Goal: Task Accomplishment & Management: Use online tool/utility

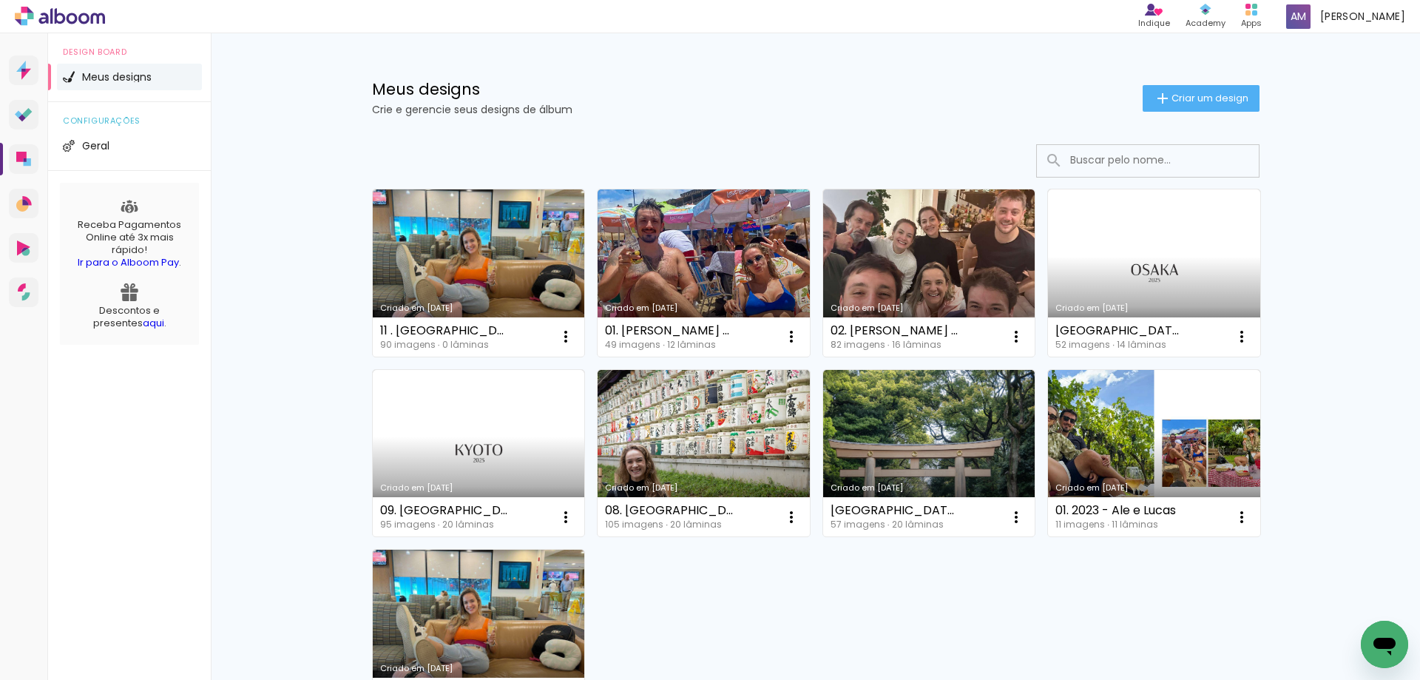
drag, startPoint x: 650, startPoint y: 0, endPoint x: 551, endPoint y: 14, distance: 100.1
click at [582, 54] on div "Meus designs Crie e gerencie seus designs de álbum Criar um design" at bounding box center [816, 81] width 962 height 96
drag, startPoint x: 539, startPoint y: 0, endPoint x: 789, endPoint y: 58, distance: 256.6
click at [789, 58] on div "Meus designs Crie e gerencie seus designs de álbum Criar um design" at bounding box center [816, 81] width 962 height 96
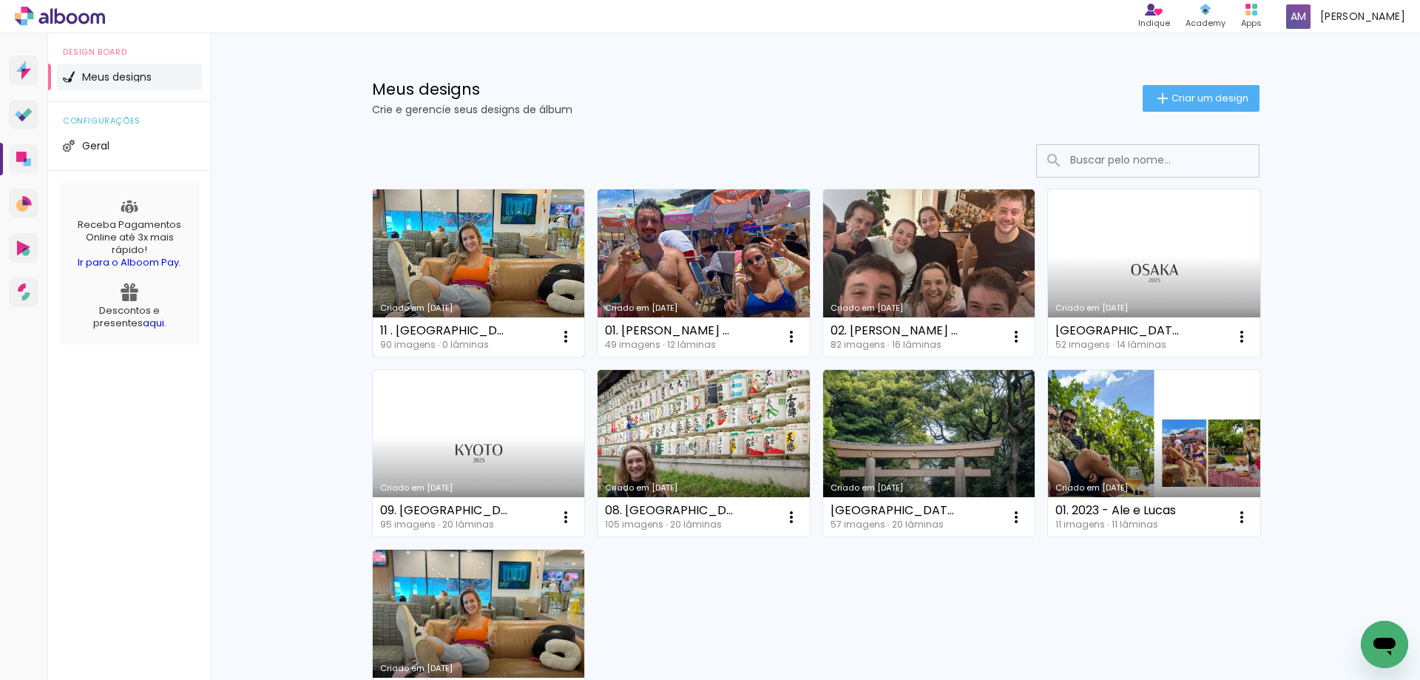
click at [511, 261] on link "Criado em [DATE]" at bounding box center [479, 272] width 212 height 167
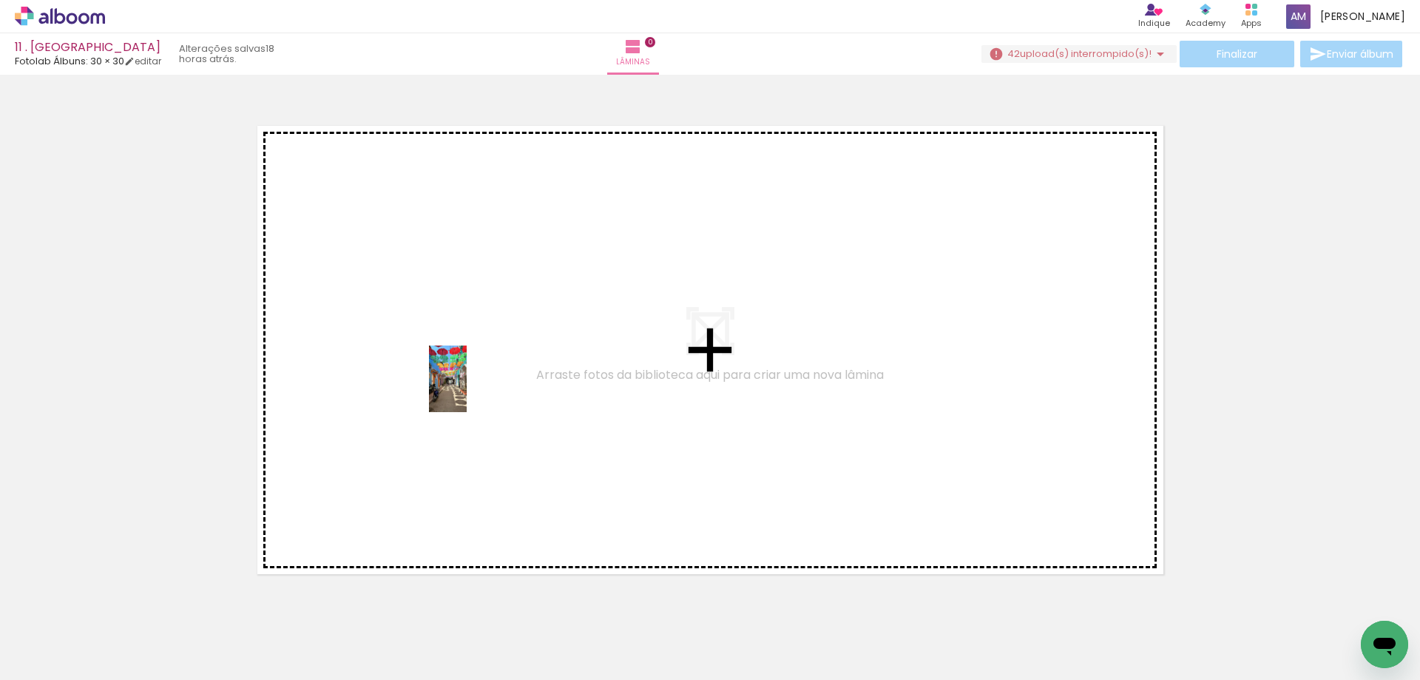
drag, startPoint x: 246, startPoint y: 633, endPoint x: 473, endPoint y: 390, distance: 332.9
click at [473, 390] on quentale-workspace at bounding box center [710, 340] width 1420 height 680
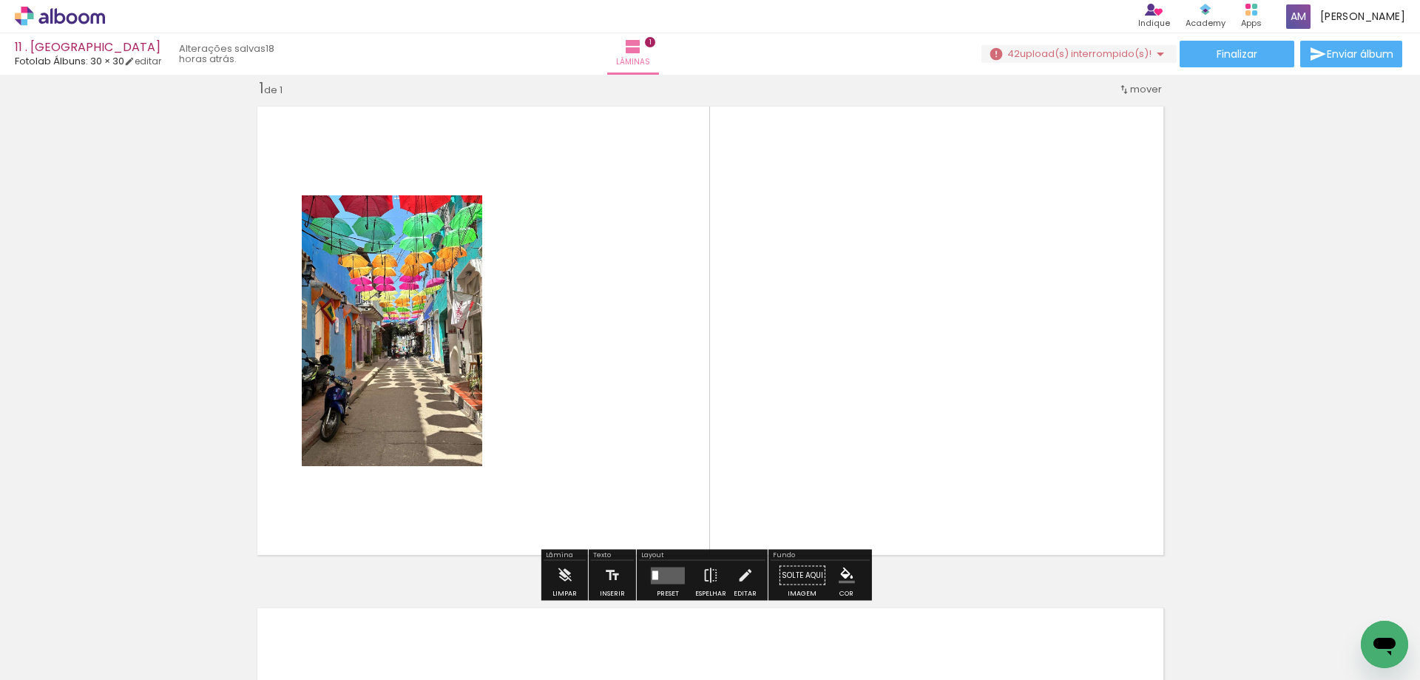
scroll to position [0, 6246]
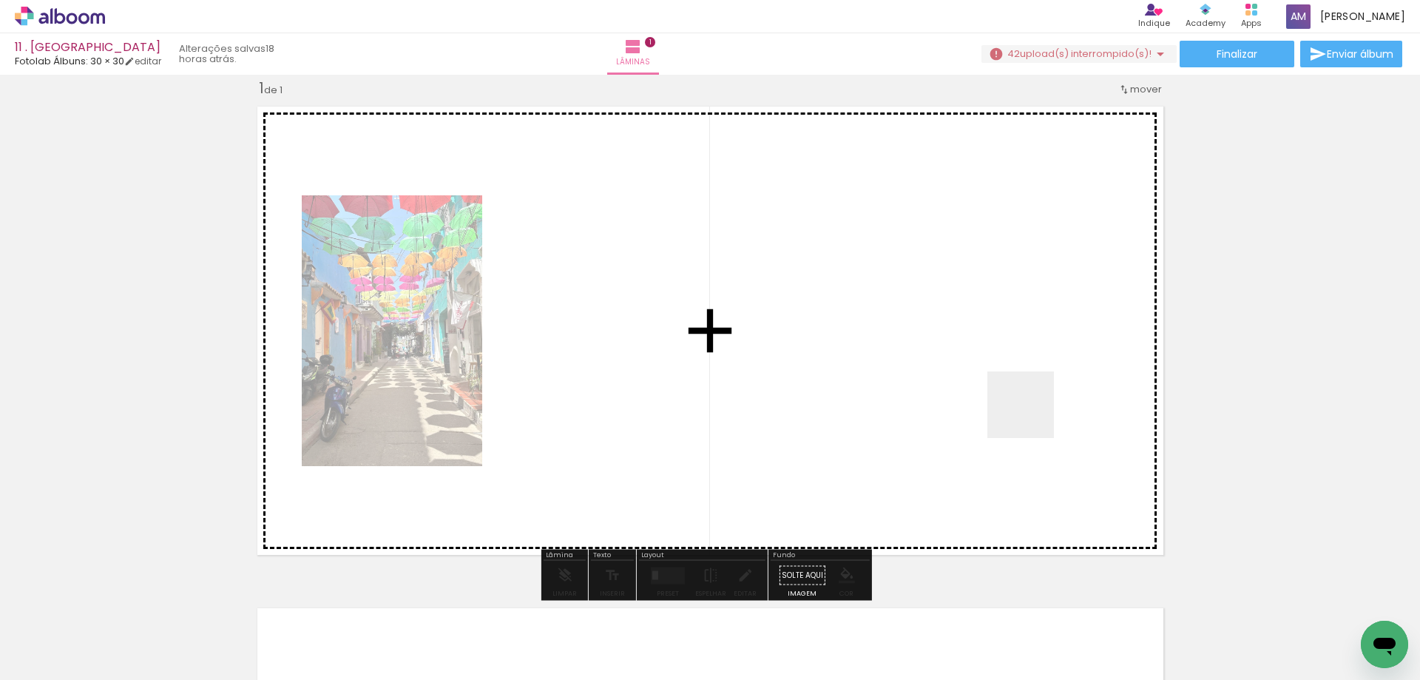
drag, startPoint x: 1366, startPoint y: 611, endPoint x: 844, endPoint y: 306, distance: 605.1
click at [844, 306] on quentale-workspace at bounding box center [710, 340] width 1420 height 680
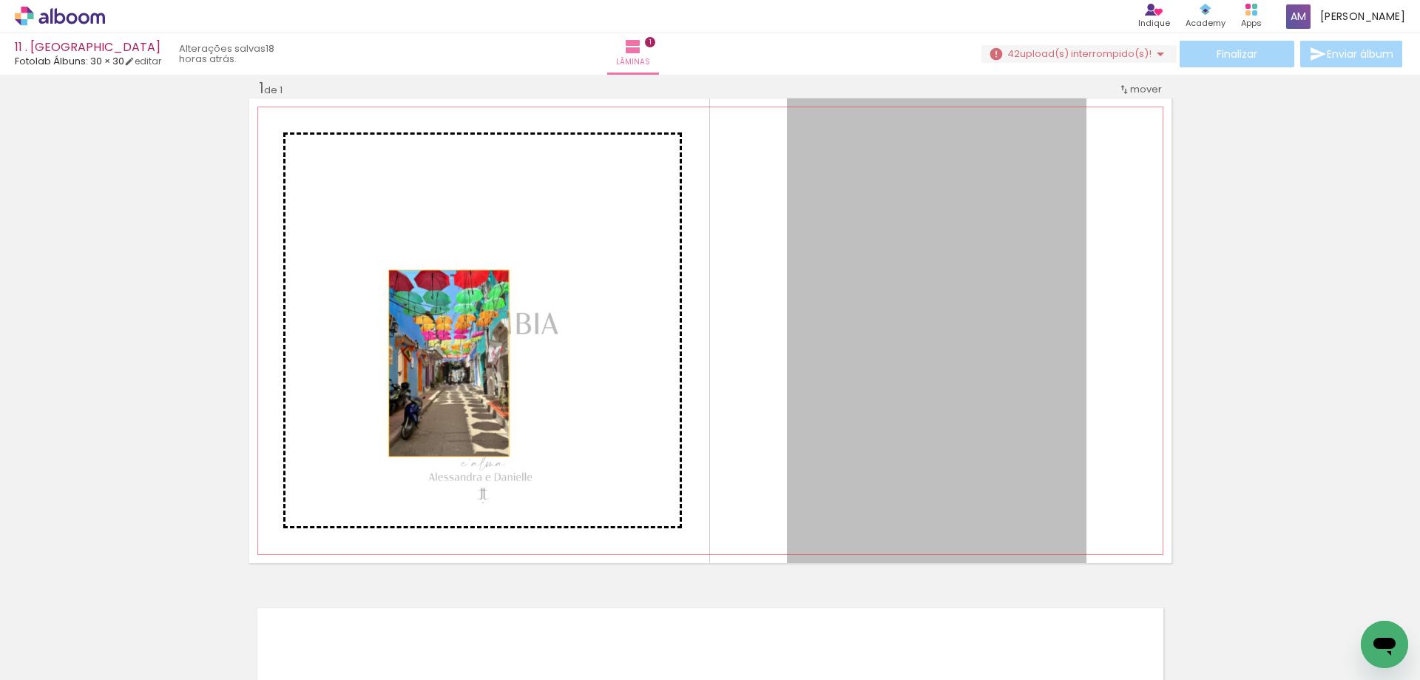
drag, startPoint x: 906, startPoint y: 370, endPoint x: 443, endPoint y: 363, distance: 462.4
click at [0, 0] on slot at bounding box center [0, 0] width 0 height 0
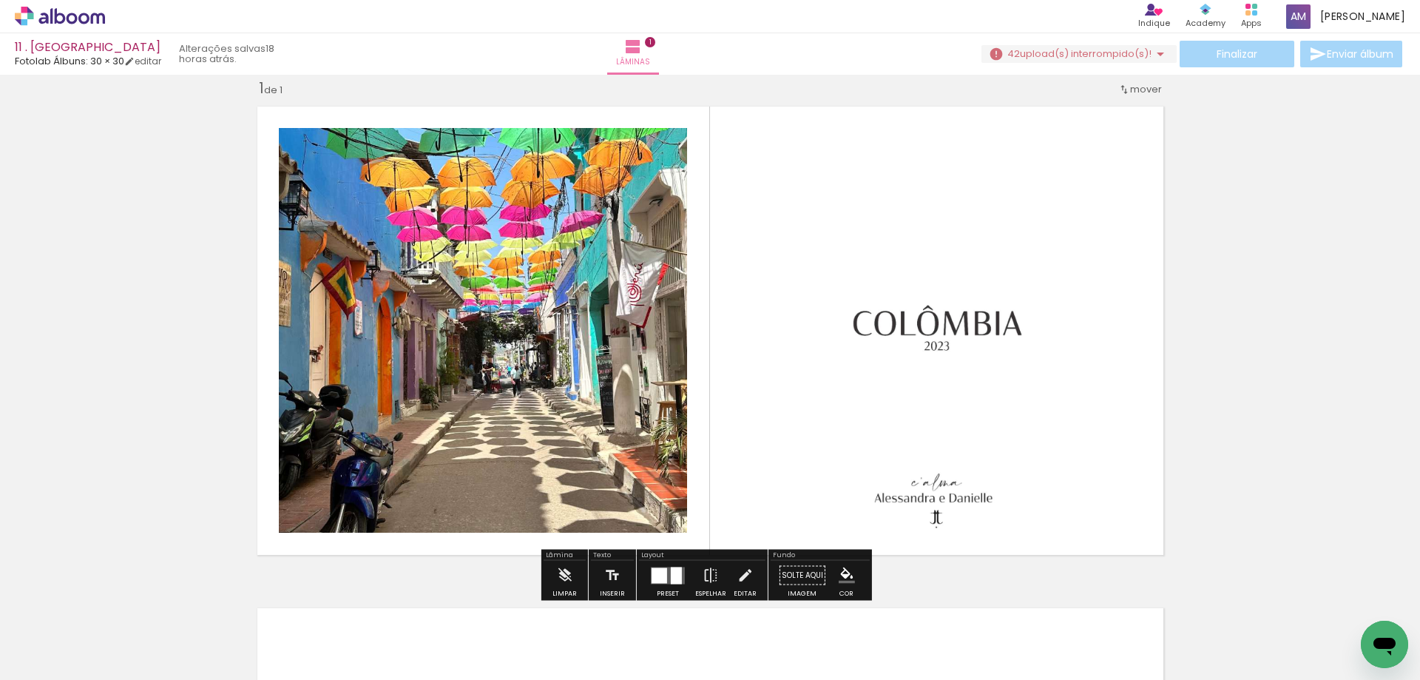
click at [662, 576] on div at bounding box center [660, 575] width 16 height 16
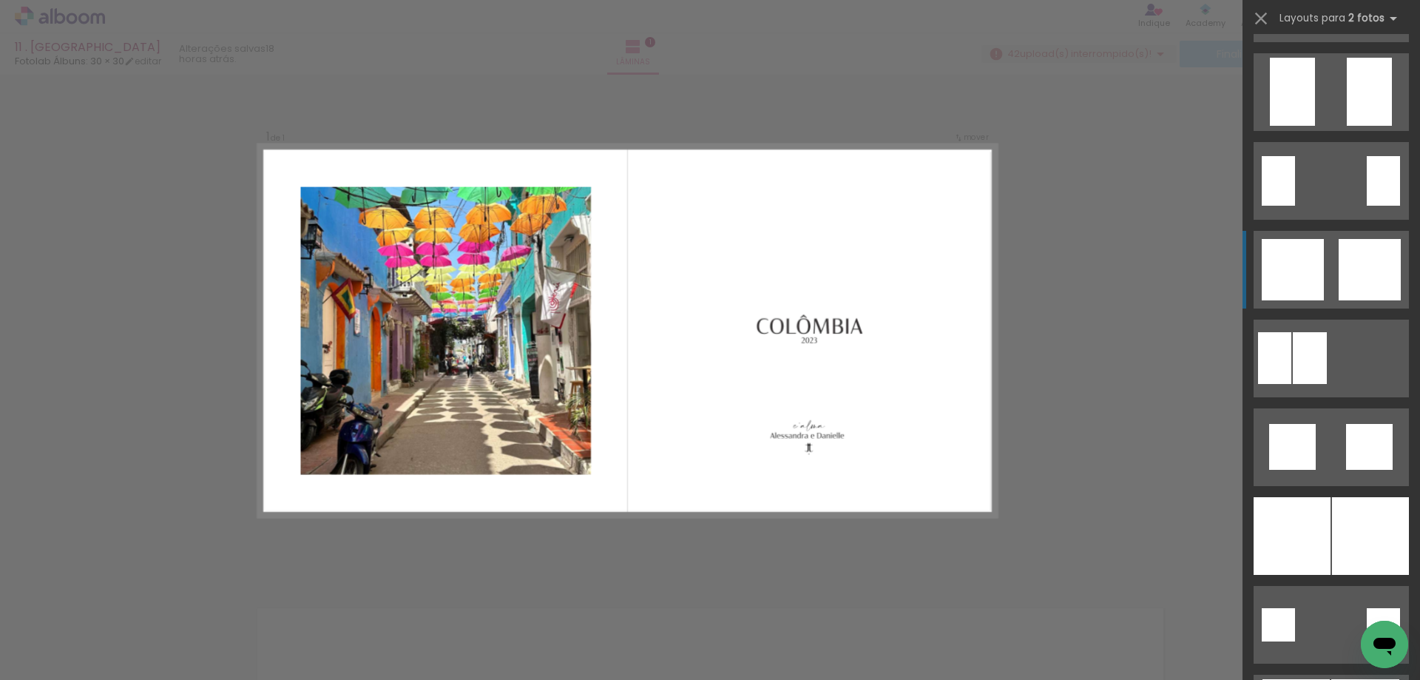
scroll to position [666, 0]
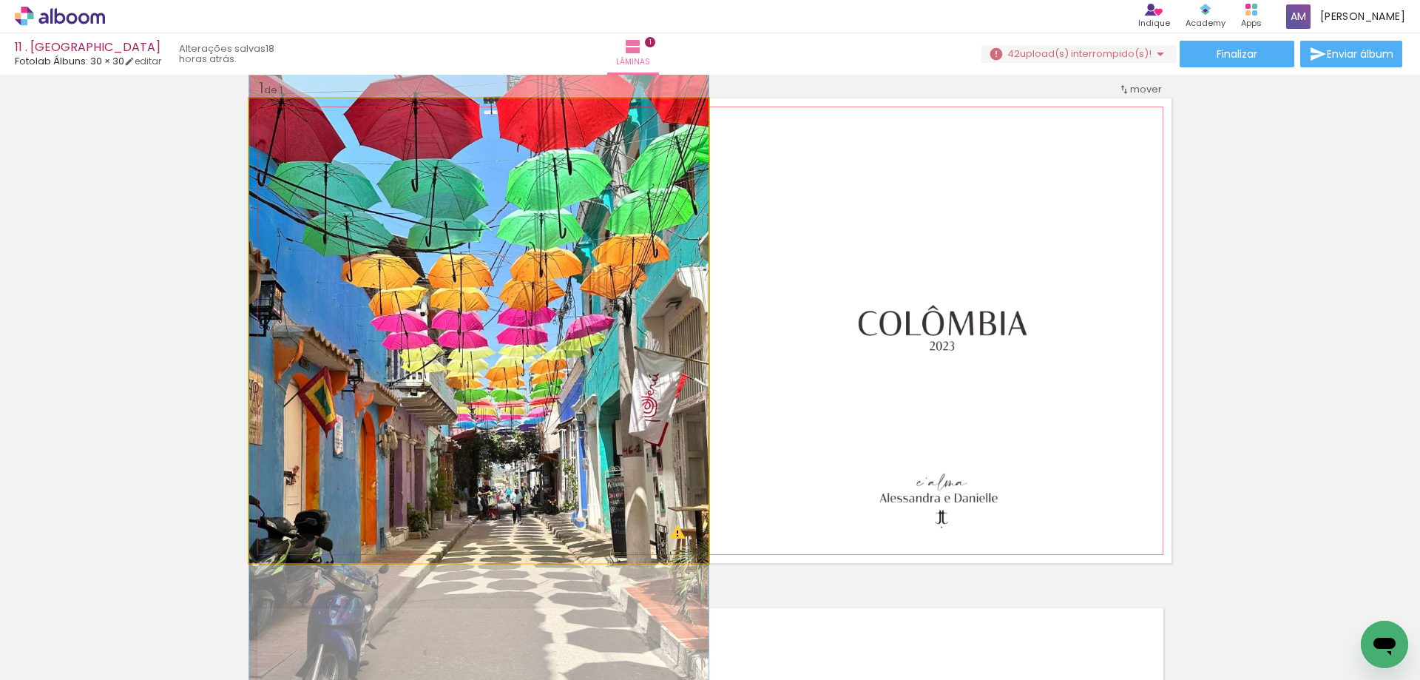
drag, startPoint x: 566, startPoint y: 337, endPoint x: 576, endPoint y: 455, distance: 118.8
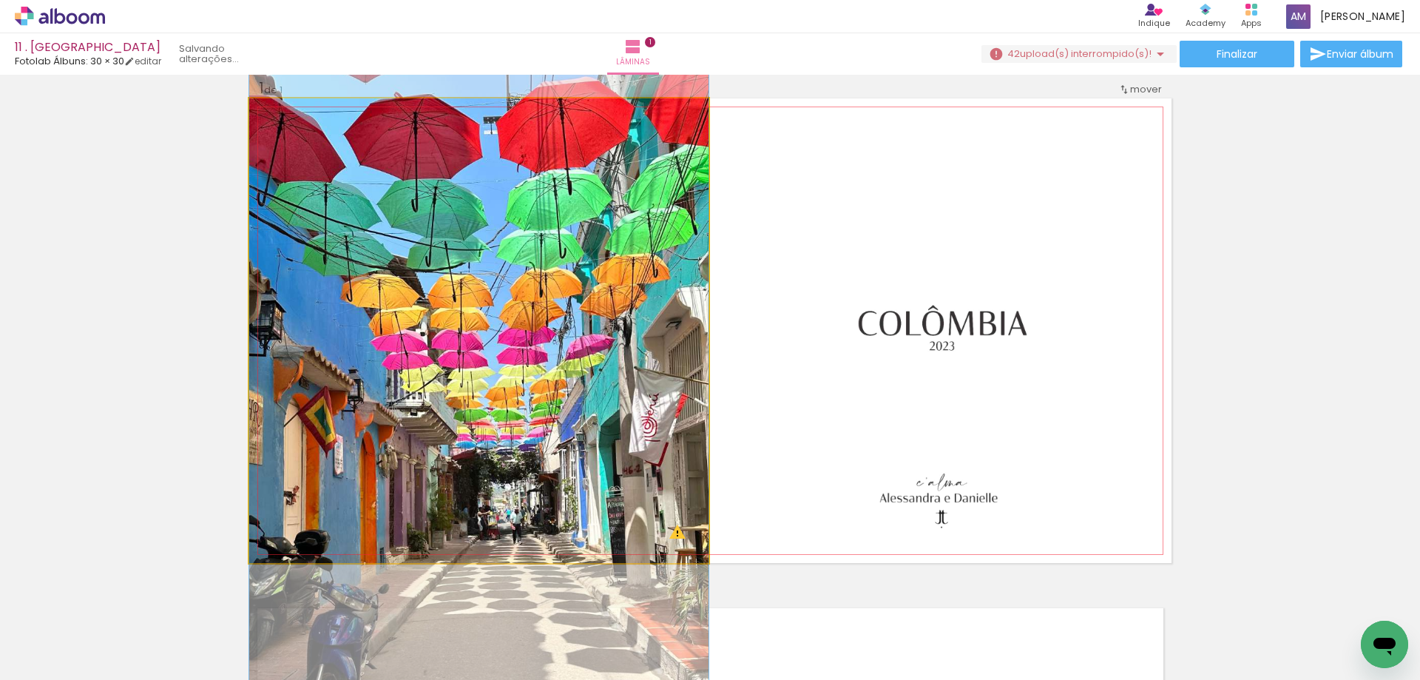
drag, startPoint x: 594, startPoint y: 445, endPoint x: 604, endPoint y: 465, distance: 22.5
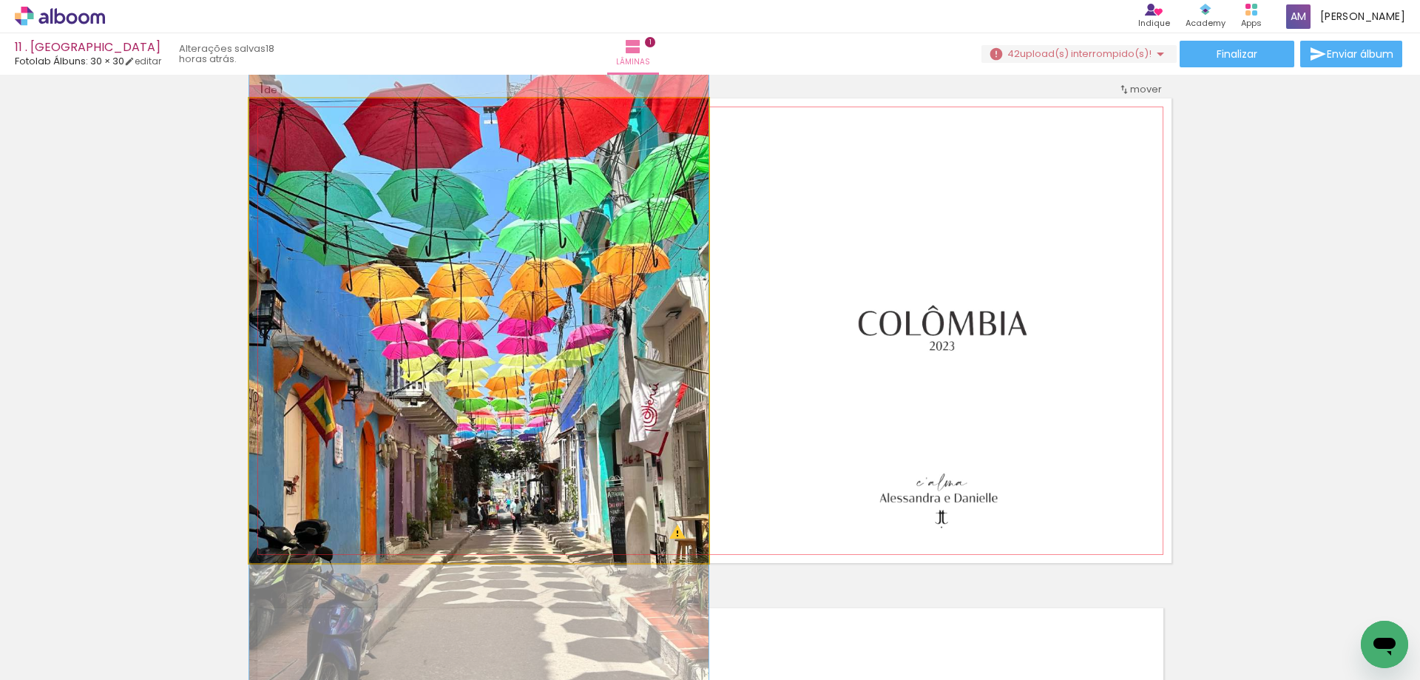
drag, startPoint x: 584, startPoint y: 466, endPoint x: 584, endPoint y: 456, distance: 10.4
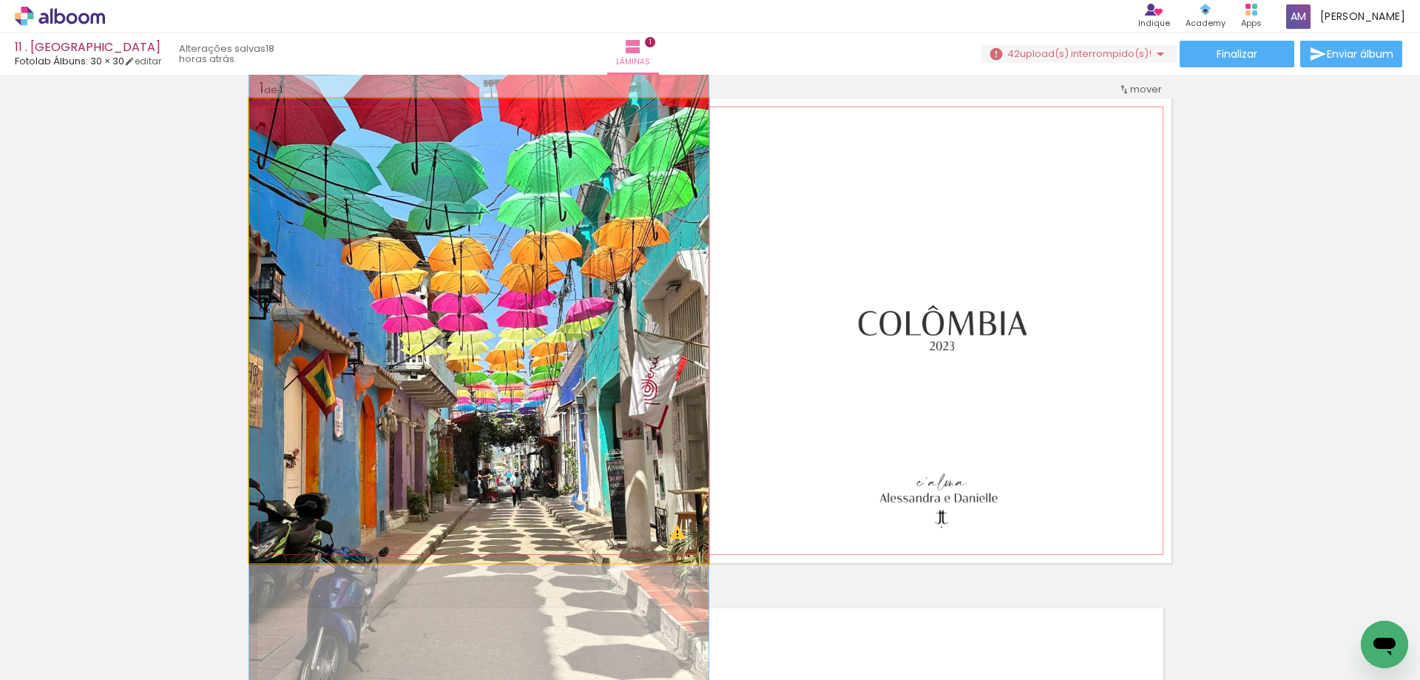
drag, startPoint x: 592, startPoint y: 473, endPoint x: 596, endPoint y: 447, distance: 27.0
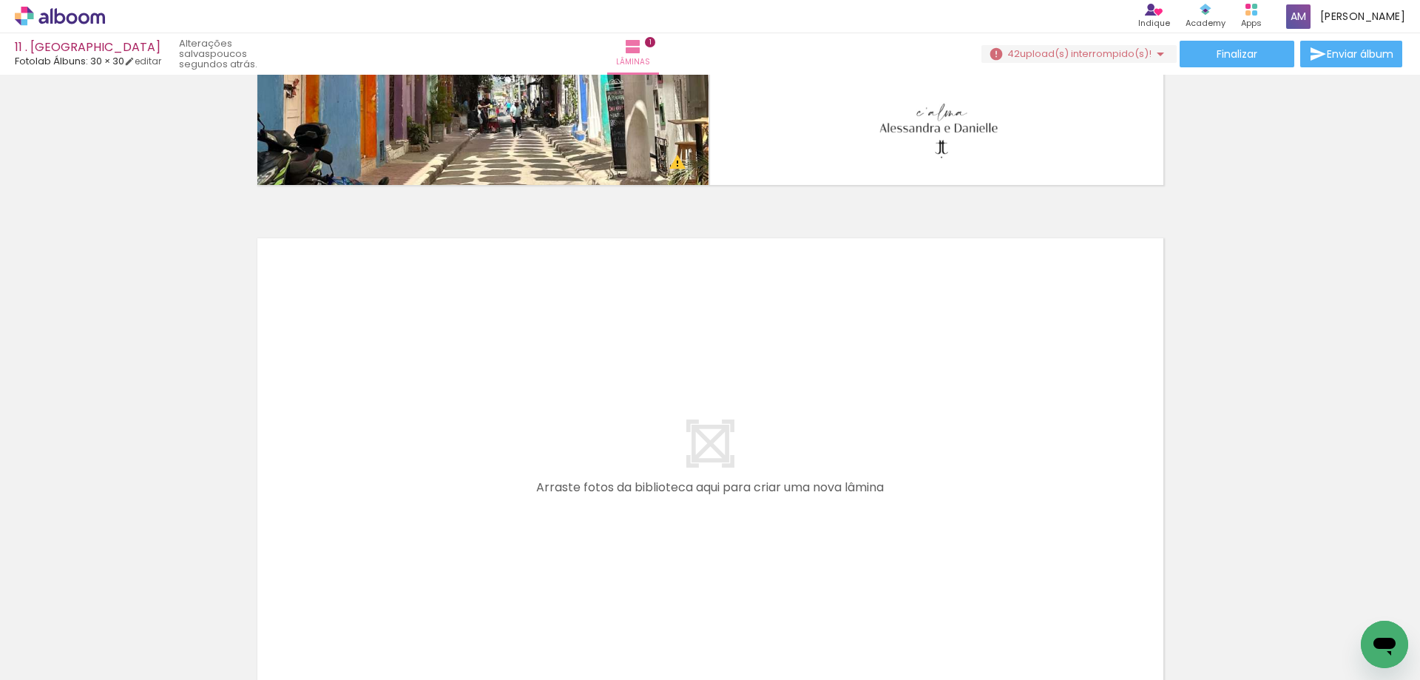
scroll to position [0, 0]
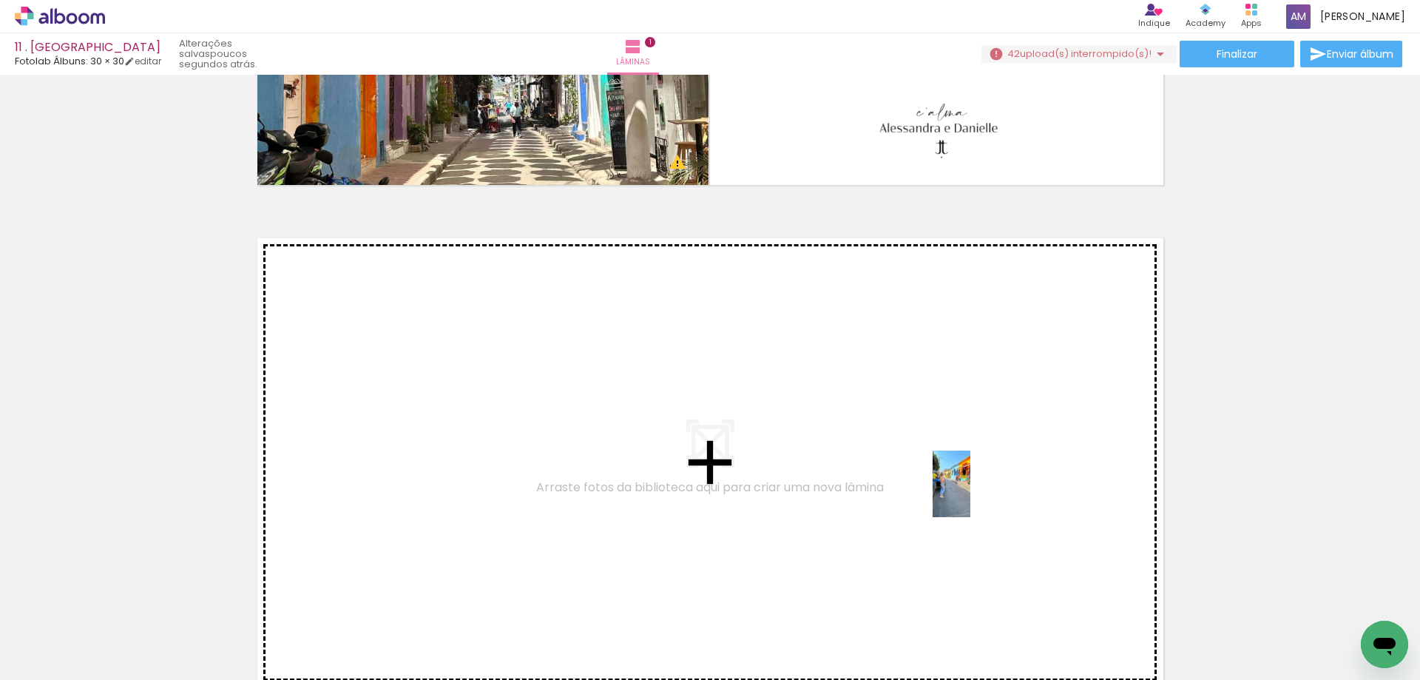
drag, startPoint x: 645, startPoint y: 639, endPoint x: 977, endPoint y: 495, distance: 362.2
click at [977, 495] on quentale-workspace at bounding box center [710, 340] width 1420 height 680
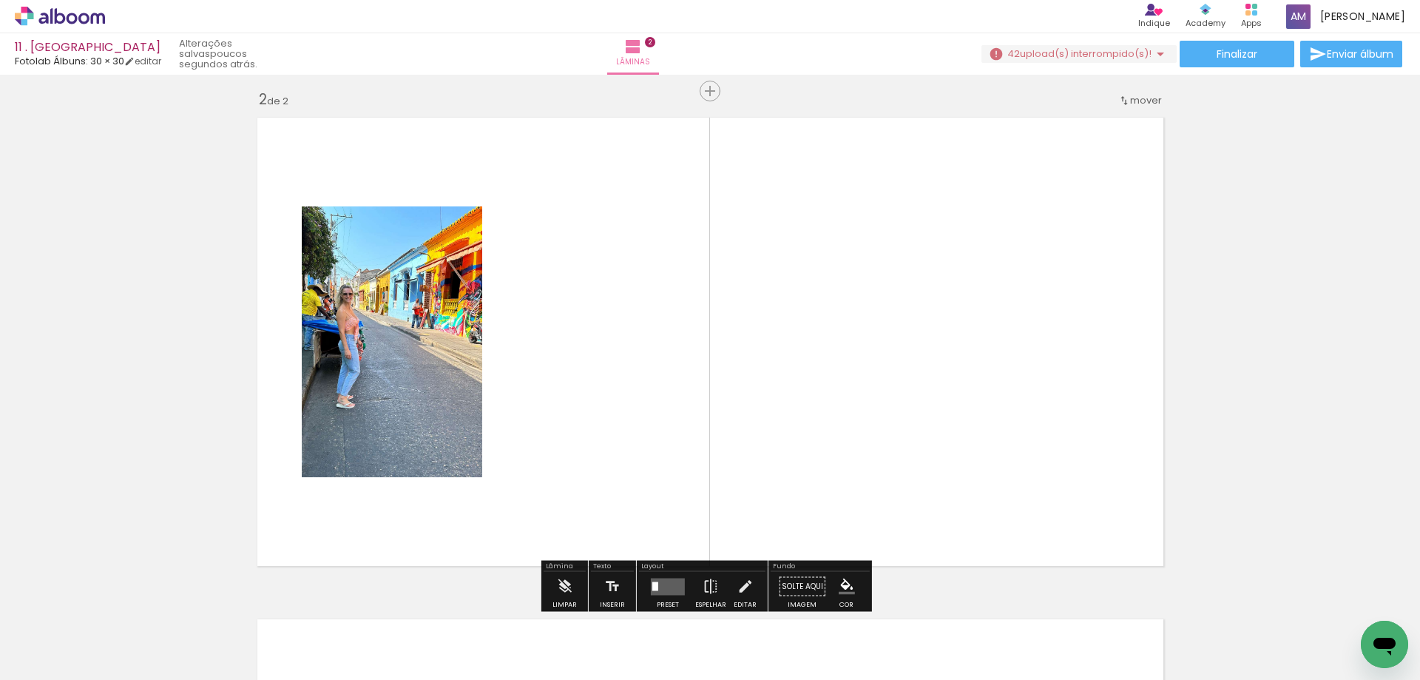
scroll to position [521, 0]
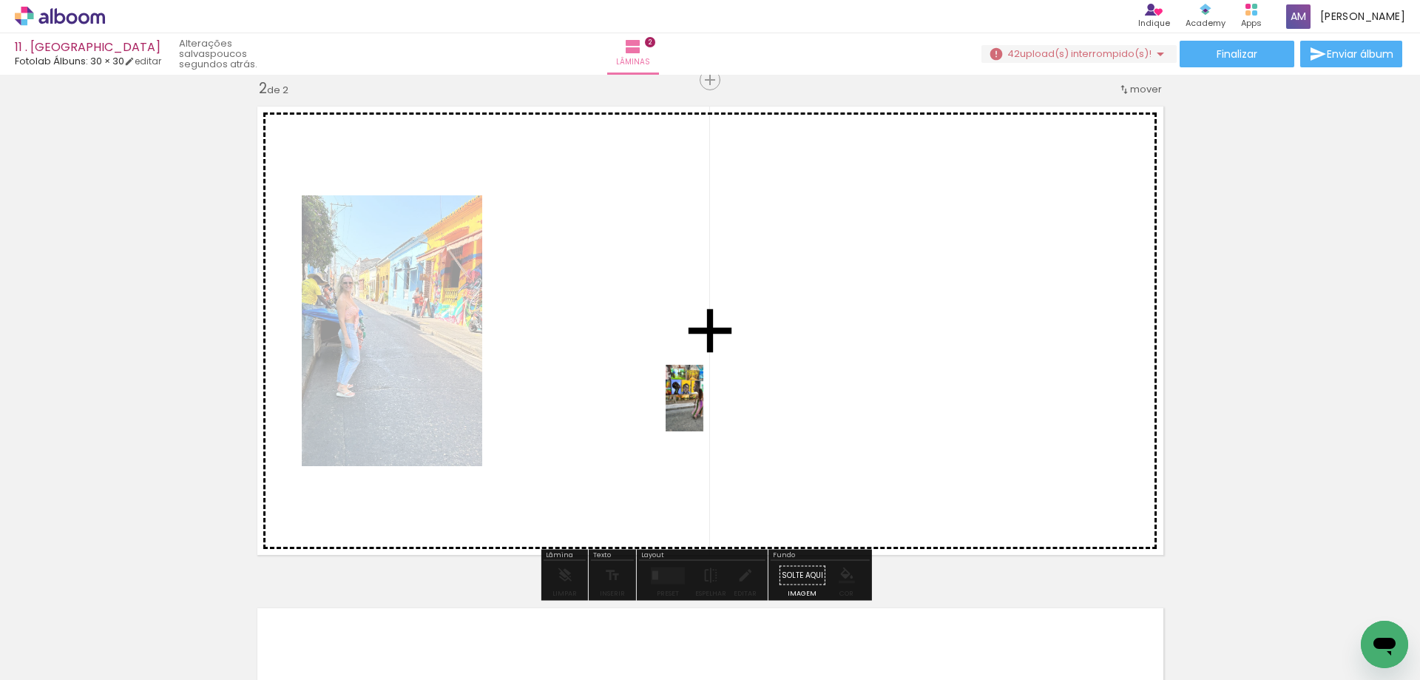
drag, startPoint x: 502, startPoint y: 638, endPoint x: 710, endPoint y: 409, distance: 309.5
click at [710, 409] on quentale-workspace at bounding box center [710, 340] width 1420 height 680
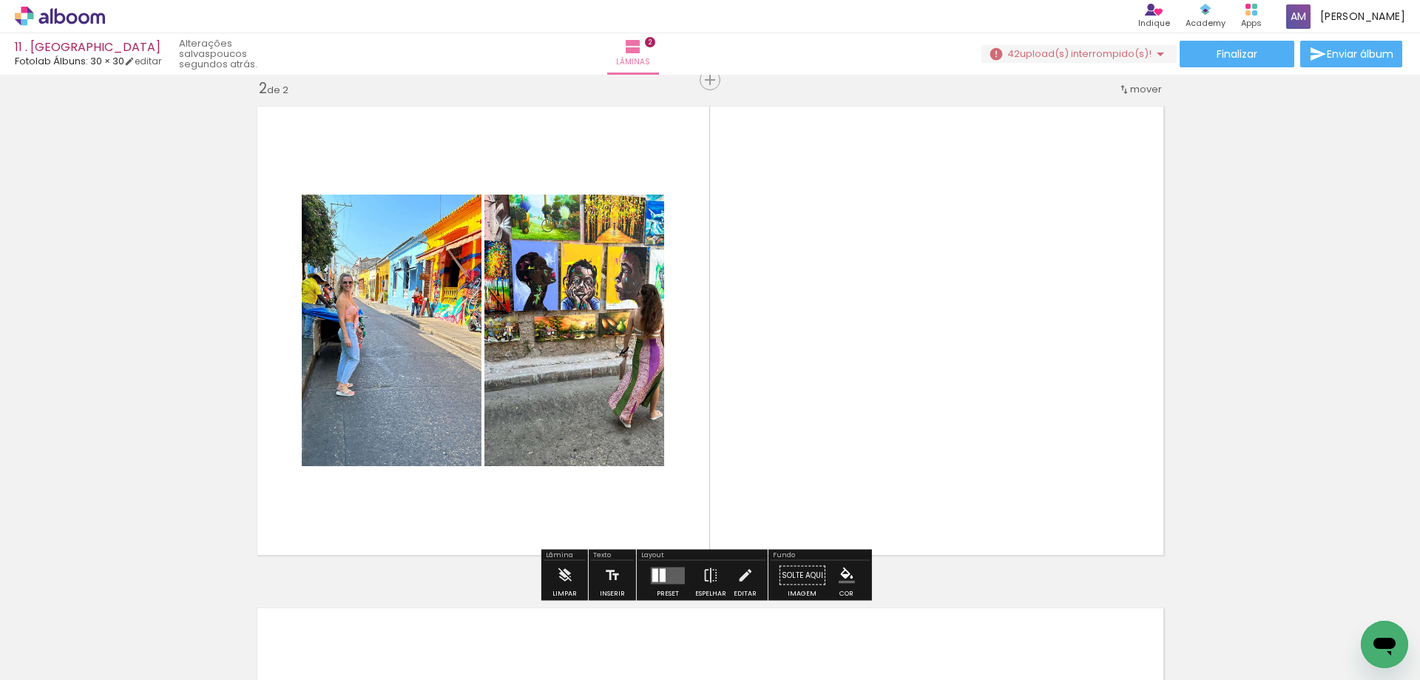
click at [668, 576] on quentale-layouter at bounding box center [668, 575] width 34 height 17
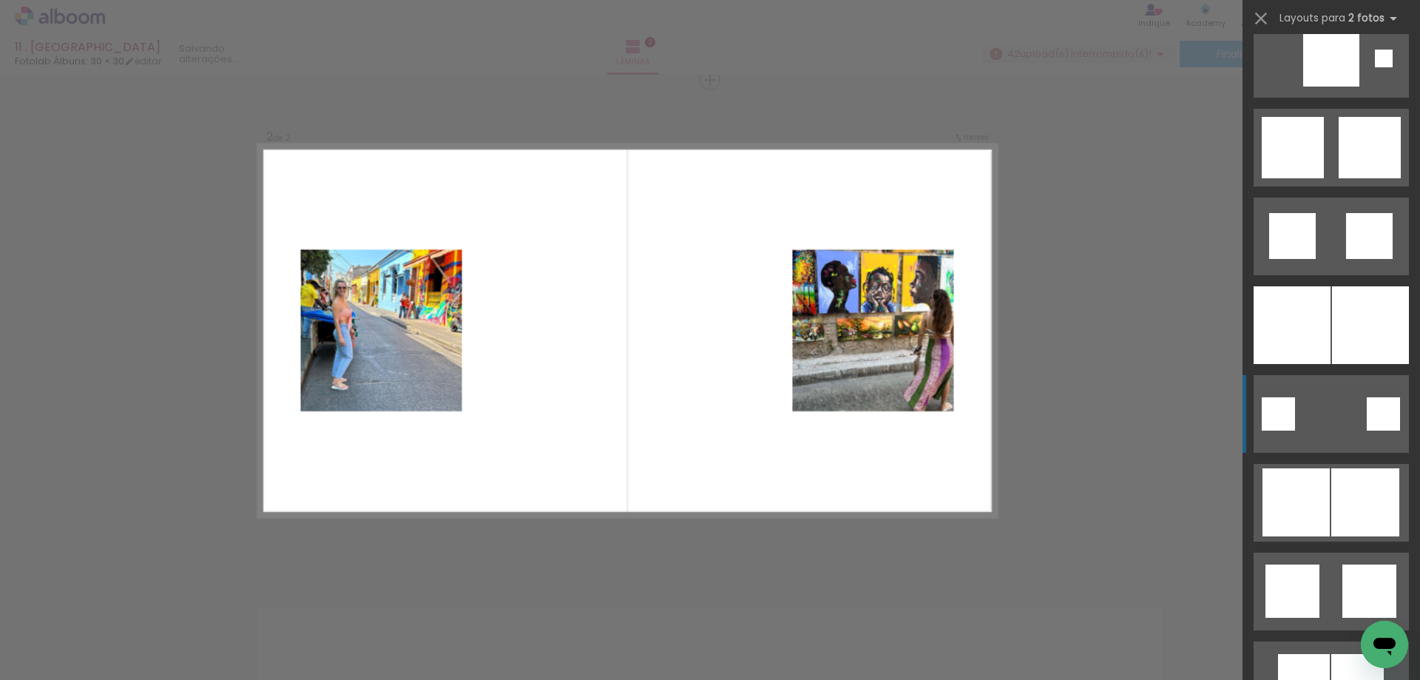
scroll to position [1554, 0]
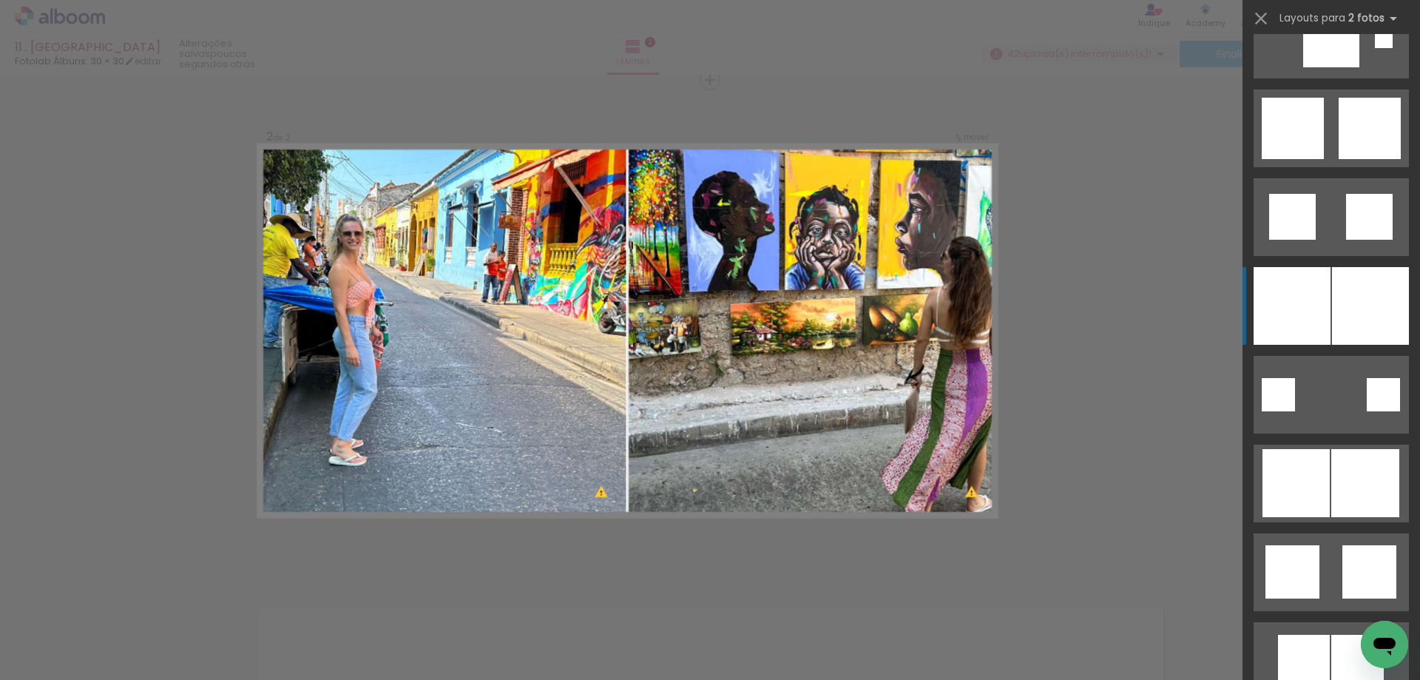
click at [1336, 325] on div at bounding box center [1370, 306] width 77 height 78
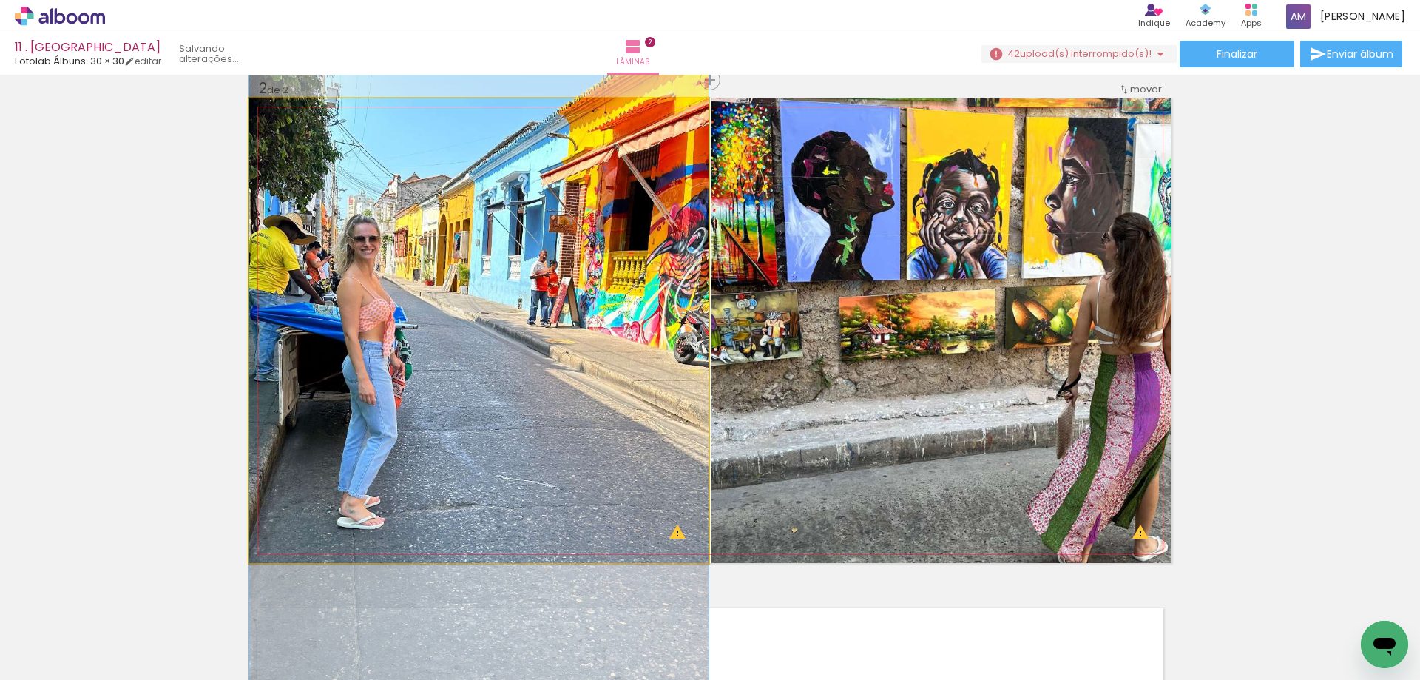
drag, startPoint x: 513, startPoint y: 328, endPoint x: 513, endPoint y: 358, distance: 29.6
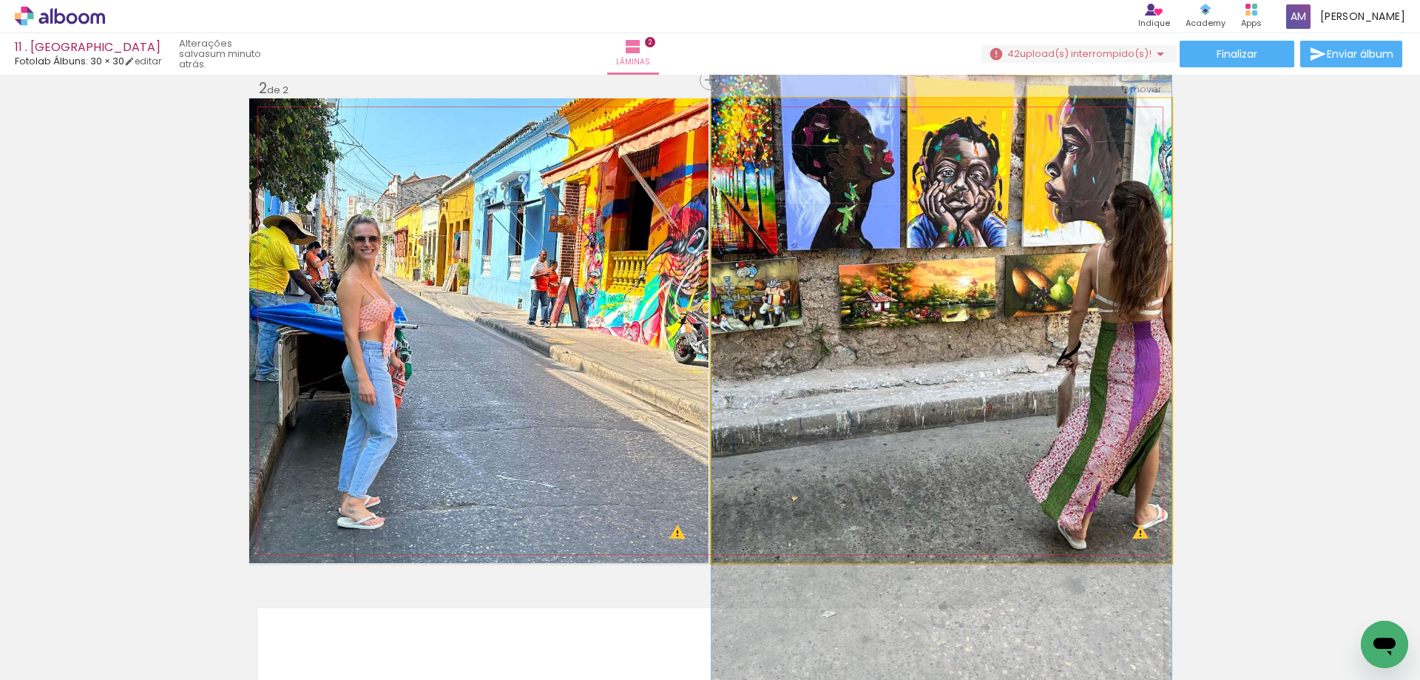
drag, startPoint x: 884, startPoint y: 329, endPoint x: 890, endPoint y: 297, distance: 32.4
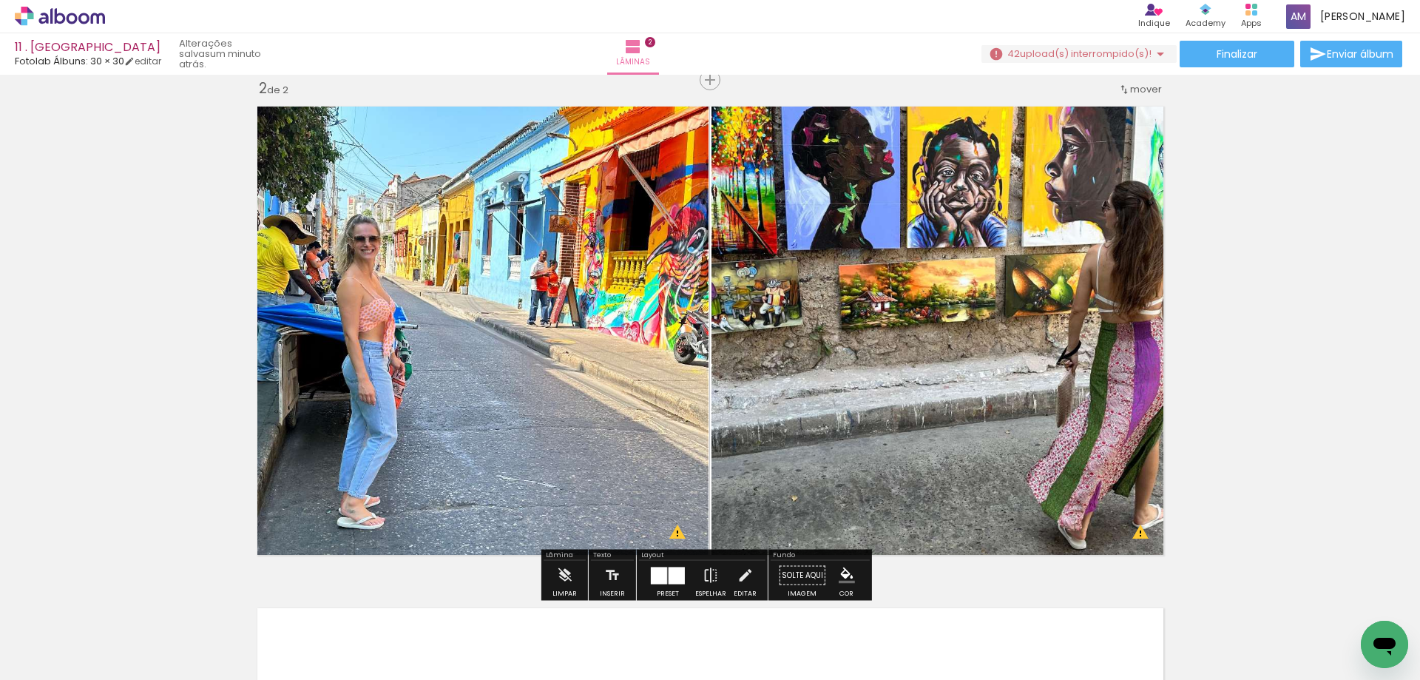
click at [669, 574] on div at bounding box center [677, 575] width 16 height 17
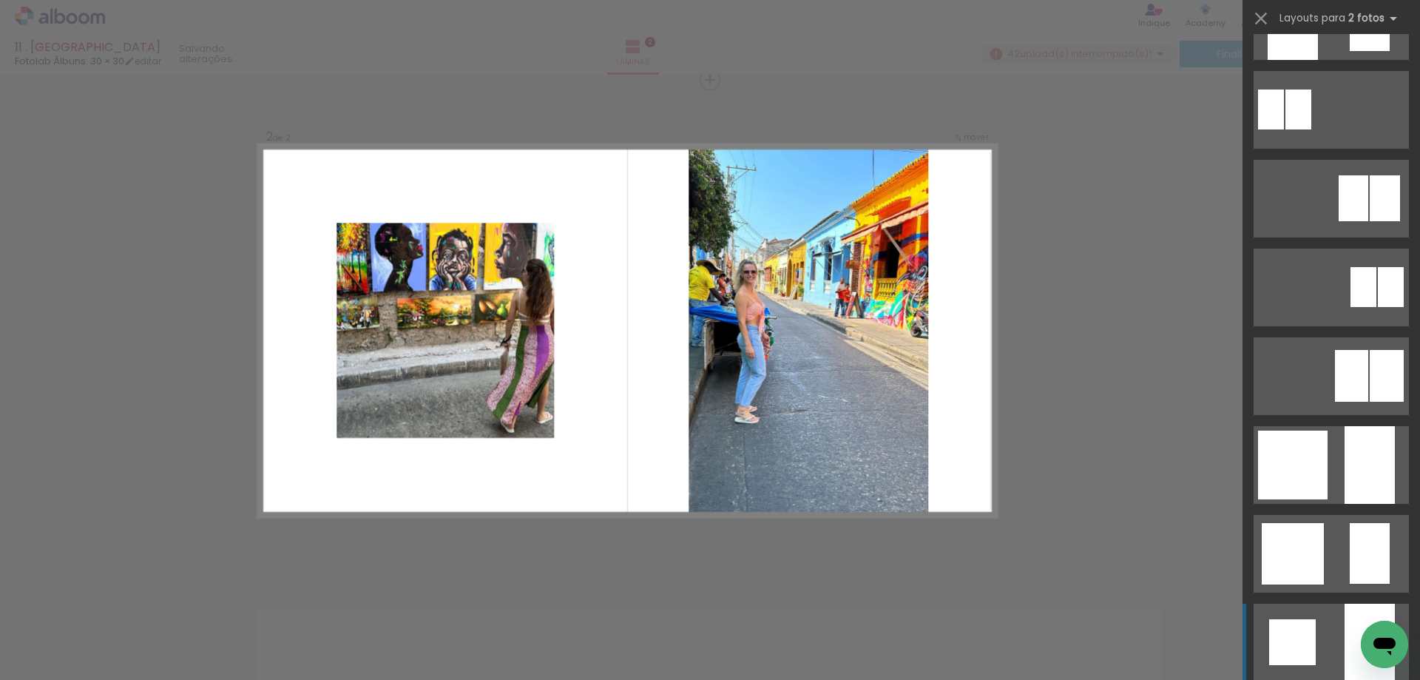
scroll to position [1036, 0]
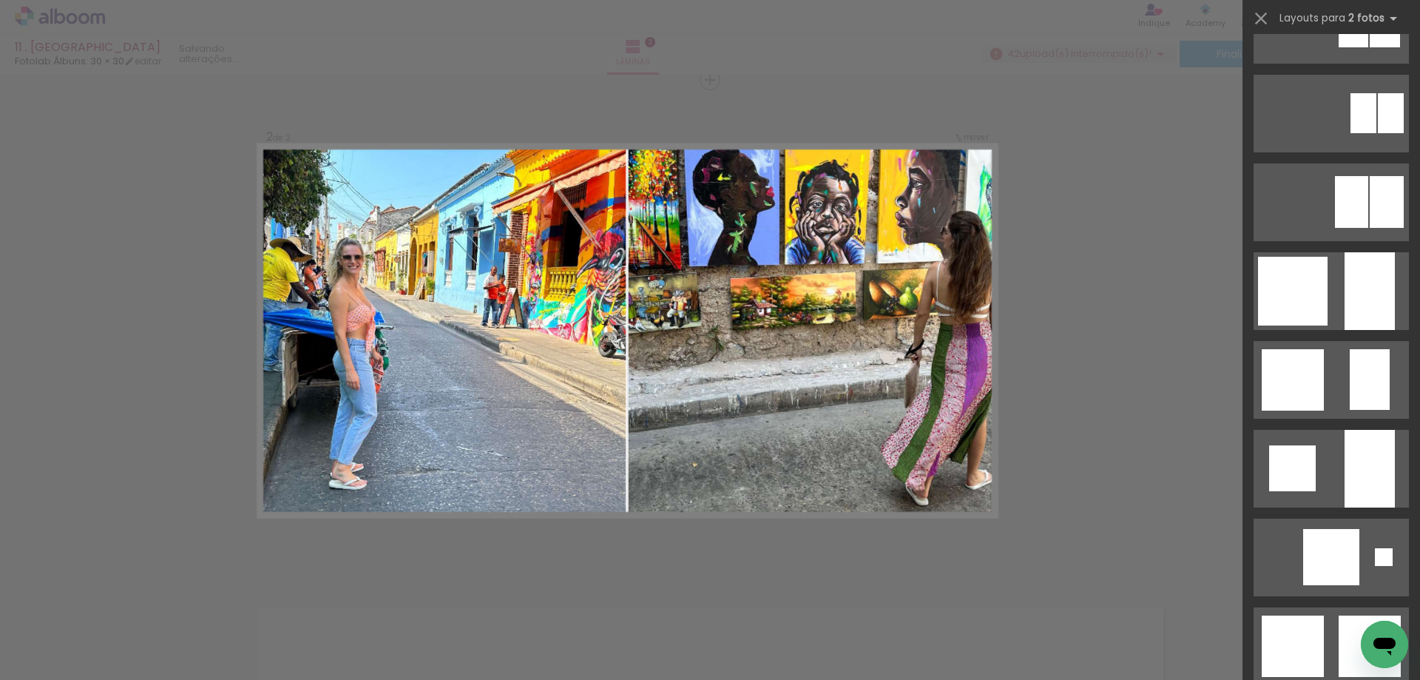
click at [1128, 306] on div "Confirmar Cancelar" at bounding box center [710, 324] width 1420 height 1540
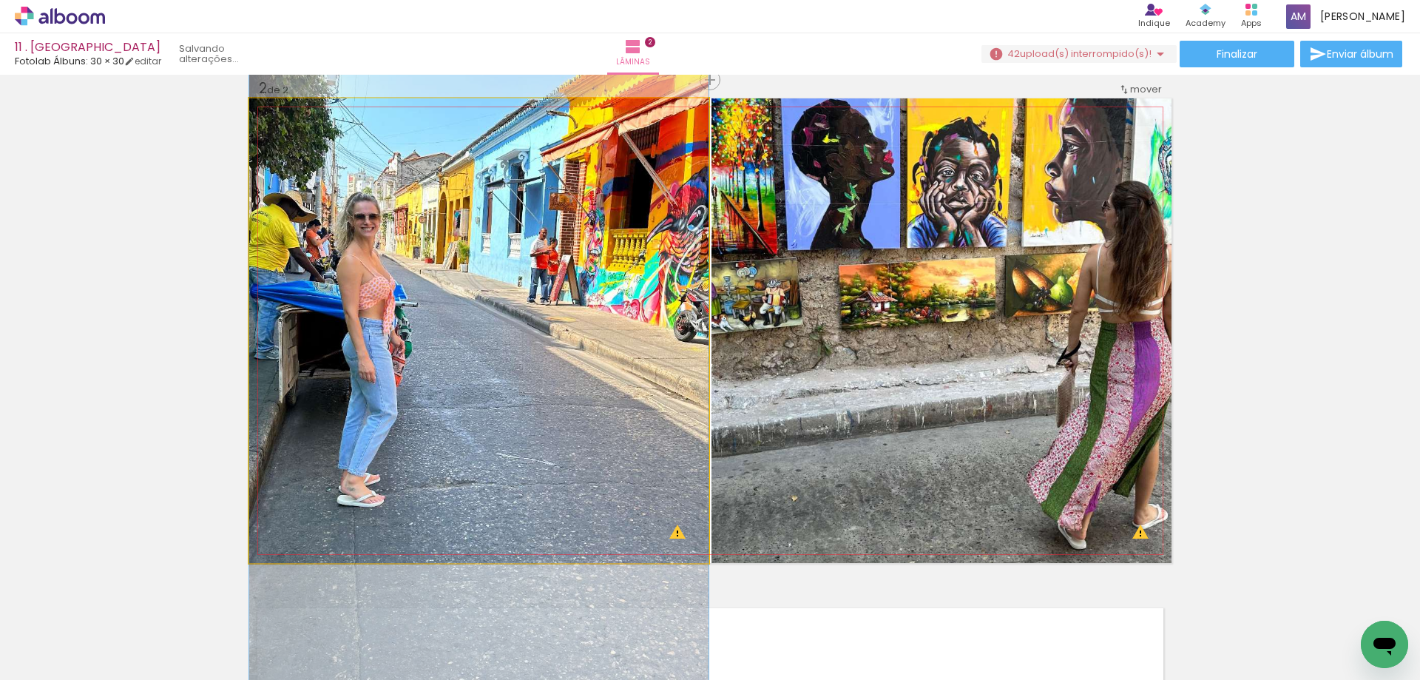
drag, startPoint x: 552, startPoint y: 378, endPoint x: 555, endPoint y: 356, distance: 22.4
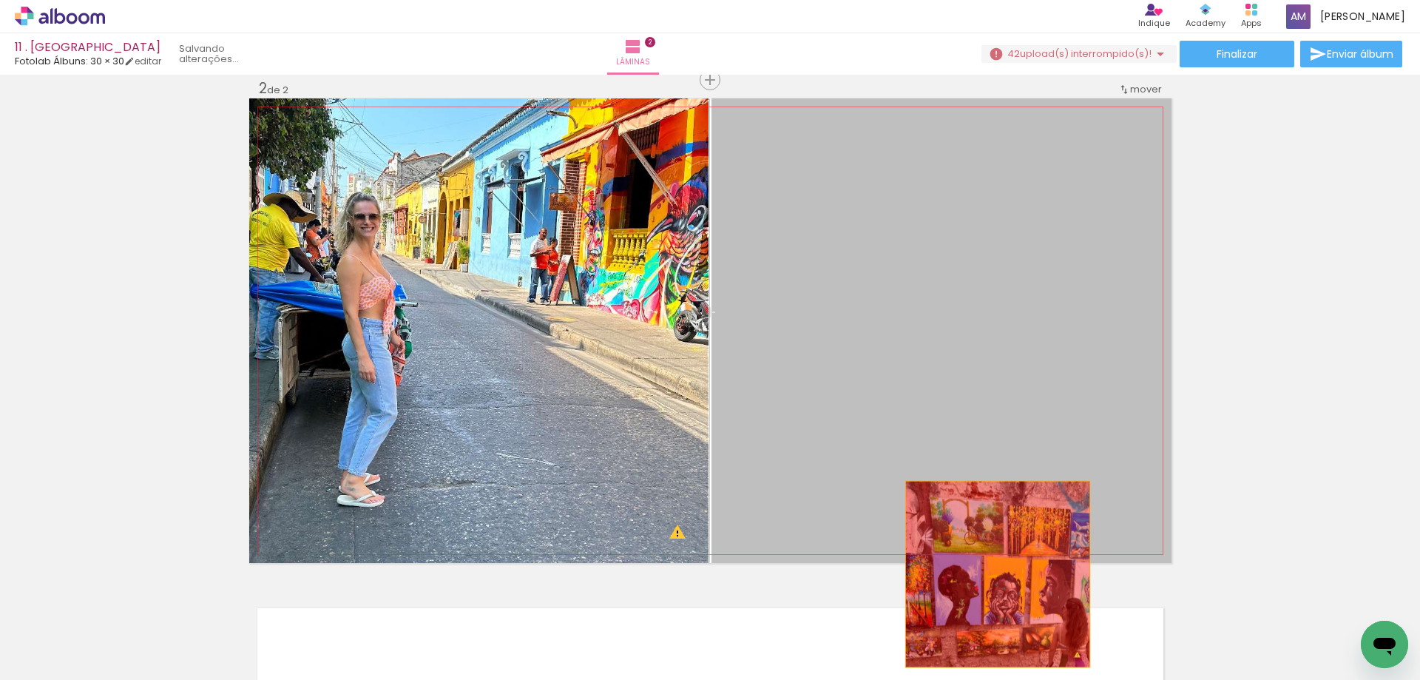
drag, startPoint x: 1020, startPoint y: 304, endPoint x: 992, endPoint y: 574, distance: 271.4
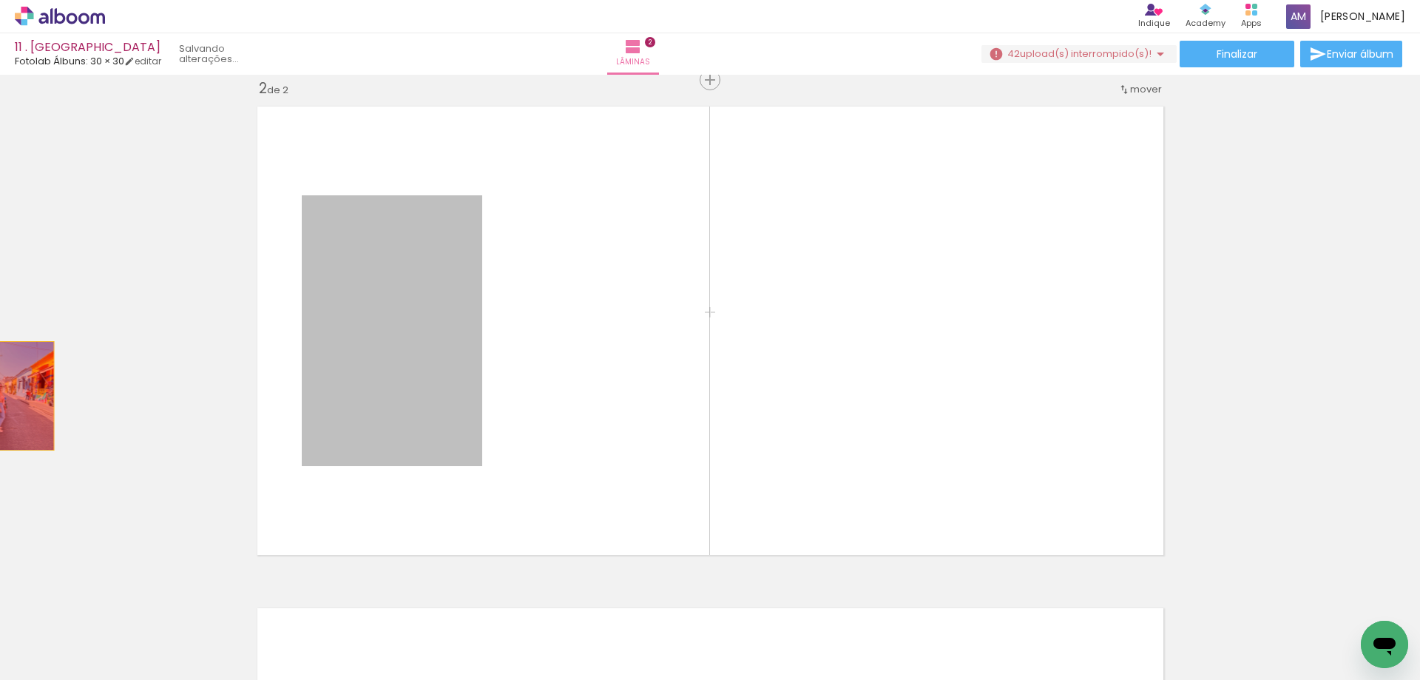
drag, startPoint x: 351, startPoint y: 310, endPoint x: 12, endPoint y: 396, distance: 349.5
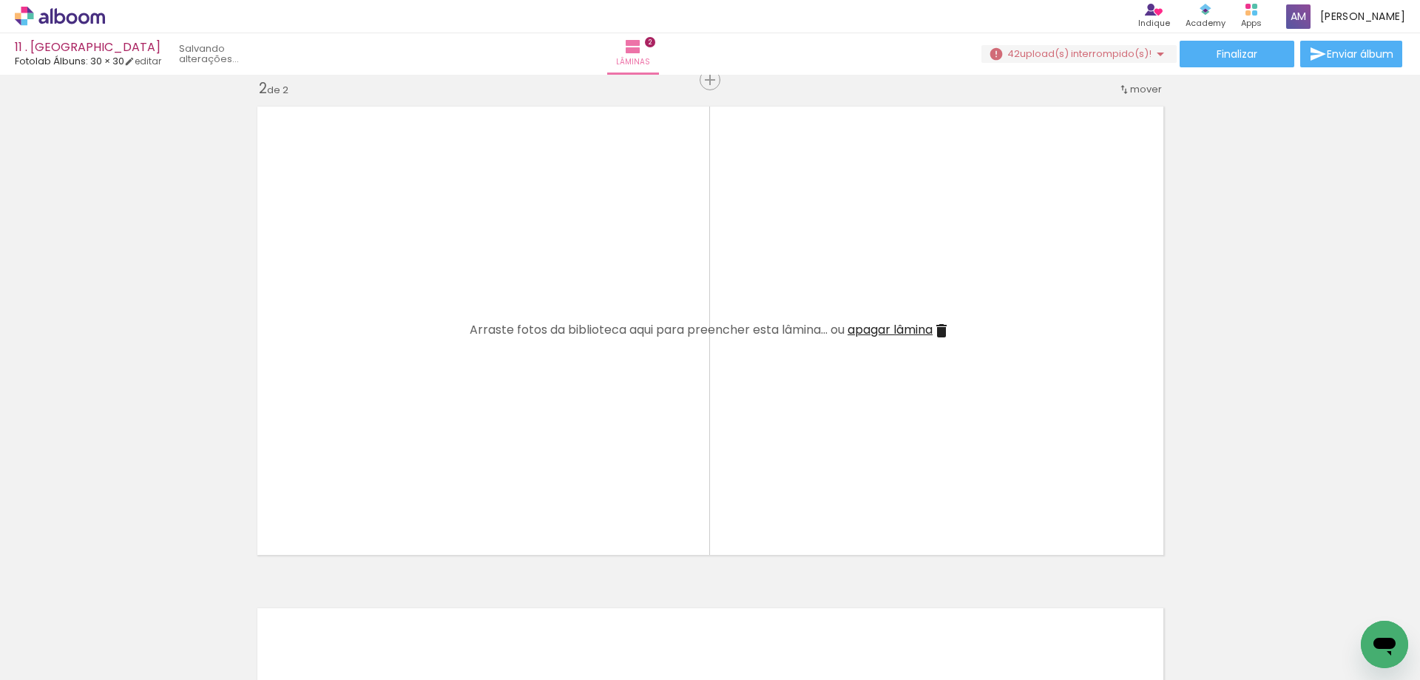
drag, startPoint x: 733, startPoint y: 625, endPoint x: 489, endPoint y: 394, distance: 336.0
click at [489, 394] on quentale-workspace at bounding box center [710, 340] width 1420 height 680
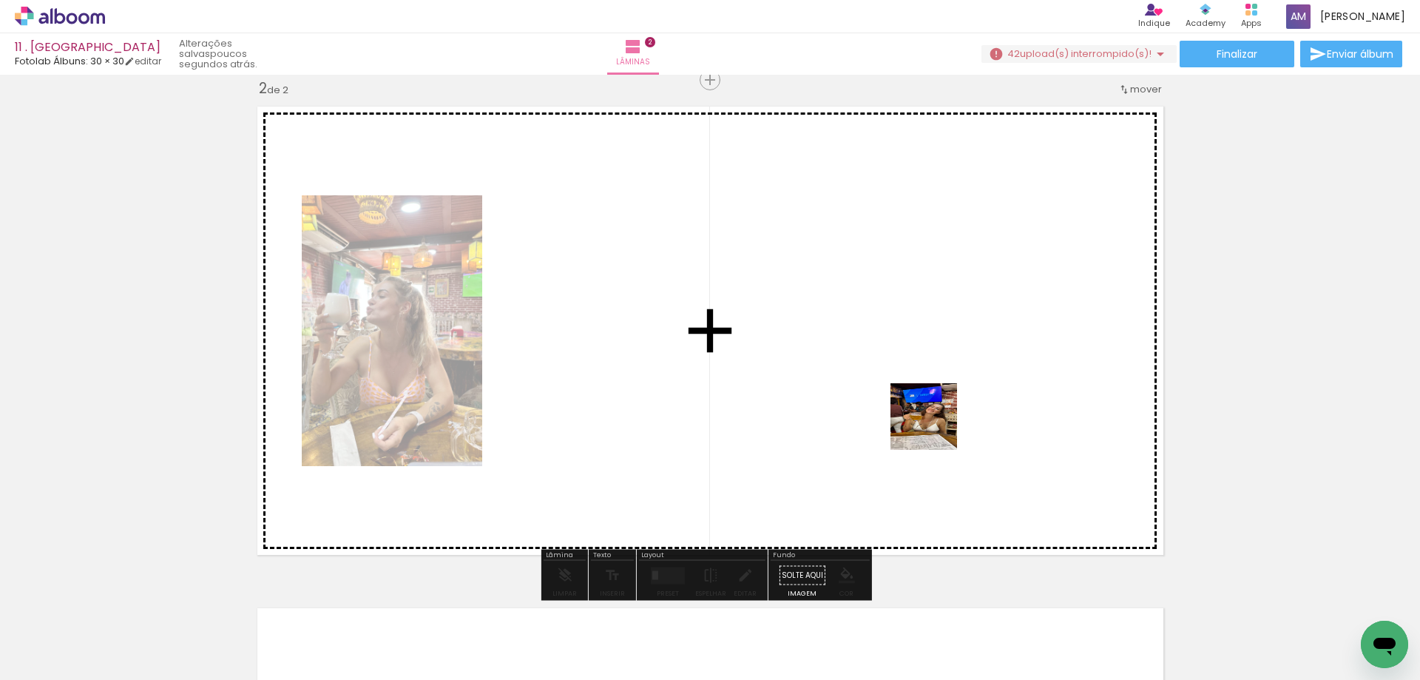
drag, startPoint x: 931, startPoint y: 437, endPoint x: 935, endPoint y: 425, distance: 12.4
click at [936, 425] on quentale-workspace at bounding box center [710, 340] width 1420 height 680
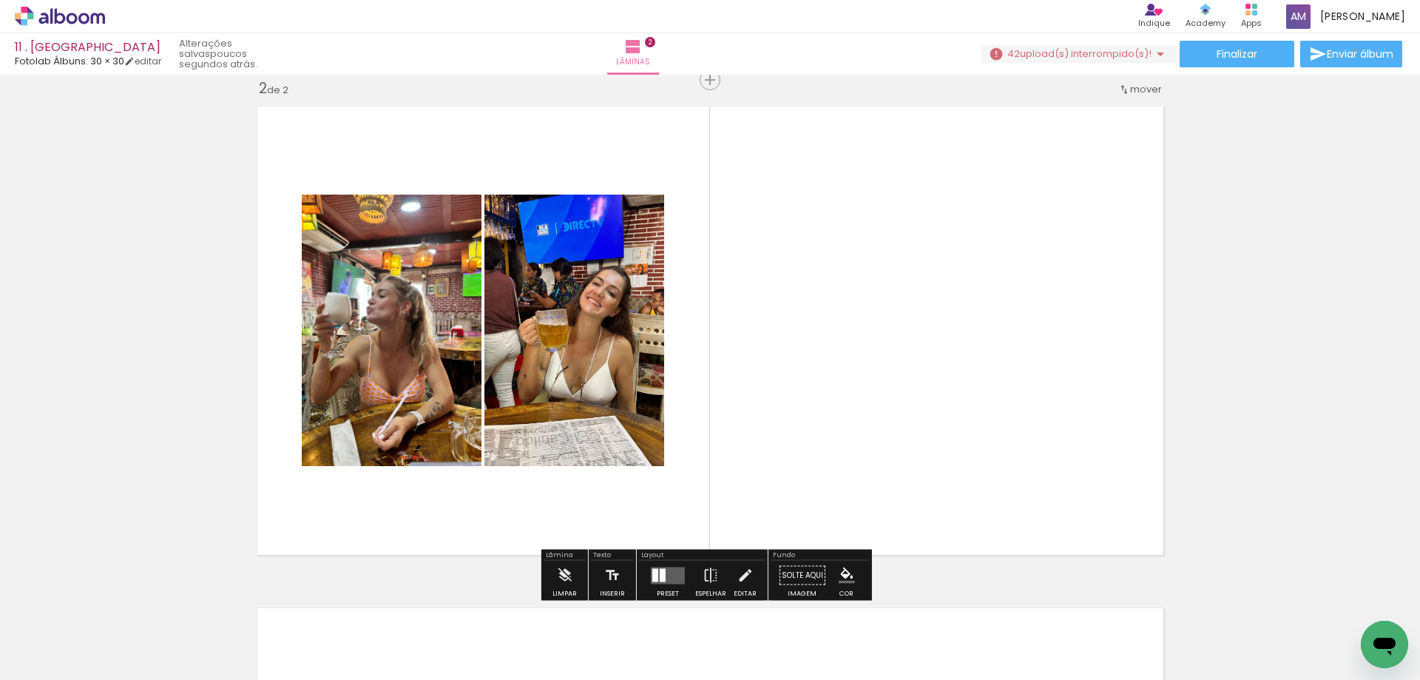
click at [667, 579] on quentale-layouter at bounding box center [668, 575] width 34 height 17
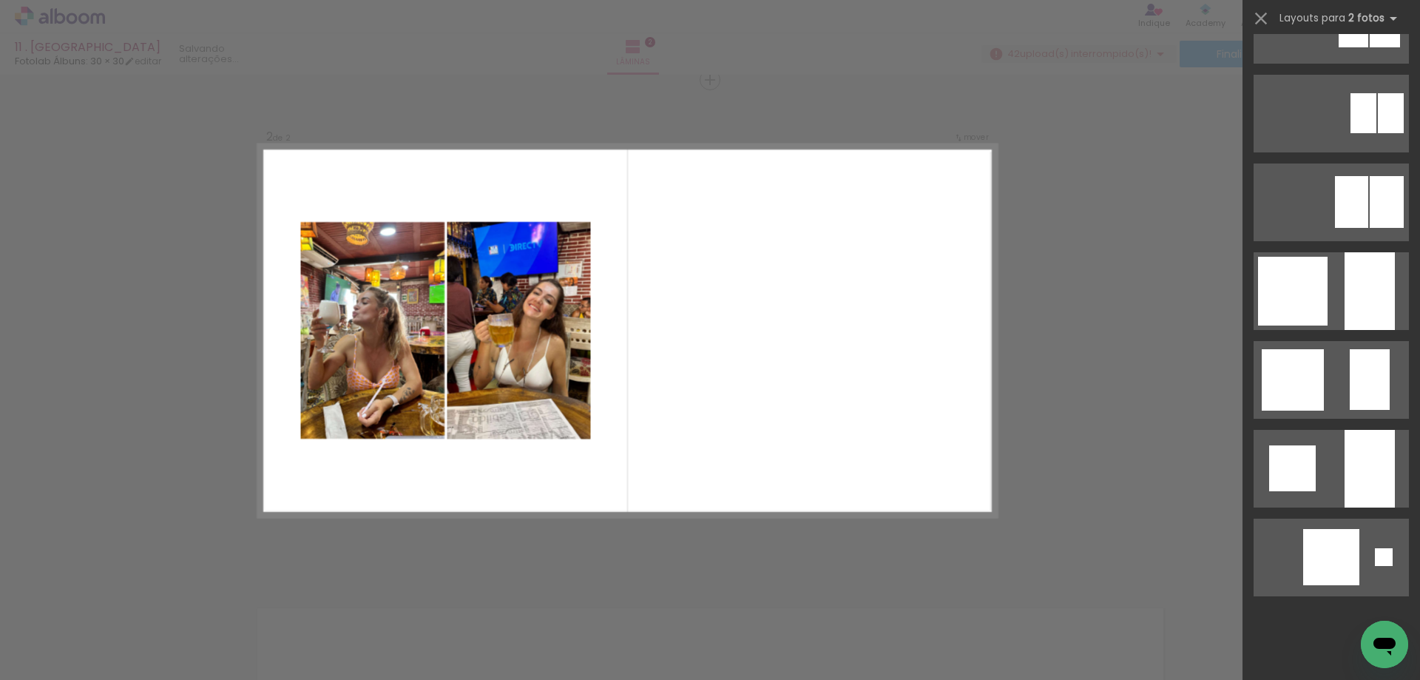
scroll to position [0, 0]
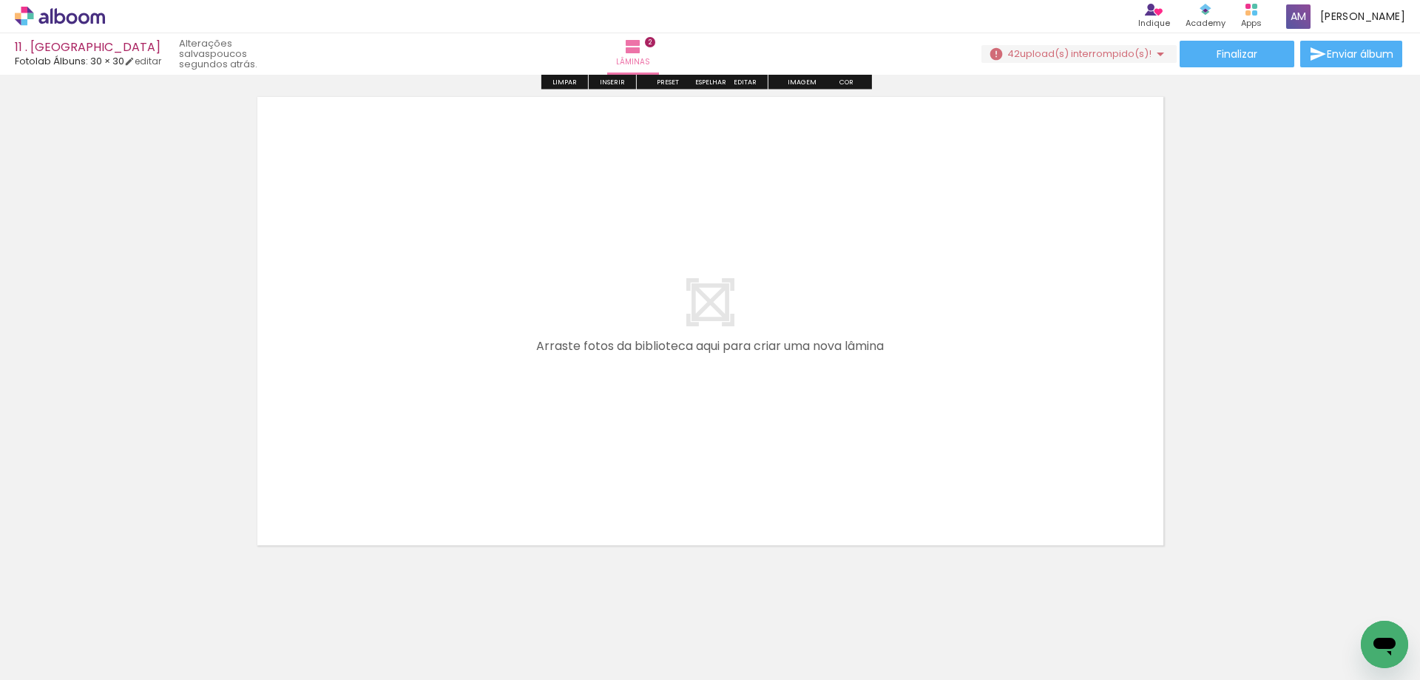
scroll to position [1050, 0]
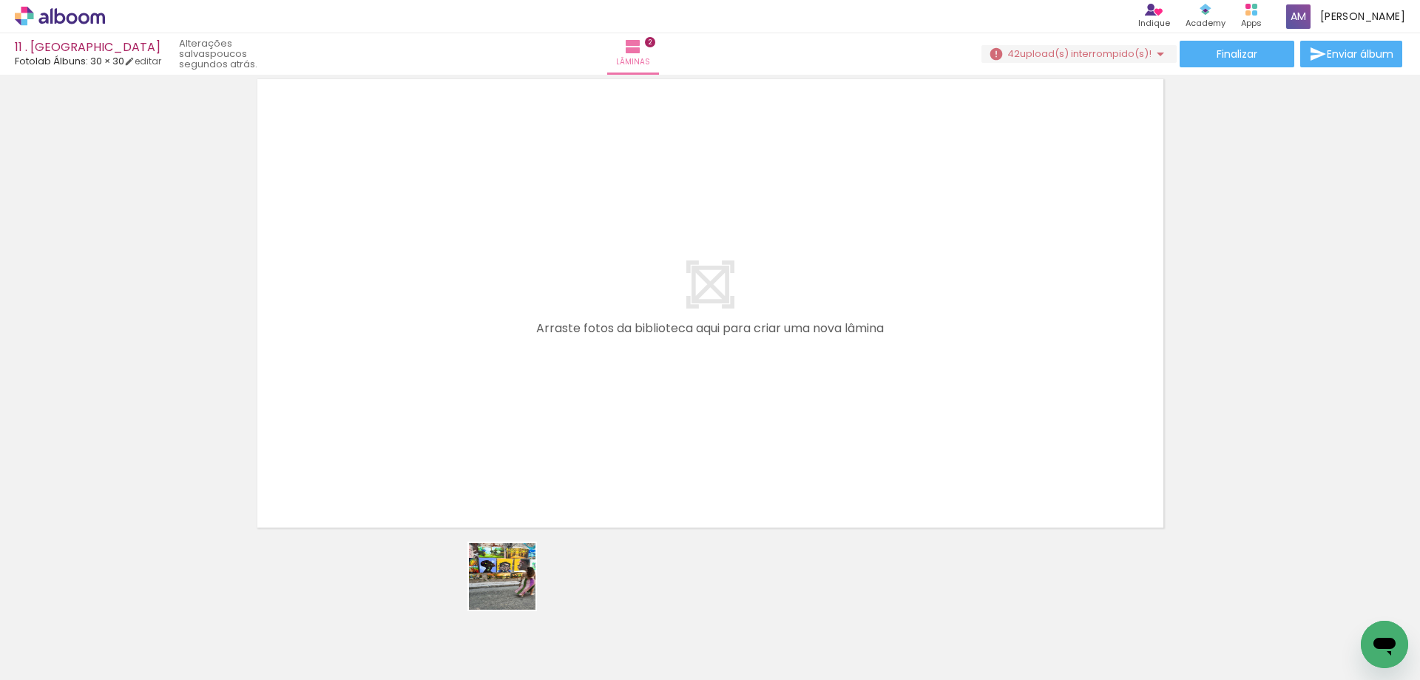
drag, startPoint x: 513, startPoint y: 587, endPoint x: 611, endPoint y: 432, distance: 183.5
click at [611, 432] on quentale-workspace at bounding box center [710, 340] width 1420 height 680
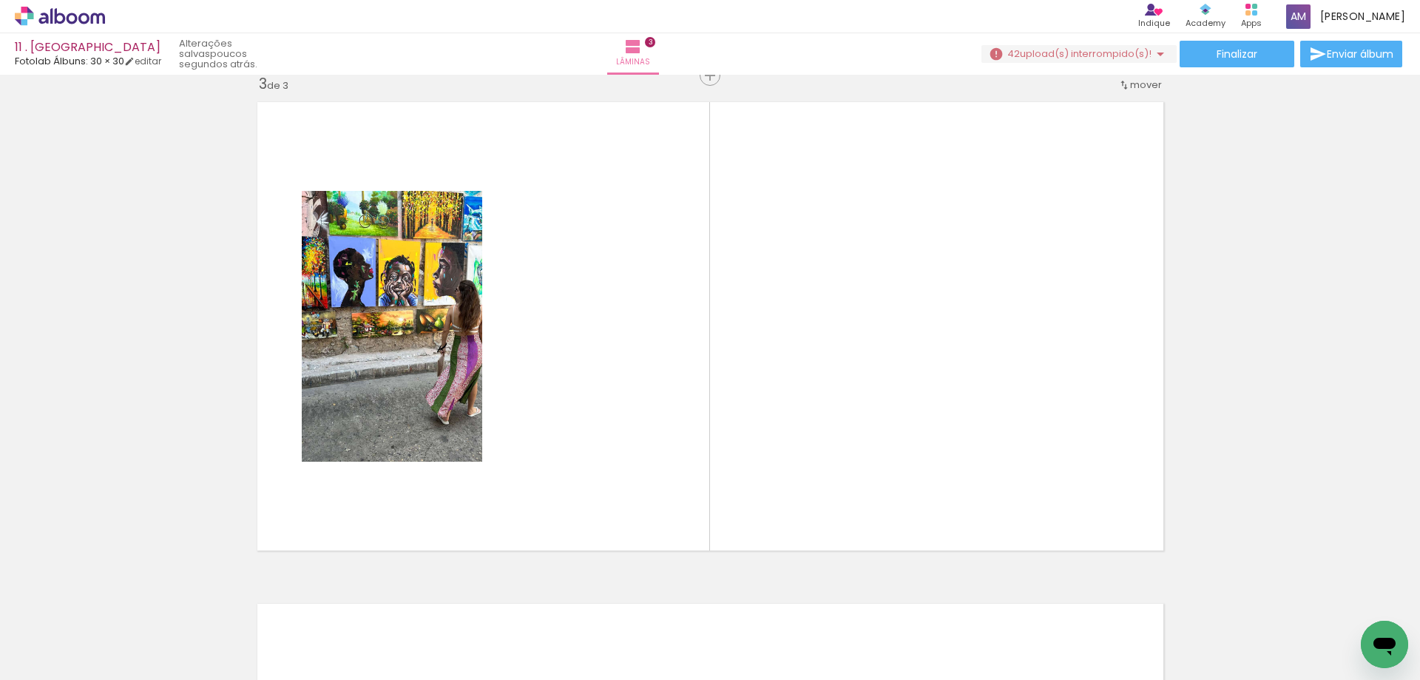
scroll to position [1022, 0]
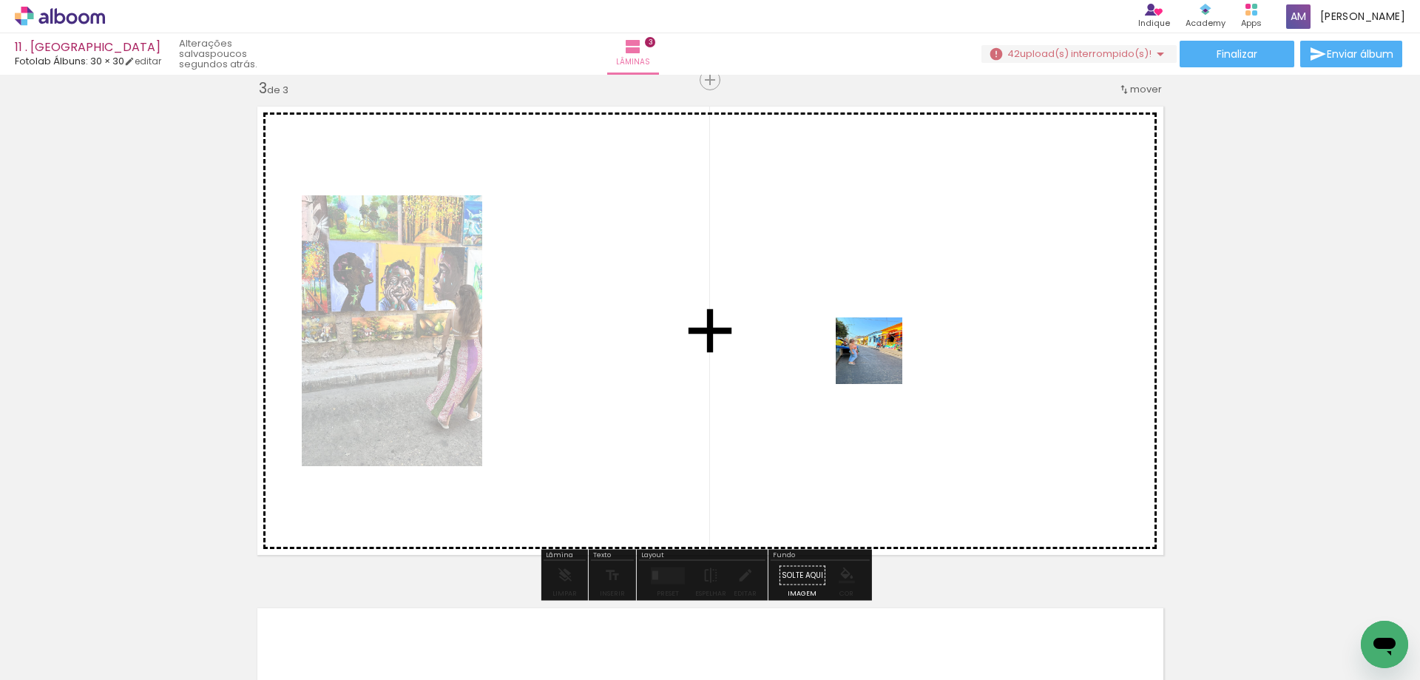
drag, startPoint x: 653, startPoint y: 628, endPoint x: 900, endPoint y: 343, distance: 377.6
click at [900, 343] on quentale-workspace at bounding box center [710, 340] width 1420 height 680
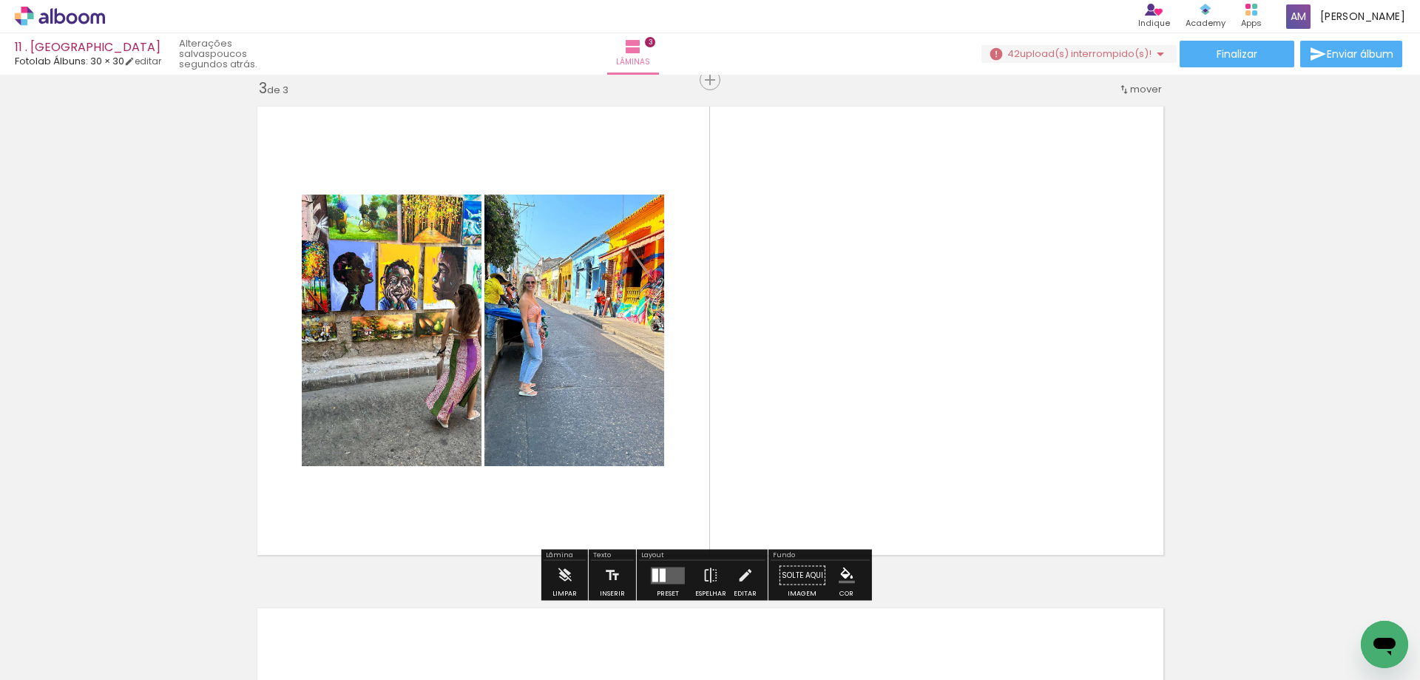
click at [675, 570] on quentale-layouter at bounding box center [668, 575] width 34 height 17
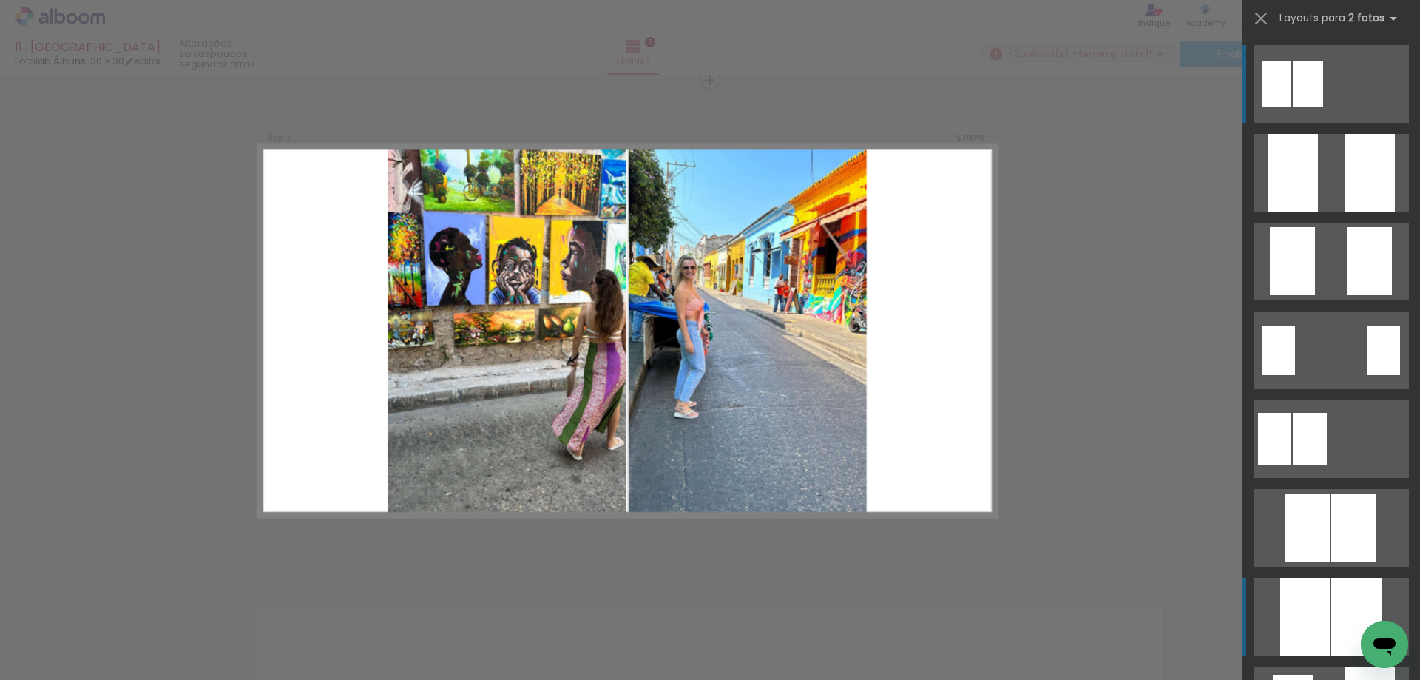
click at [1316, 212] on div at bounding box center [1293, 173] width 50 height 78
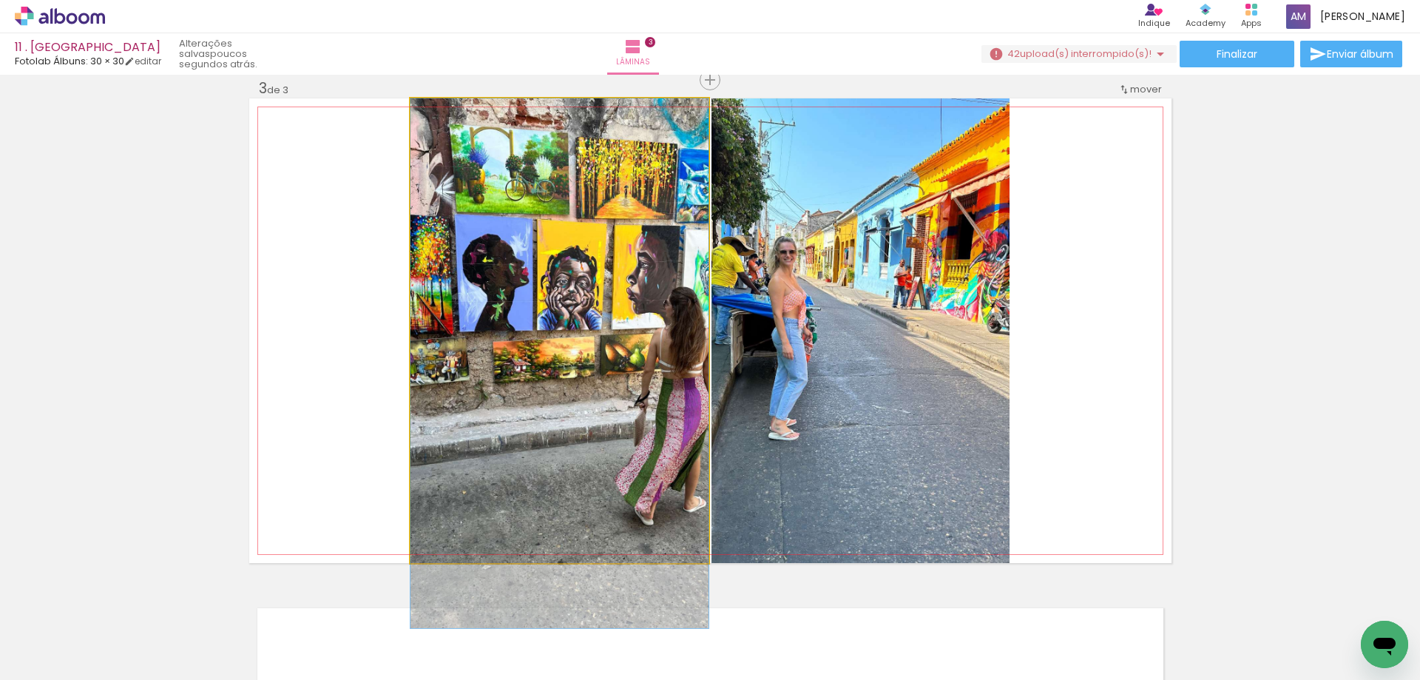
drag, startPoint x: 636, startPoint y: 346, endPoint x: 638, endPoint y: 403, distance: 57.0
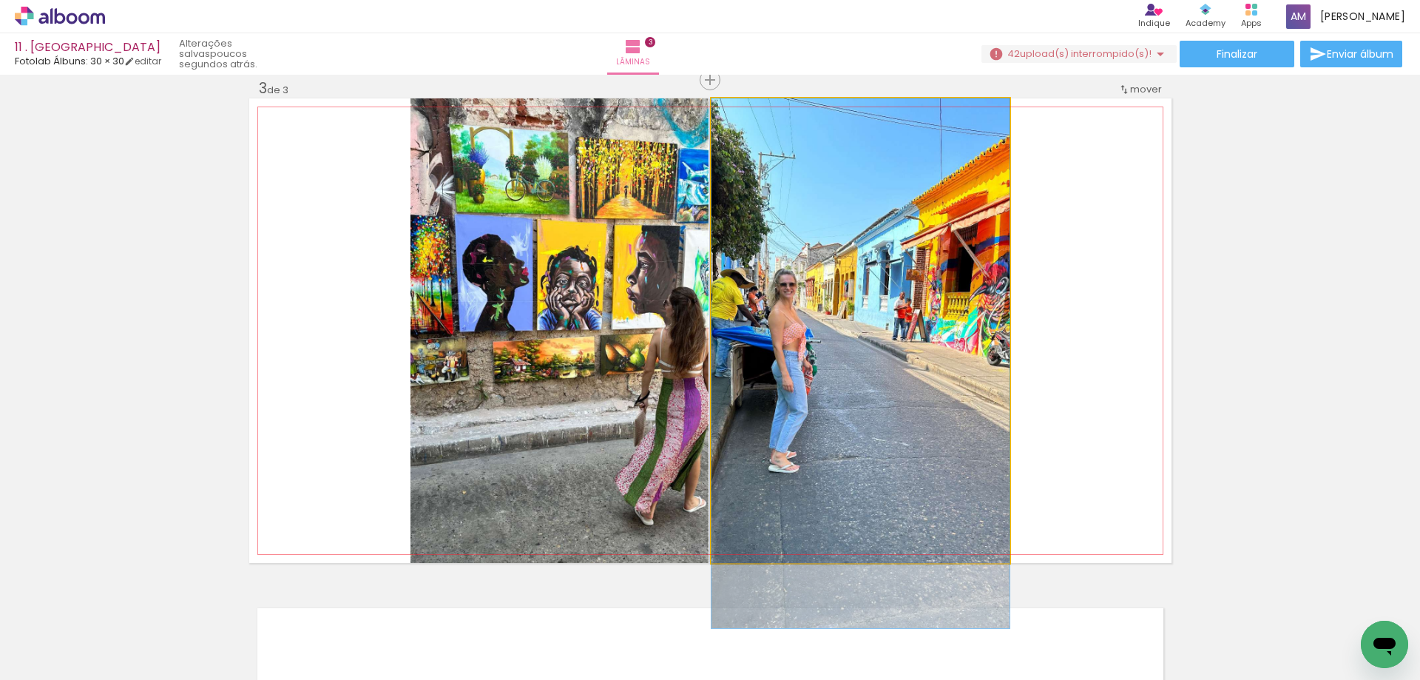
drag, startPoint x: 843, startPoint y: 351, endPoint x: 847, endPoint y: 431, distance: 79.2
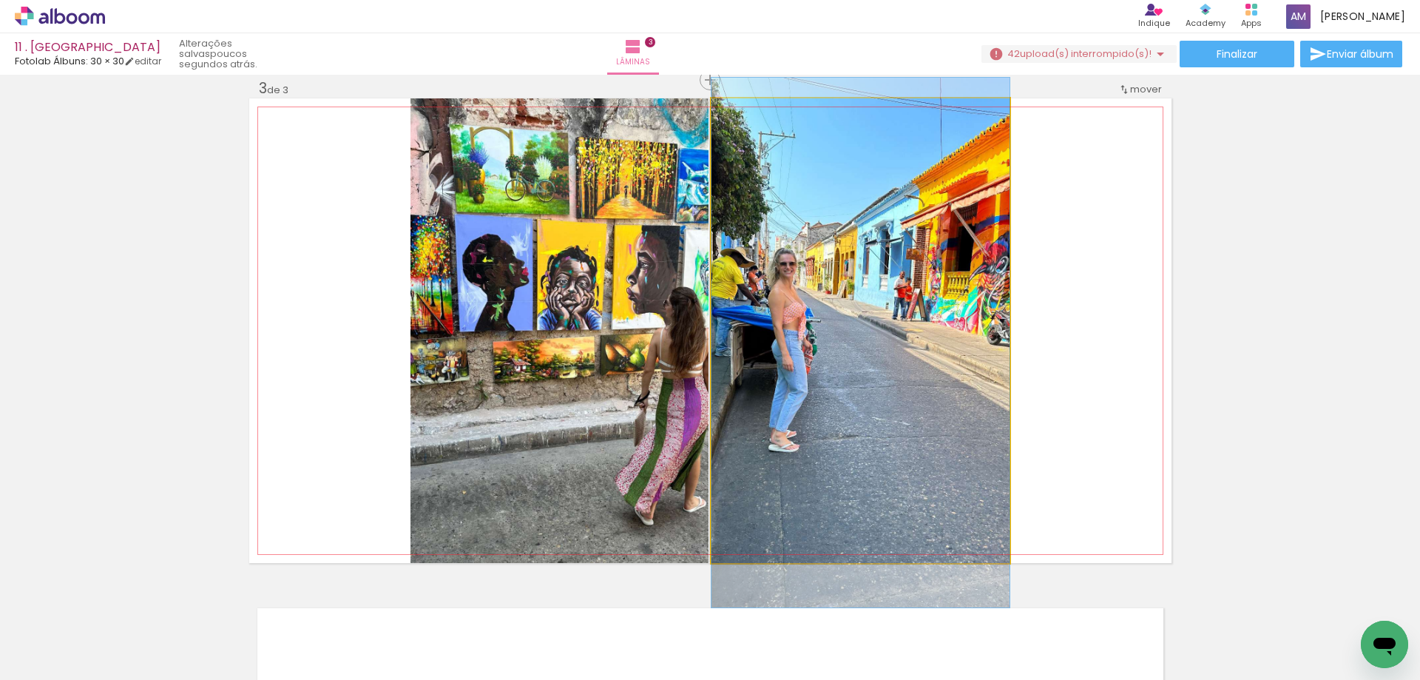
drag, startPoint x: 889, startPoint y: 418, endPoint x: 894, endPoint y: 397, distance: 21.2
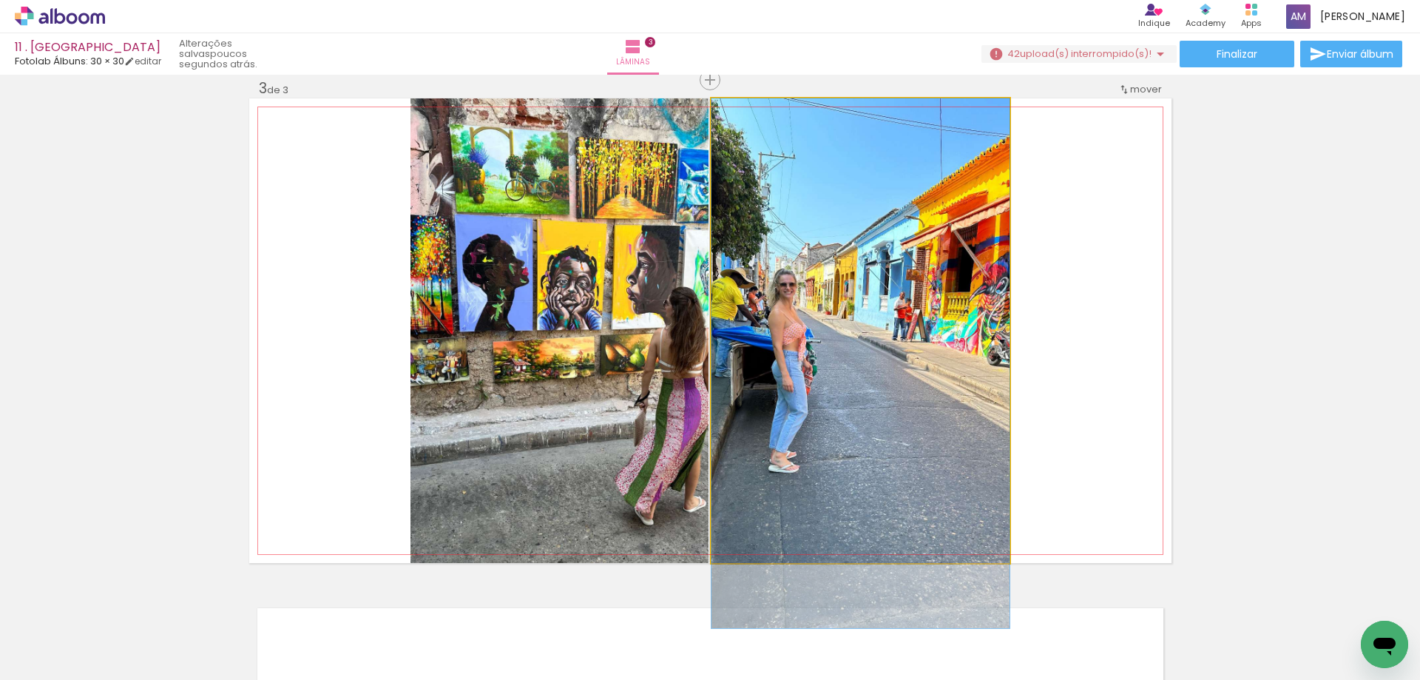
drag, startPoint x: 783, startPoint y: 404, endPoint x: 786, endPoint y: 425, distance: 20.9
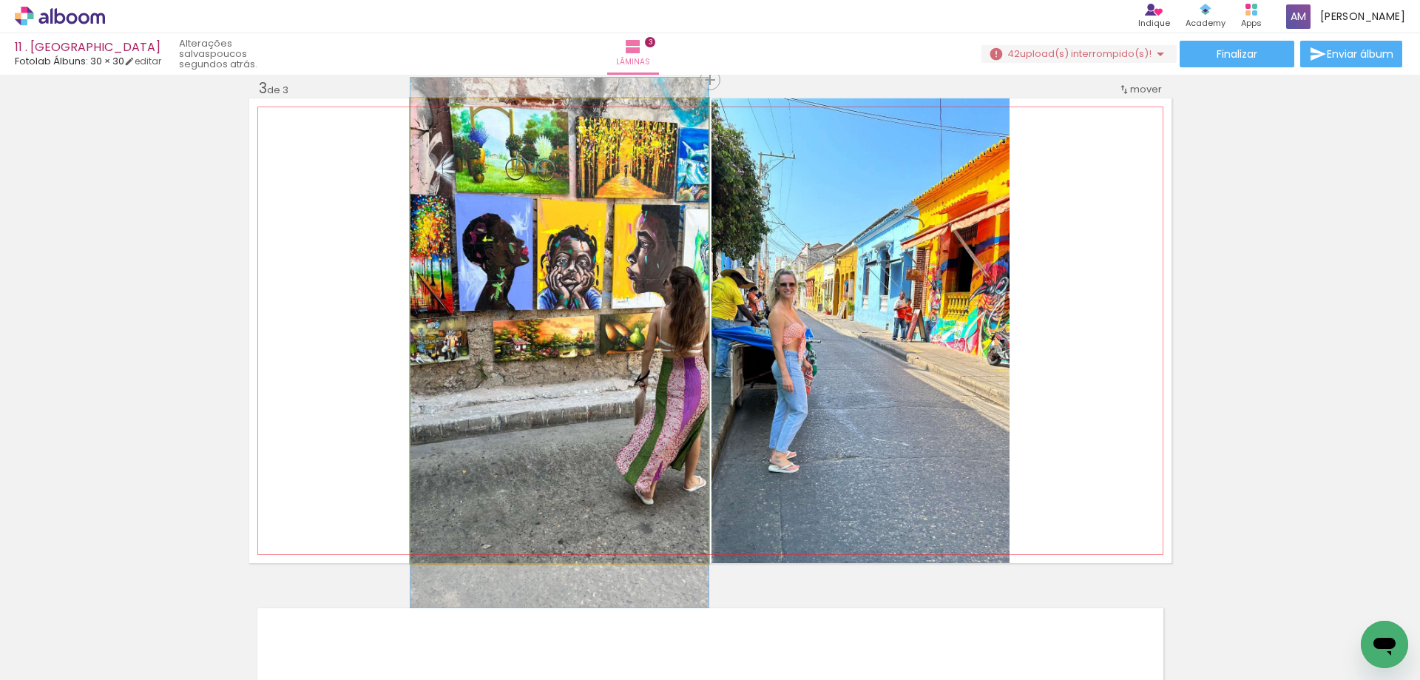
drag, startPoint x: 684, startPoint y: 438, endPoint x: 685, endPoint y: 417, distance: 20.8
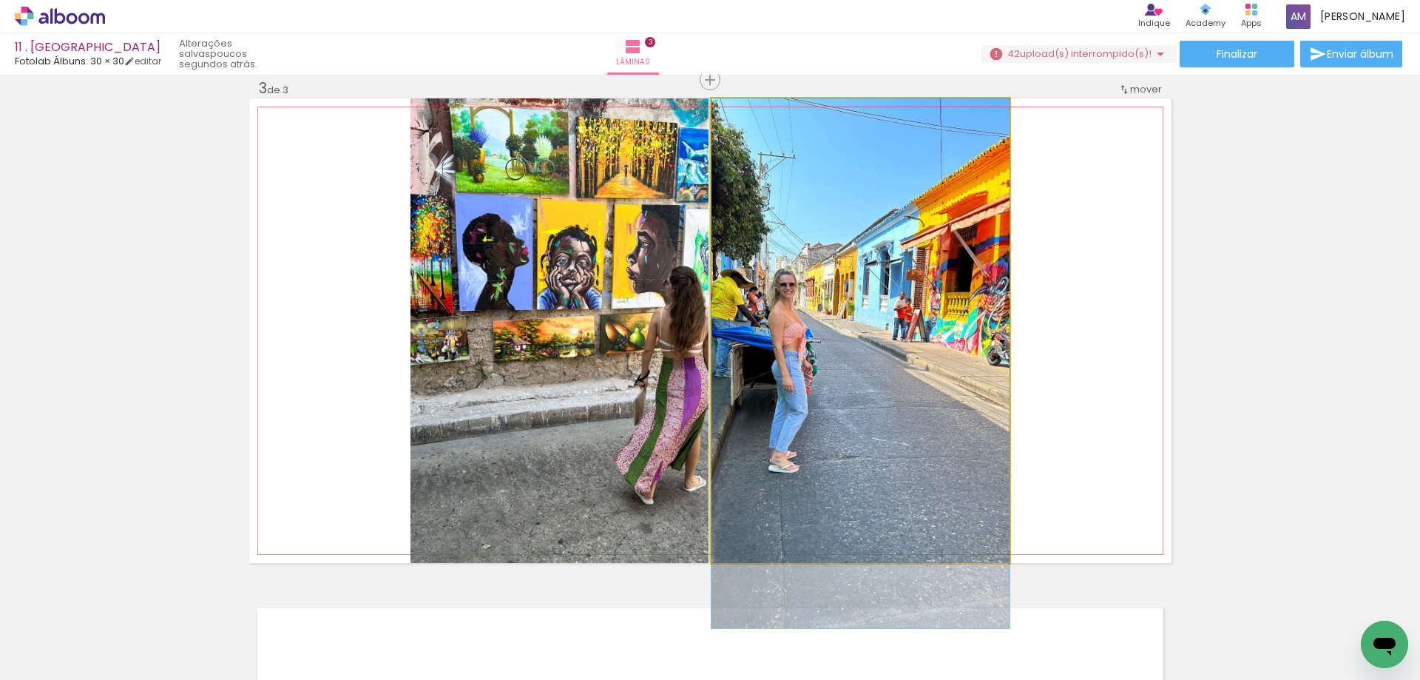
drag, startPoint x: 800, startPoint y: 397, endPoint x: 800, endPoint y: 415, distance: 18.5
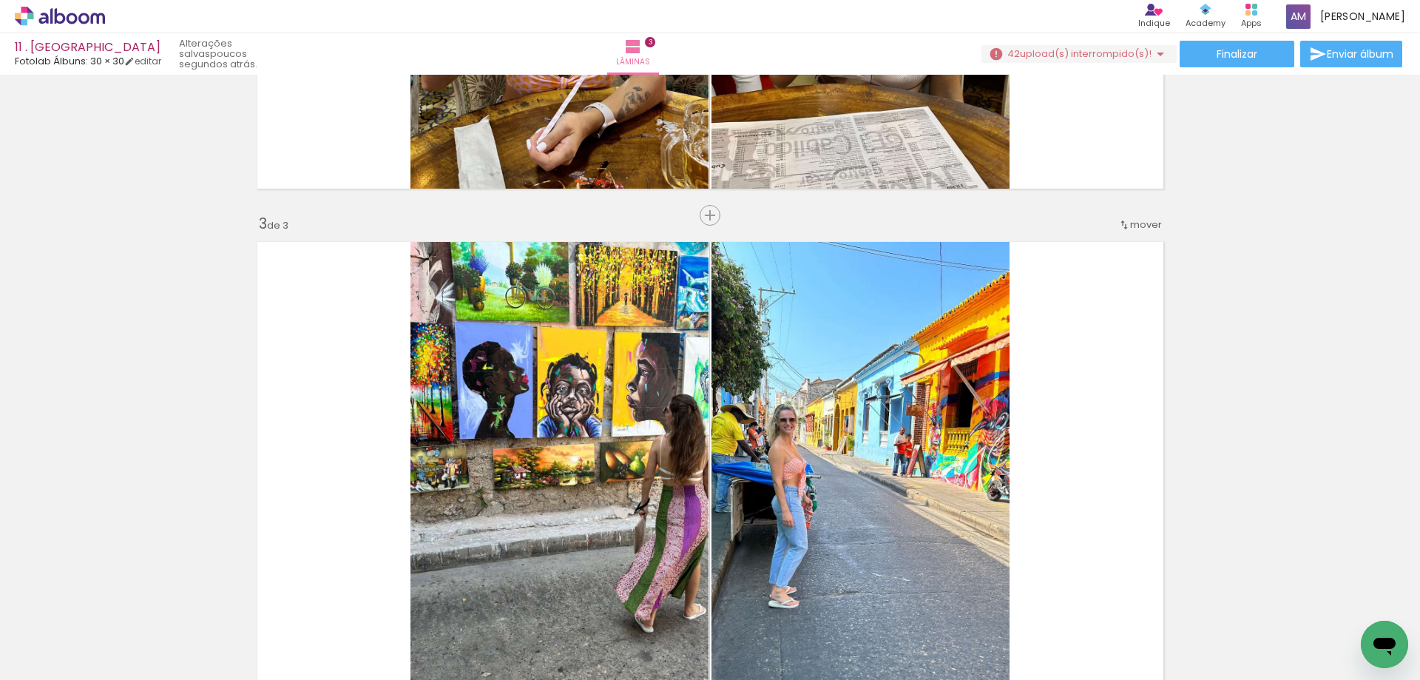
scroll to position [874, 0]
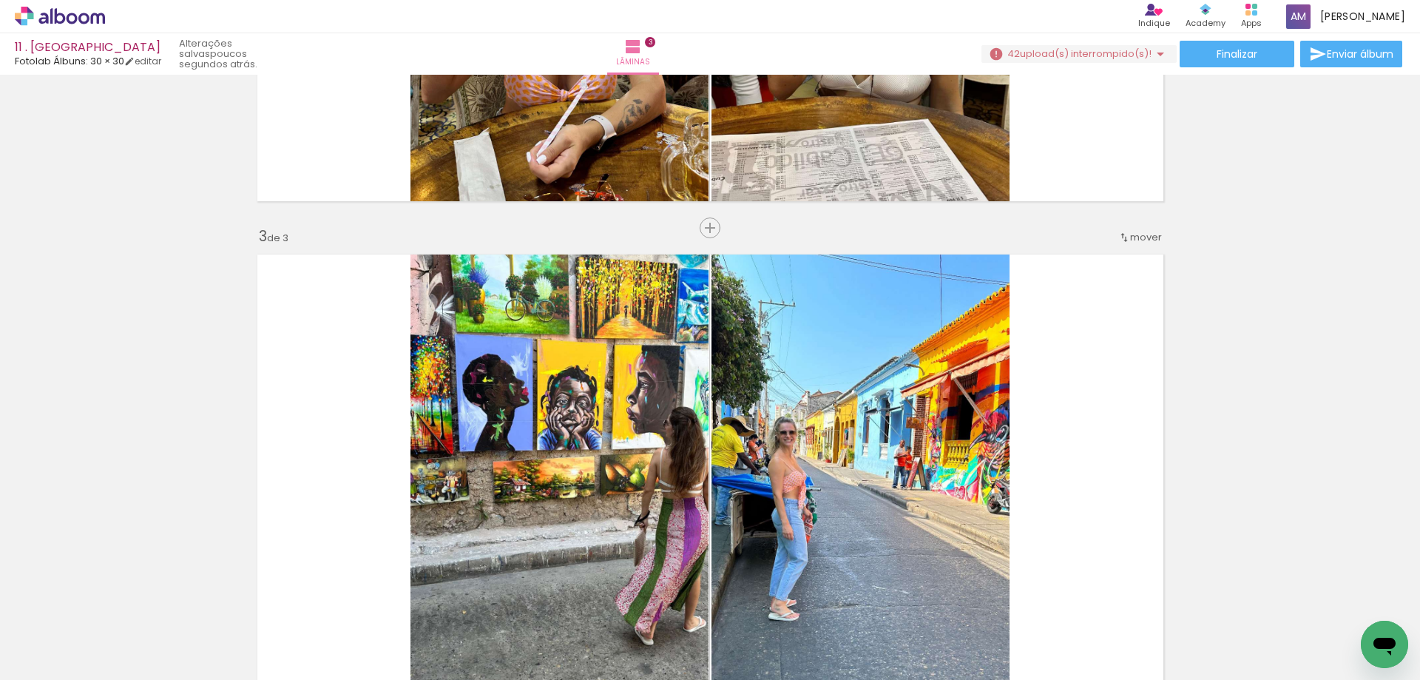
click at [1140, 243] on span "mover" at bounding box center [1146, 237] width 32 height 14
click at [1129, 247] on paper-item "antes da 2" at bounding box center [1102, 259] width 112 height 24
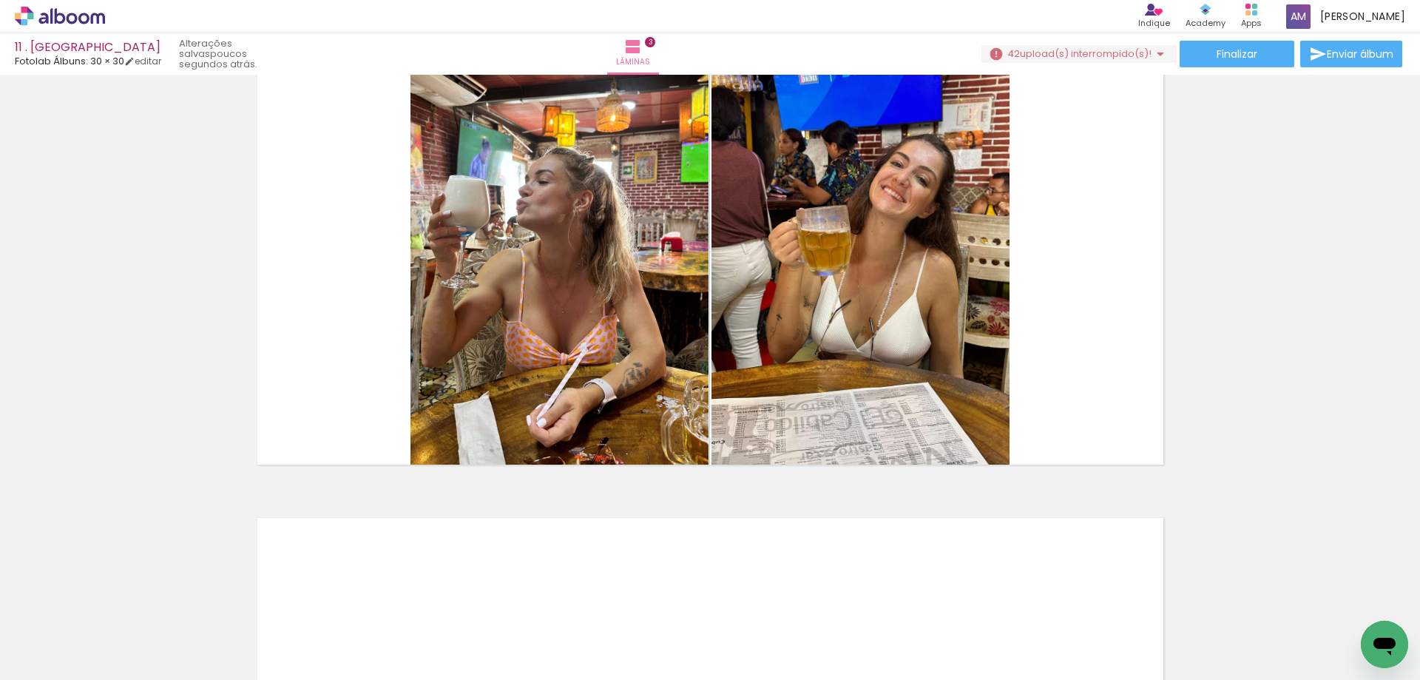
scroll to position [1483, 0]
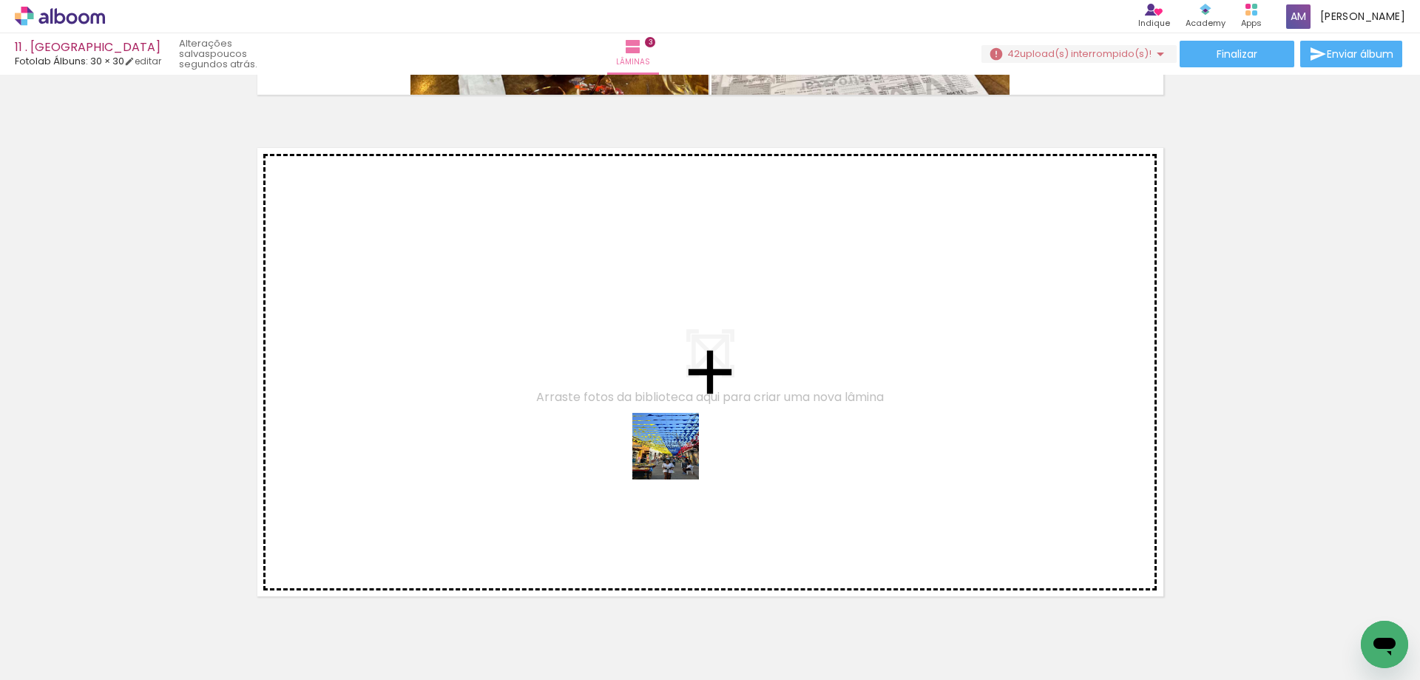
drag, startPoint x: 988, startPoint y: 636, endPoint x: 565, endPoint y: 403, distance: 483.4
click at [565, 403] on quentale-workspace at bounding box center [710, 340] width 1420 height 680
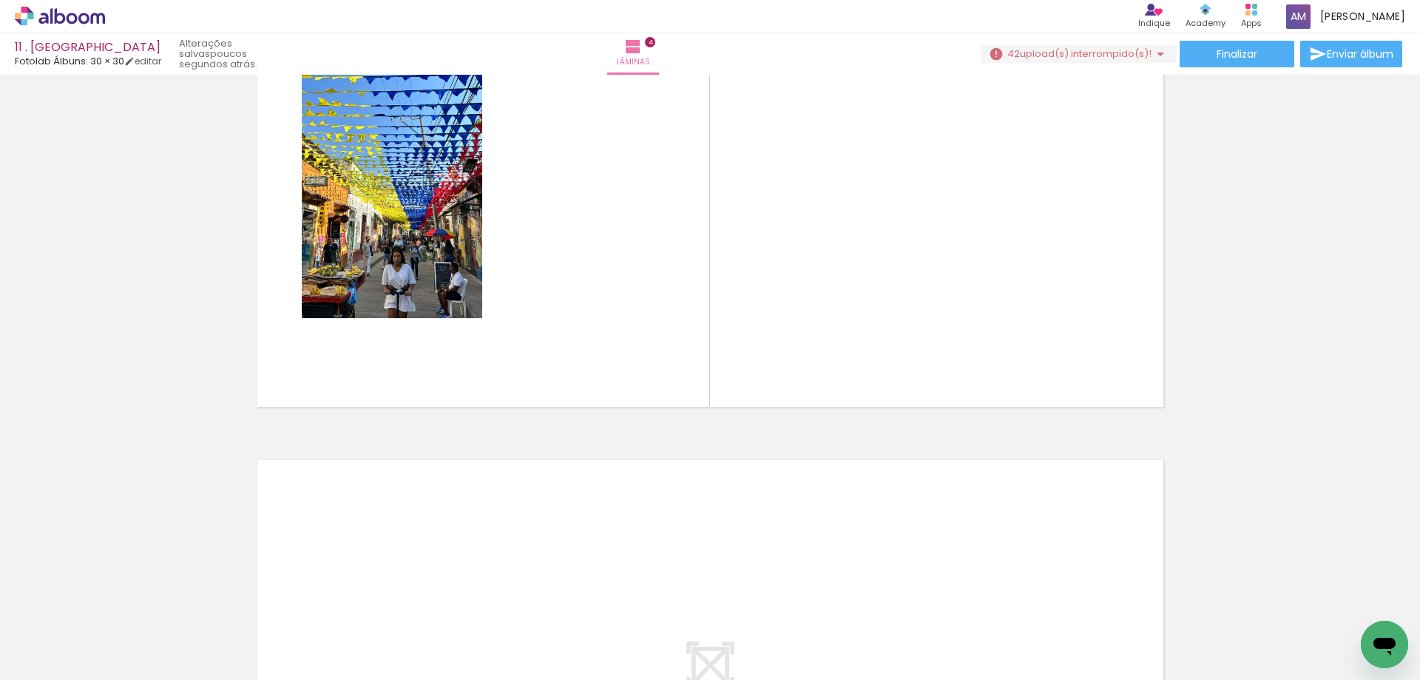
scroll to position [0, 583]
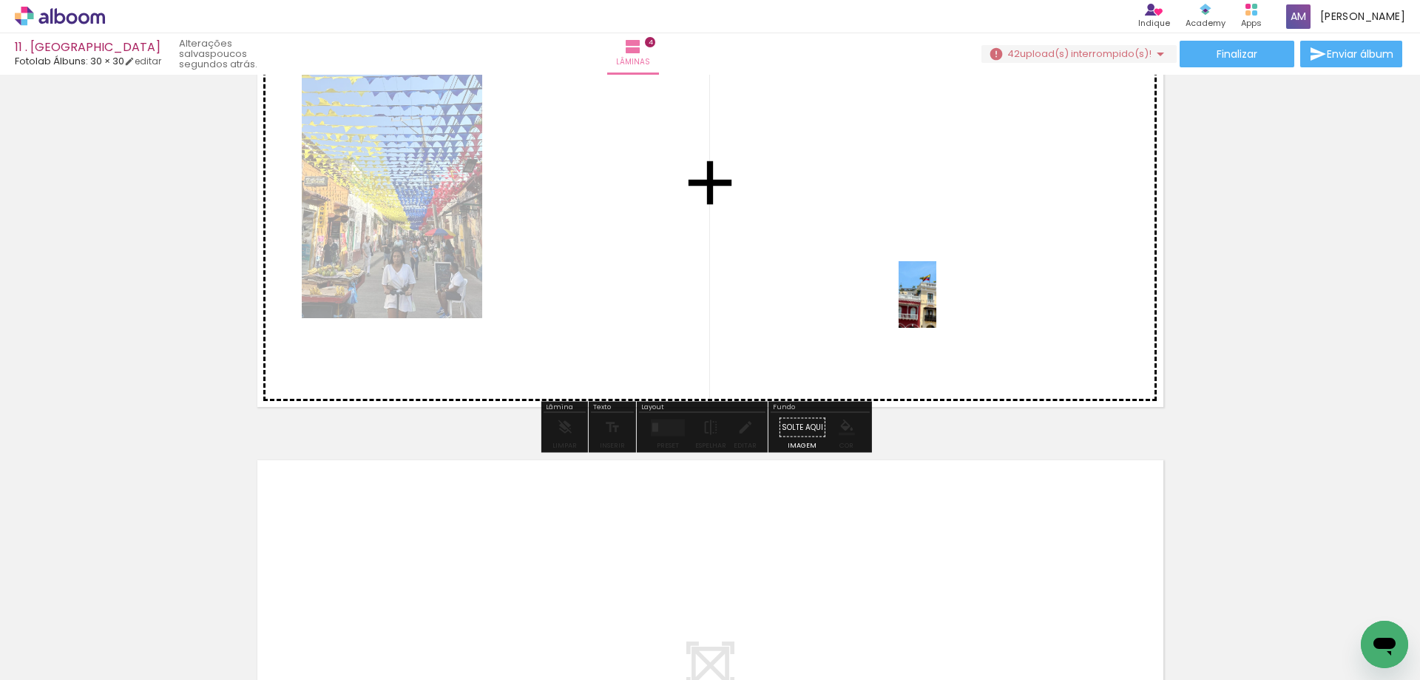
drag, startPoint x: 981, startPoint y: 641, endPoint x: 943, endPoint y: 306, distance: 337.3
click at [943, 306] on quentale-workspace at bounding box center [710, 340] width 1420 height 680
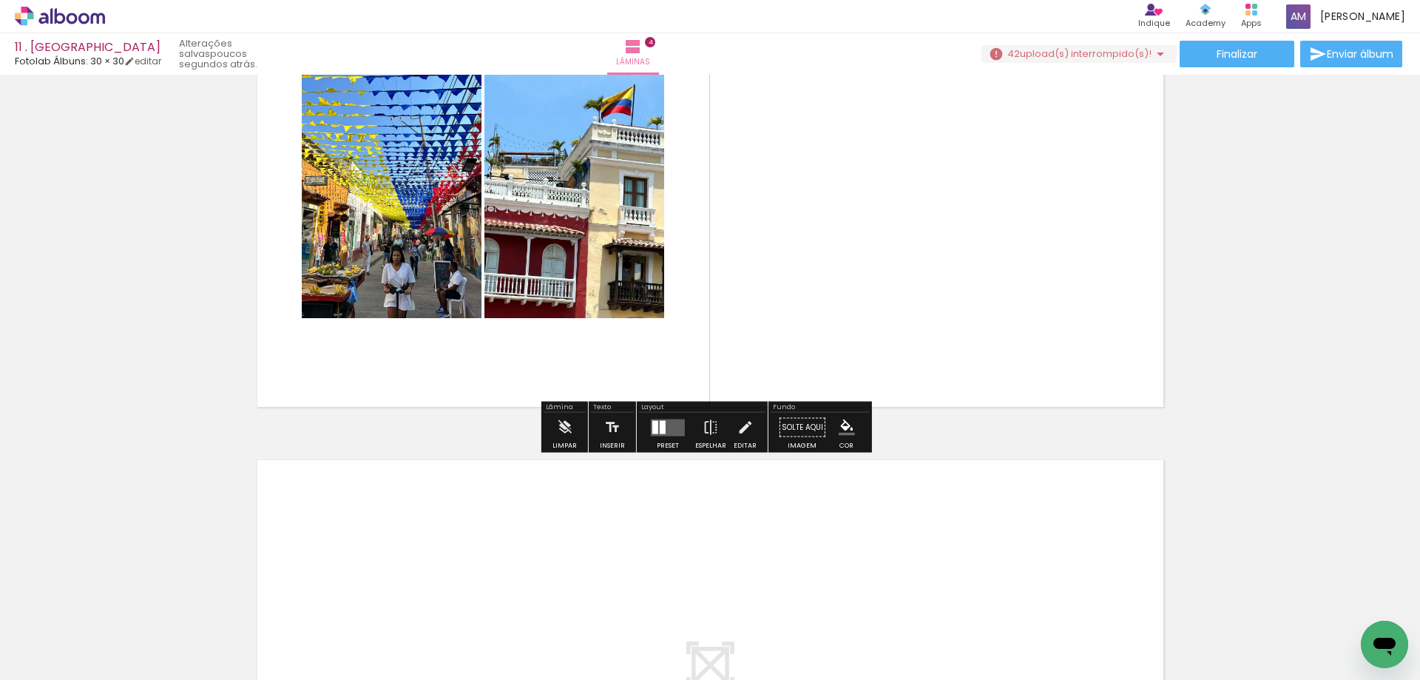
click at [665, 434] on quentale-layouter at bounding box center [668, 427] width 34 height 17
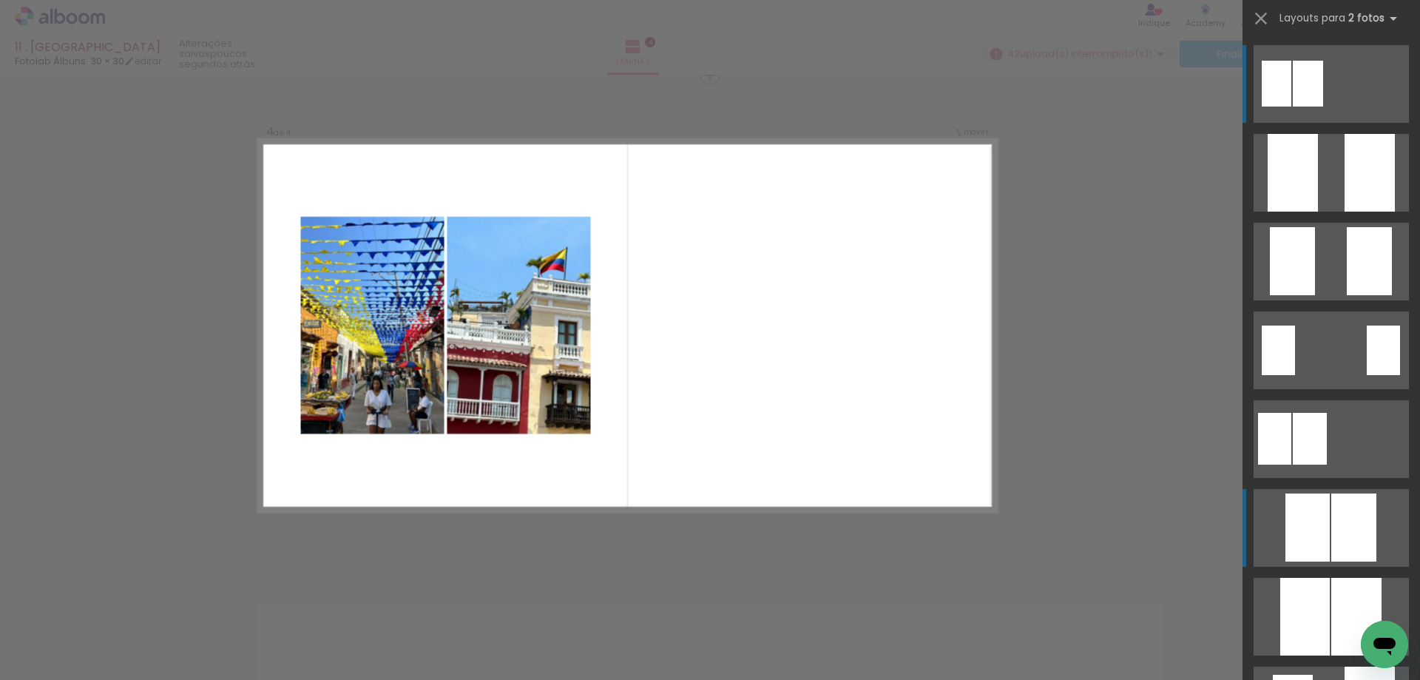
scroll to position [1524, 0]
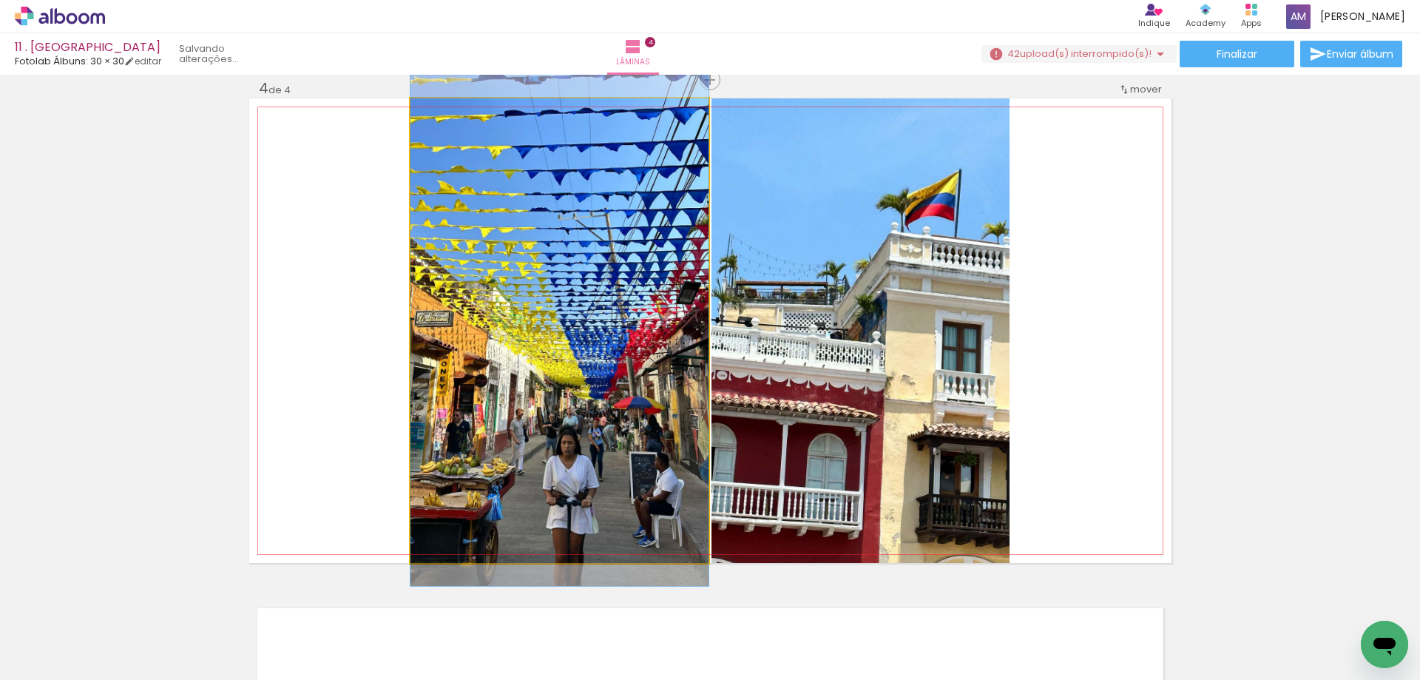
drag, startPoint x: 614, startPoint y: 442, endPoint x: 615, endPoint y: 433, distance: 9.6
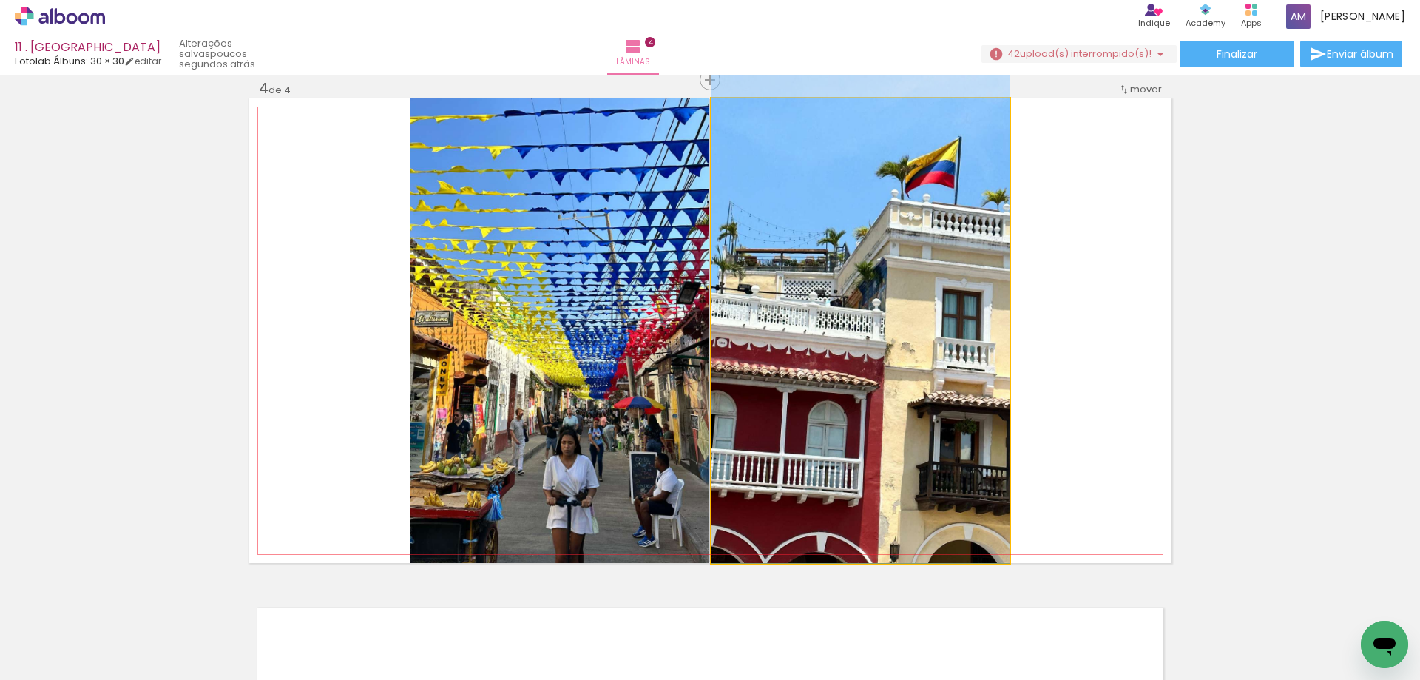
drag, startPoint x: 890, startPoint y: 382, endPoint x: 892, endPoint y: 339, distance: 43.7
drag, startPoint x: 920, startPoint y: 365, endPoint x: 918, endPoint y: 347, distance: 18.6
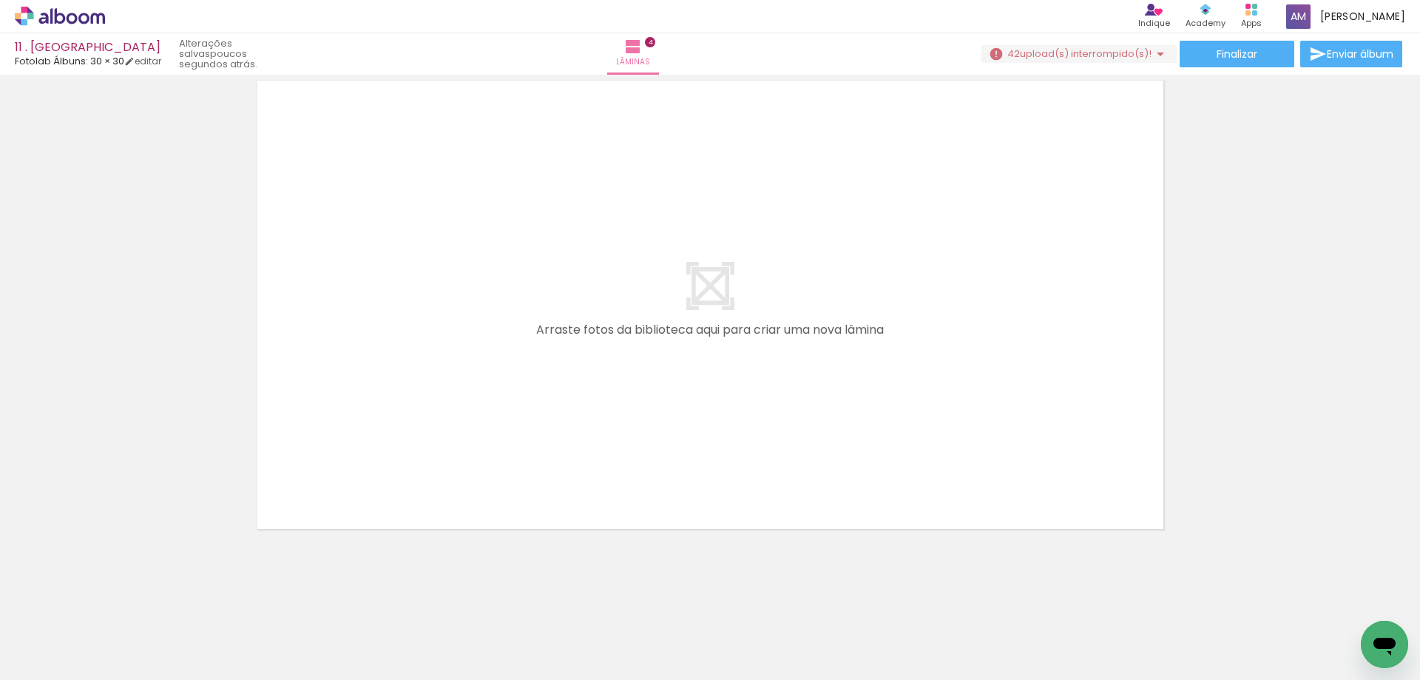
scroll to position [2053, 0]
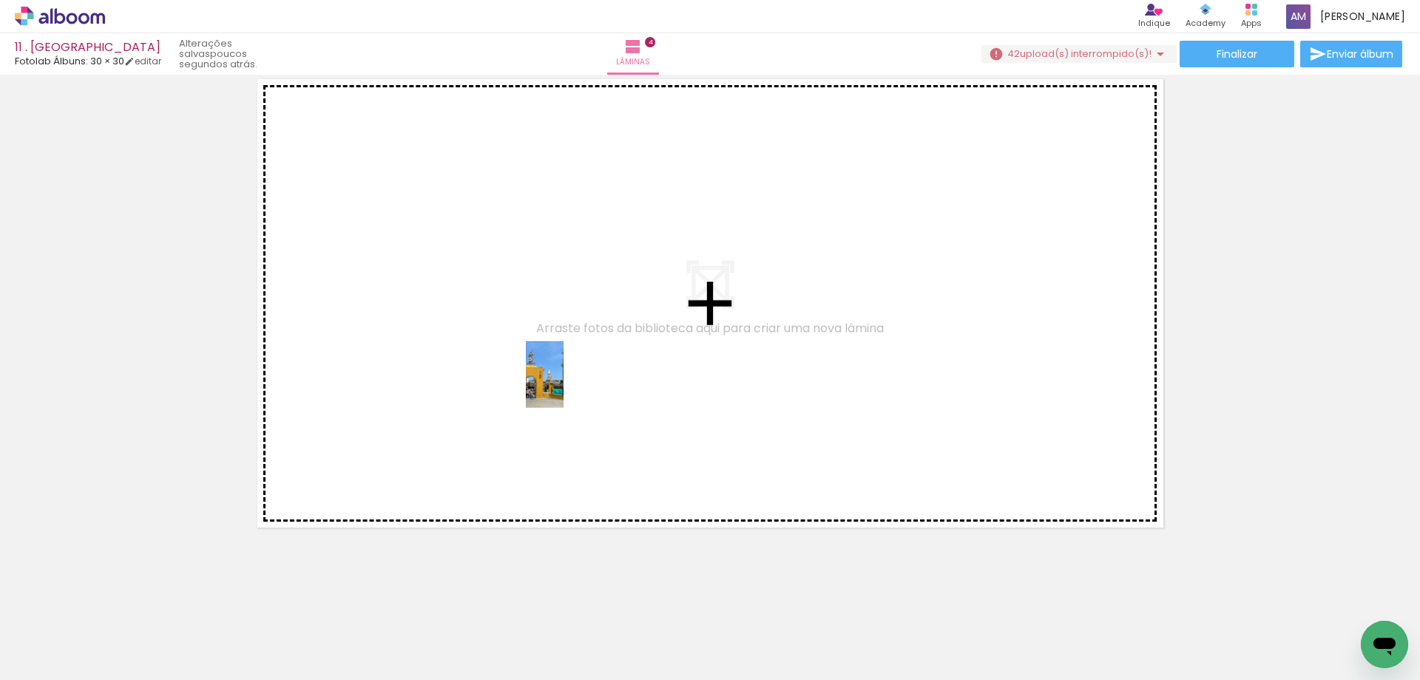
drag, startPoint x: 1058, startPoint y: 633, endPoint x: 570, endPoint y: 385, distance: 546.6
click at [570, 385] on quentale-workspace at bounding box center [710, 340] width 1420 height 680
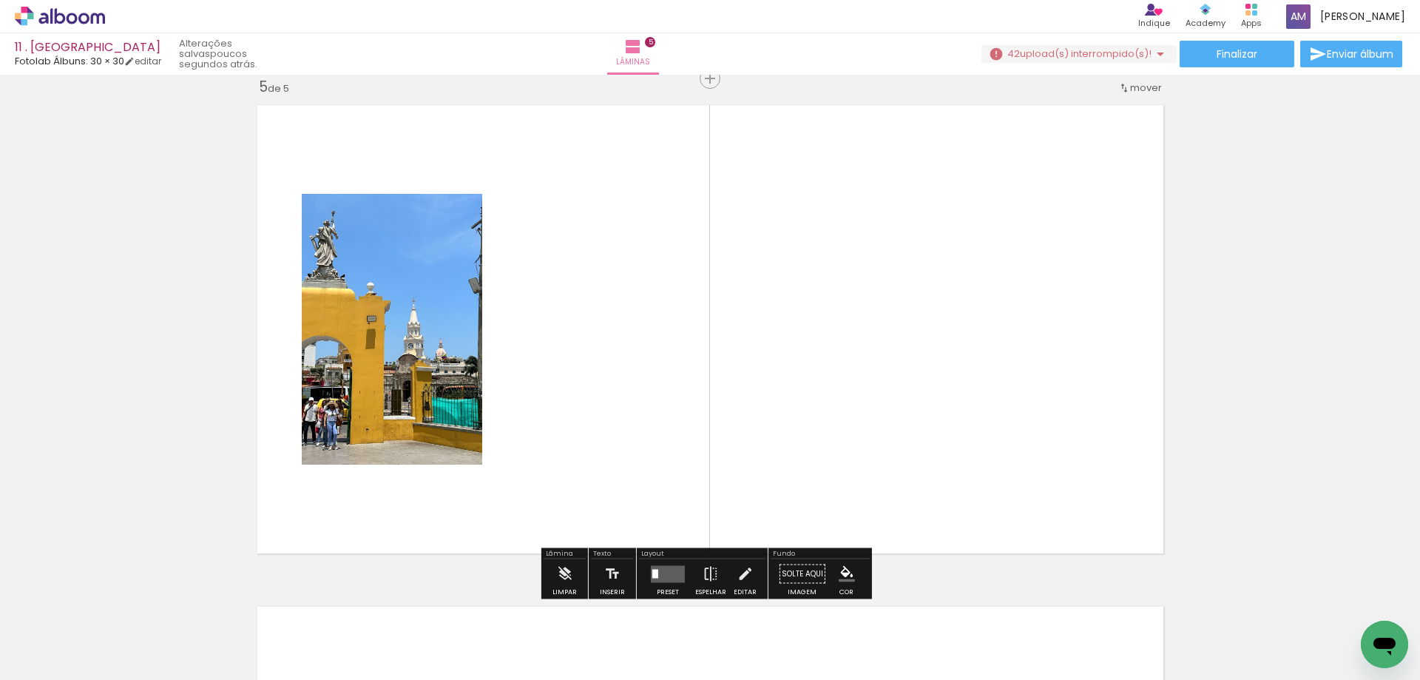
scroll to position [2026, 0]
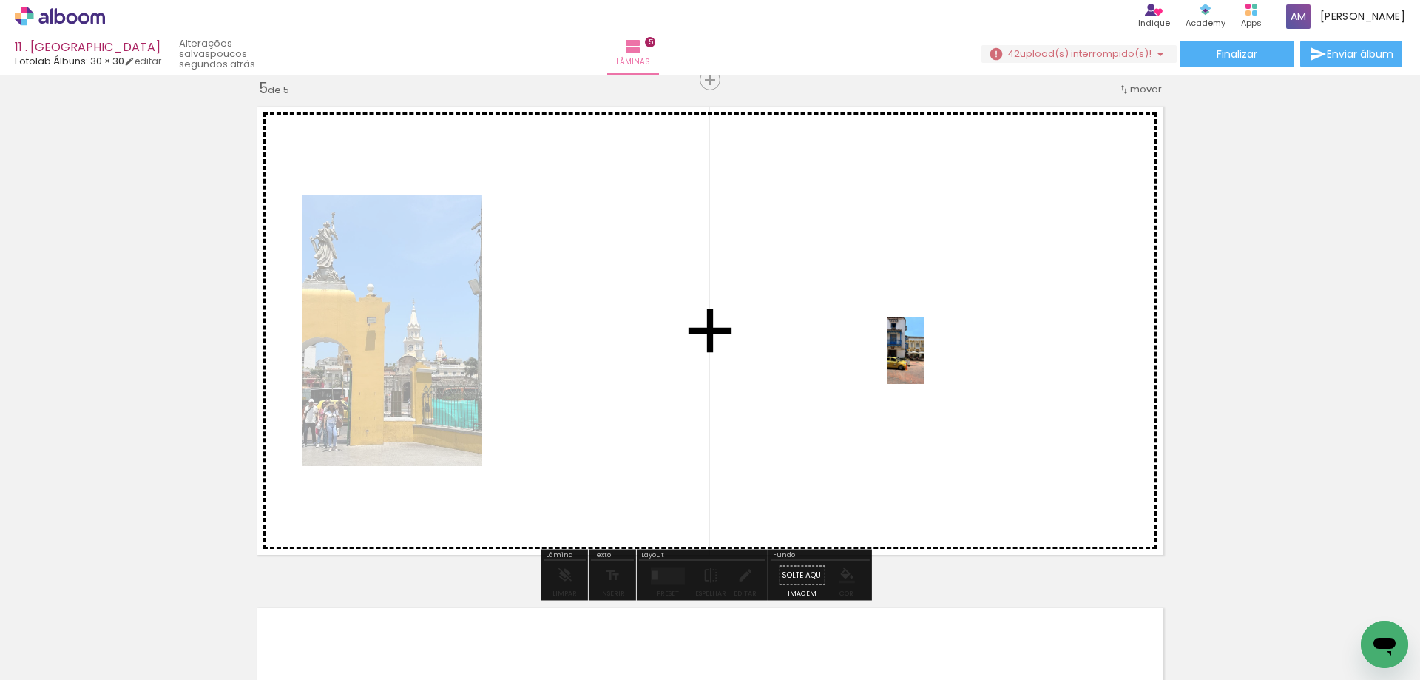
drag, startPoint x: 1228, startPoint y: 610, endPoint x: 931, endPoint y: 362, distance: 386.6
click at [931, 362] on quentale-workspace at bounding box center [710, 340] width 1420 height 680
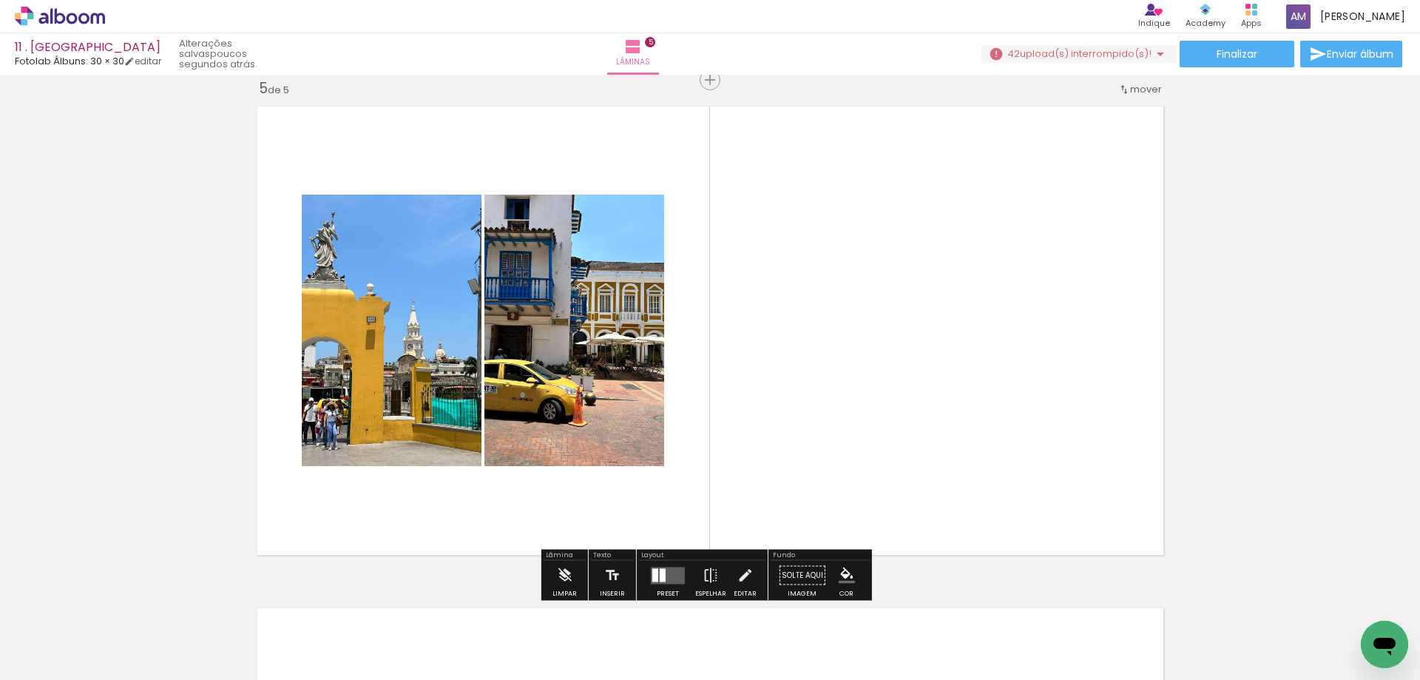
click at [675, 575] on quentale-layouter at bounding box center [668, 575] width 34 height 17
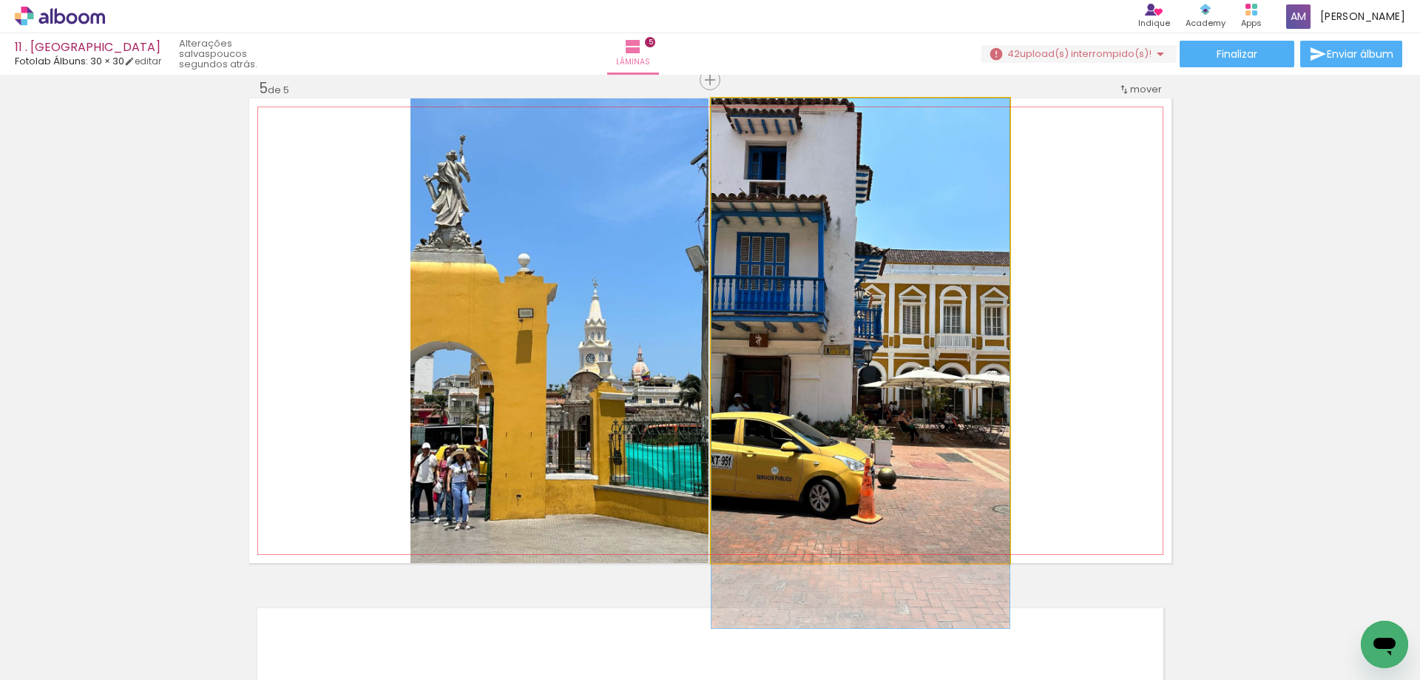
drag, startPoint x: 897, startPoint y: 388, endPoint x: 897, endPoint y: 441, distance: 52.5
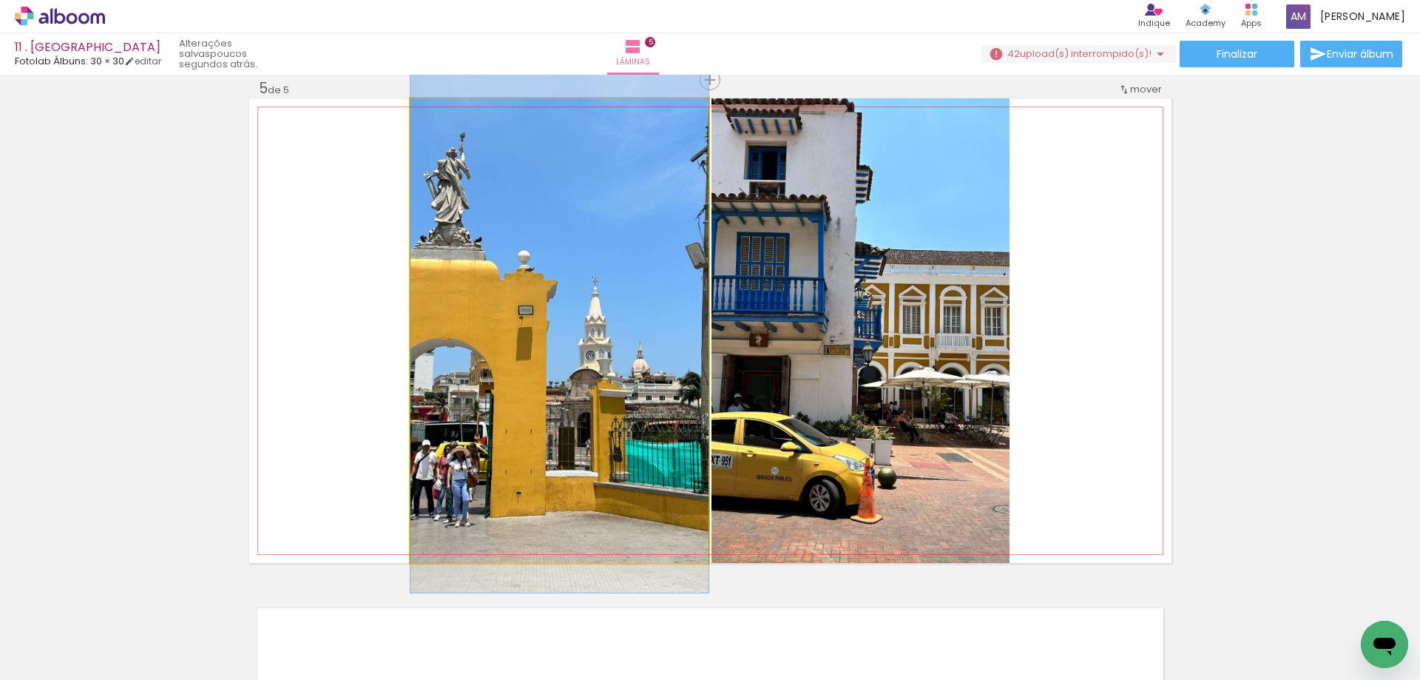
drag, startPoint x: 626, startPoint y: 426, endPoint x: 635, endPoint y: 423, distance: 9.4
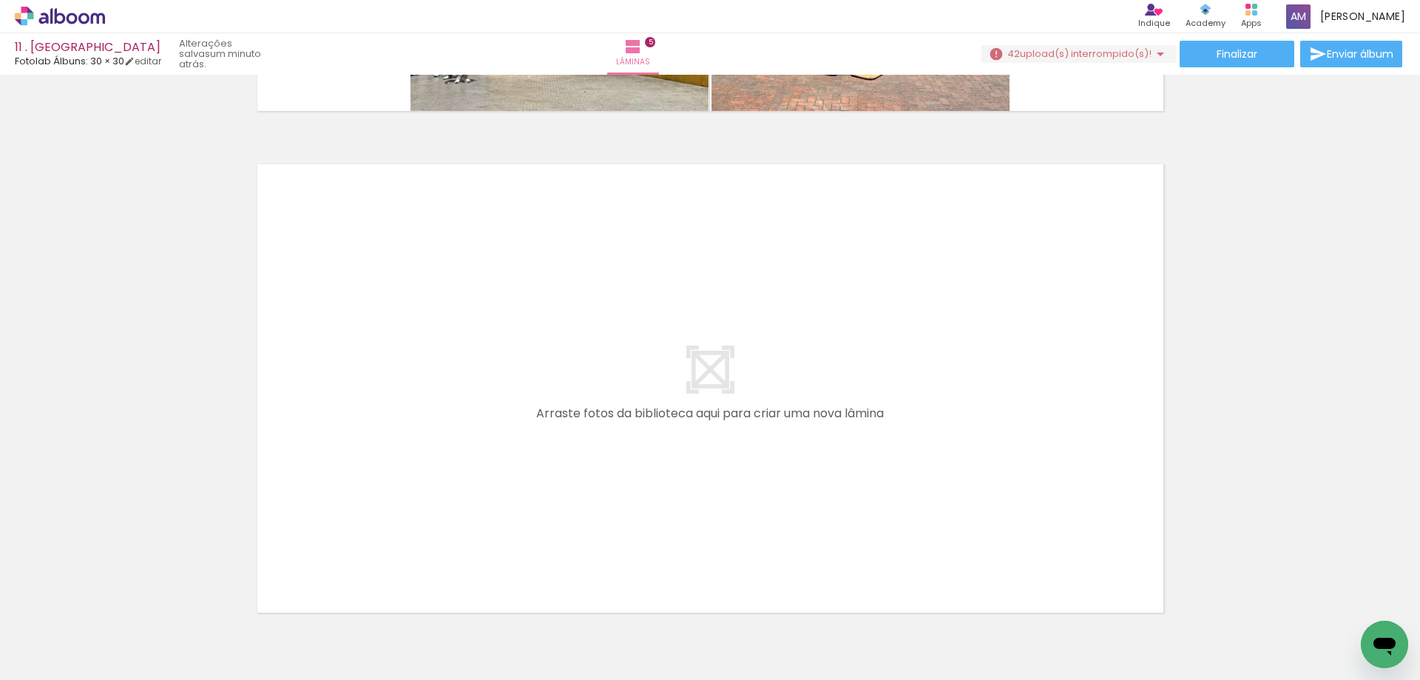
scroll to position [0, 1597]
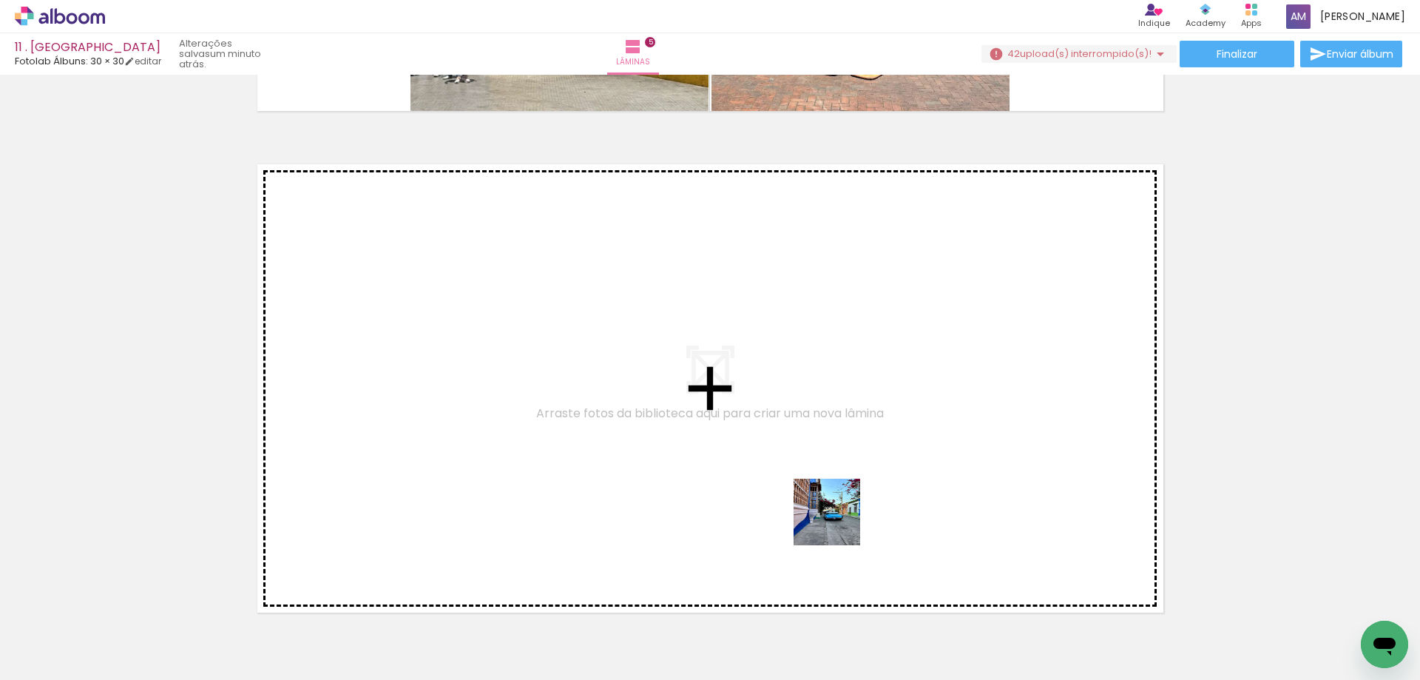
drag, startPoint x: 1131, startPoint y: 629, endPoint x: 468, endPoint y: 403, distance: 701.0
click at [468, 403] on quentale-workspace at bounding box center [710, 340] width 1420 height 680
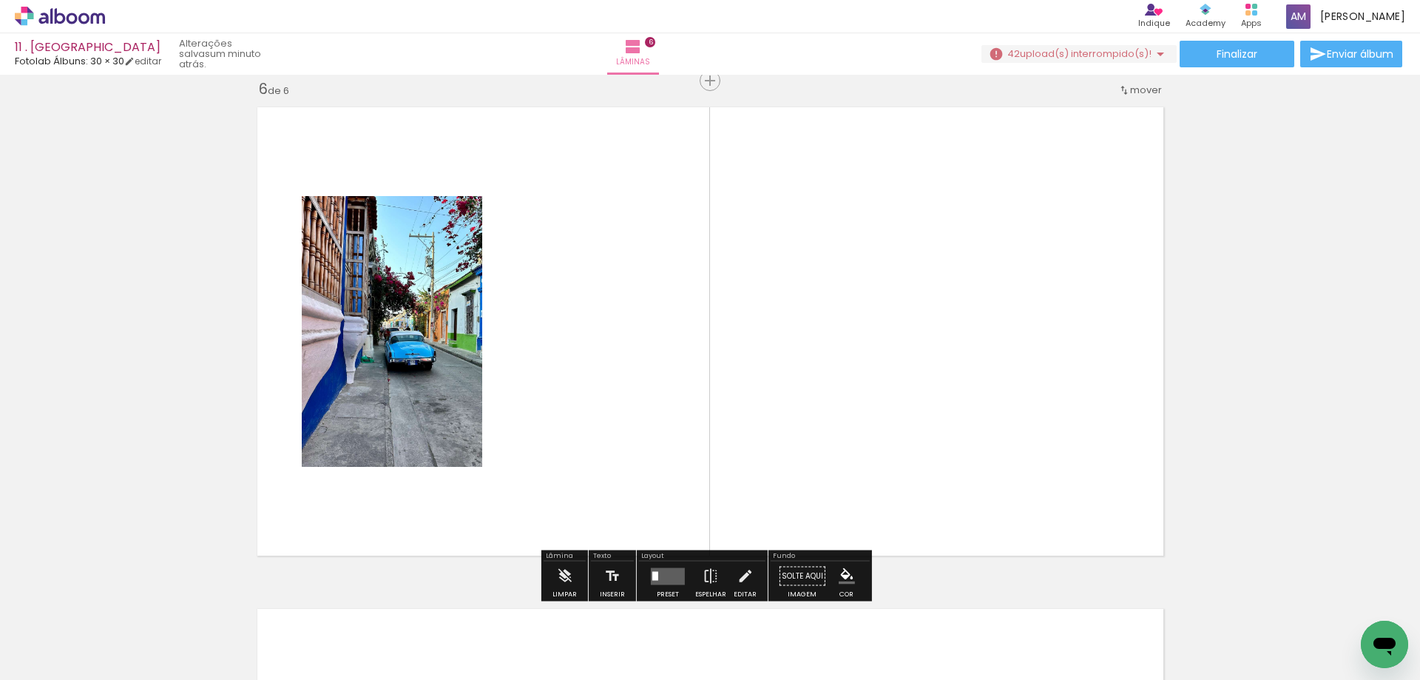
scroll to position [2527, 0]
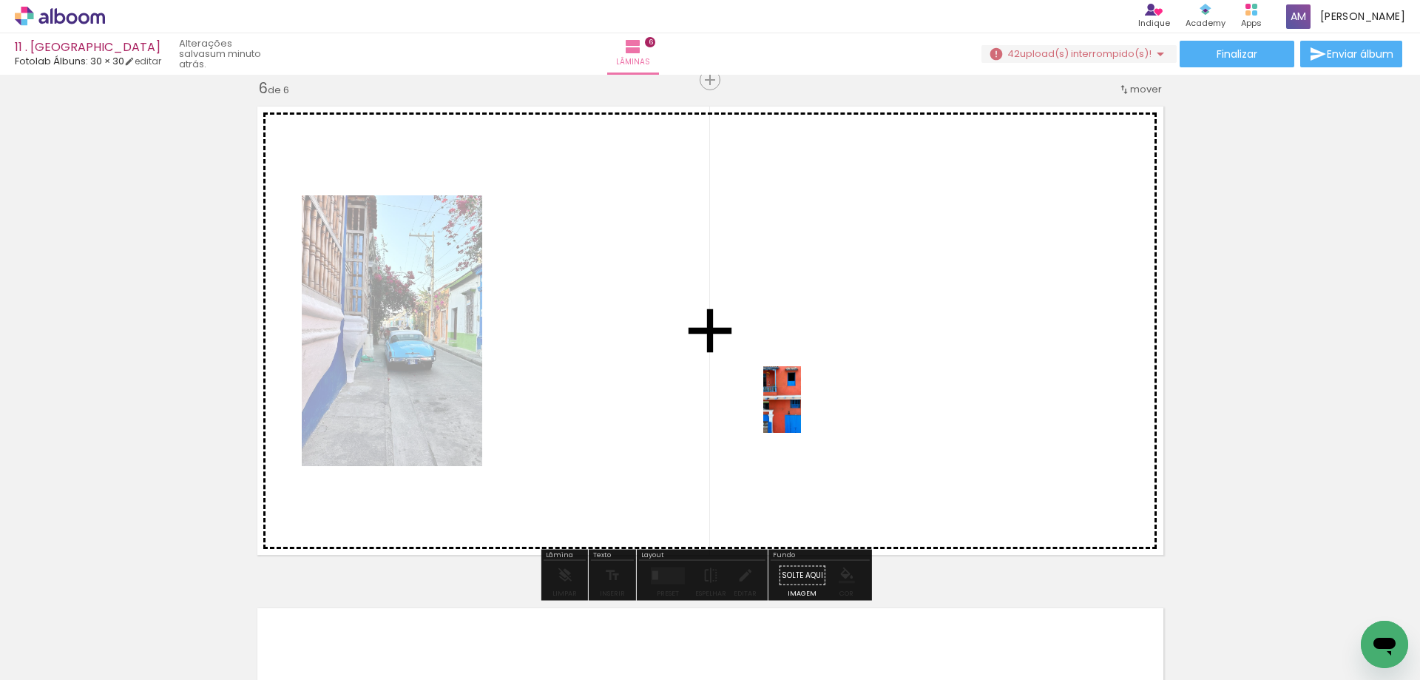
drag, startPoint x: 630, startPoint y: 597, endPoint x: 808, endPoint y: 411, distance: 257.5
click at [808, 411] on quentale-workspace at bounding box center [710, 340] width 1420 height 680
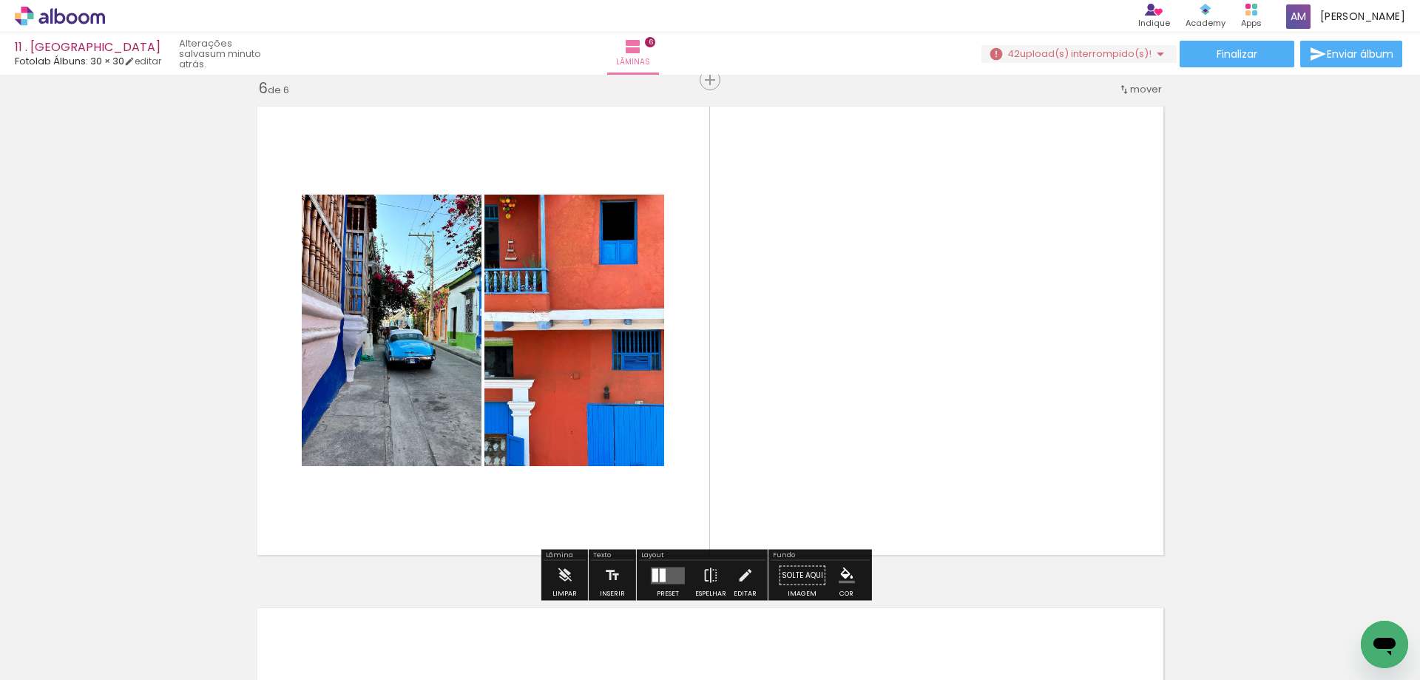
click at [660, 573] on div at bounding box center [663, 574] width 6 height 13
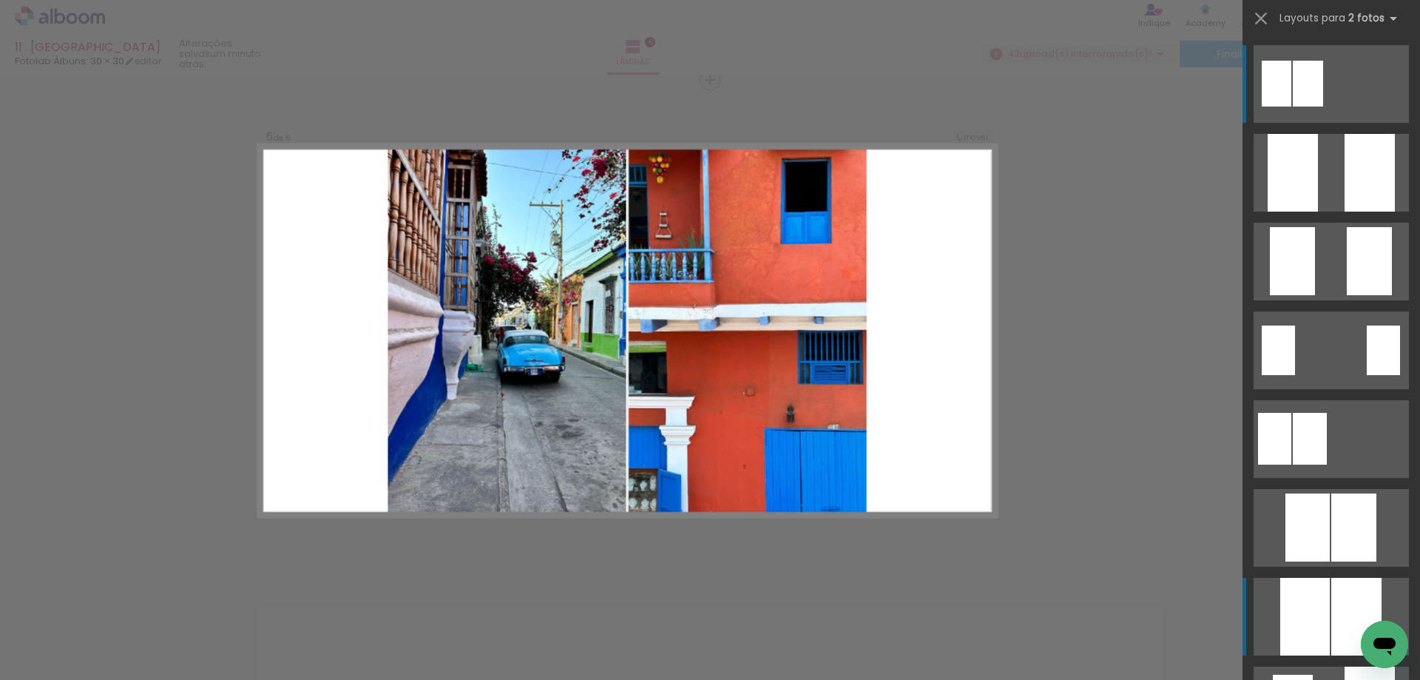
click at [1318, 212] on div at bounding box center [1293, 173] width 50 height 78
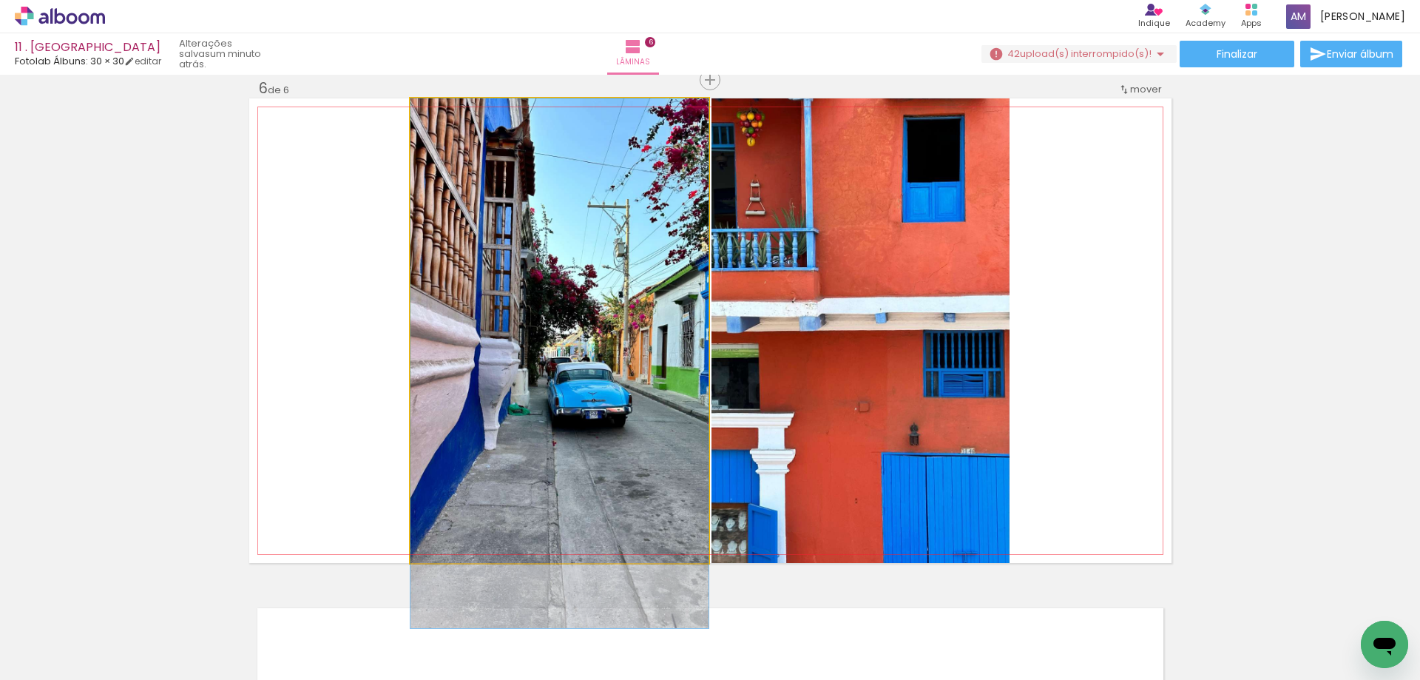
drag, startPoint x: 604, startPoint y: 385, endPoint x: 603, endPoint y: 440, distance: 54.8
drag, startPoint x: 611, startPoint y: 372, endPoint x: 617, endPoint y: 393, distance: 21.5
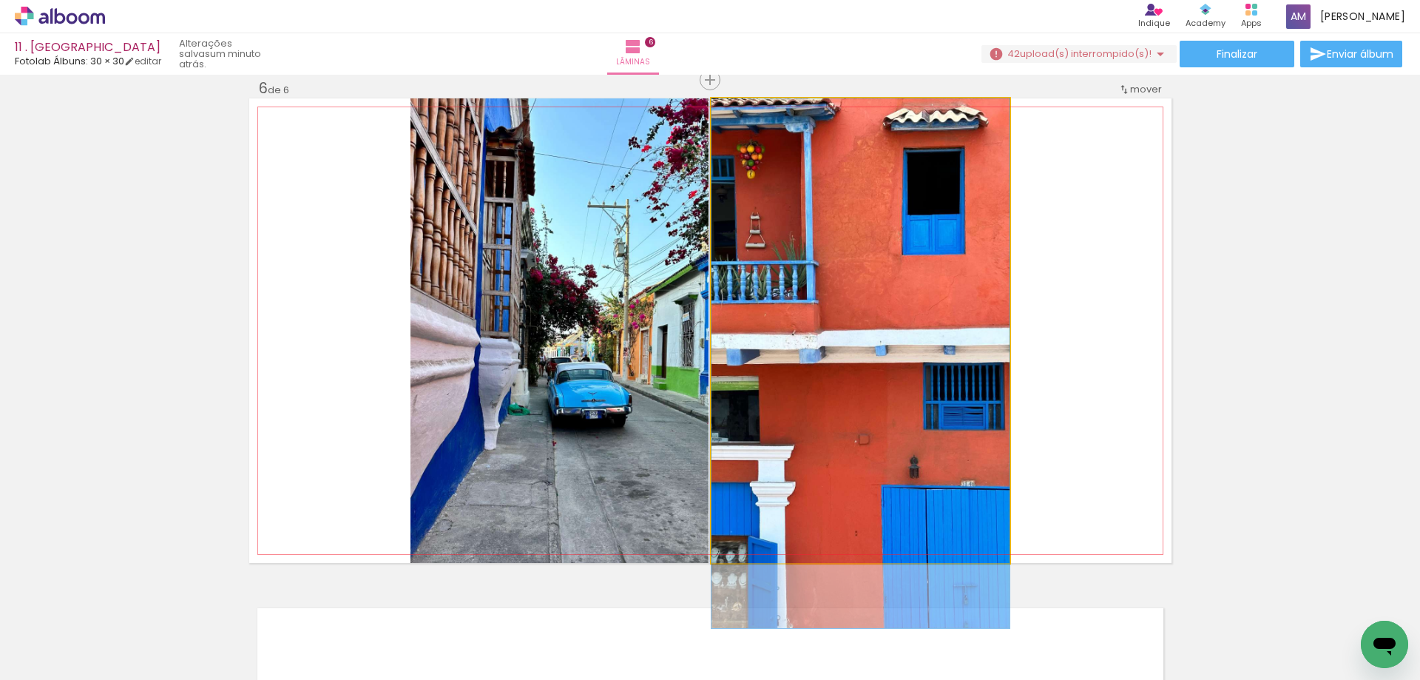
drag, startPoint x: 816, startPoint y: 361, endPoint x: 820, endPoint y: 401, distance: 40.2
click at [991, 378] on quentale-photo at bounding box center [861, 330] width 298 height 465
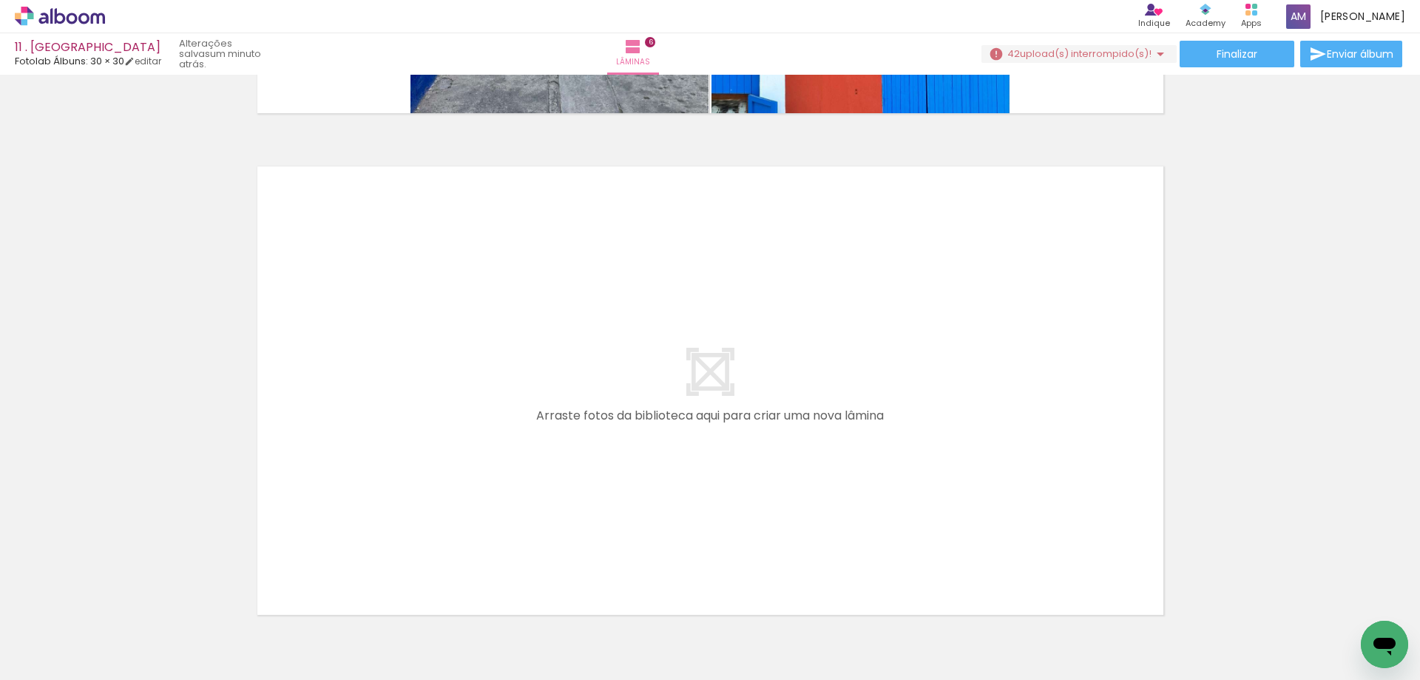
scroll to position [2971, 0]
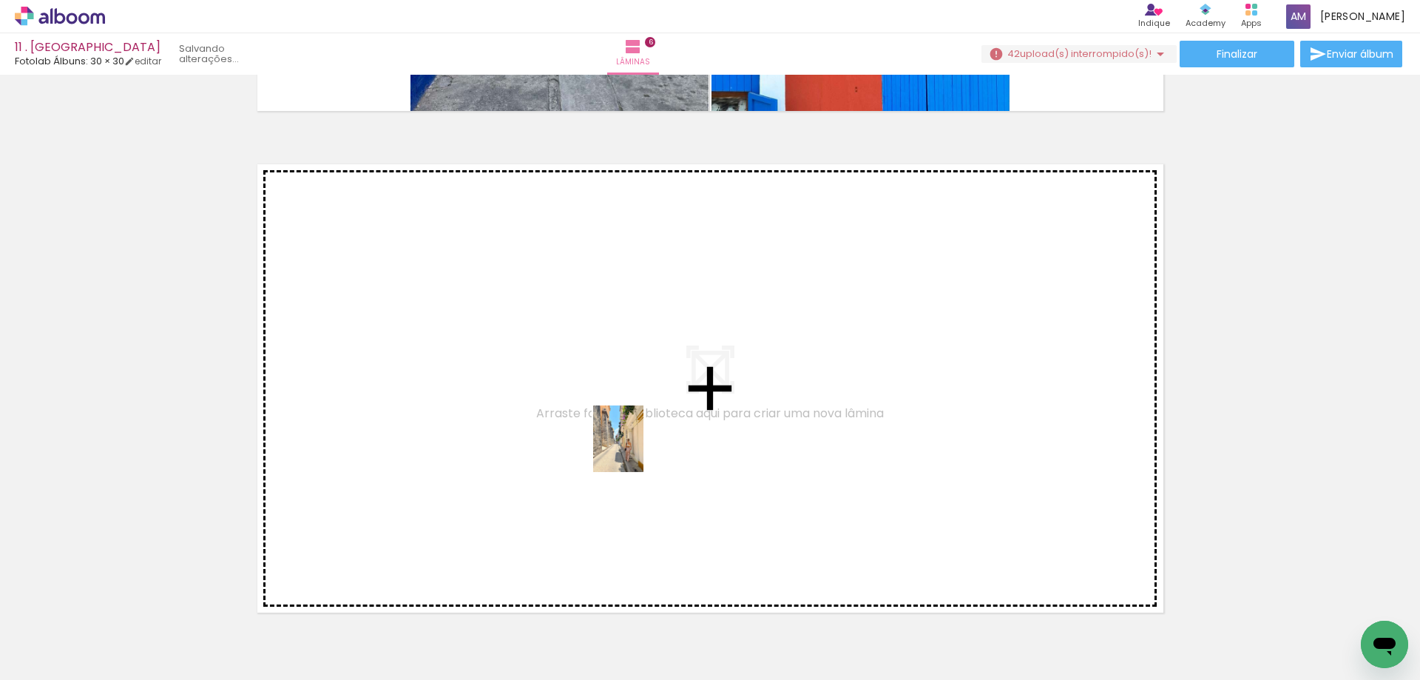
drag, startPoint x: 887, startPoint y: 640, endPoint x: 638, endPoint y: 450, distance: 313.6
click at [638, 450] on quentale-workspace at bounding box center [710, 340] width 1420 height 680
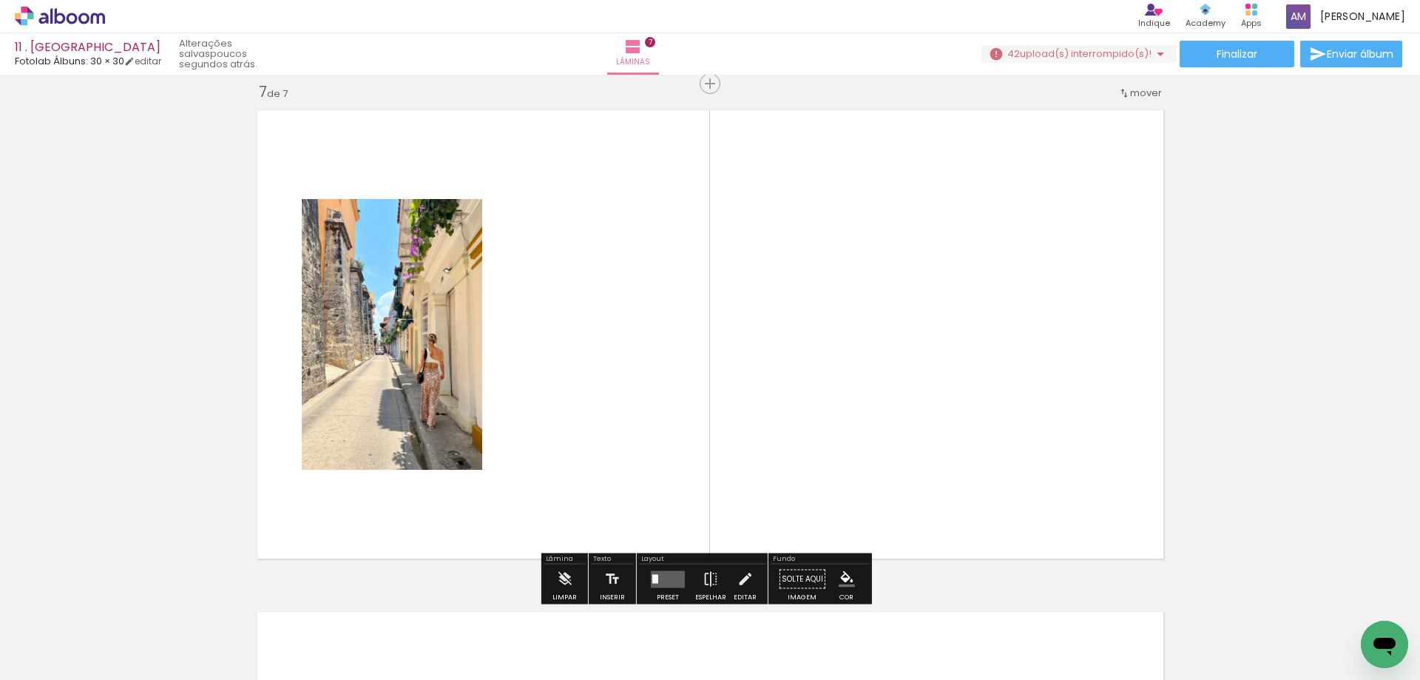
scroll to position [3029, 0]
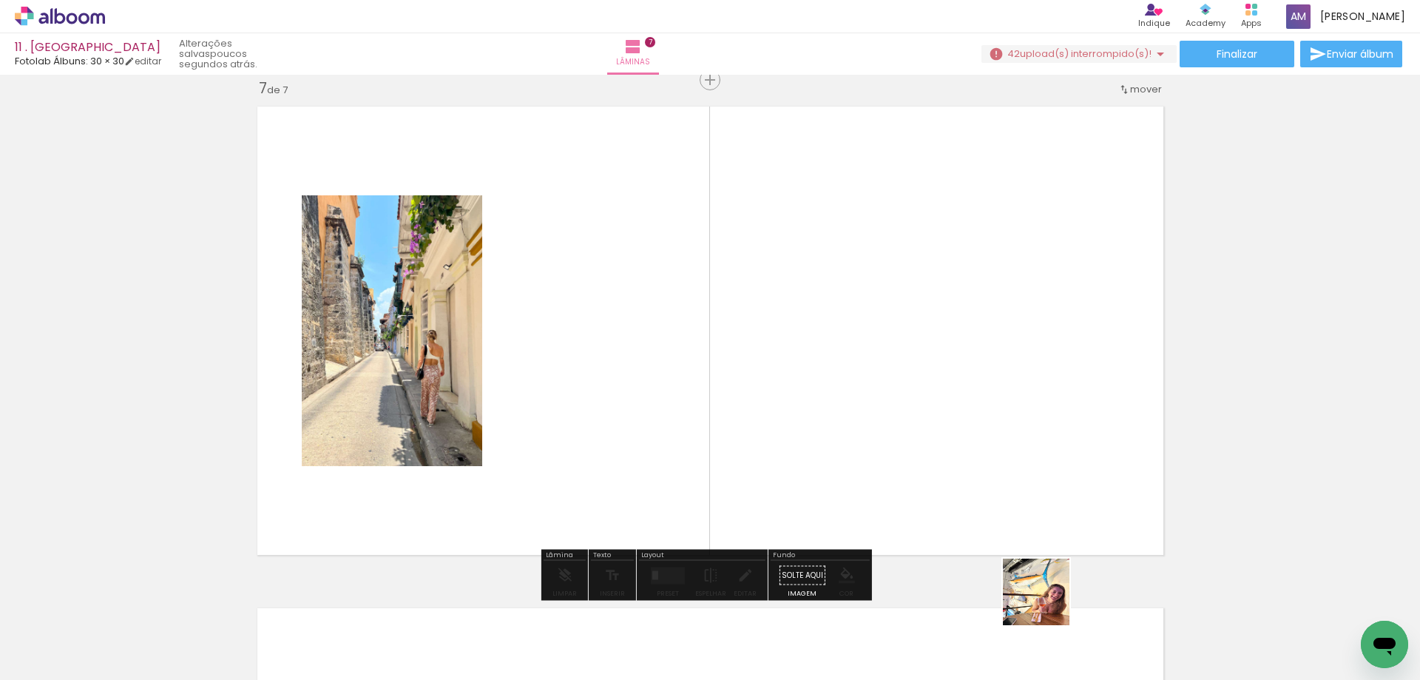
drag, startPoint x: 1048, startPoint y: 603, endPoint x: 984, endPoint y: 440, distance: 174.8
click at [984, 440] on quentale-workspace at bounding box center [710, 340] width 1420 height 680
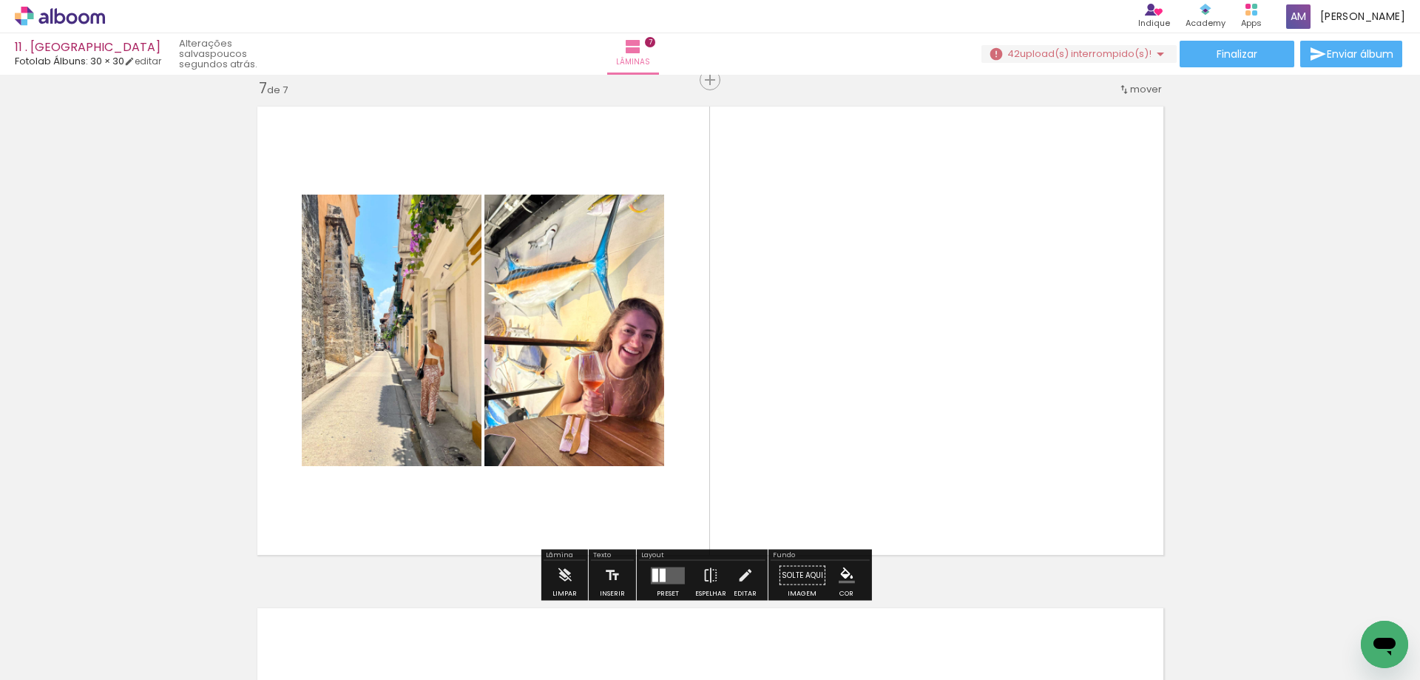
click at [665, 577] on quentale-layouter at bounding box center [668, 575] width 34 height 17
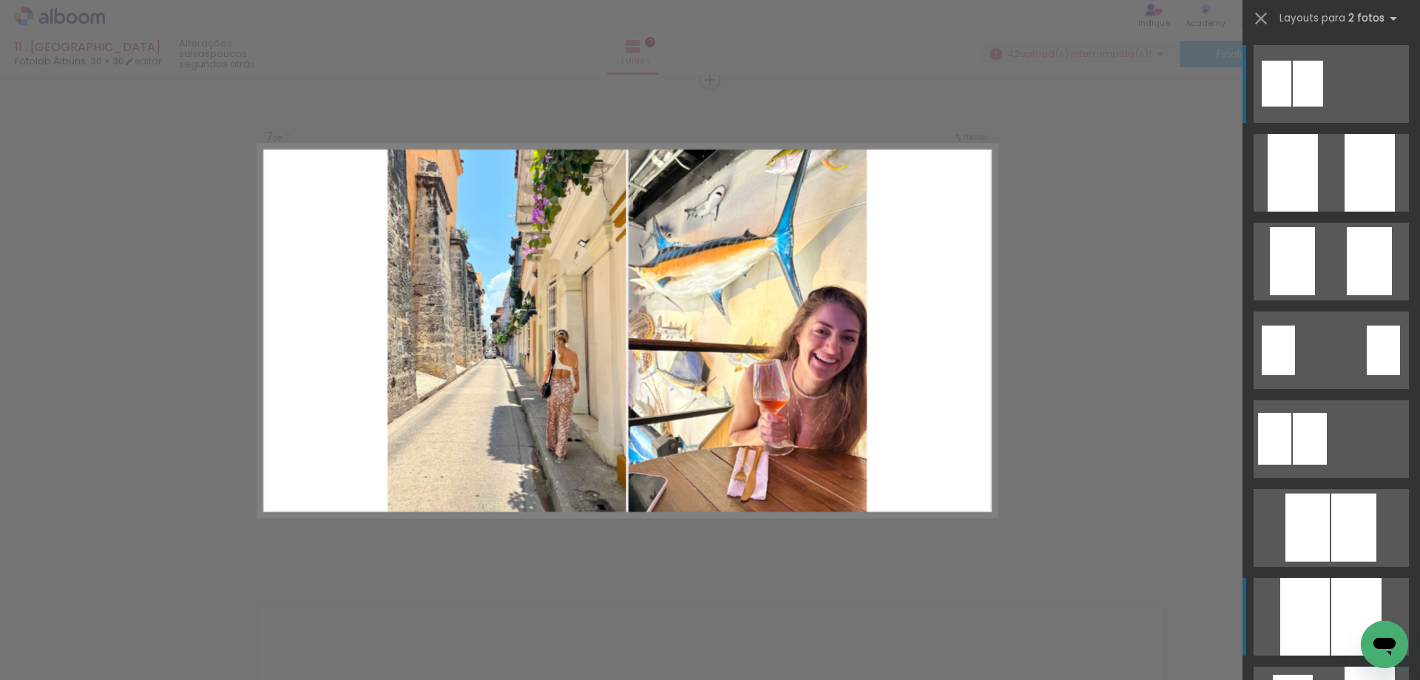
scroll to position [3028, 0]
click at [1345, 212] on div at bounding box center [1370, 173] width 50 height 78
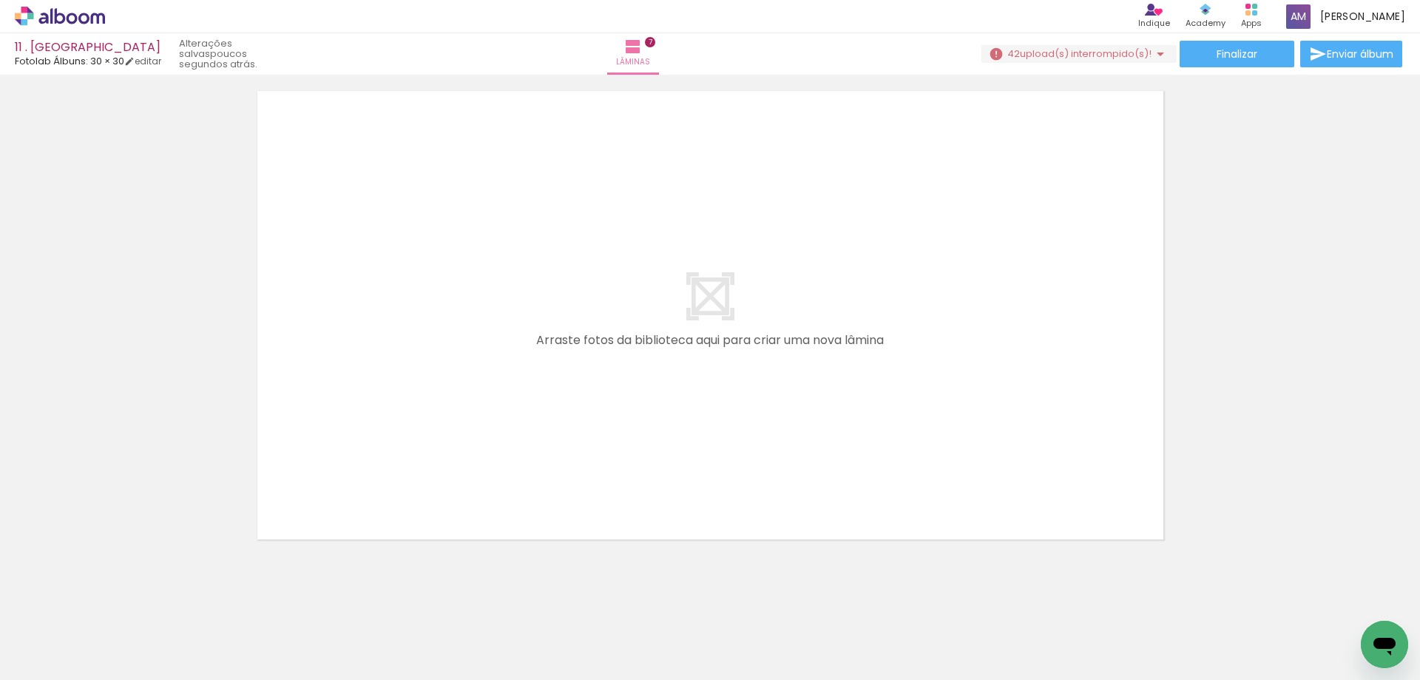
scroll to position [0, 2702]
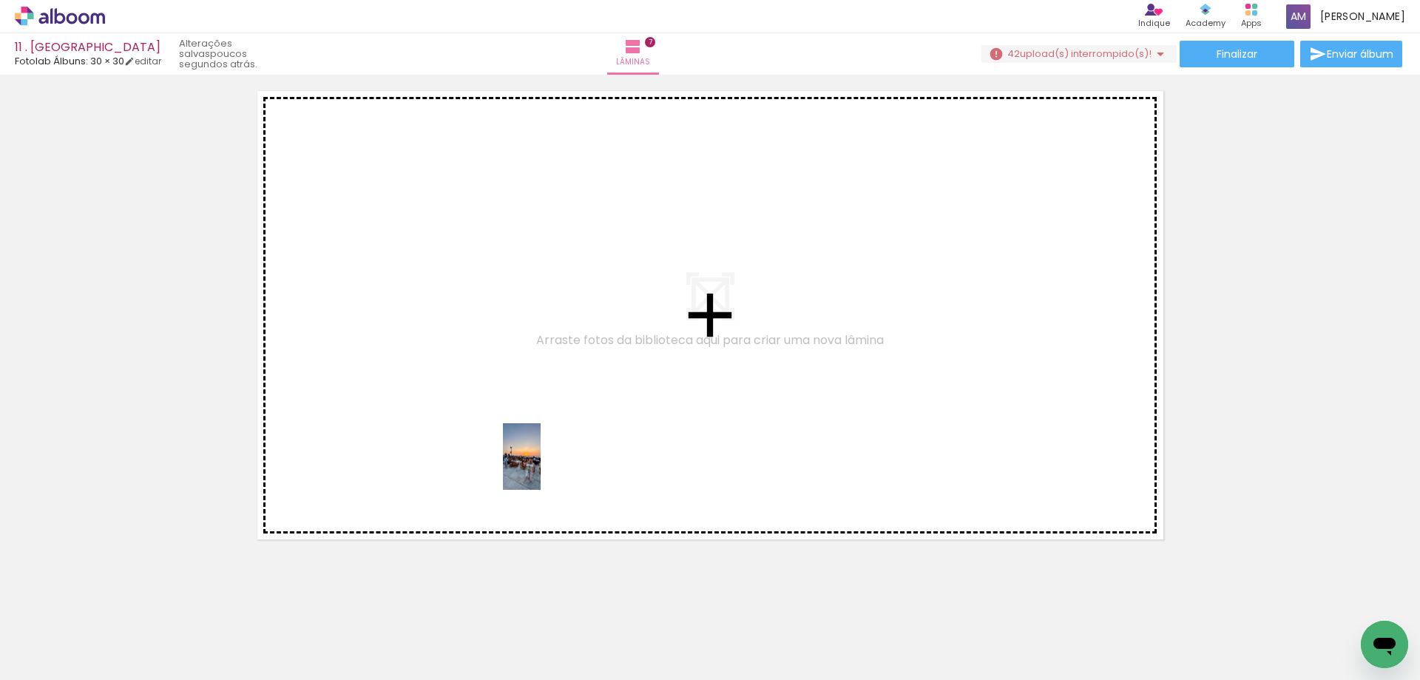
drag, startPoint x: 596, startPoint y: 631, endPoint x: 547, endPoint y: 468, distance: 170.9
click at [547, 468] on quentale-workspace at bounding box center [710, 340] width 1420 height 680
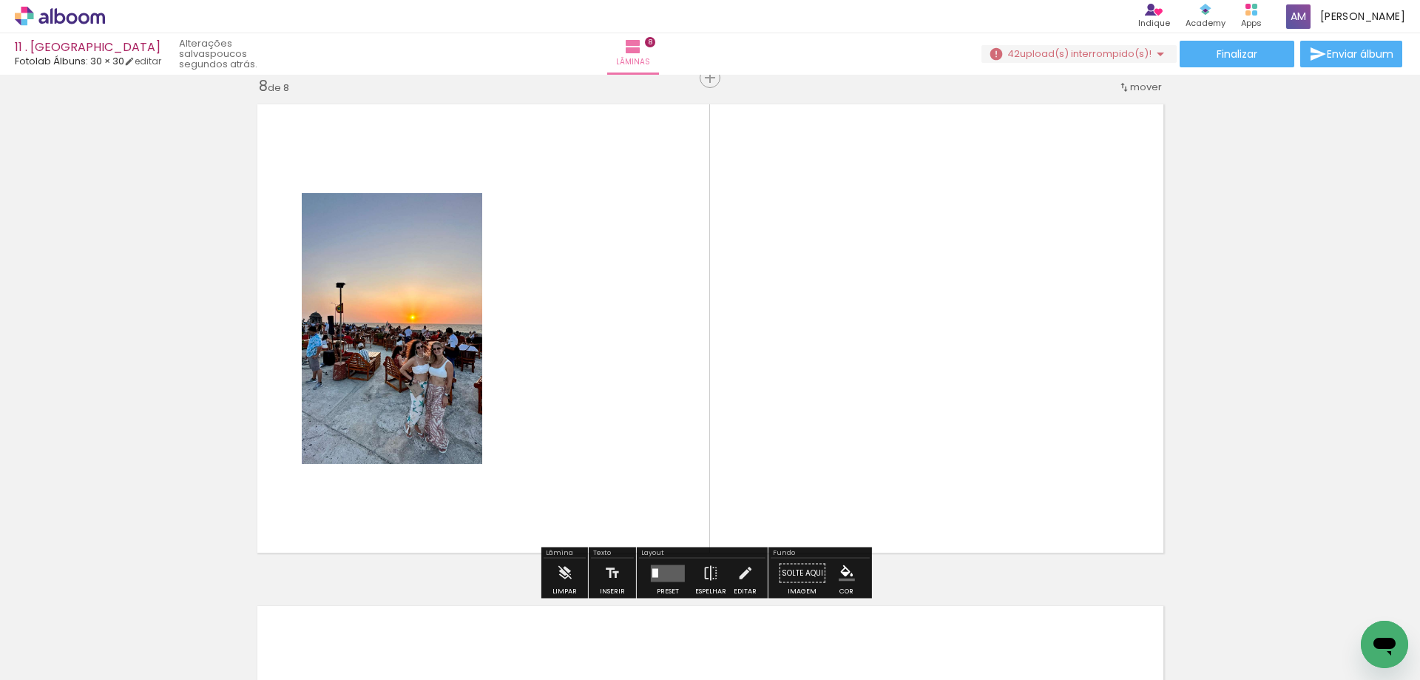
scroll to position [3531, 0]
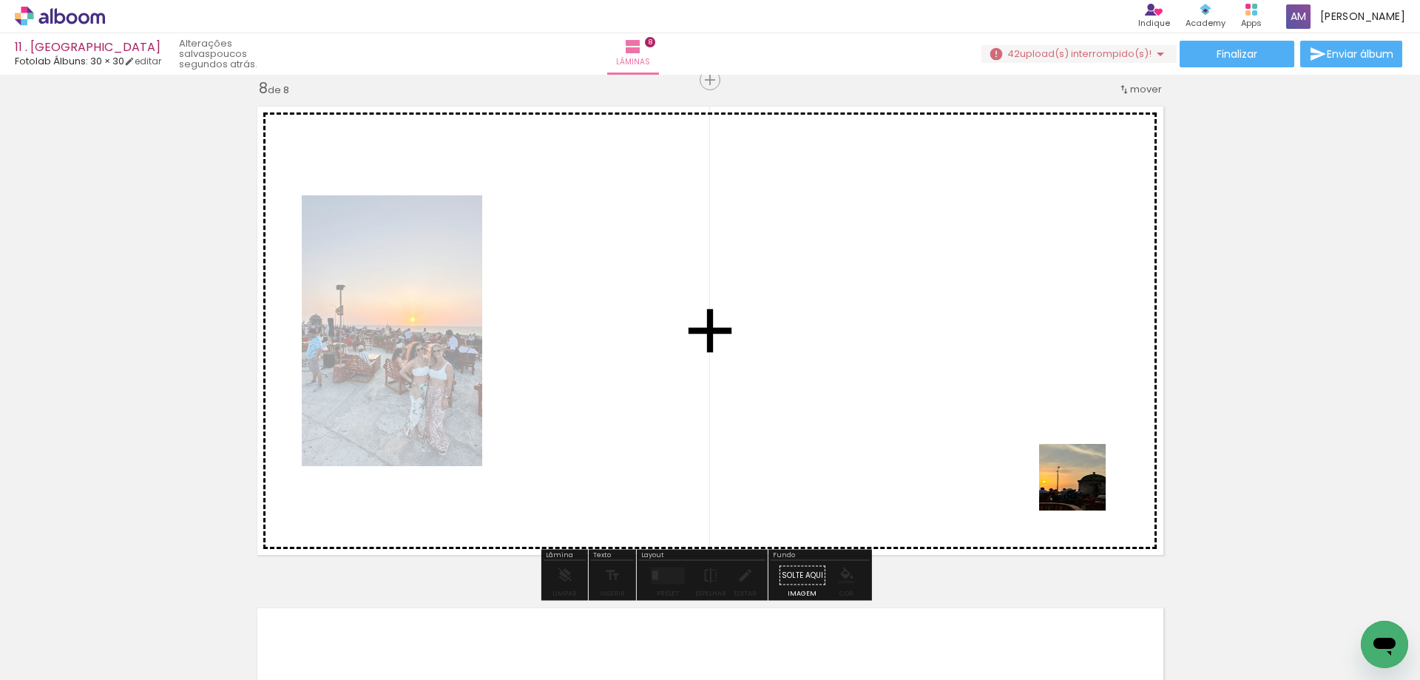
drag, startPoint x: 1106, startPoint y: 639, endPoint x: 1084, endPoint y: 483, distance: 157.7
click at [1084, 483] on quentale-workspace at bounding box center [710, 340] width 1420 height 680
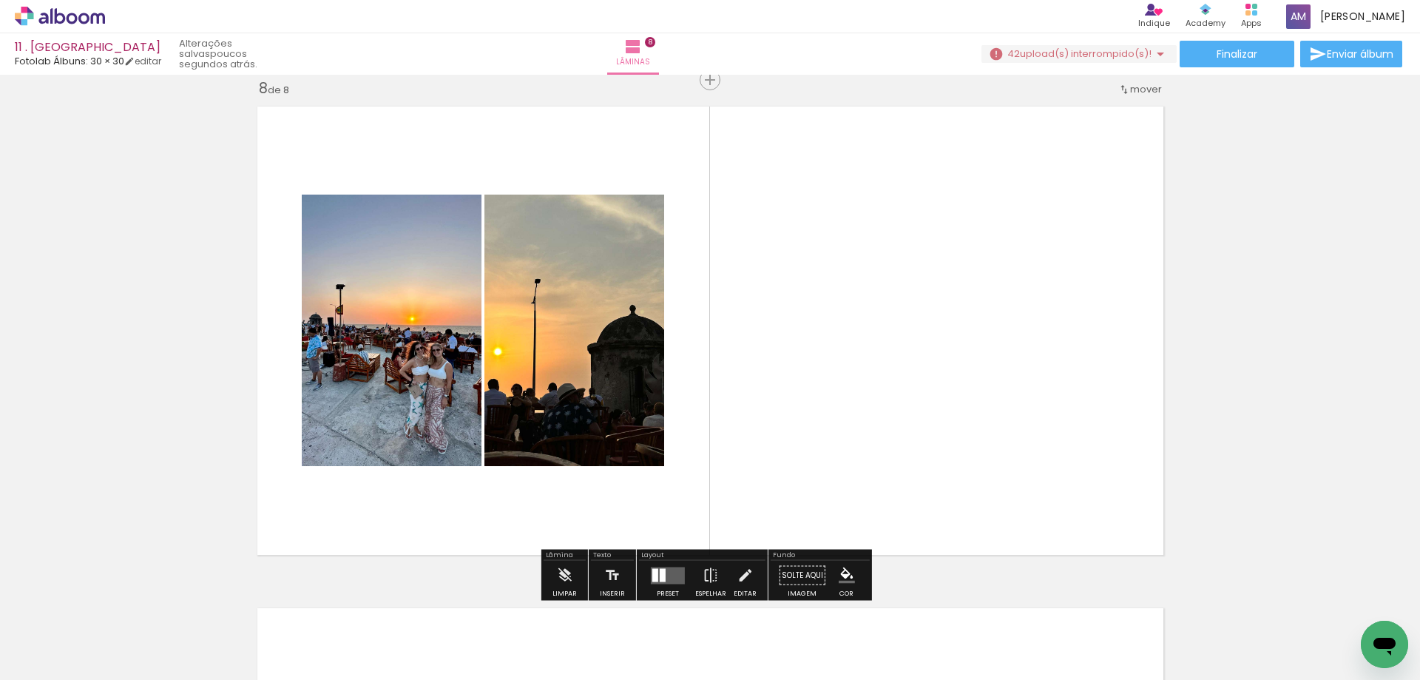
click at [673, 579] on quentale-layouter at bounding box center [668, 575] width 34 height 17
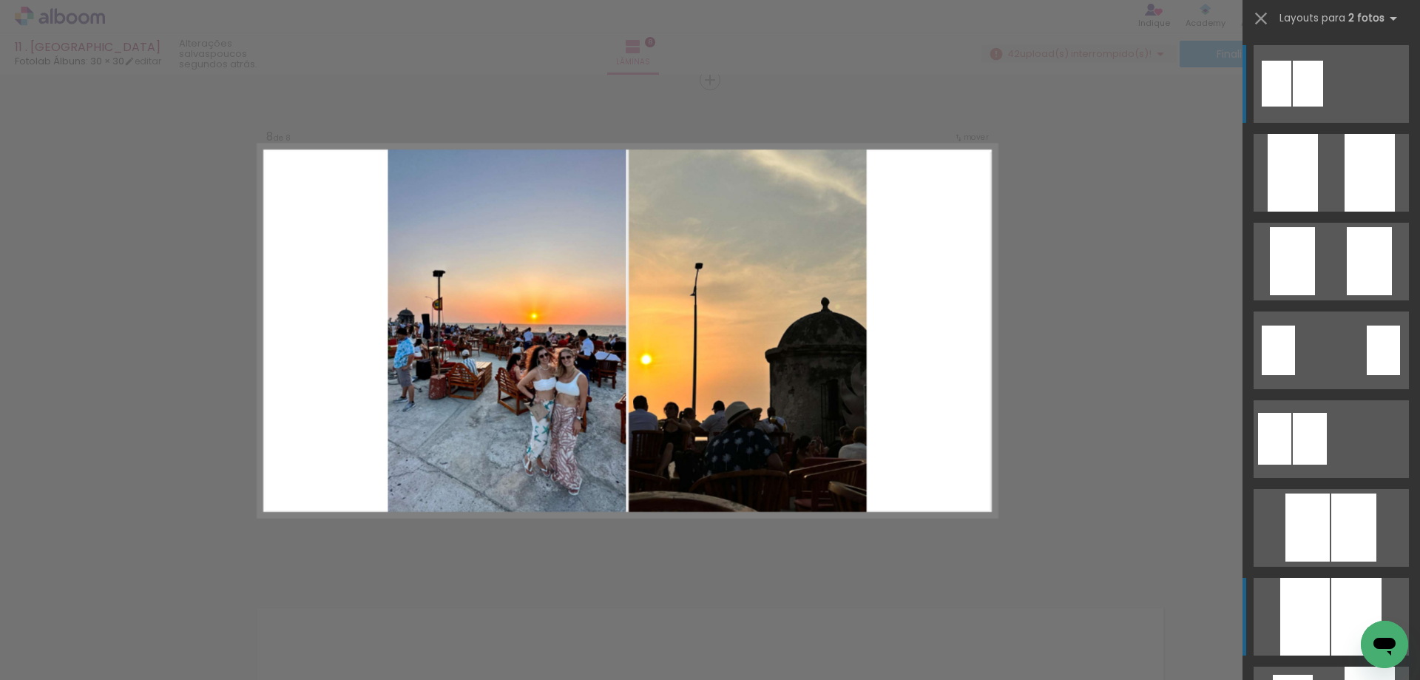
click at [1318, 212] on div at bounding box center [1293, 173] width 50 height 78
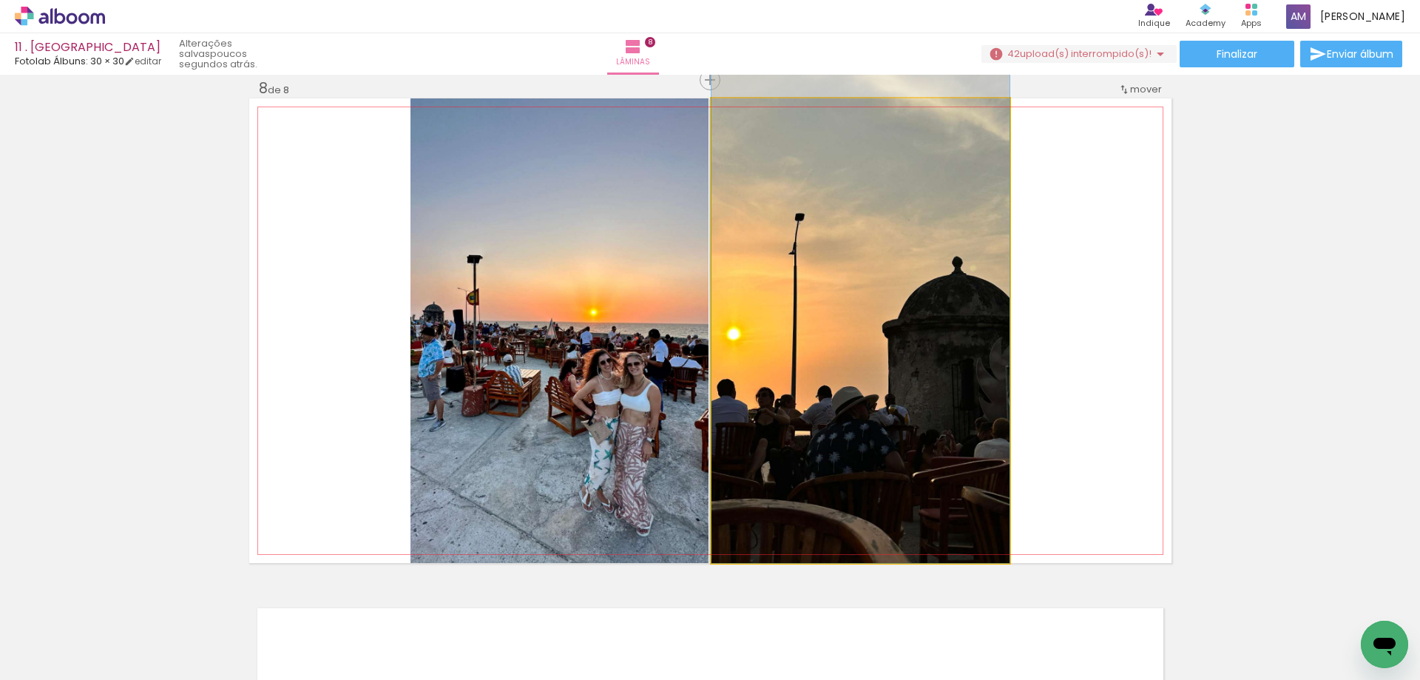
drag, startPoint x: 940, startPoint y: 377, endPoint x: 940, endPoint y: 334, distance: 42.9
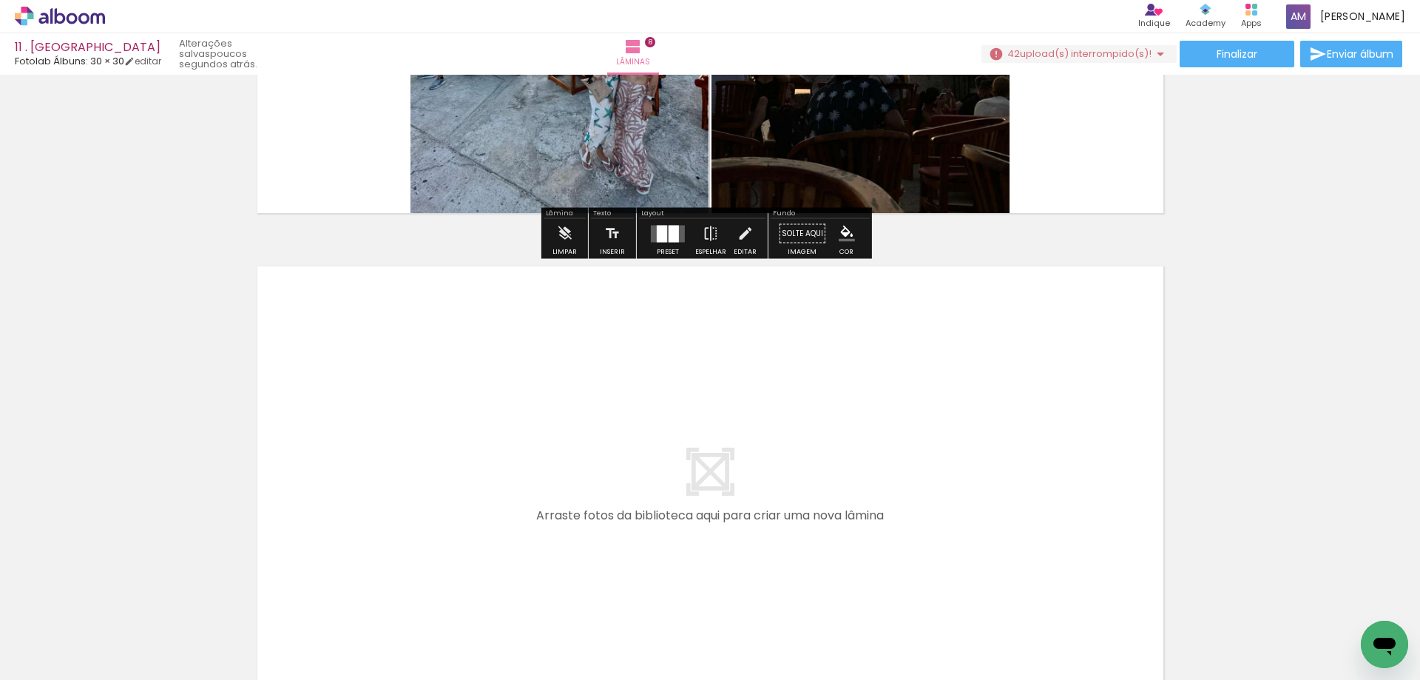
scroll to position [4048, 0]
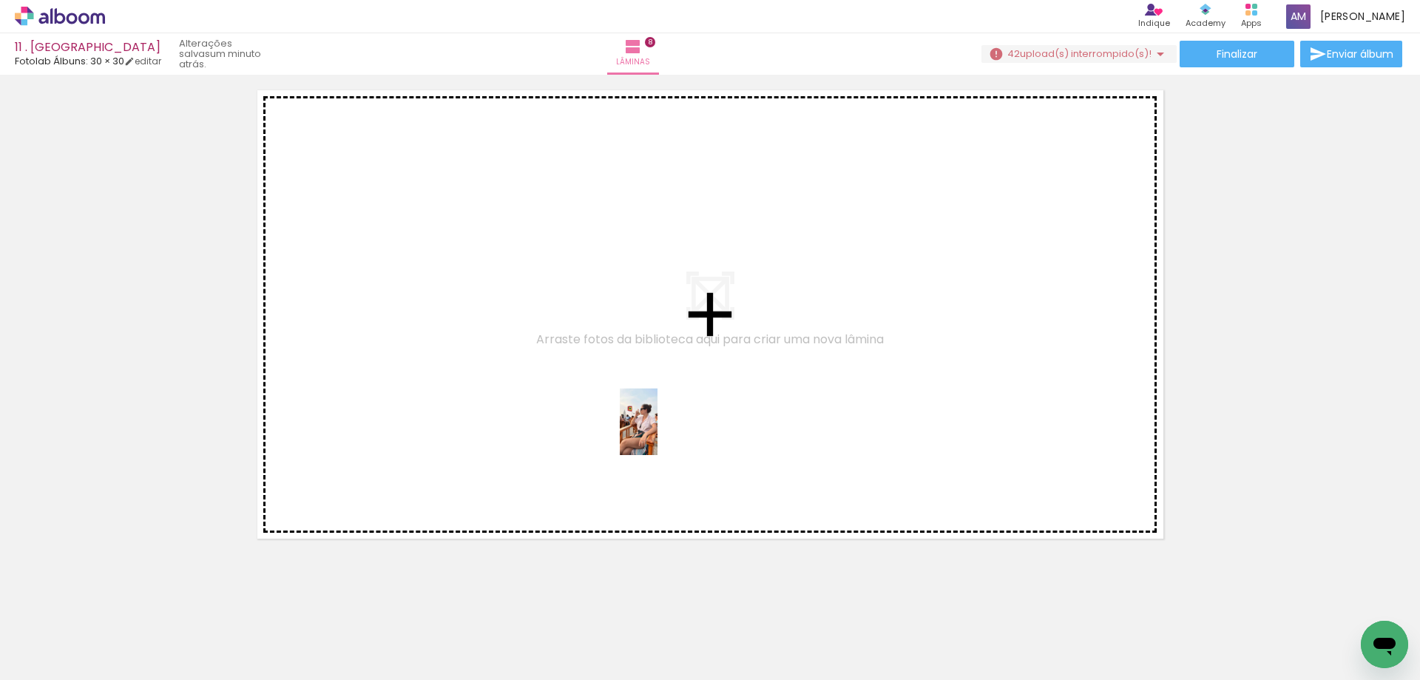
drag, startPoint x: 1338, startPoint y: 633, endPoint x: 664, endPoint y: 432, distance: 703.9
click at [664, 432] on quentale-workspace at bounding box center [710, 340] width 1420 height 680
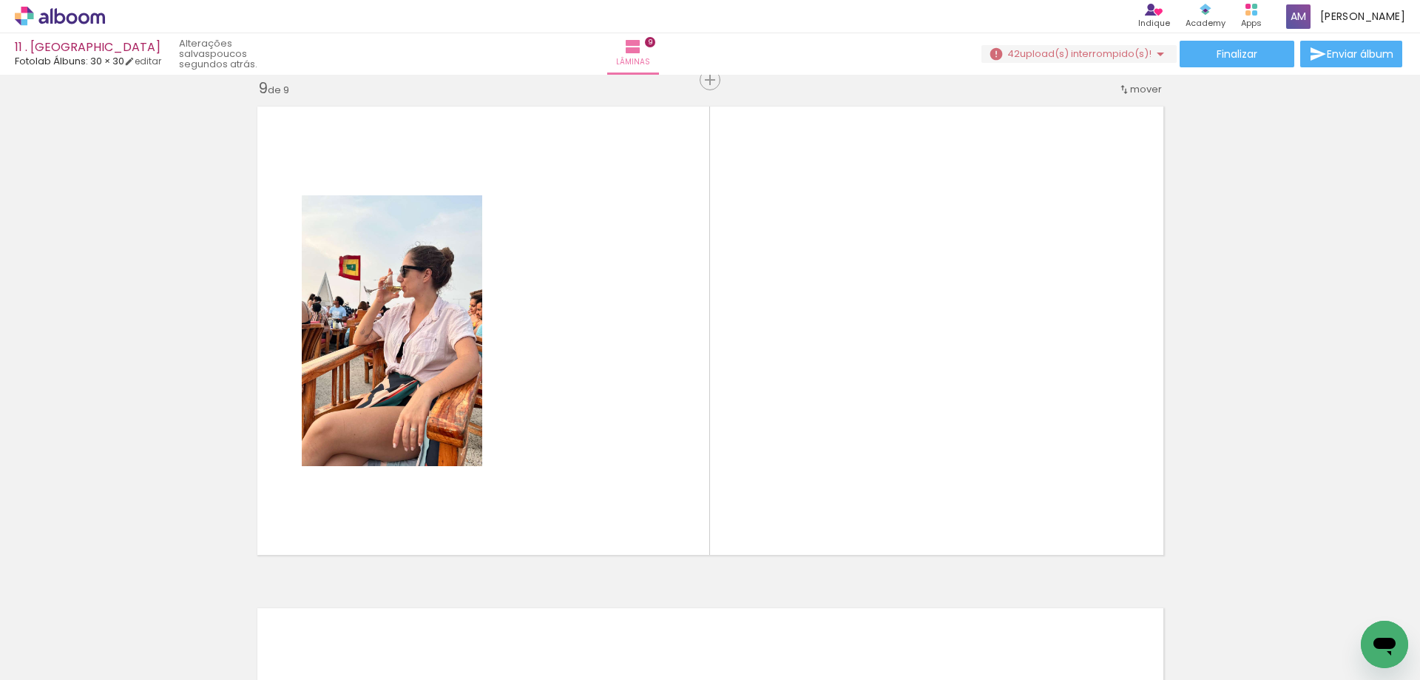
scroll to position [0, 3250]
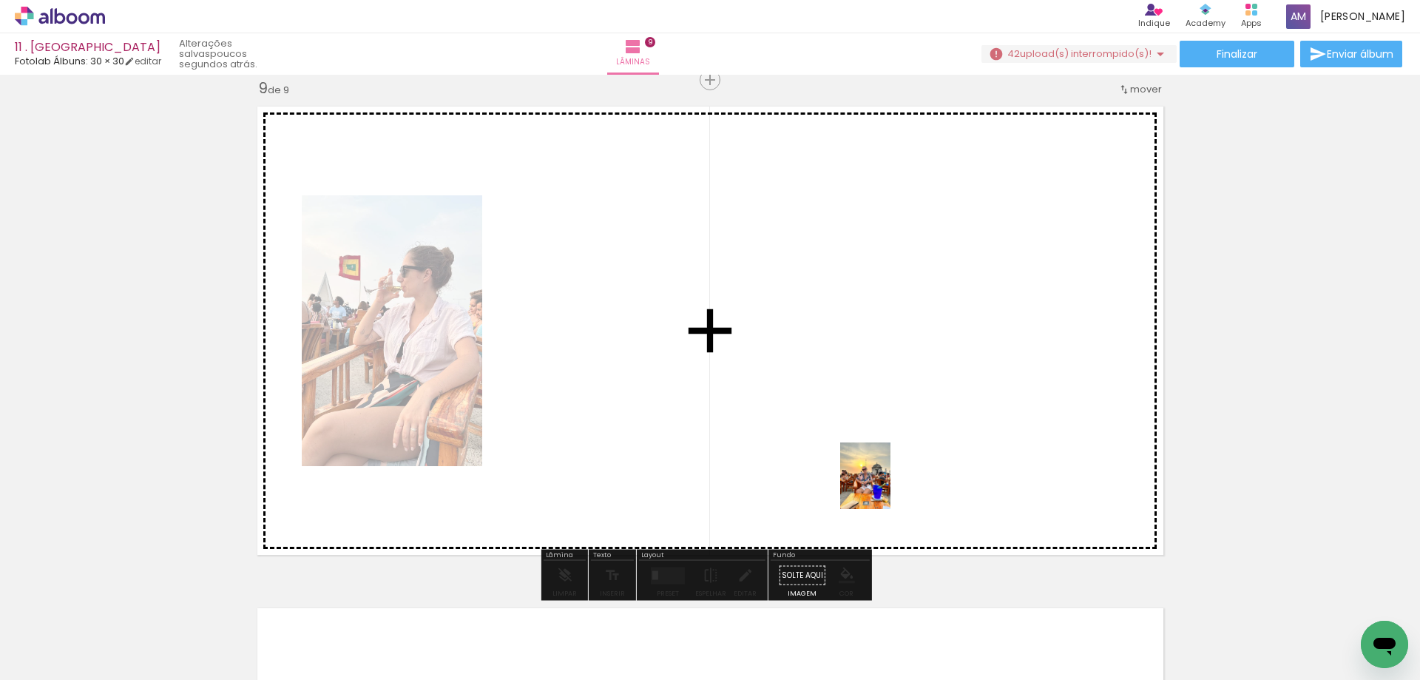
drag, startPoint x: 881, startPoint y: 635, endPoint x: 885, endPoint y: 487, distance: 148.0
click at [885, 487] on quentale-workspace at bounding box center [710, 340] width 1420 height 680
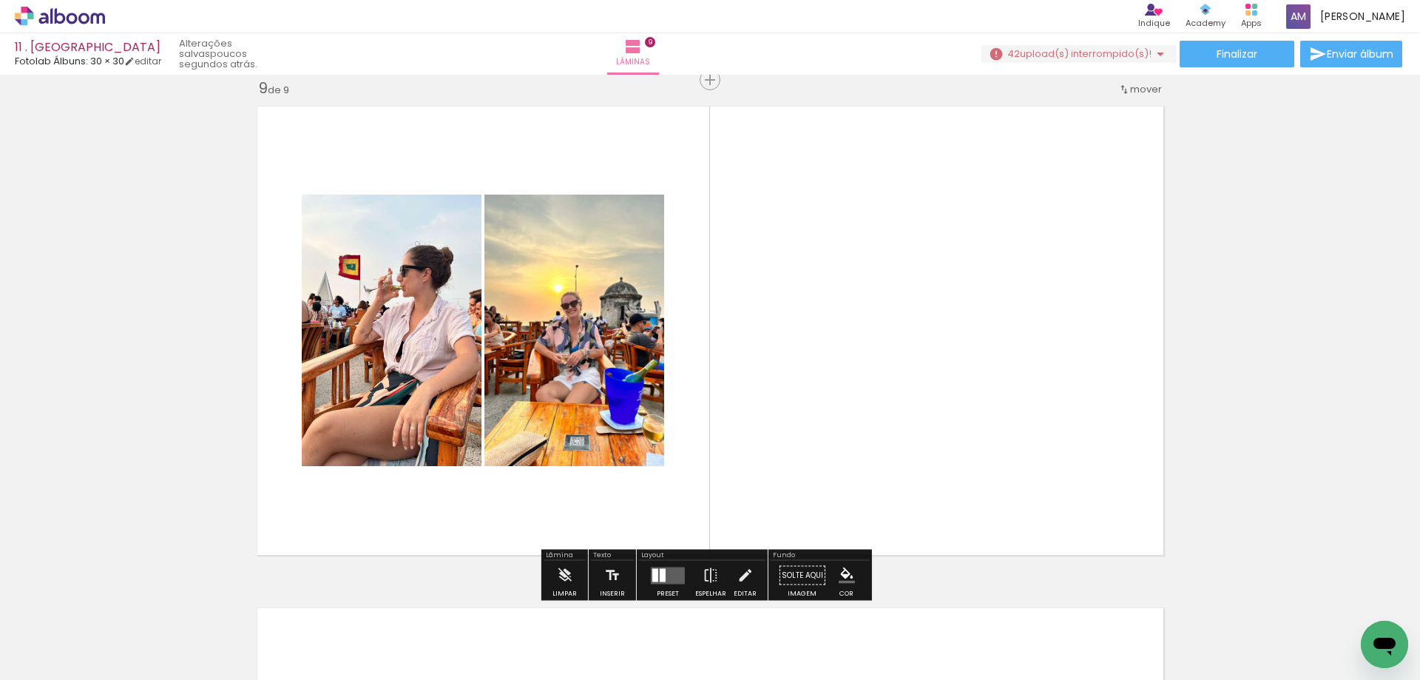
click at [664, 573] on quentale-layouter at bounding box center [668, 575] width 34 height 17
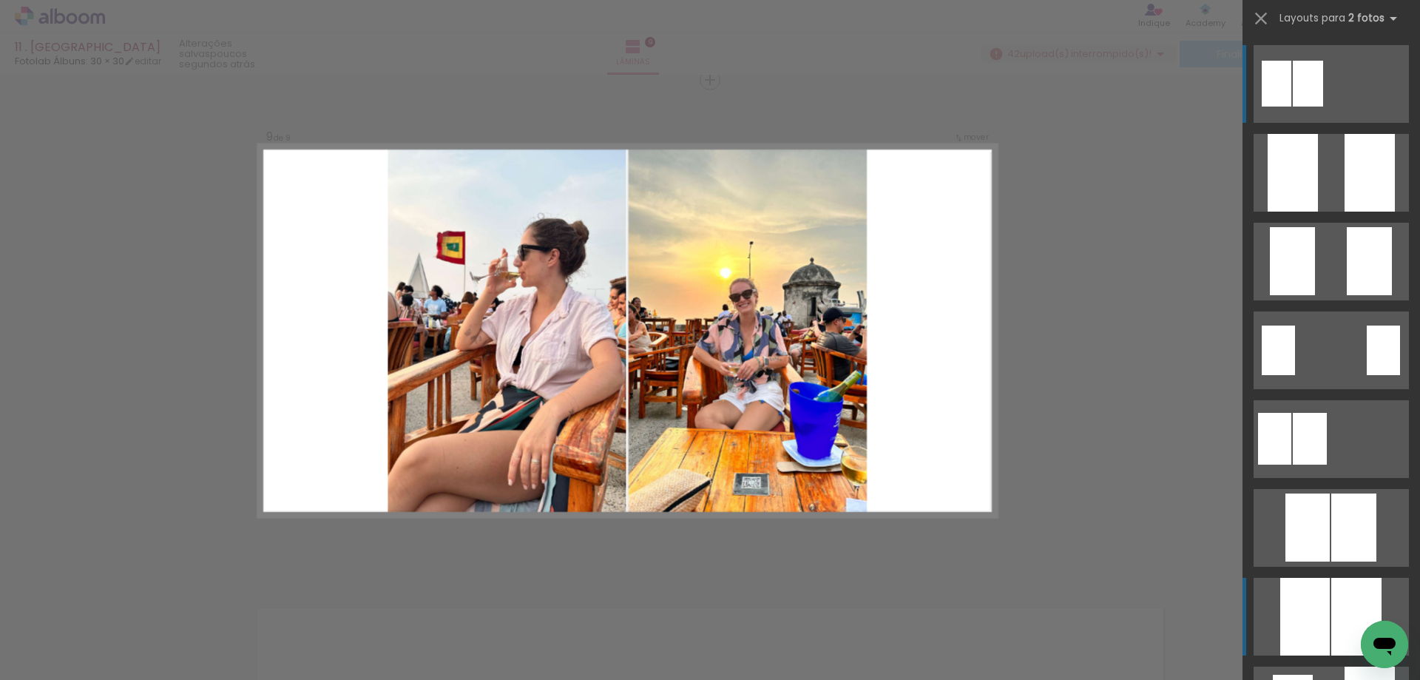
click at [1318, 212] on div at bounding box center [1293, 173] width 50 height 78
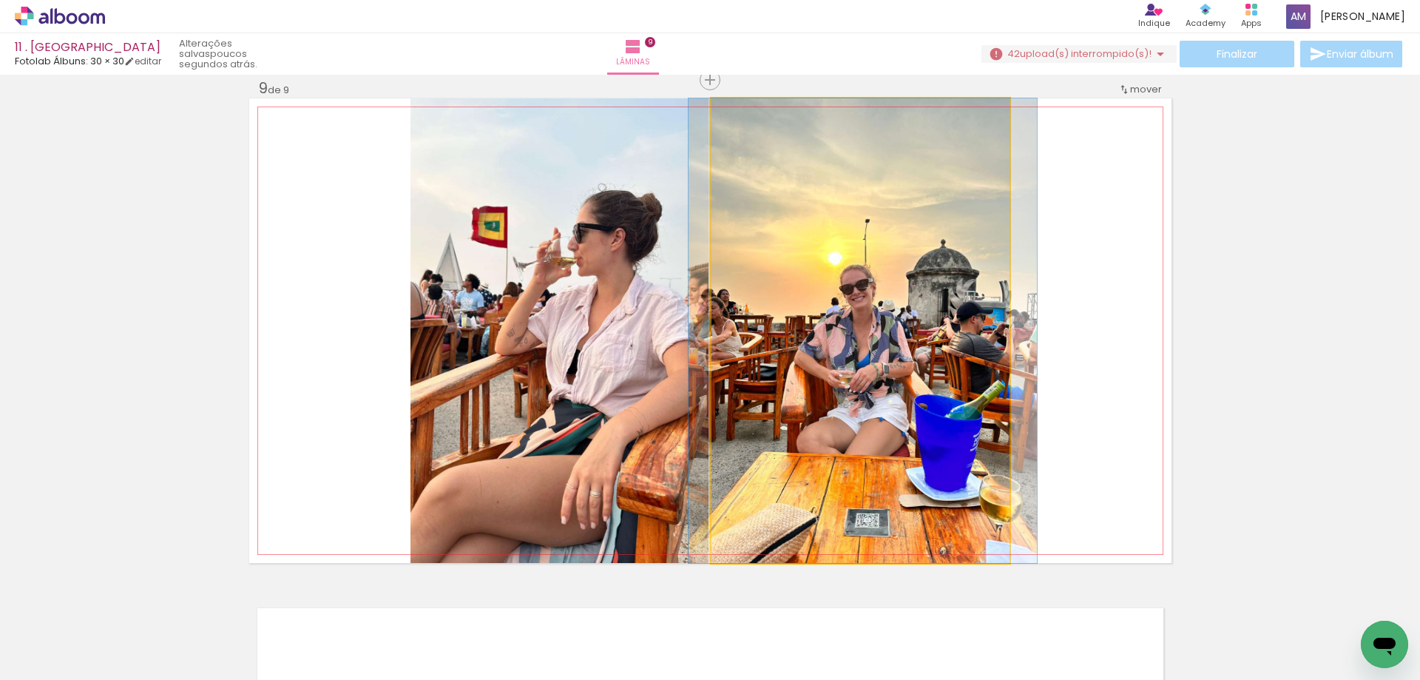
drag, startPoint x: 953, startPoint y: 442, endPoint x: 955, endPoint y: 459, distance: 16.4
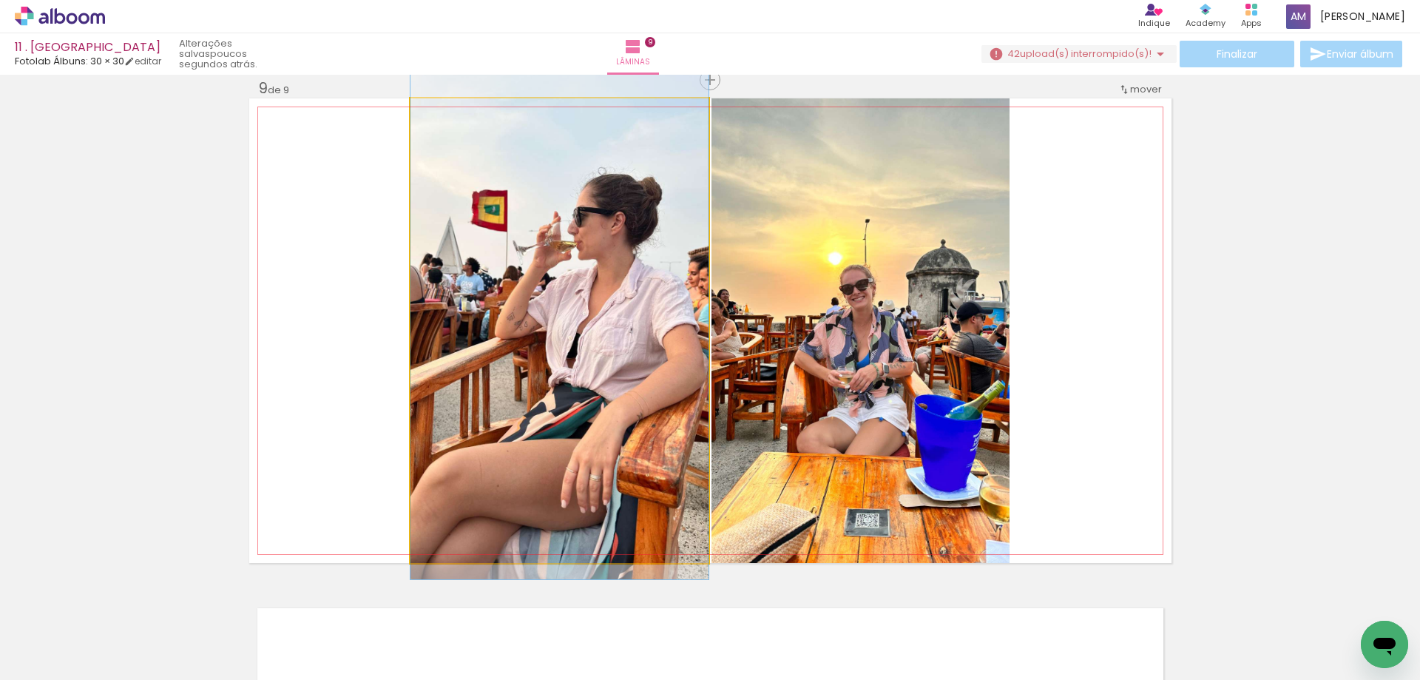
drag, startPoint x: 638, startPoint y: 408, endPoint x: 640, endPoint y: 392, distance: 15.7
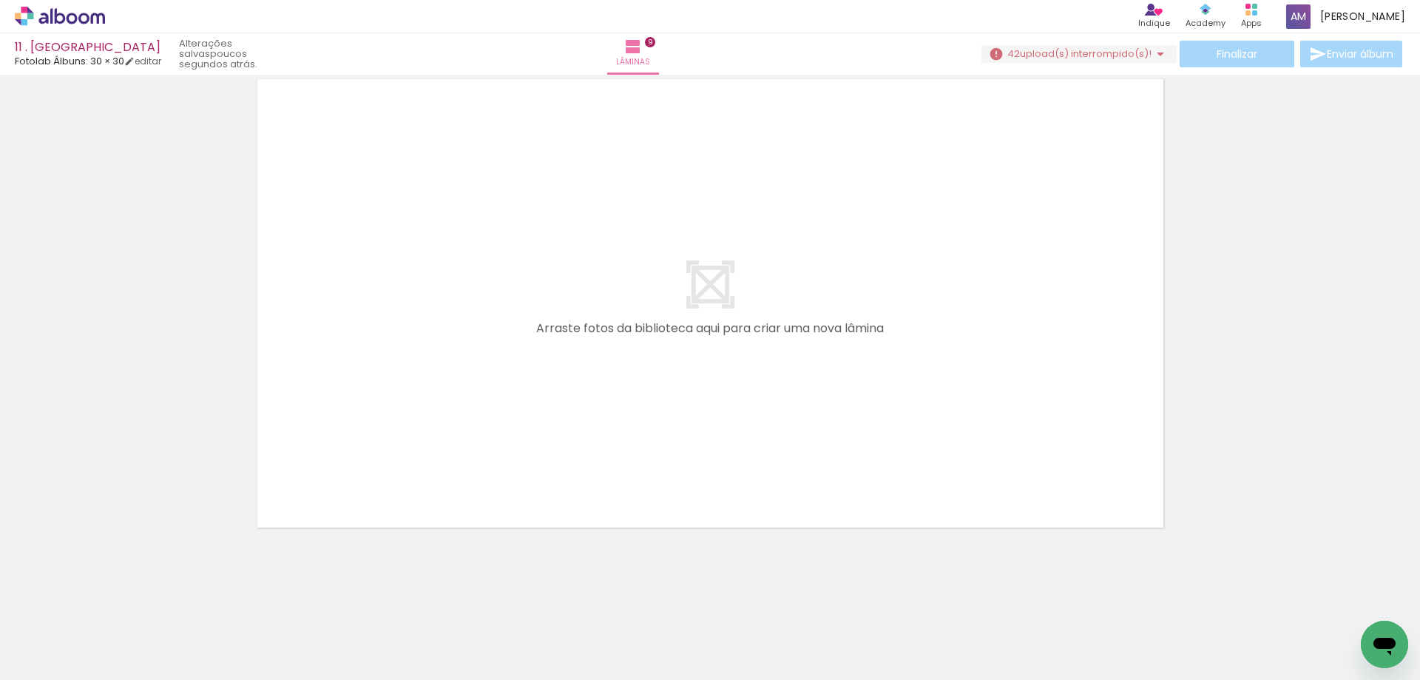
scroll to position [0, 3622]
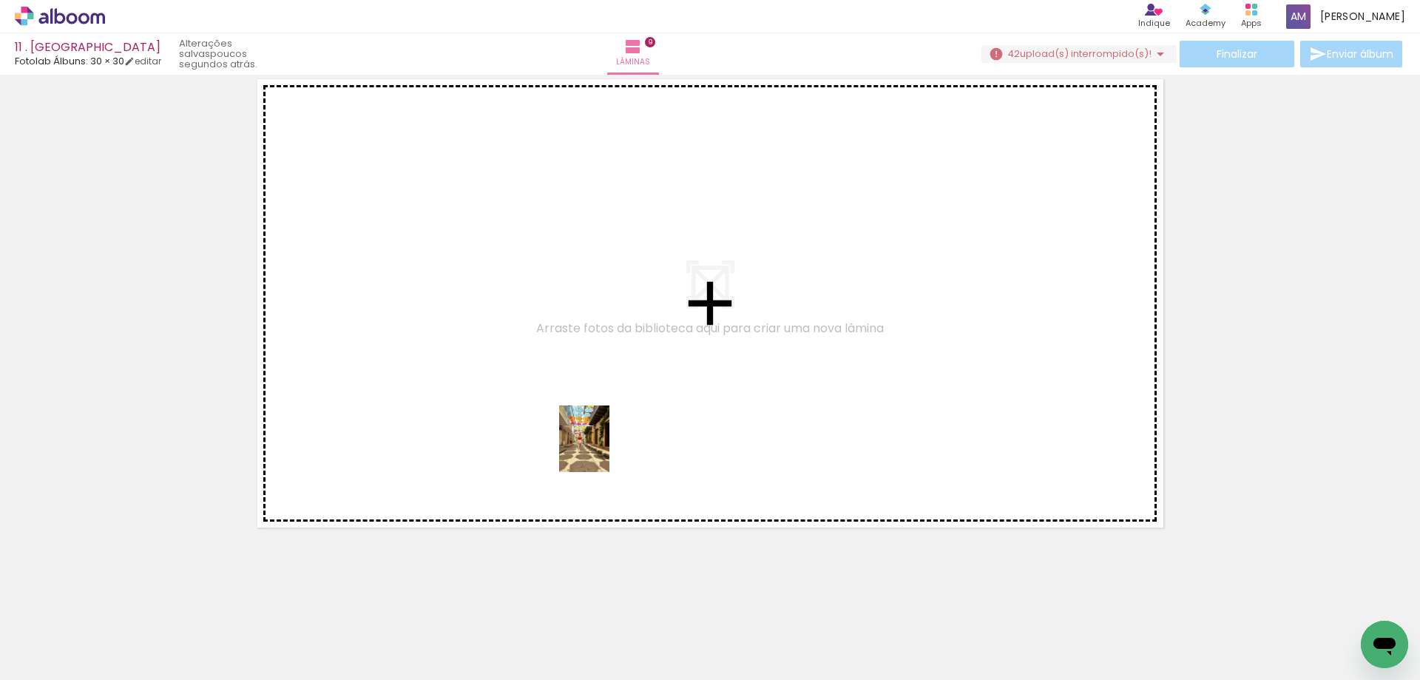
drag, startPoint x: 1177, startPoint y: 629, endPoint x: 604, endPoint y: 450, distance: 600.7
click at [604, 450] on quentale-workspace at bounding box center [710, 340] width 1420 height 680
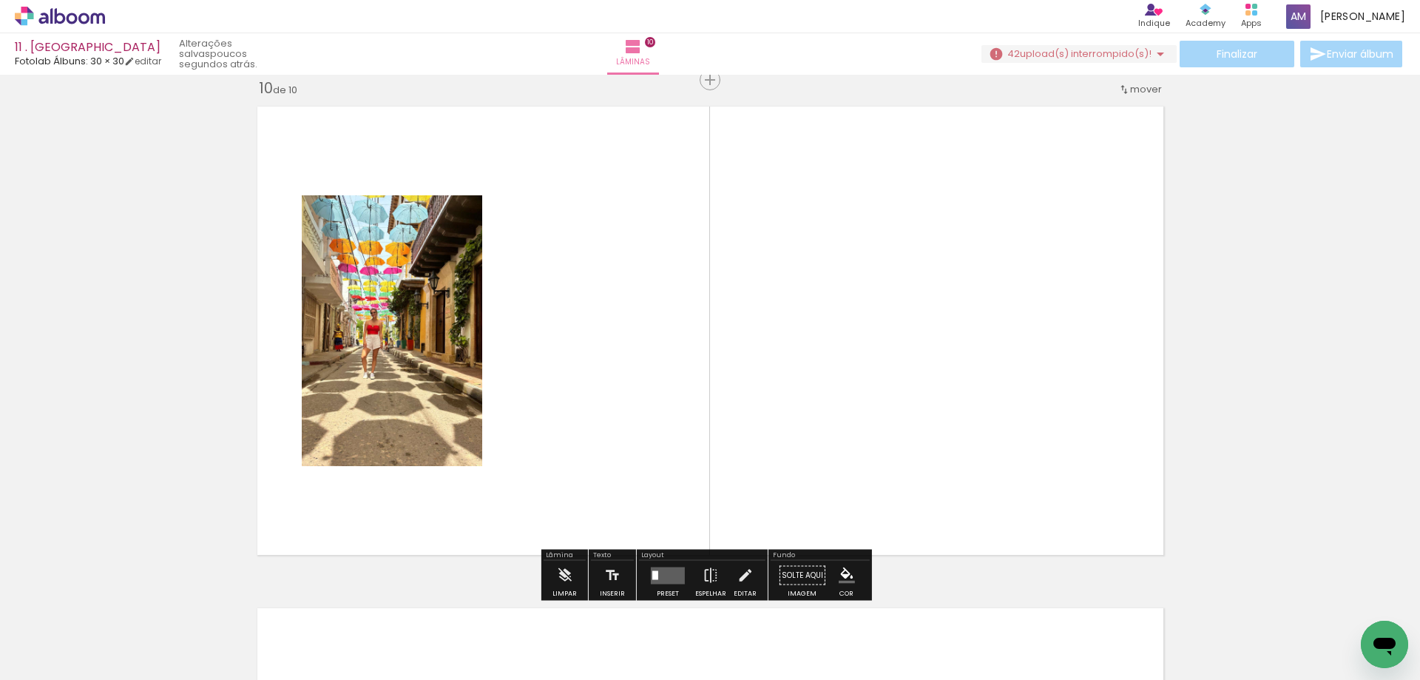
scroll to position [0, 3440]
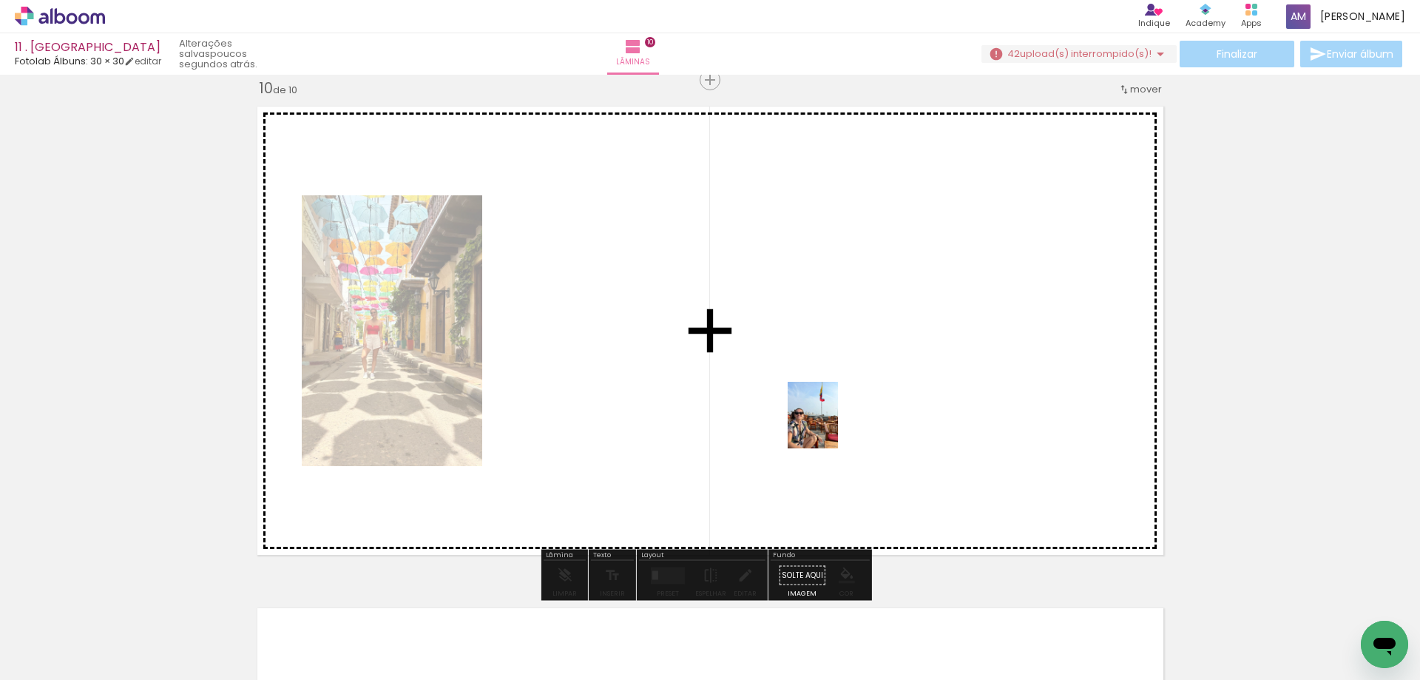
drag, startPoint x: 191, startPoint y: 639, endPoint x: 832, endPoint y: 426, distance: 675.9
click at [832, 426] on quentale-workspace at bounding box center [710, 340] width 1420 height 680
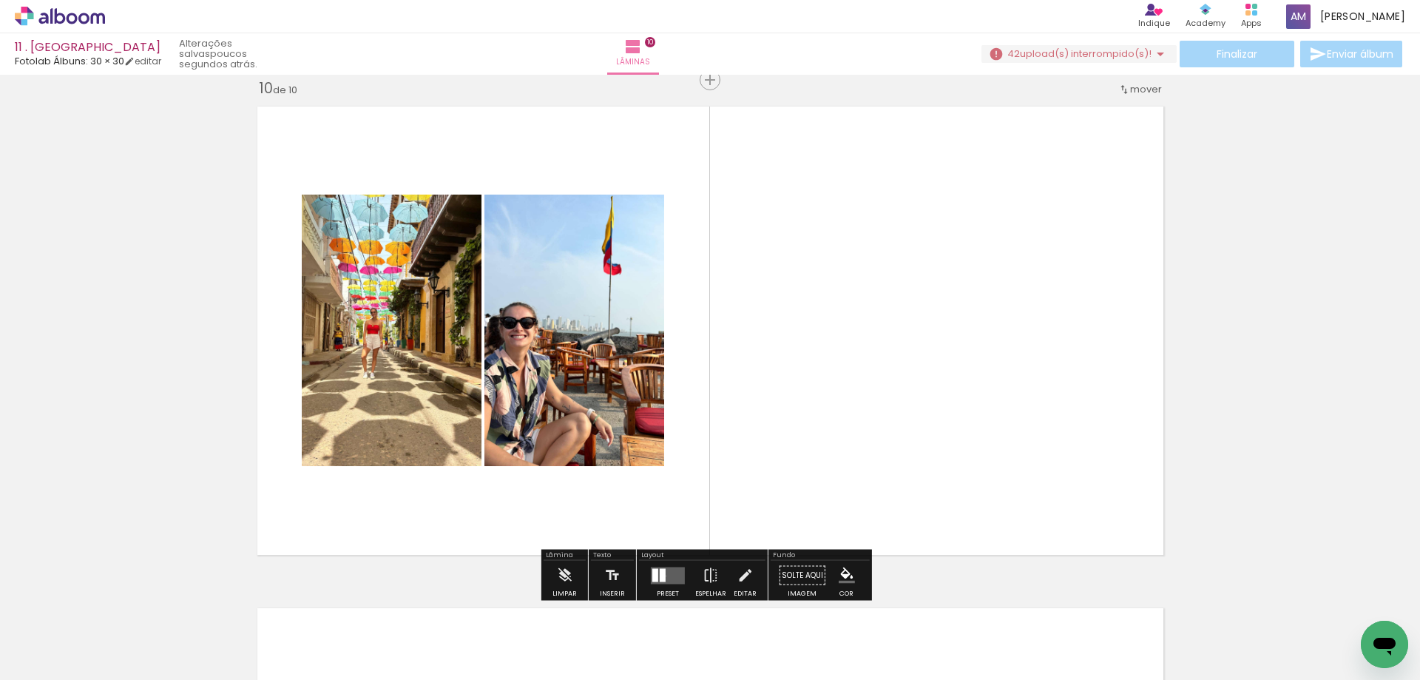
click at [664, 576] on quentale-layouter at bounding box center [668, 575] width 34 height 17
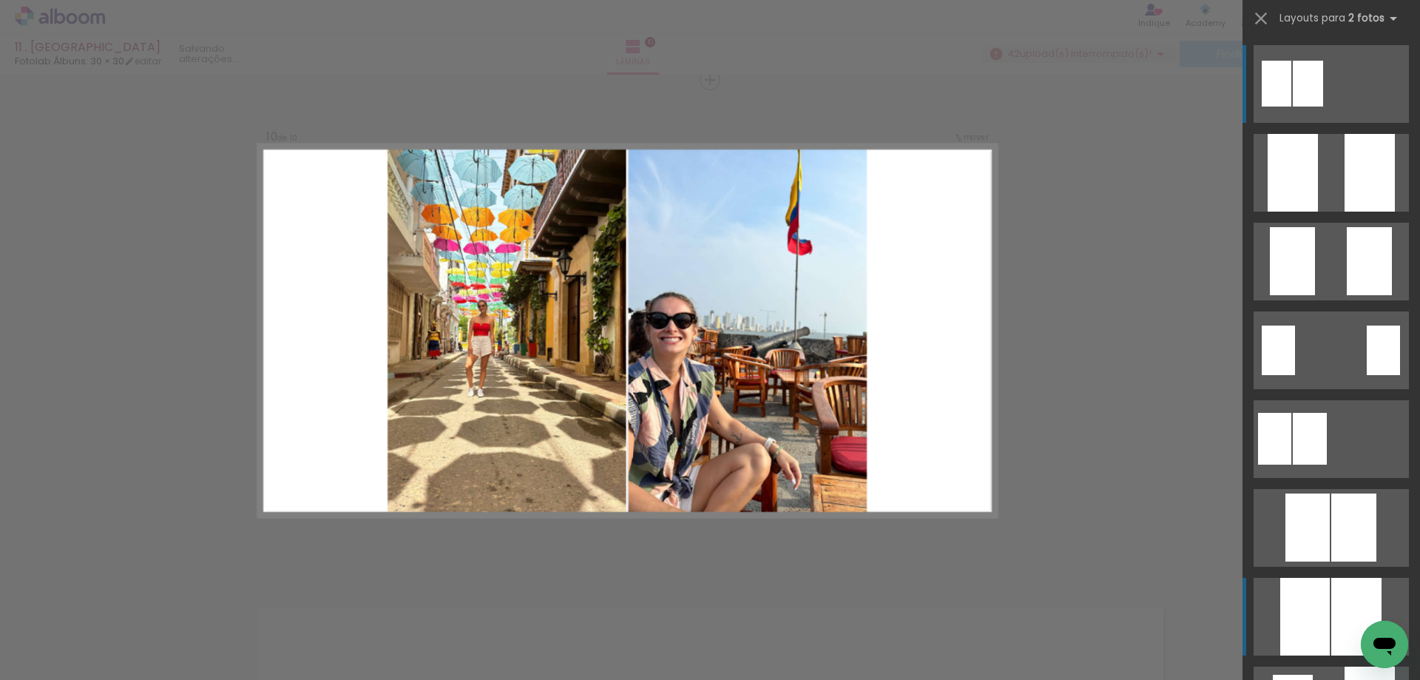
click at [1298, 212] on div at bounding box center [1293, 173] width 50 height 78
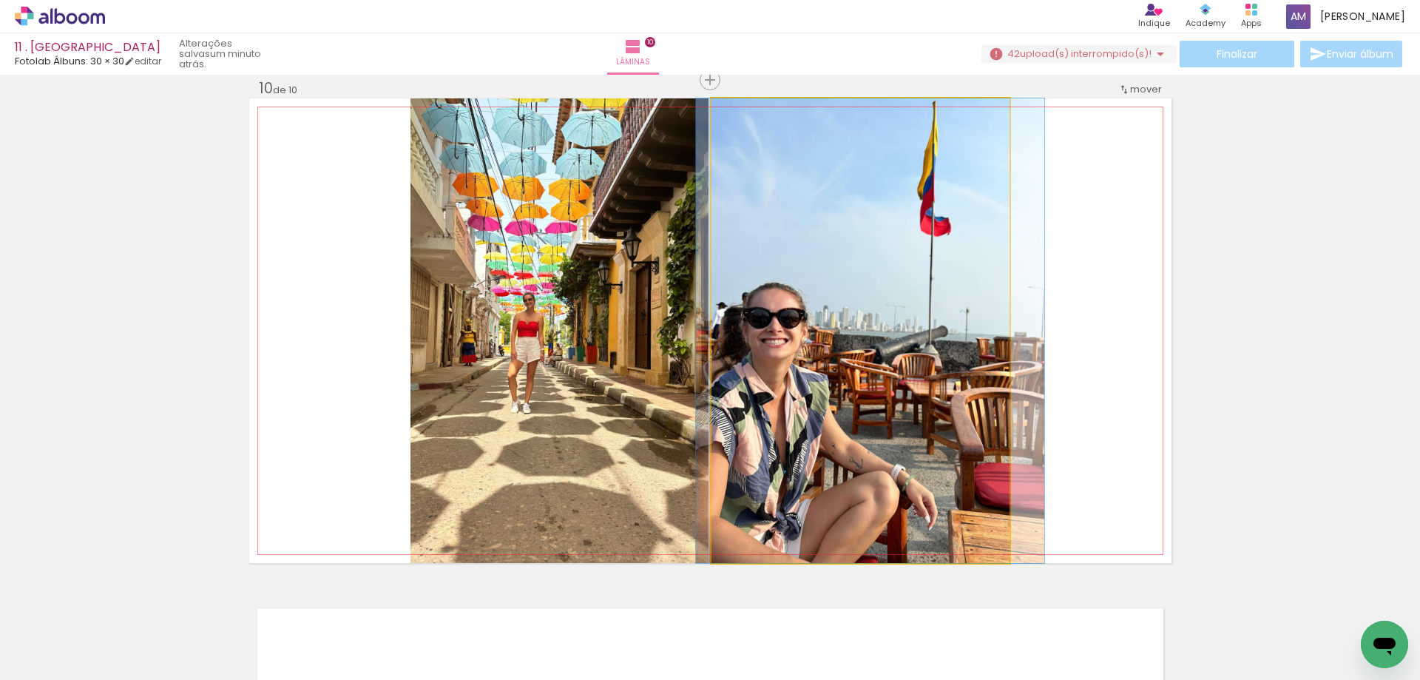
drag, startPoint x: 956, startPoint y: 367, endPoint x: 965, endPoint y: 403, distance: 37.5
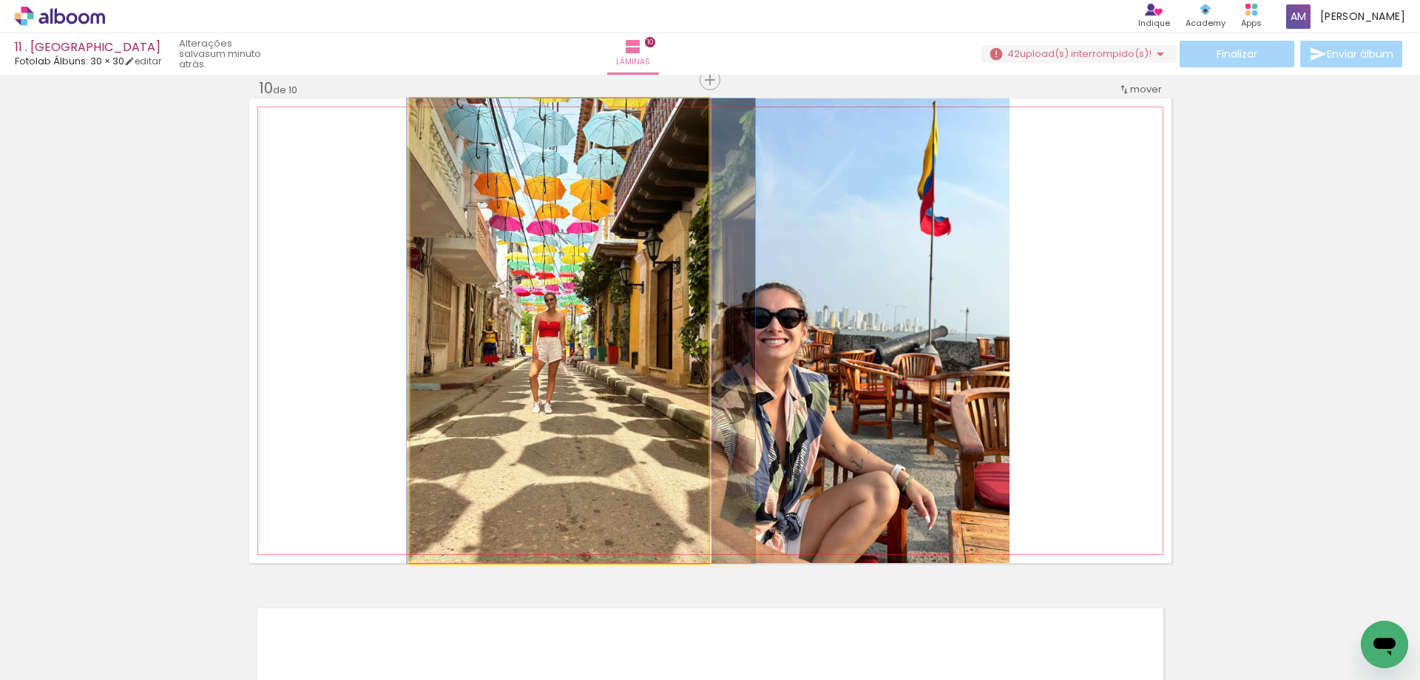
drag, startPoint x: 619, startPoint y: 343, endPoint x: 641, endPoint y: 343, distance: 21.5
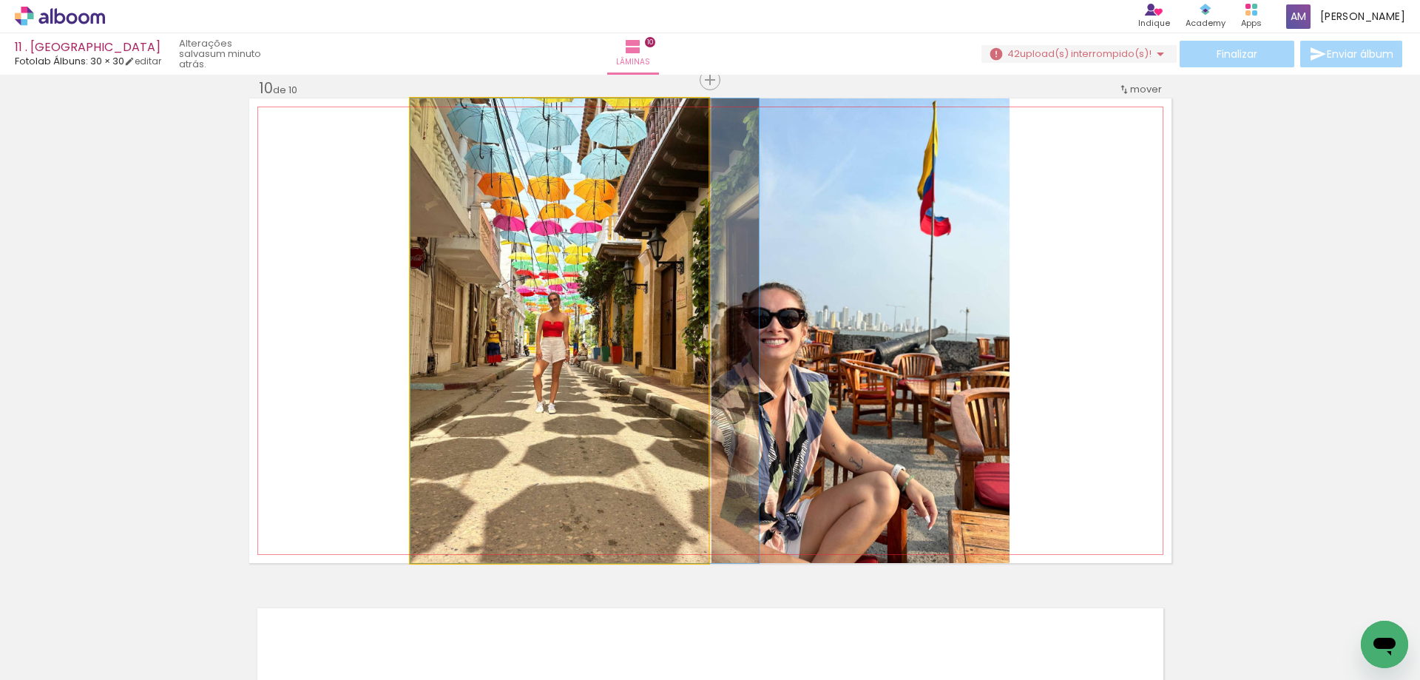
drag, startPoint x: 623, startPoint y: 342, endPoint x: 636, endPoint y: 342, distance: 12.6
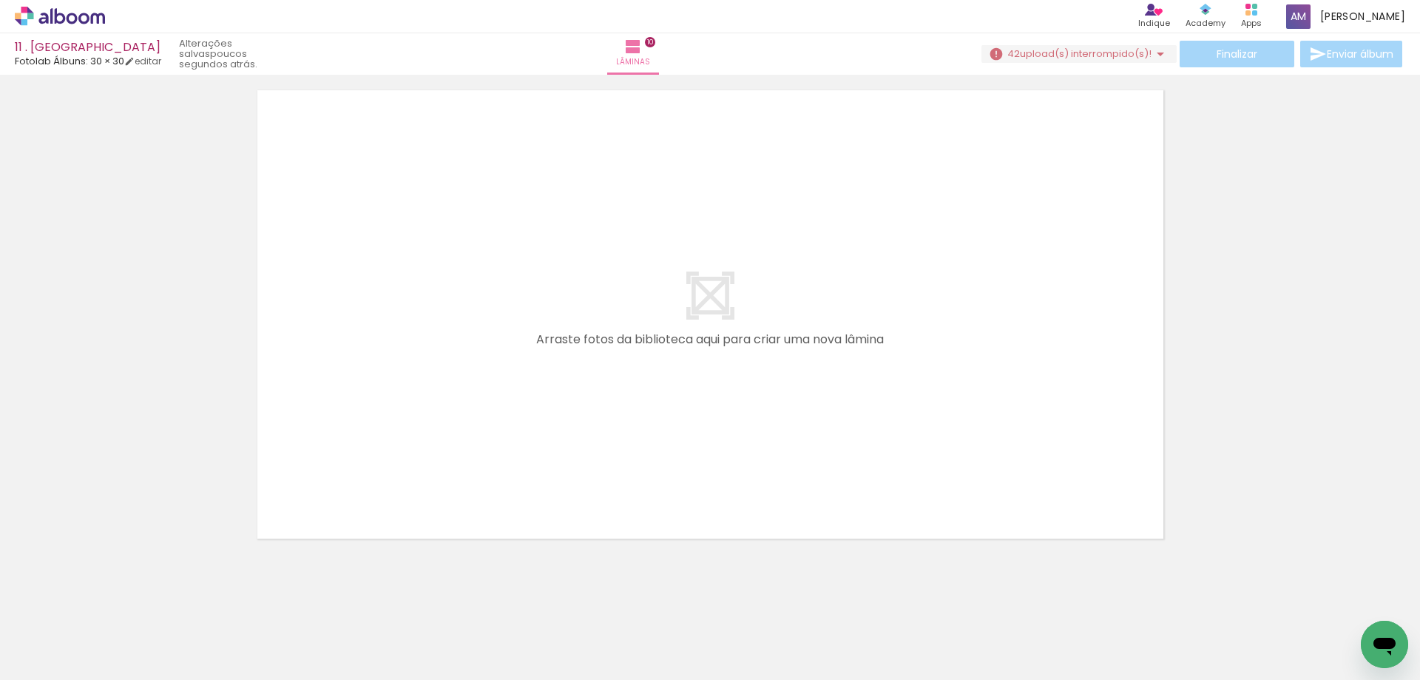
scroll to position [0, 2283]
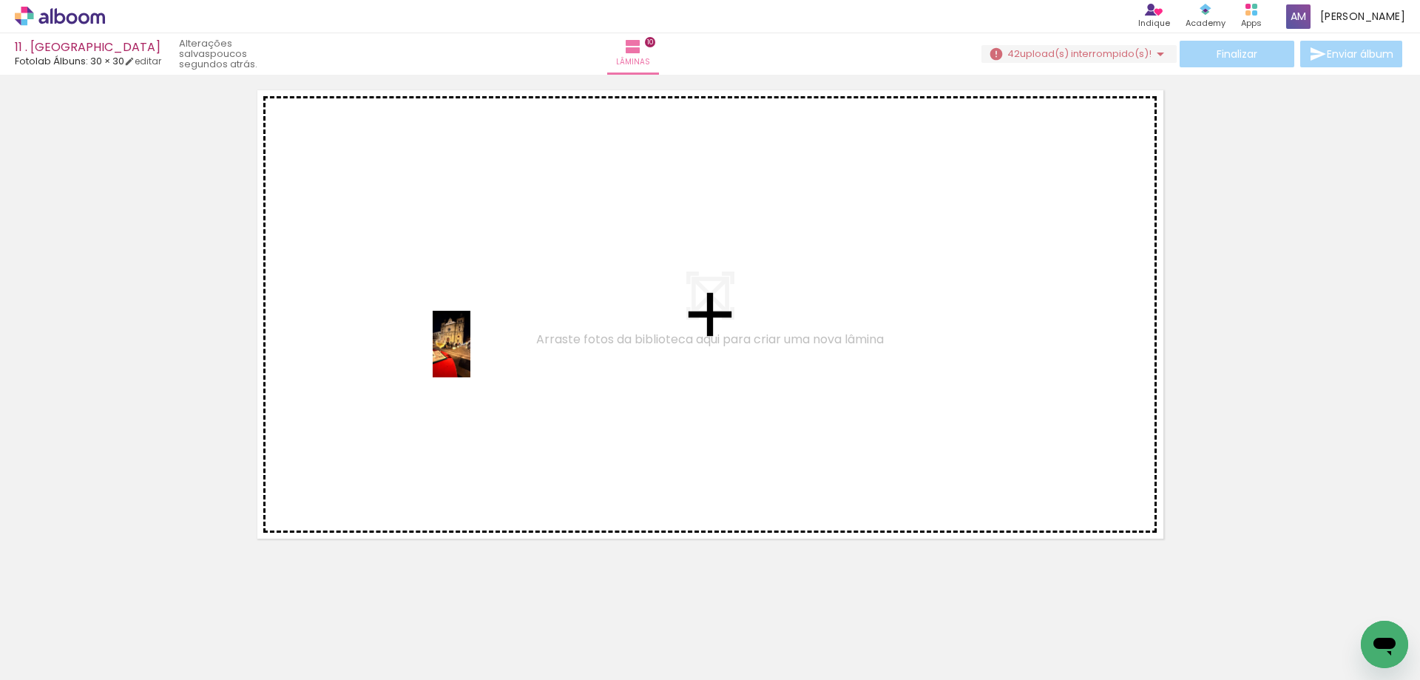
drag, startPoint x: 844, startPoint y: 634, endPoint x: 477, endPoint y: 355, distance: 460.9
click at [477, 355] on quentale-workspace at bounding box center [710, 340] width 1420 height 680
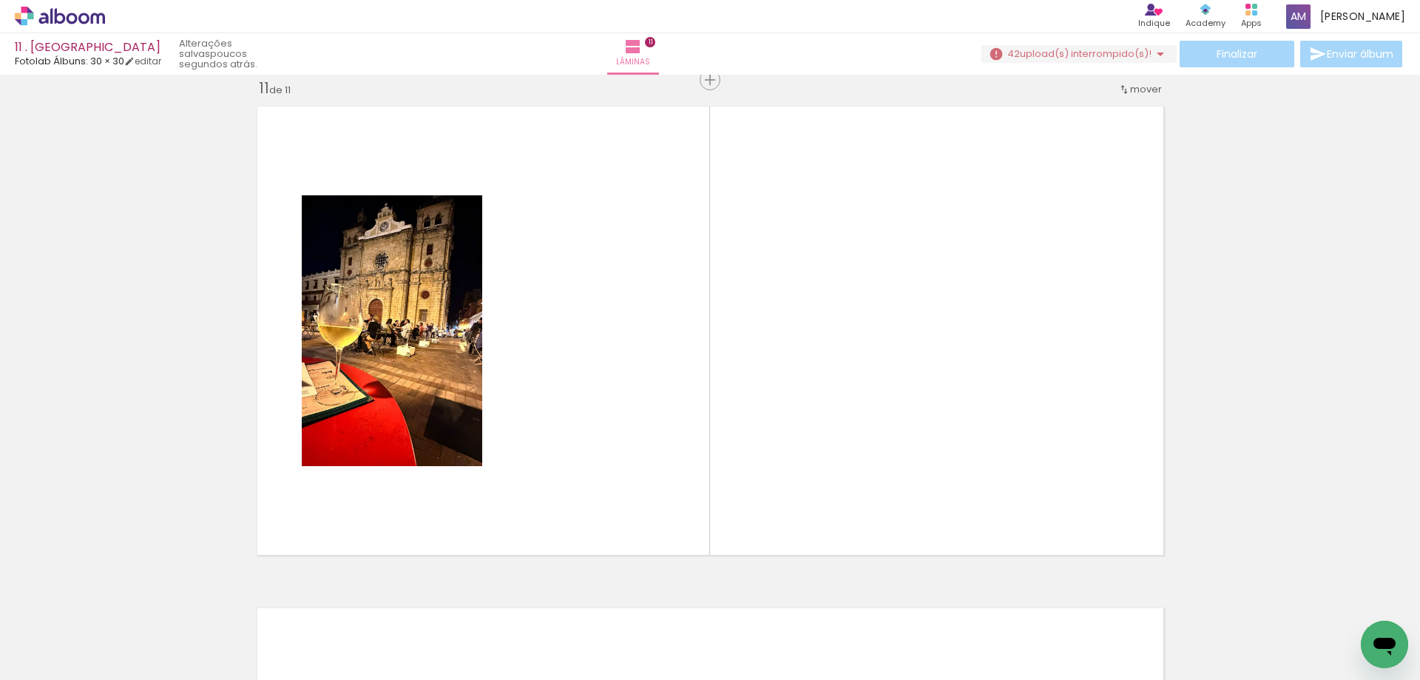
scroll to position [0, 3323]
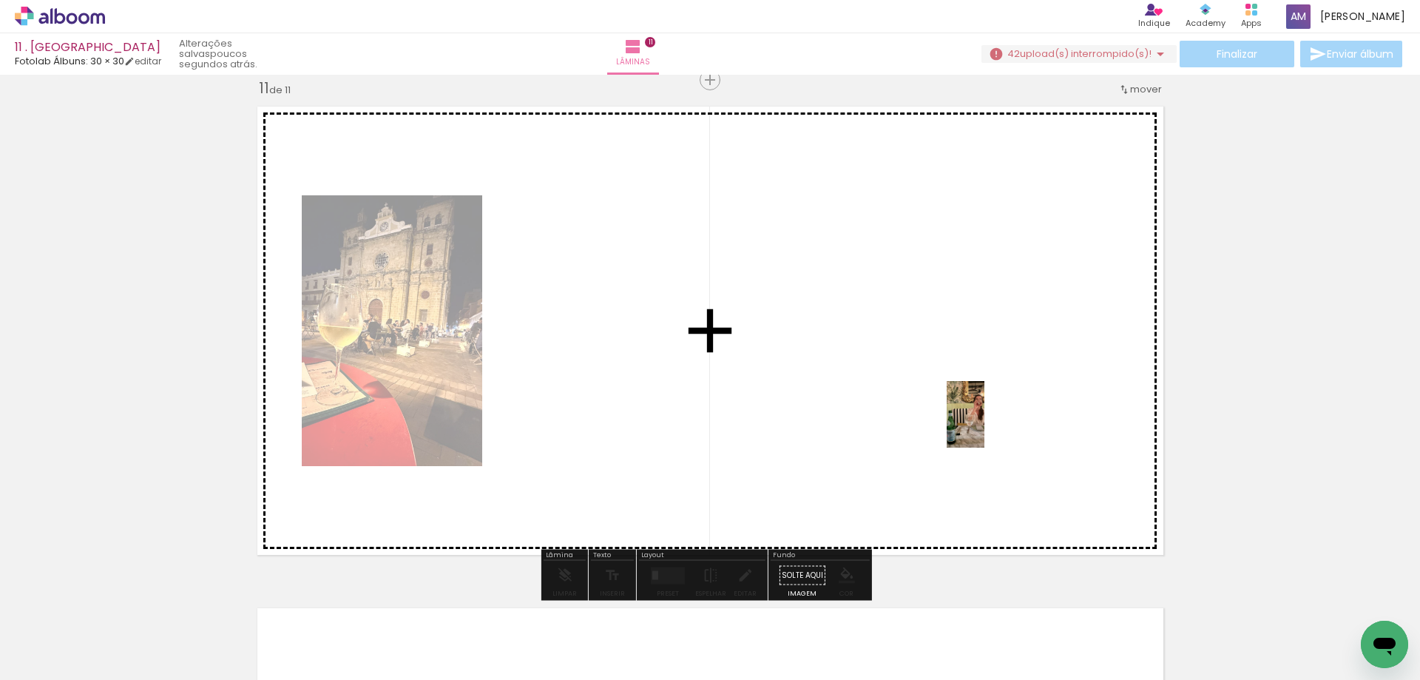
drag, startPoint x: 1173, startPoint y: 584, endPoint x: 991, endPoint y: 425, distance: 241.2
click at [991, 425] on quentale-workspace at bounding box center [710, 340] width 1420 height 680
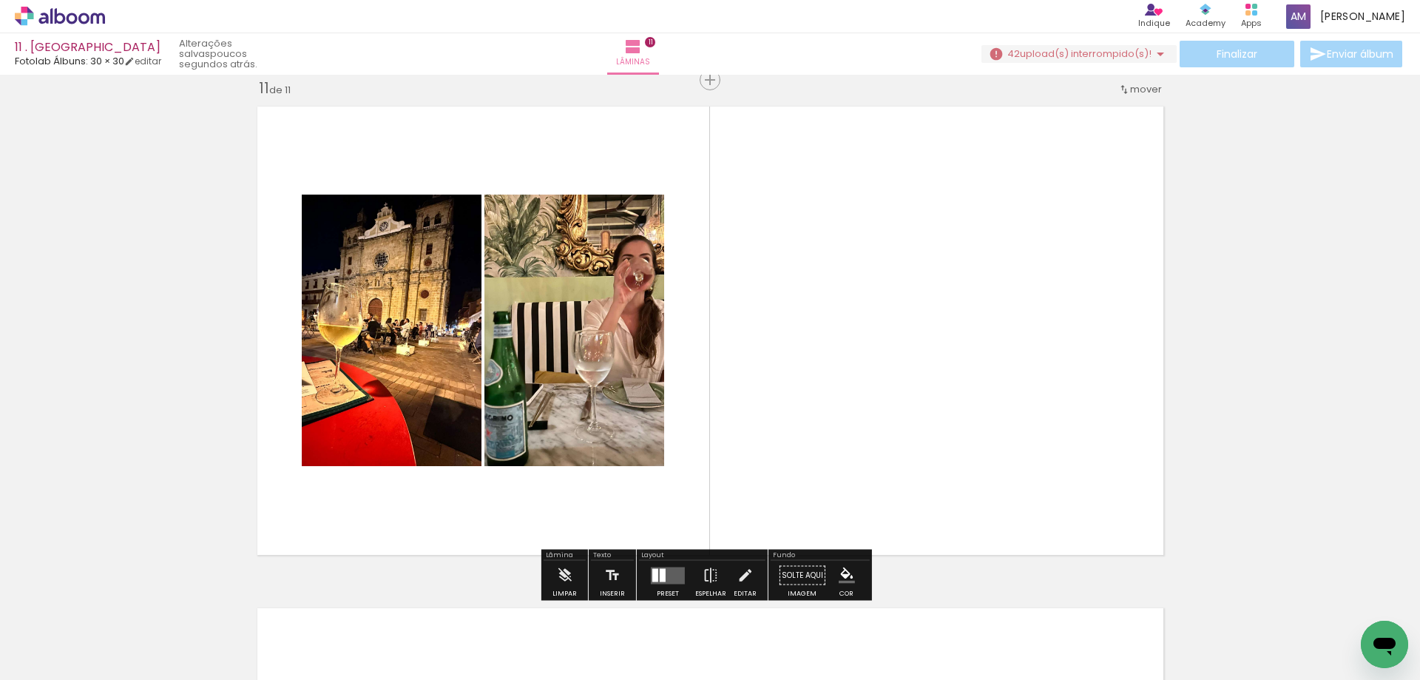
click at [670, 573] on quentale-layouter at bounding box center [668, 575] width 34 height 17
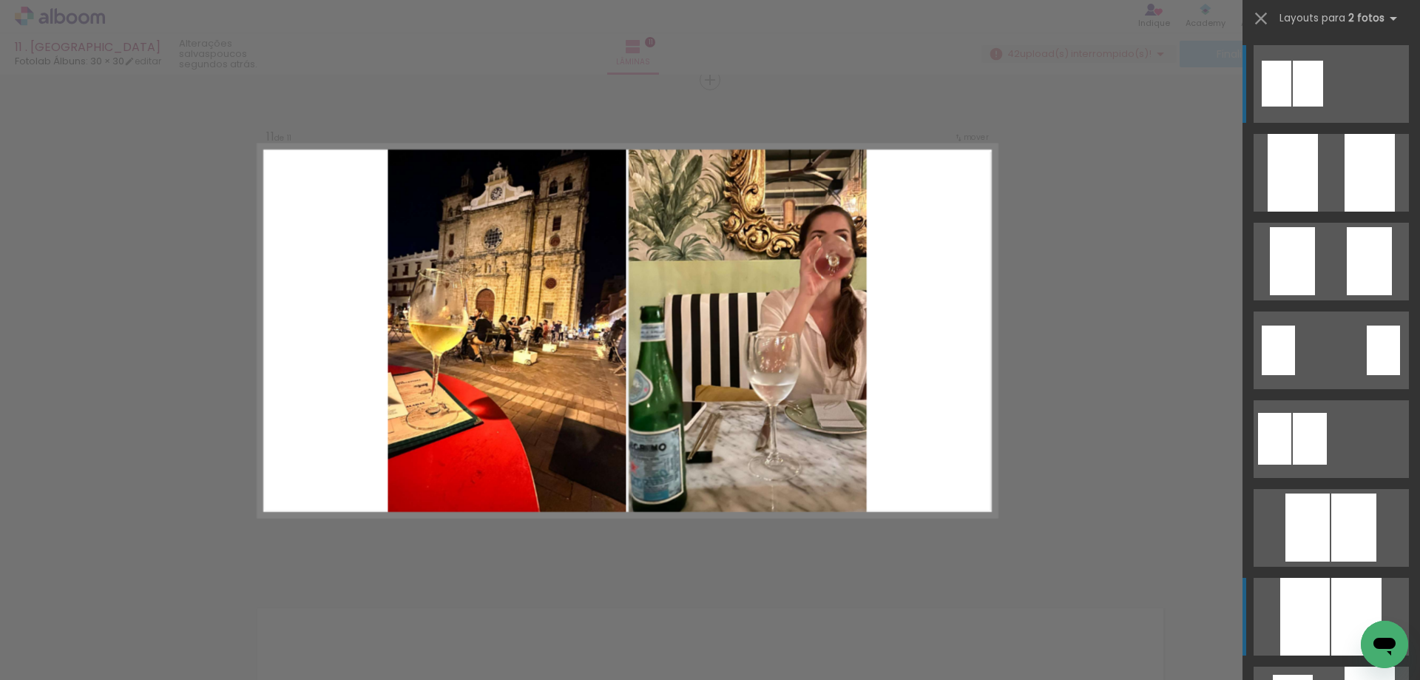
click at [1302, 212] on div at bounding box center [1293, 173] width 50 height 78
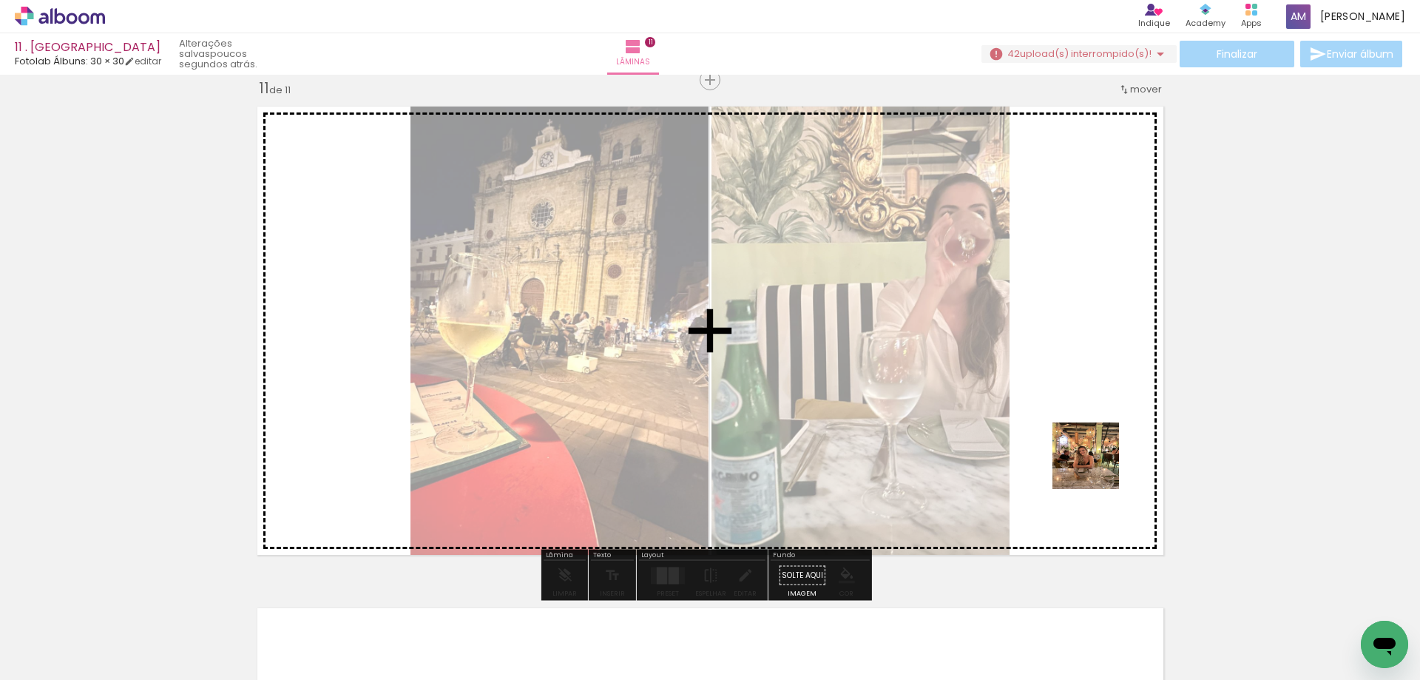
drag, startPoint x: 1074, startPoint y: 644, endPoint x: 1099, endPoint y: 437, distance: 208.6
click at [1099, 437] on quentale-workspace at bounding box center [710, 340] width 1420 height 680
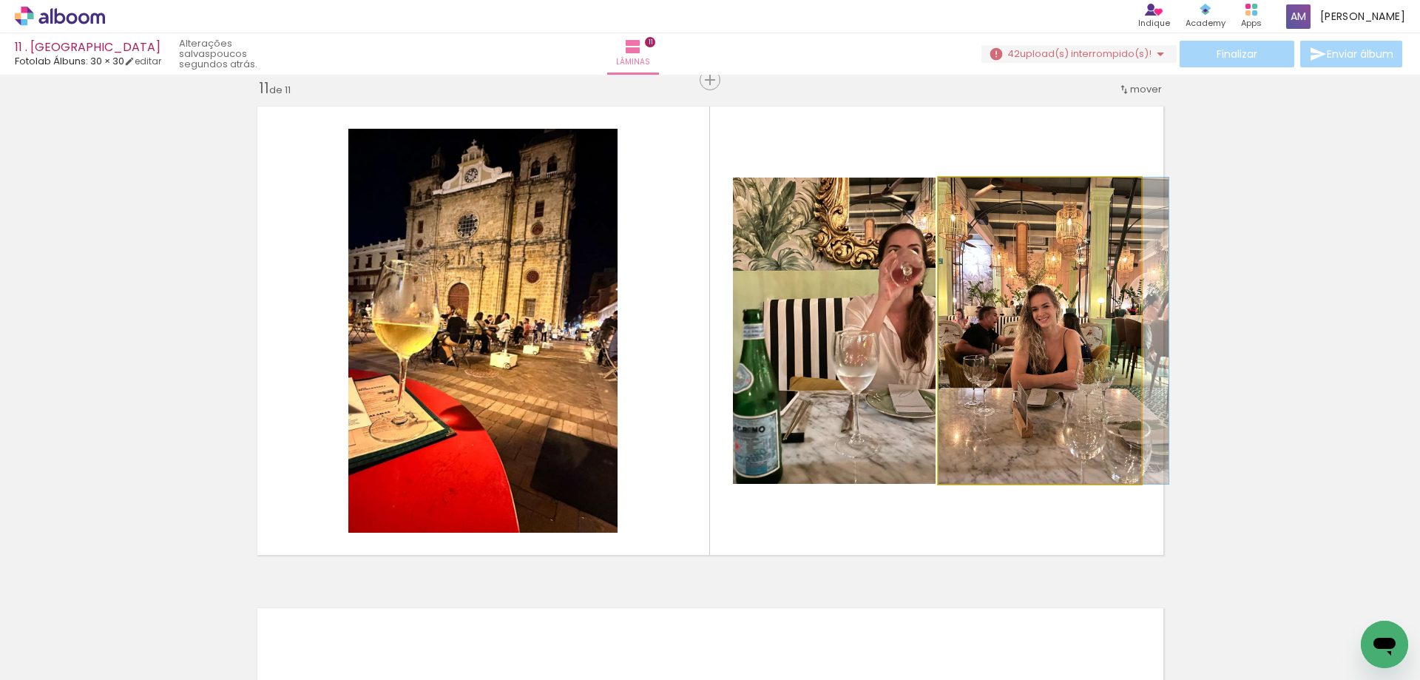
drag, startPoint x: 1136, startPoint y: 394, endPoint x: 1231, endPoint y: 397, distance: 95.5
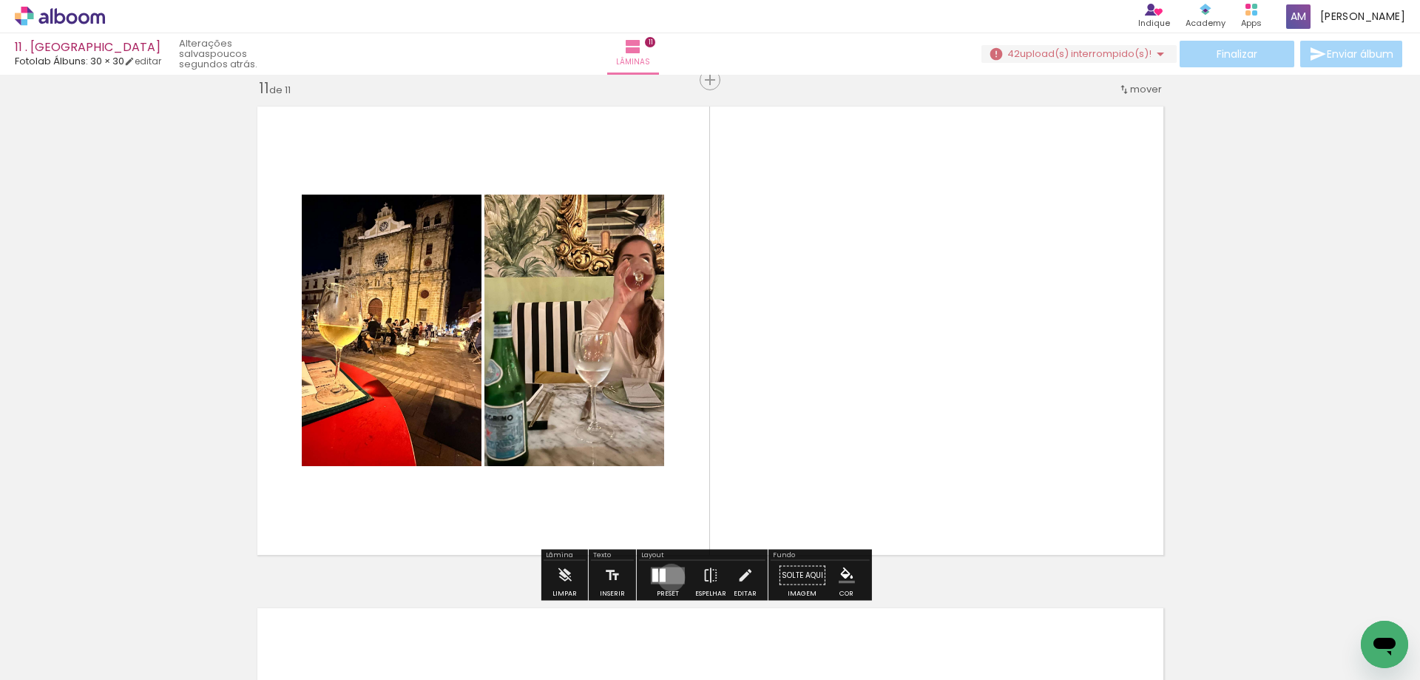
click at [668, 577] on quentale-layouter at bounding box center [668, 575] width 34 height 17
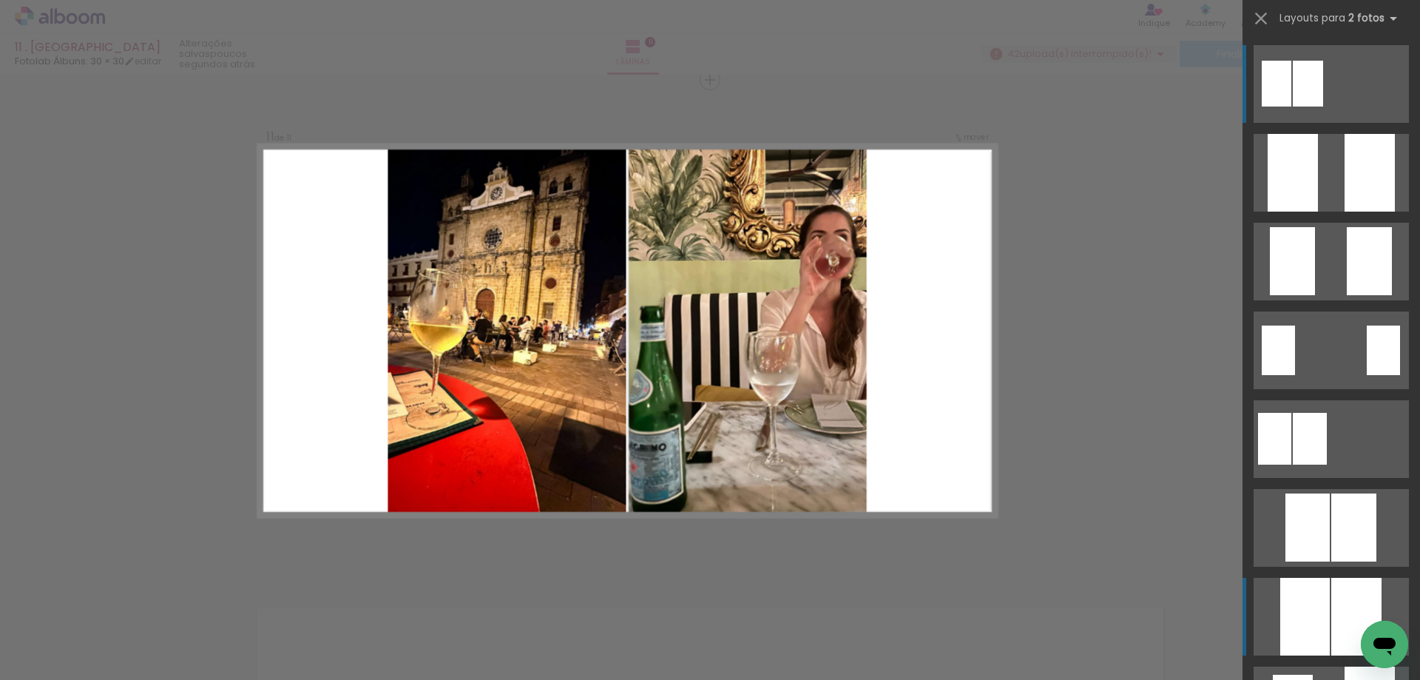
click at [1307, 212] on div at bounding box center [1293, 173] width 50 height 78
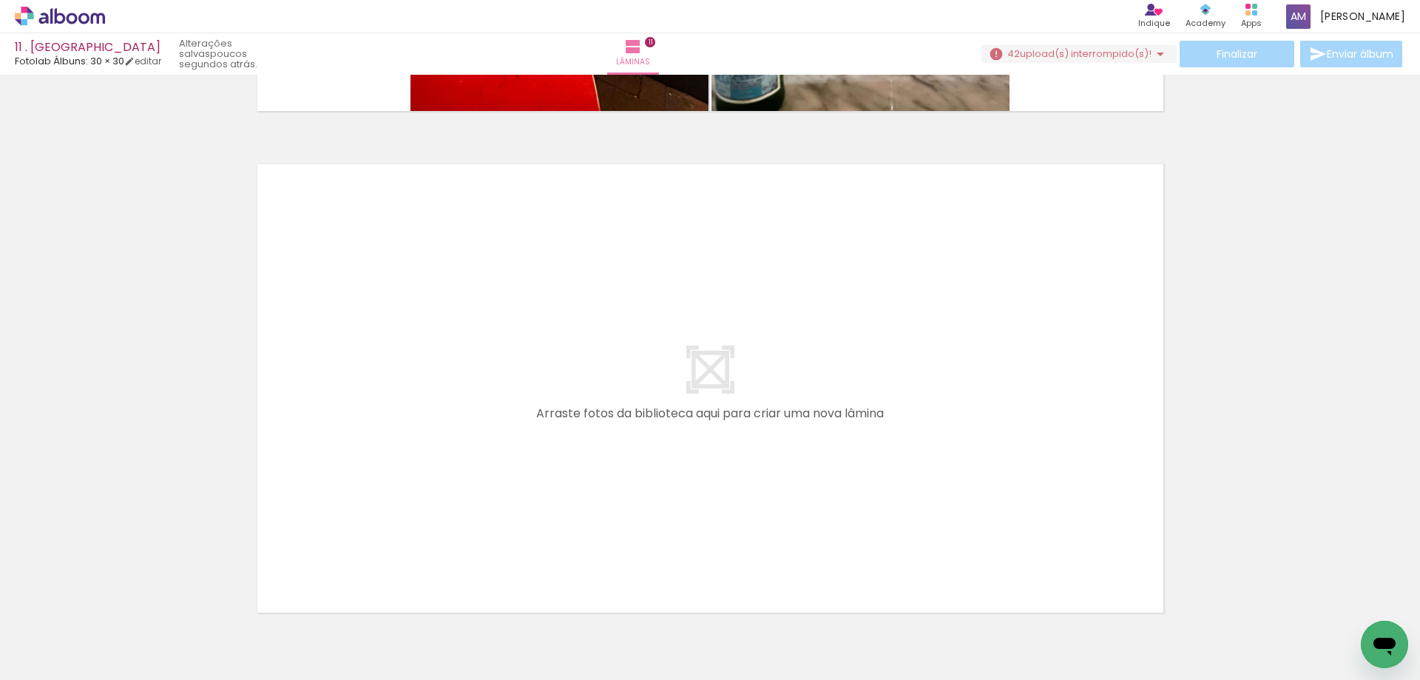
scroll to position [0, 2430]
drag, startPoint x: 646, startPoint y: 591, endPoint x: 702, endPoint y: 493, distance: 113.3
click at [702, 493] on quentale-workspace at bounding box center [710, 340] width 1420 height 680
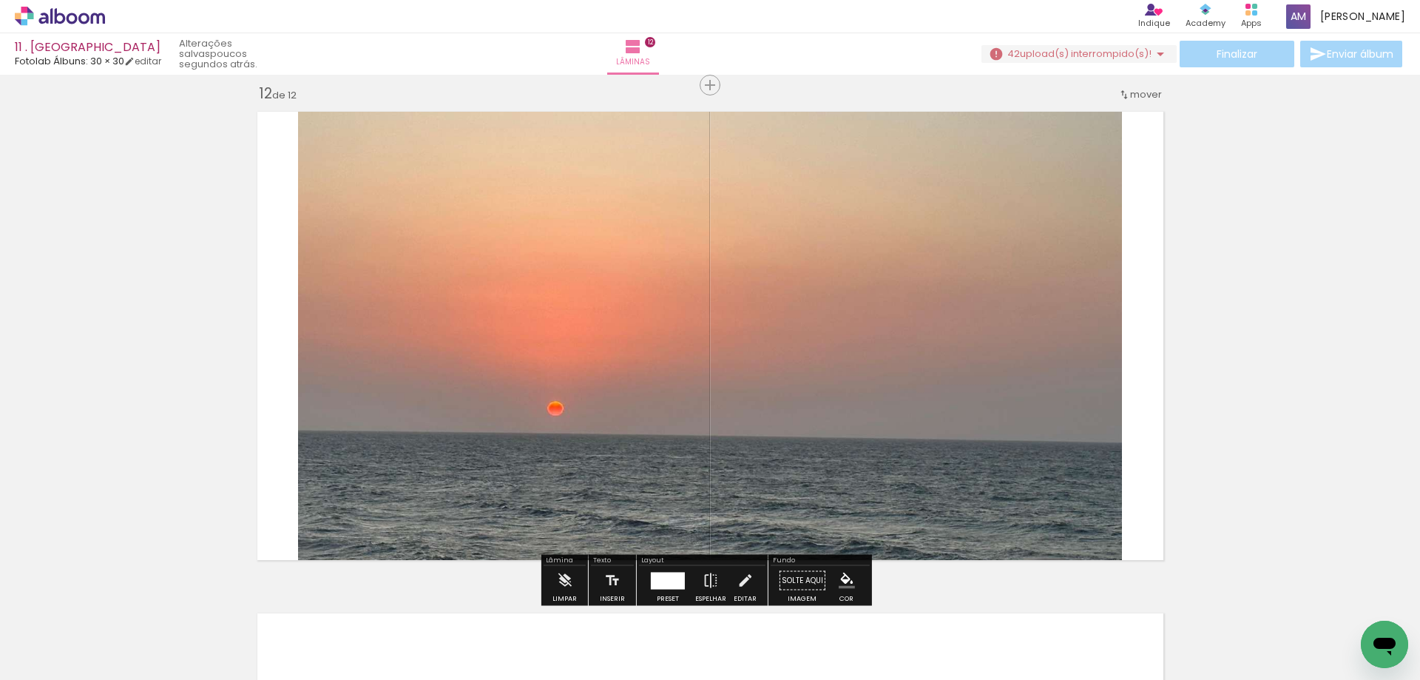
scroll to position [5537, 0]
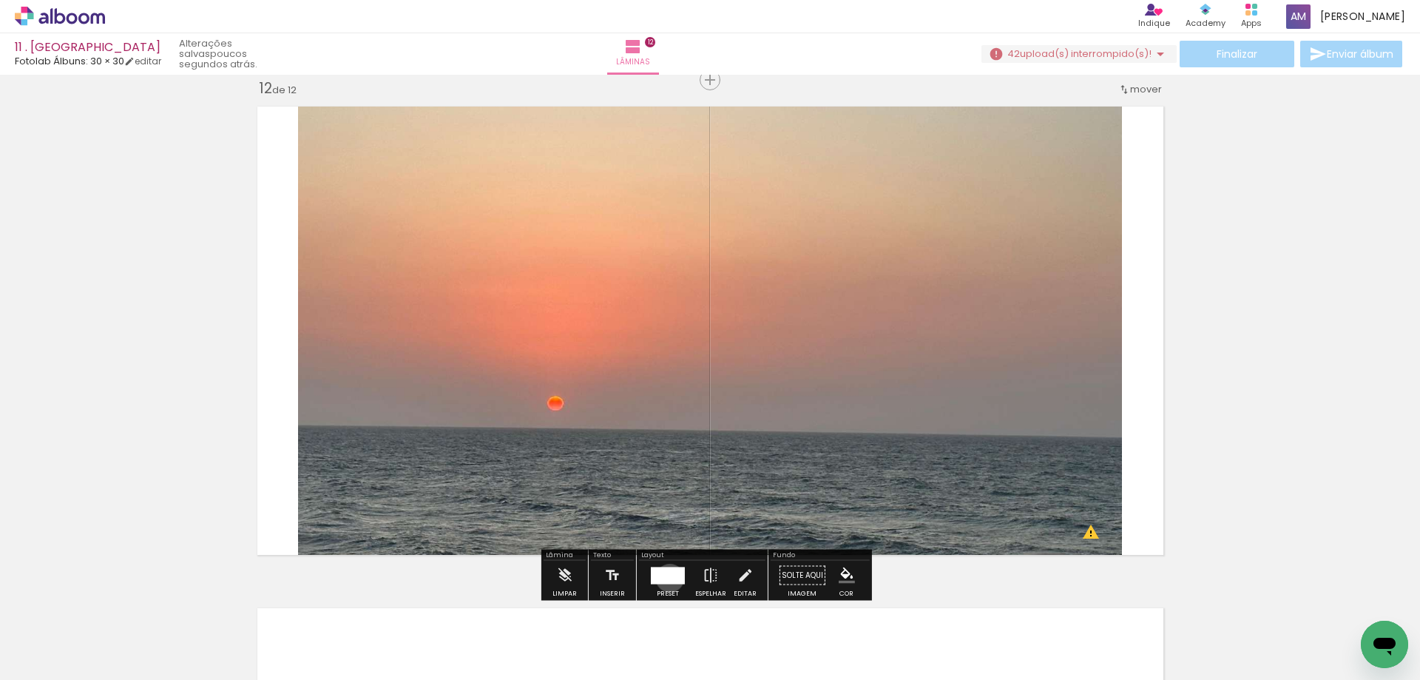
click at [667, 578] on div at bounding box center [668, 575] width 34 height 17
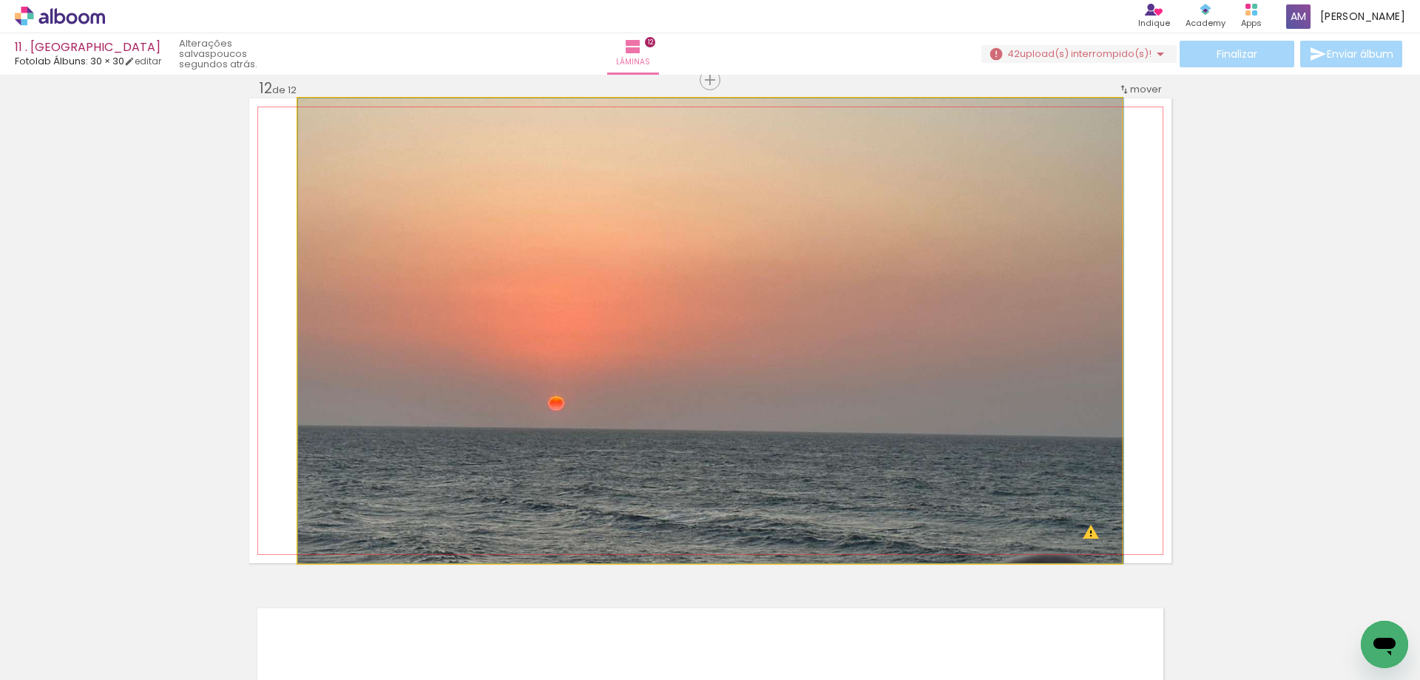
drag, startPoint x: 997, startPoint y: 465, endPoint x: 1020, endPoint y: 421, distance: 49.7
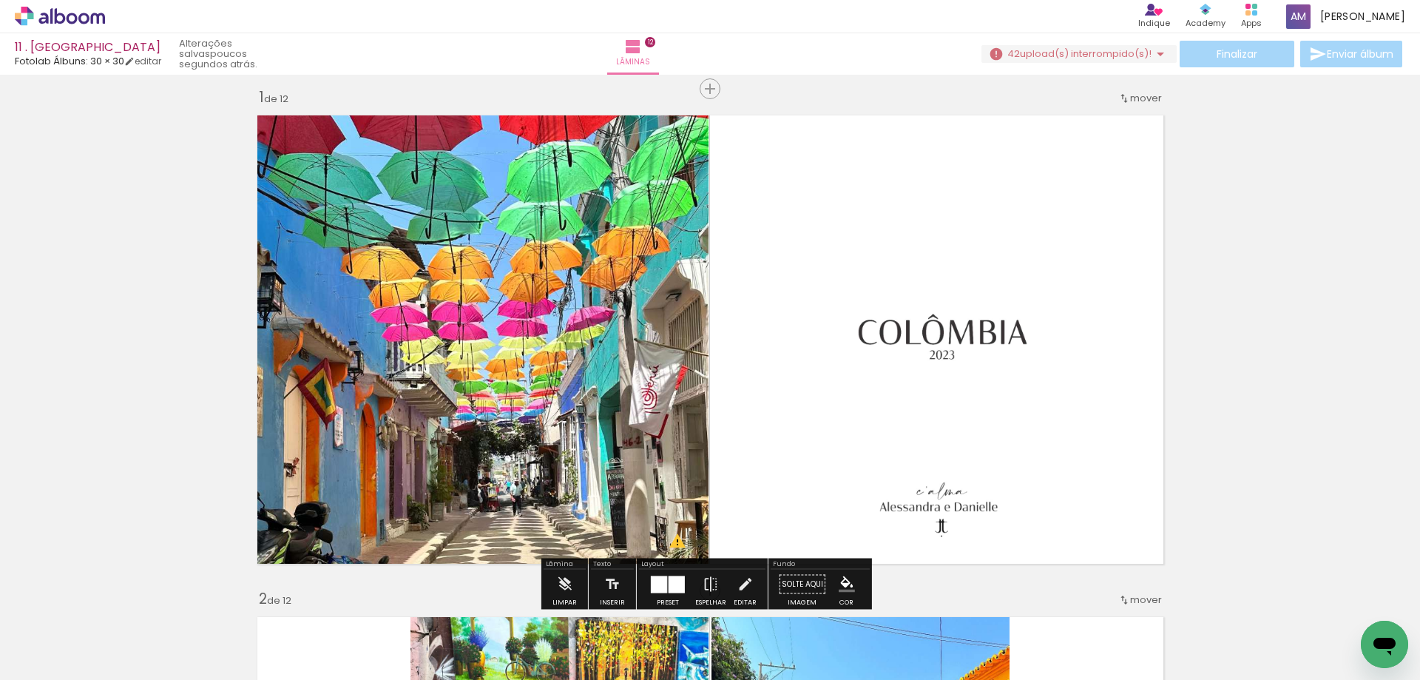
scroll to position [0, 0]
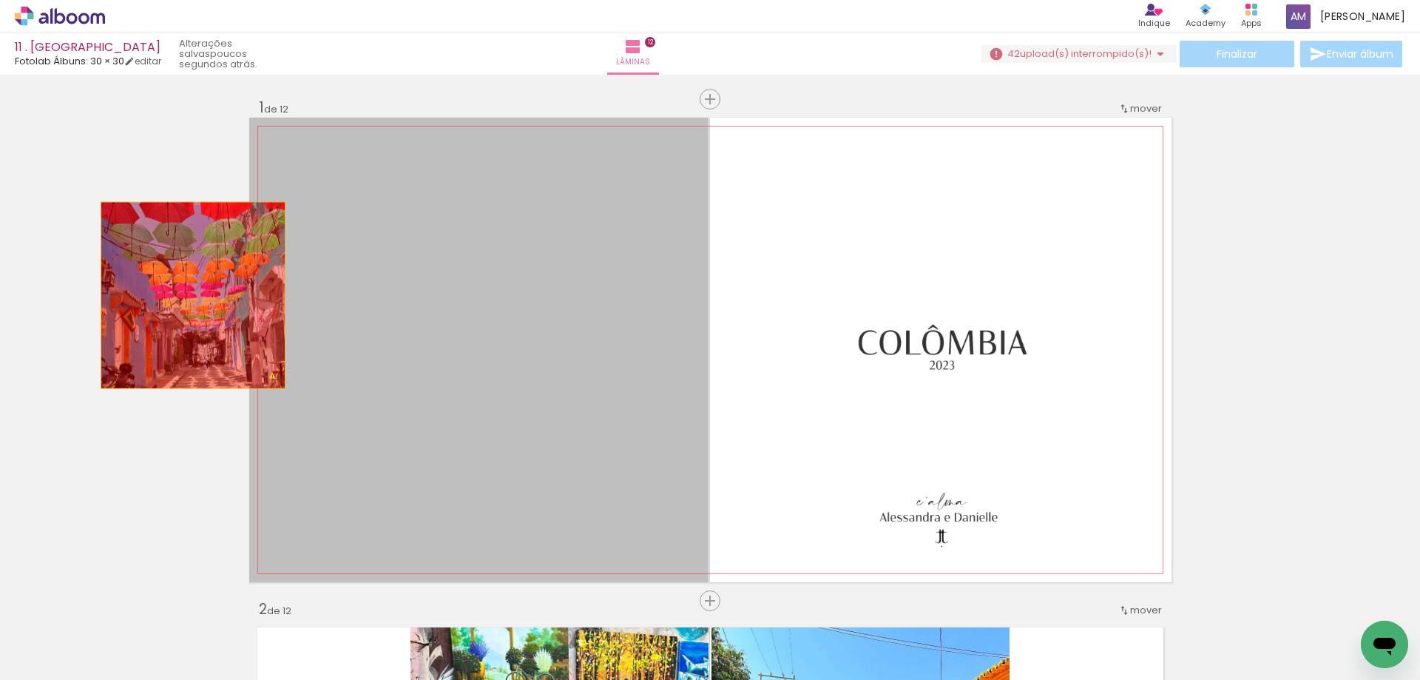
drag, startPoint x: 477, startPoint y: 287, endPoint x: 175, endPoint y: 297, distance: 302.7
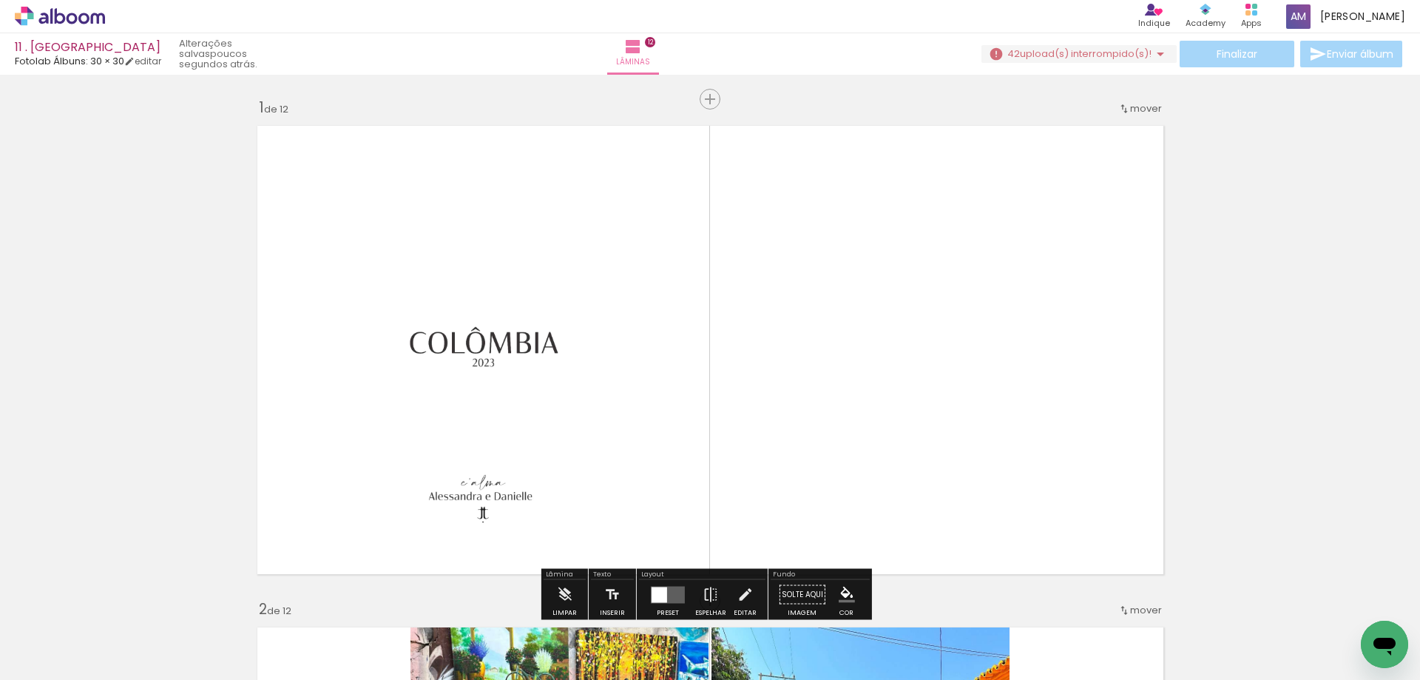
scroll to position [0, 203]
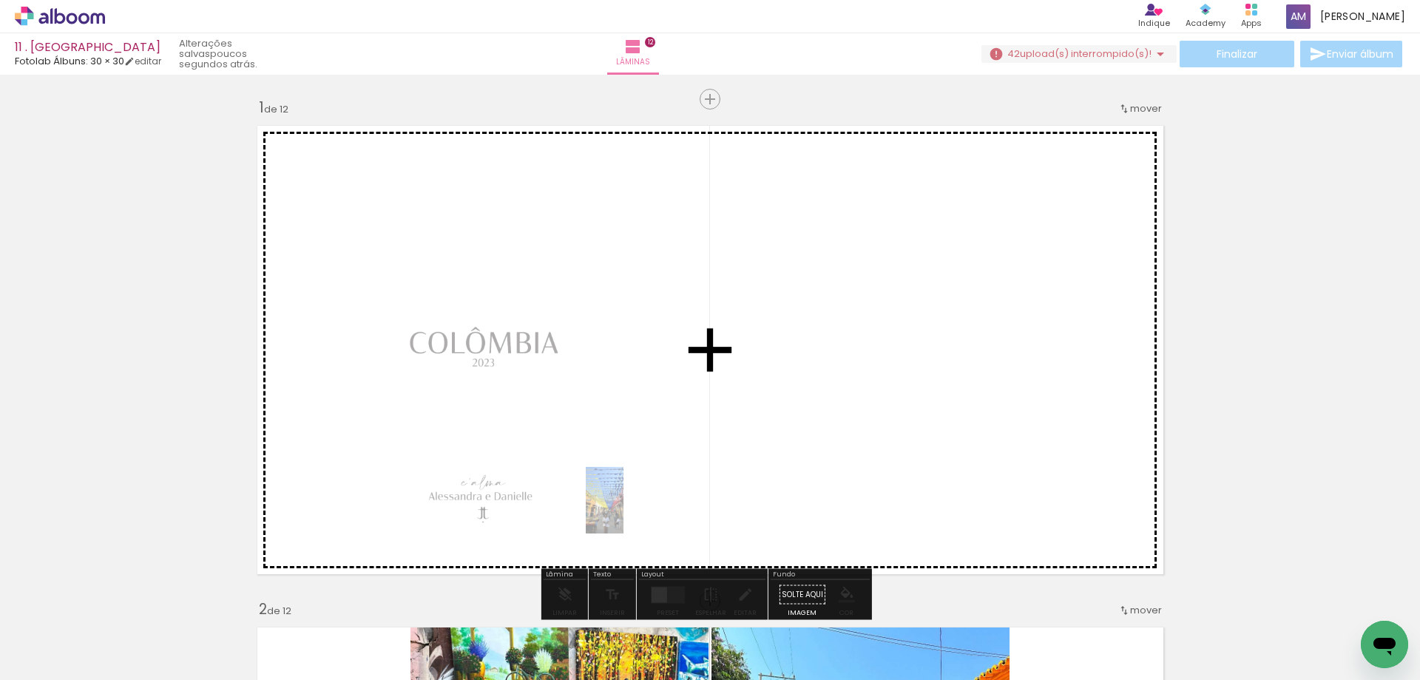
drag, startPoint x: 789, startPoint y: 640, endPoint x: 629, endPoint y: 508, distance: 208.1
click at [629, 508] on quentale-workspace at bounding box center [710, 340] width 1420 height 680
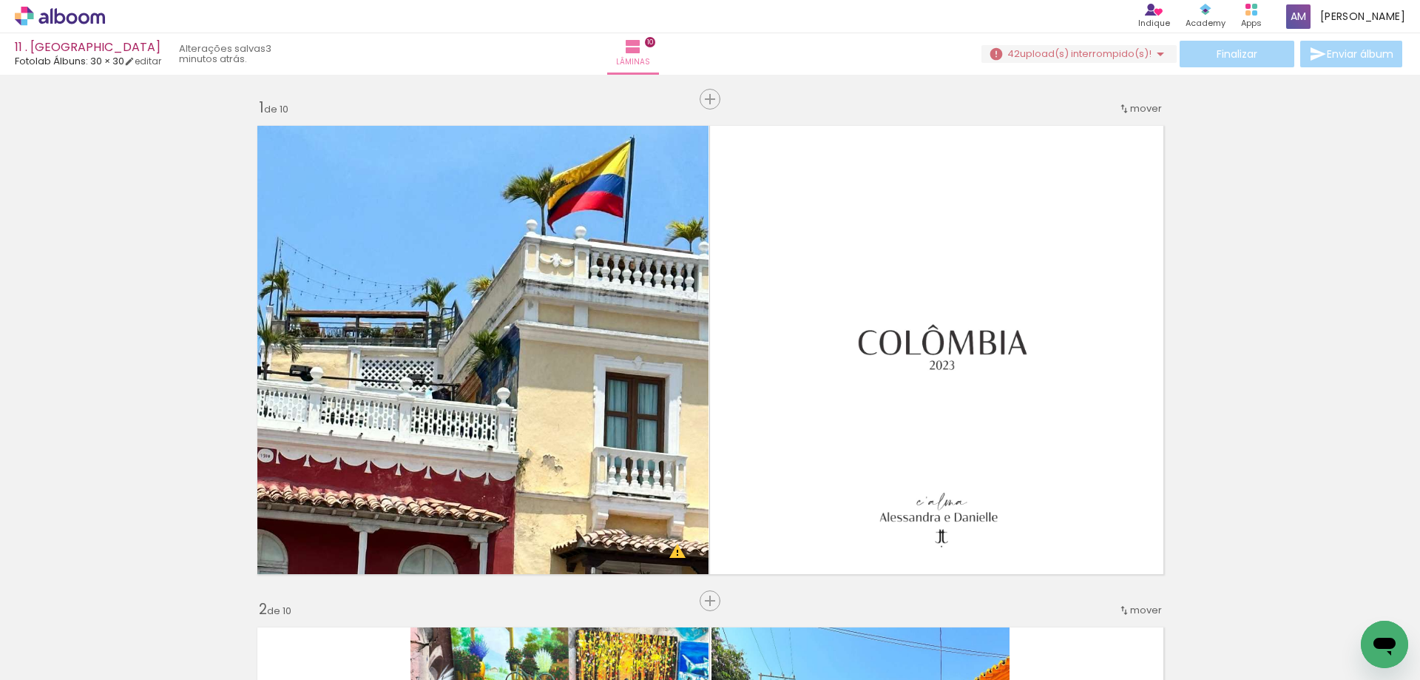
scroll to position [0, 6329]
click at [1254, 609] on paper-icon-button at bounding box center [1245, 600] width 18 height 18
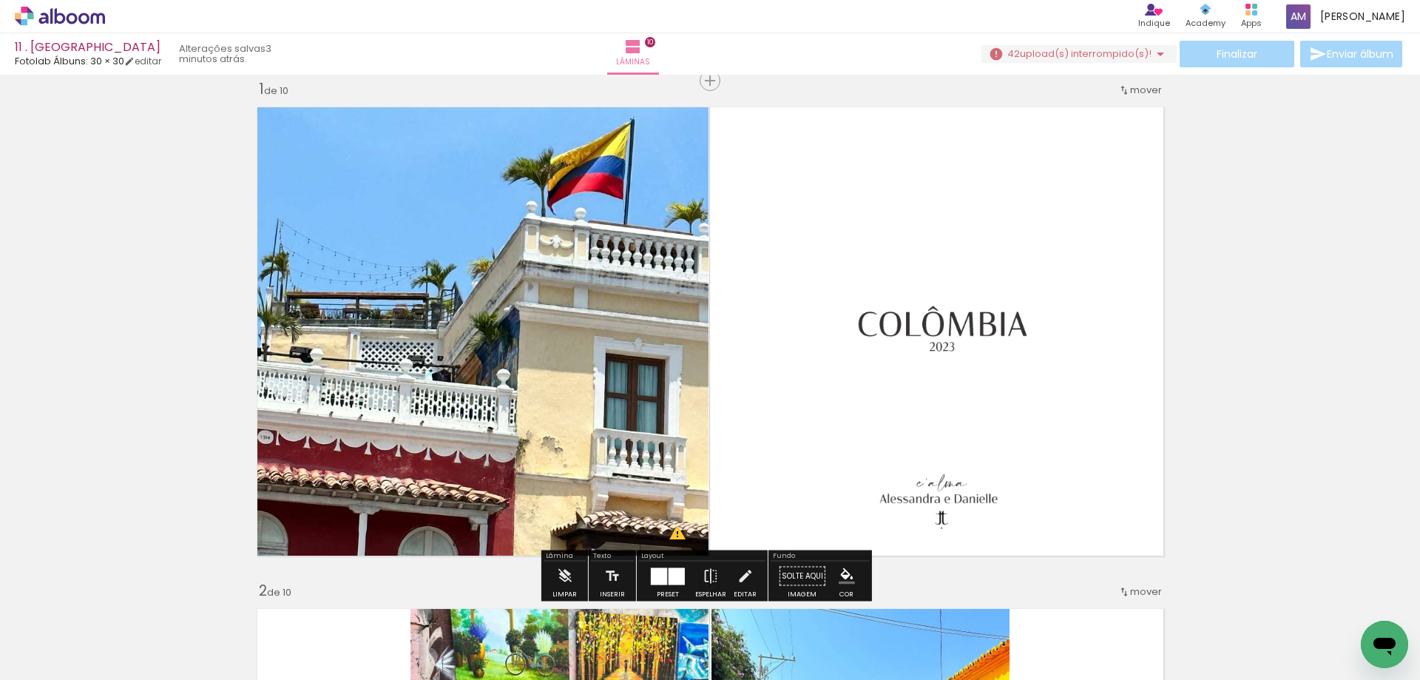
scroll to position [19, 0]
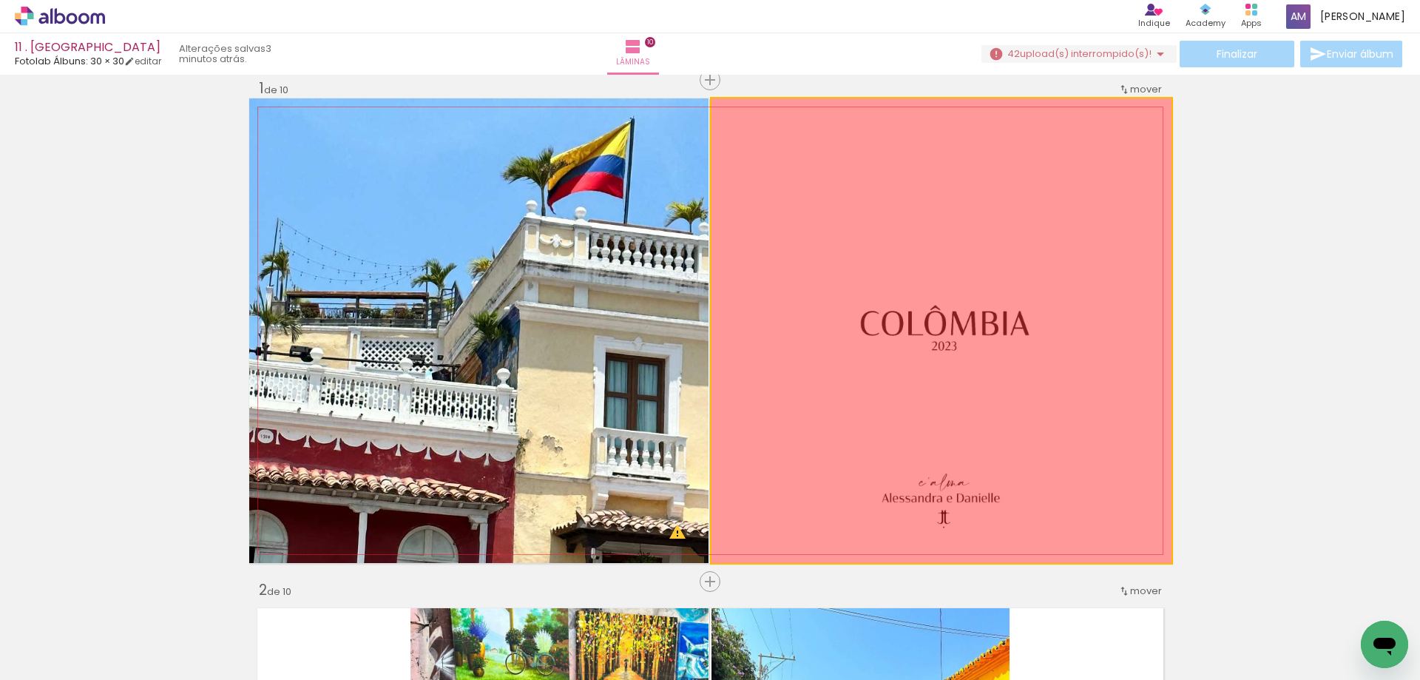
drag, startPoint x: 1002, startPoint y: 323, endPoint x: 1250, endPoint y: 331, distance: 248.0
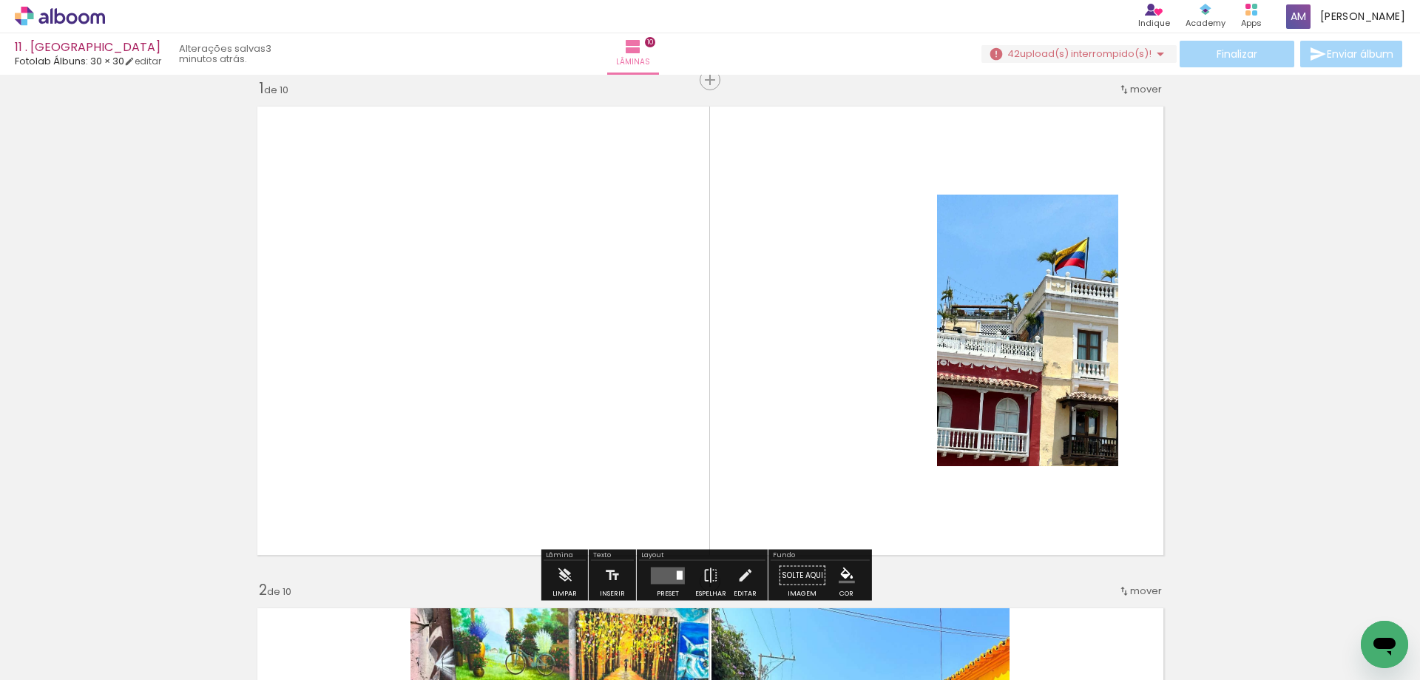
click at [1253, 608] on paper-icon-button at bounding box center [1245, 600] width 18 height 18
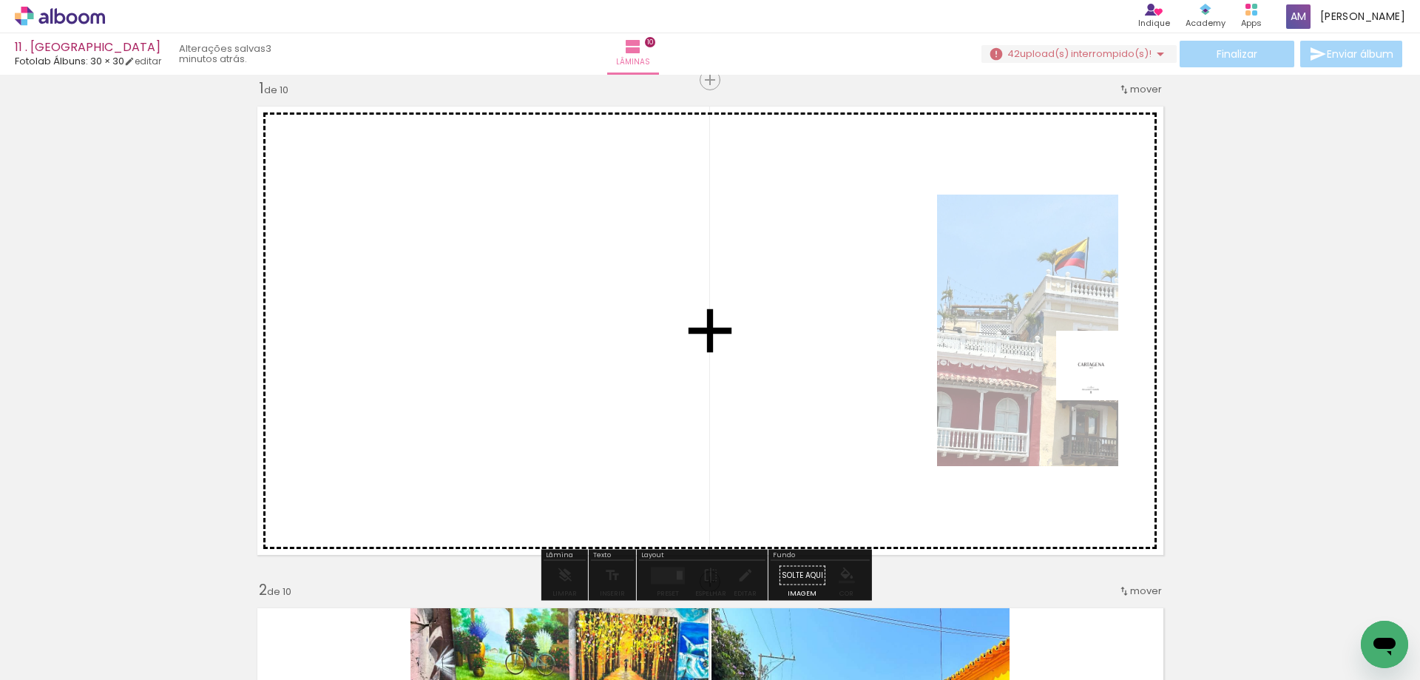
drag, startPoint x: 1351, startPoint y: 610, endPoint x: 1102, endPoint y: 377, distance: 340.7
click at [1102, 377] on quentale-workspace at bounding box center [710, 340] width 1420 height 680
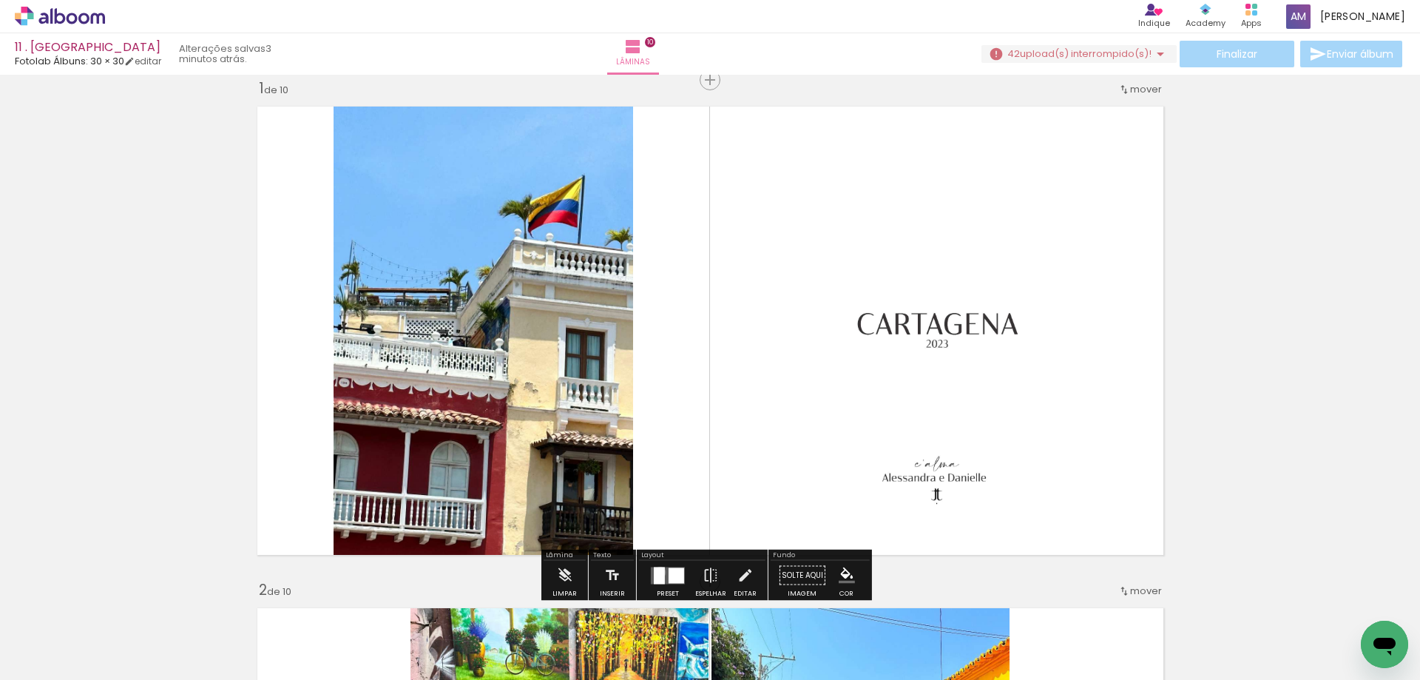
click at [657, 572] on div at bounding box center [659, 575] width 11 height 17
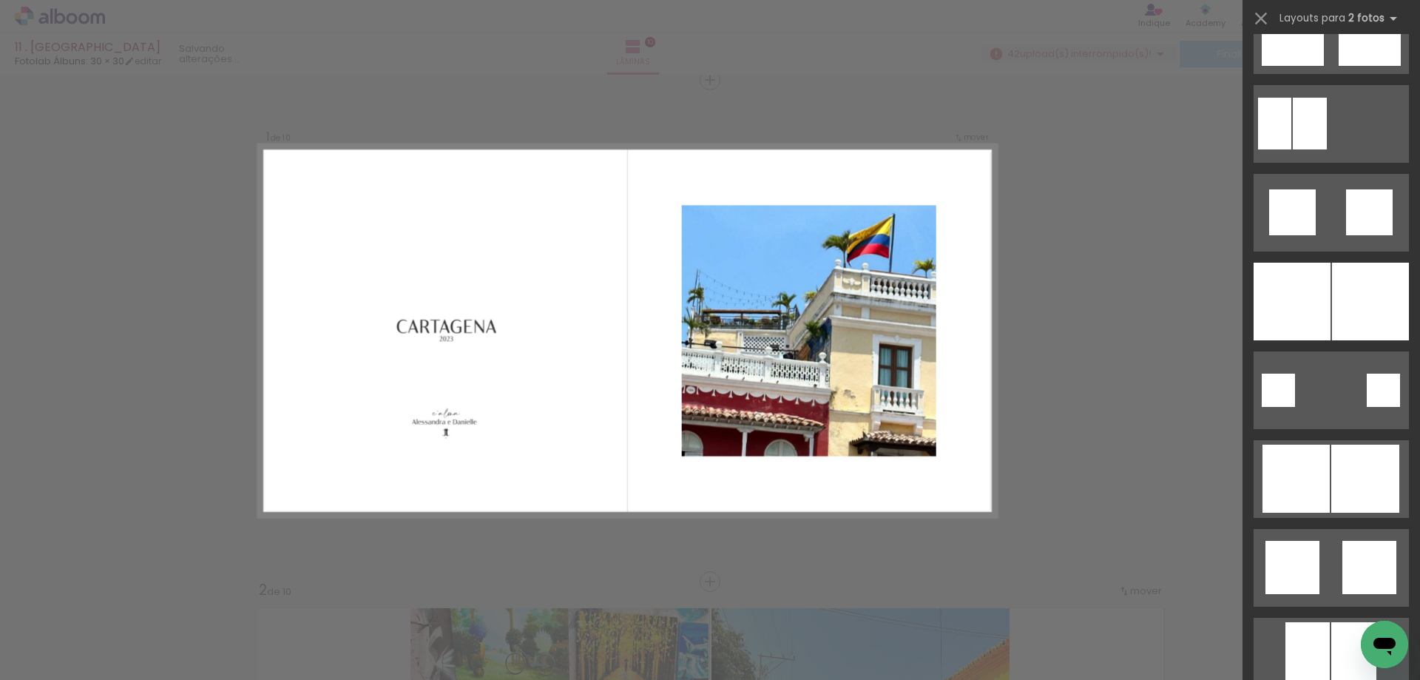
scroll to position [888, 0]
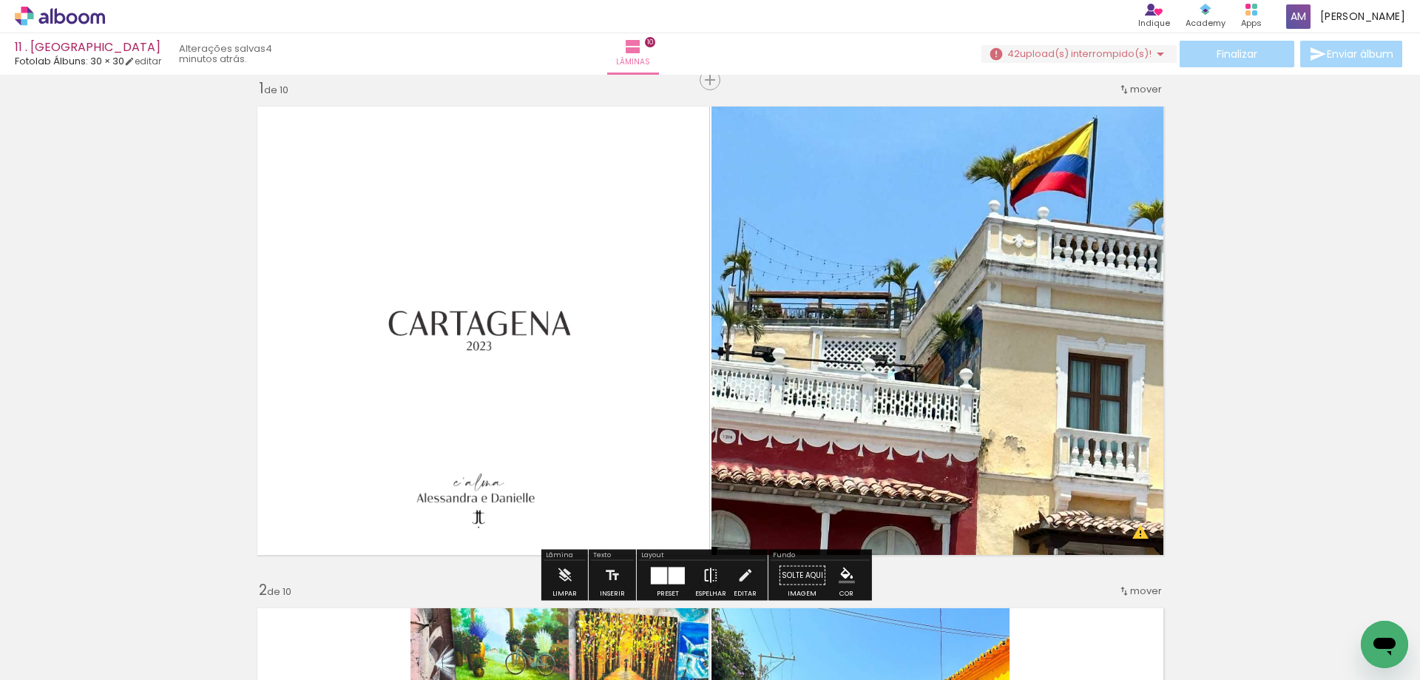
click at [710, 570] on iron-icon at bounding box center [711, 576] width 16 height 30
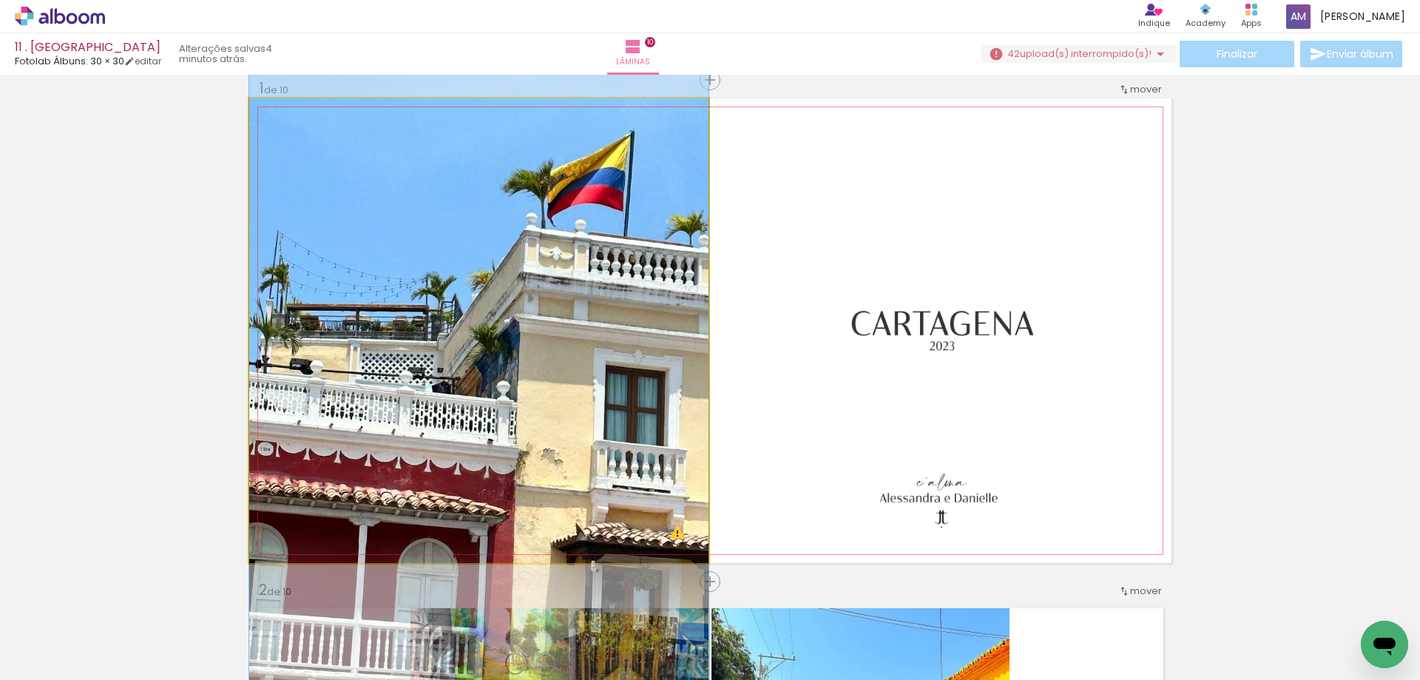
drag, startPoint x: 605, startPoint y: 278, endPoint x: 607, endPoint y: 291, distance: 12.7
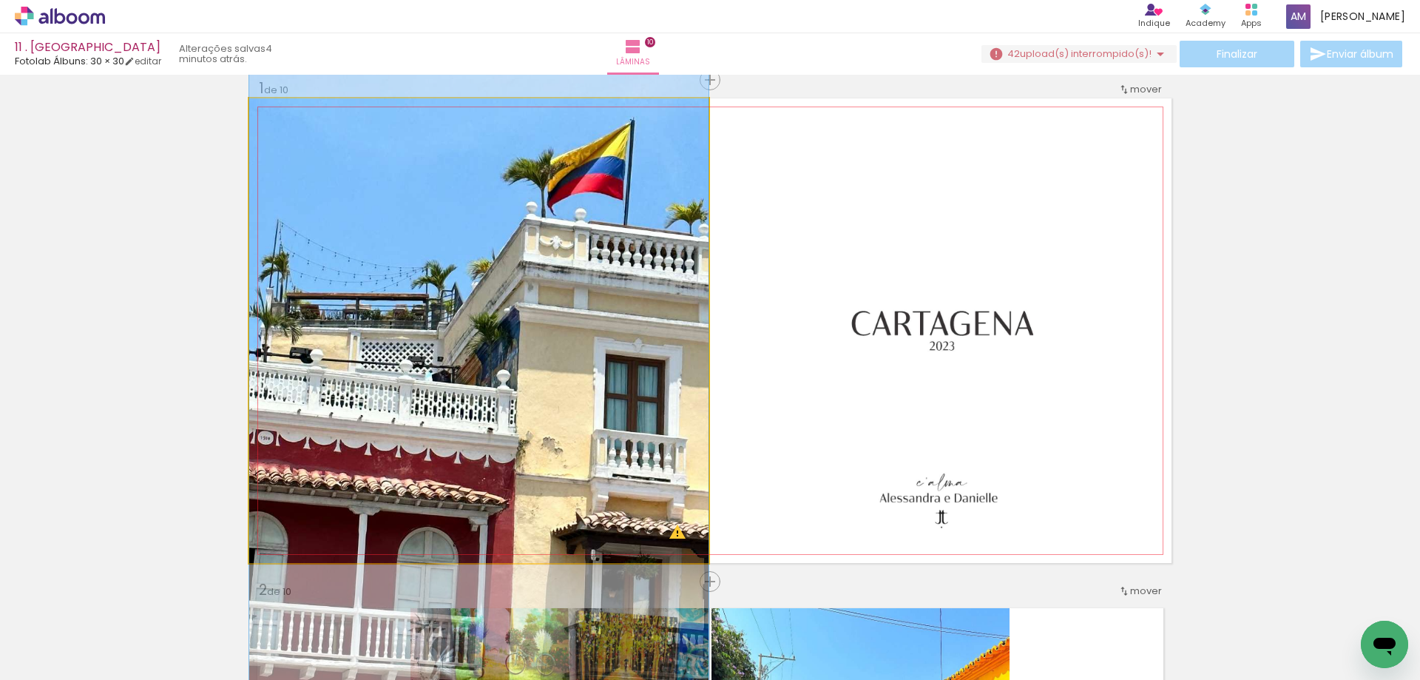
drag, startPoint x: 644, startPoint y: 340, endPoint x: 644, endPoint y: 329, distance: 11.1
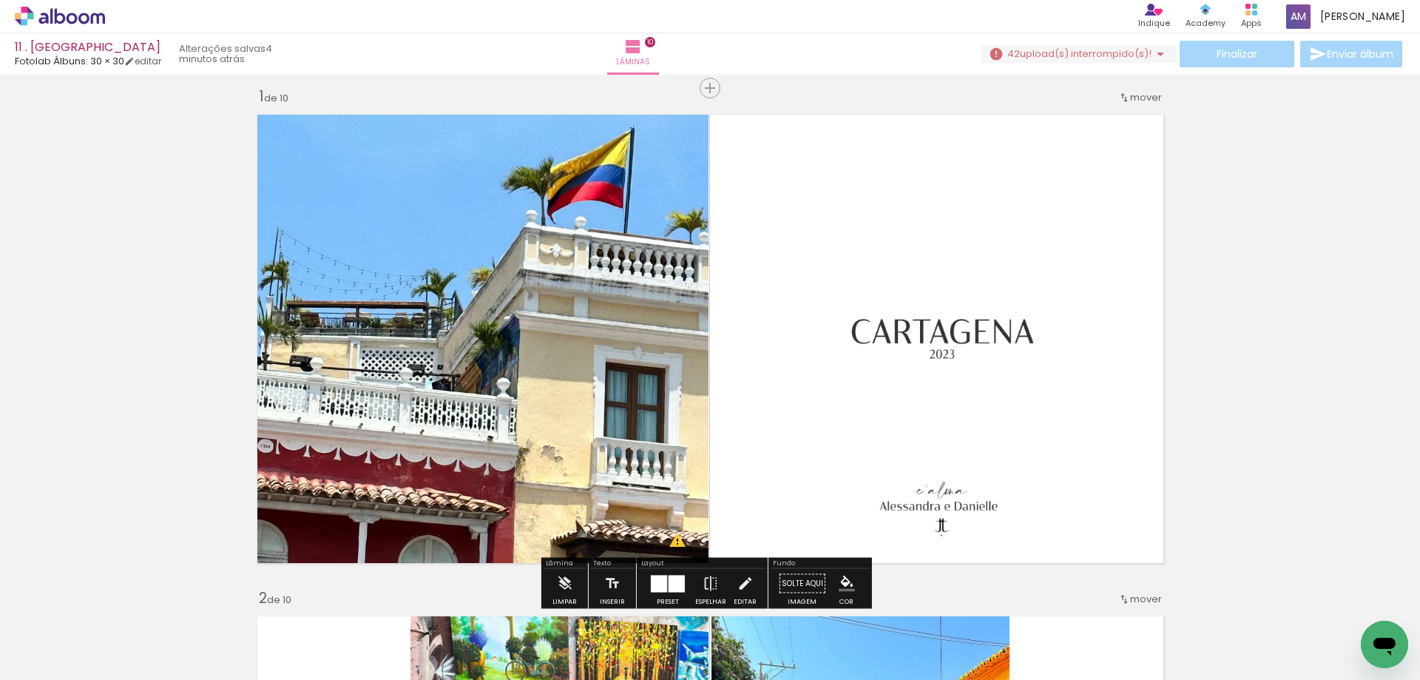
scroll to position [0, 0]
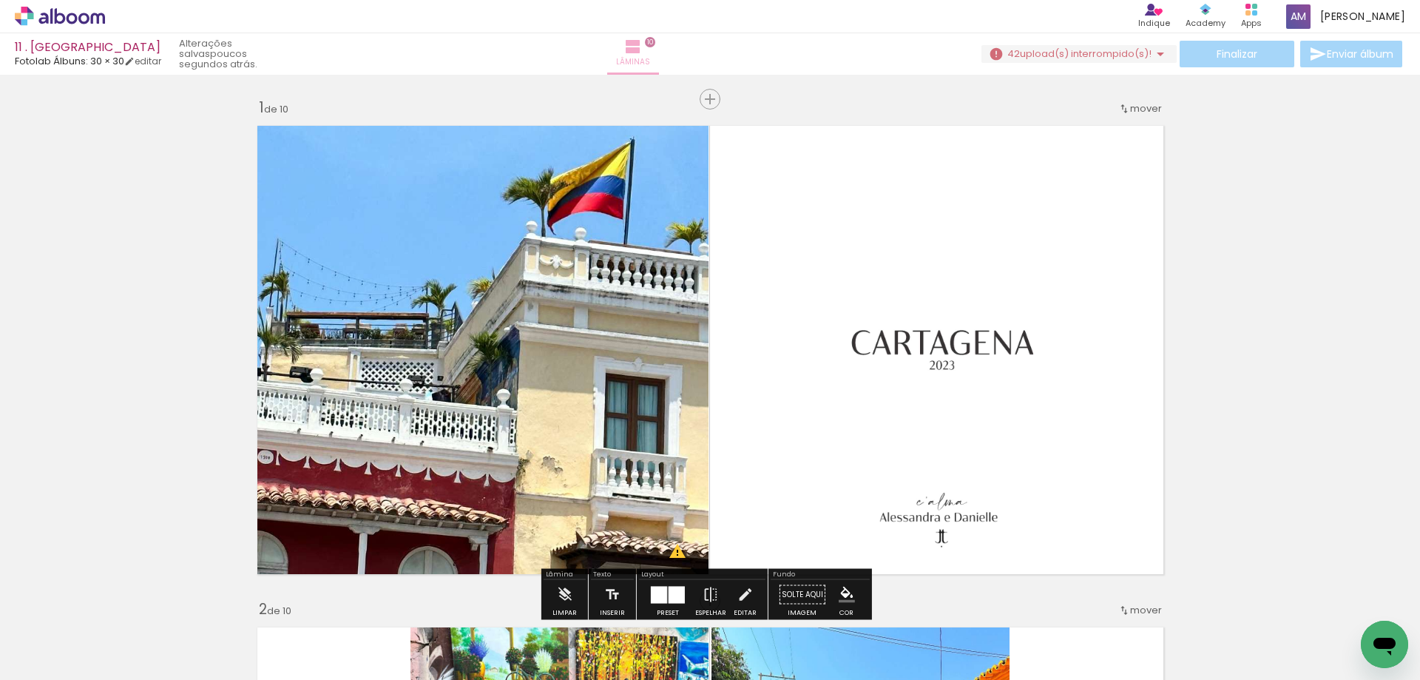
click at [642, 51] on iron-icon at bounding box center [633, 47] width 18 height 18
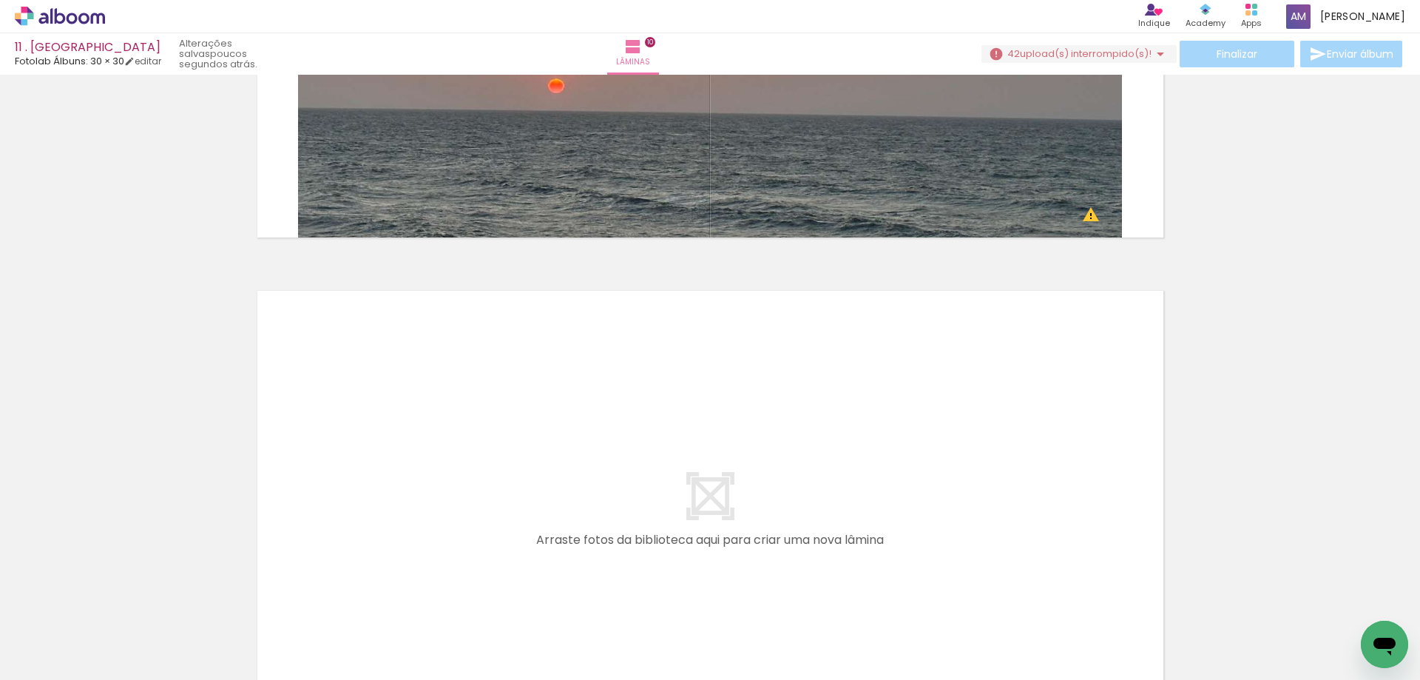
scroll to position [4841, 0]
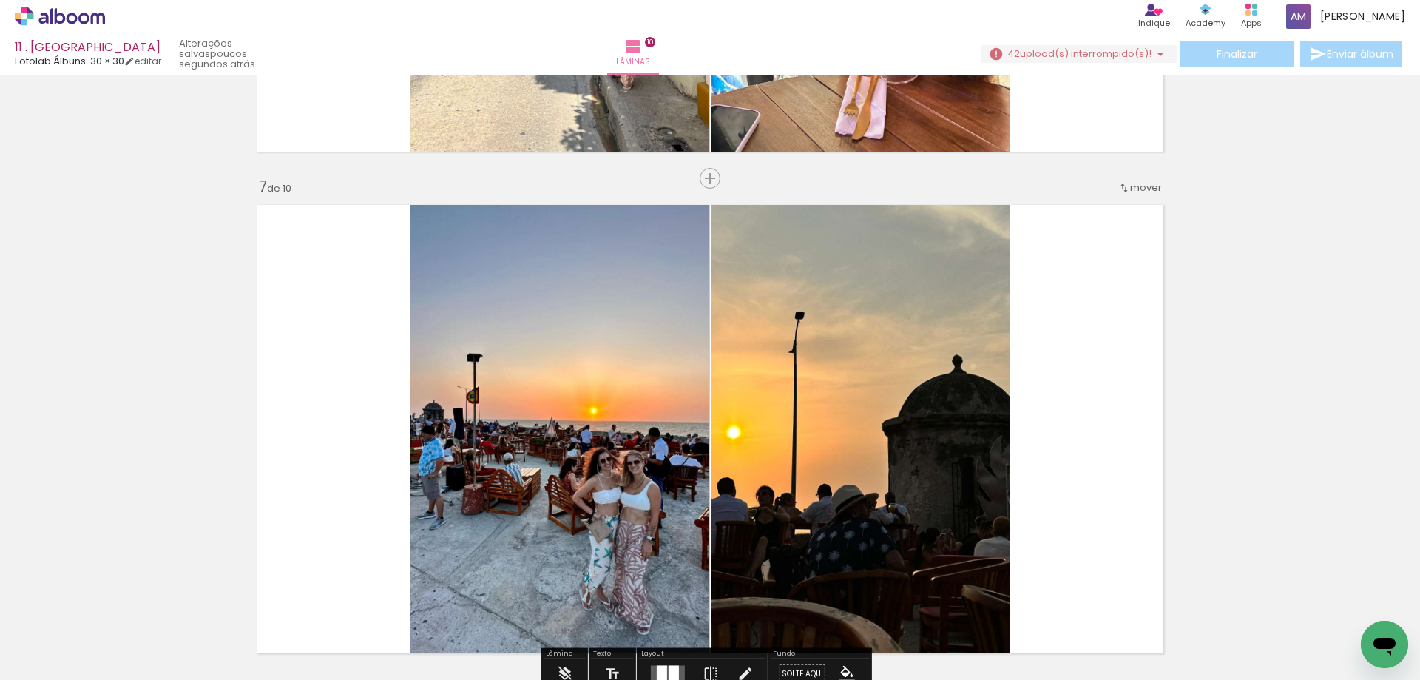
scroll to position [2917, 0]
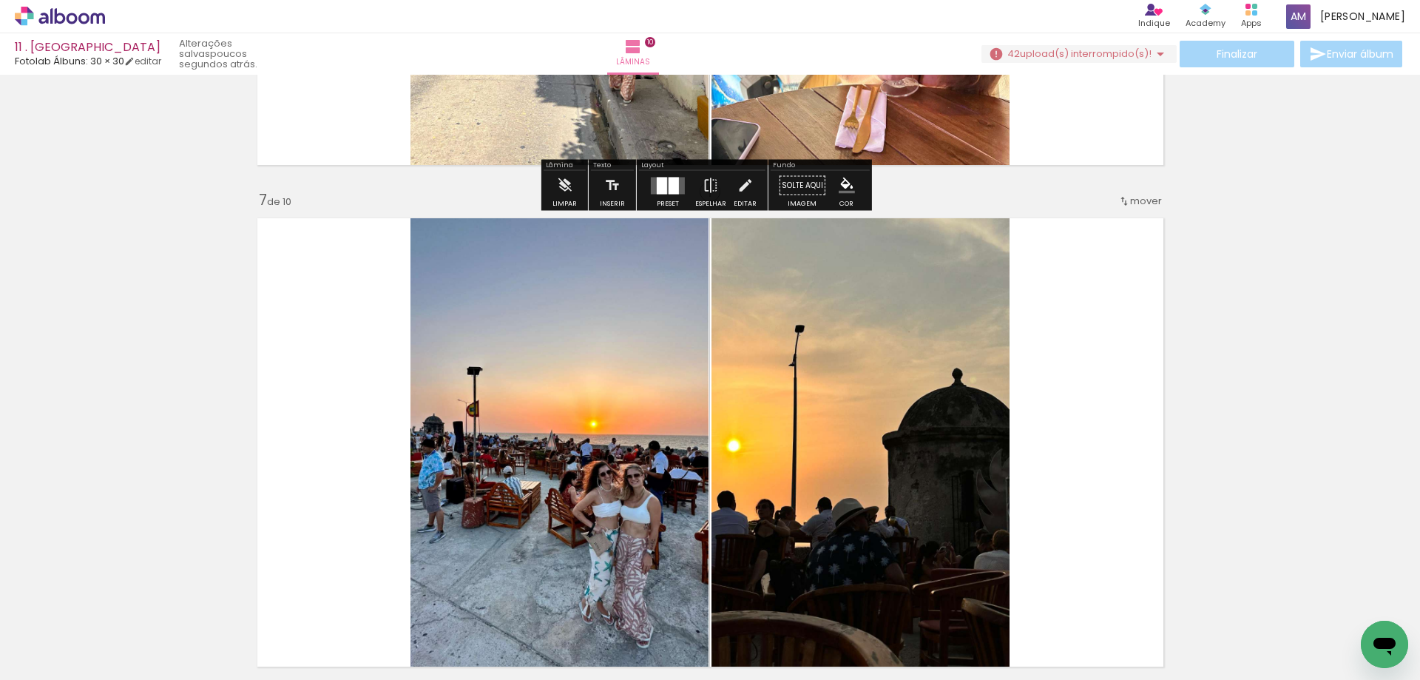
click at [1124, 47] on span "upload(s) interrompido(s)!" at bounding box center [1086, 54] width 132 height 14
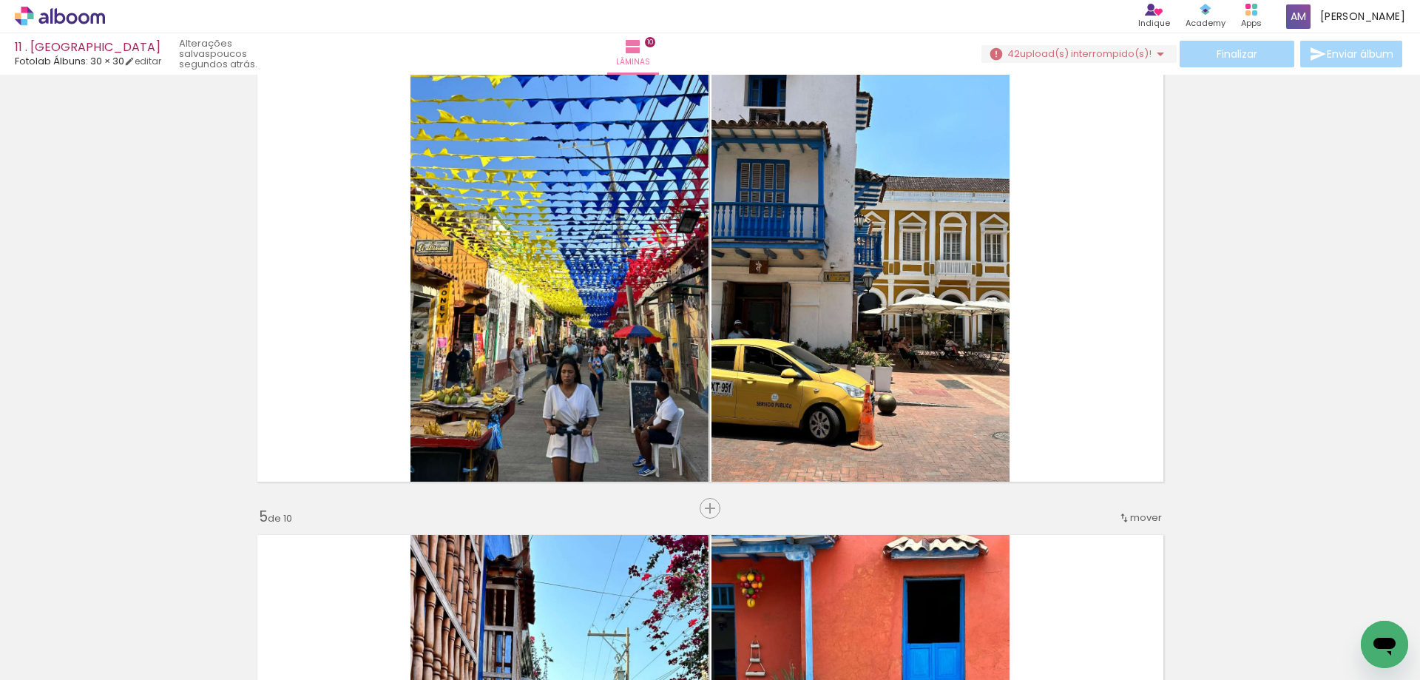
scroll to position [1364, 0]
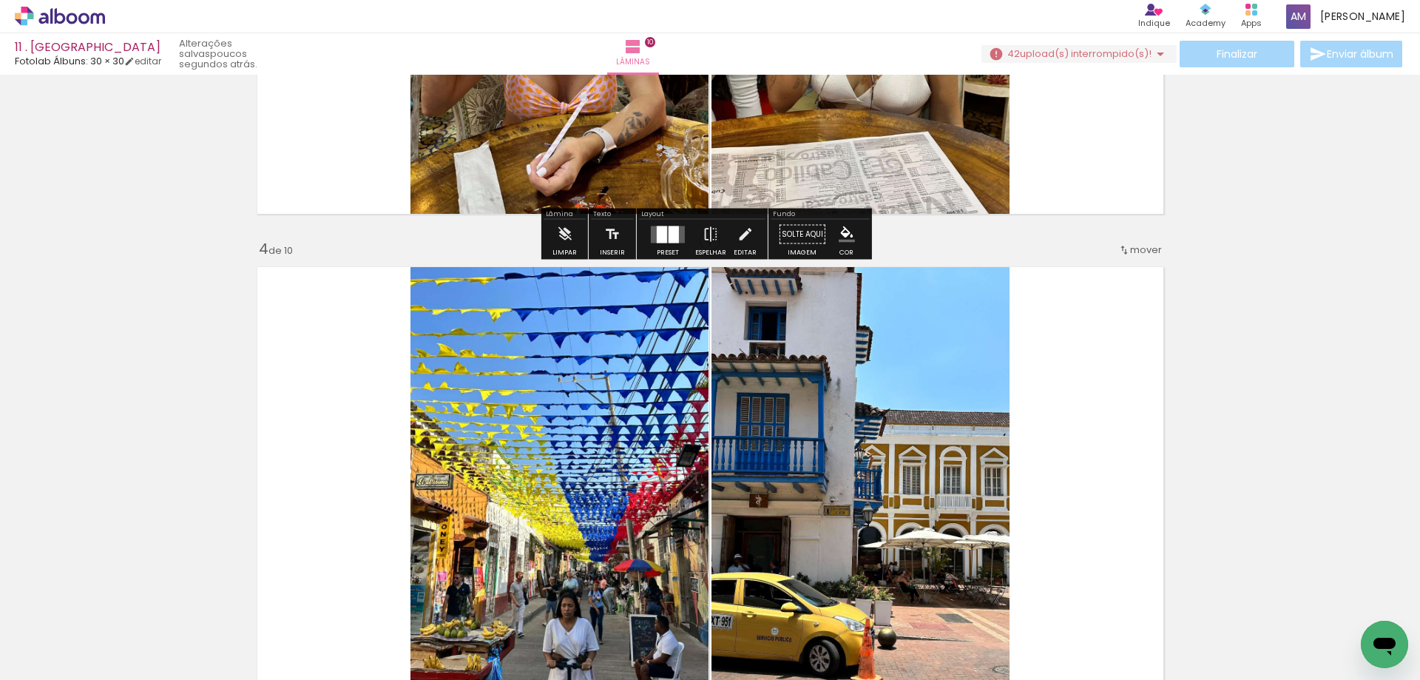
click at [78, 41] on div "11 . COLÔMBIA" at bounding box center [88, 48] width 146 height 14
click at [135, 61] on iron-icon at bounding box center [129, 61] width 10 height 10
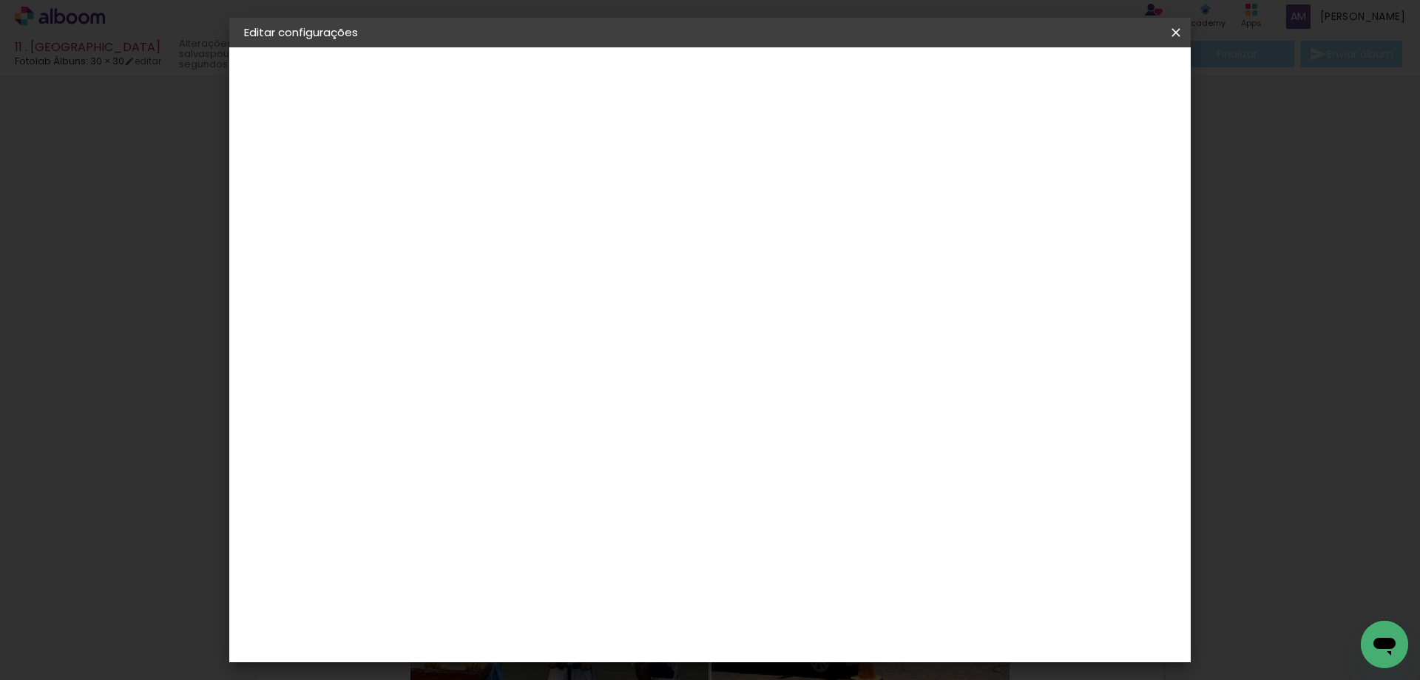
click at [305, 101] on paper-button "11 . COLÔMBIA" at bounding box center [325, 110] width 162 height 30
drag, startPoint x: 692, startPoint y: 199, endPoint x: 837, endPoint y: 211, distance: 145.5
click at [491, 211] on paper-input-container "Título do álbum 11 . COLÔMBIA" at bounding box center [486, 200] width 10 height 38
type input "11 . [GEOGRAPHIC_DATA]"
type paper-input "11 . [GEOGRAPHIC_DATA]"
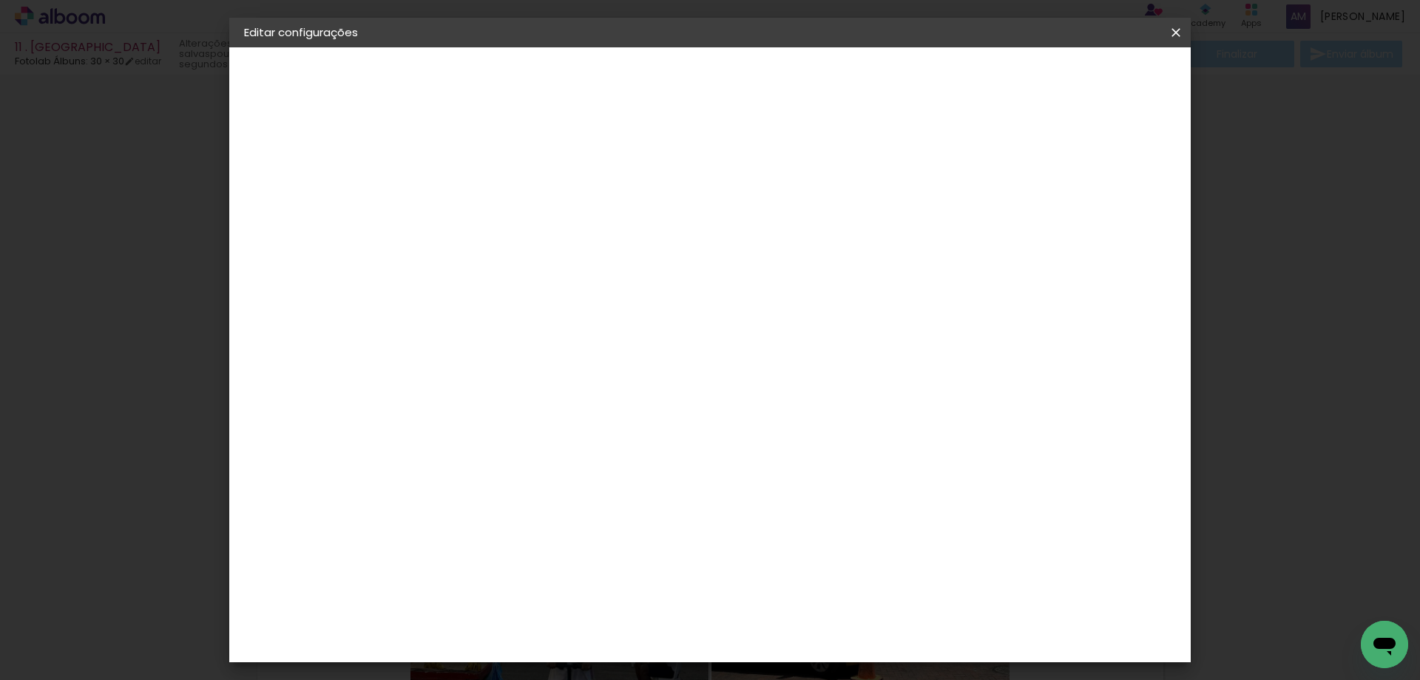
click at [0, 0] on slot "Avançar" at bounding box center [0, 0] width 0 height 0
click at [599, 274] on input at bounding box center [523, 281] width 149 height 18
type input "FOTO"
type paper-input "FOTO"
click at [582, 577] on paper-item "Fotolab Álbuns" at bounding box center [513, 596] width 138 height 38
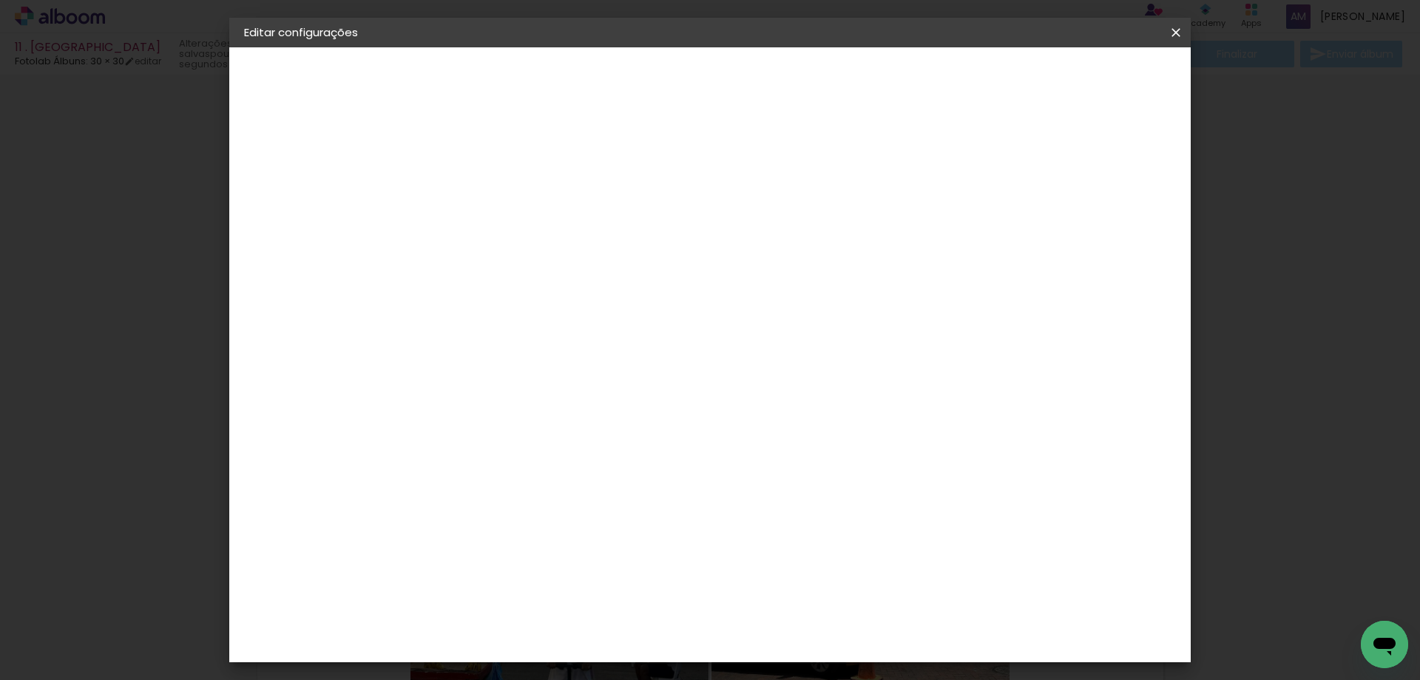
click at [731, 88] on paper-button "Avançar" at bounding box center [694, 78] width 73 height 25
click at [586, 610] on span "30 × 30" at bounding box center [551, 629] width 69 height 39
click at [0, 0] on slot "Avançar" at bounding box center [0, 0] width 0 height 0
click at [1084, 82] on span "Salvar configurações" at bounding box center [1028, 78] width 109 height 10
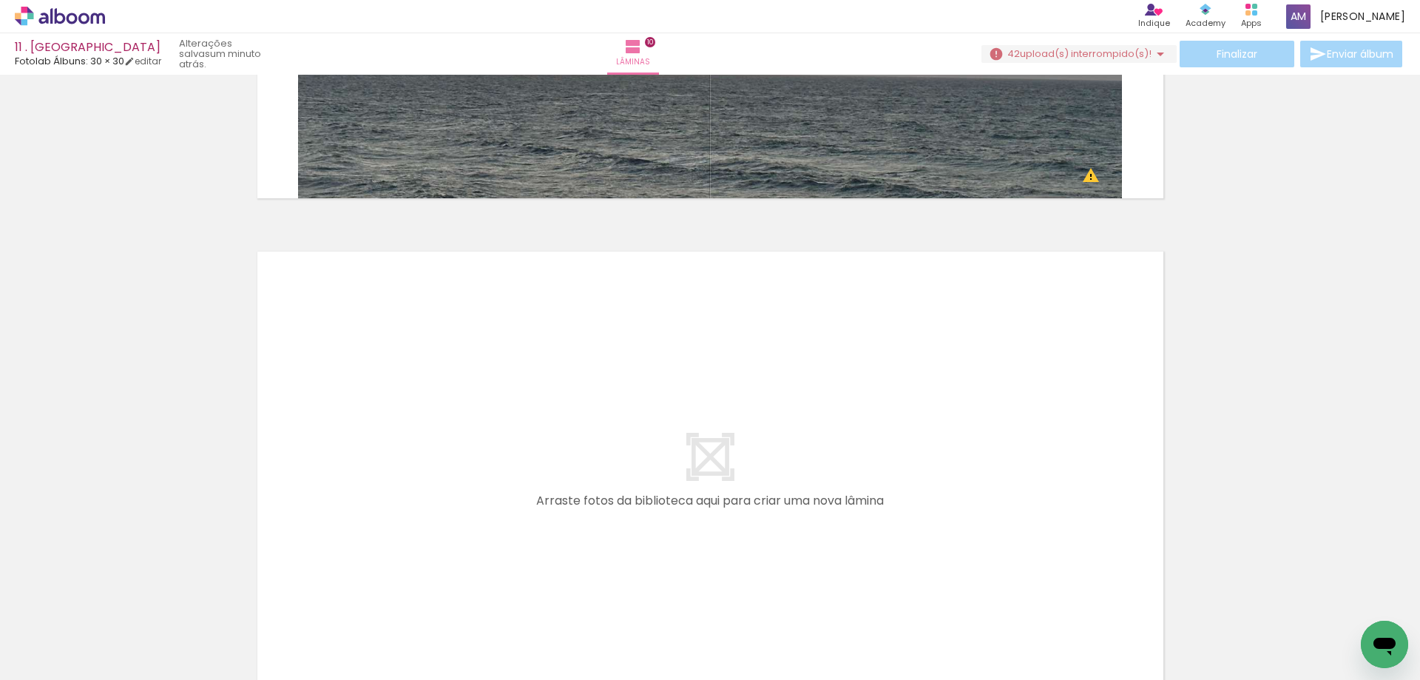
scroll to position [5063, 0]
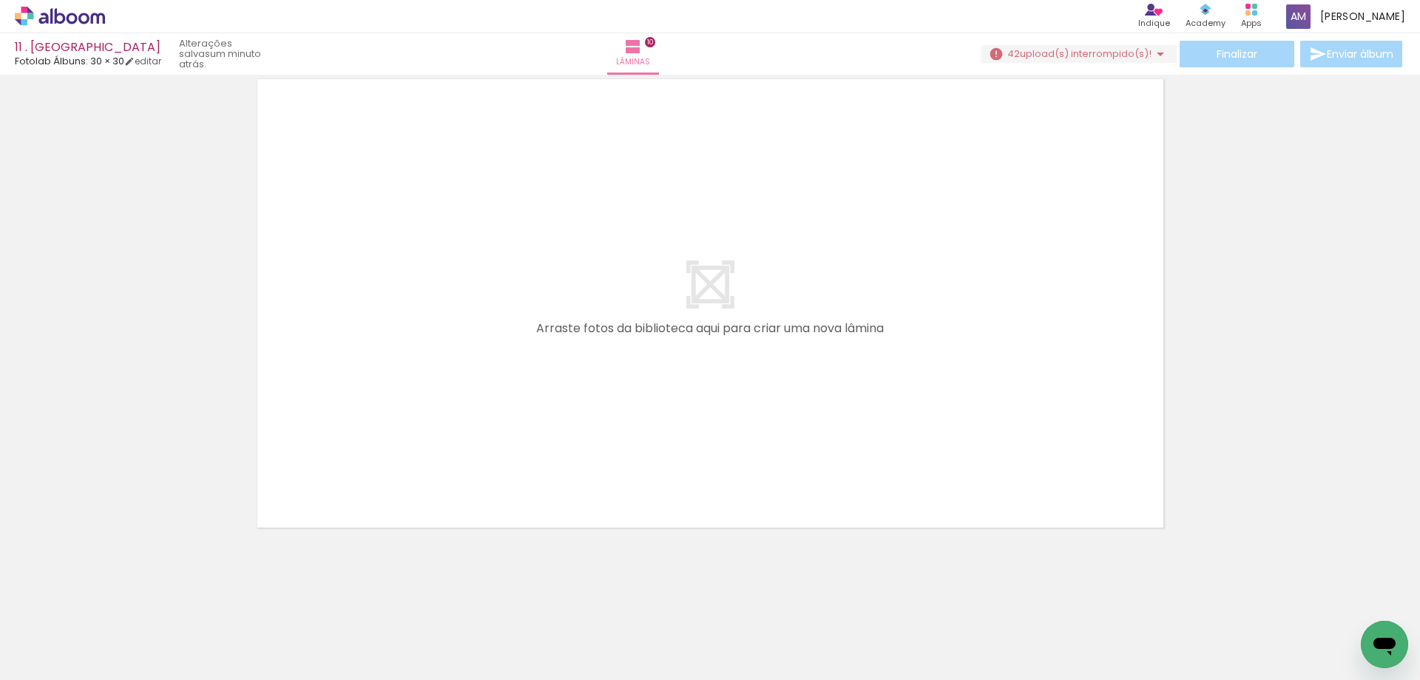
click at [863, 271] on quentale-layouter at bounding box center [710, 303] width 923 height 465
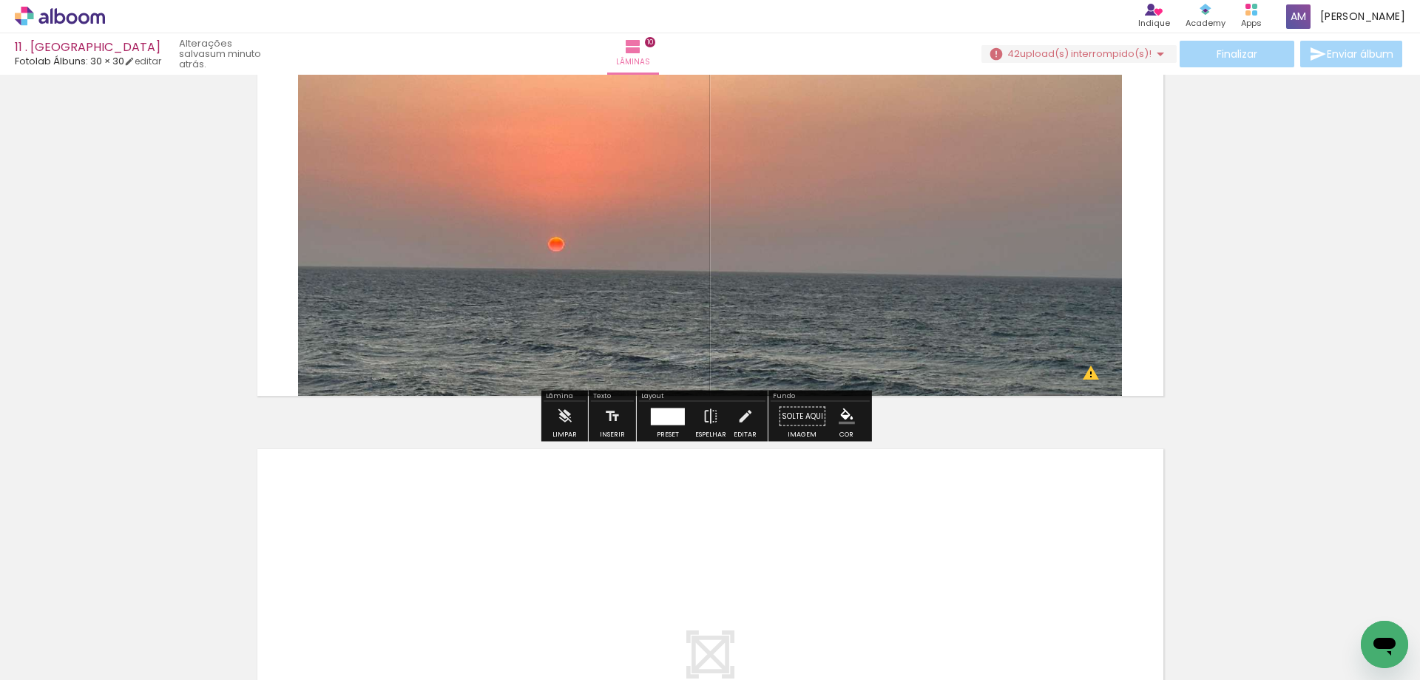
scroll to position [4989, 0]
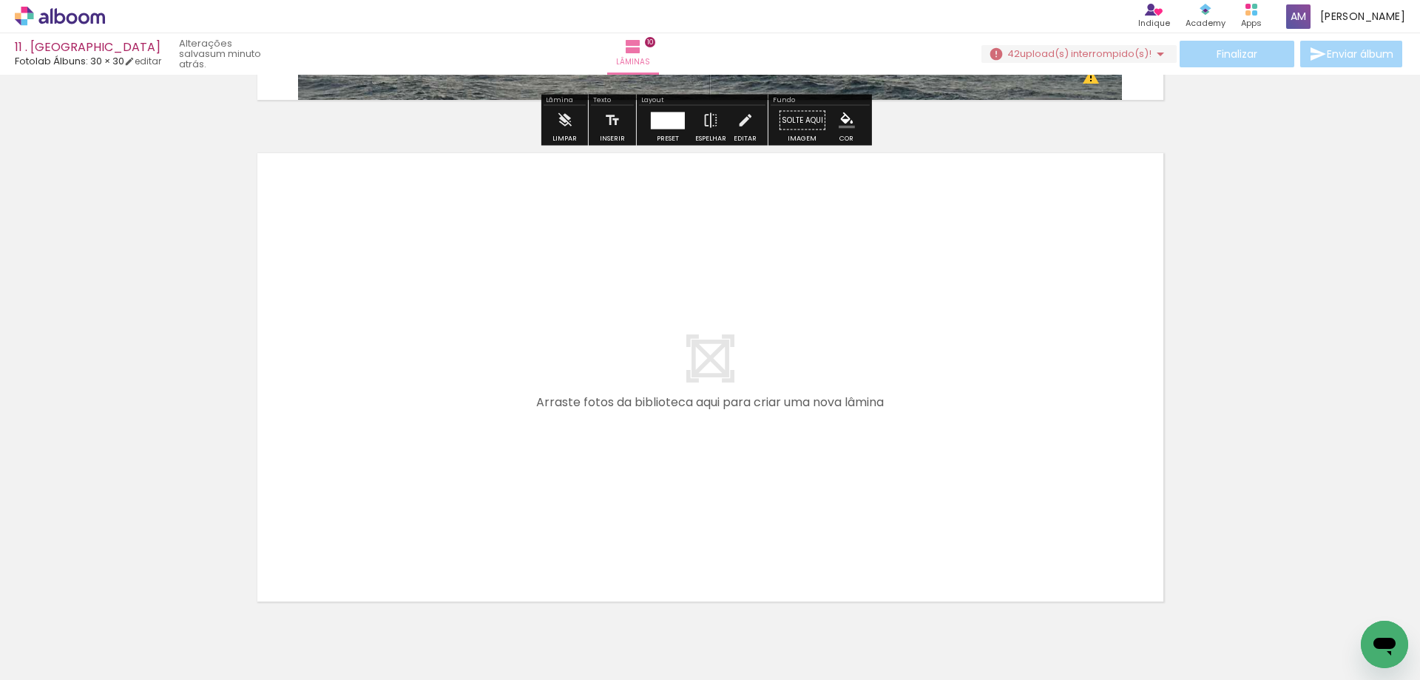
click at [1328, 58] on div "Finalizar Enviar álbum" at bounding box center [1194, 54] width 424 height 27
click at [1270, 60] on div "Finalizar Enviar álbum" at bounding box center [1194, 54] width 424 height 27
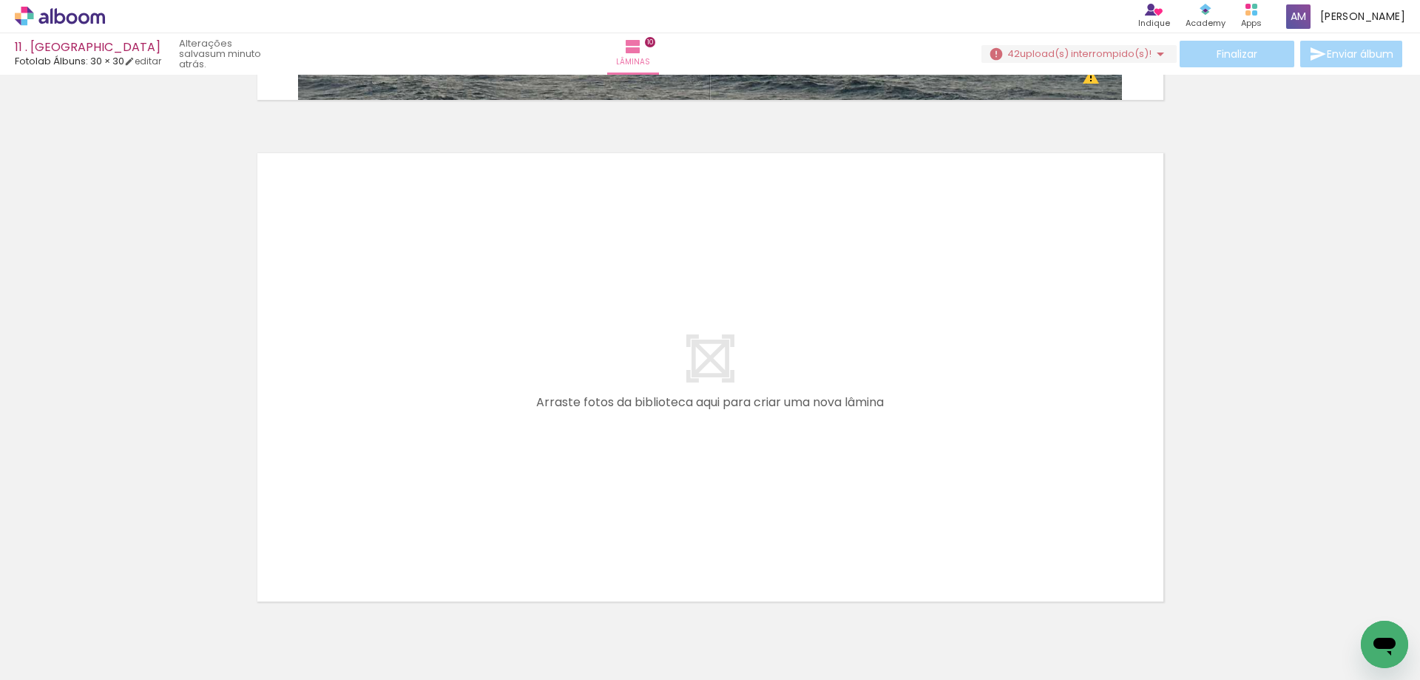
click at [78, 20] on icon at bounding box center [60, 16] width 90 height 19
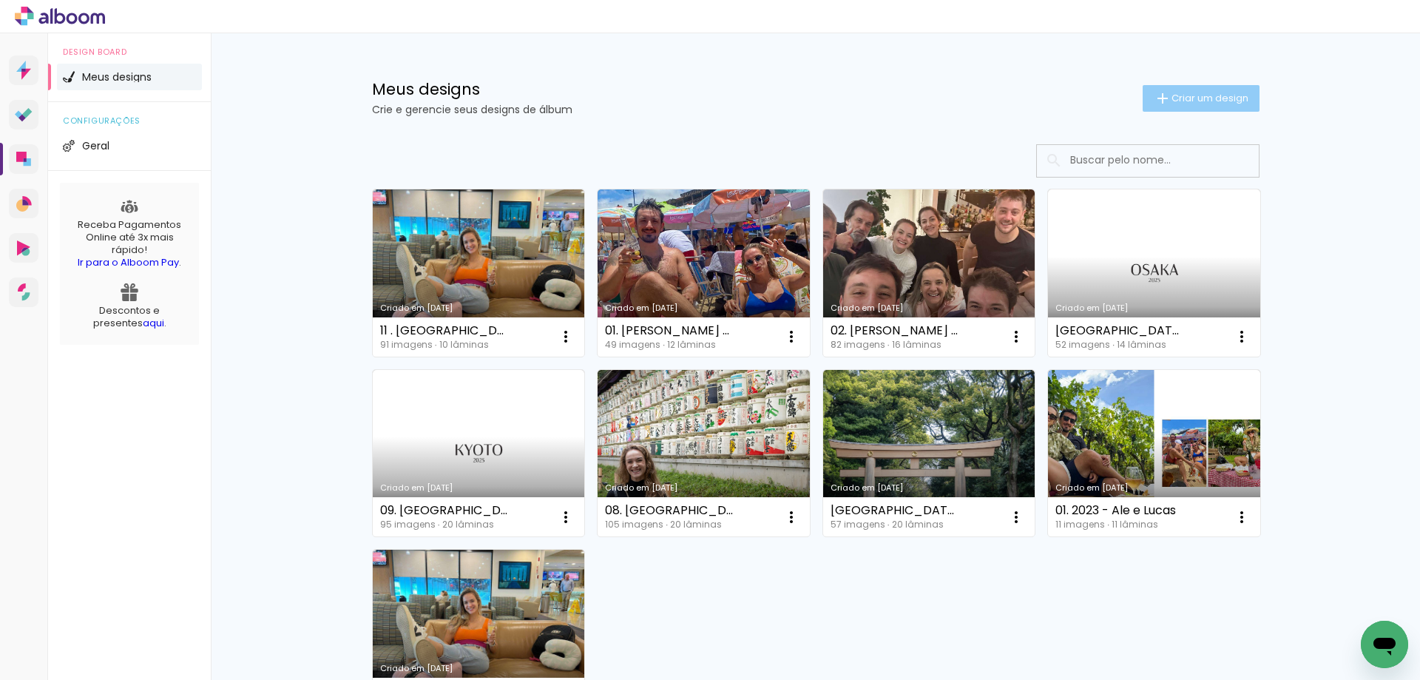
click at [1172, 93] on span "Criar um design" at bounding box center [1210, 98] width 77 height 10
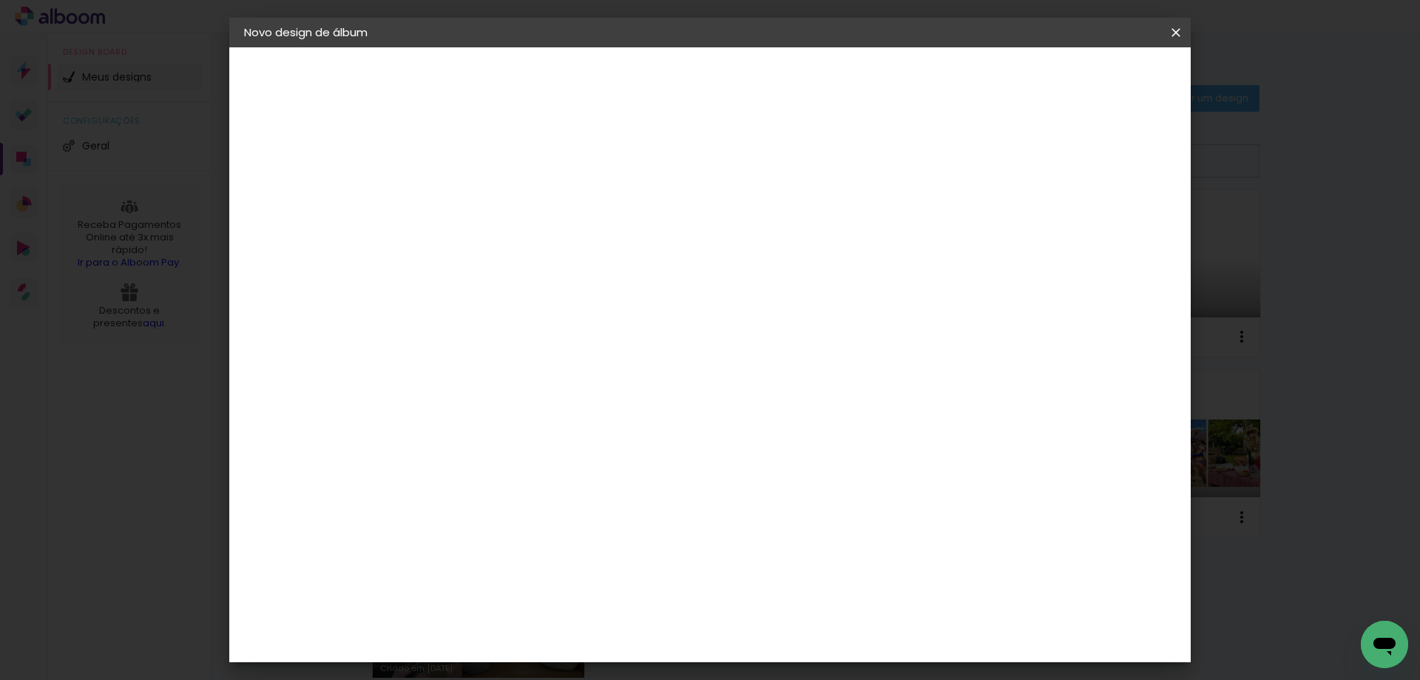
click at [486, 195] on input at bounding box center [486, 198] width 0 height 23
type input "12 . SAN ADRÉS"
type paper-input "12 . SAN ADRÉS"
click at [638, 80] on paper-button "Avançar" at bounding box center [601, 78] width 73 height 25
click at [579, 278] on input at bounding box center [523, 281] width 149 height 18
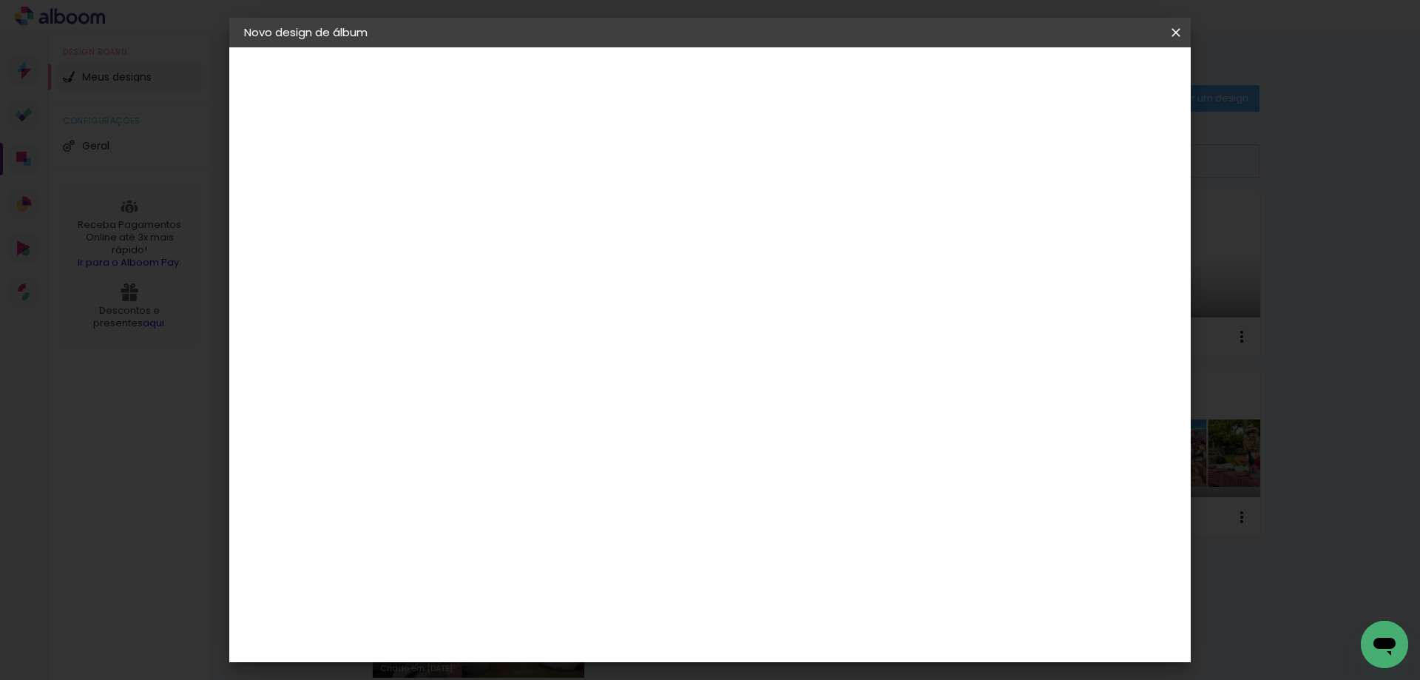
type input "FOTO"
type paper-input "FOTO"
click at [522, 584] on div "Fotolab Álbuns" at bounding box center [498, 596] width 45 height 24
click at [0, 0] on slot "Avançar" at bounding box center [0, 0] width 0 height 0
click at [586, 610] on span "30 × 30" at bounding box center [551, 629] width 69 height 39
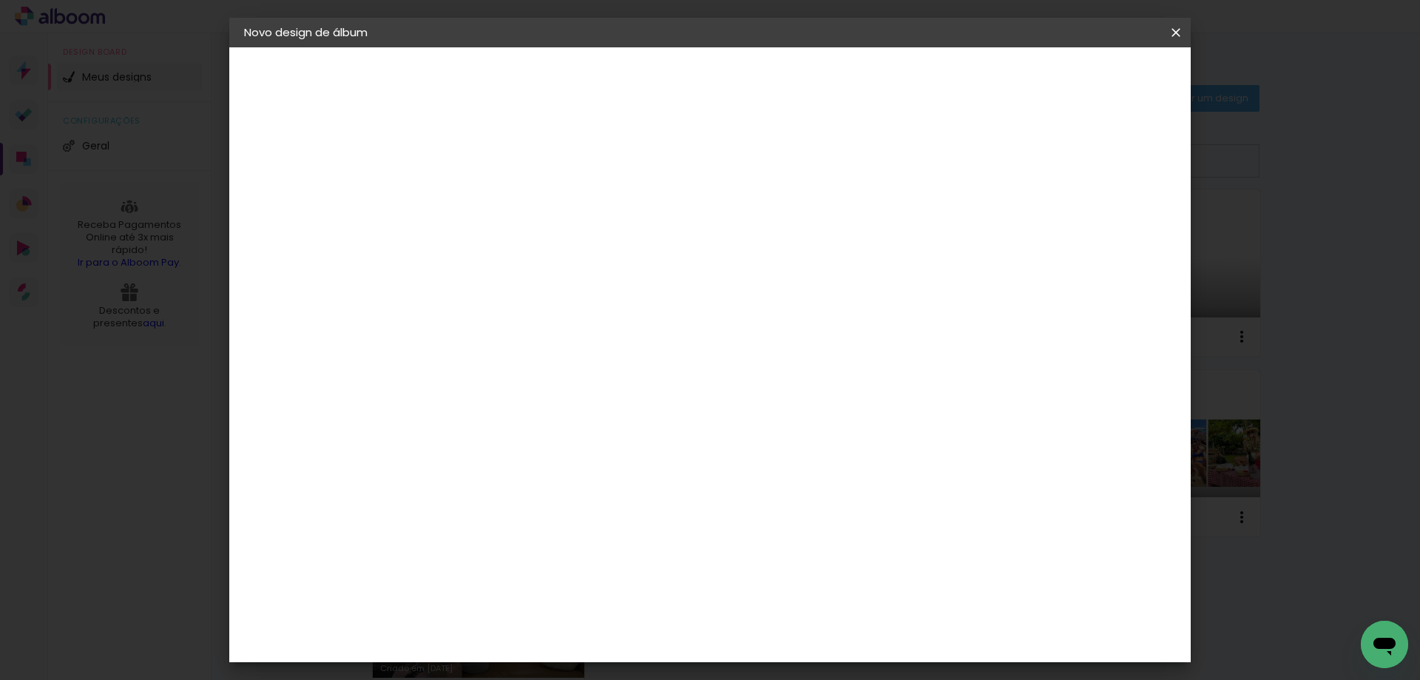
click at [0, 0] on slot "Avançar" at bounding box center [0, 0] width 0 height 0
click at [1099, 87] on paper-button "Iniciar design" at bounding box center [1050, 78] width 97 height 25
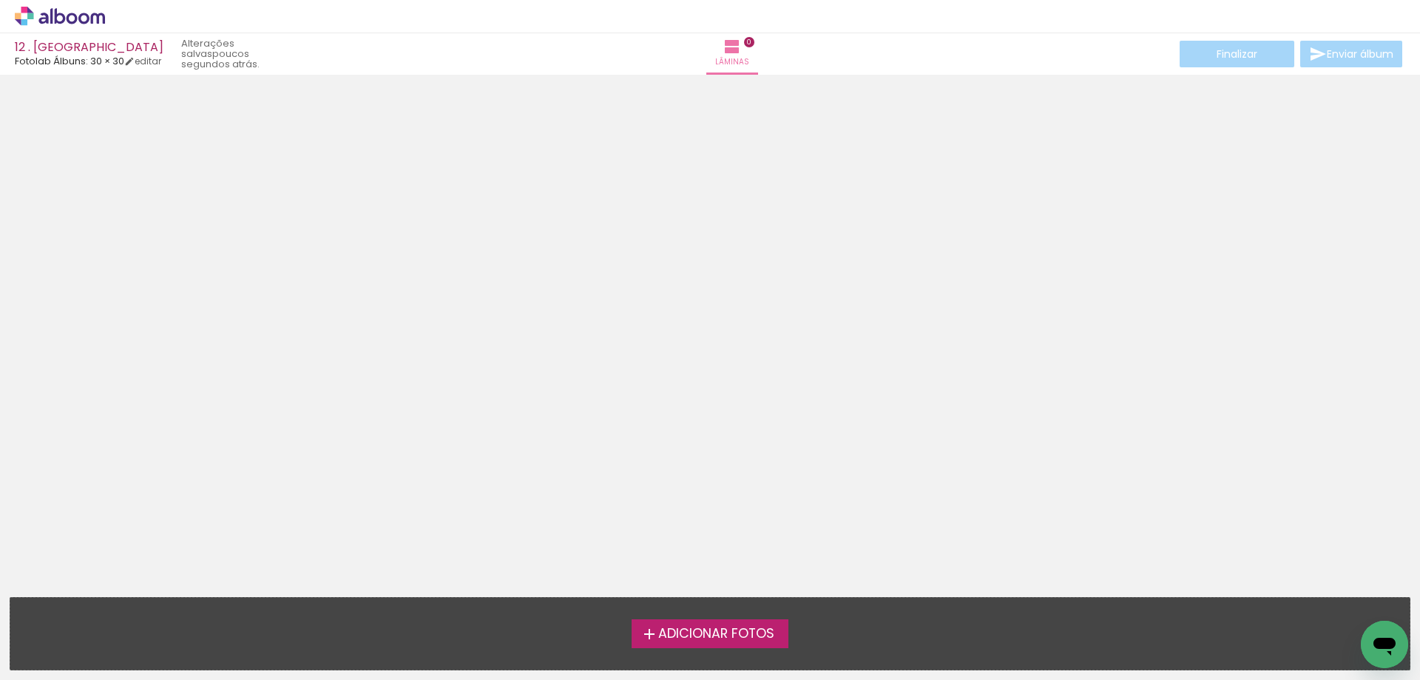
click at [717, 635] on span "Adicionar Fotos" at bounding box center [716, 633] width 116 height 13
click at [0, 0] on input "file" at bounding box center [0, 0] width 0 height 0
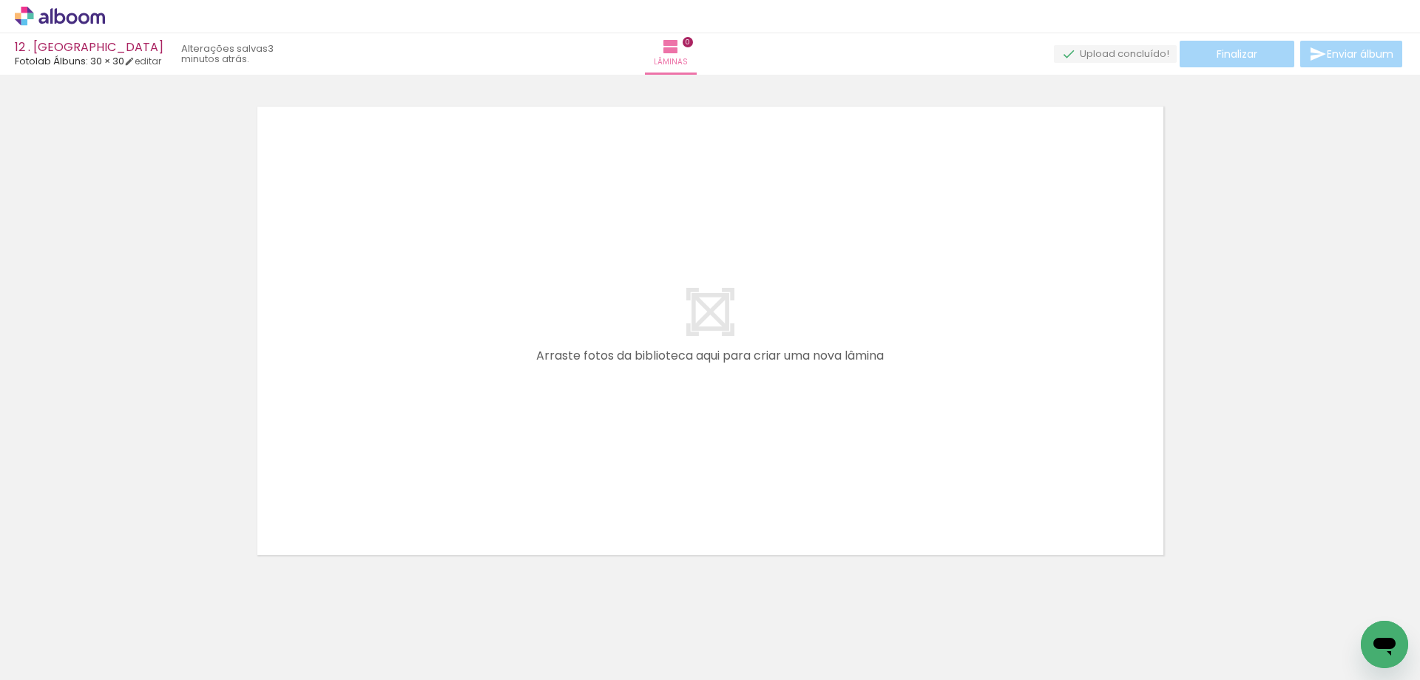
scroll to position [0, 1523]
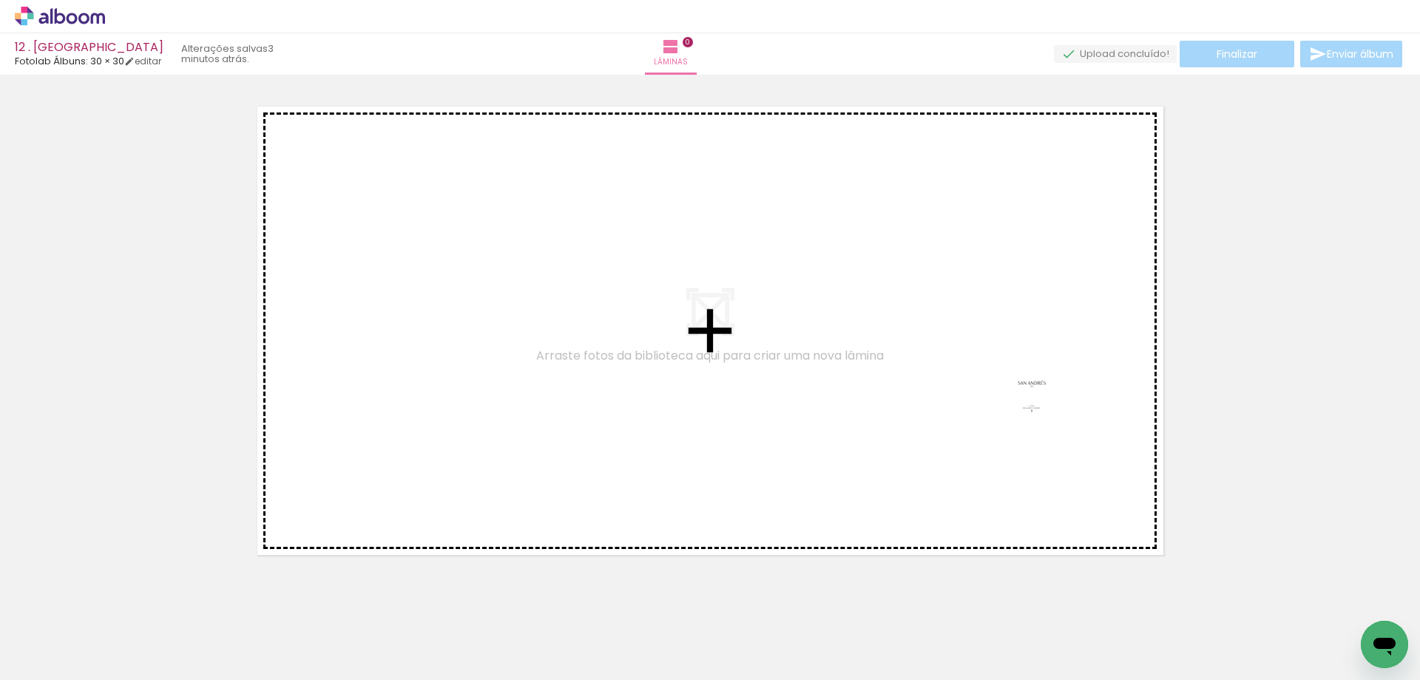
drag, startPoint x: 1357, startPoint y: 627, endPoint x: 1034, endPoint y: 462, distance: 363.0
click at [1031, 378] on quentale-workspace at bounding box center [710, 340] width 1420 height 680
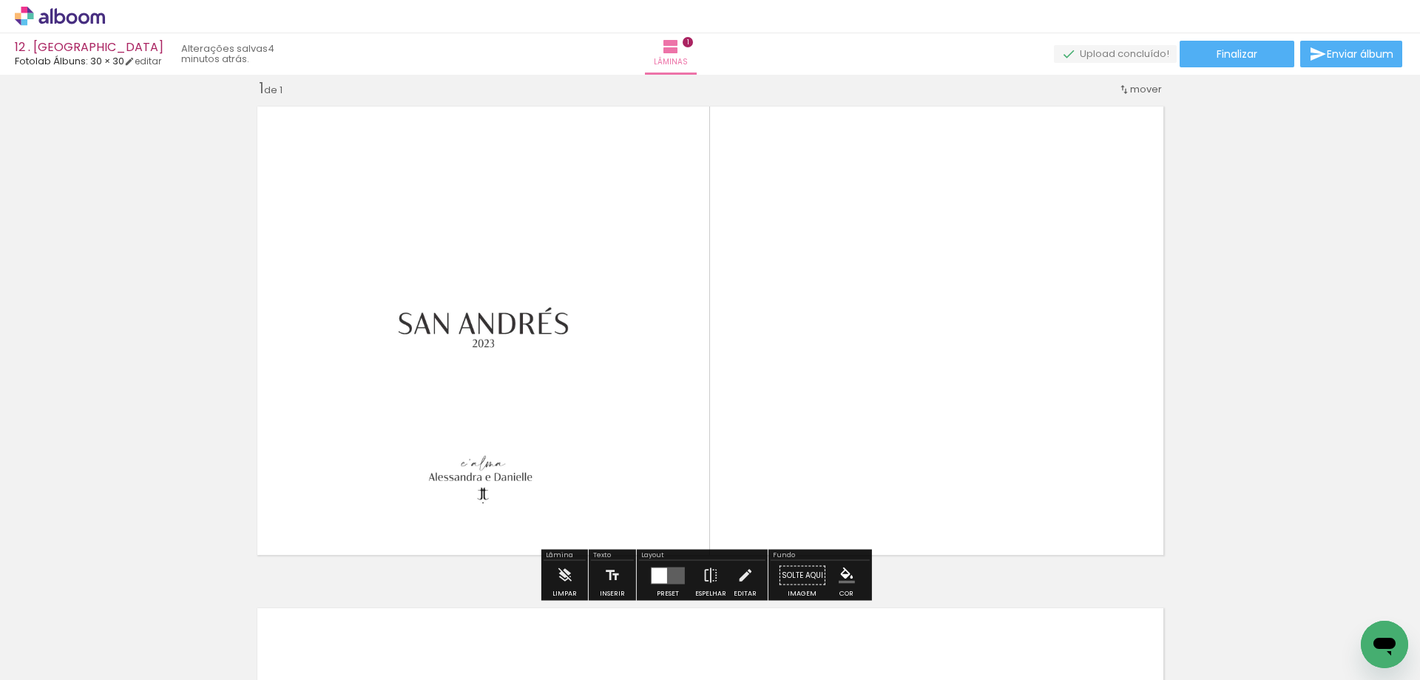
scroll to position [0, 0]
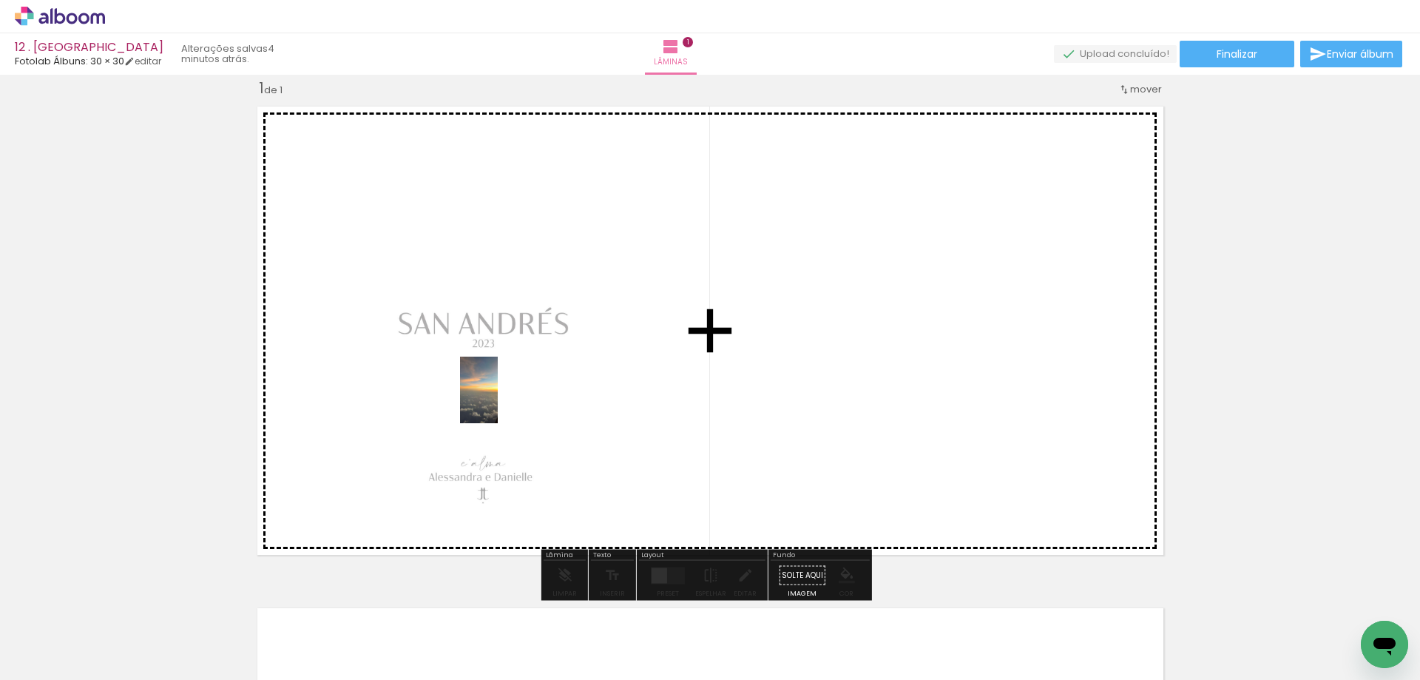
drag, startPoint x: 158, startPoint y: 628, endPoint x: 505, endPoint y: 401, distance: 414.1
click at [505, 401] on quentale-workspace at bounding box center [710, 340] width 1420 height 680
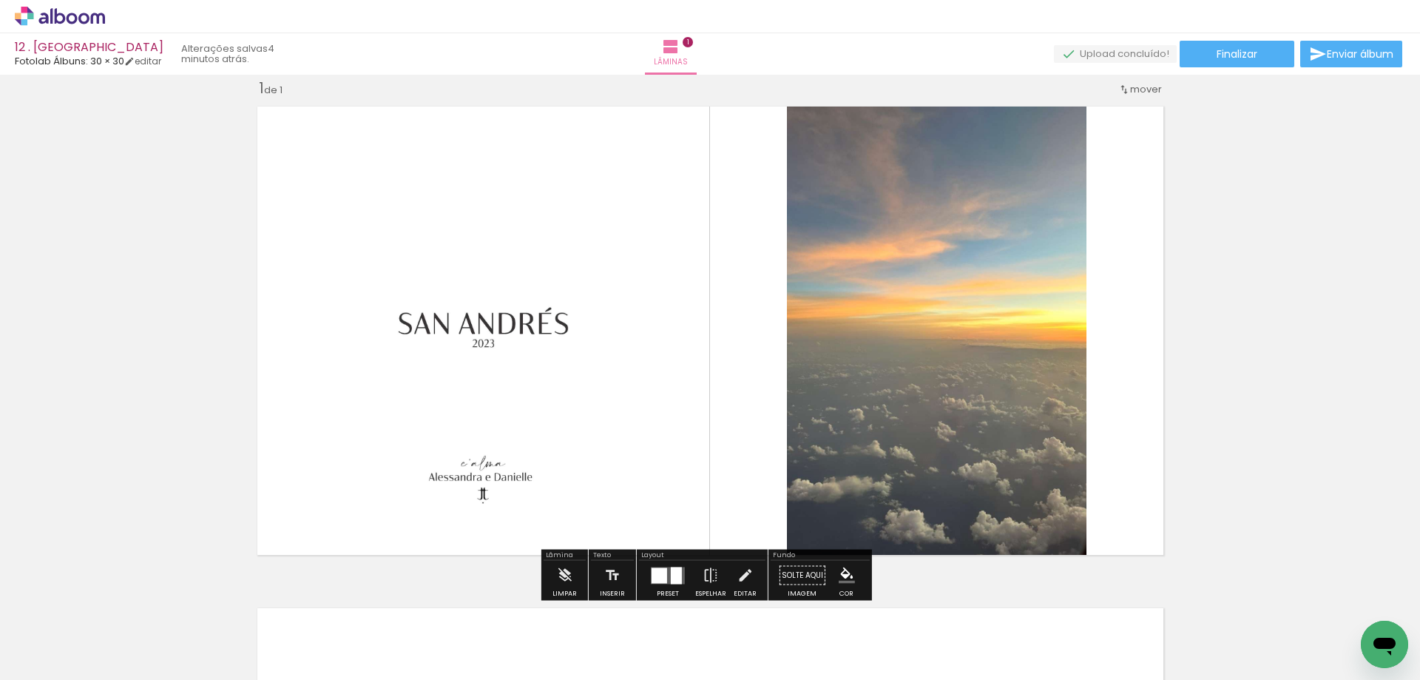
click at [674, 578] on div at bounding box center [676, 575] width 11 height 17
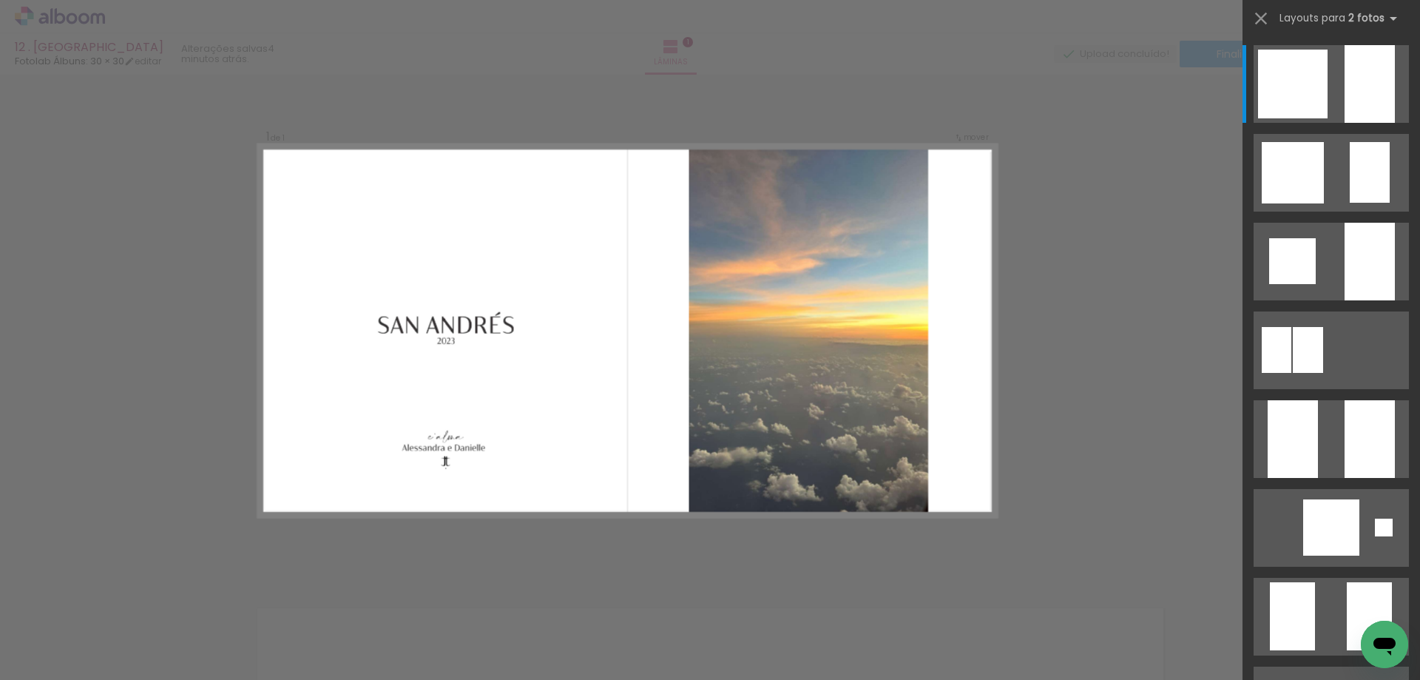
click at [1097, 350] on div "Confirmar Cancelar" at bounding box center [710, 574] width 1420 height 1039
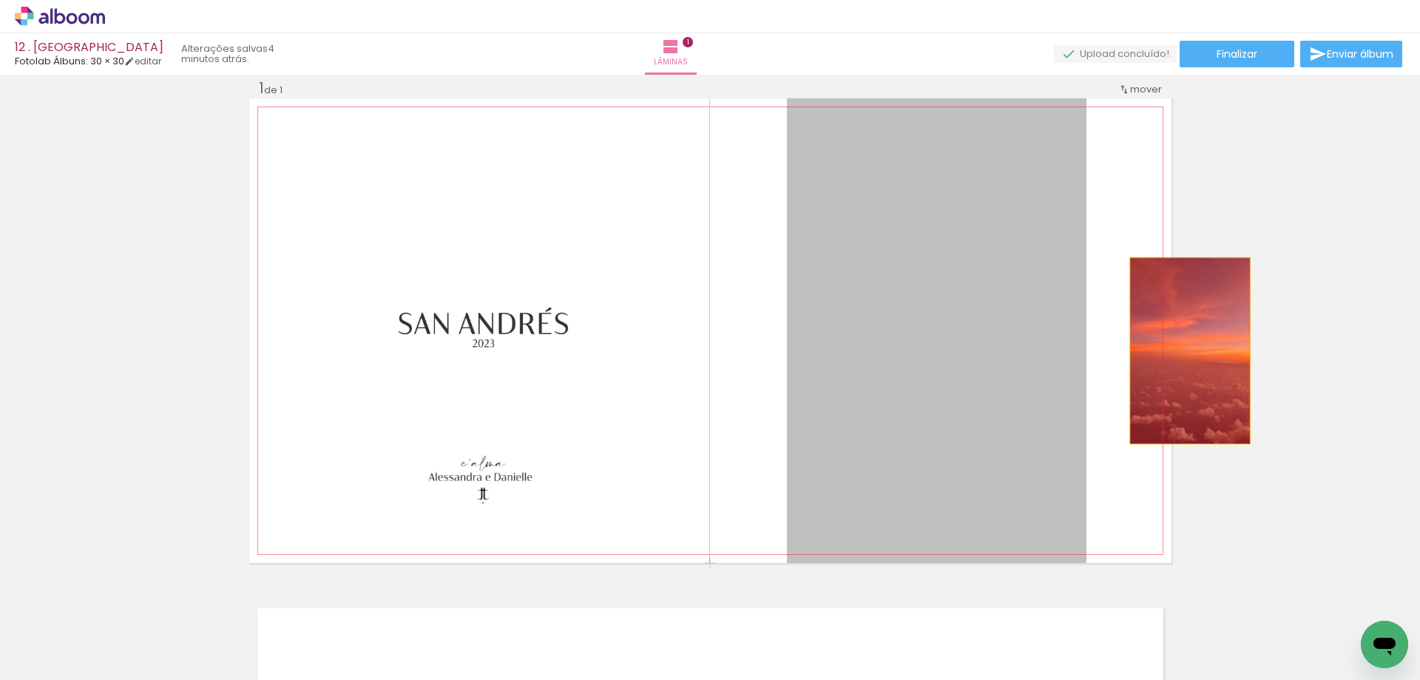
drag, startPoint x: 925, startPoint y: 336, endPoint x: 1268, endPoint y: 351, distance: 343.6
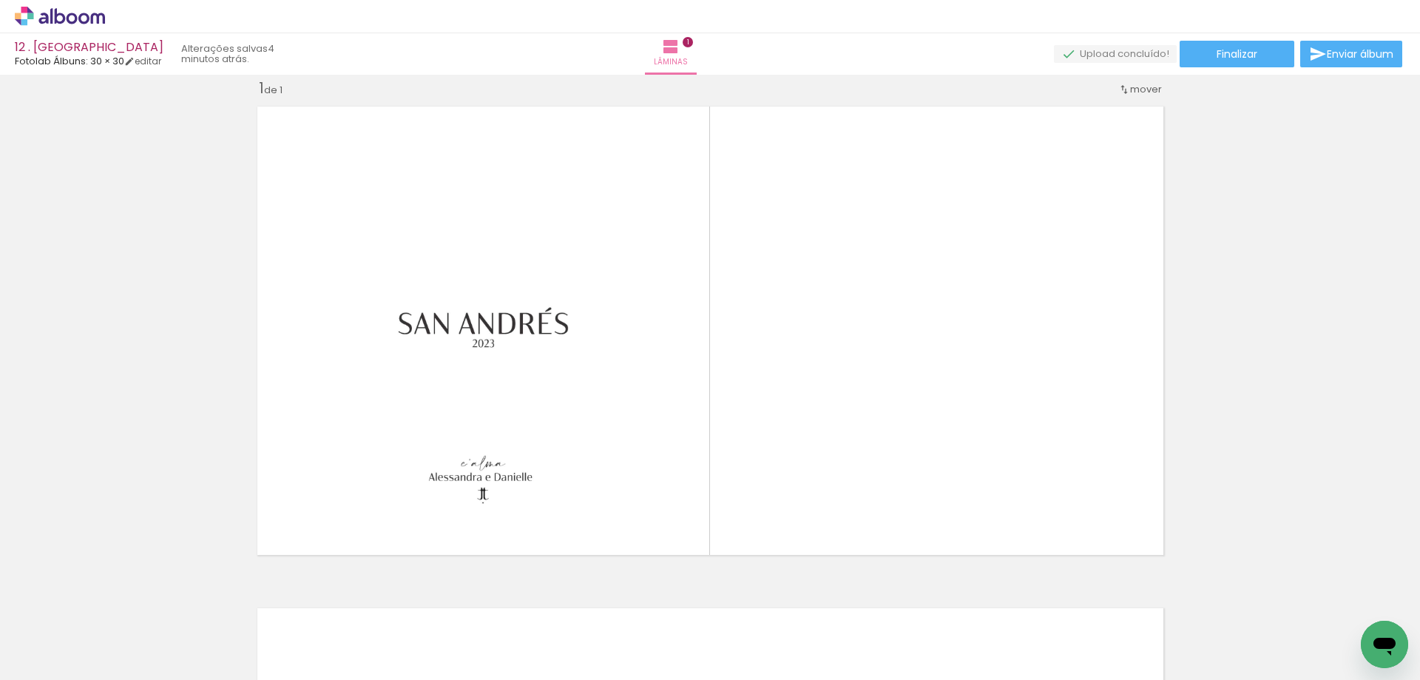
scroll to position [0, 1455]
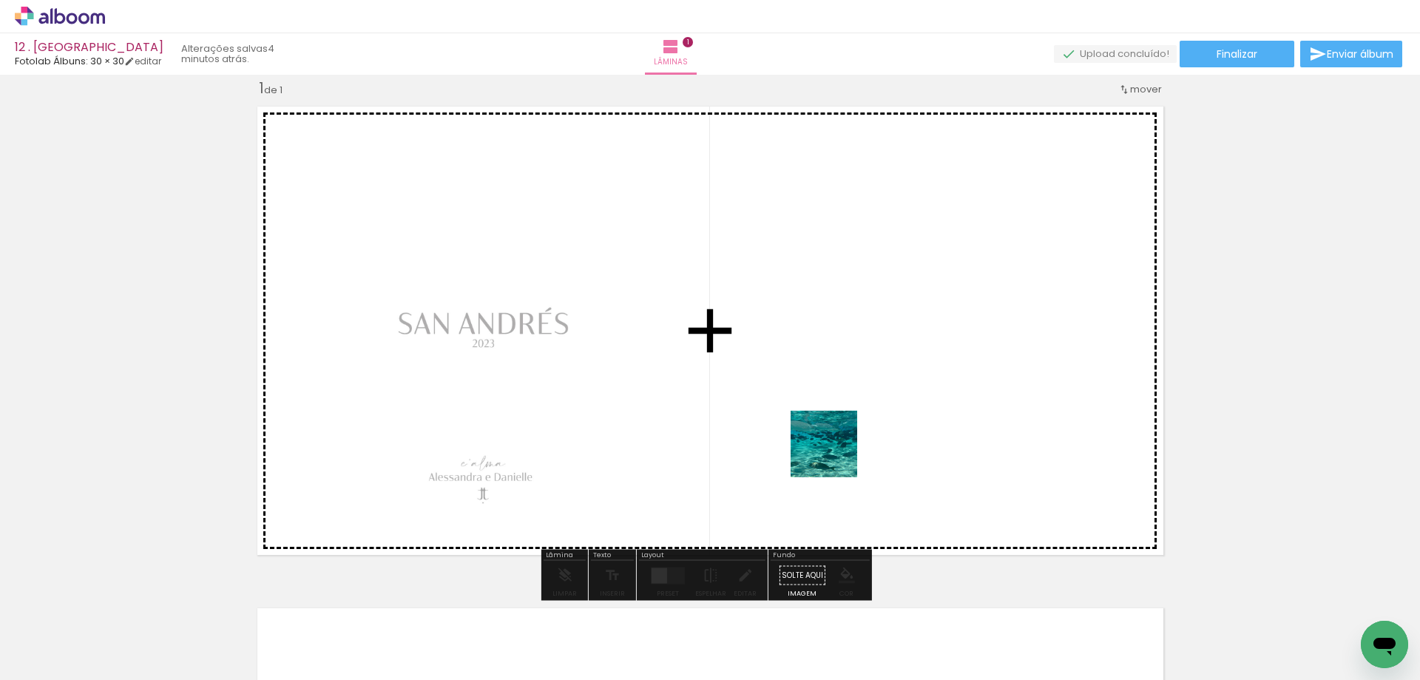
drag, startPoint x: 840, startPoint y: 528, endPoint x: 835, endPoint y: 454, distance: 74.9
click at [835, 454] on quentale-workspace at bounding box center [710, 340] width 1420 height 680
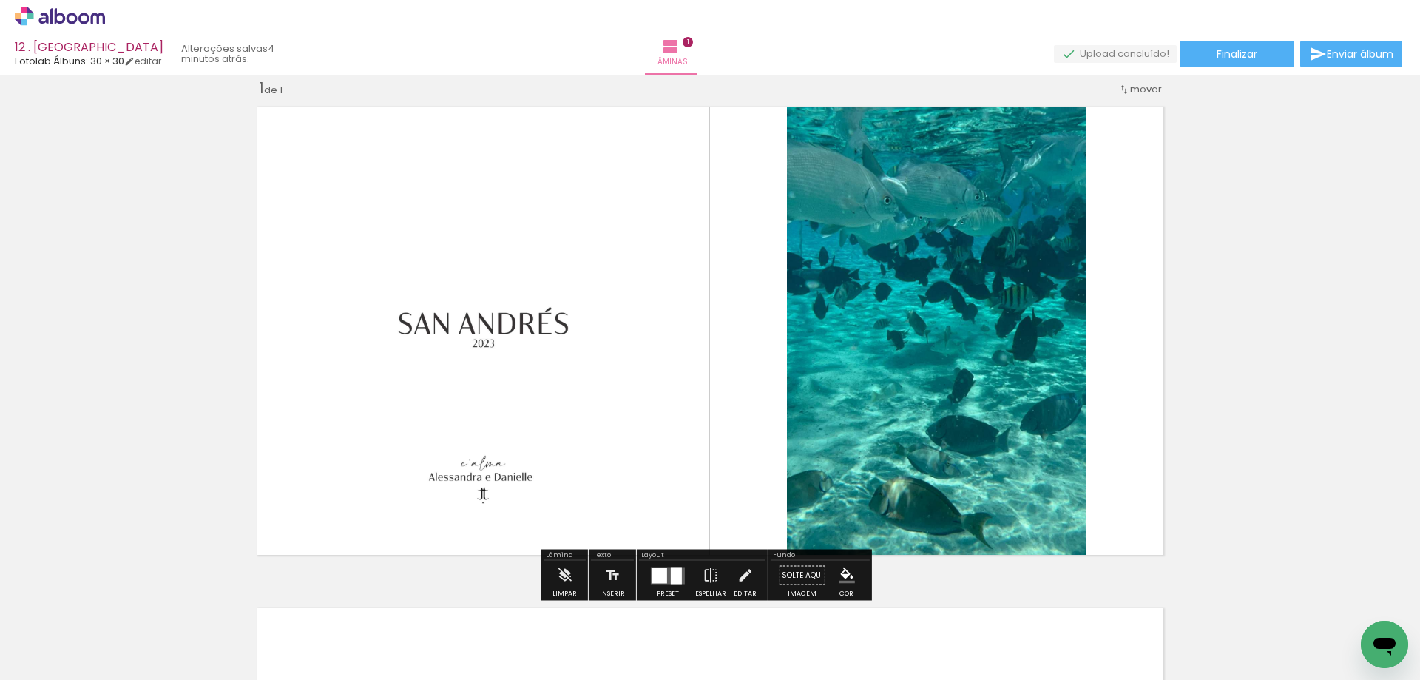
click at [671, 573] on div at bounding box center [676, 575] width 11 height 17
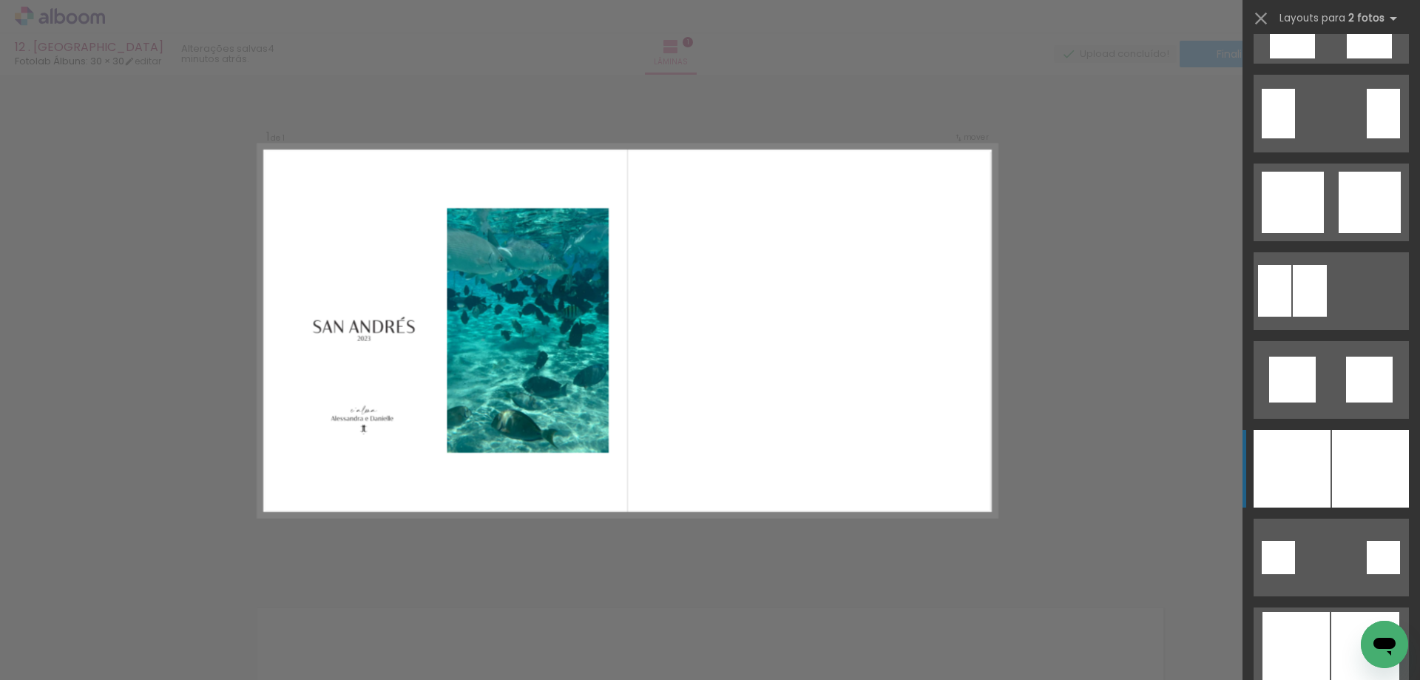
scroll to position [740, 0]
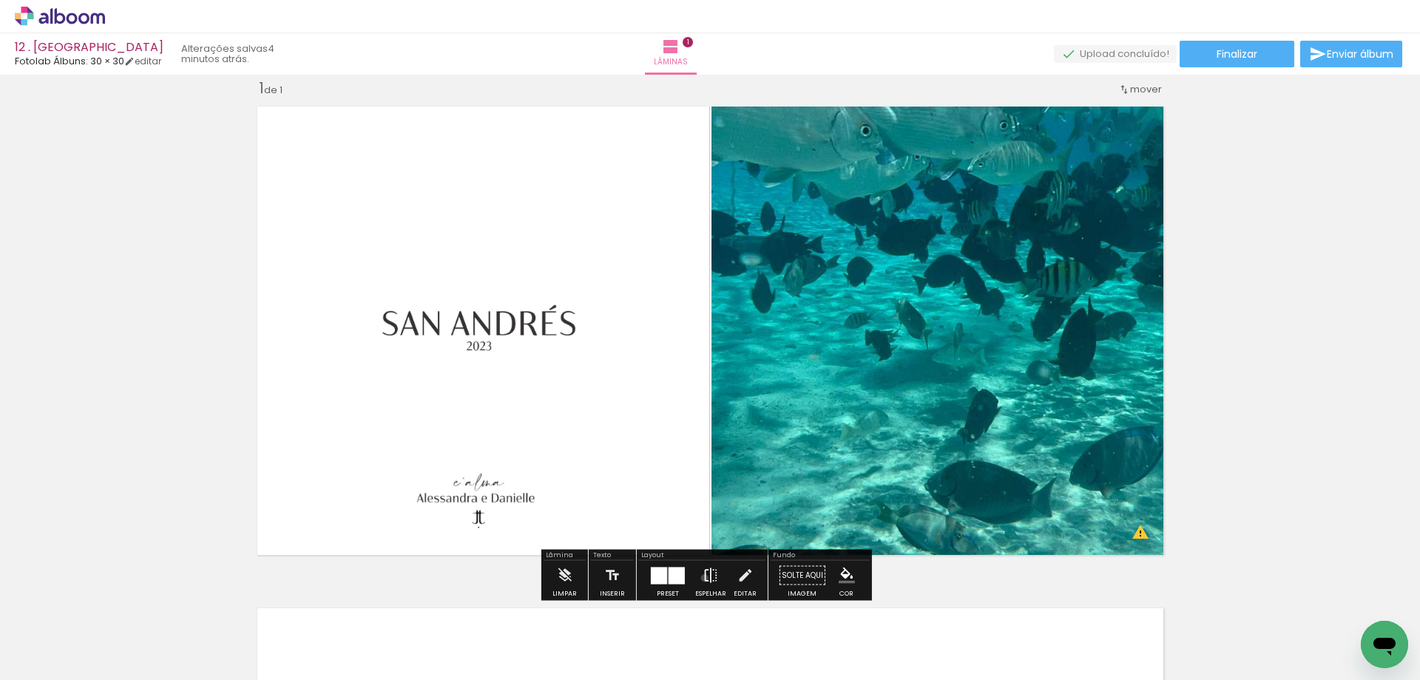
click at [703, 578] on iron-icon at bounding box center [711, 576] width 16 height 30
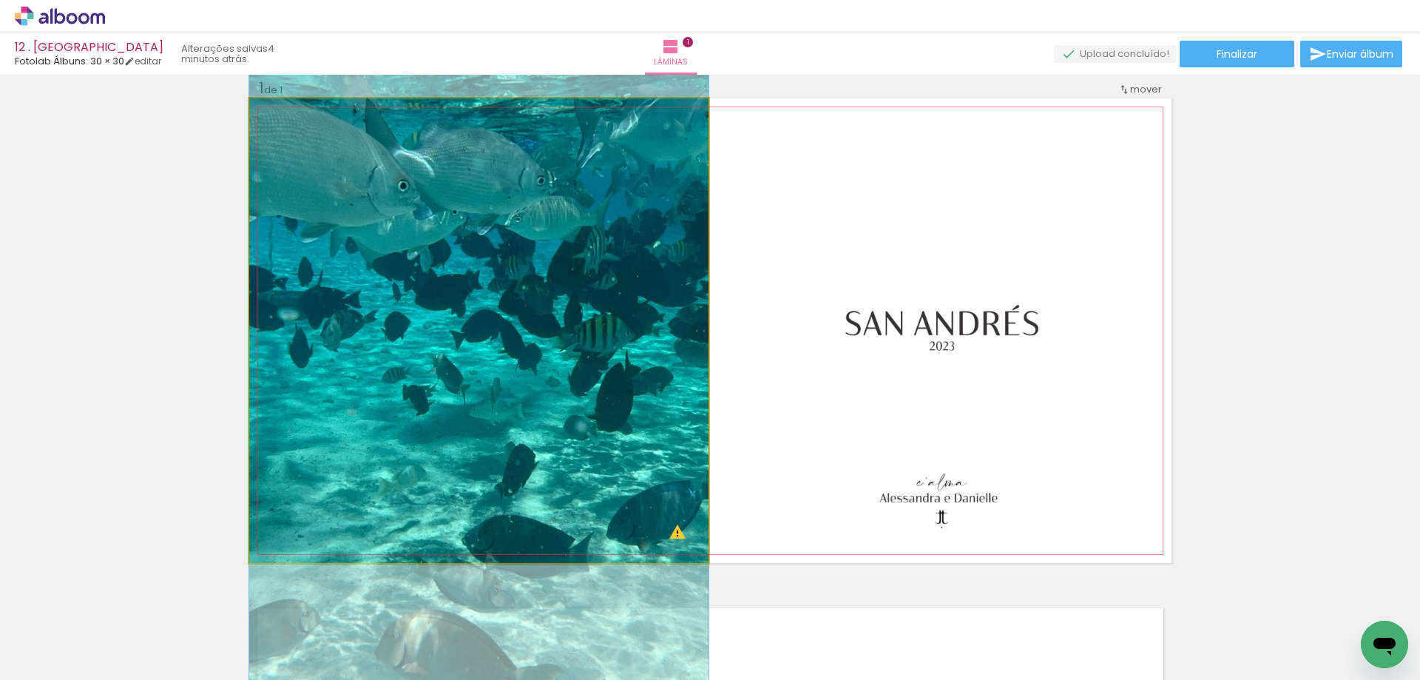
drag, startPoint x: 570, startPoint y: 297, endPoint x: 572, endPoint y: 352, distance: 54.8
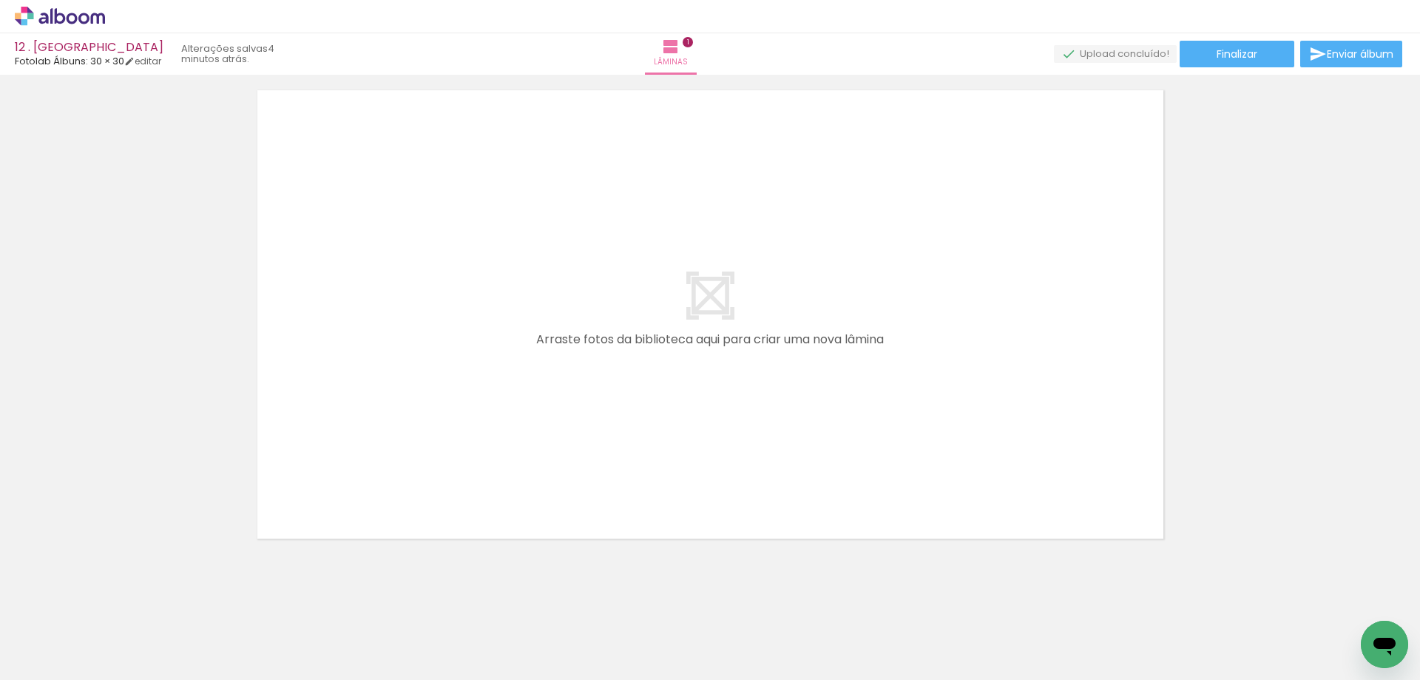
scroll to position [0, 0]
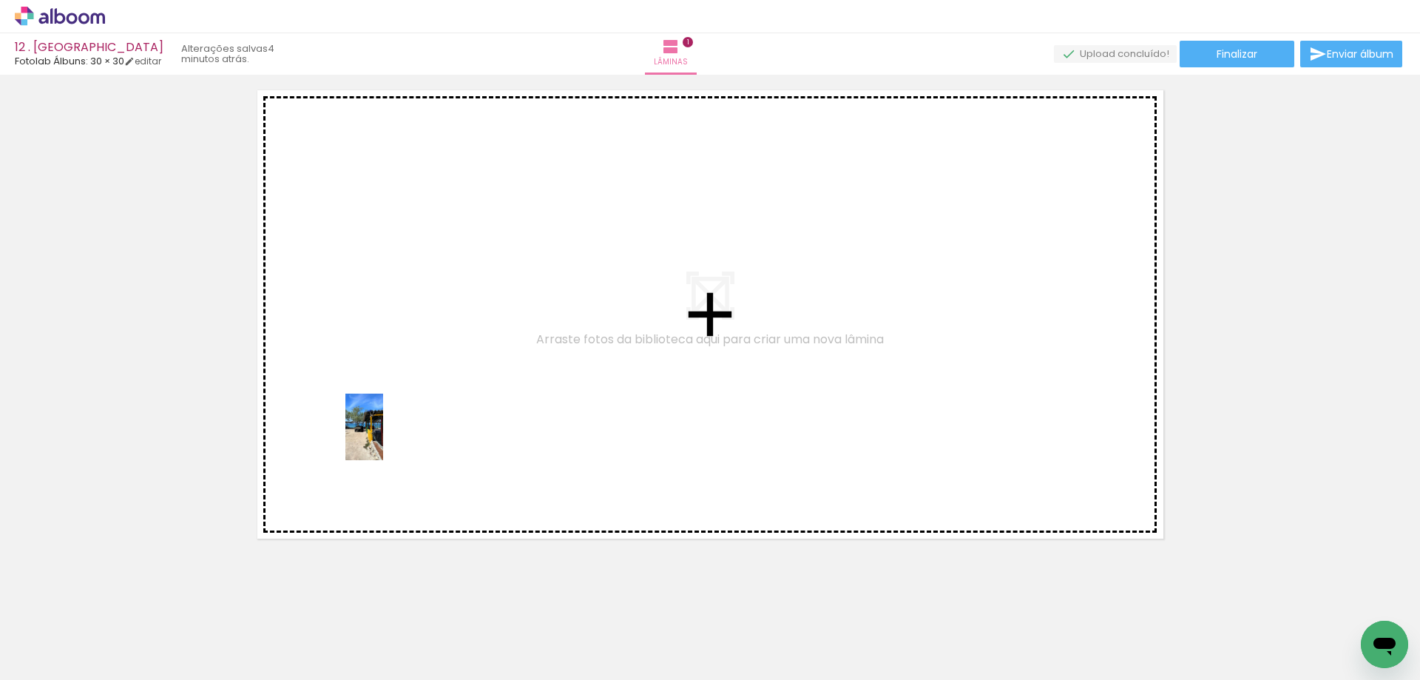
drag, startPoint x: 397, startPoint y: 637, endPoint x: 390, endPoint y: 438, distance: 199.2
click at [390, 438] on quentale-workspace at bounding box center [710, 340] width 1420 height 680
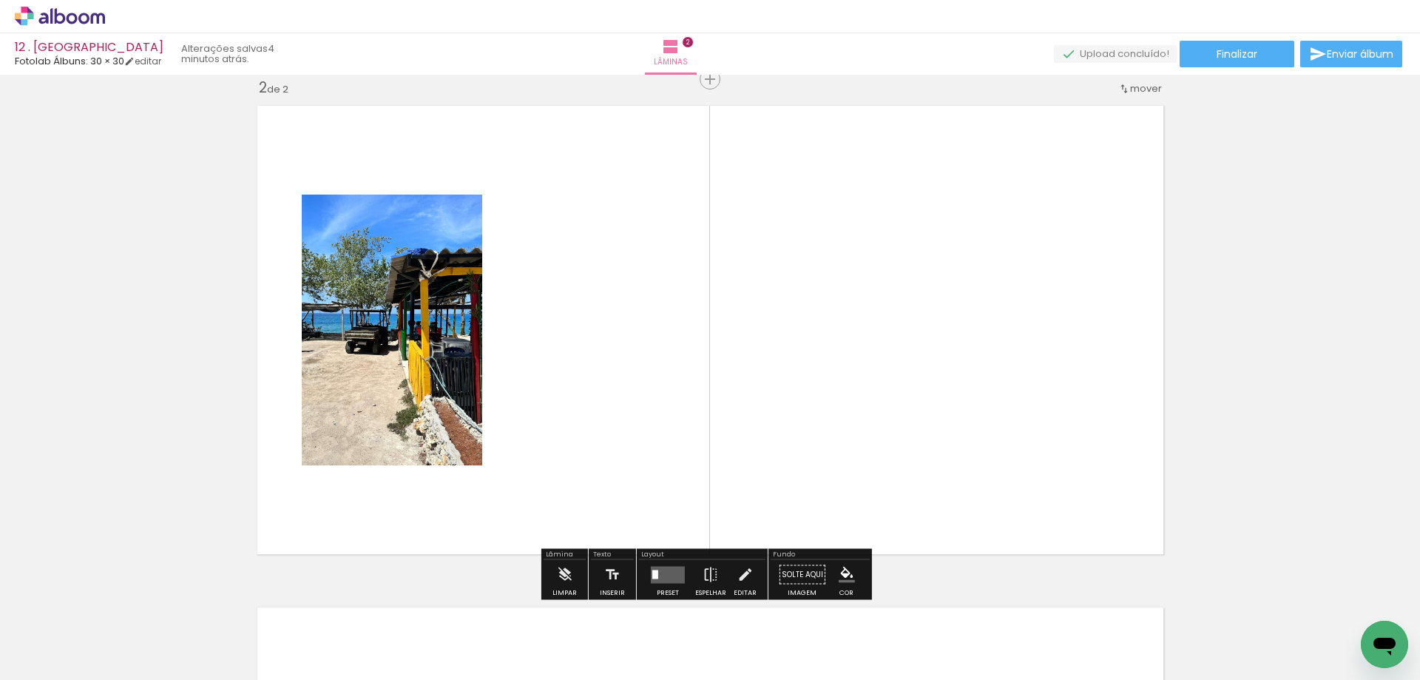
scroll to position [521, 0]
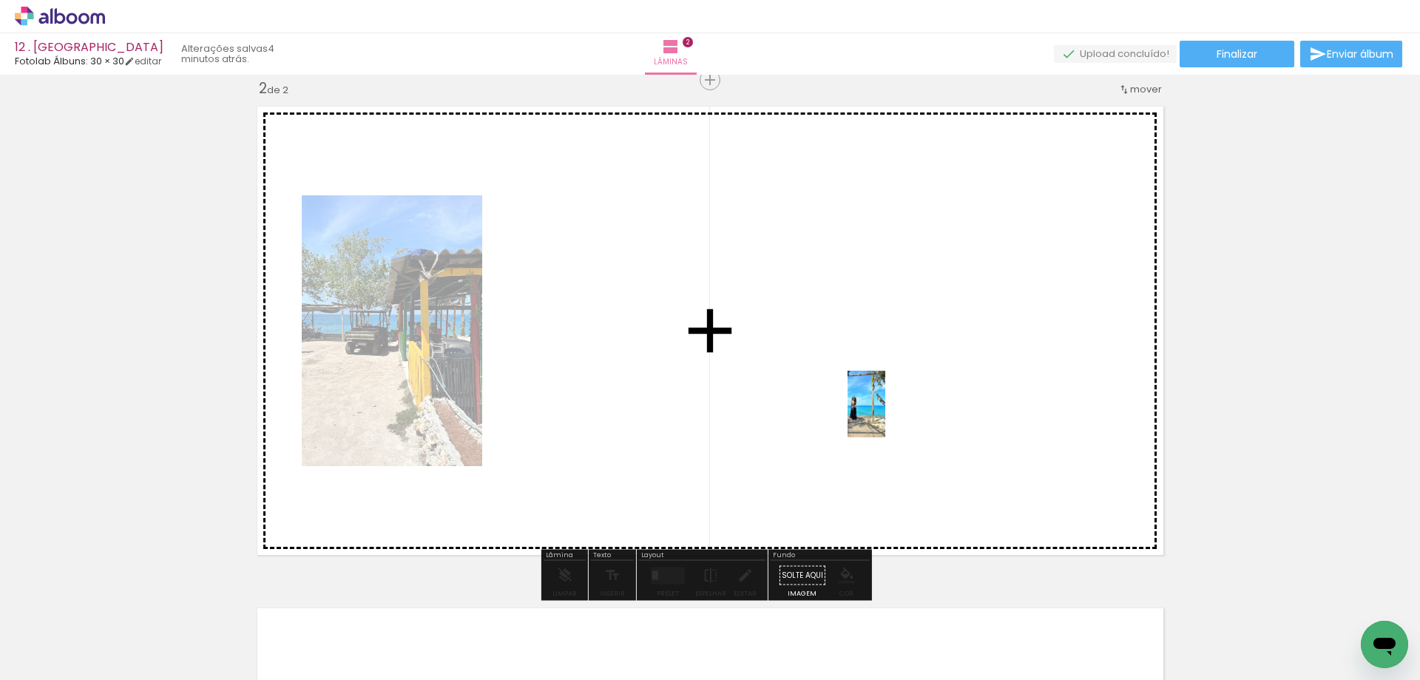
drag, startPoint x: 589, startPoint y: 631, endPoint x: 892, endPoint y: 415, distance: 372.4
click at [892, 415] on quentale-workspace at bounding box center [710, 340] width 1420 height 680
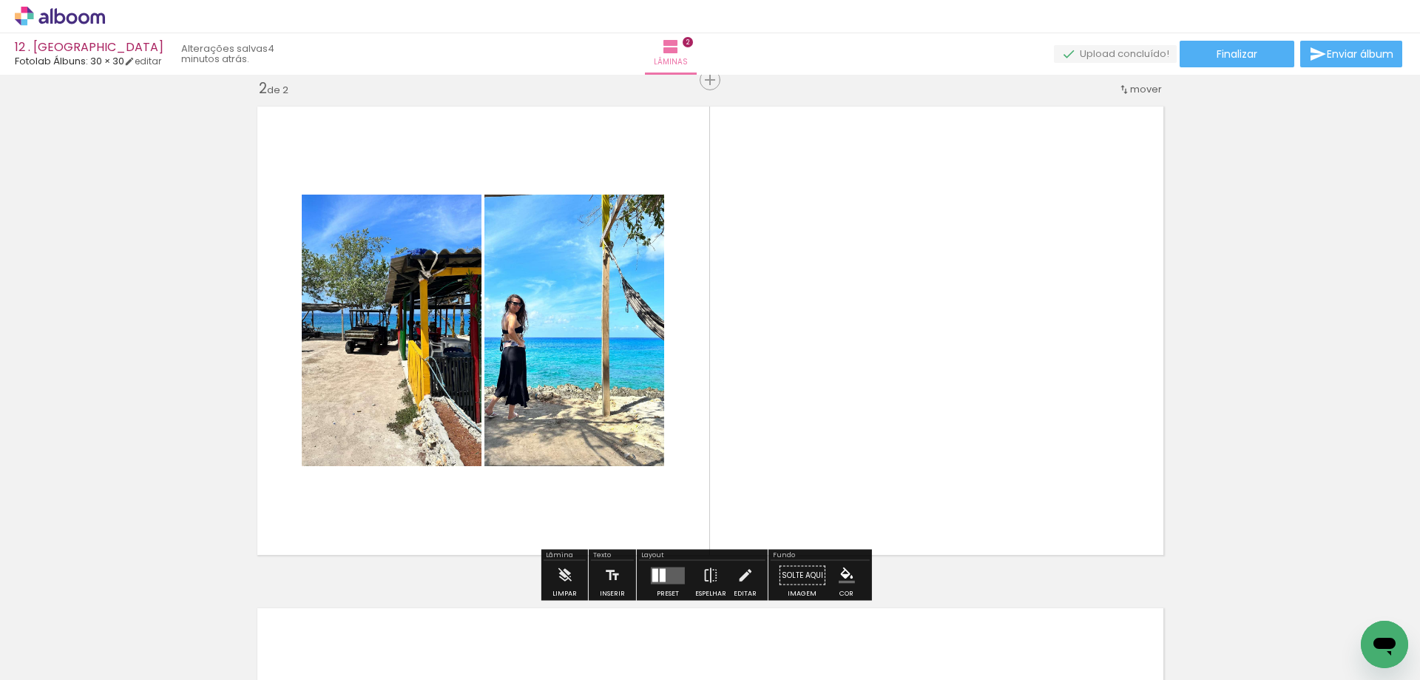
click at [661, 578] on div at bounding box center [663, 574] width 6 height 13
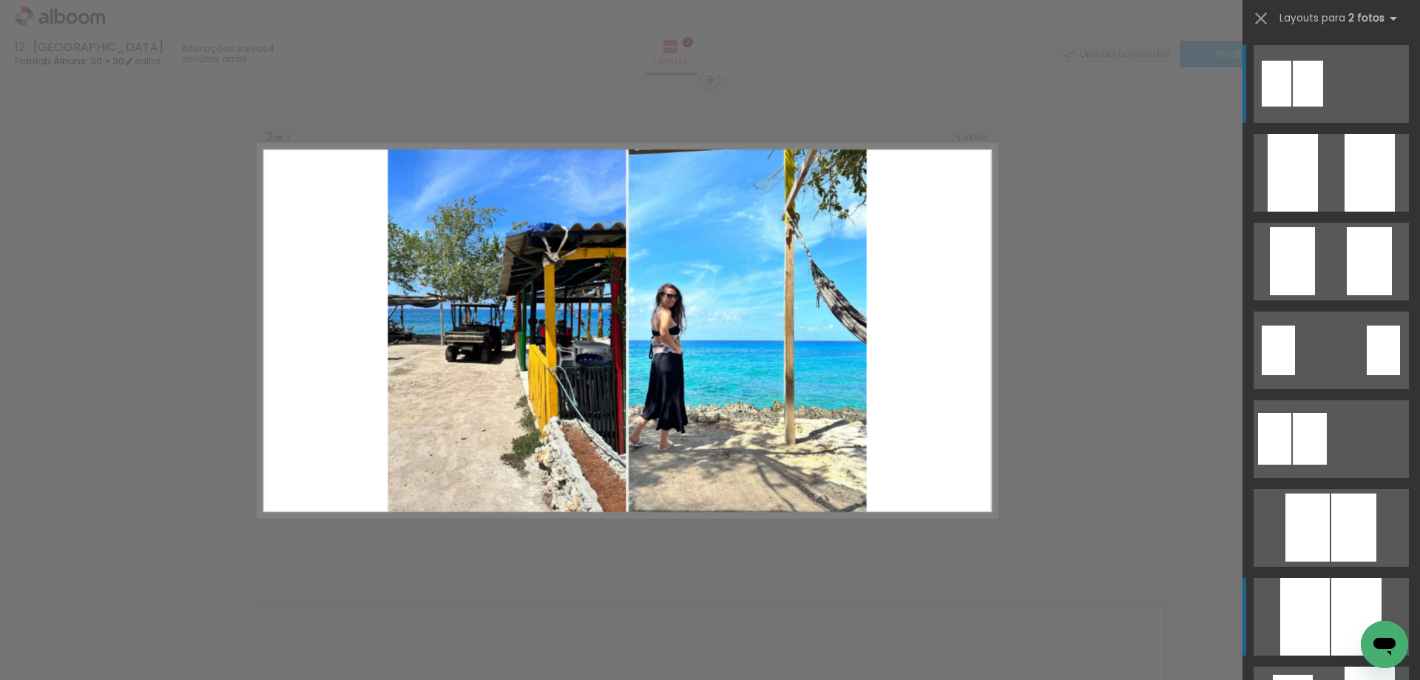
click at [1345, 212] on div at bounding box center [1370, 173] width 50 height 78
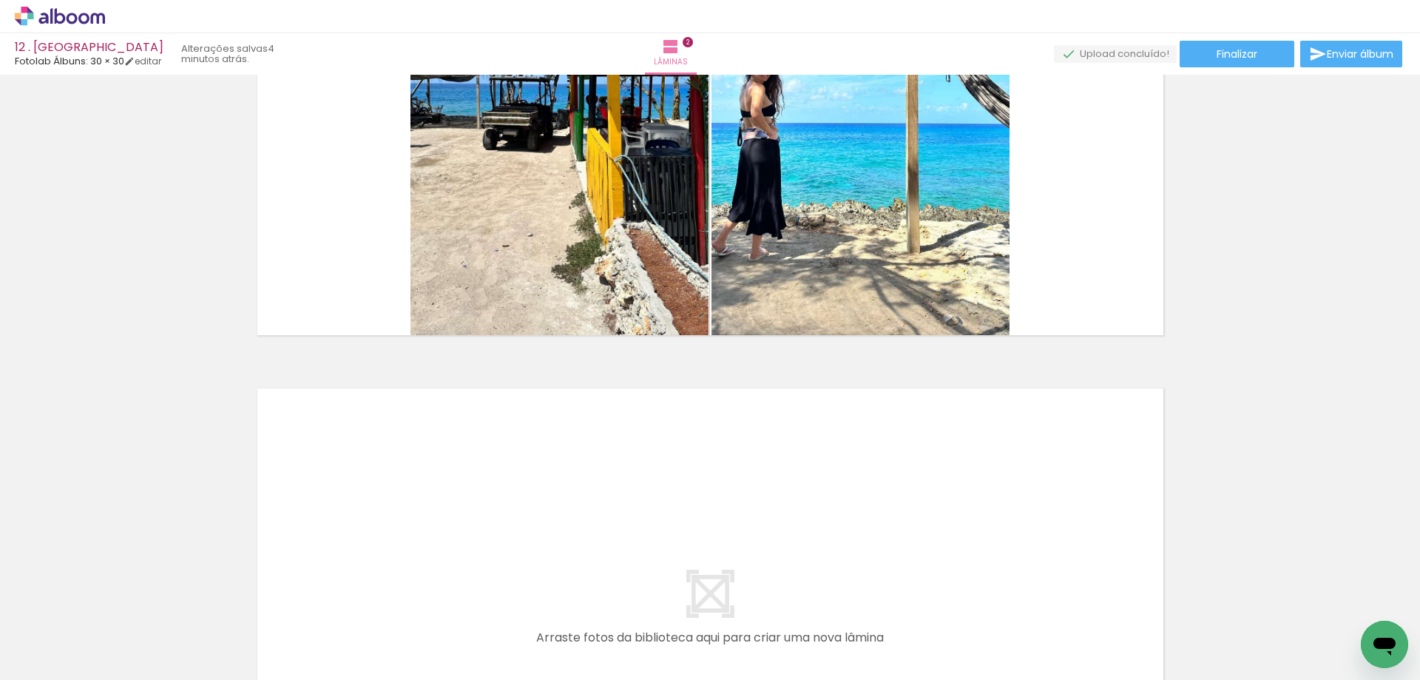
scroll to position [743, 0]
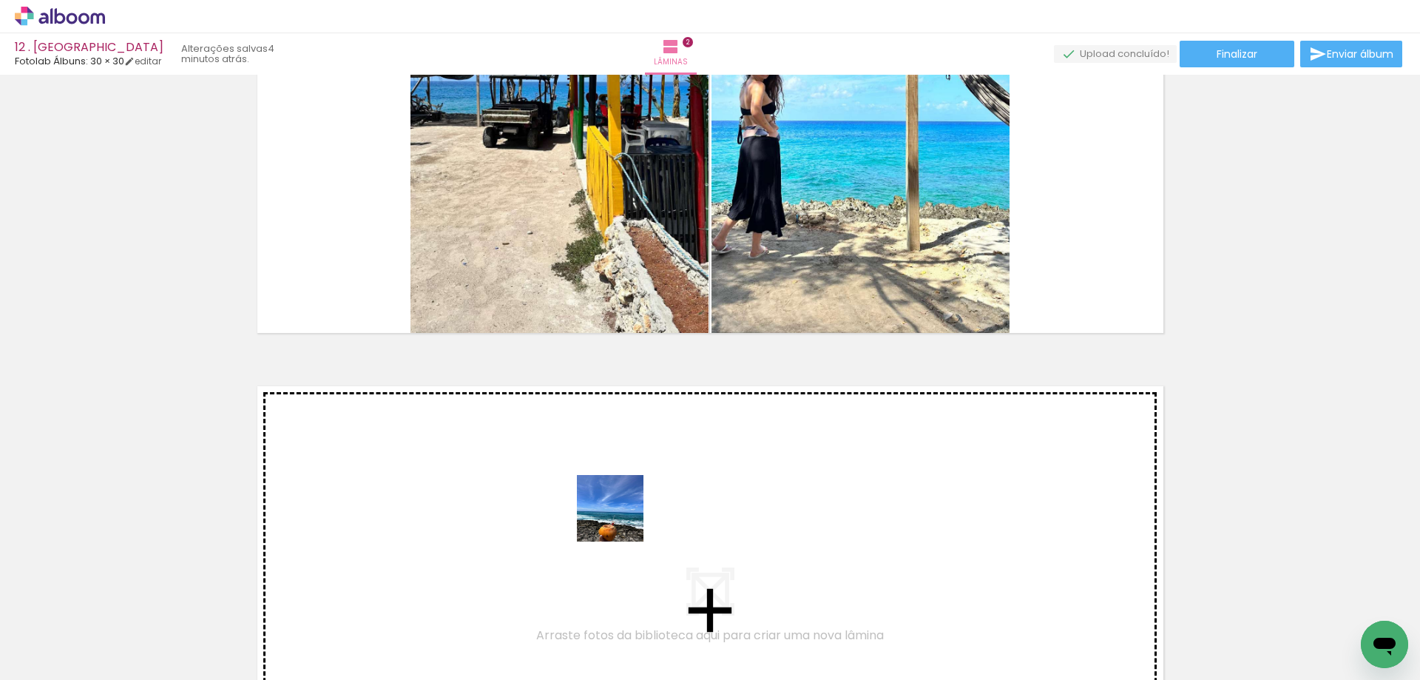
drag, startPoint x: 674, startPoint y: 573, endPoint x: 589, endPoint y: 486, distance: 121.9
click at [589, 486] on quentale-workspace at bounding box center [710, 340] width 1420 height 680
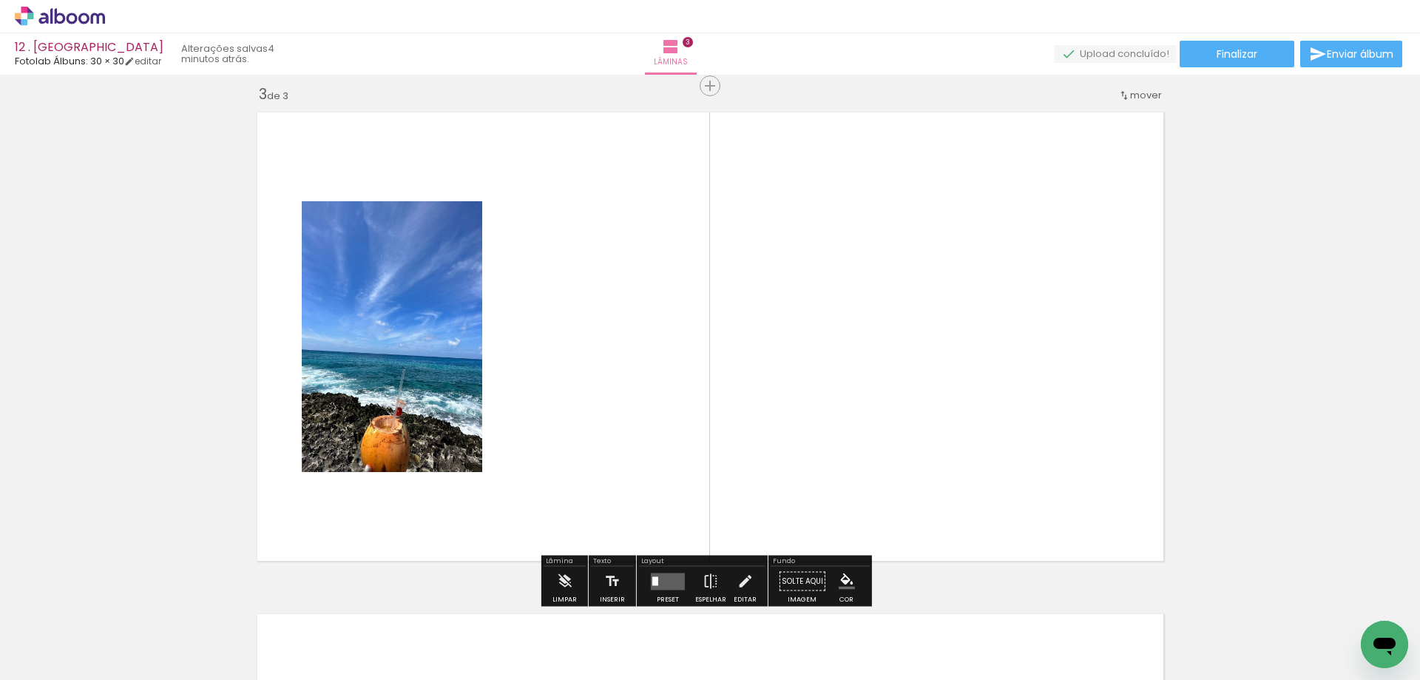
scroll to position [1022, 0]
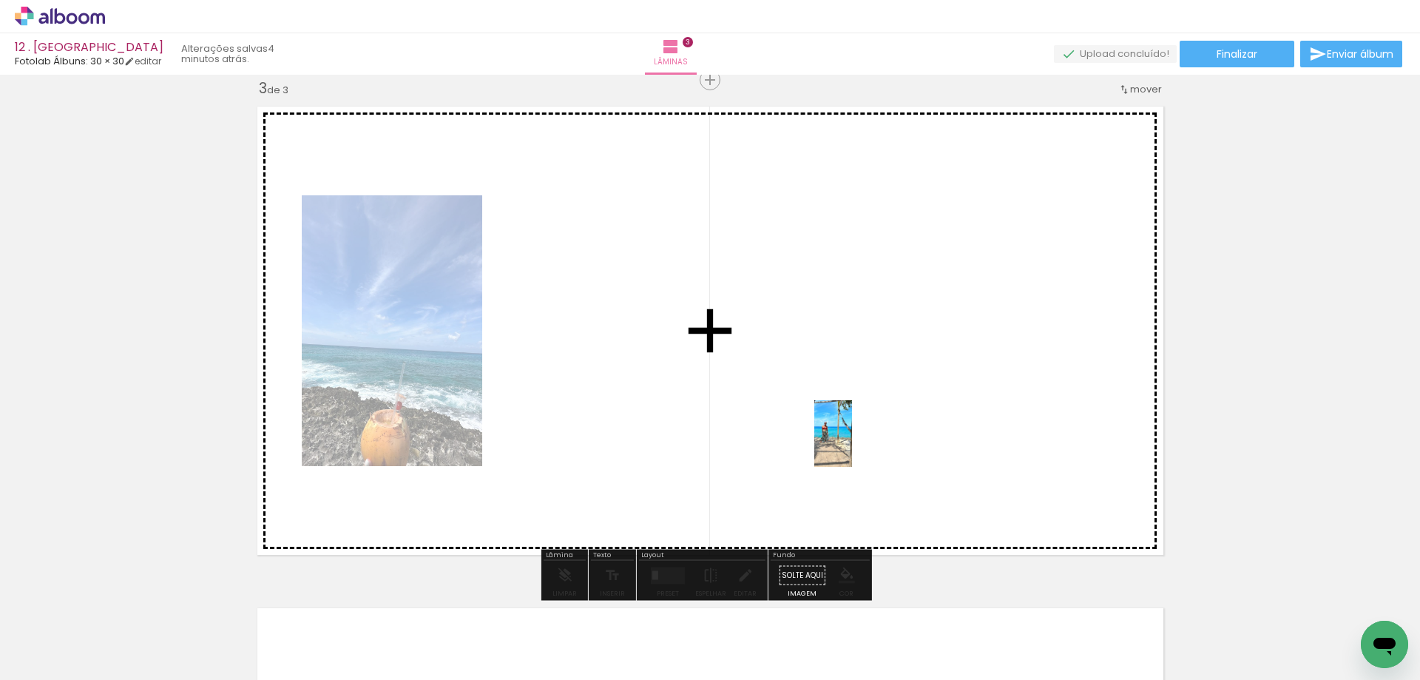
drag, startPoint x: 791, startPoint y: 611, endPoint x: 859, endPoint y: 445, distance: 179.8
click at [859, 445] on quentale-workspace at bounding box center [710, 340] width 1420 height 680
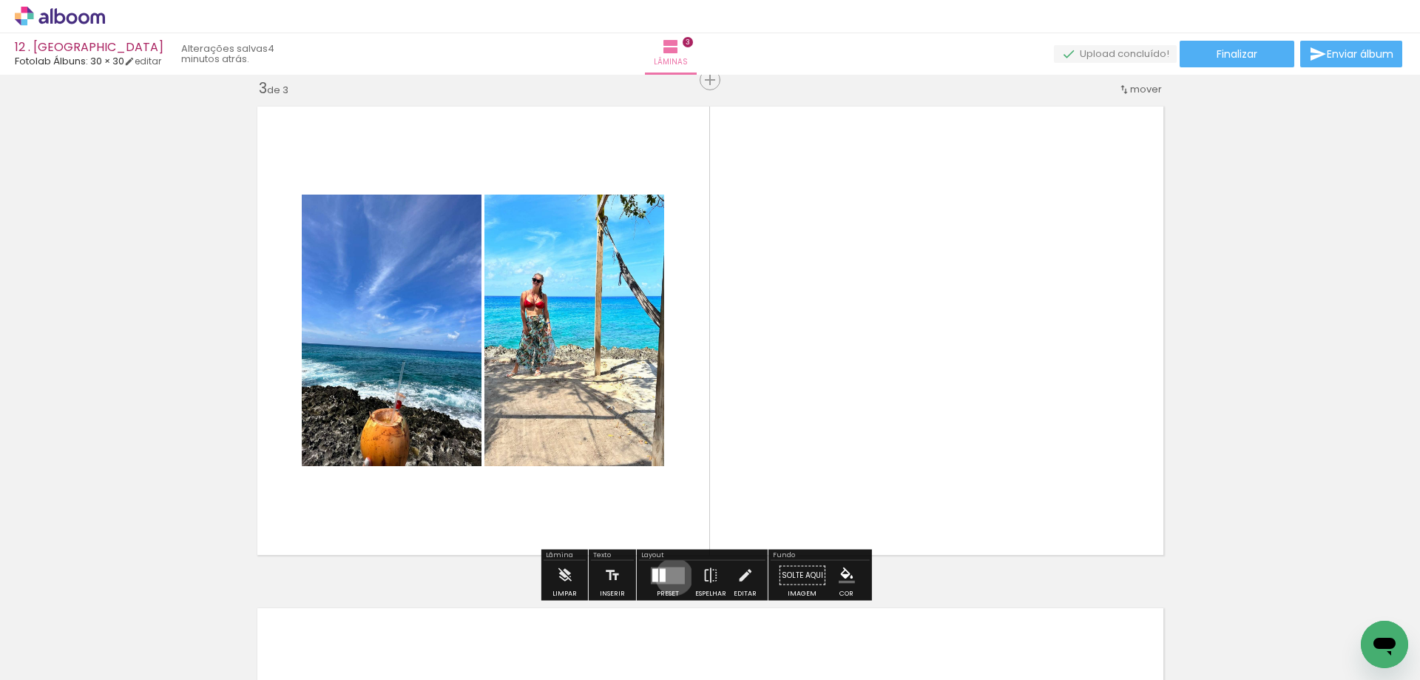
click at [671, 576] on quentale-layouter at bounding box center [668, 575] width 34 height 17
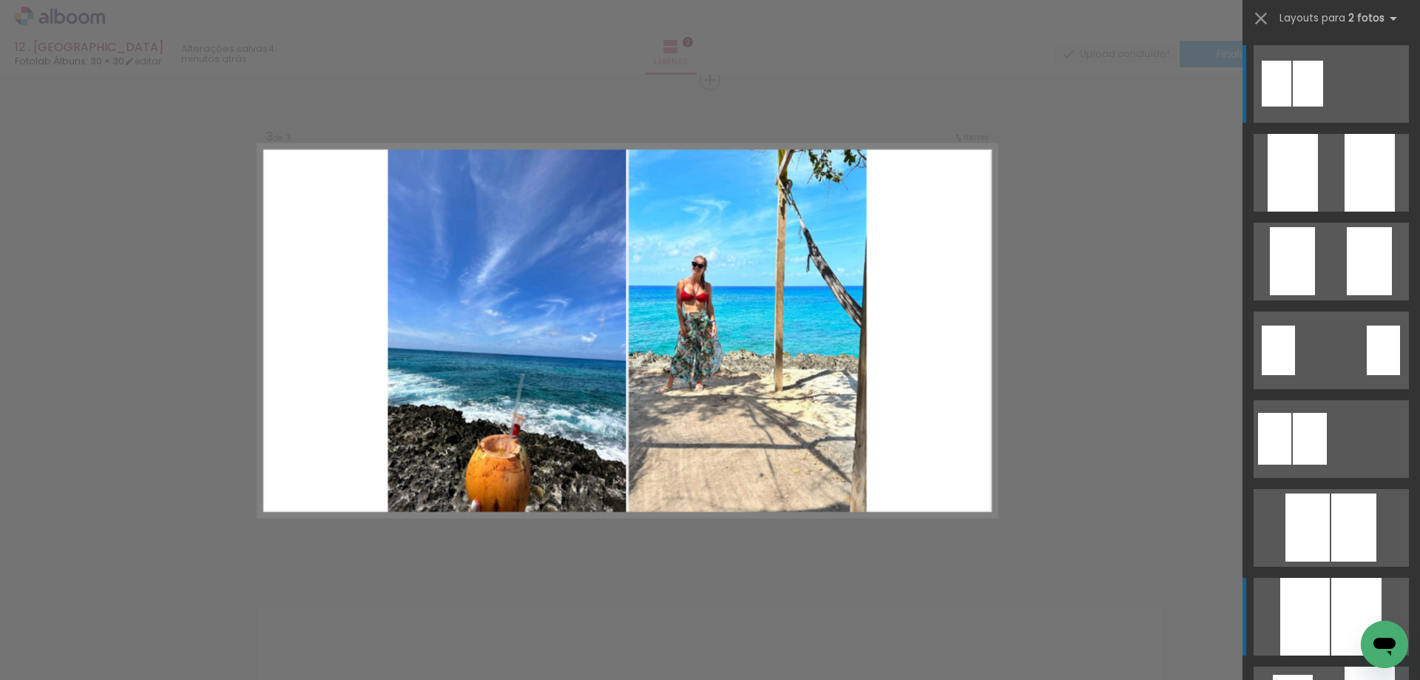
click at [1318, 212] on div at bounding box center [1293, 173] width 50 height 78
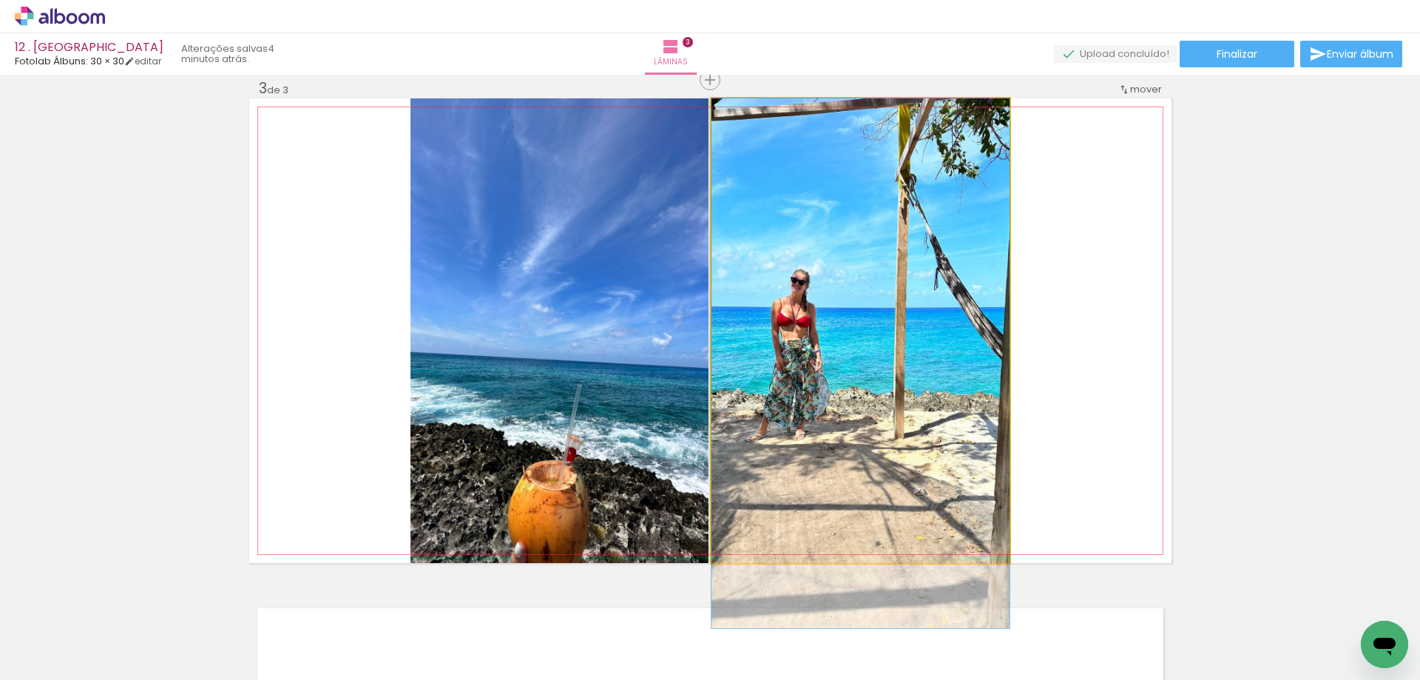
drag, startPoint x: 908, startPoint y: 342, endPoint x: 900, endPoint y: 400, distance: 59.0
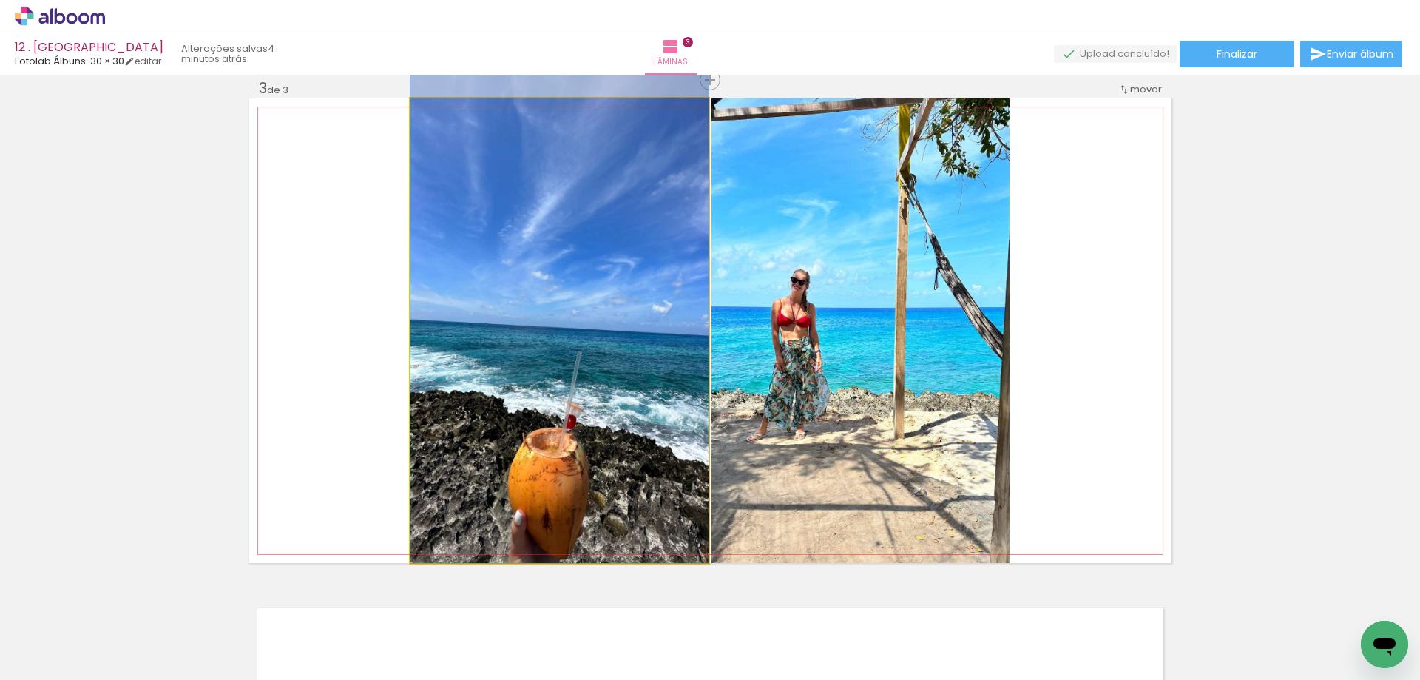
drag, startPoint x: 614, startPoint y: 435, endPoint x: 619, endPoint y: 354, distance: 80.8
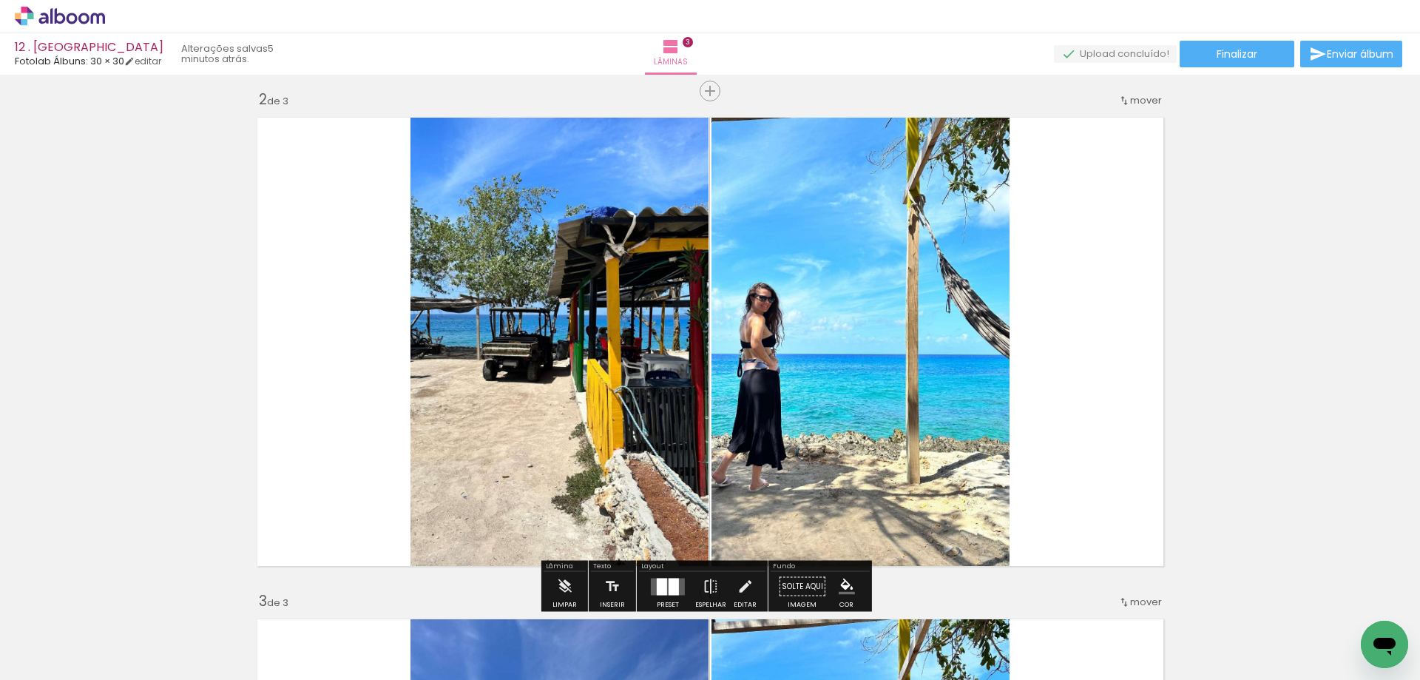
scroll to position [505, 0]
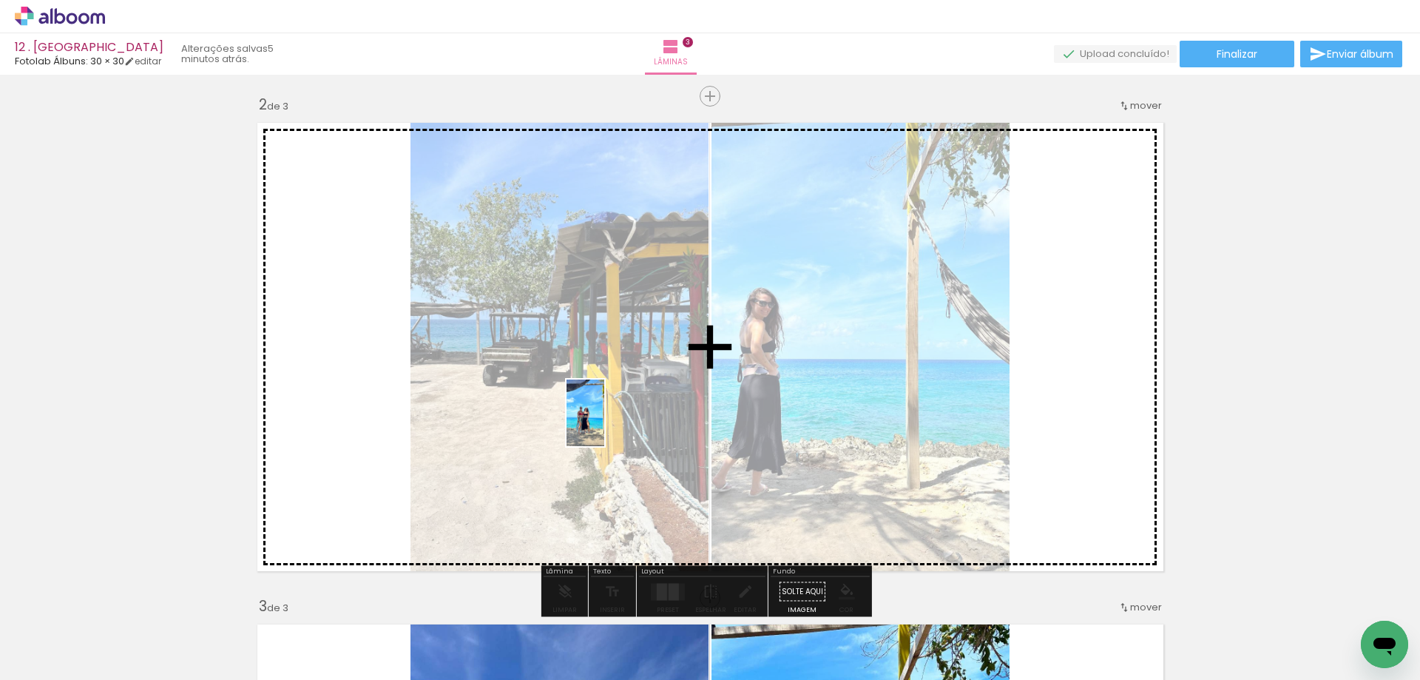
drag, startPoint x: 649, startPoint y: 636, endPoint x: 611, endPoint y: 424, distance: 215.7
click at [611, 424] on quentale-workspace at bounding box center [710, 340] width 1420 height 680
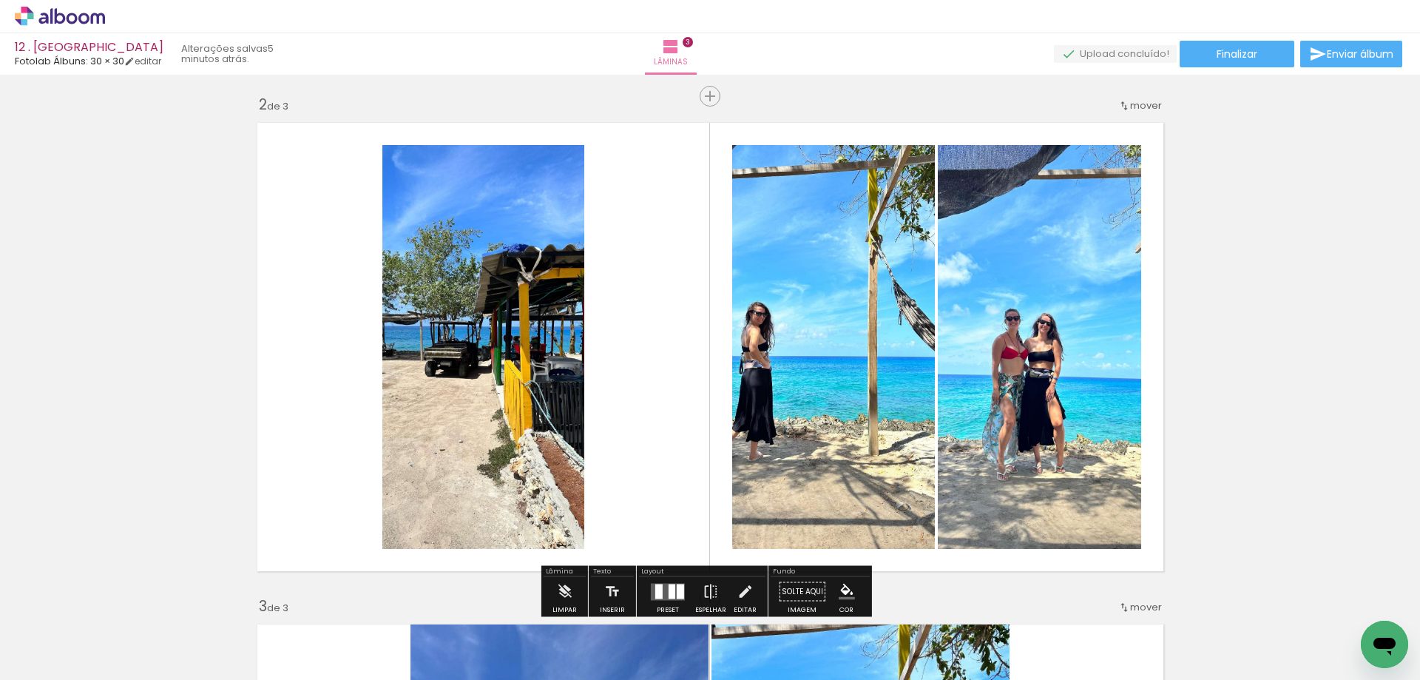
drag, startPoint x: 289, startPoint y: 374, endPoint x: 211, endPoint y: 370, distance: 77.8
click at [158, 377] on div "Inserir lâmina 1 de 3 Inserir lâmina 2 de 3 Inserir lâmina 3 de 3 O Designbox p…" at bounding box center [710, 578] width 1420 height 2007
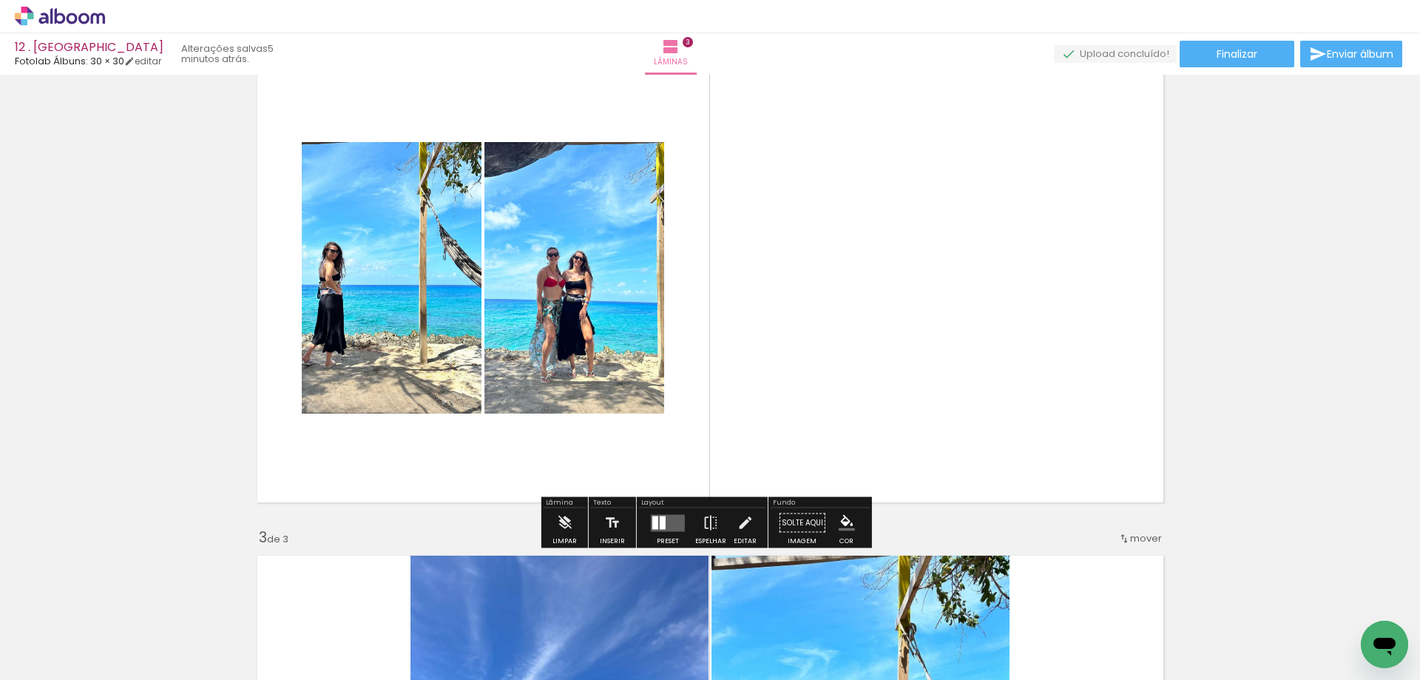
scroll to position [579, 0]
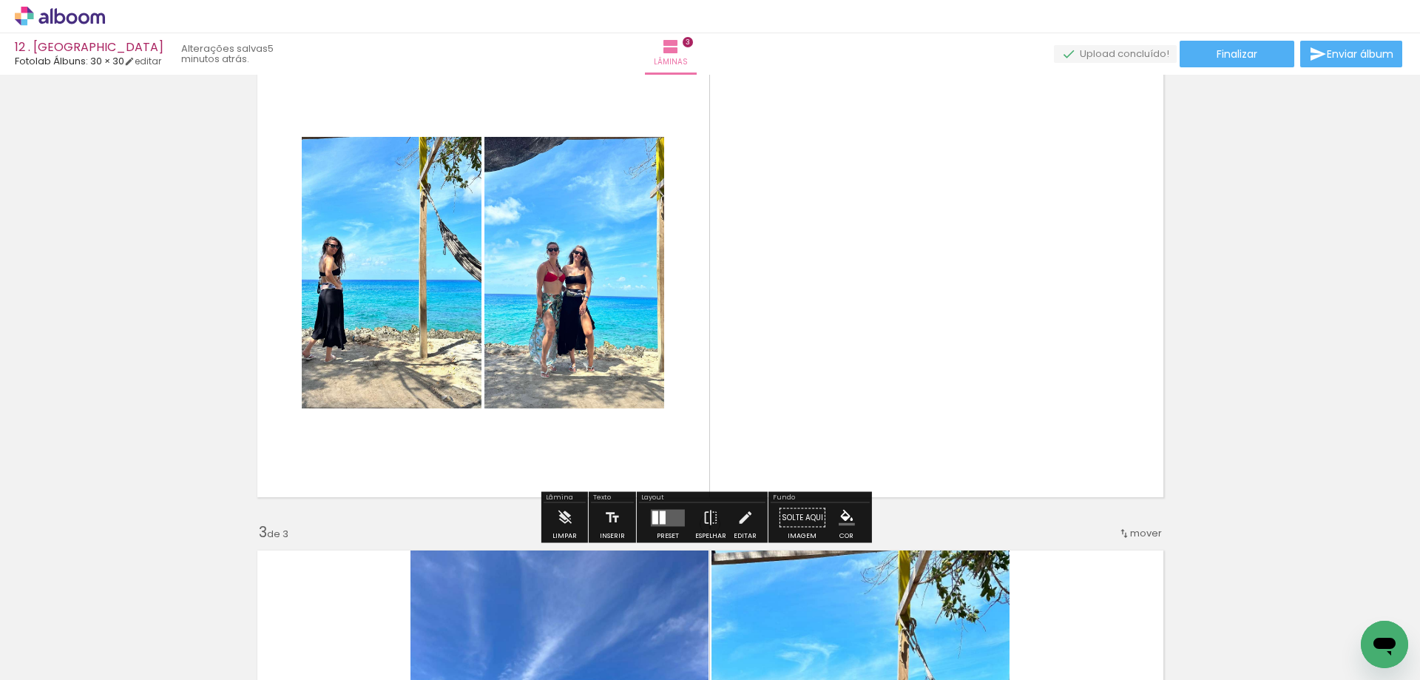
click at [660, 521] on div at bounding box center [663, 516] width 6 height 13
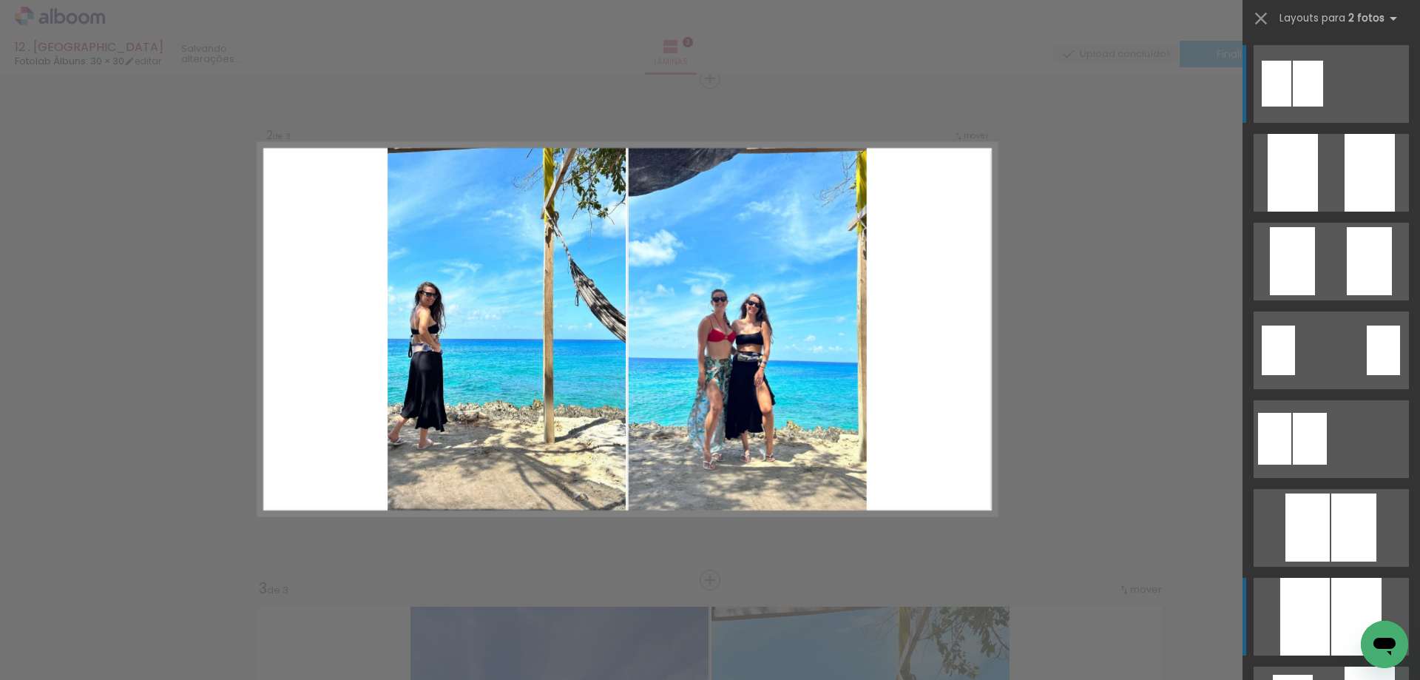
scroll to position [521, 0]
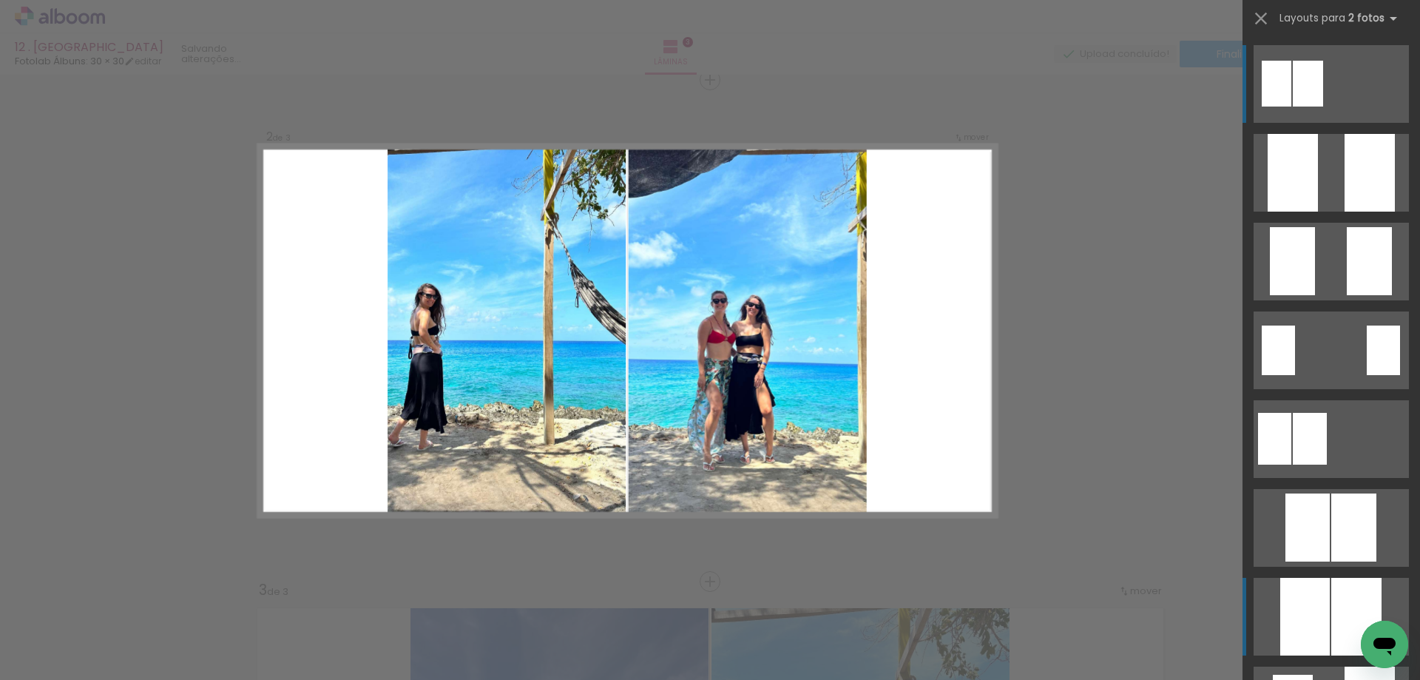
click at [1302, 212] on div at bounding box center [1293, 173] width 50 height 78
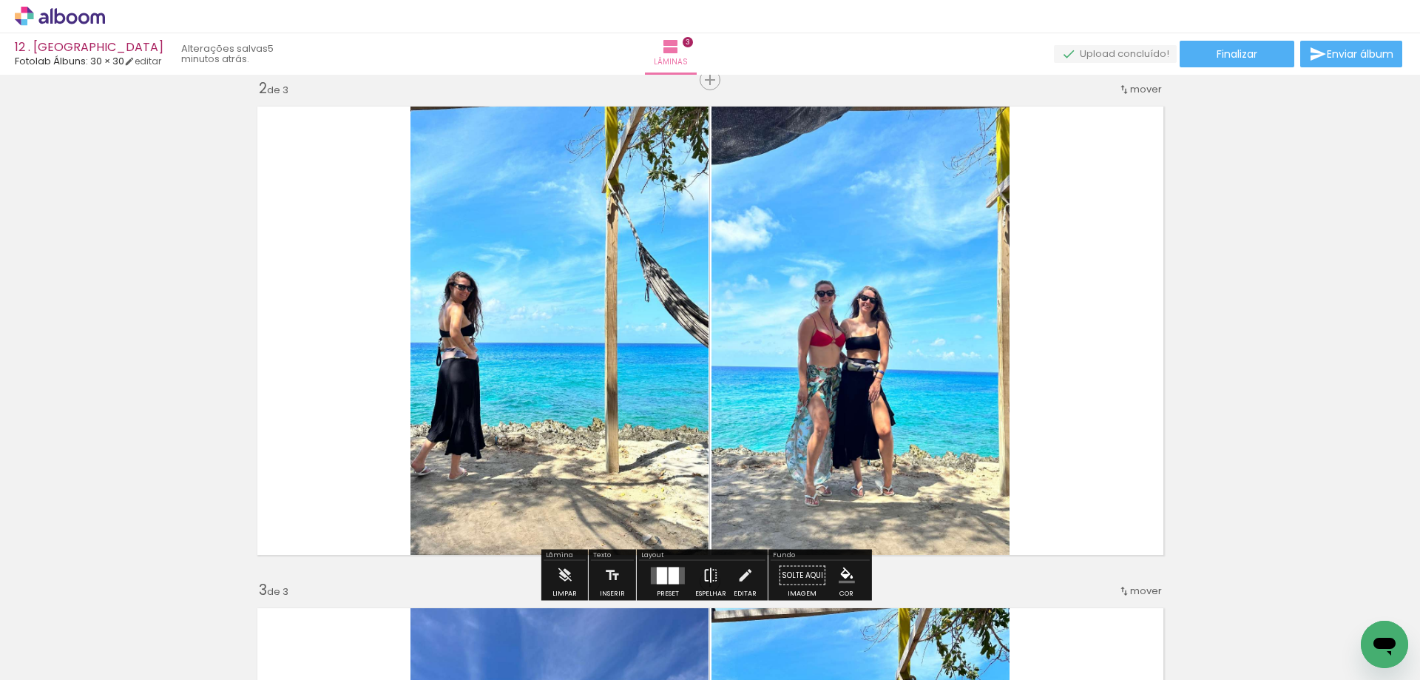
click at [704, 579] on iron-icon at bounding box center [711, 576] width 16 height 30
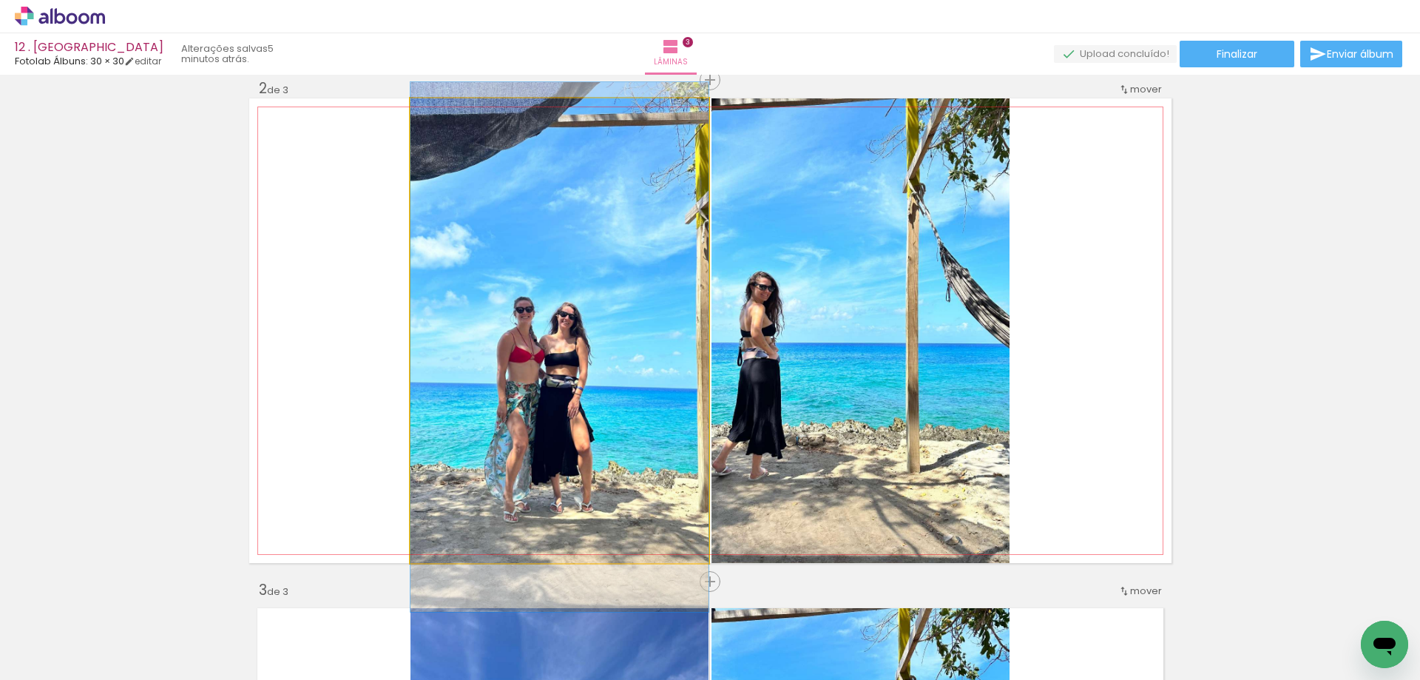
drag, startPoint x: 654, startPoint y: 381, endPoint x: 654, endPoint y: 397, distance: 16.3
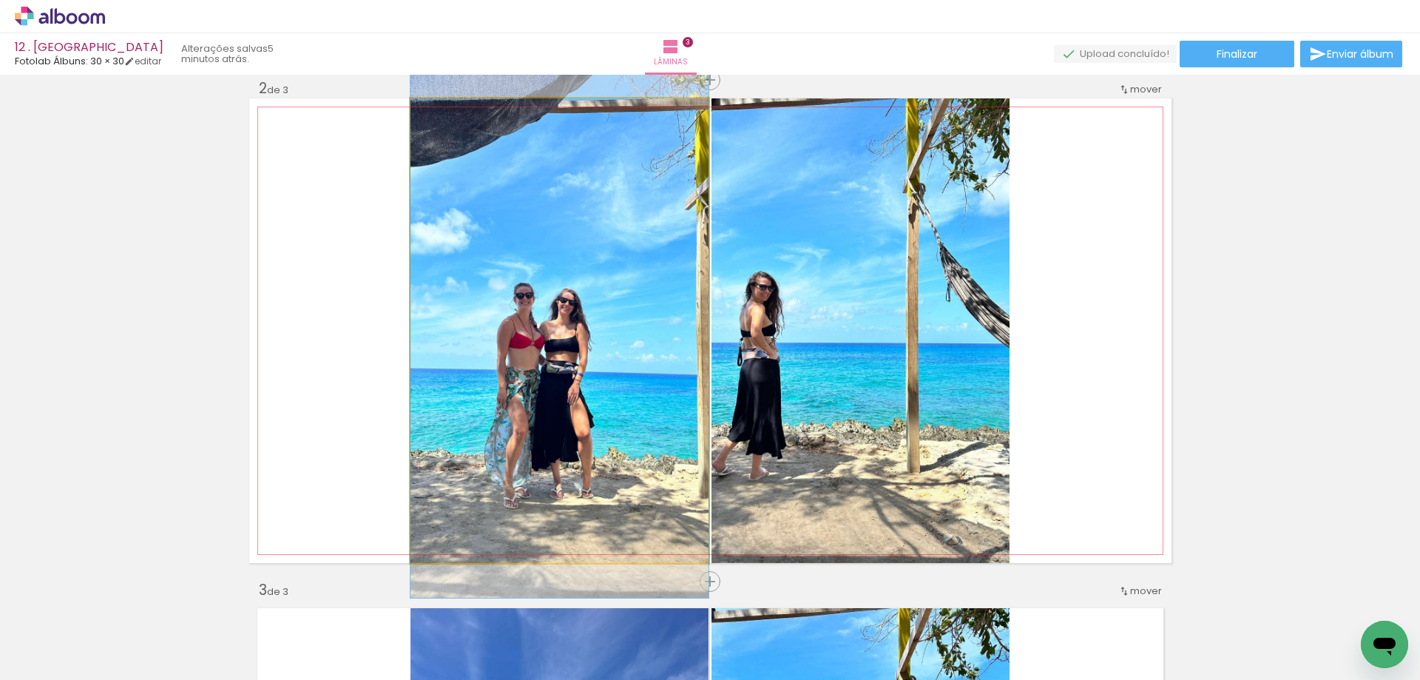
drag, startPoint x: 656, startPoint y: 396, endPoint x: 658, endPoint y: 382, distance: 14.2
click at [665, 383] on quentale-photo at bounding box center [560, 330] width 298 height 465
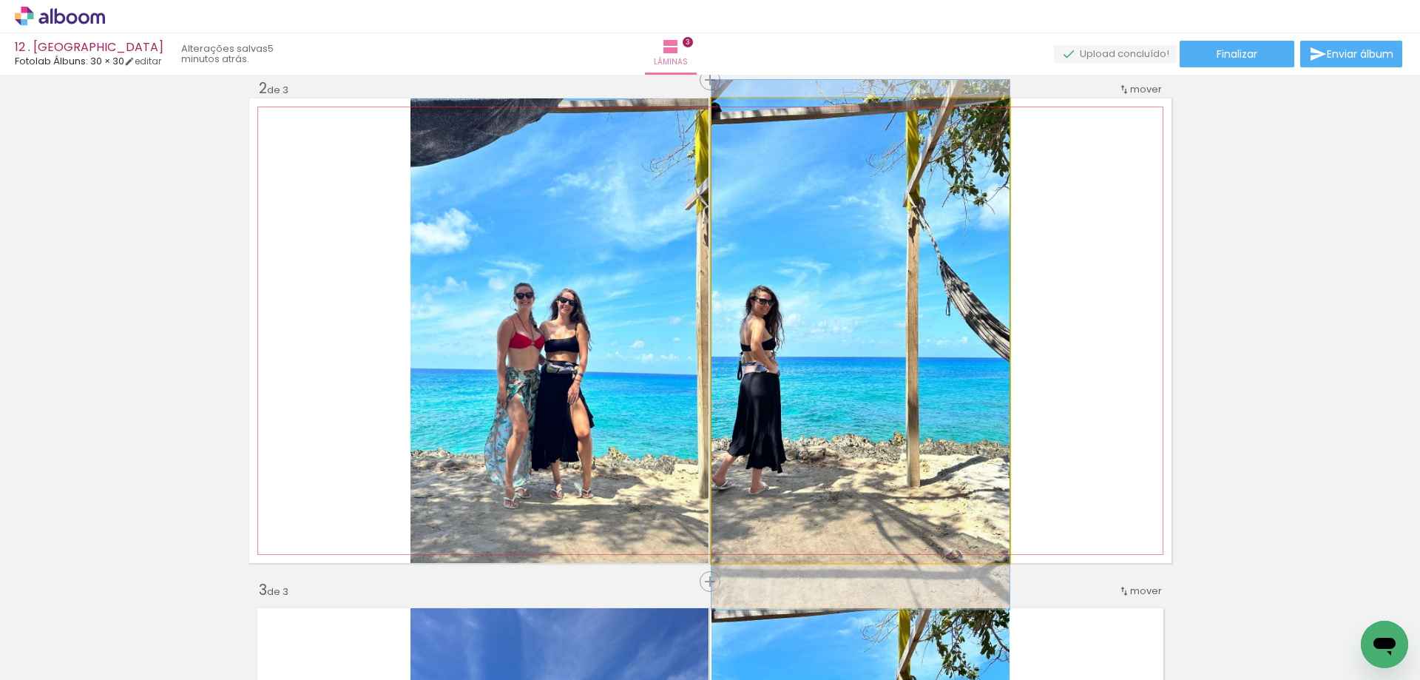
drag, startPoint x: 877, startPoint y: 392, endPoint x: 881, endPoint y: 406, distance: 14.7
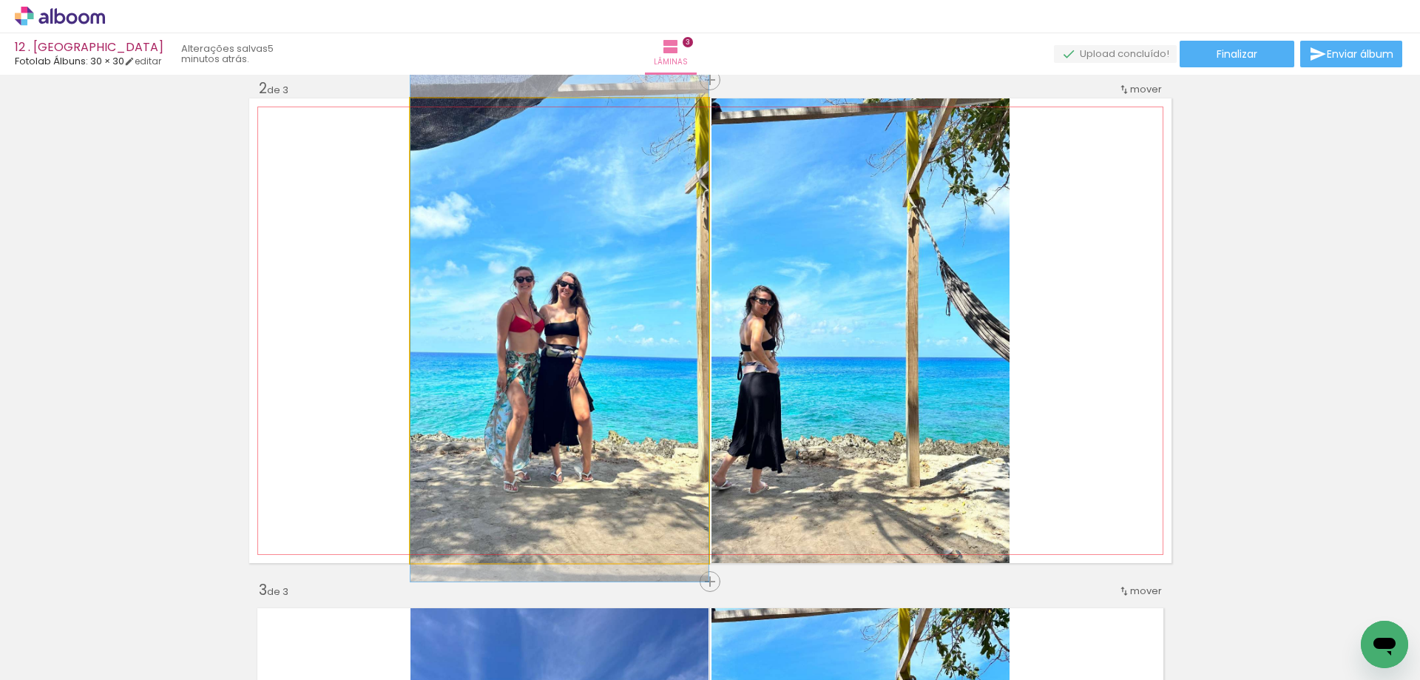
drag, startPoint x: 671, startPoint y: 425, endPoint x: 672, endPoint y: 408, distance: 16.3
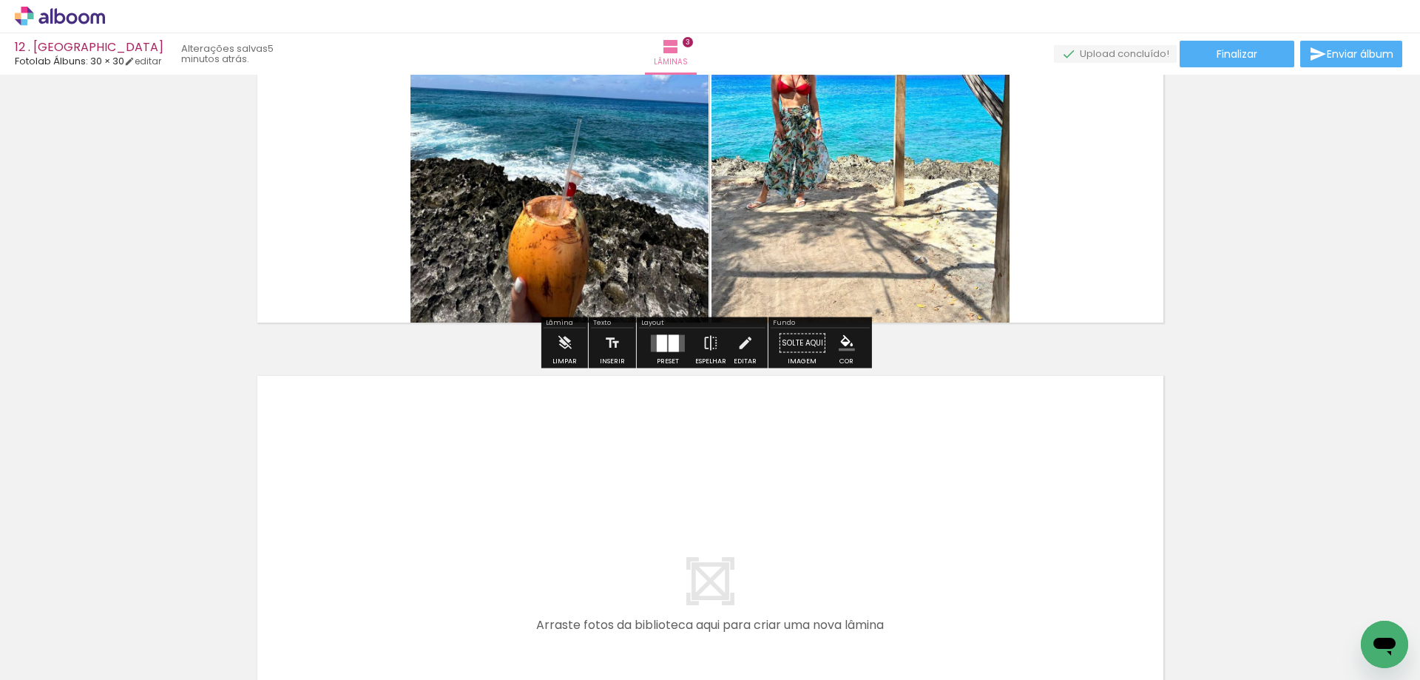
scroll to position [1261, 0]
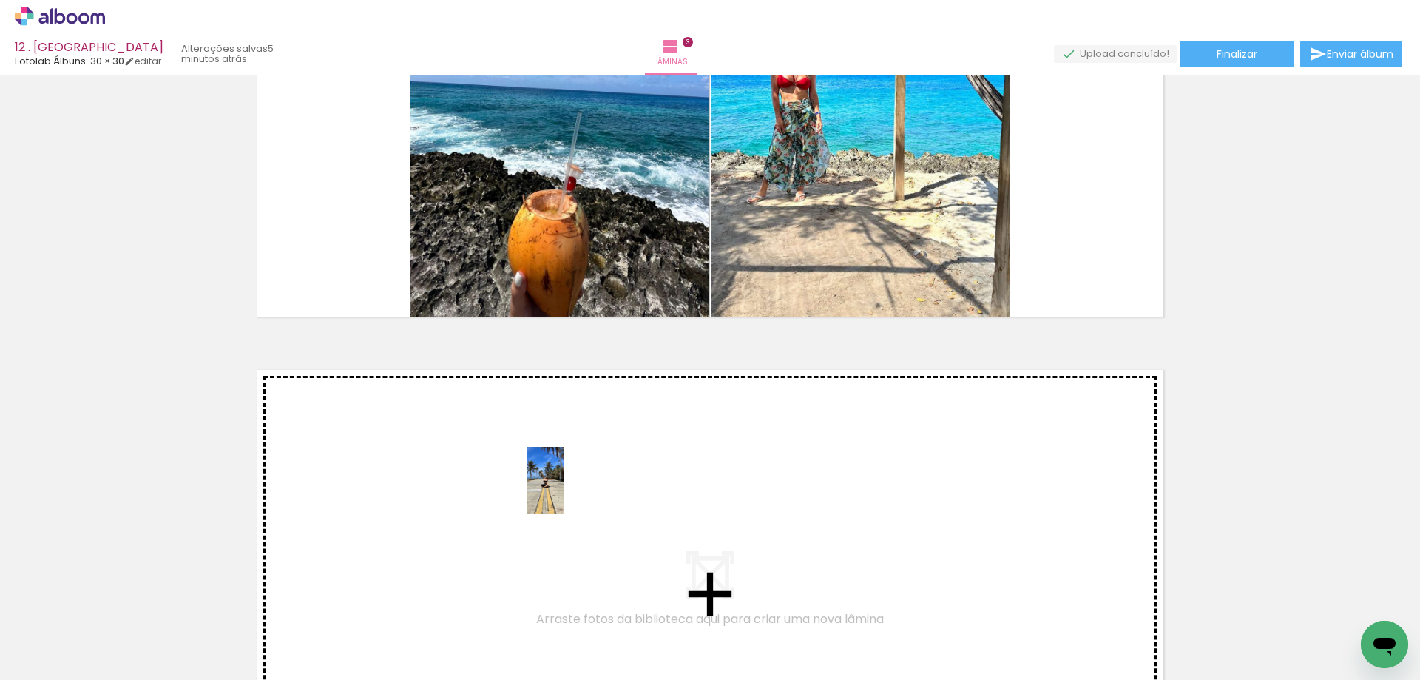
drag, startPoint x: 909, startPoint y: 631, endPoint x: 571, endPoint y: 491, distance: 365.9
click at [571, 491] on quentale-workspace at bounding box center [710, 340] width 1420 height 680
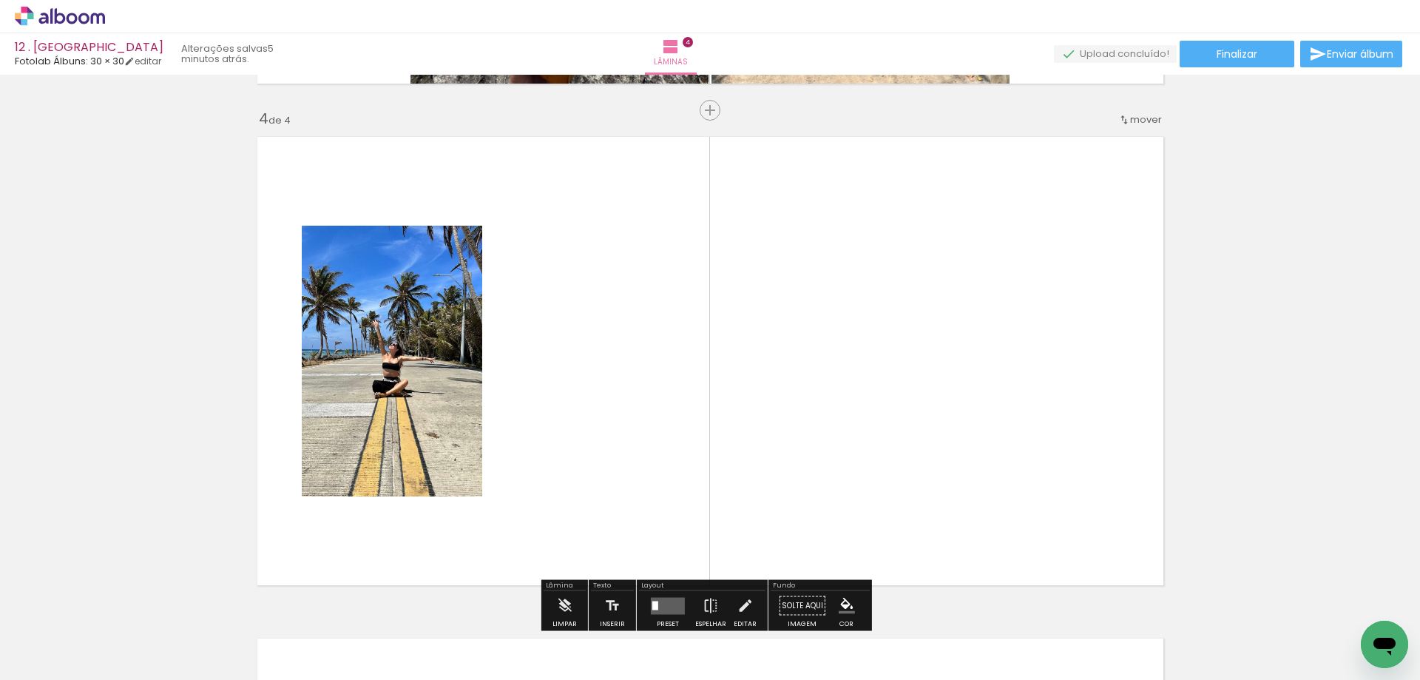
scroll to position [1524, 0]
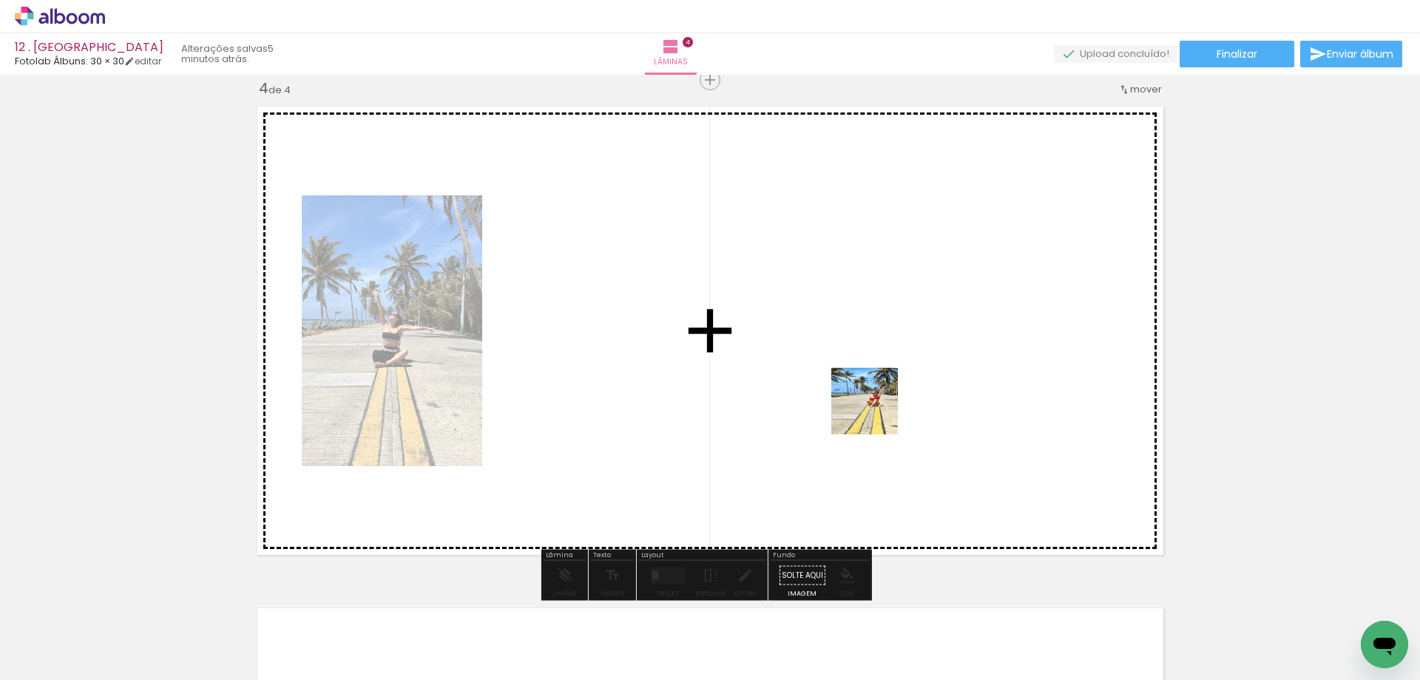
drag, startPoint x: 1049, startPoint y: 487, endPoint x: 876, endPoint y: 412, distance: 188.6
click at [876, 412] on quentale-workspace at bounding box center [710, 340] width 1420 height 680
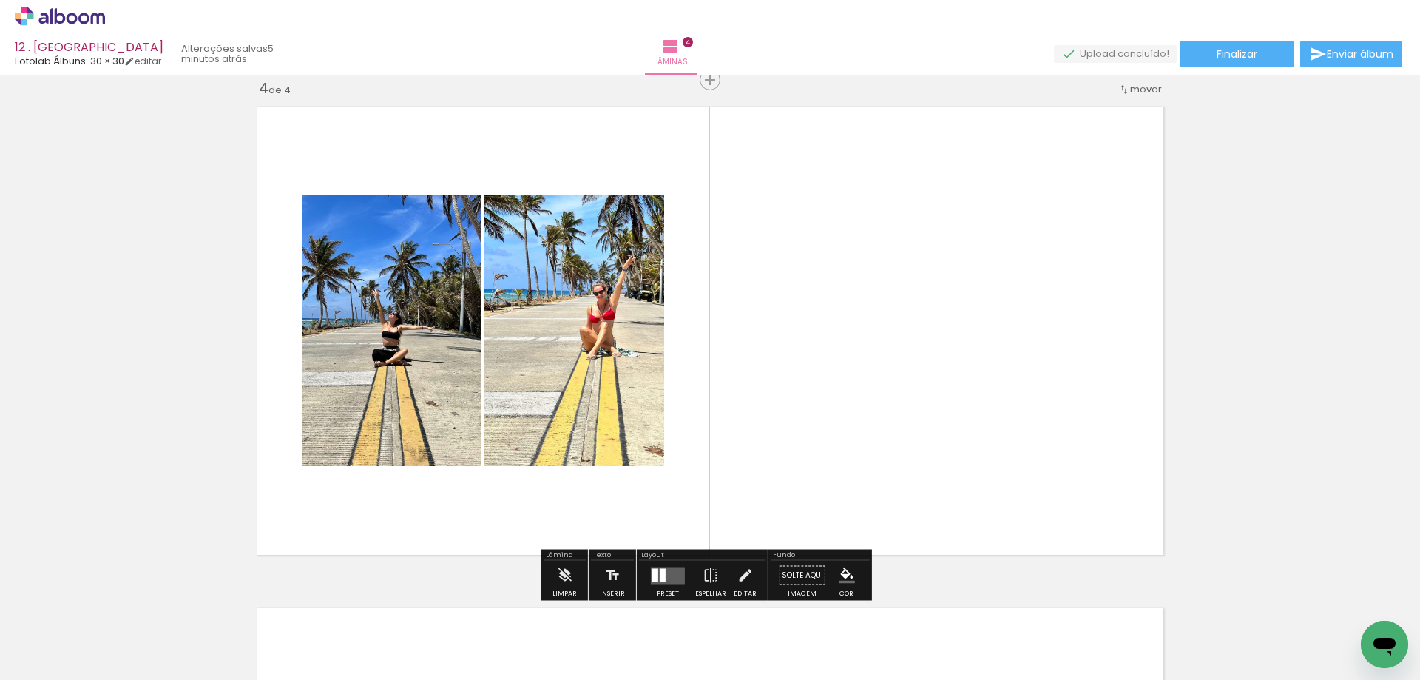
click at [675, 578] on quentale-layouter at bounding box center [668, 575] width 34 height 17
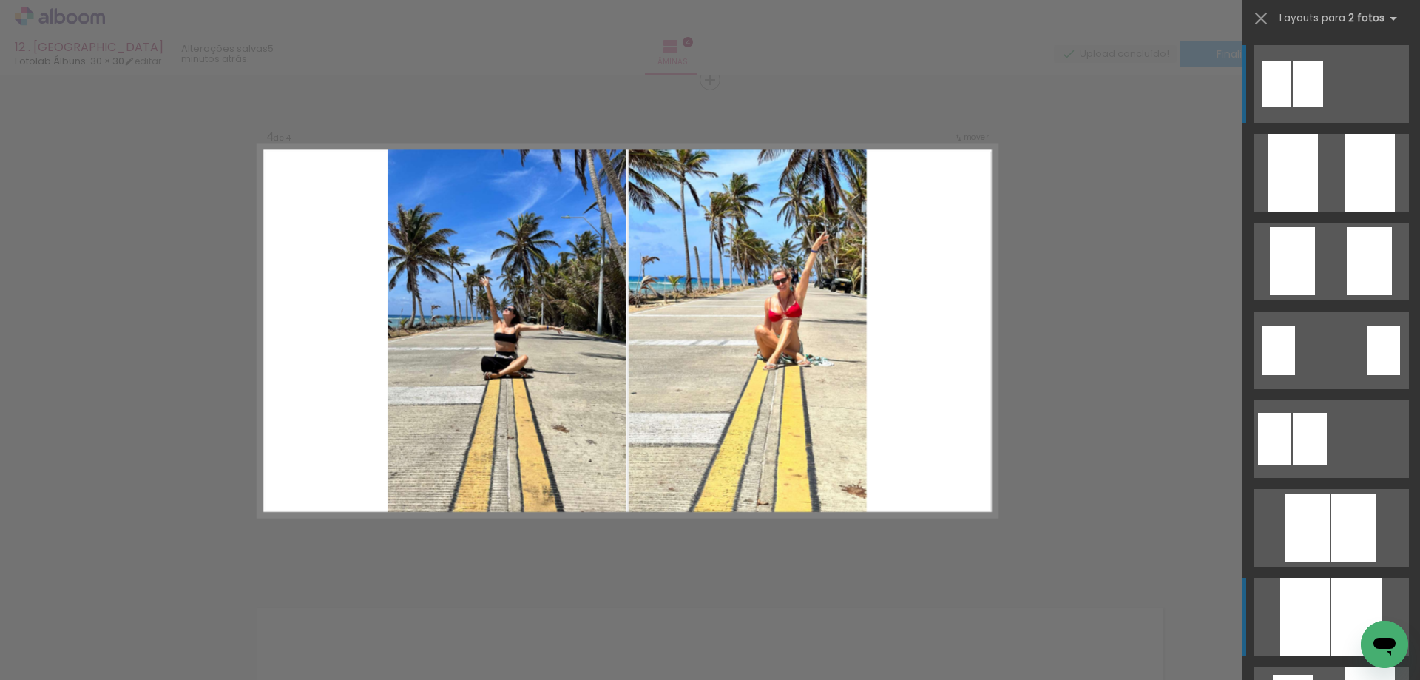
click at [1317, 212] on div at bounding box center [1293, 173] width 50 height 78
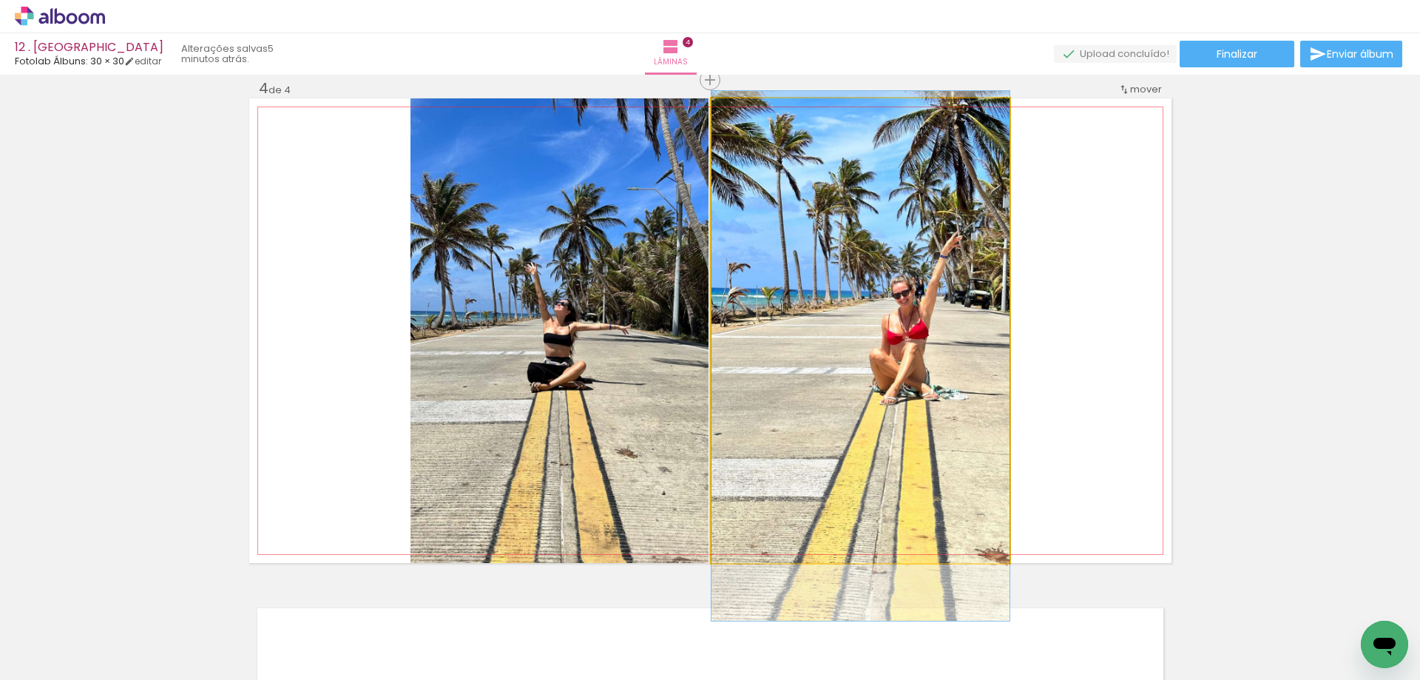
drag, startPoint x: 925, startPoint y: 368, endPoint x: 919, endPoint y: 393, distance: 25.8
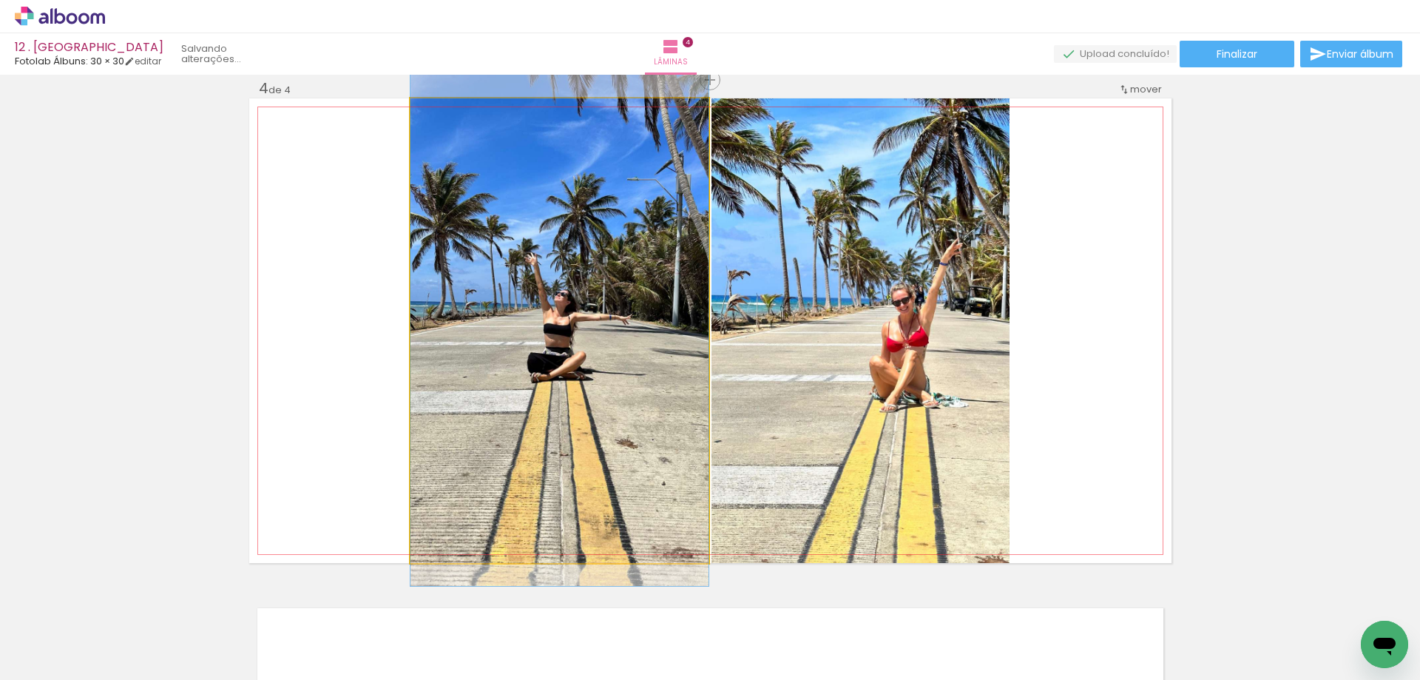
drag, startPoint x: 666, startPoint y: 426, endPoint x: 665, endPoint y: 417, distance: 9.6
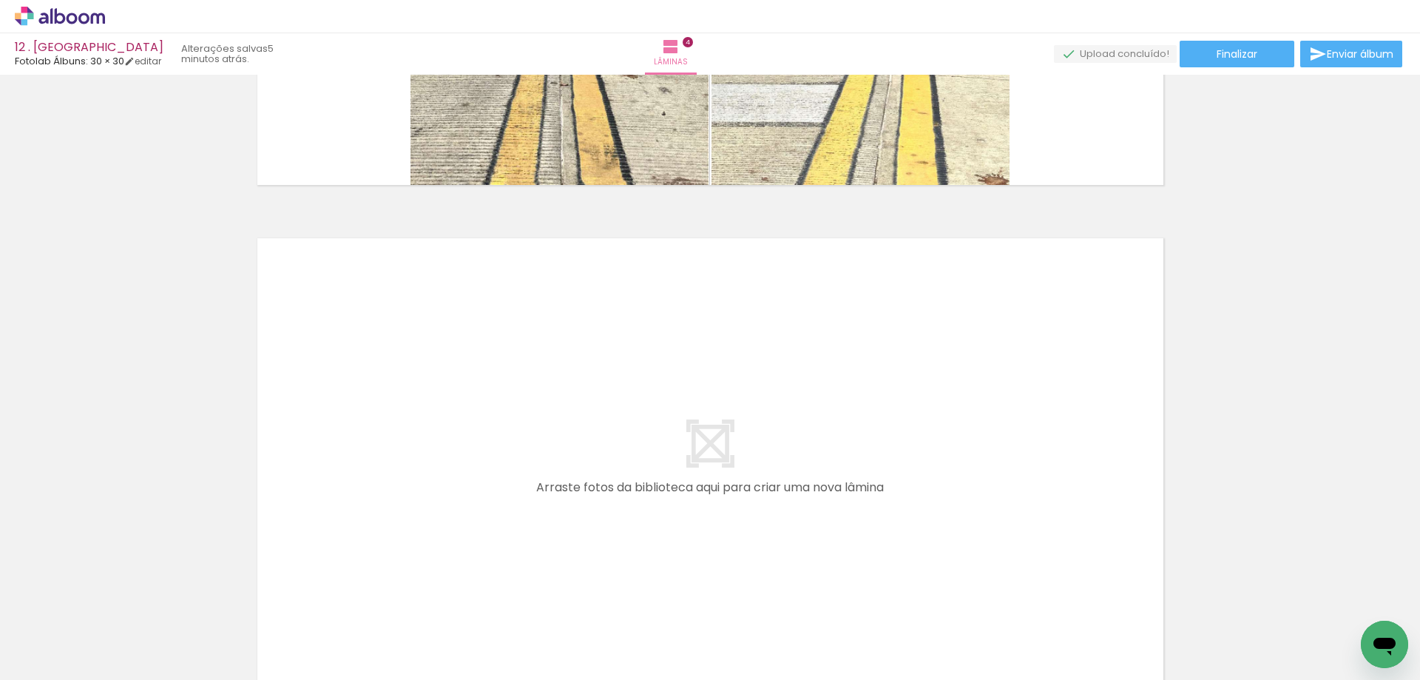
scroll to position [0, 377]
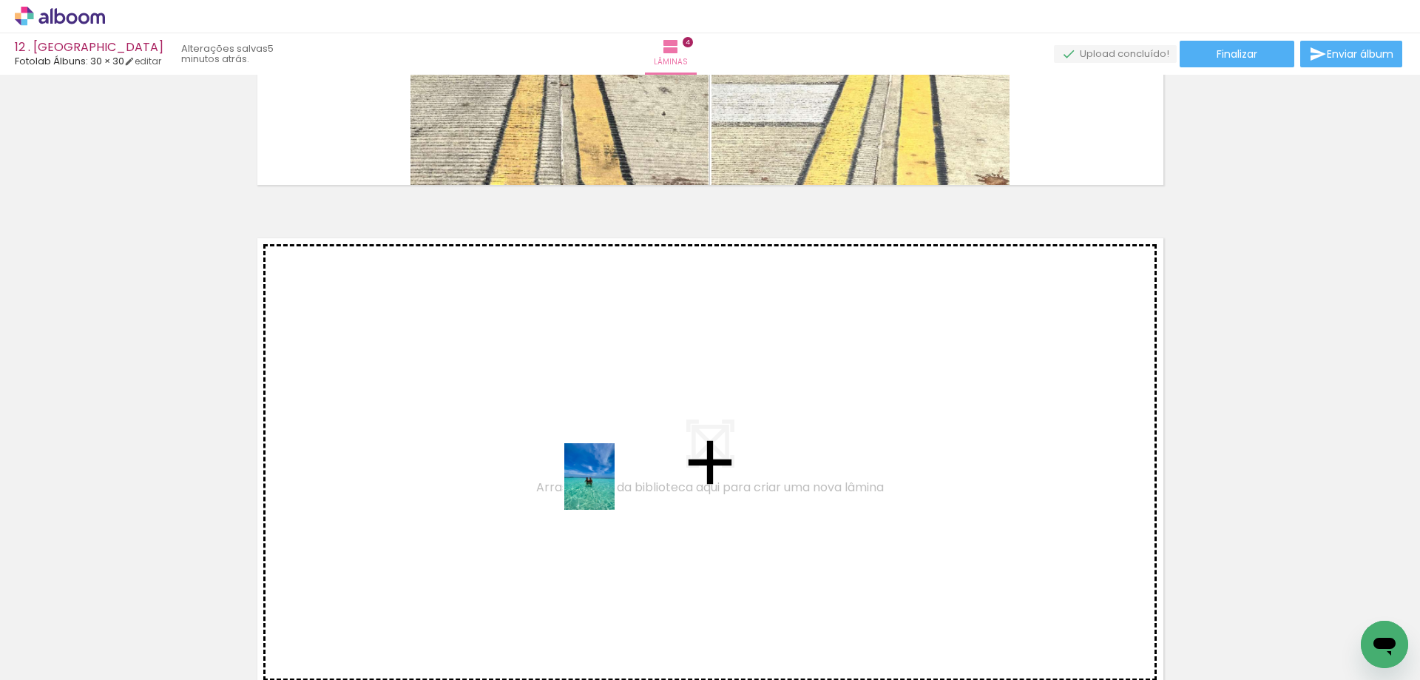
drag, startPoint x: 1023, startPoint y: 634, endPoint x: 609, endPoint y: 488, distance: 439.4
click at [609, 488] on quentale-workspace at bounding box center [710, 340] width 1420 height 680
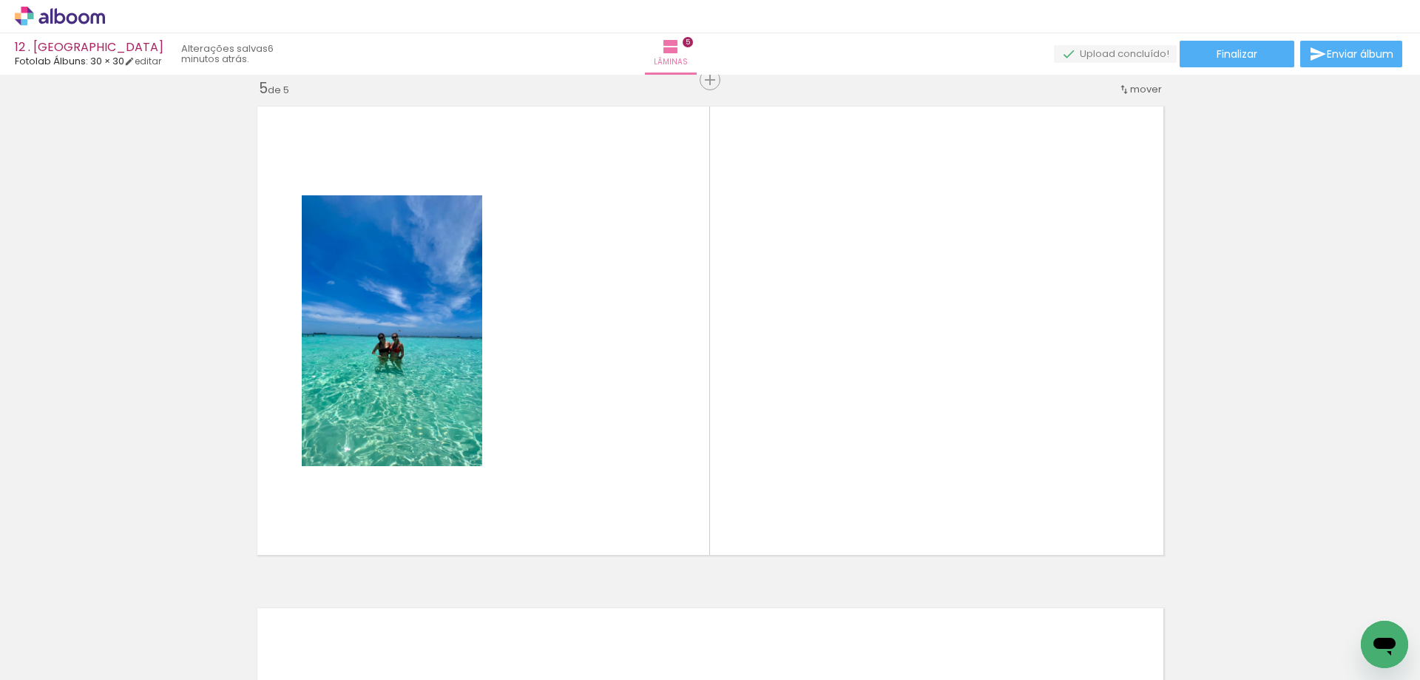
scroll to position [0, 628]
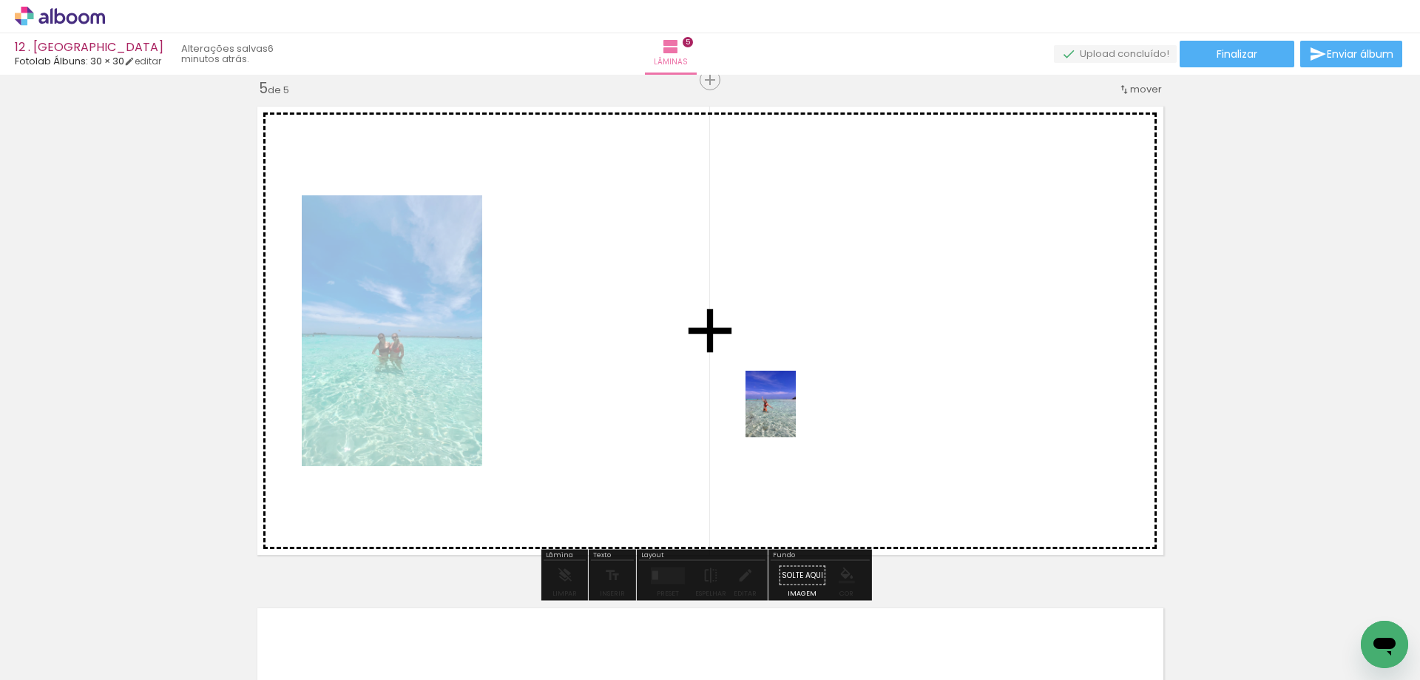
drag, startPoint x: 1169, startPoint y: 636, endPoint x: 790, endPoint y: 415, distance: 438.3
click at [790, 415] on quentale-workspace at bounding box center [710, 340] width 1420 height 680
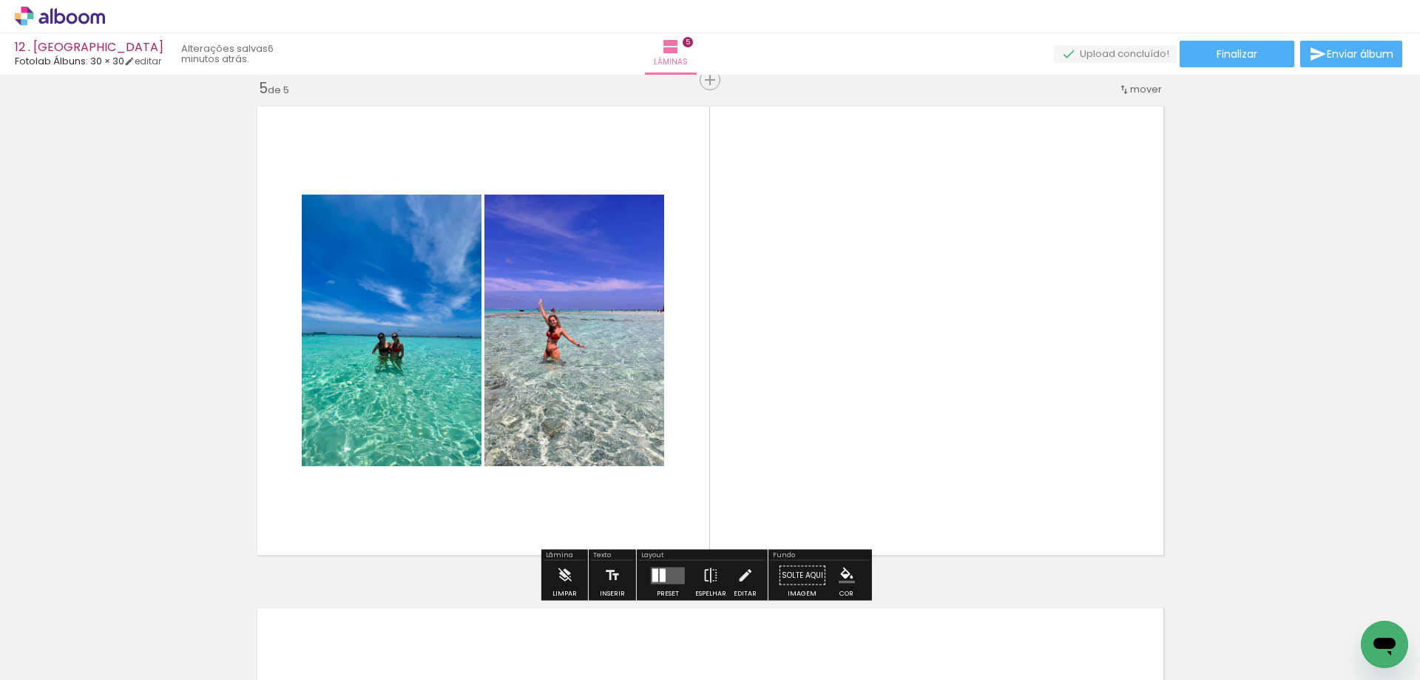
click at [671, 575] on quentale-layouter at bounding box center [668, 575] width 34 height 17
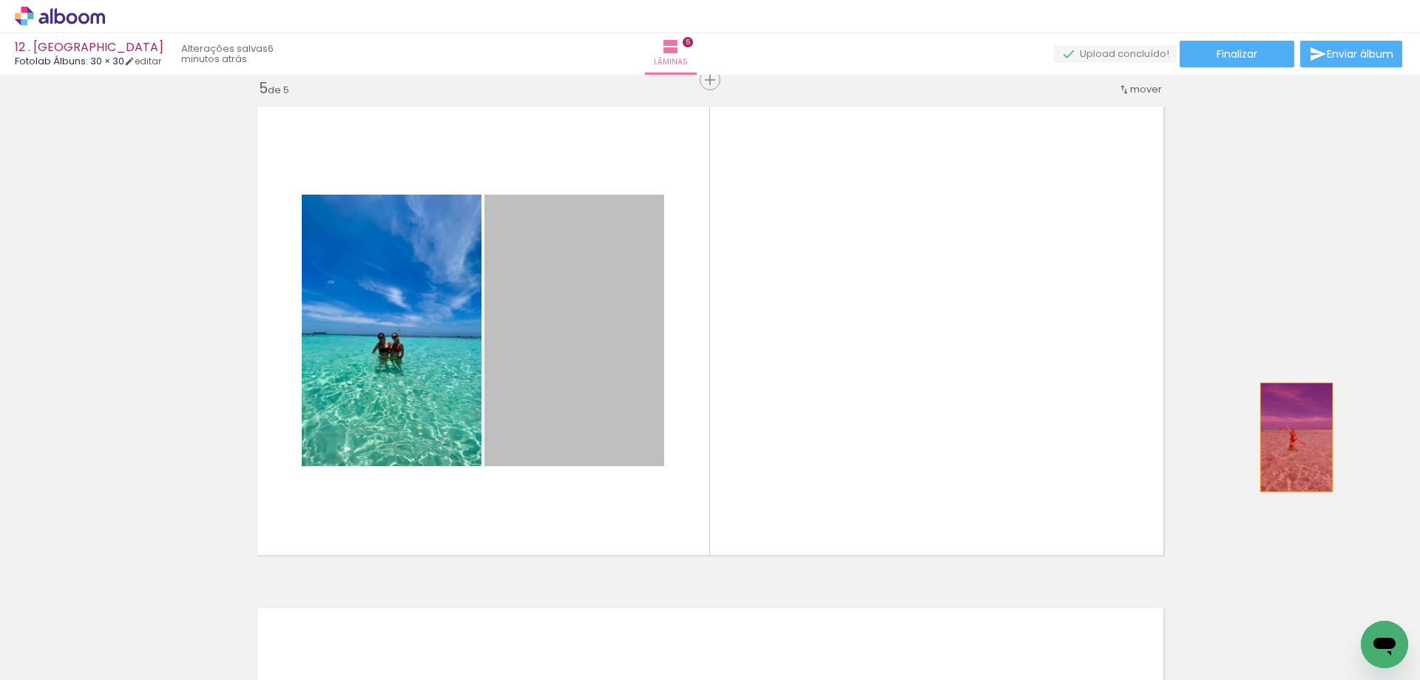
drag, startPoint x: 598, startPoint y: 402, endPoint x: 1291, endPoint y: 437, distance: 694.1
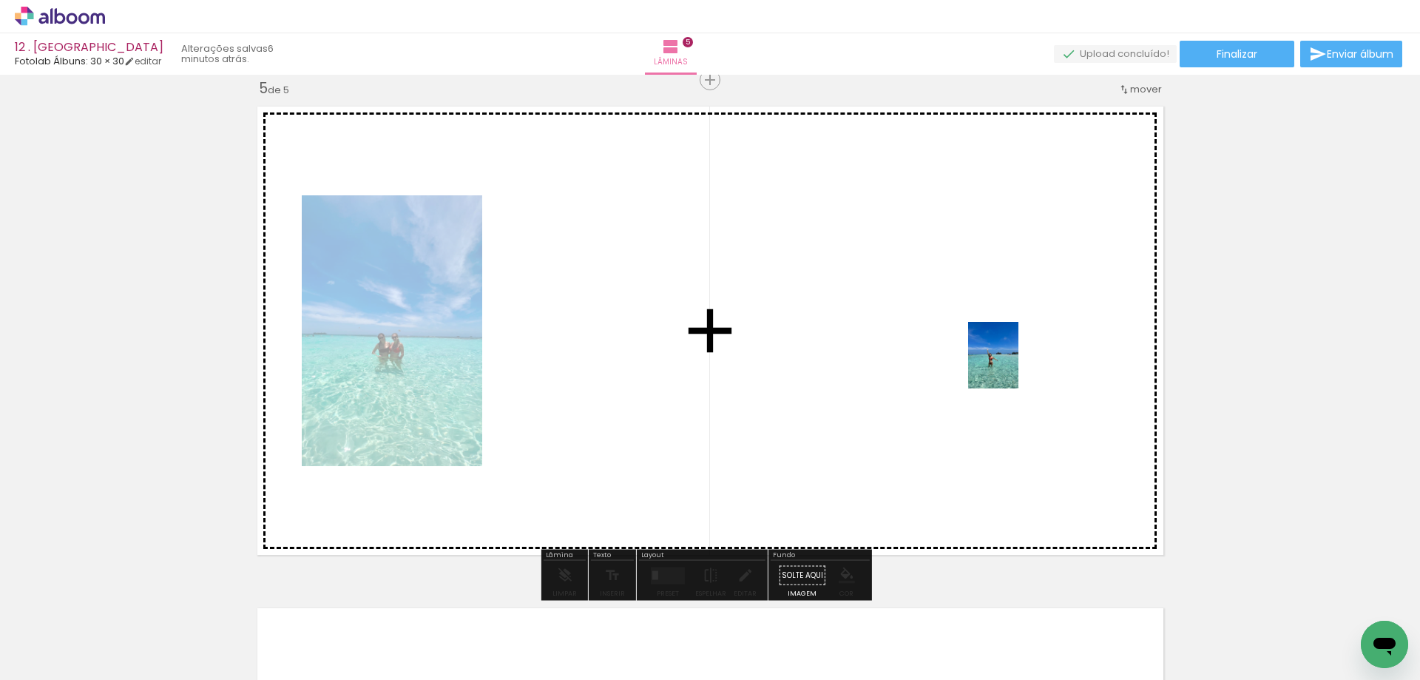
drag, startPoint x: 1355, startPoint y: 635, endPoint x: 1013, endPoint y: 366, distance: 435.3
click at [1013, 366] on quentale-workspace at bounding box center [710, 340] width 1420 height 680
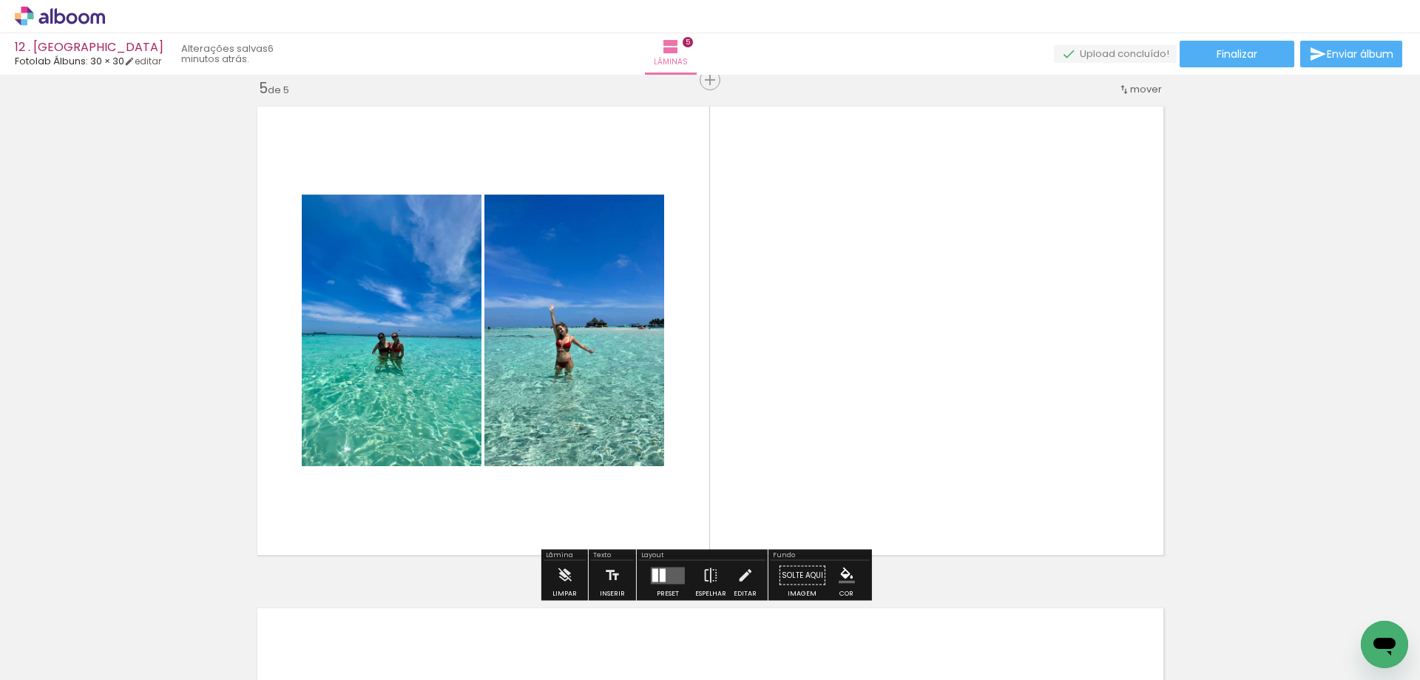
click at [670, 572] on quentale-layouter at bounding box center [668, 575] width 34 height 17
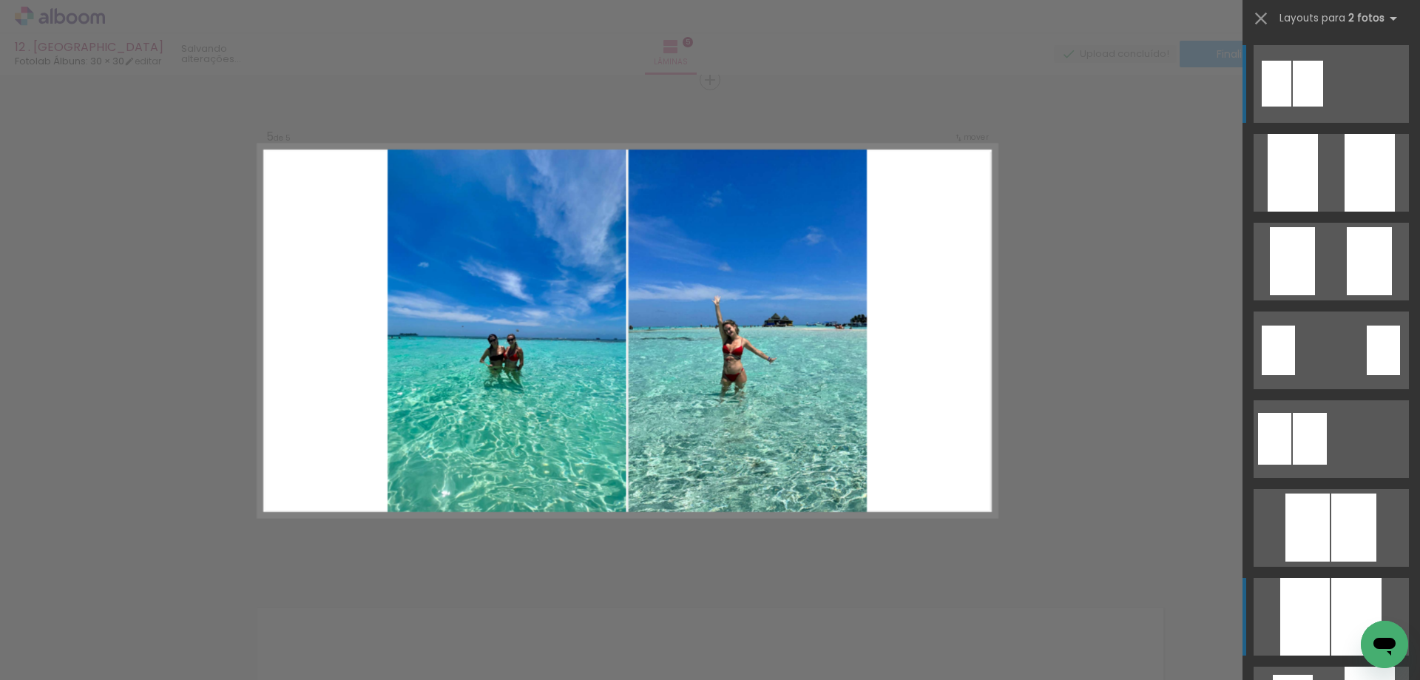
click at [1325, 212] on quentale-layouter at bounding box center [1331, 173] width 155 height 78
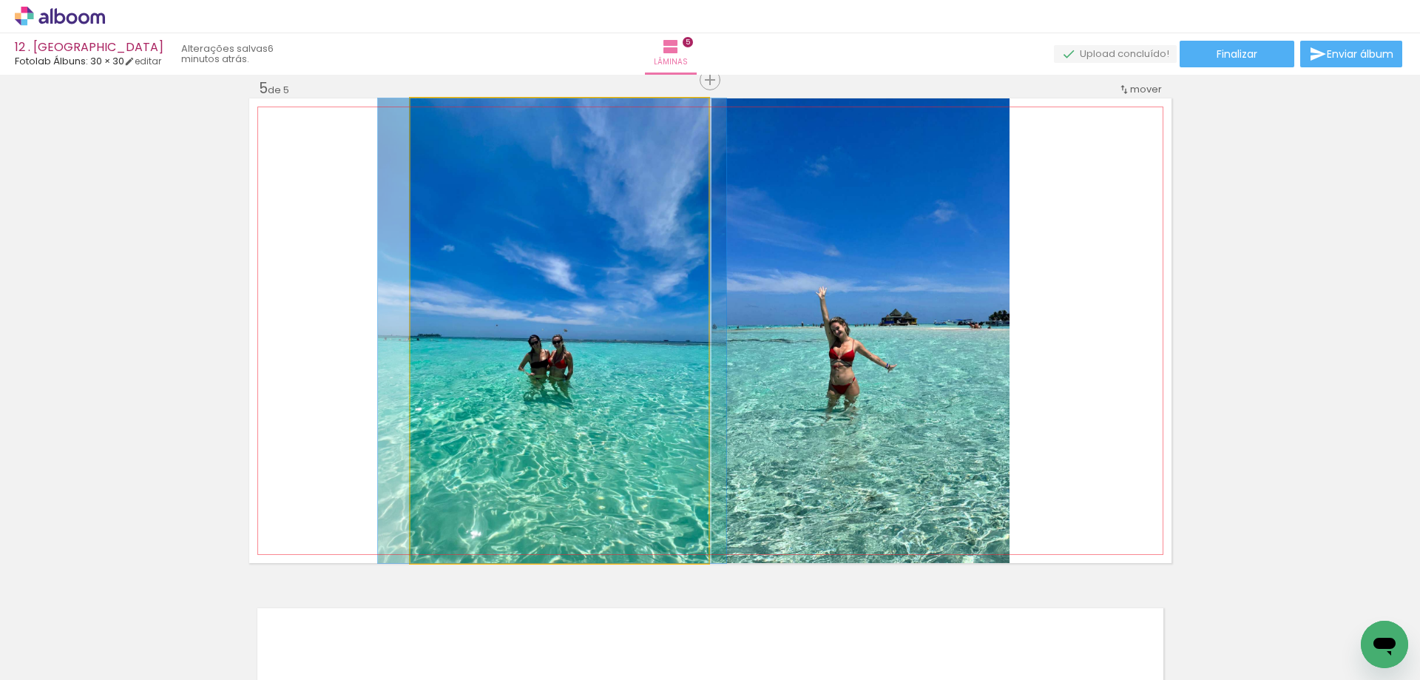
drag, startPoint x: 629, startPoint y: 414, endPoint x: 621, endPoint y: 396, distance: 19.2
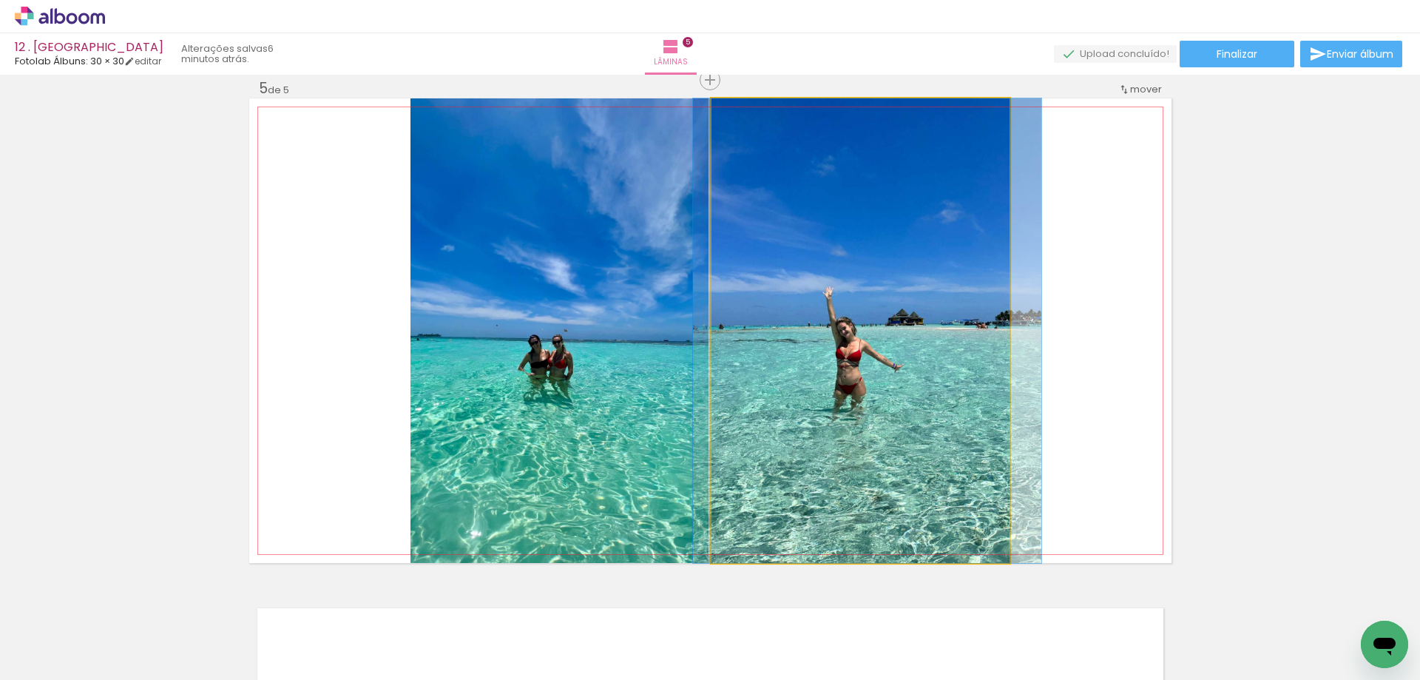
drag, startPoint x: 819, startPoint y: 370, endPoint x: 826, endPoint y: 385, distance: 16.2
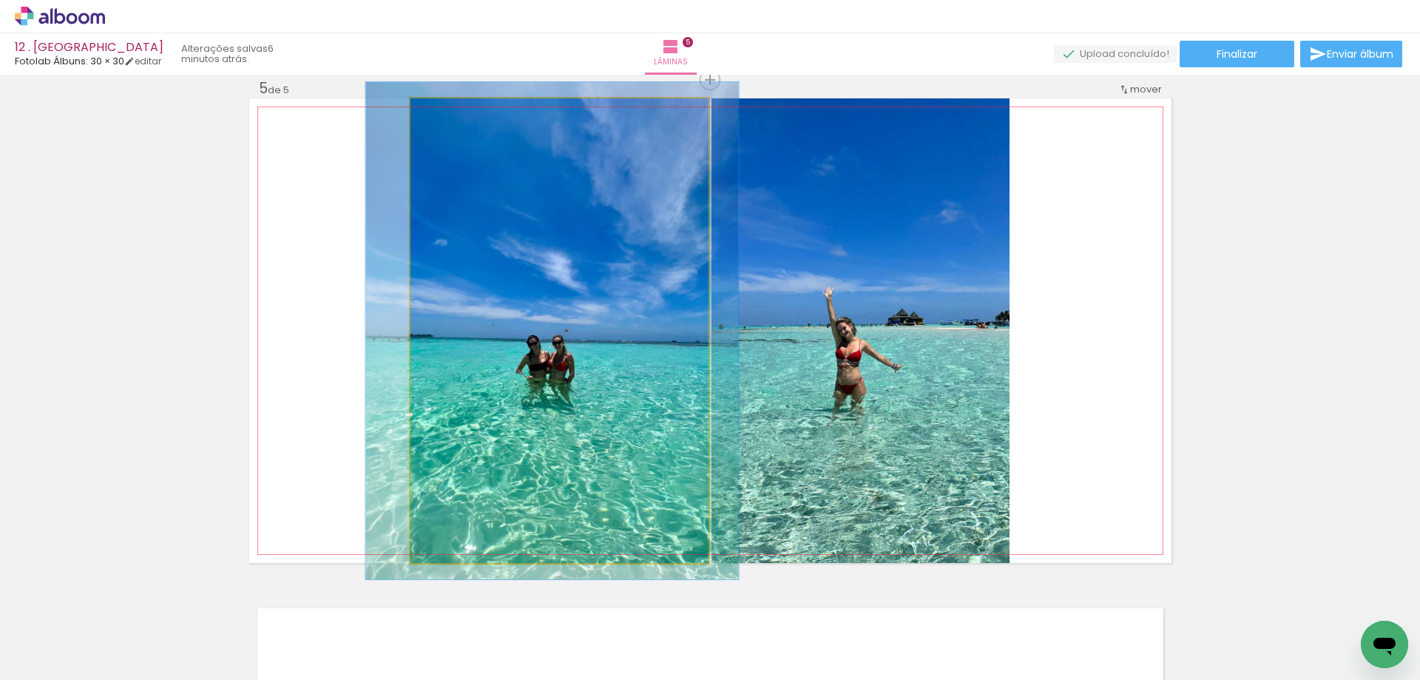
type paper-slider "107"
click at [444, 120] on div at bounding box center [449, 114] width 24 height 24
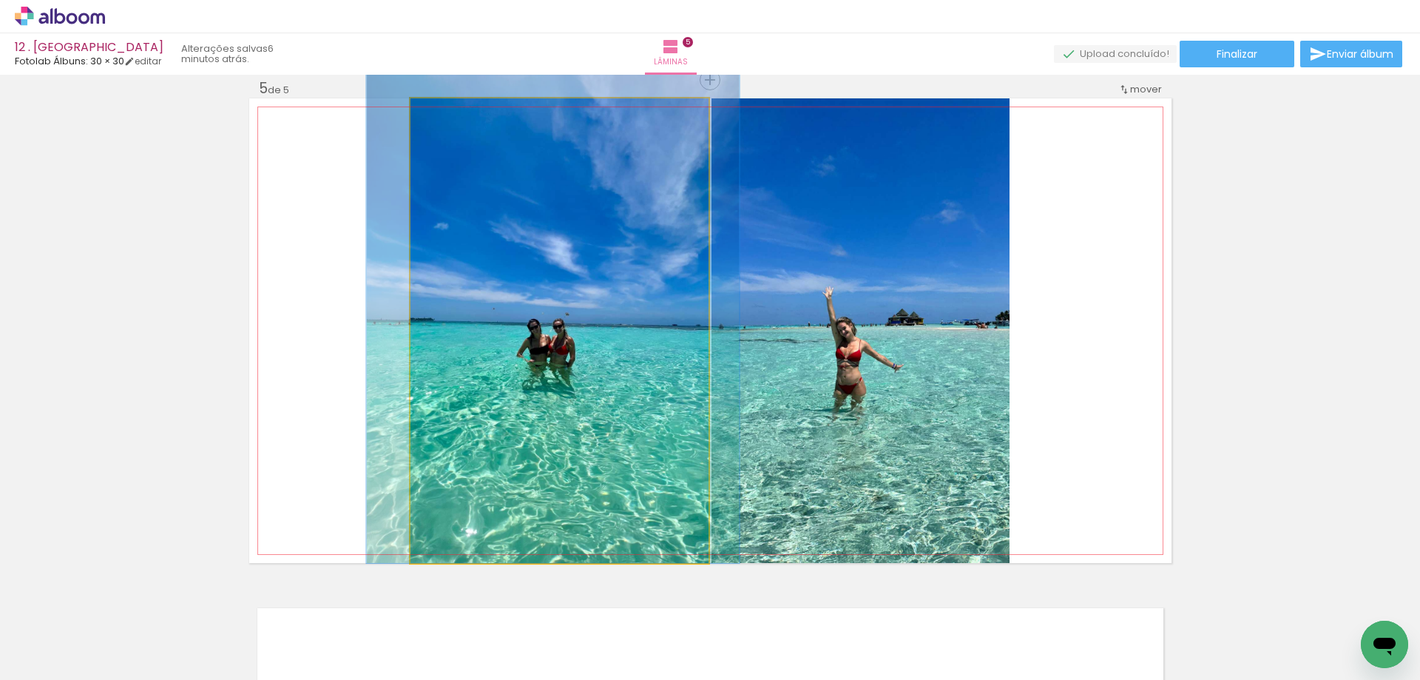
drag, startPoint x: 616, startPoint y: 390, endPoint x: 617, endPoint y: 365, distance: 25.2
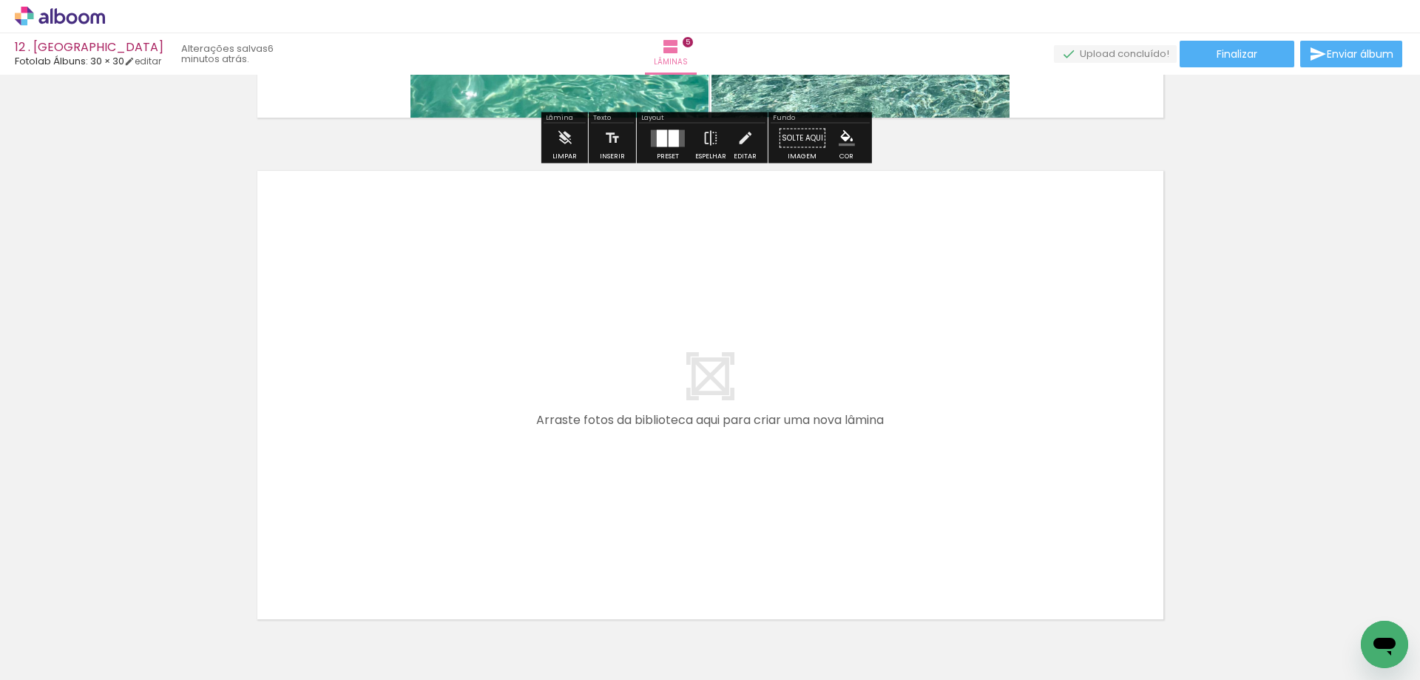
scroll to position [2470, 0]
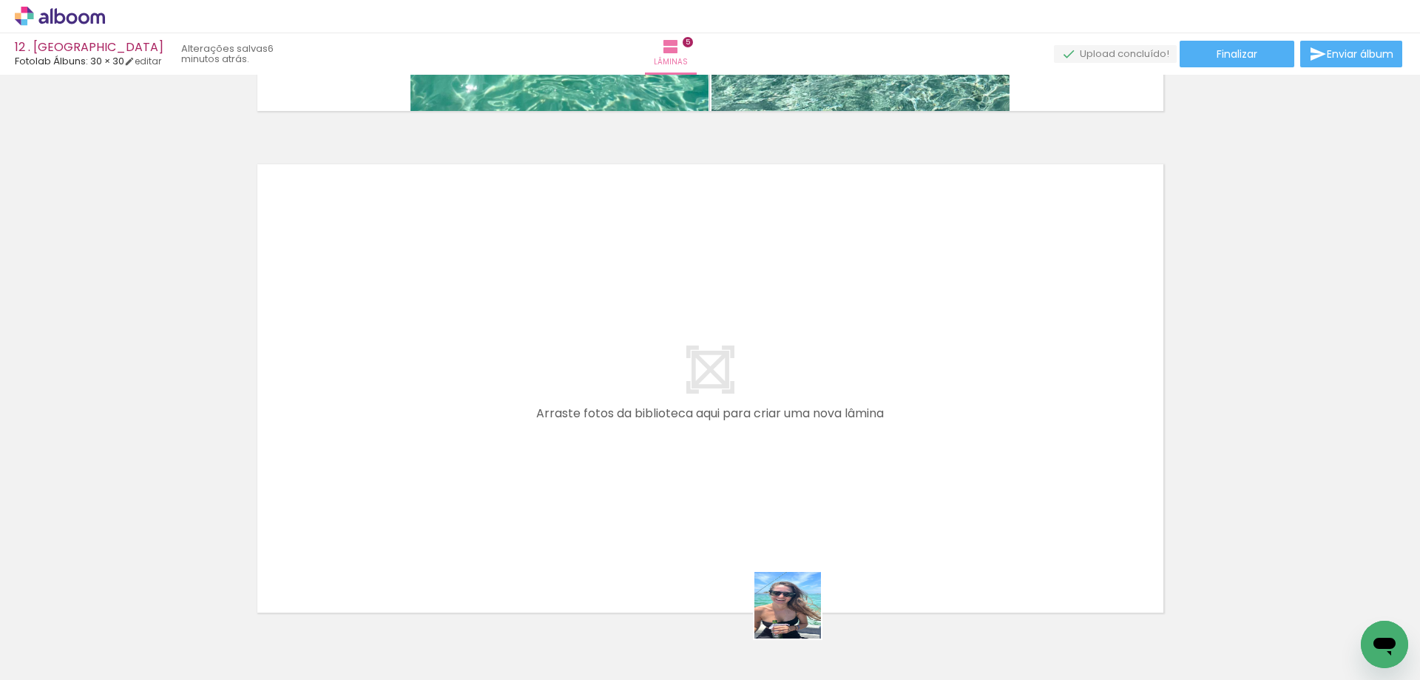
drag, startPoint x: 838, startPoint y: 631, endPoint x: 542, endPoint y: 473, distance: 336.3
click at [542, 473] on quentale-workspace at bounding box center [710, 340] width 1420 height 680
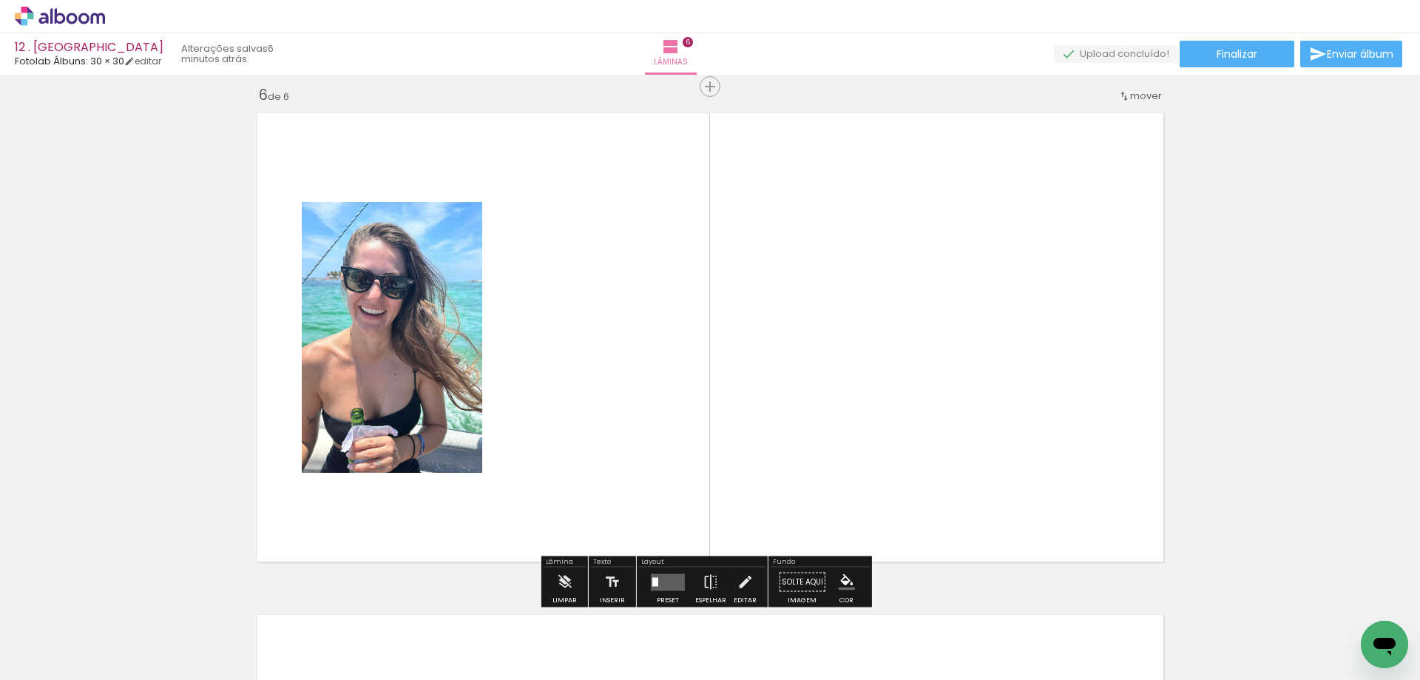
scroll to position [2527, 0]
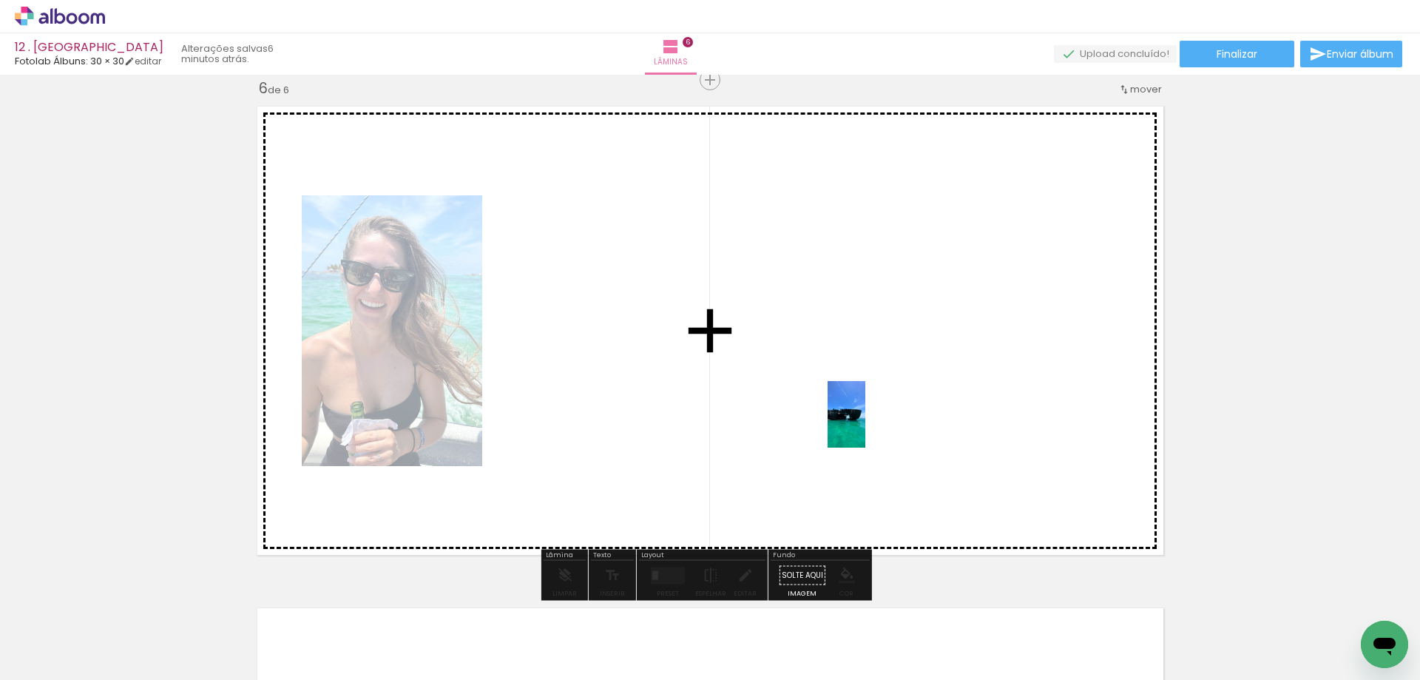
drag, startPoint x: 705, startPoint y: 636, endPoint x: 872, endPoint y: 425, distance: 269.1
click at [872, 425] on quentale-workspace at bounding box center [710, 340] width 1420 height 680
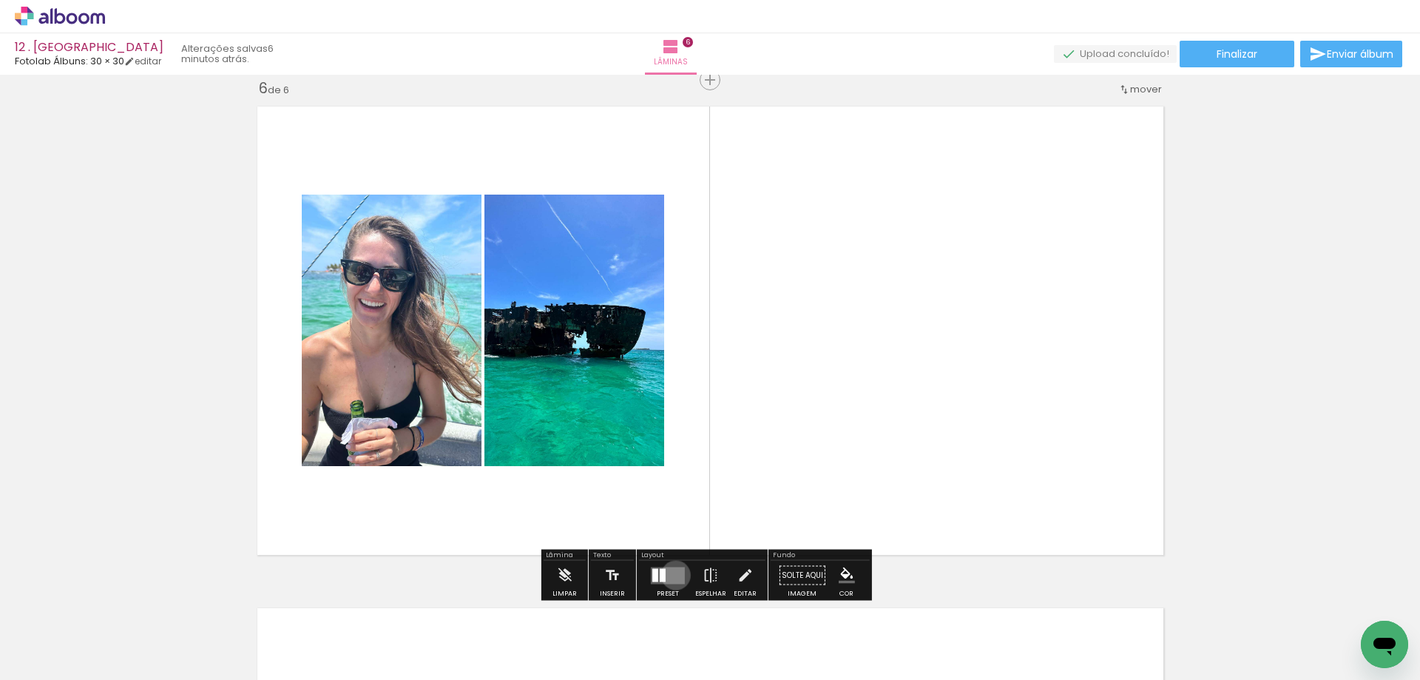
click at [673, 575] on quentale-layouter at bounding box center [668, 575] width 34 height 17
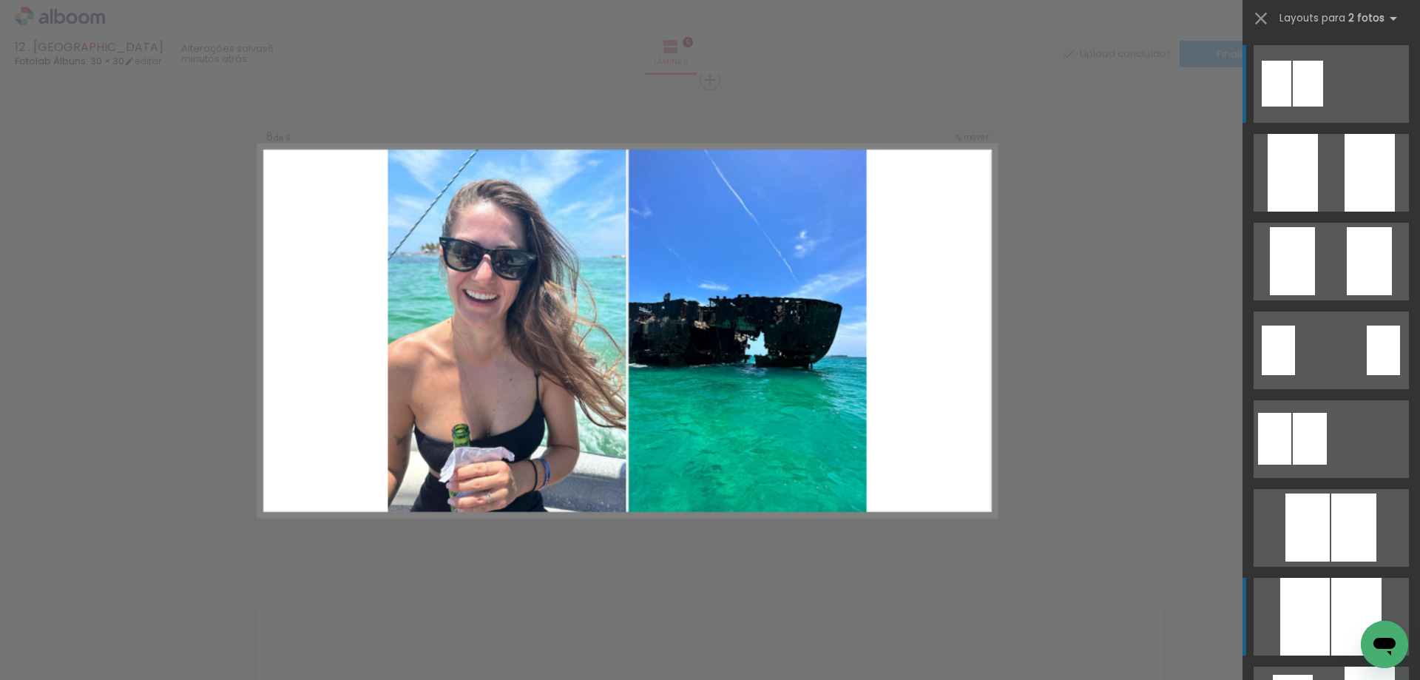
click at [1300, 212] on div at bounding box center [1293, 173] width 50 height 78
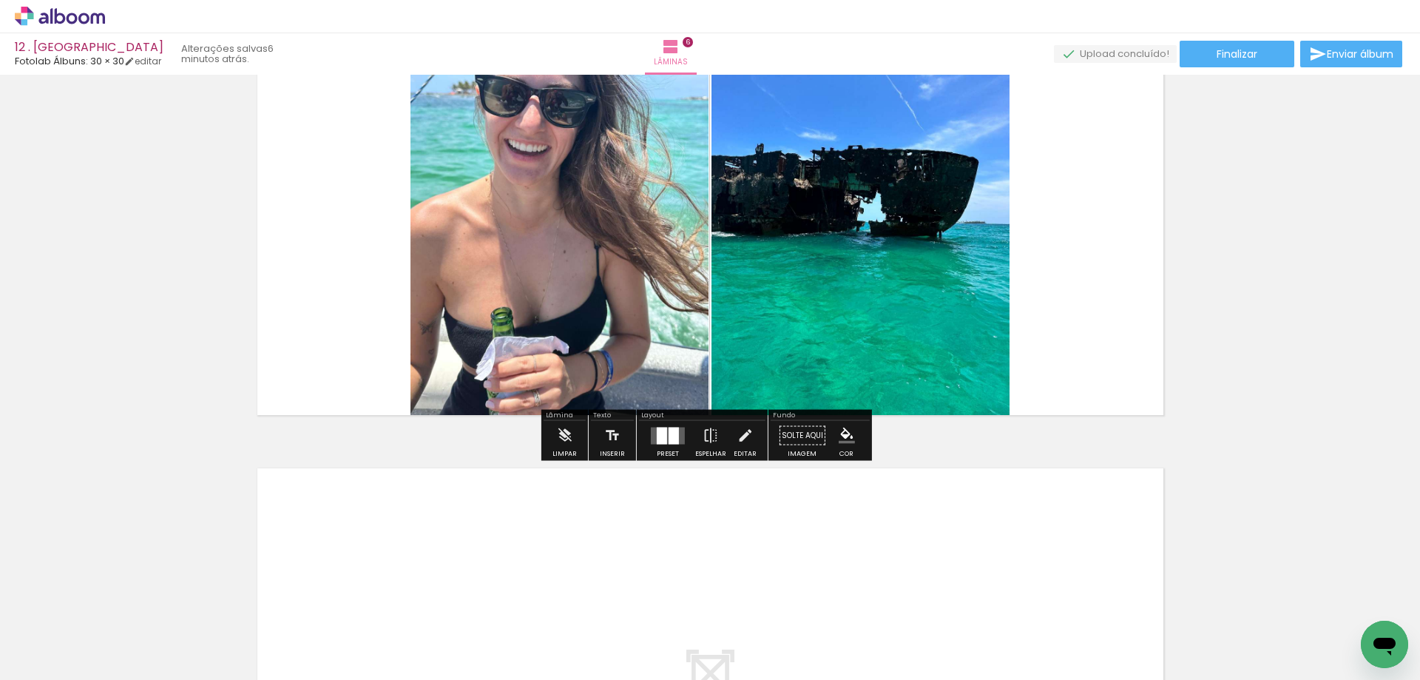
scroll to position [2675, 0]
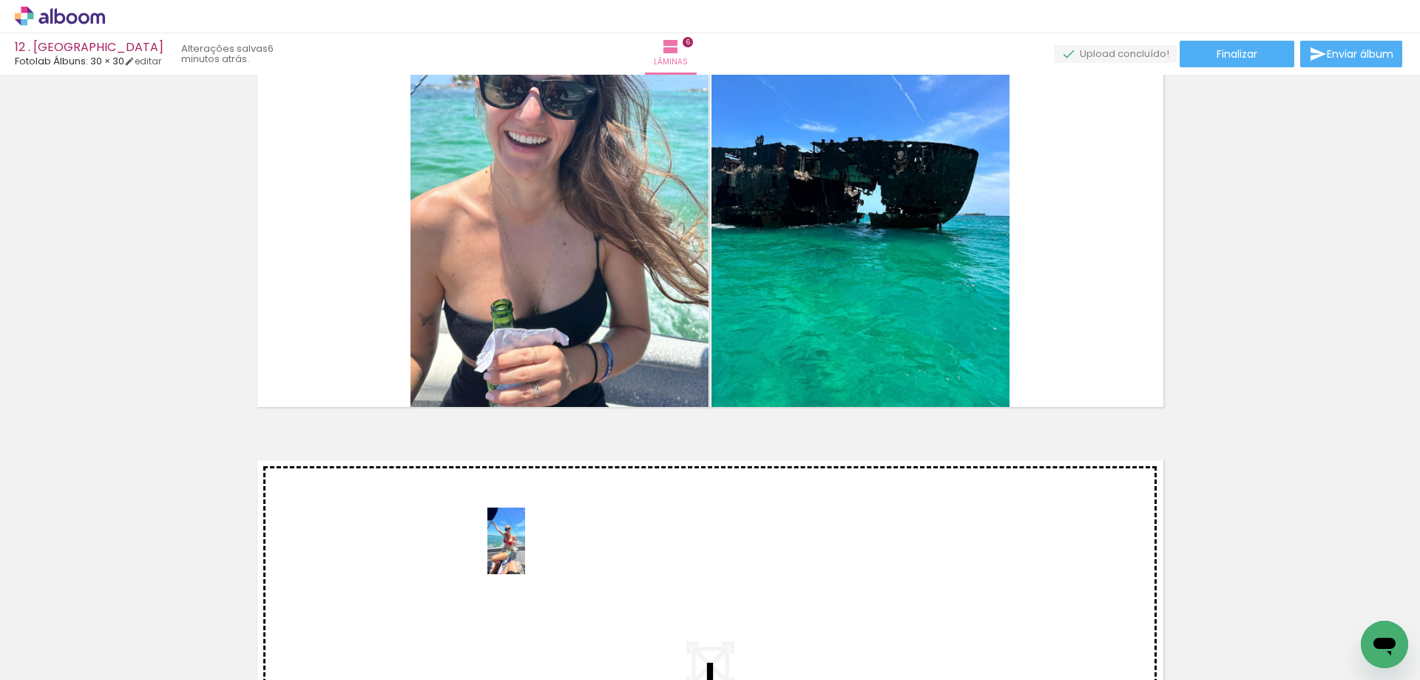
drag, startPoint x: 517, startPoint y: 644, endPoint x: 532, endPoint y: 552, distance: 92.9
click at [532, 552] on quentale-workspace at bounding box center [710, 340] width 1420 height 680
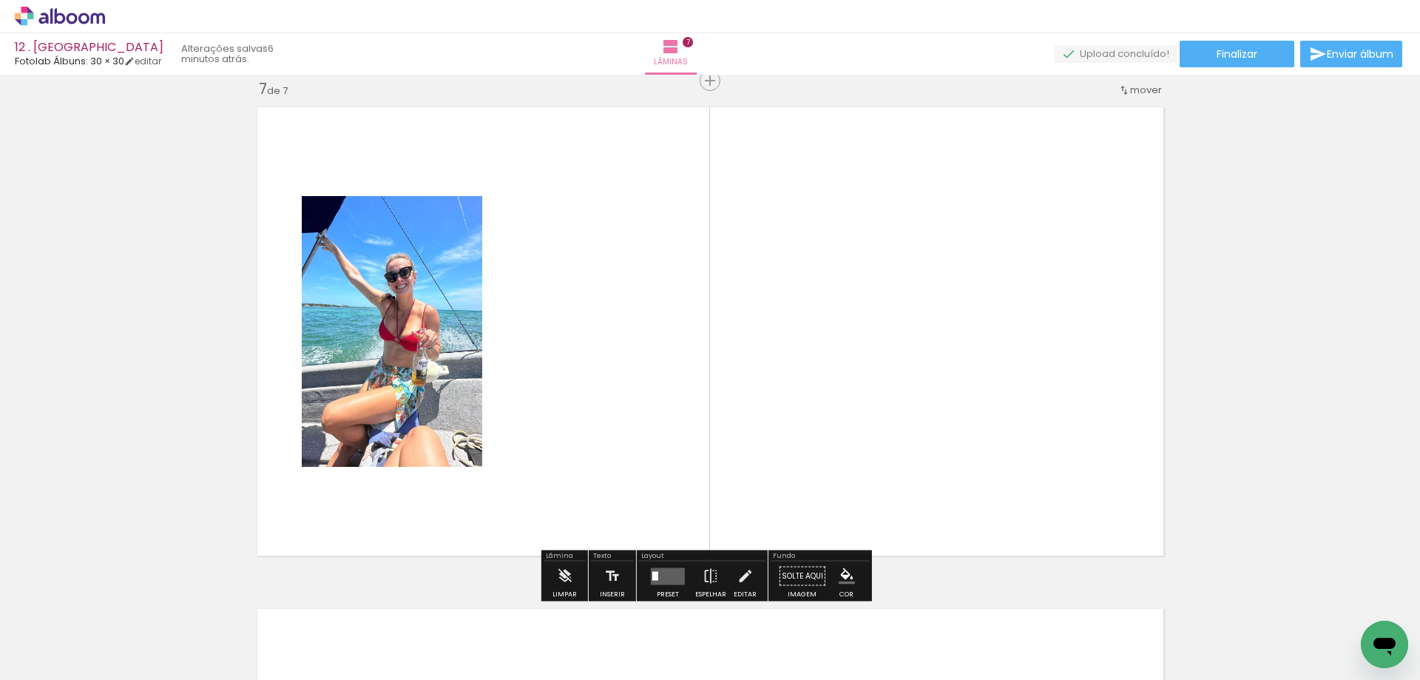
scroll to position [3029, 0]
drag, startPoint x: 946, startPoint y: 607, endPoint x: 962, endPoint y: 476, distance: 132.7
click at [962, 476] on quentale-workspace at bounding box center [710, 340] width 1420 height 680
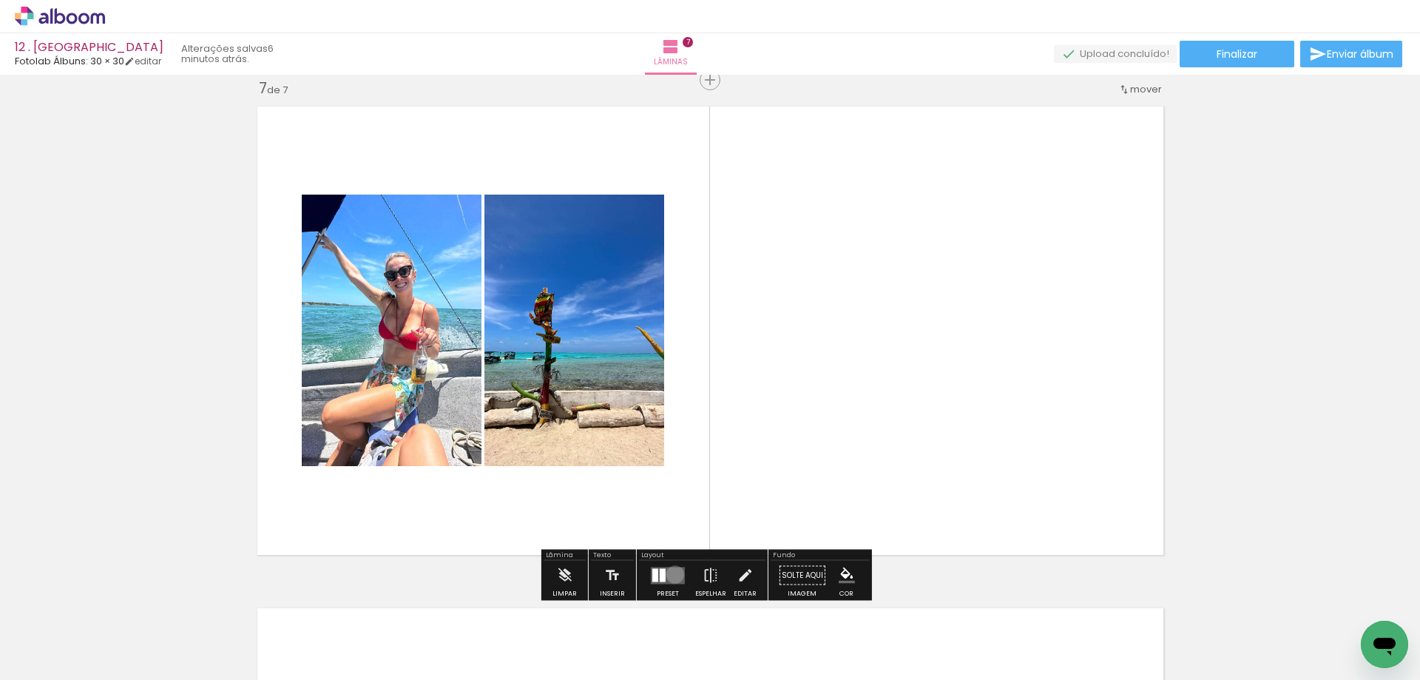
click at [672, 574] on quentale-layouter at bounding box center [668, 575] width 34 height 17
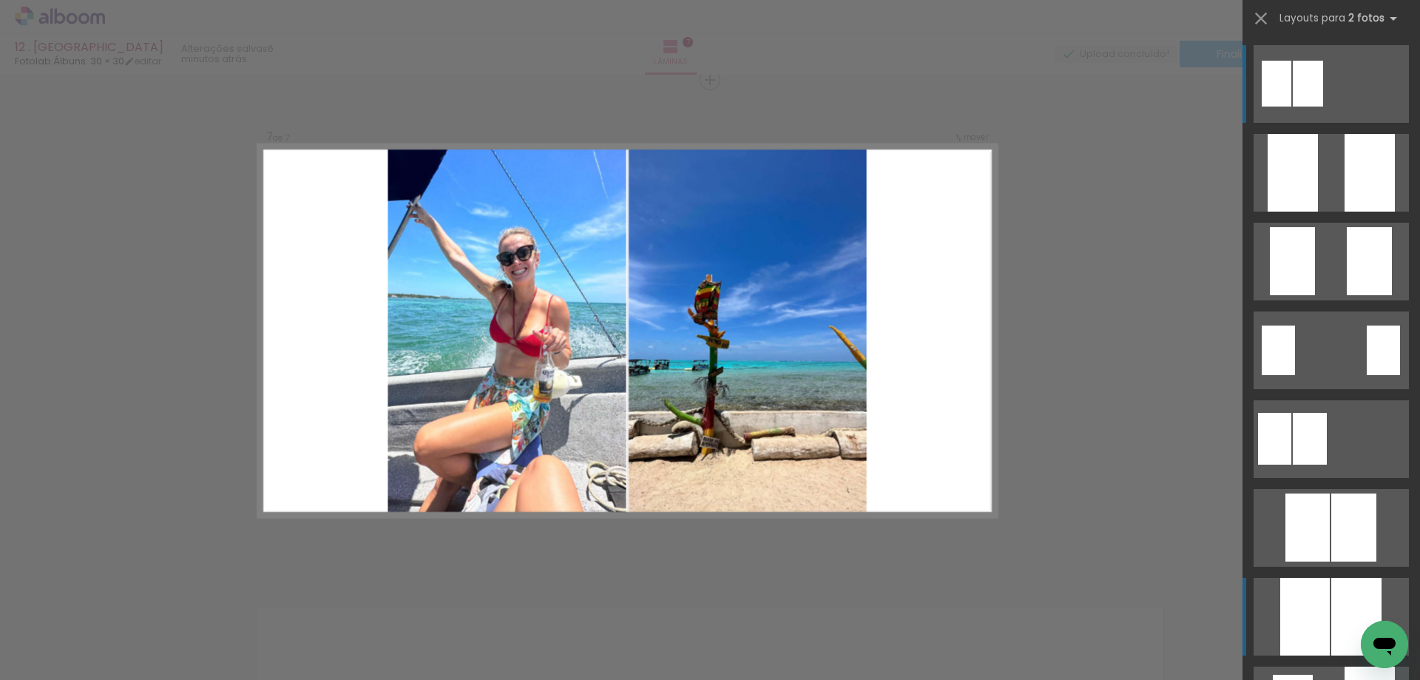
scroll to position [3028, 0]
click at [1345, 212] on div at bounding box center [1370, 173] width 50 height 78
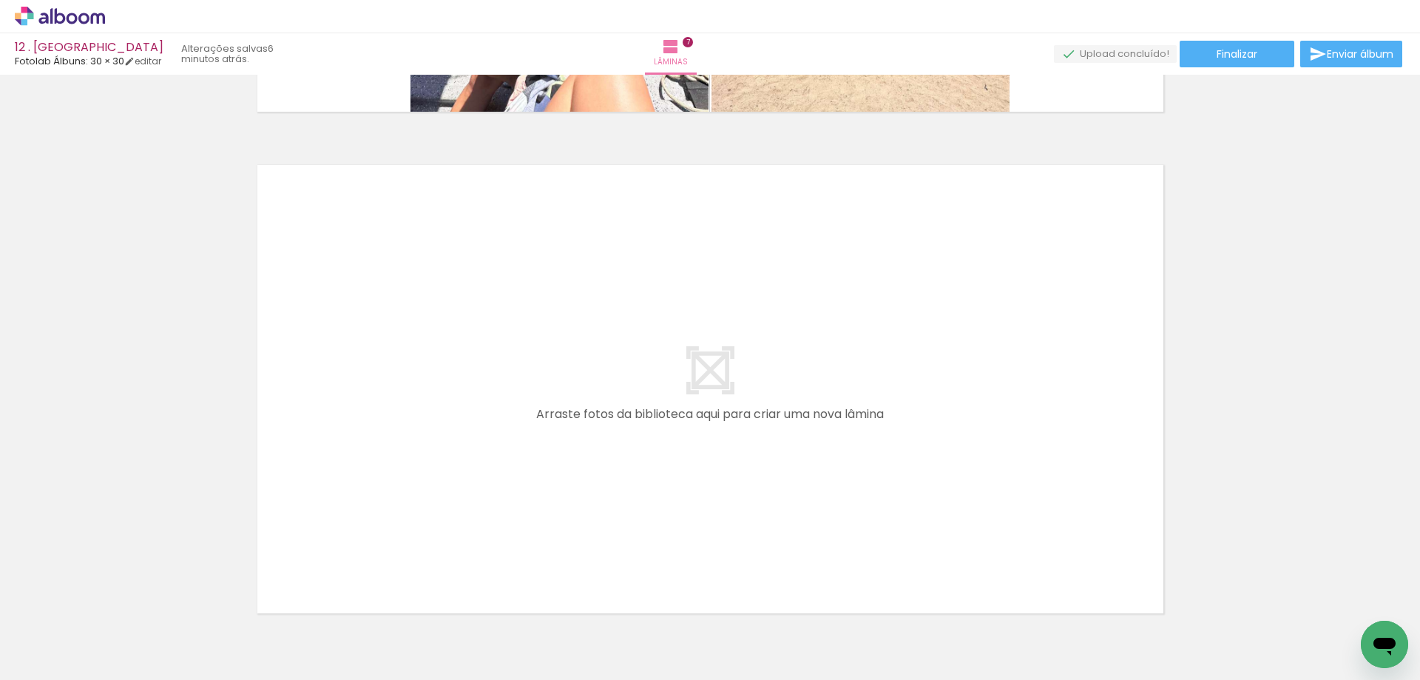
scroll to position [0, 1191]
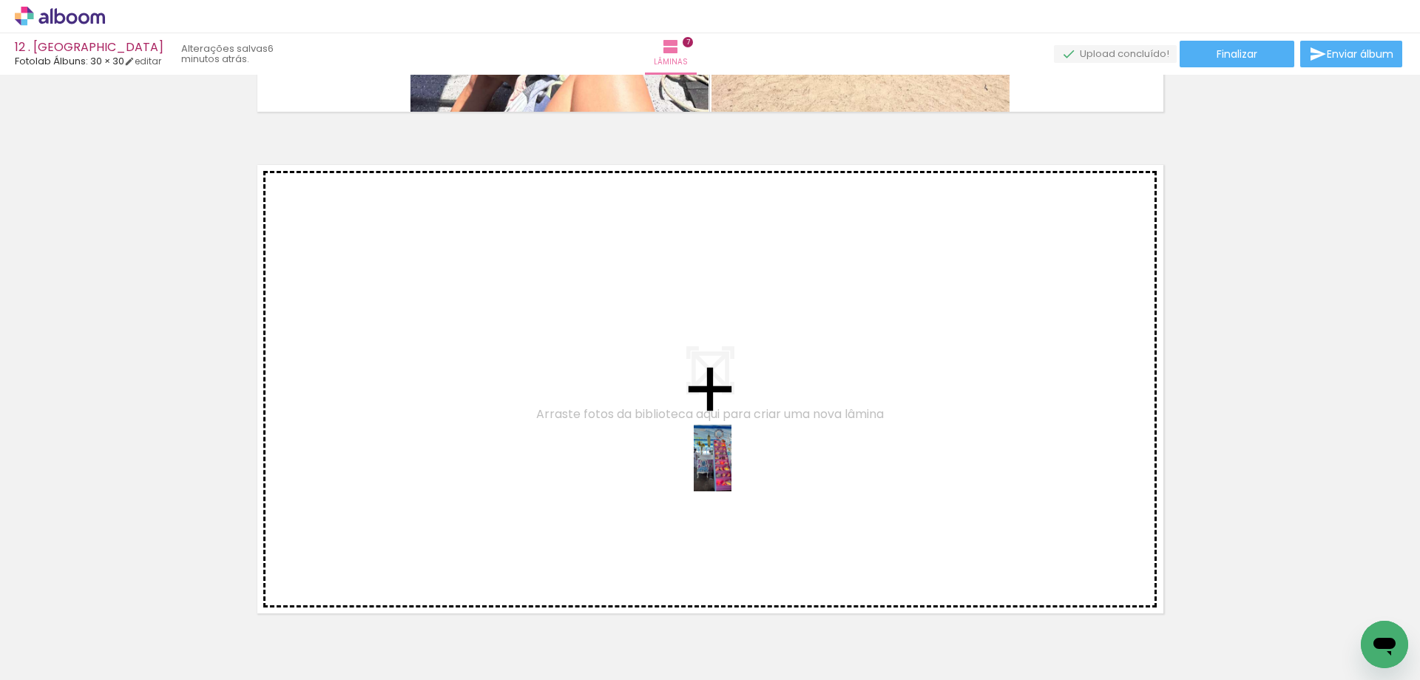
drag, startPoint x: 1196, startPoint y: 646, endPoint x: 738, endPoint y: 469, distance: 490.2
click at [738, 469] on quentale-workspace at bounding box center [710, 340] width 1420 height 680
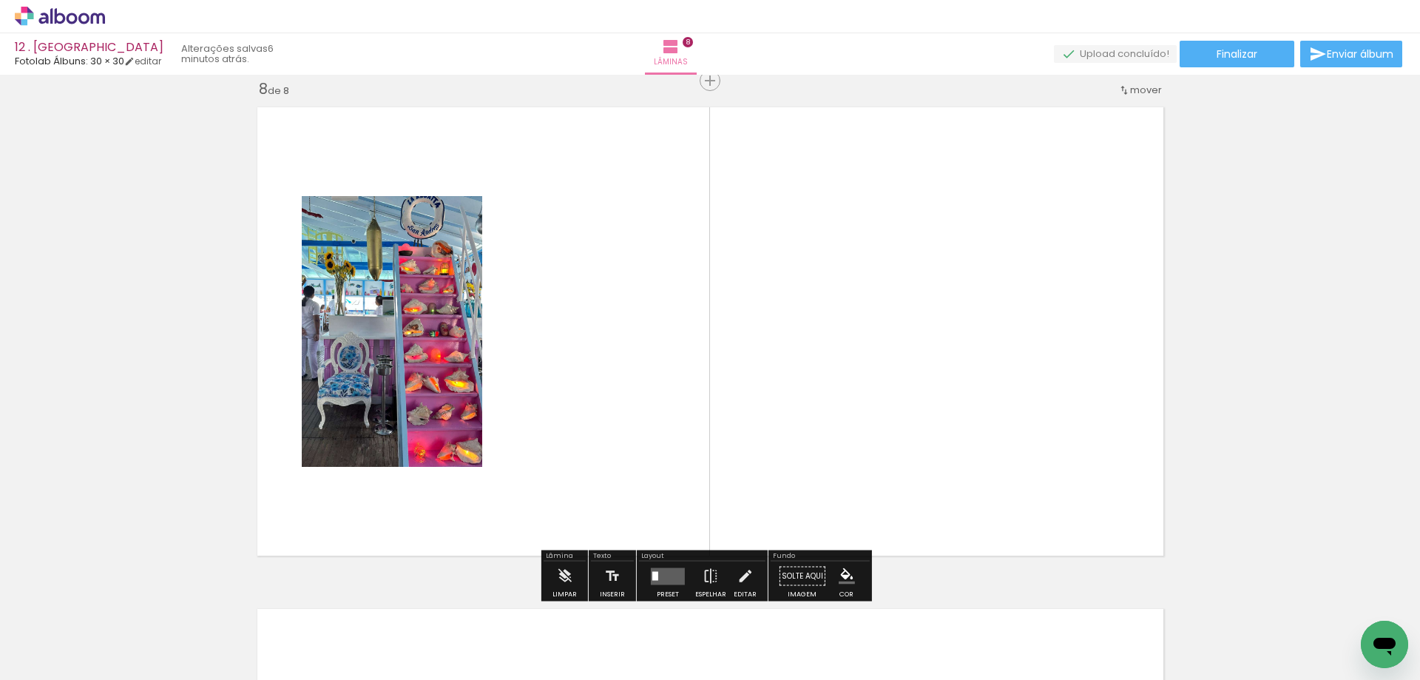
scroll to position [3531, 0]
drag, startPoint x: 1041, startPoint y: 637, endPoint x: 1025, endPoint y: 408, distance: 229.9
click at [1030, 399] on quentale-workspace at bounding box center [710, 340] width 1420 height 680
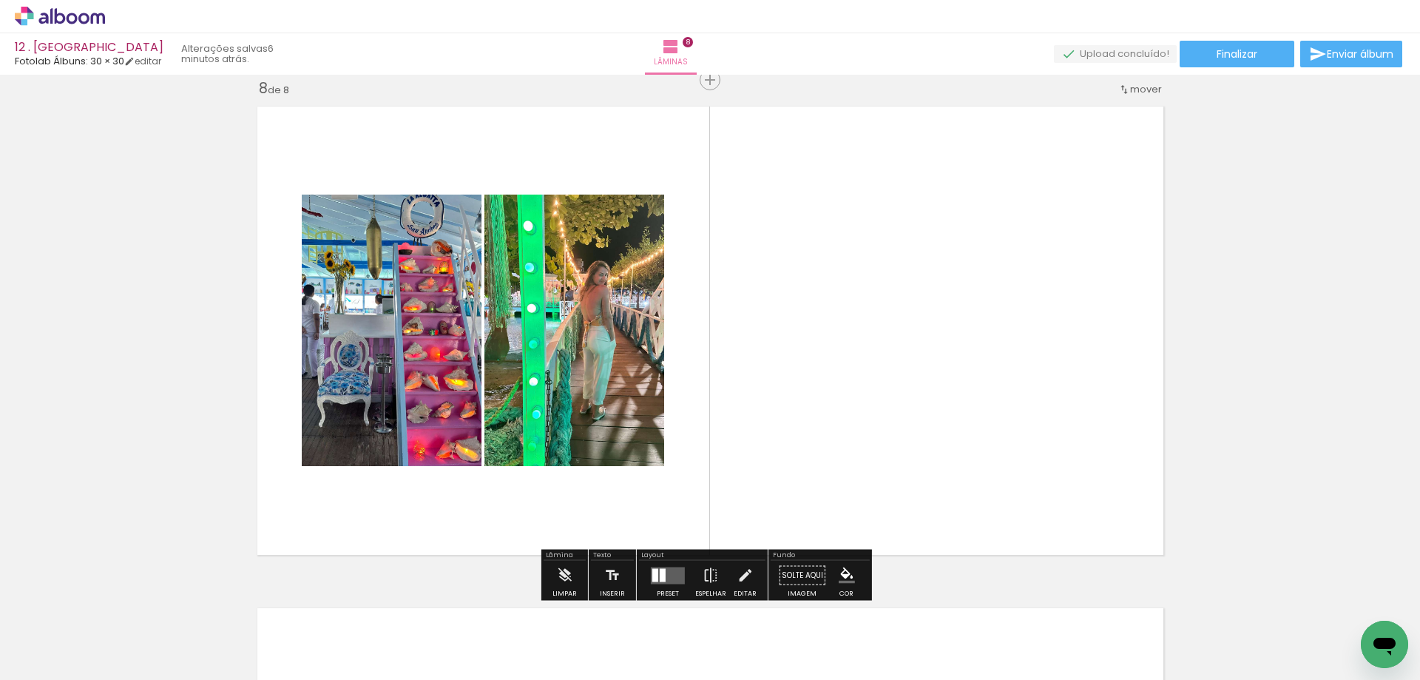
click at [678, 578] on quentale-layouter at bounding box center [668, 575] width 34 height 17
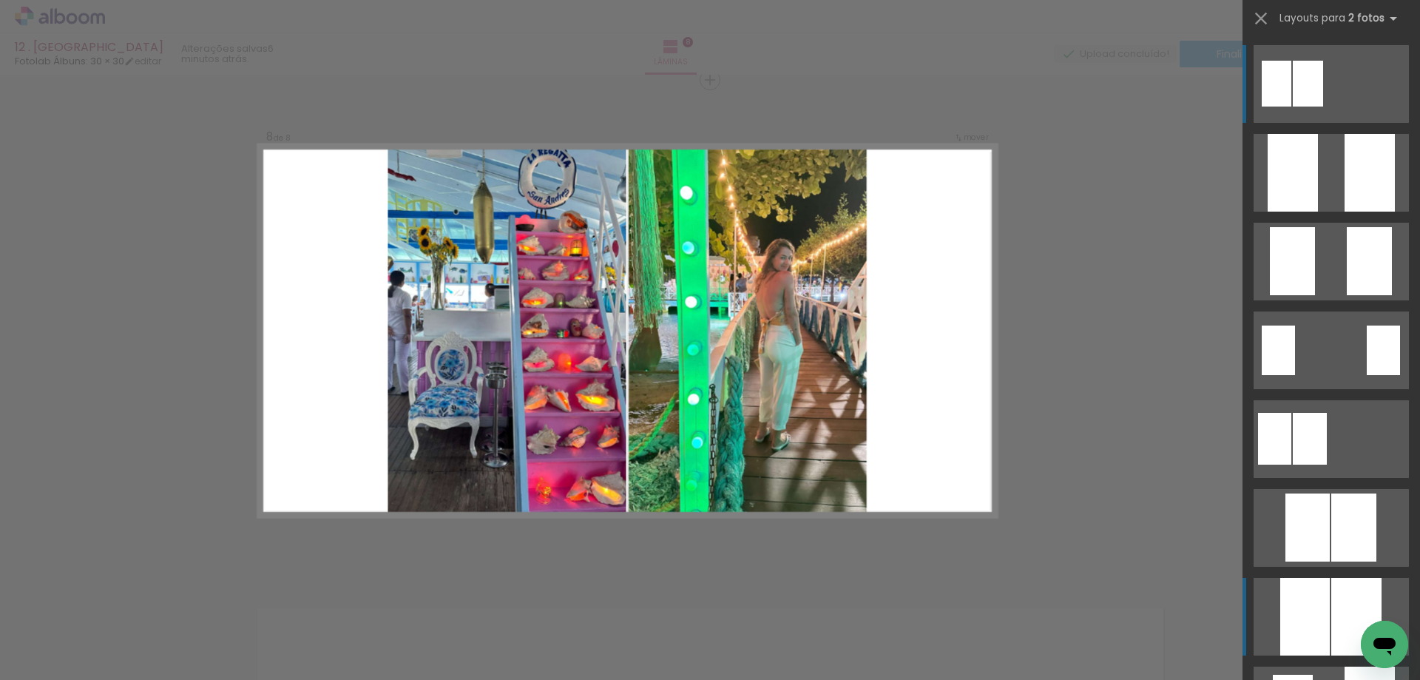
click at [1315, 212] on div at bounding box center [1293, 173] width 50 height 78
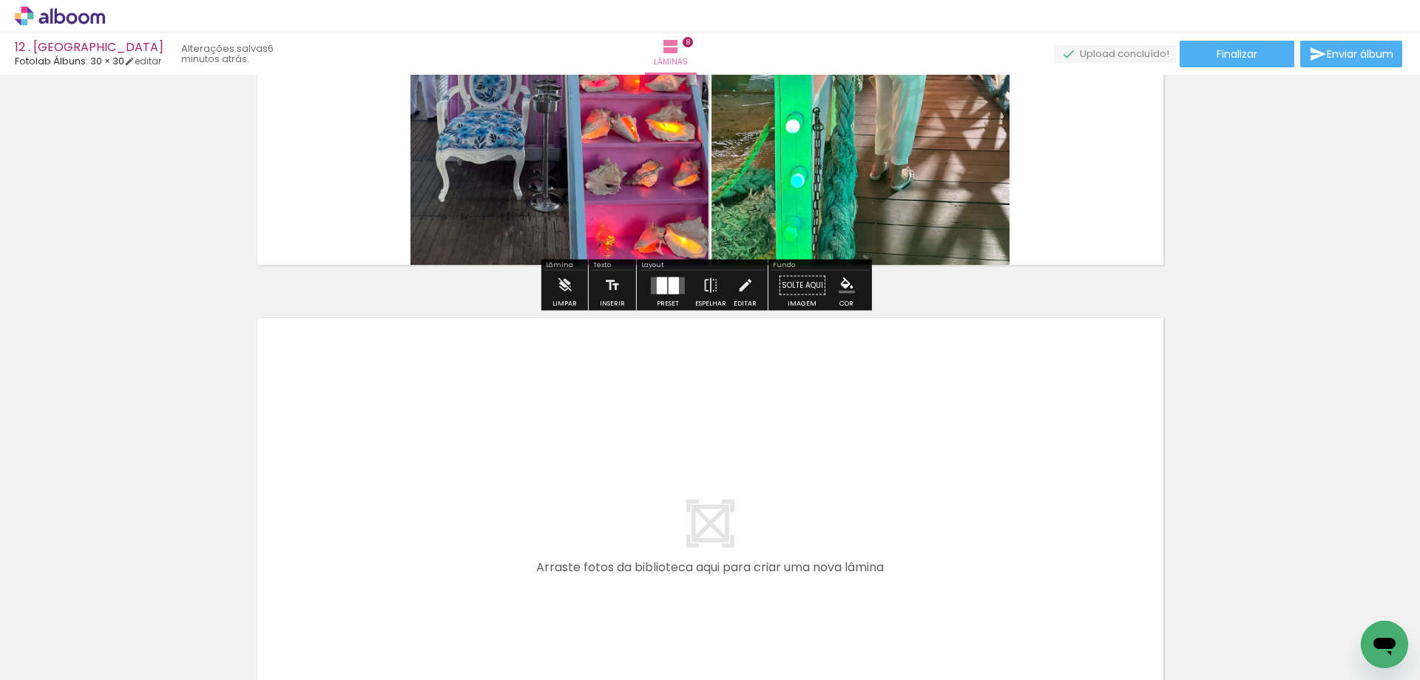
scroll to position [3826, 0]
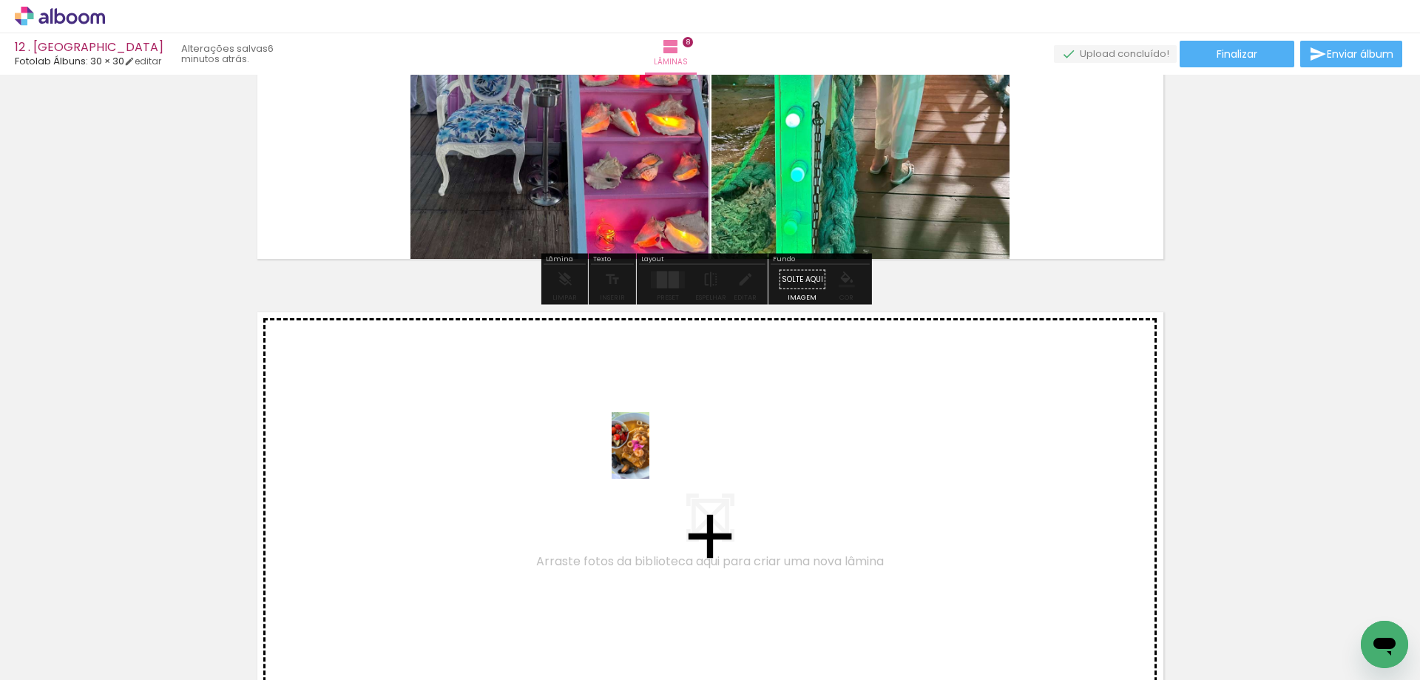
drag, startPoint x: 974, startPoint y: 539, endPoint x: 695, endPoint y: 448, distance: 292.9
click at [695, 448] on quentale-workspace at bounding box center [710, 340] width 1420 height 680
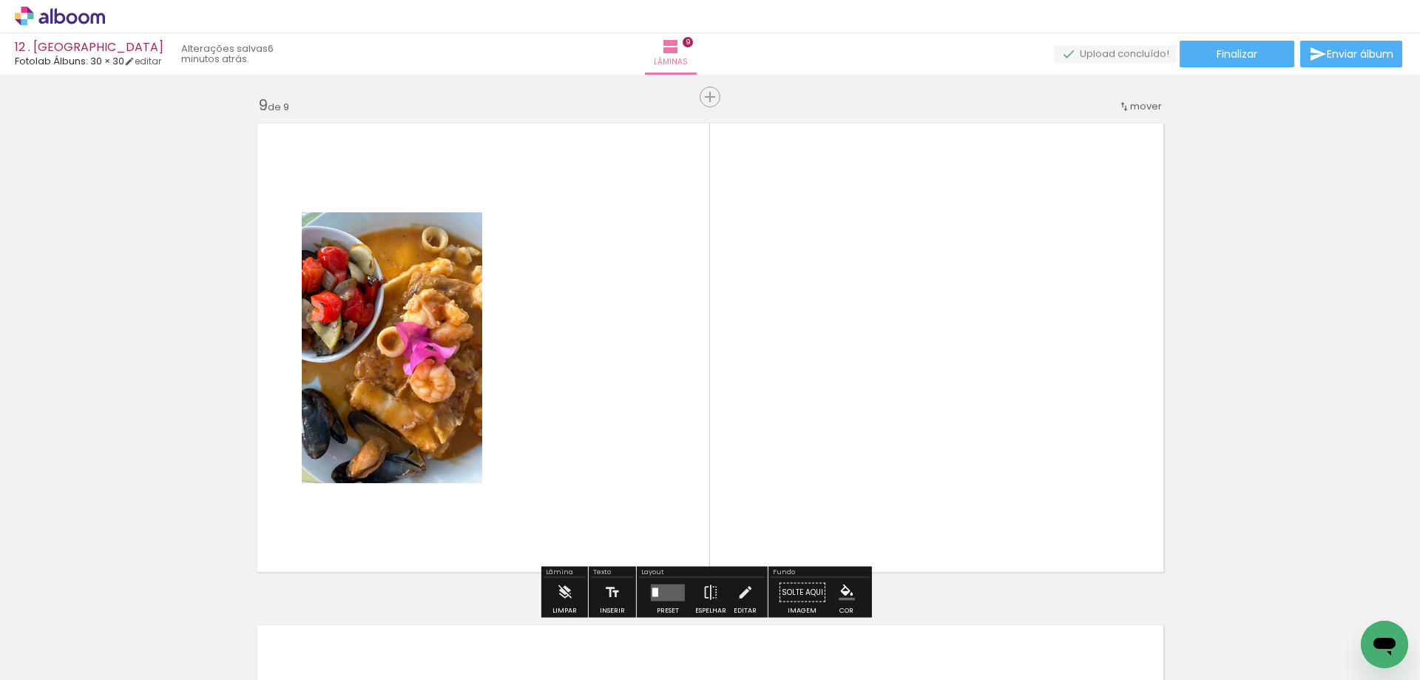
scroll to position [4032, 0]
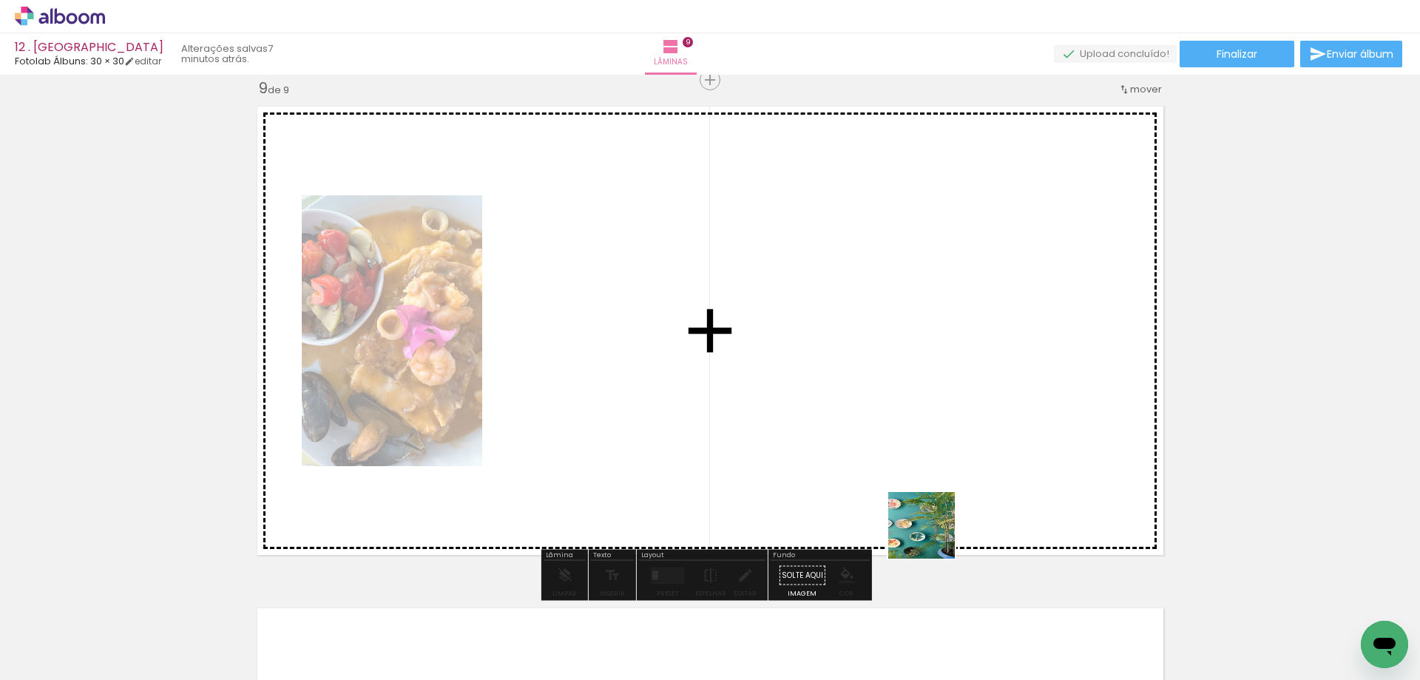
drag, startPoint x: 954, startPoint y: 627, endPoint x: 911, endPoint y: 509, distance: 125.9
click at [934, 479] on quentale-workspace at bounding box center [710, 340] width 1420 height 680
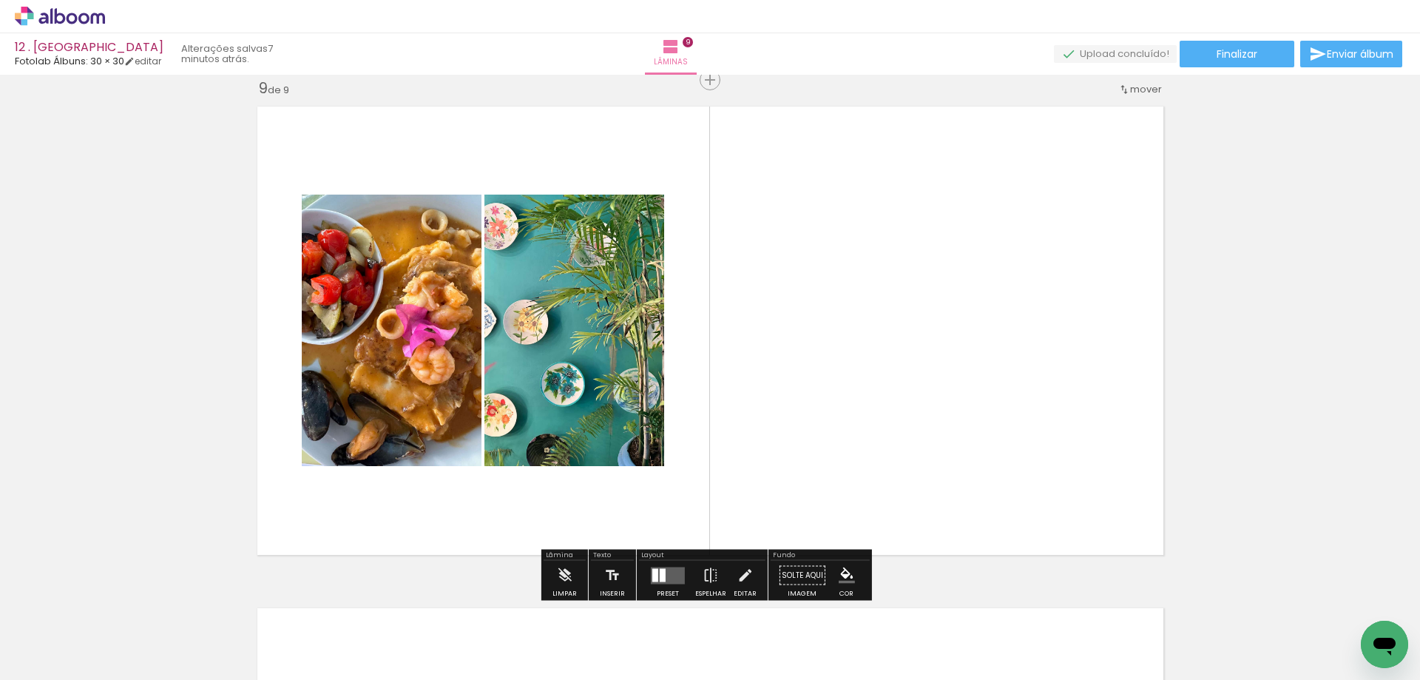
click at [670, 580] on quentale-layouter at bounding box center [668, 575] width 34 height 17
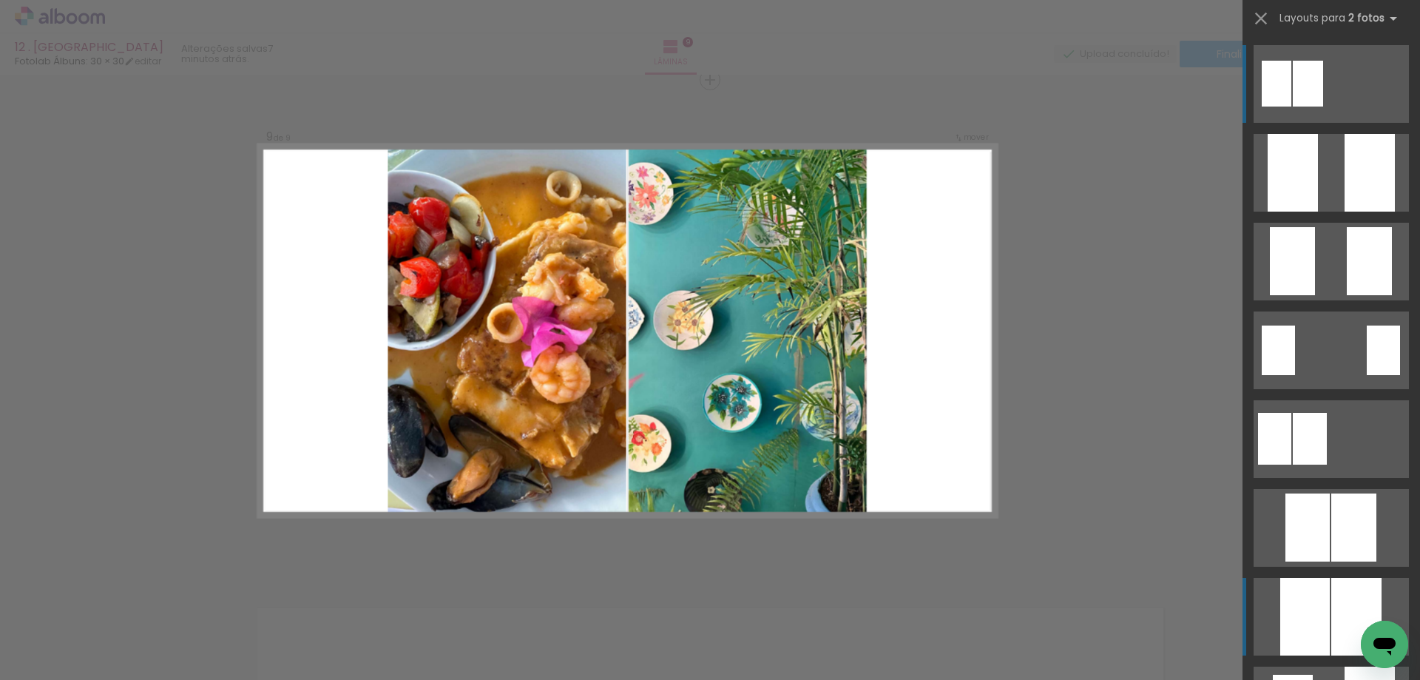
click at [1295, 212] on div at bounding box center [1293, 173] width 50 height 78
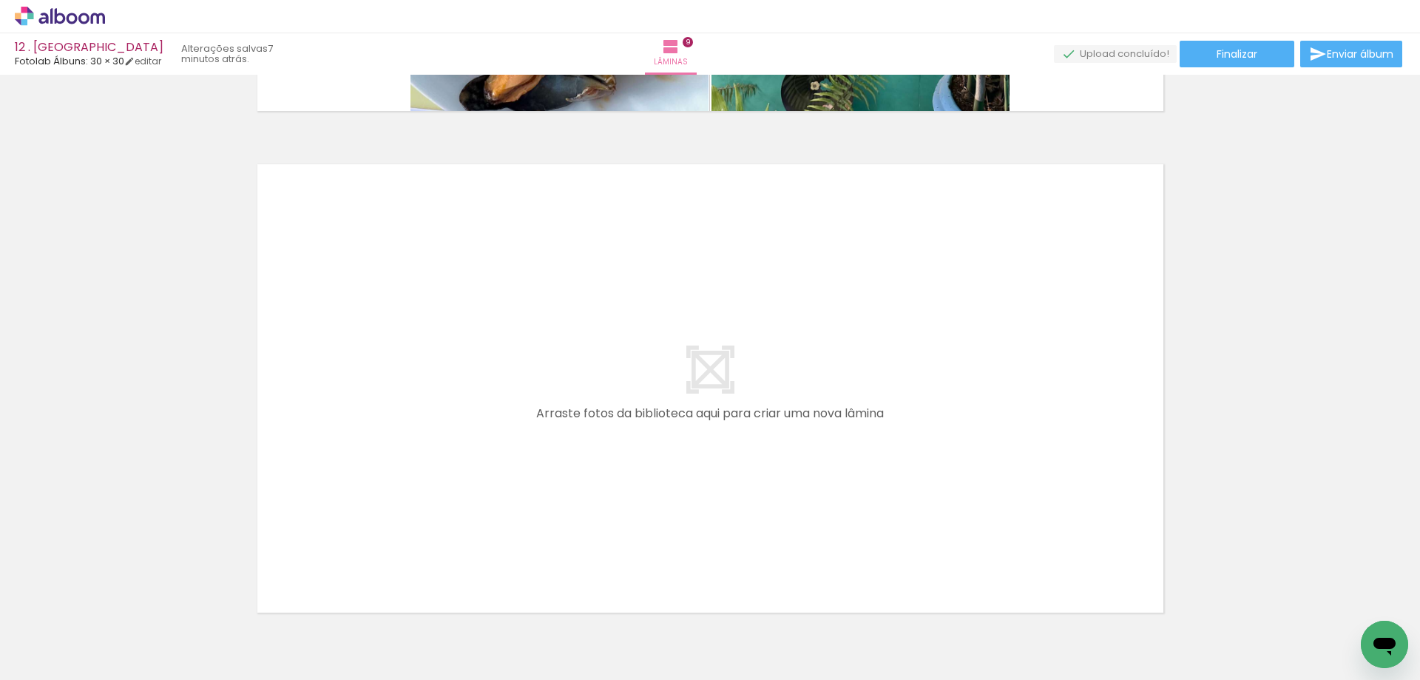
scroll to position [0, 400]
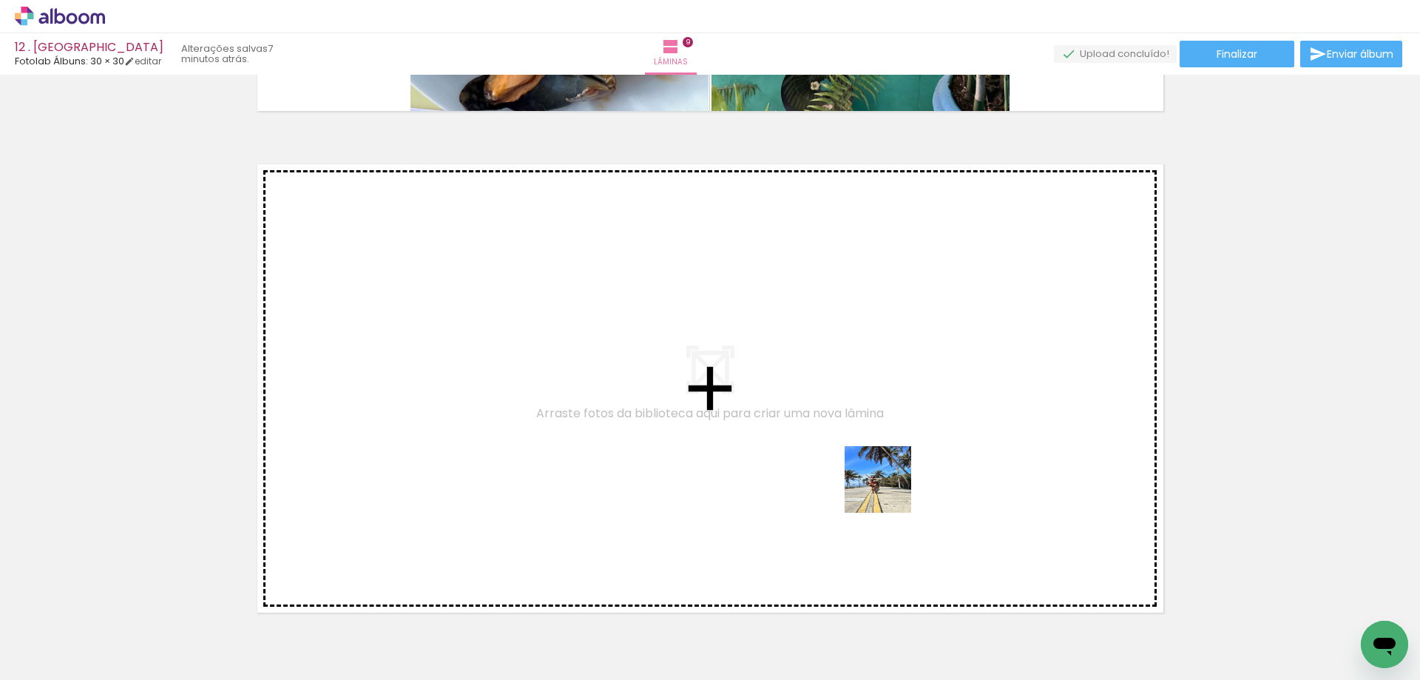
drag, startPoint x: 671, startPoint y: 647, endPoint x: 905, endPoint y: 477, distance: 289.2
click at [905, 477] on quentale-workspace at bounding box center [710, 340] width 1420 height 680
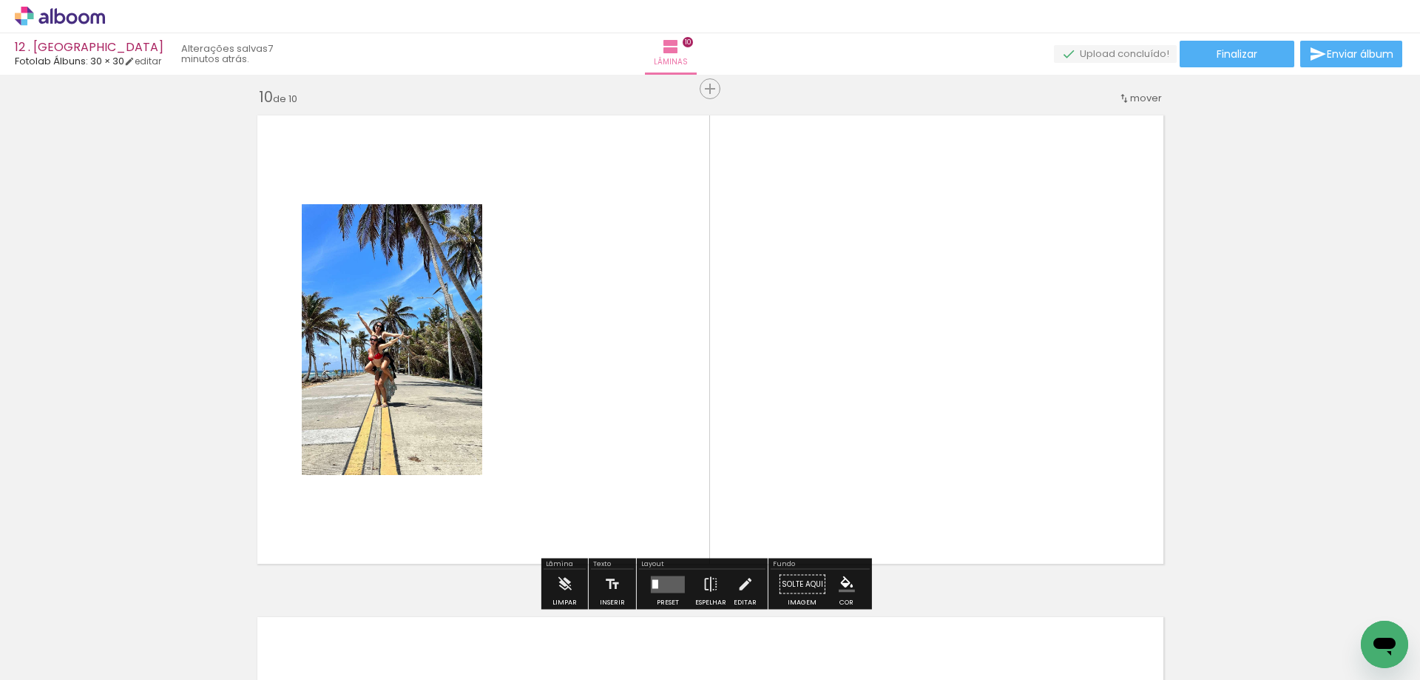
scroll to position [4534, 0]
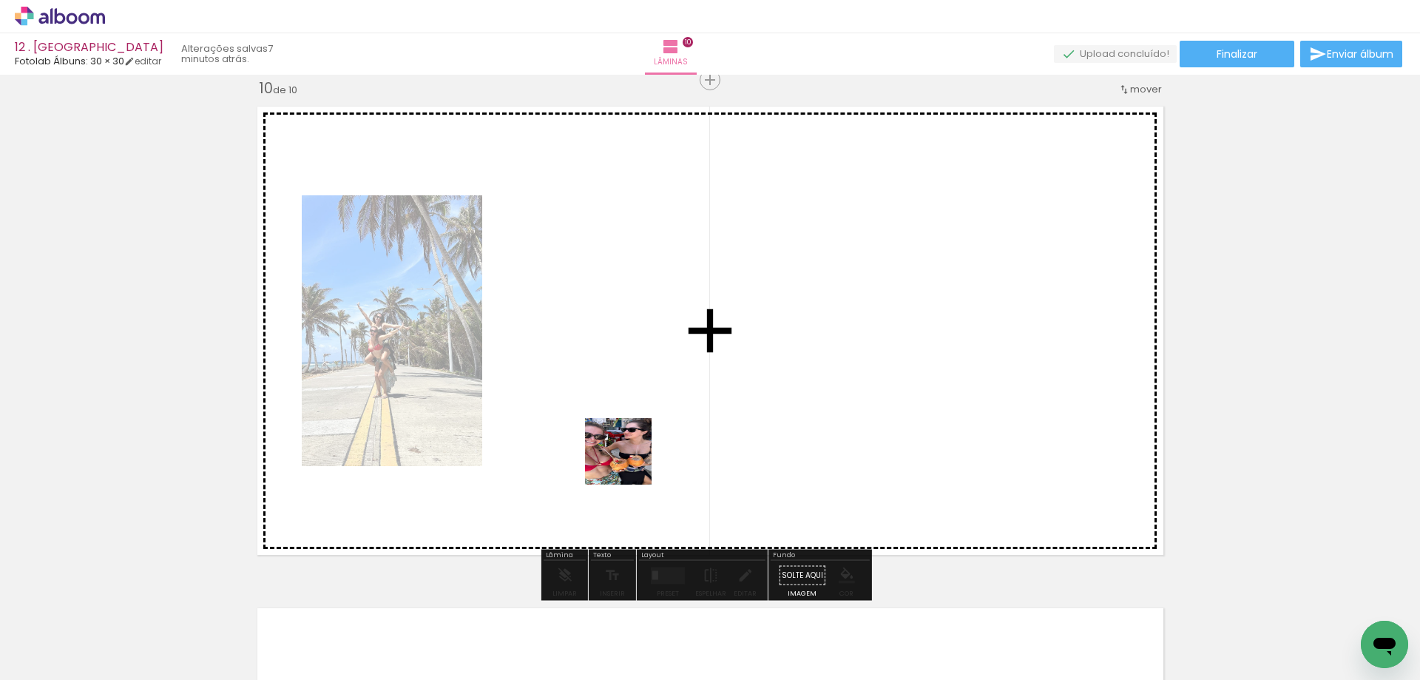
drag, startPoint x: 584, startPoint y: 628, endPoint x: 630, endPoint y: 462, distance: 171.8
click at [630, 462] on quentale-workspace at bounding box center [710, 340] width 1420 height 680
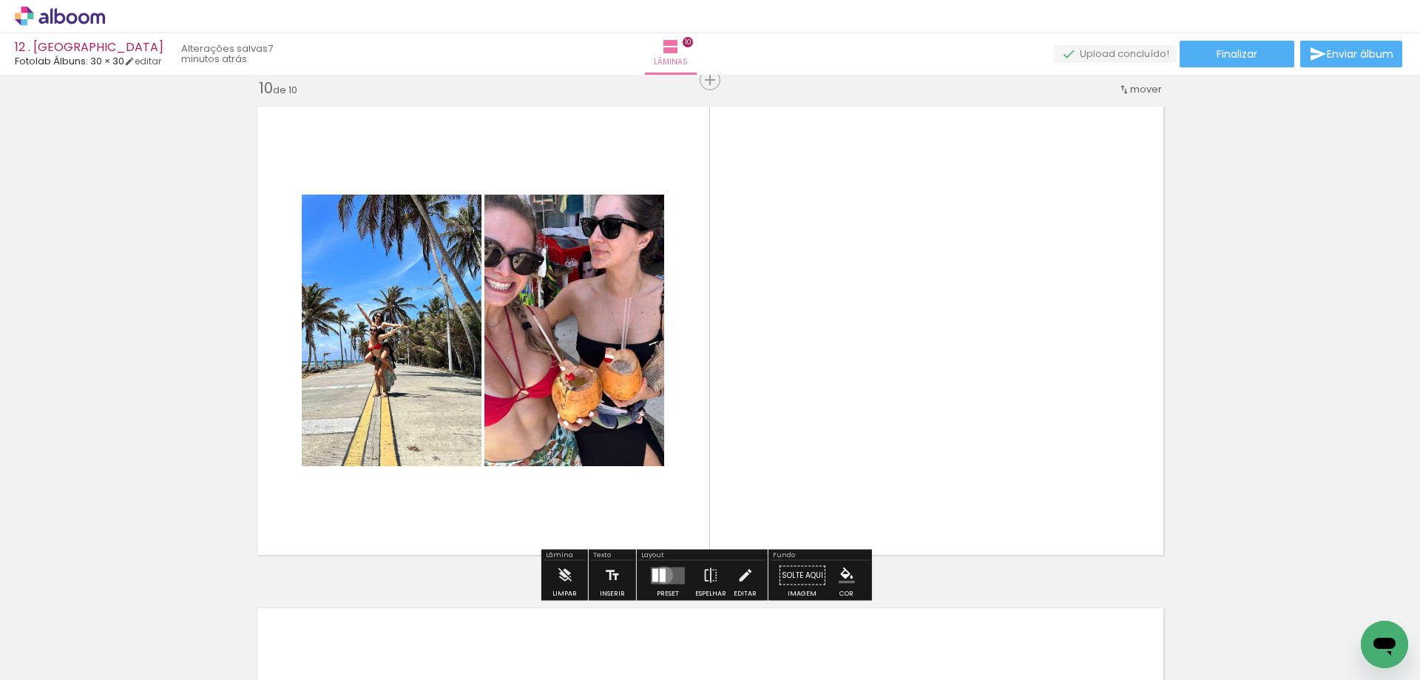
click at [661, 575] on div at bounding box center [663, 574] width 6 height 13
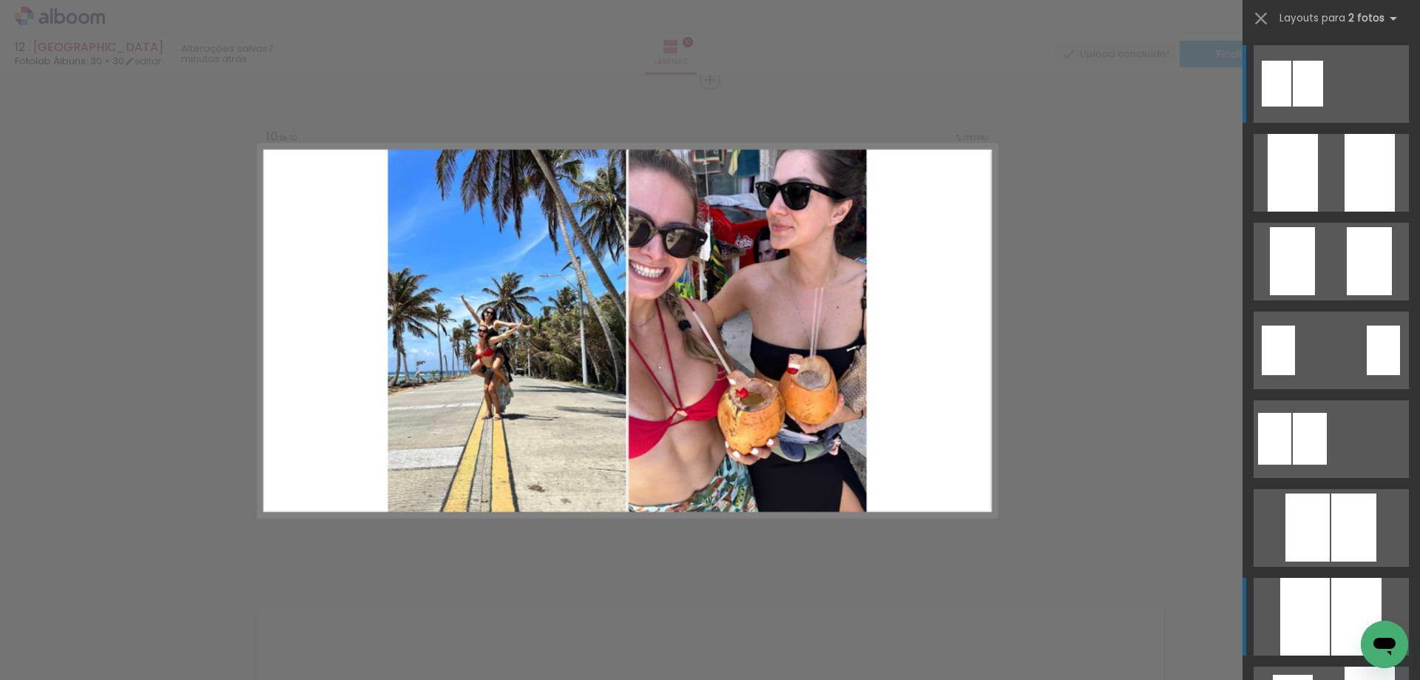
click at [1345, 212] on div at bounding box center [1370, 173] width 50 height 78
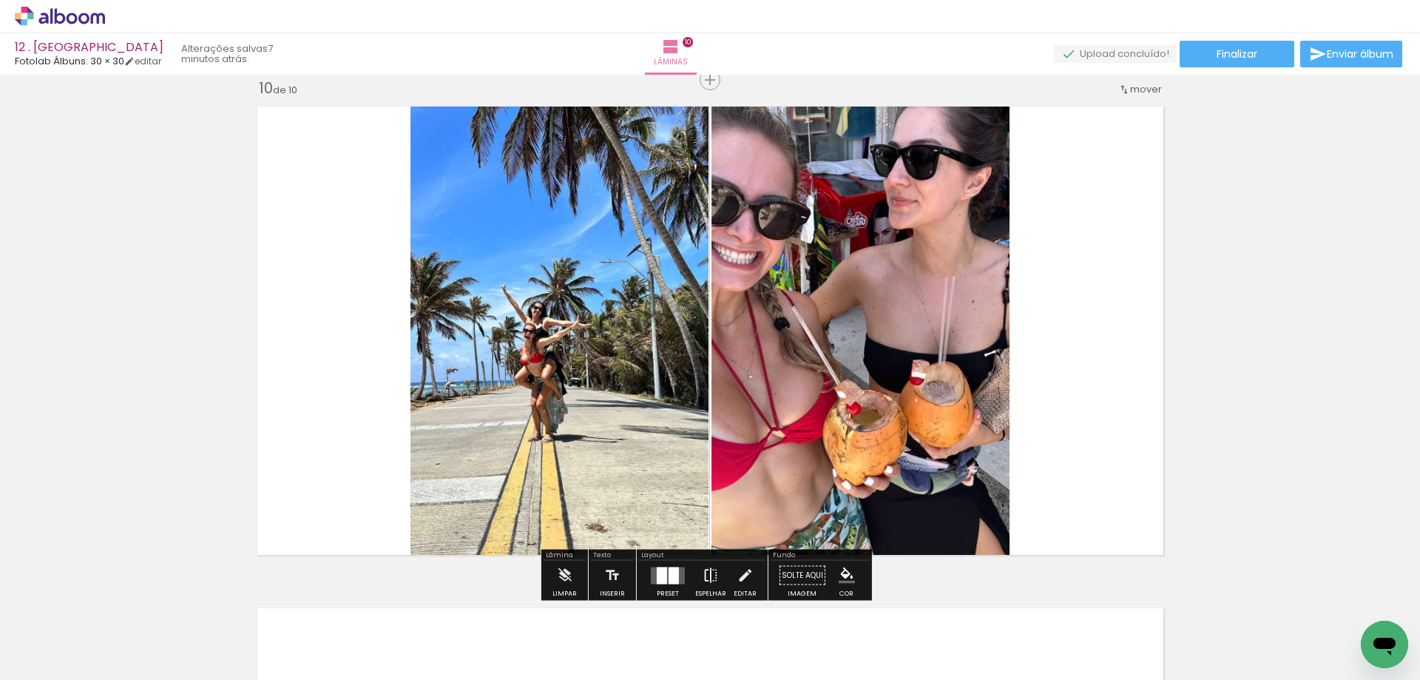
click at [711, 579] on iron-icon at bounding box center [711, 576] width 16 height 30
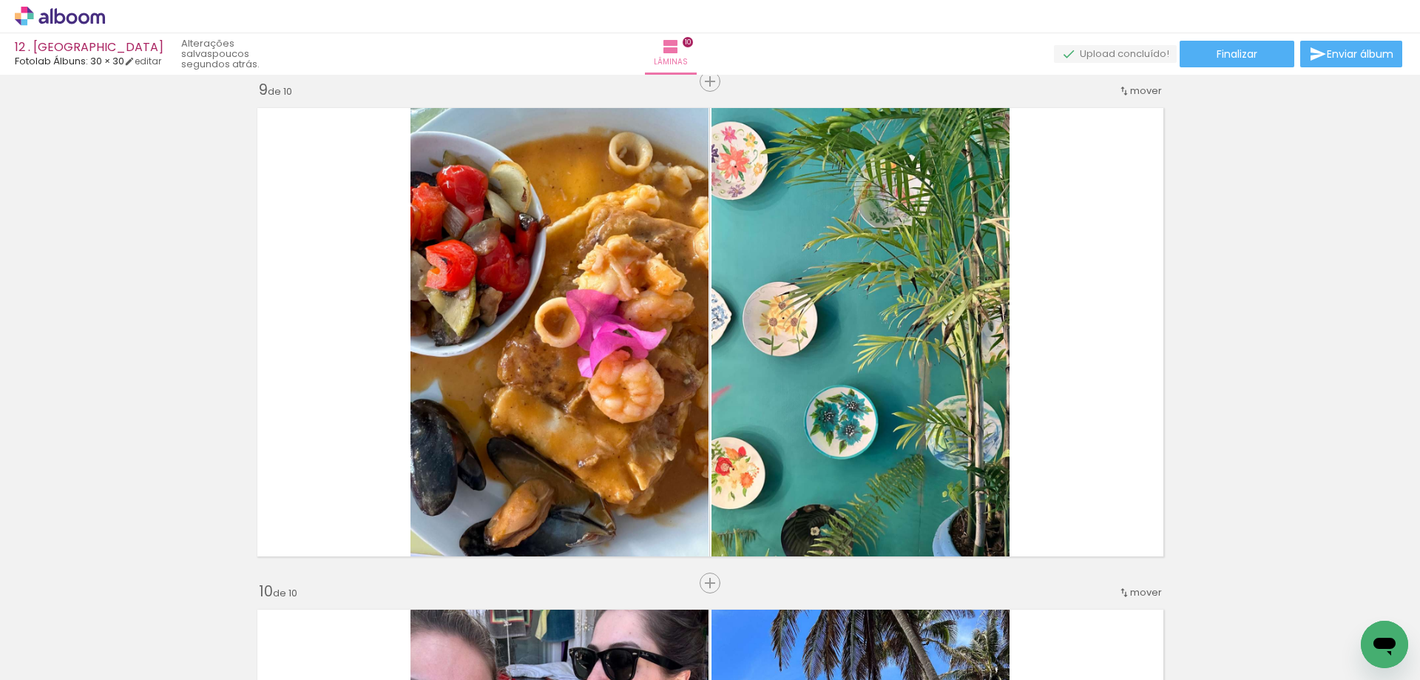
scroll to position [4217, 0]
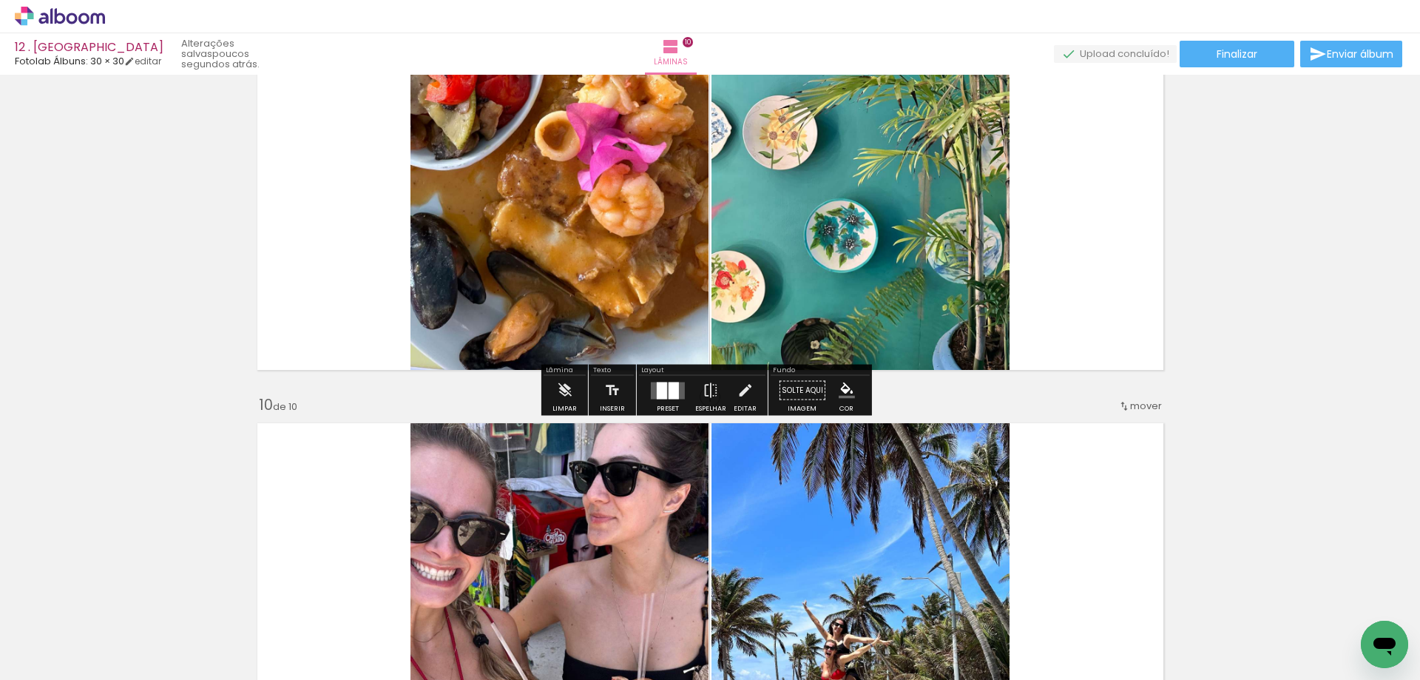
click at [84, 13] on icon at bounding box center [60, 16] width 90 height 19
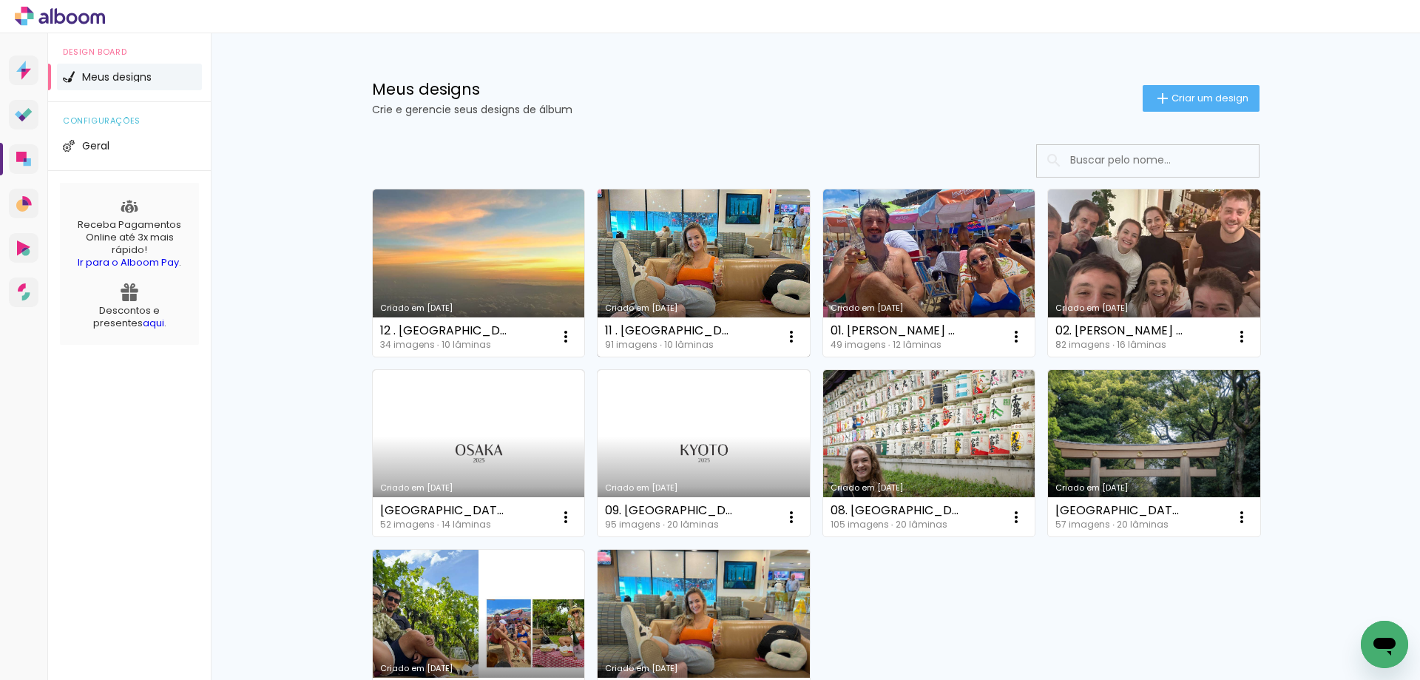
click at [724, 280] on link "Criado em [DATE]" at bounding box center [704, 272] width 212 height 167
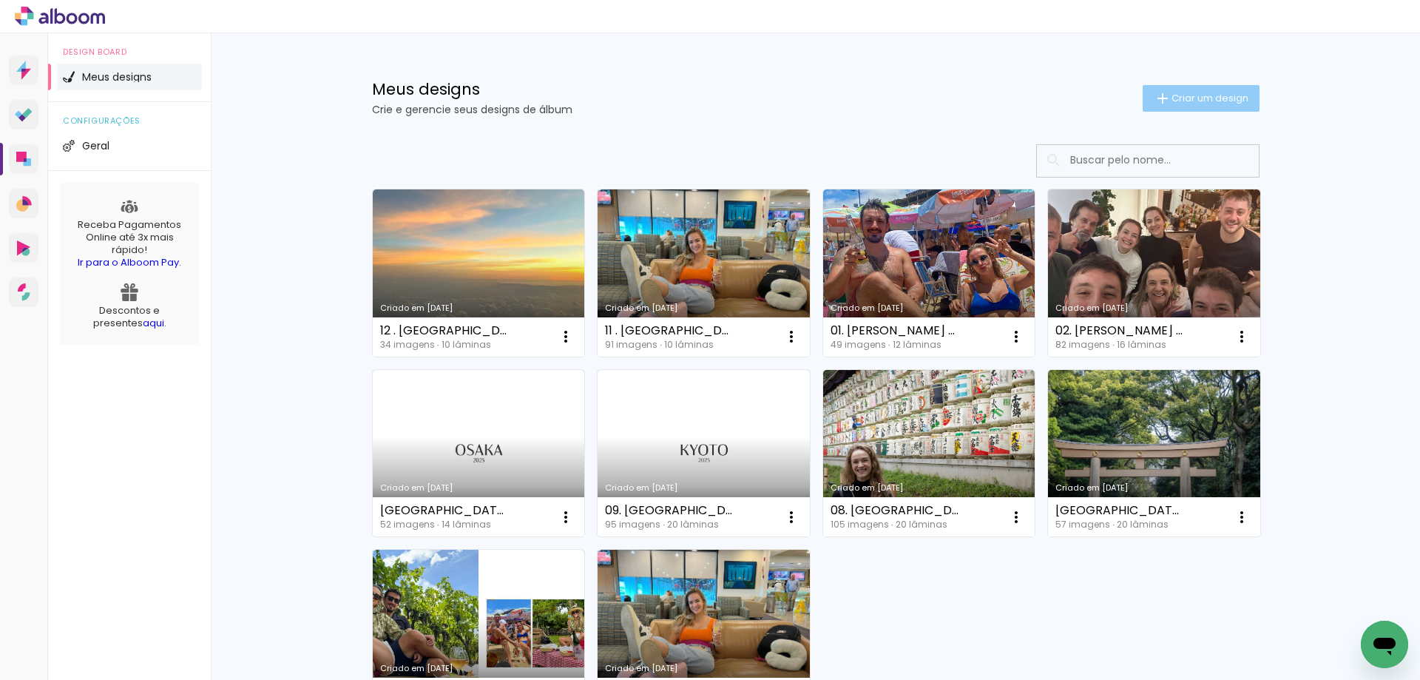
click at [1189, 99] on span "Criar um design" at bounding box center [1210, 98] width 77 height 10
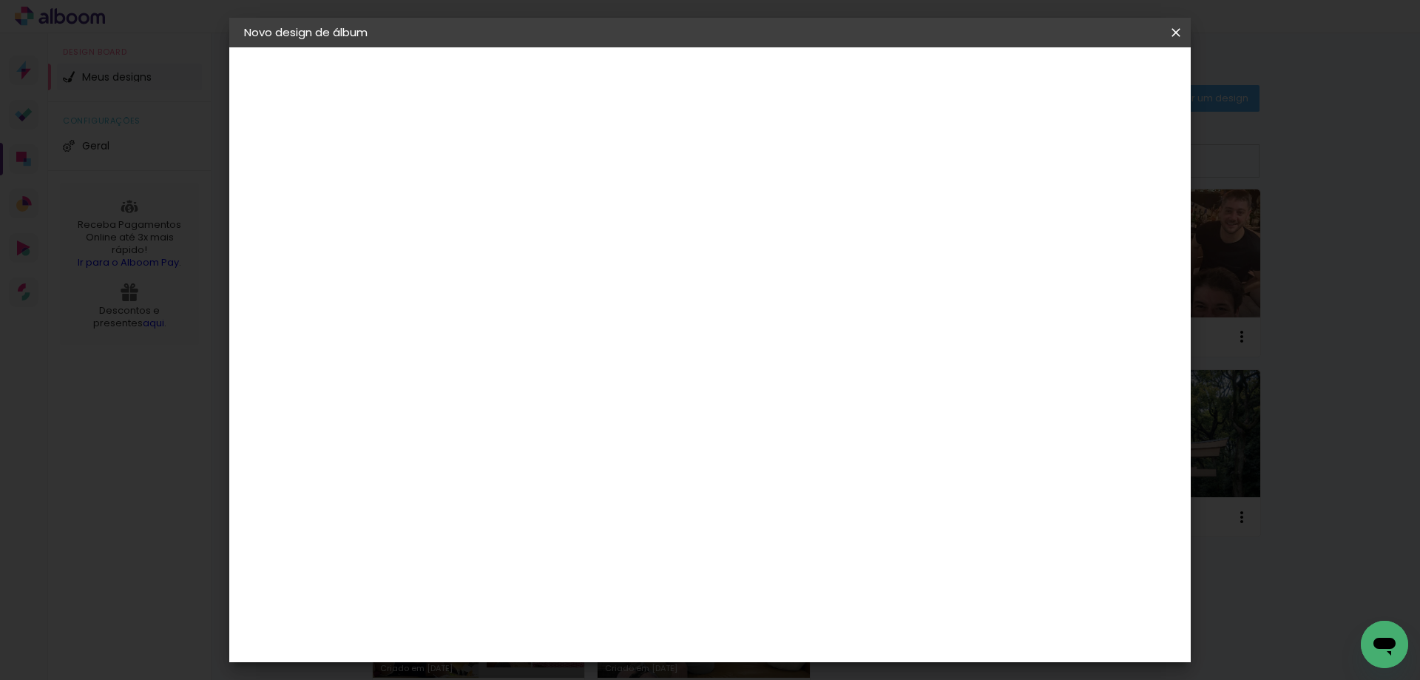
click at [486, 193] on input at bounding box center [486, 198] width 0 height 23
type input "13. PIPA"
type paper-input "13. PIPA"
click at [0, 0] on slot "Avançar" at bounding box center [0, 0] width 0 height 0
click at [599, 277] on input at bounding box center [523, 281] width 149 height 18
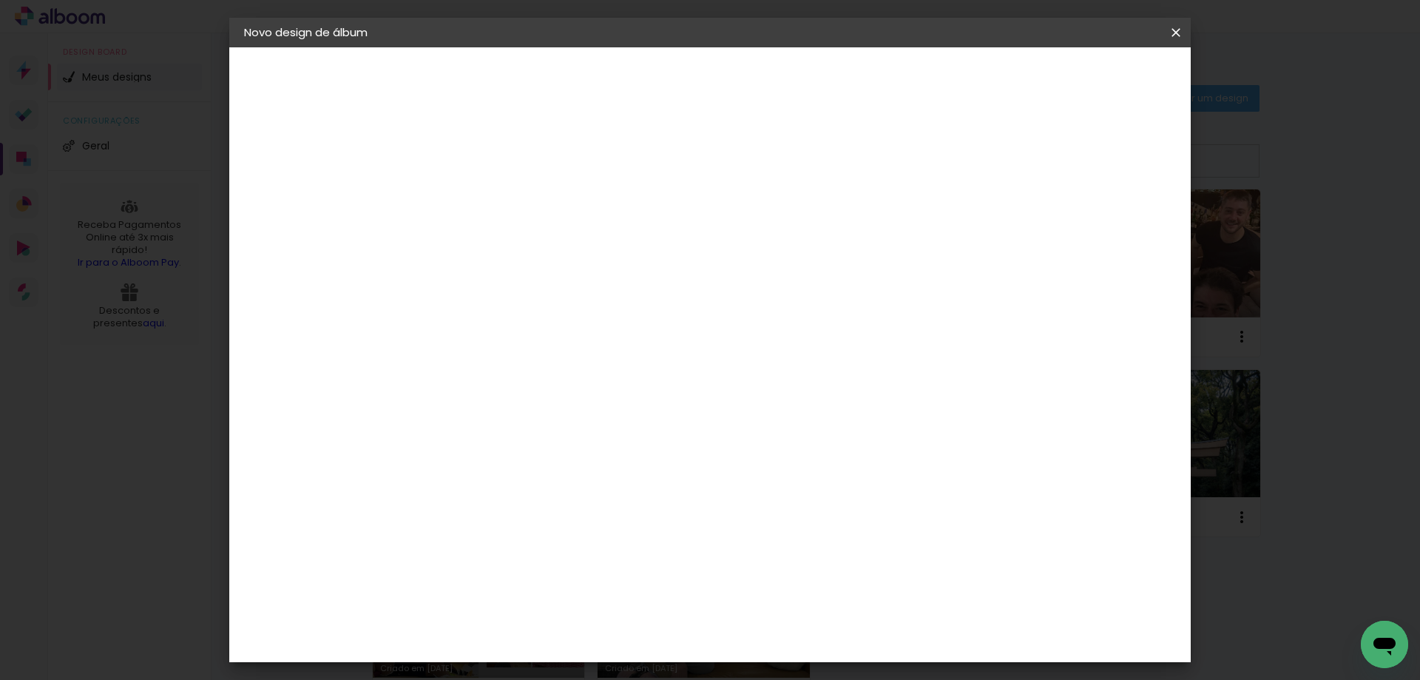
type input "FOTO"
type paper-input "FOTO"
click at [522, 584] on div "Fotolab Álbuns" at bounding box center [498, 596] width 45 height 24
click at [0, 0] on slot "Avançar" at bounding box center [0, 0] width 0 height 0
click at [586, 610] on span "30 × 30" at bounding box center [551, 629] width 69 height 39
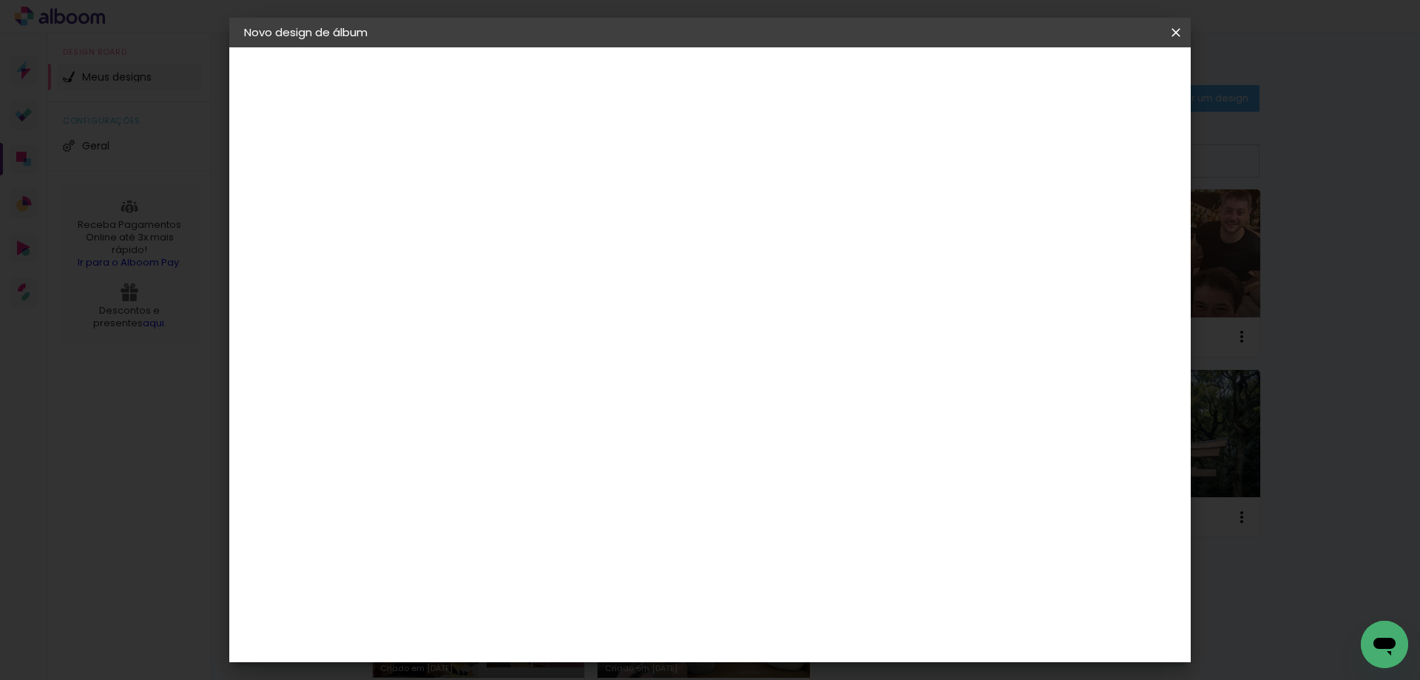
click at [0, 0] on slot "Avançar" at bounding box center [0, 0] width 0 height 0
click at [1084, 78] on span "Iniciar design" at bounding box center [1050, 78] width 67 height 10
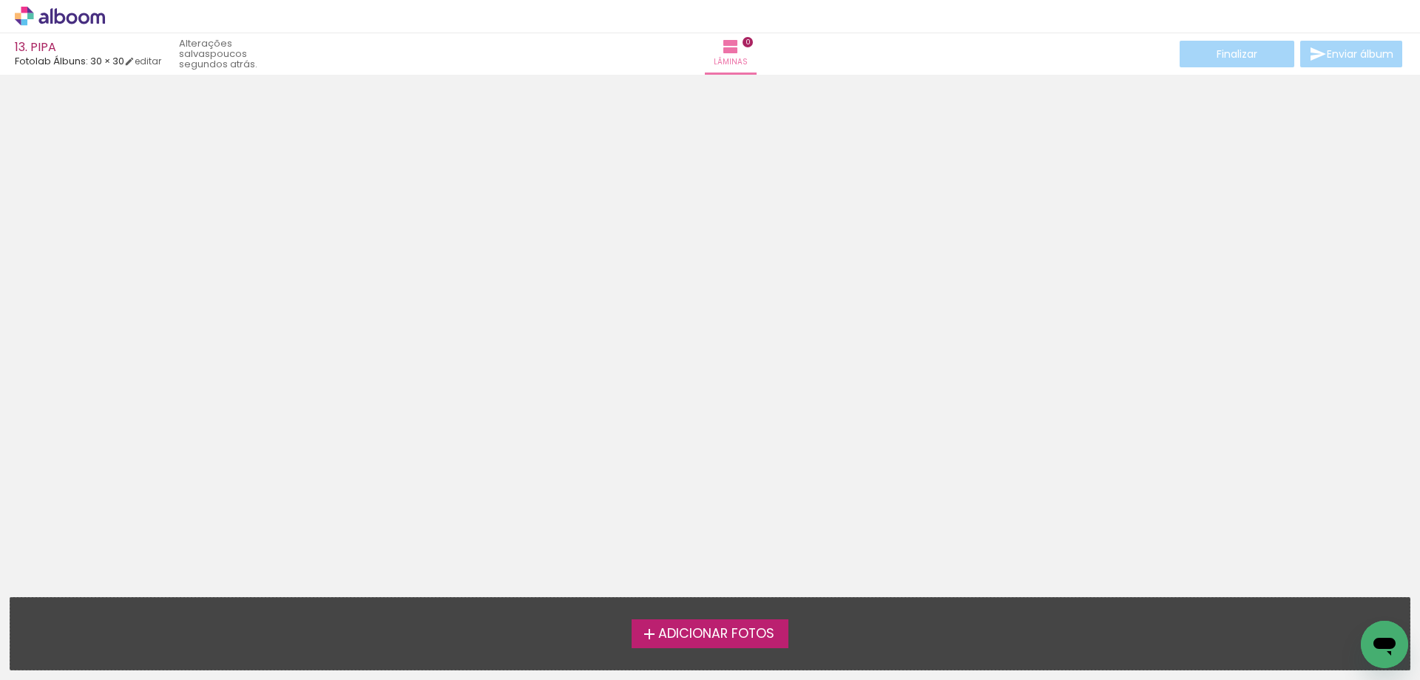
click at [753, 635] on span "Adicionar Fotos" at bounding box center [716, 633] width 116 height 13
click at [0, 0] on input "file" at bounding box center [0, 0] width 0 height 0
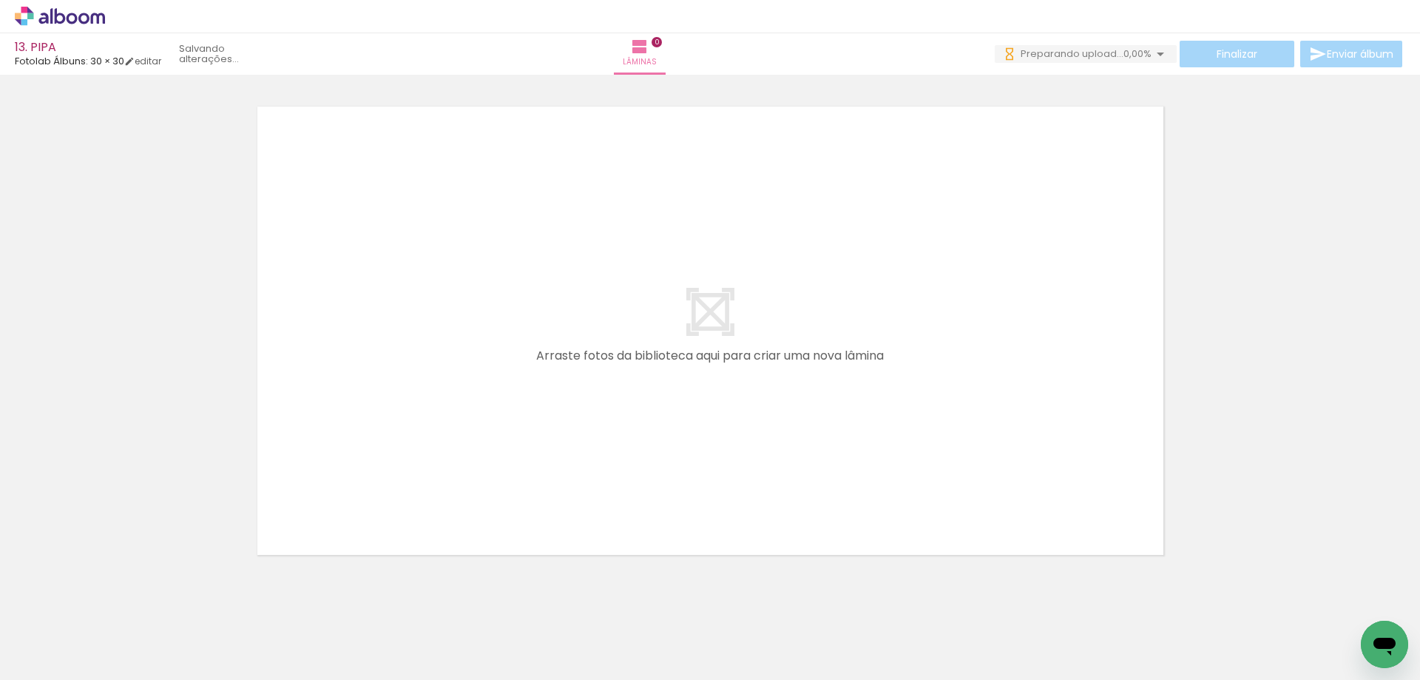
scroll to position [0, 528]
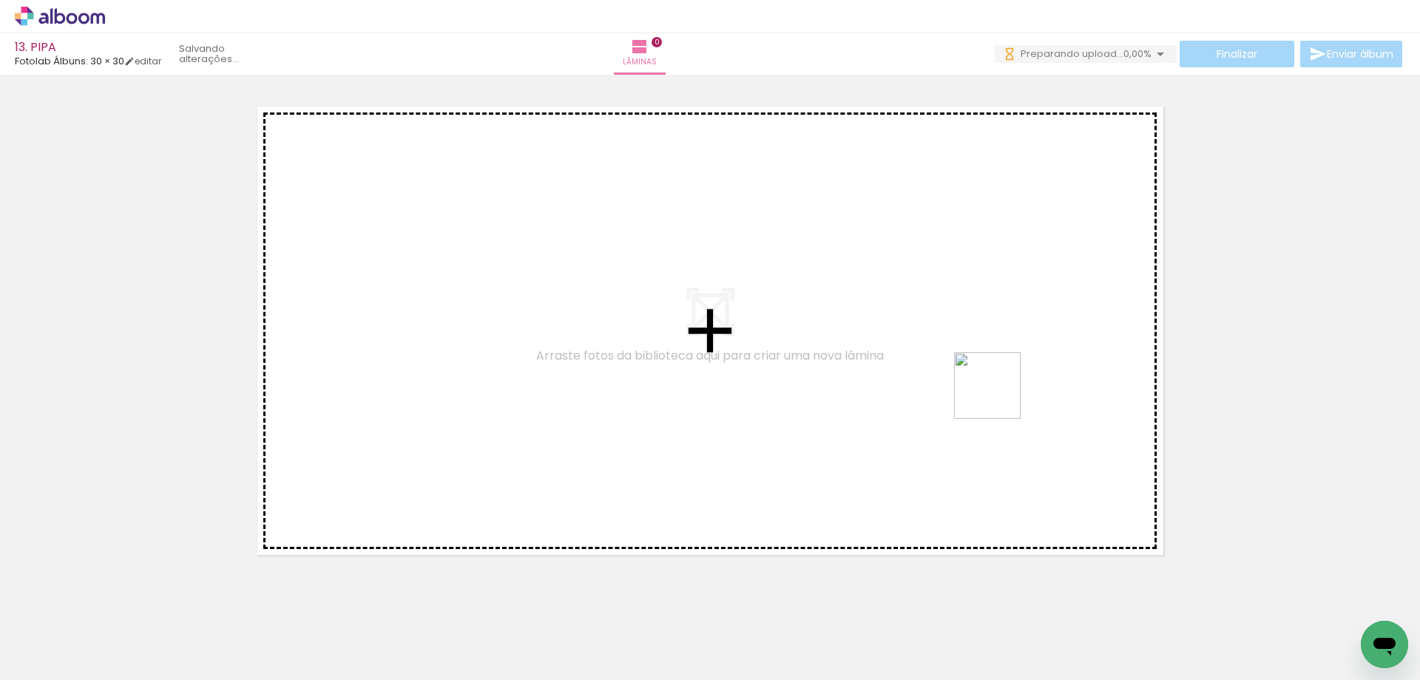
drag, startPoint x: 1354, startPoint y: 616, endPoint x: 999, endPoint y: 397, distance: 417.6
click at [999, 397] on quentale-workspace at bounding box center [710, 340] width 1420 height 680
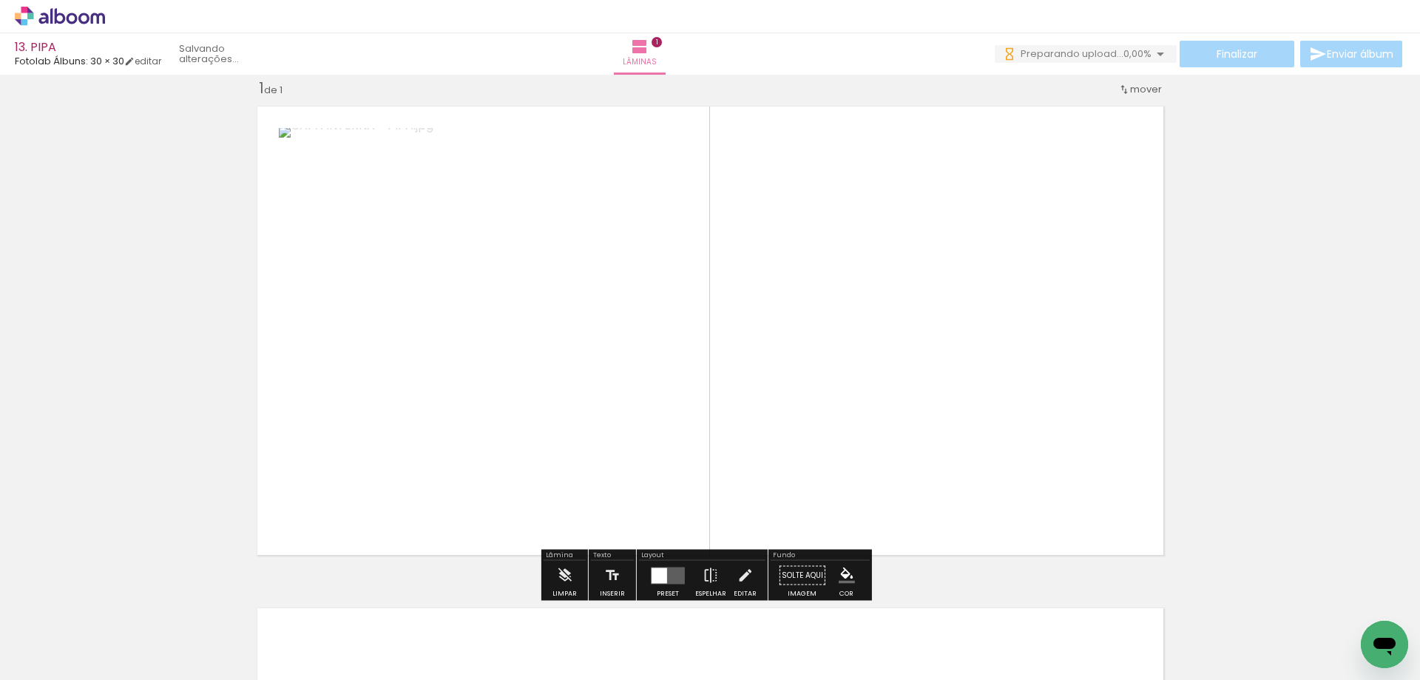
scroll to position [0, 464]
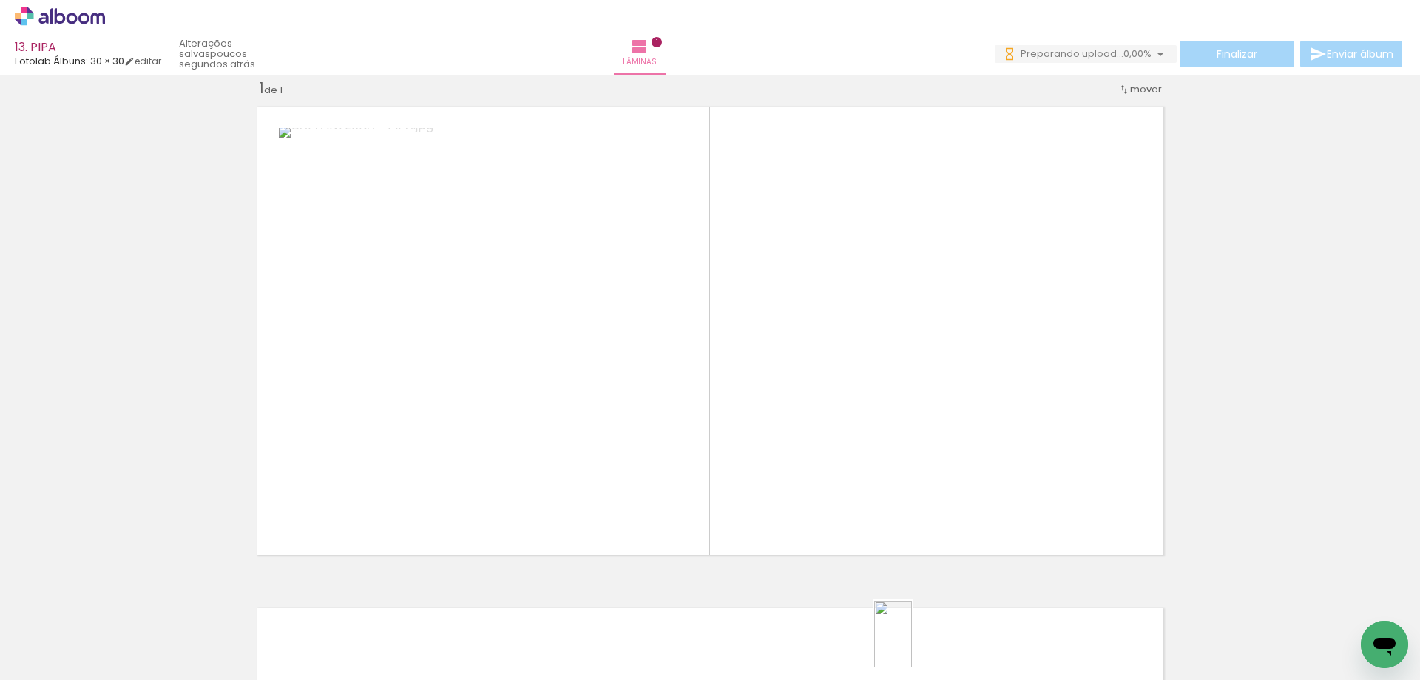
drag, startPoint x: 828, startPoint y: 656, endPoint x: 903, endPoint y: 648, distance: 75.8
click at [0, 0] on slot at bounding box center [0, 0] width 0 height 0
drag, startPoint x: 823, startPoint y: 642, endPoint x: 878, endPoint y: 396, distance: 252.4
click at [878, 396] on quentale-workspace at bounding box center [710, 340] width 1420 height 680
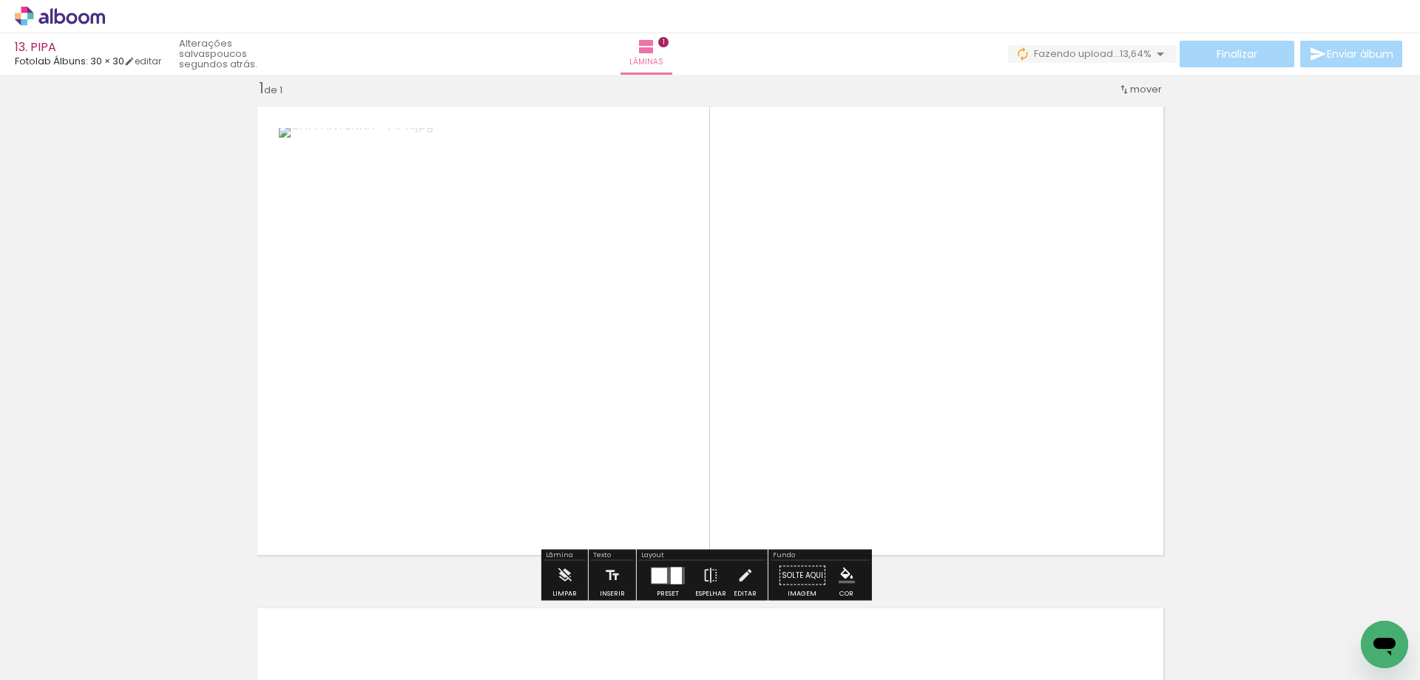
click at [665, 582] on quentale-layouter at bounding box center [668, 575] width 34 height 17
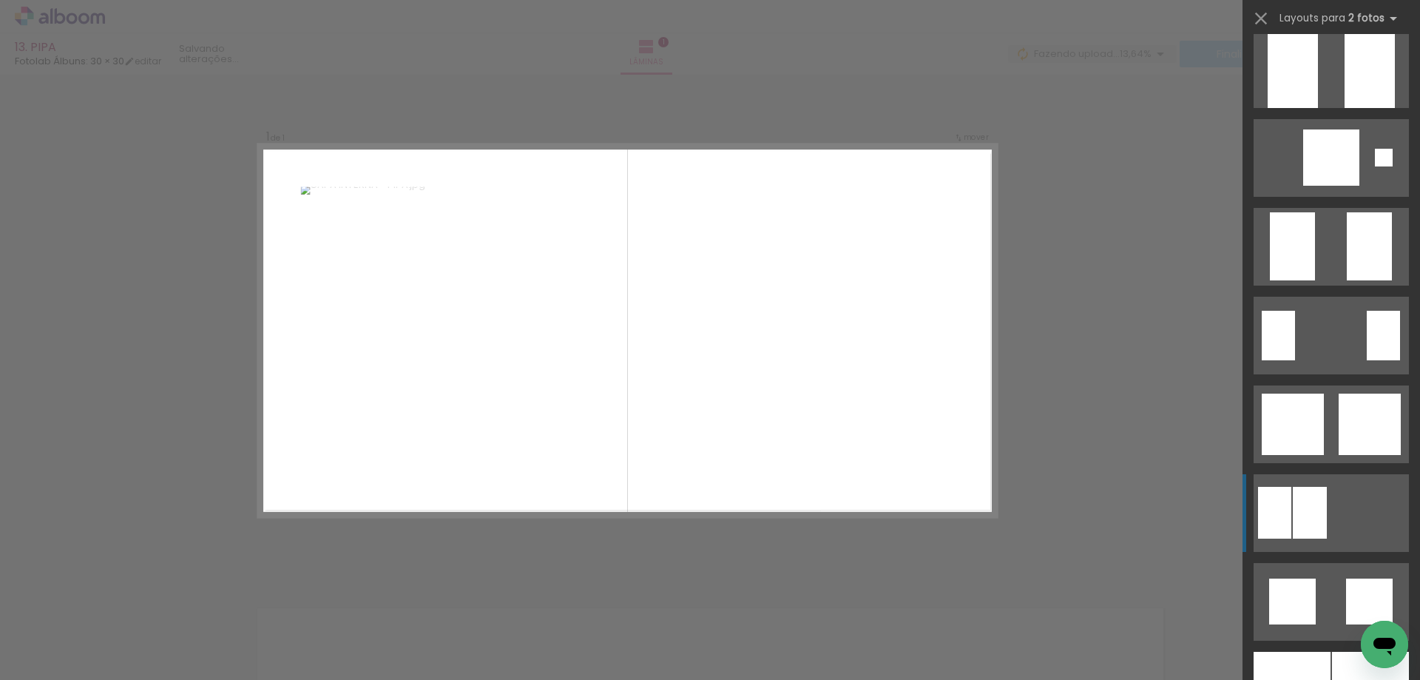
scroll to position [592, 0]
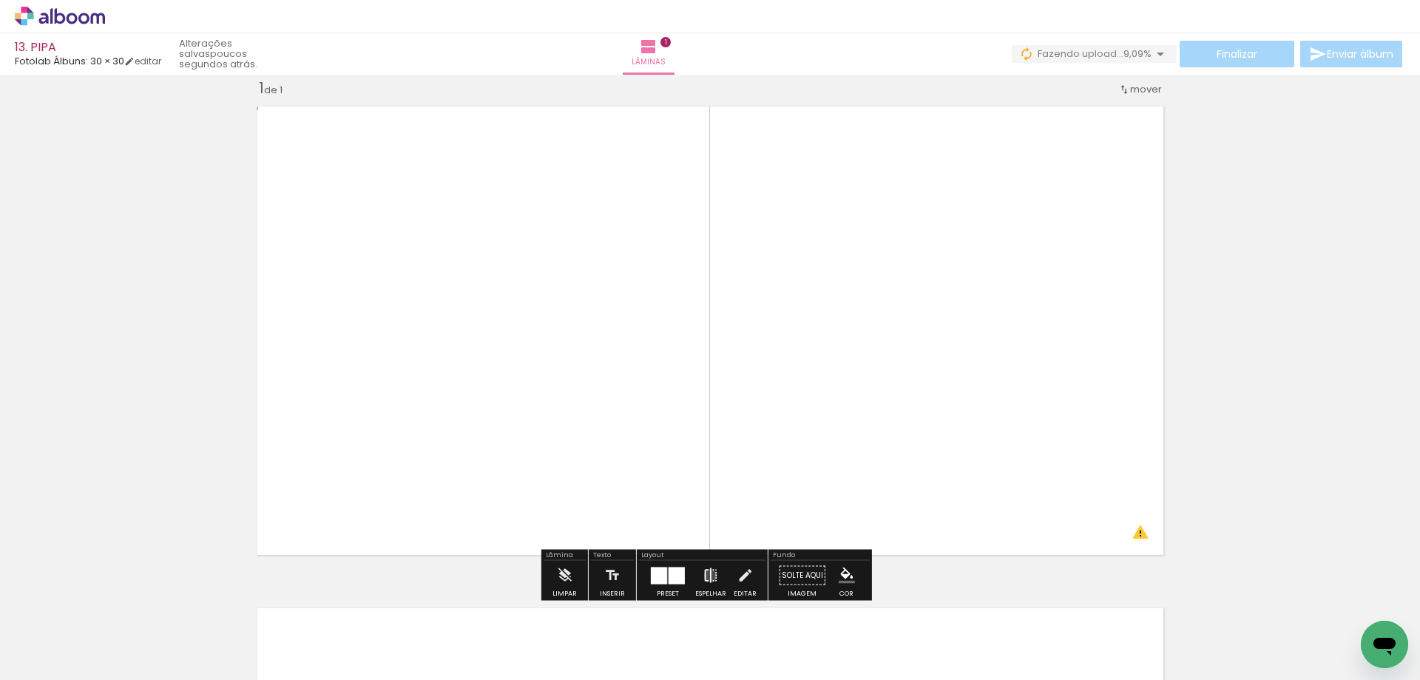
click at [707, 576] on iron-icon at bounding box center [711, 576] width 16 height 30
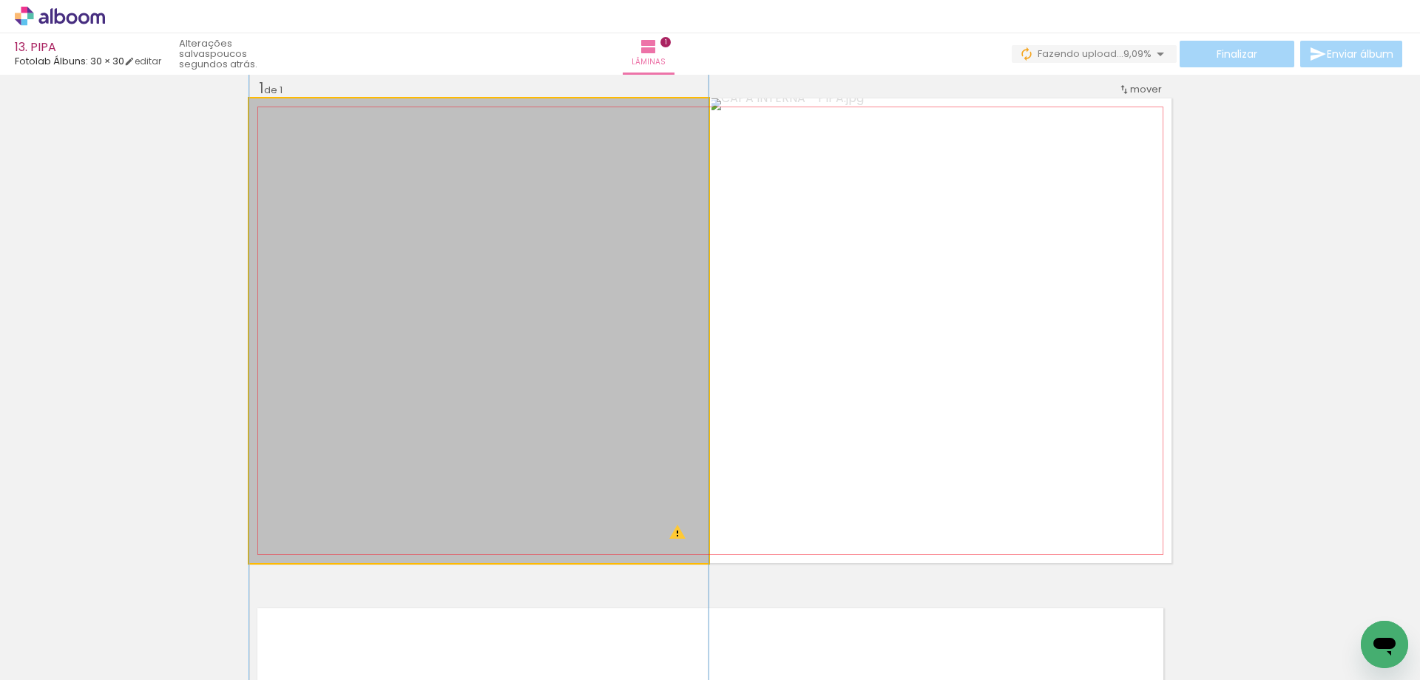
drag, startPoint x: 596, startPoint y: 361, endPoint x: 605, endPoint y: 320, distance: 42.5
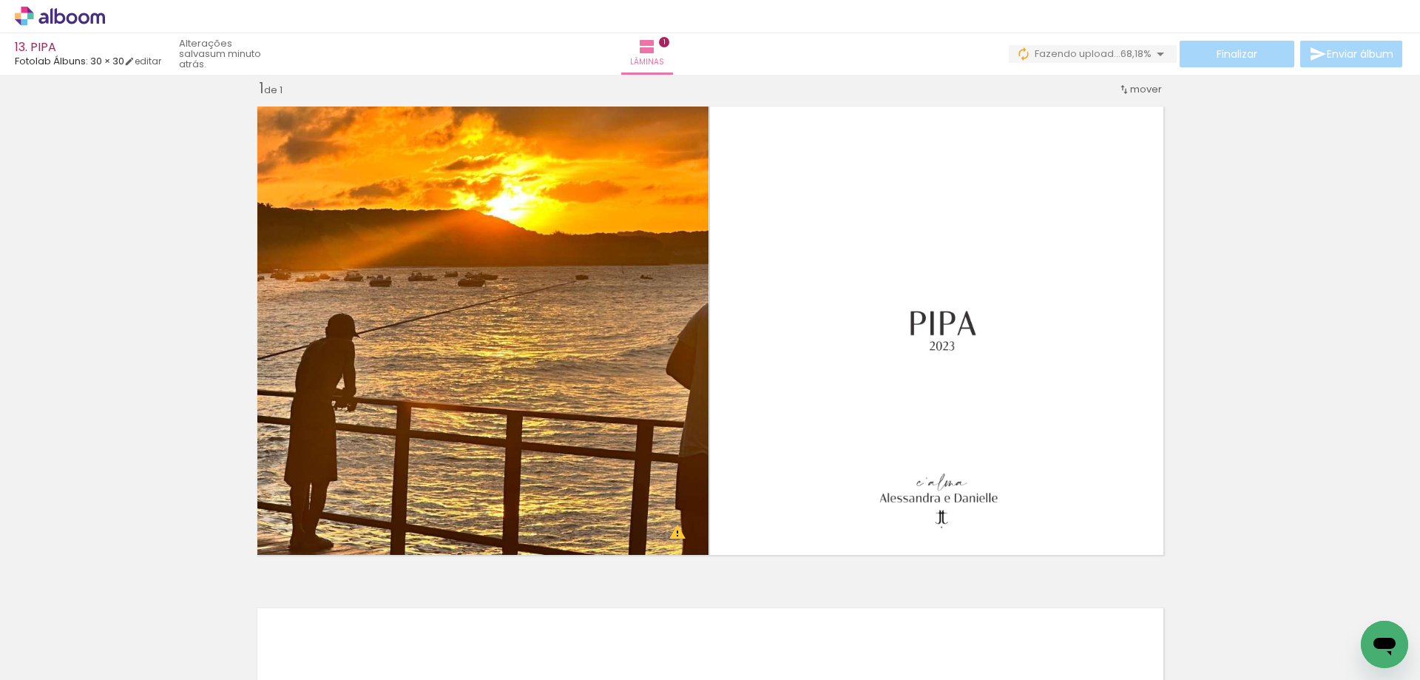
click at [1241, 235] on div "Inserir lâmina 1 de 1 O Designbox precisará aumentar a sua imagem em 157% para …" at bounding box center [710, 563] width 1420 height 1004
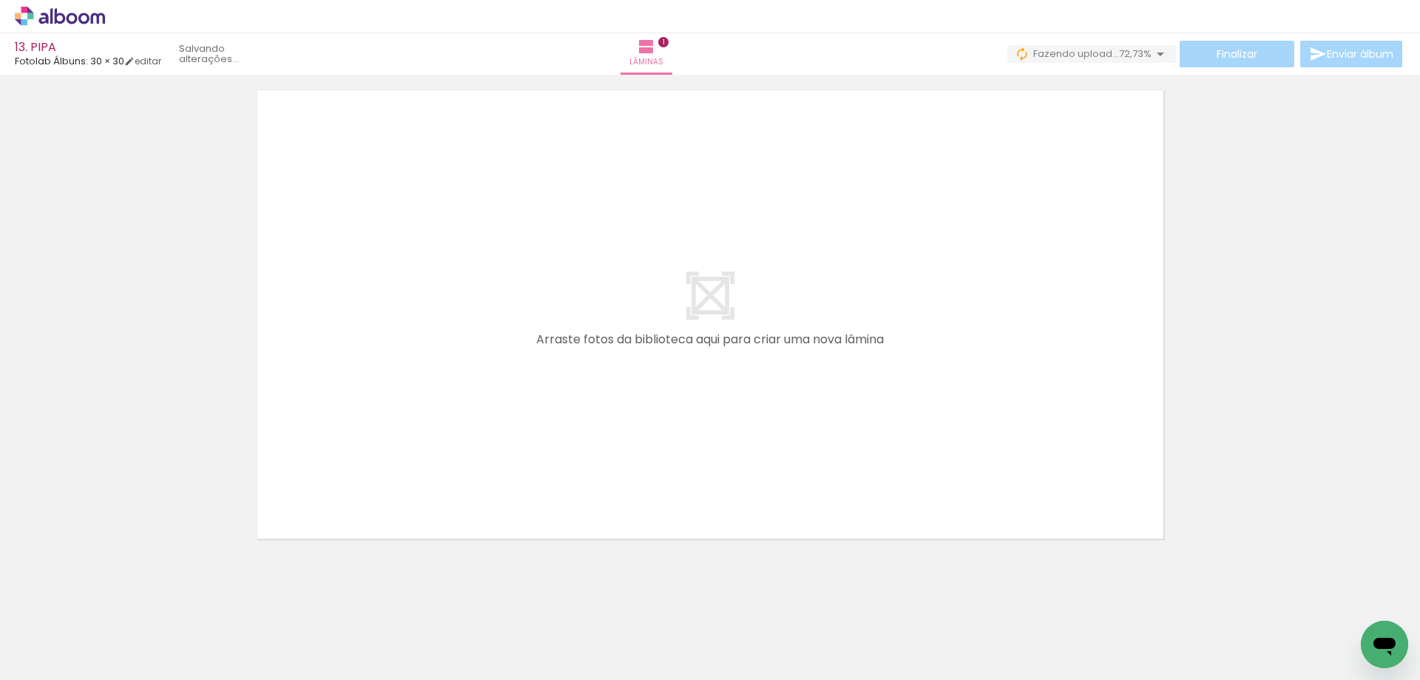
scroll to position [548, 0]
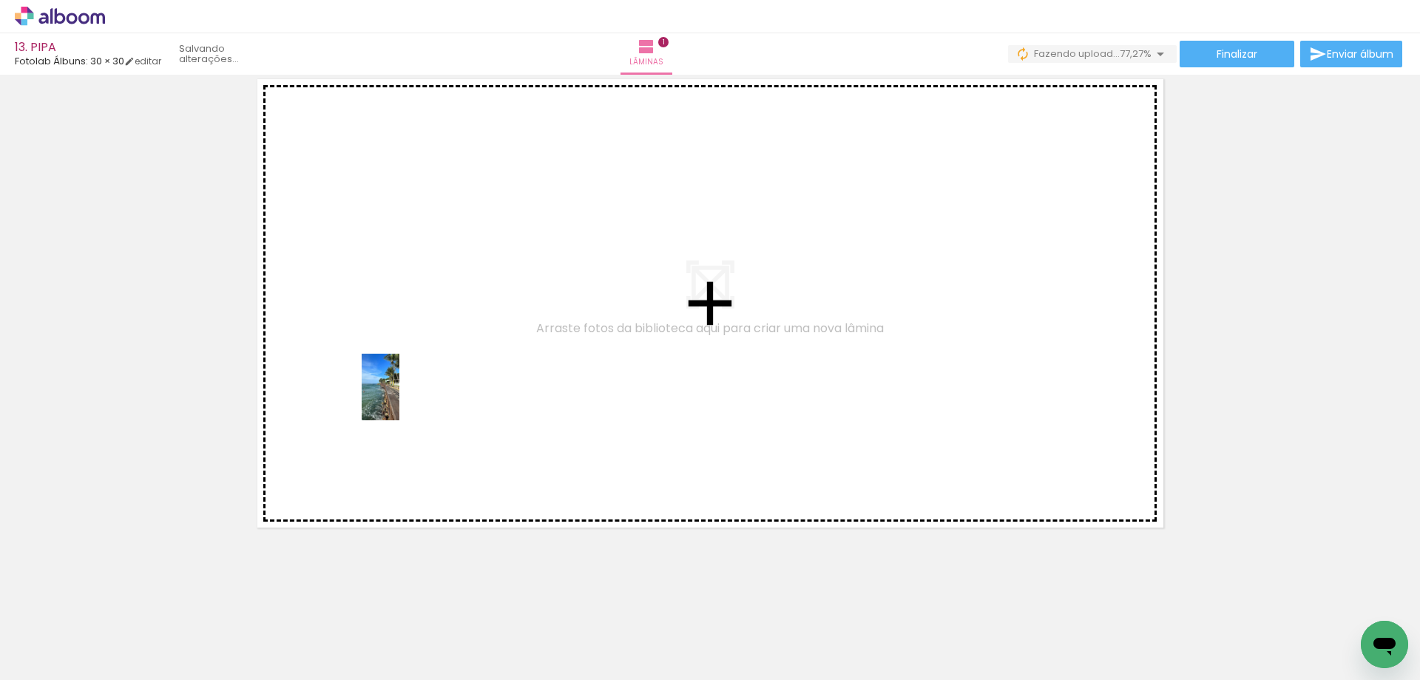
drag, startPoint x: 422, startPoint y: 568, endPoint x: 406, endPoint y: 398, distance: 170.9
click at [406, 398] on quentale-workspace at bounding box center [710, 340] width 1420 height 680
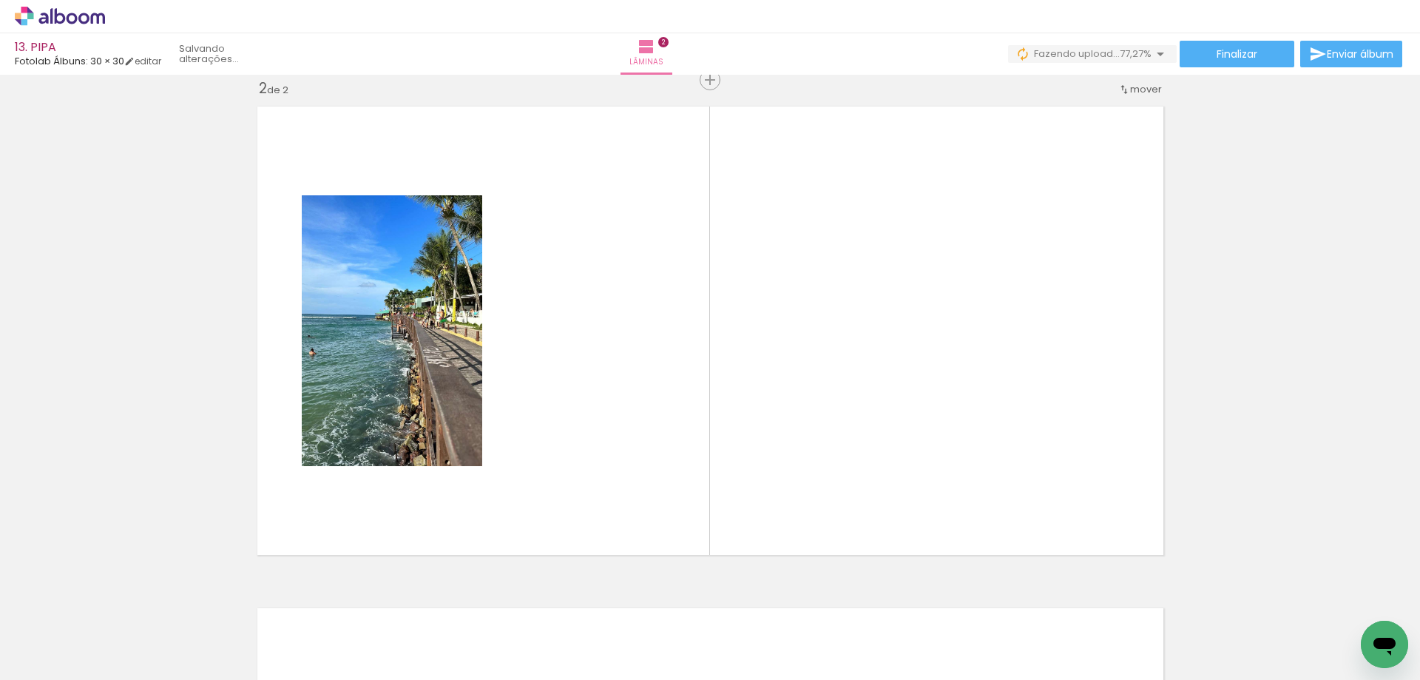
scroll to position [0, 456]
drag, startPoint x: 855, startPoint y: 644, endPoint x: 934, endPoint y: 447, distance: 212.8
click at [934, 447] on quentale-workspace at bounding box center [710, 340] width 1420 height 680
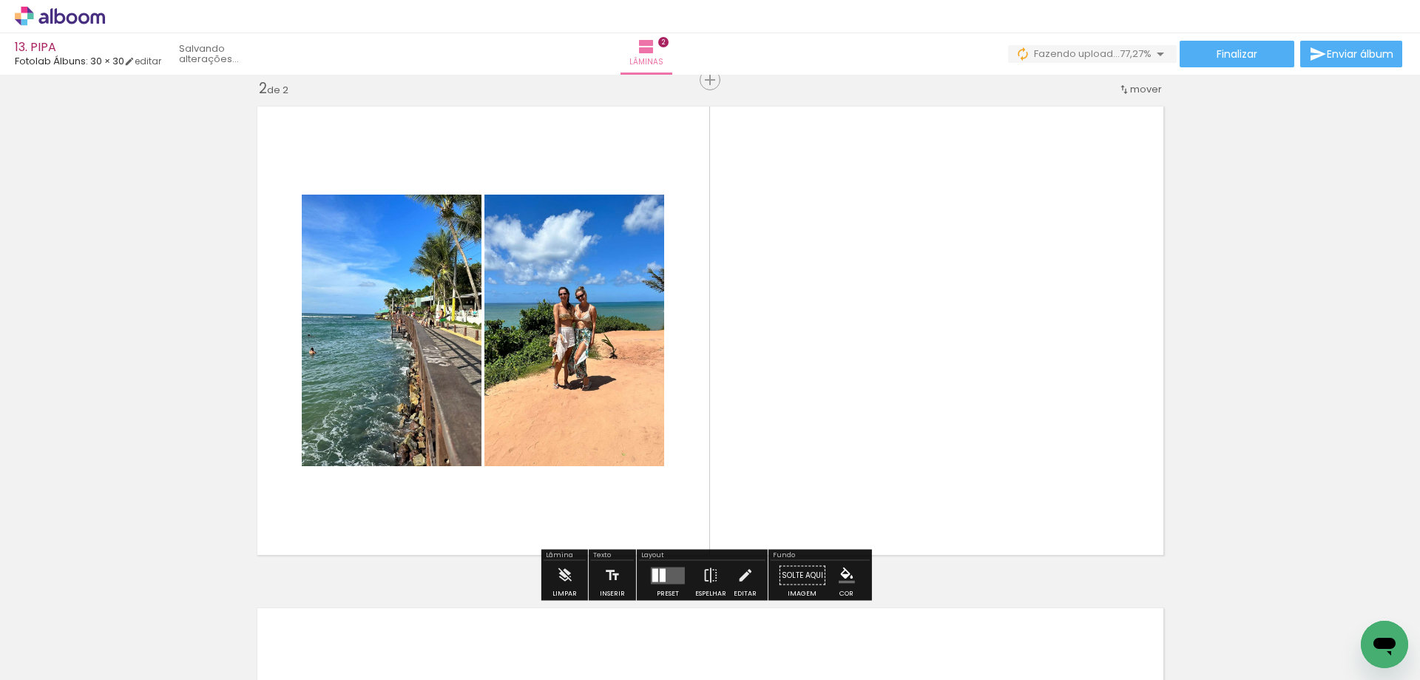
click at [666, 568] on quentale-layouter at bounding box center [668, 575] width 34 height 17
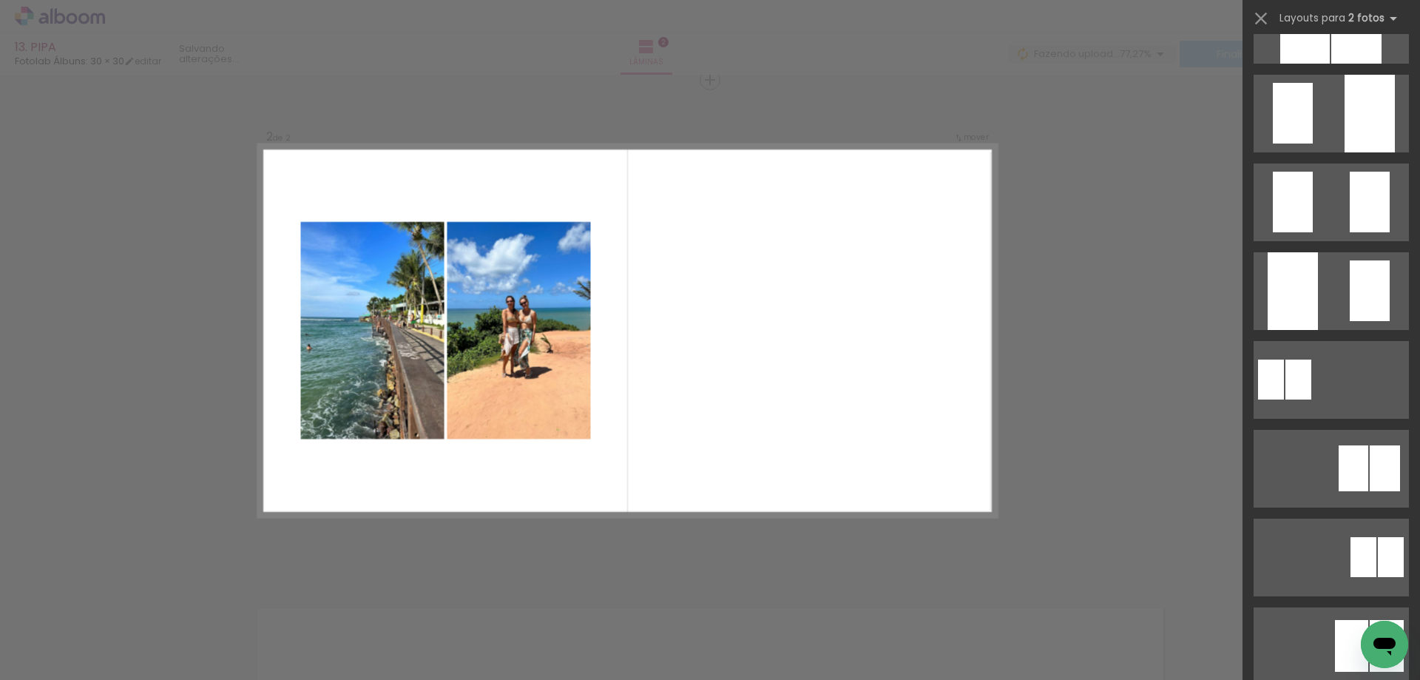
scroll to position [0, 0]
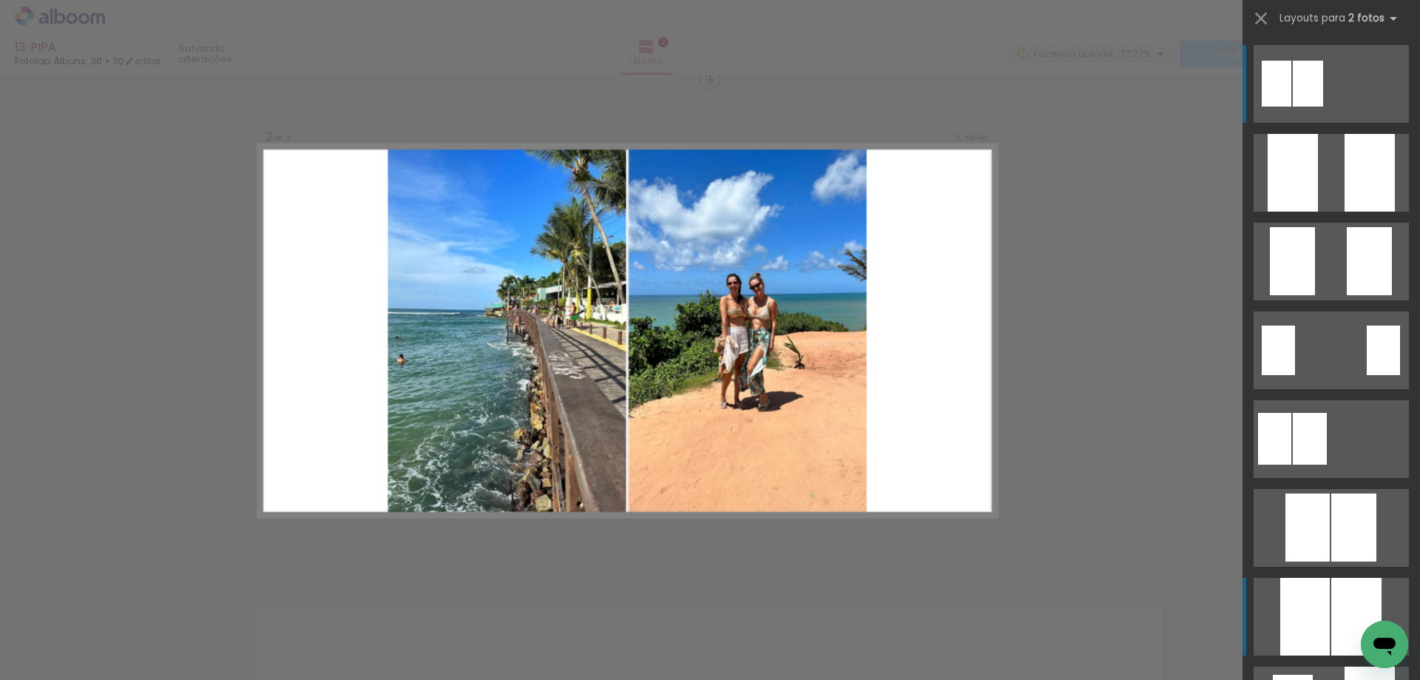
click at [1345, 212] on div at bounding box center [1370, 173] width 50 height 78
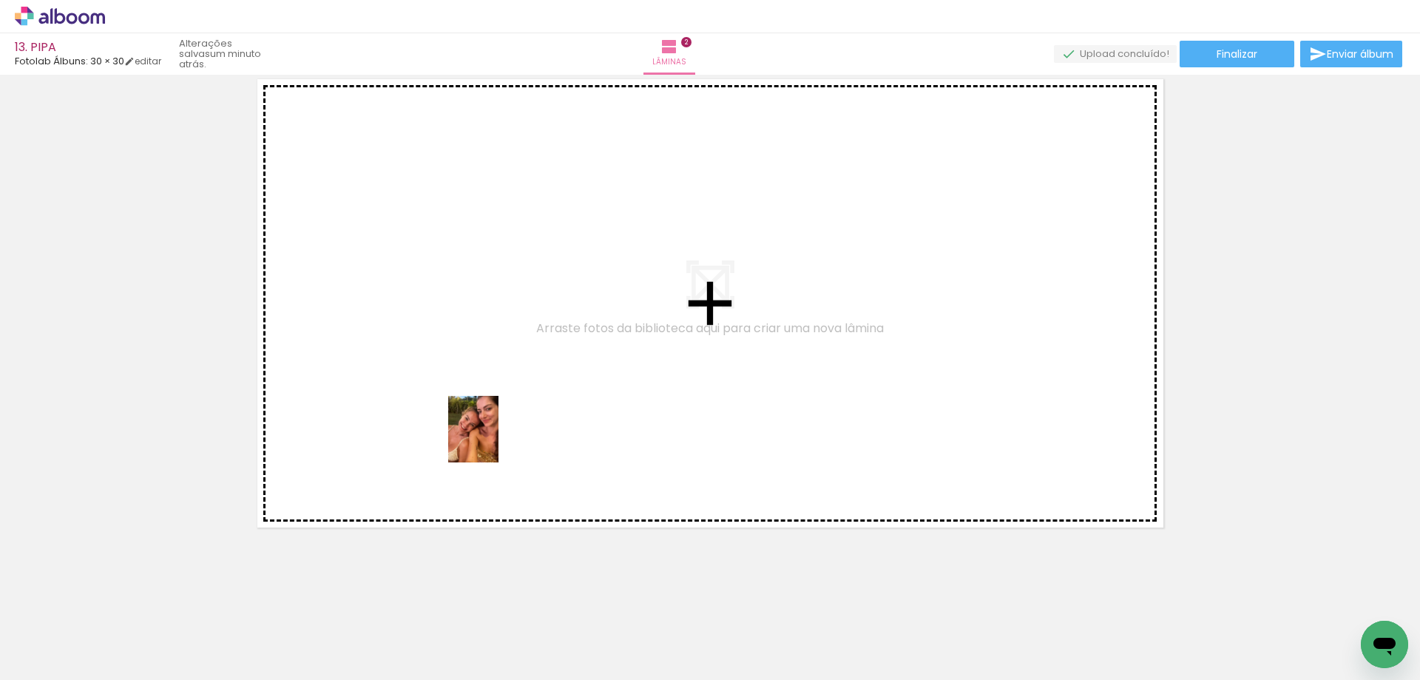
drag, startPoint x: 242, startPoint y: 640, endPoint x: 493, endPoint y: 440, distance: 320.6
click at [493, 440] on quentale-workspace at bounding box center [710, 340] width 1420 height 680
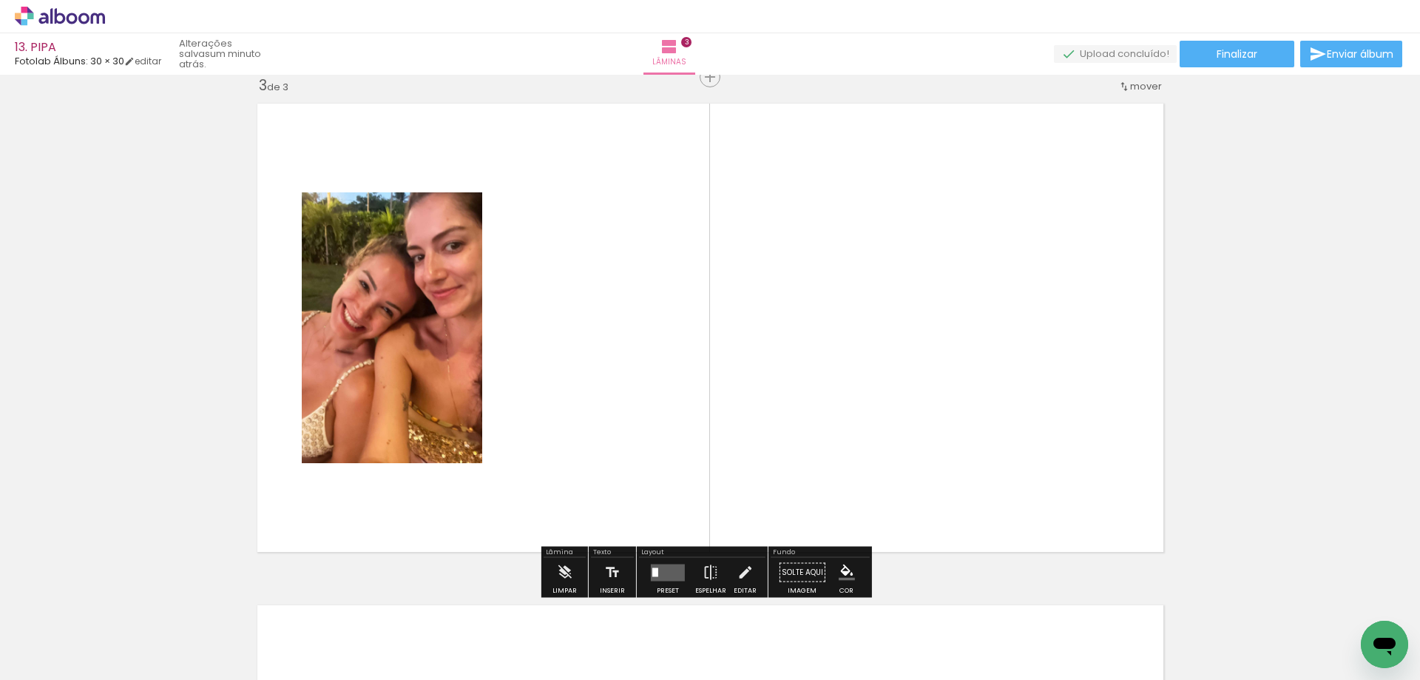
scroll to position [1022, 0]
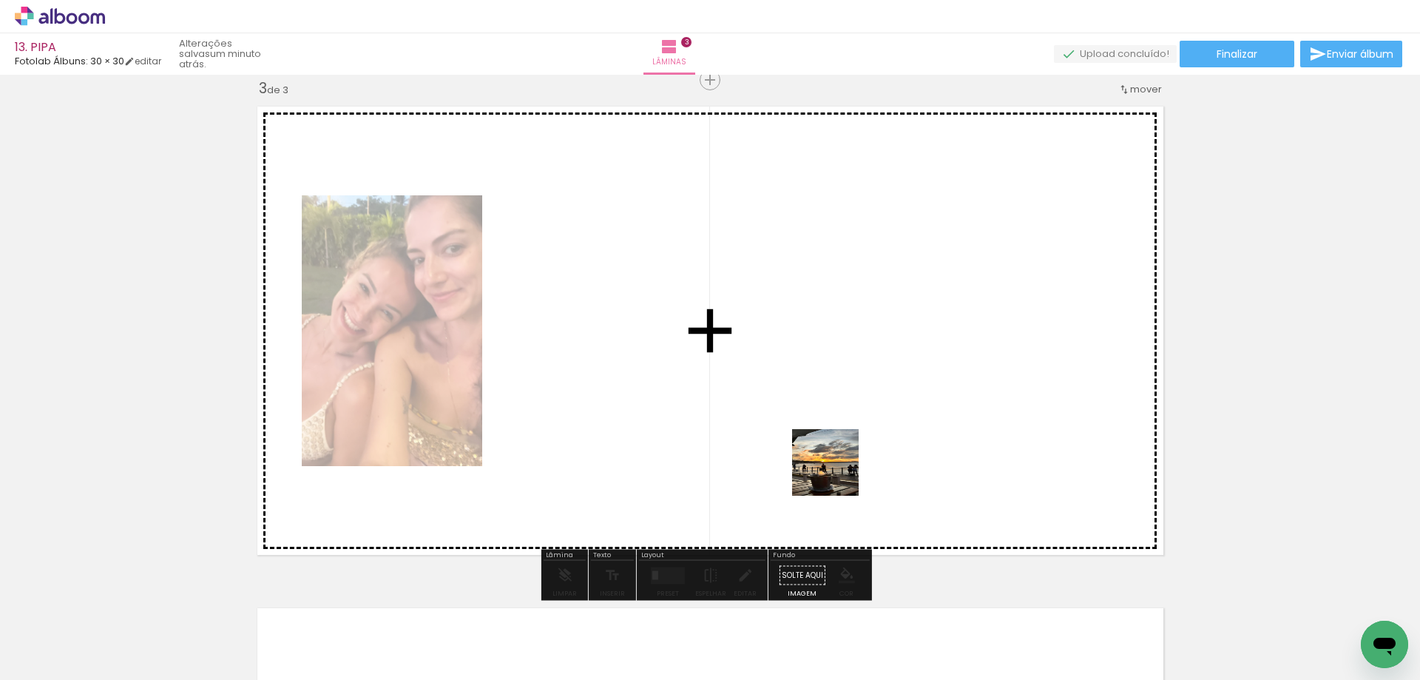
drag, startPoint x: 155, startPoint y: 632, endPoint x: 889, endPoint y: 430, distance: 761.2
click at [889, 430] on quentale-workspace at bounding box center [710, 340] width 1420 height 680
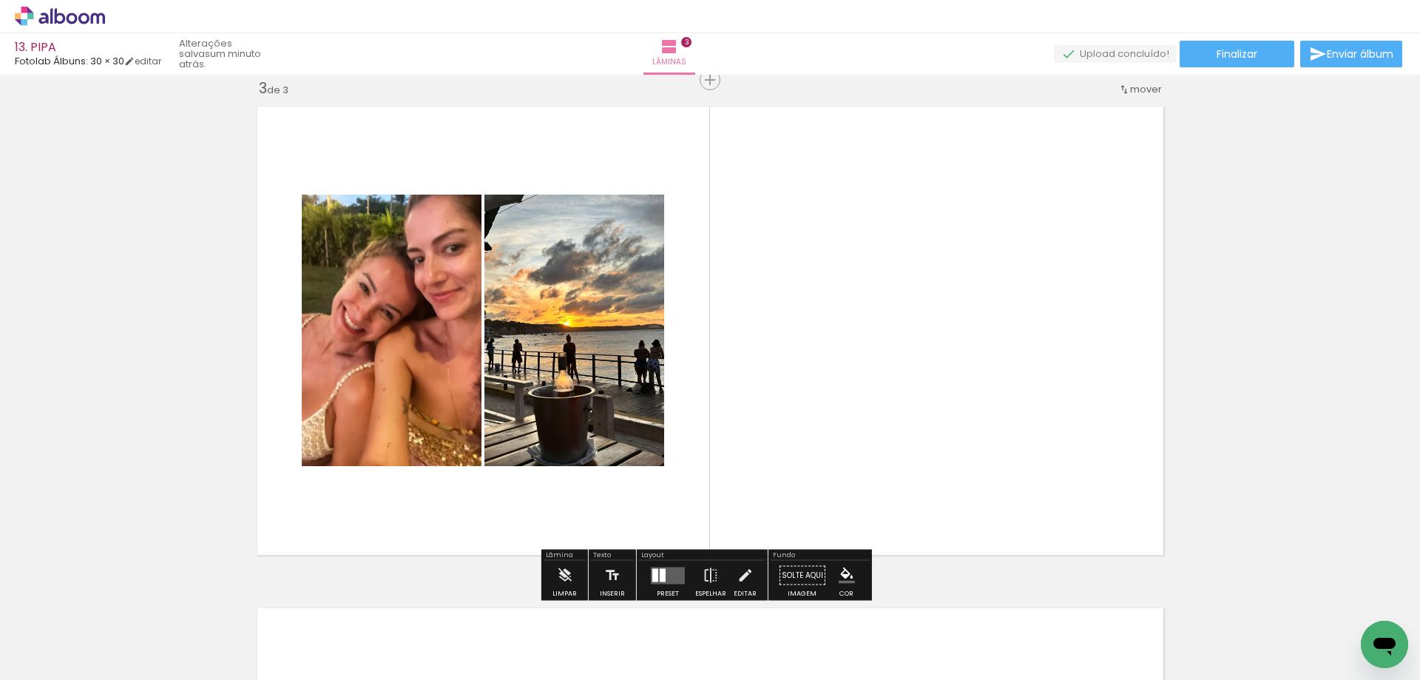
click at [673, 567] on quentale-layouter at bounding box center [668, 575] width 34 height 17
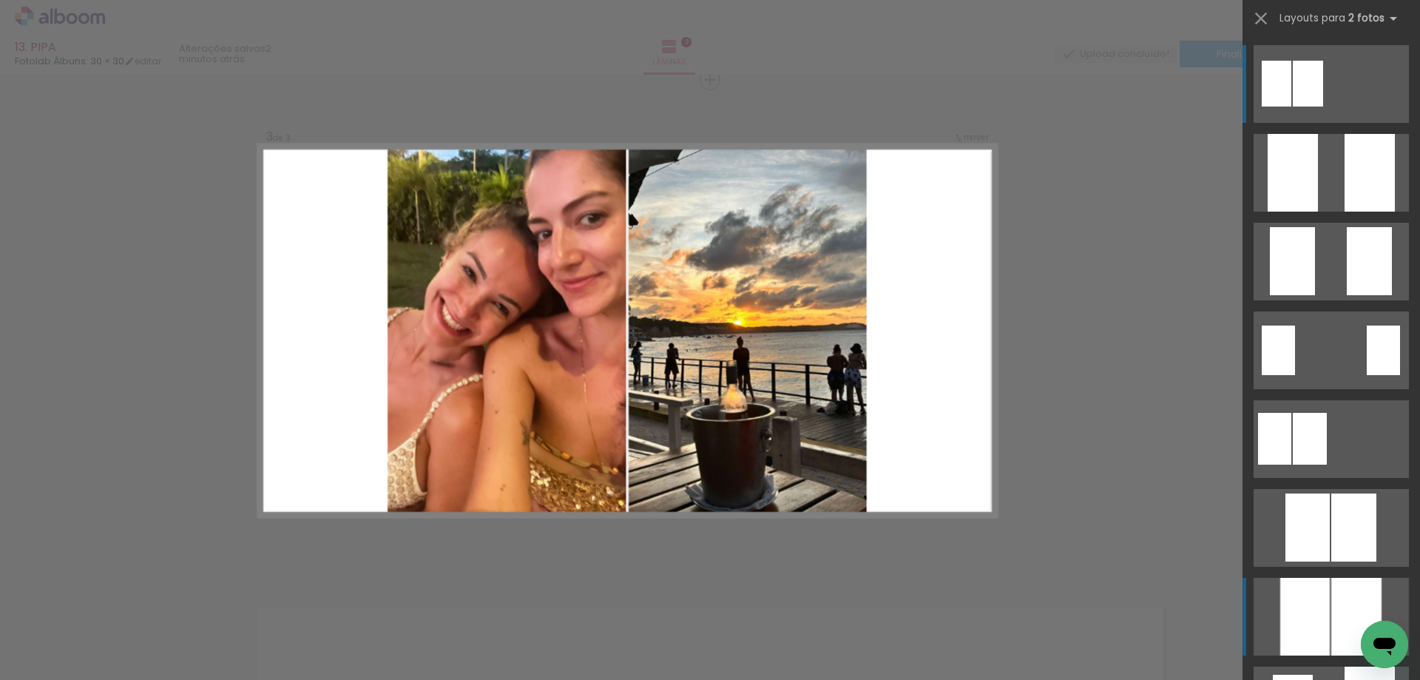
click at [1318, 212] on div at bounding box center [1293, 173] width 50 height 78
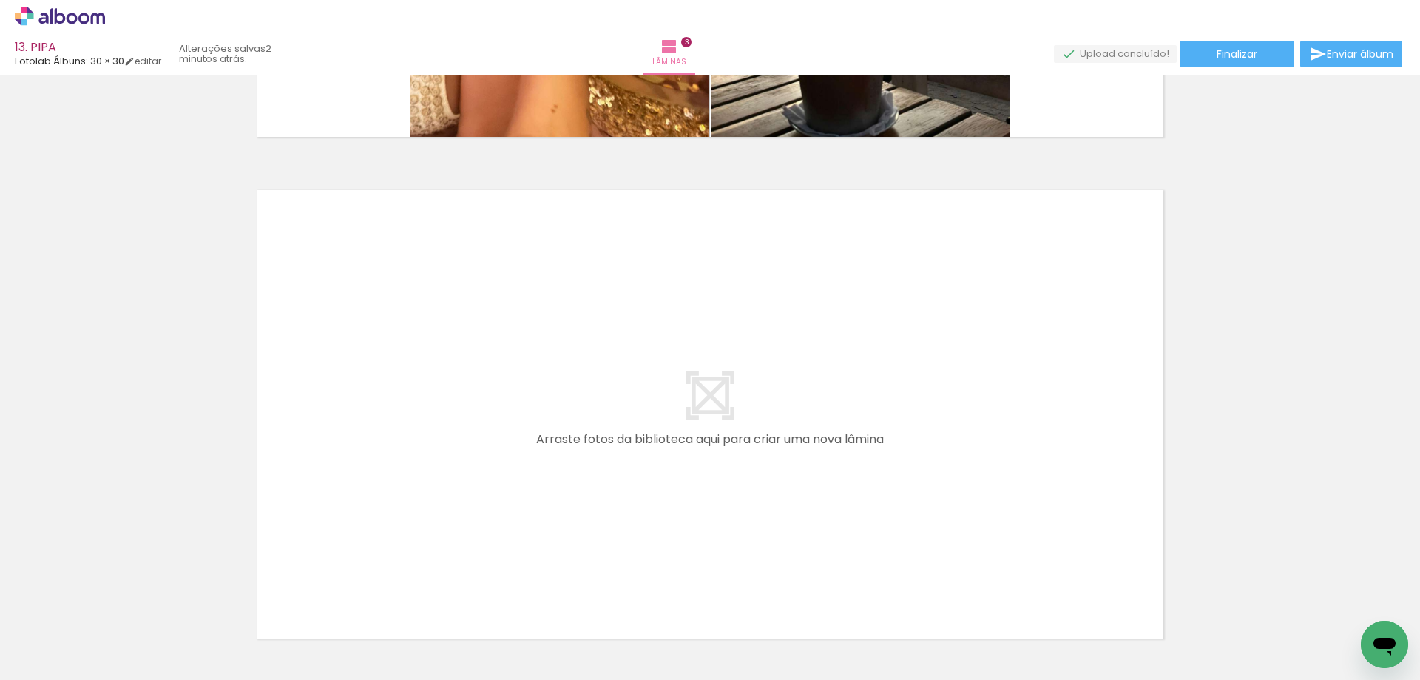
scroll to position [1551, 0]
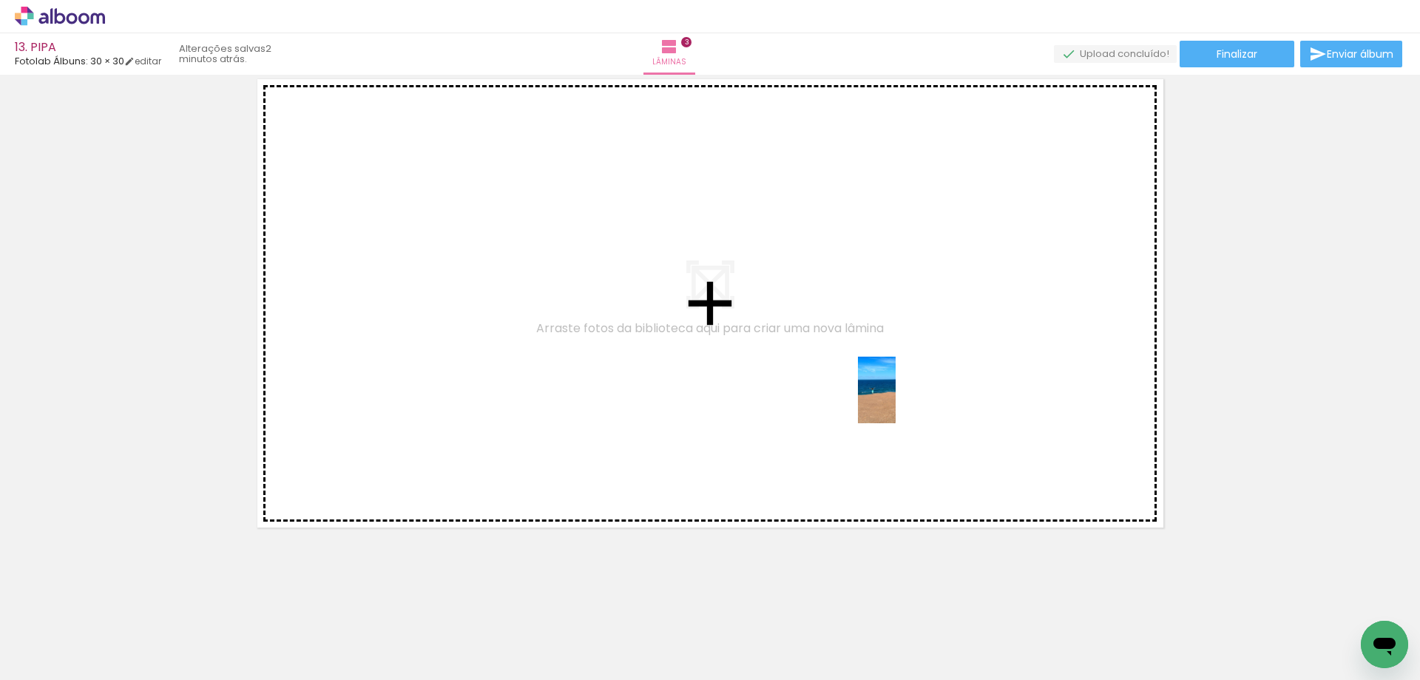
drag, startPoint x: 652, startPoint y: 647, endPoint x: 903, endPoint y: 401, distance: 351.1
click at [903, 401] on quentale-workspace at bounding box center [710, 340] width 1420 height 680
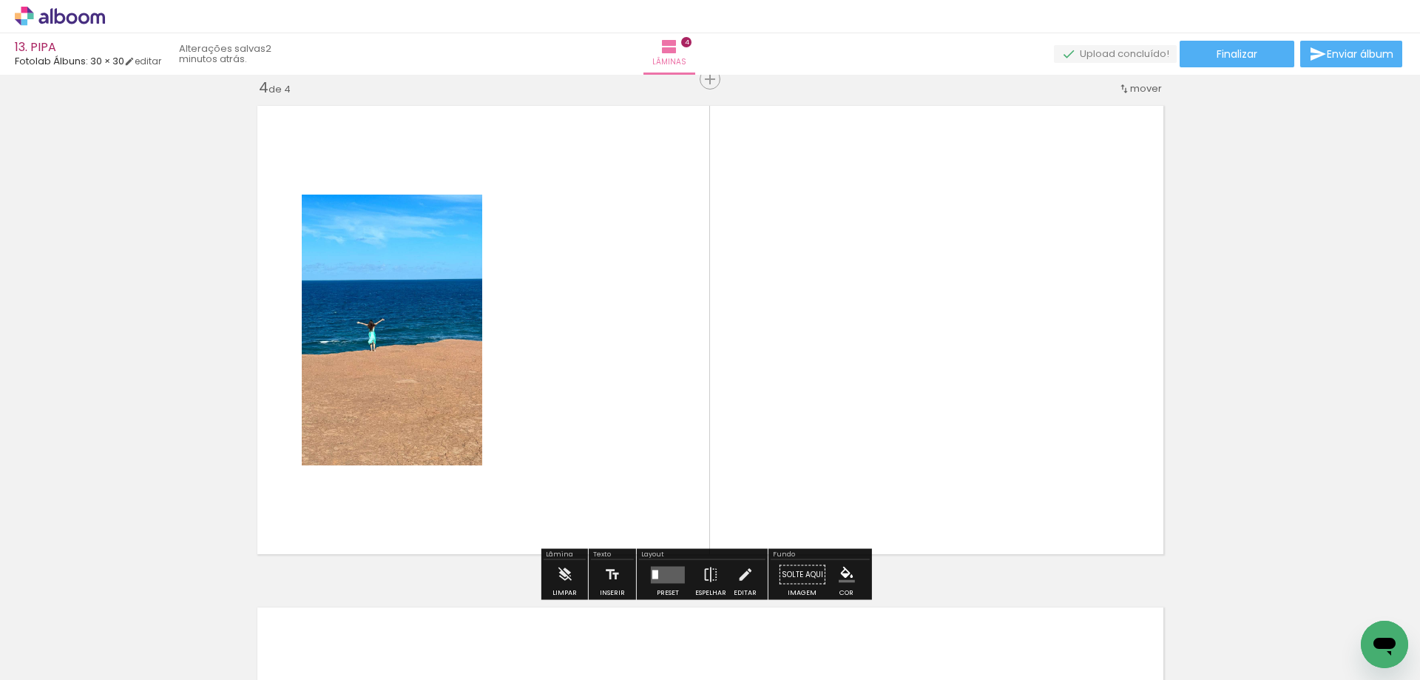
scroll to position [1524, 0]
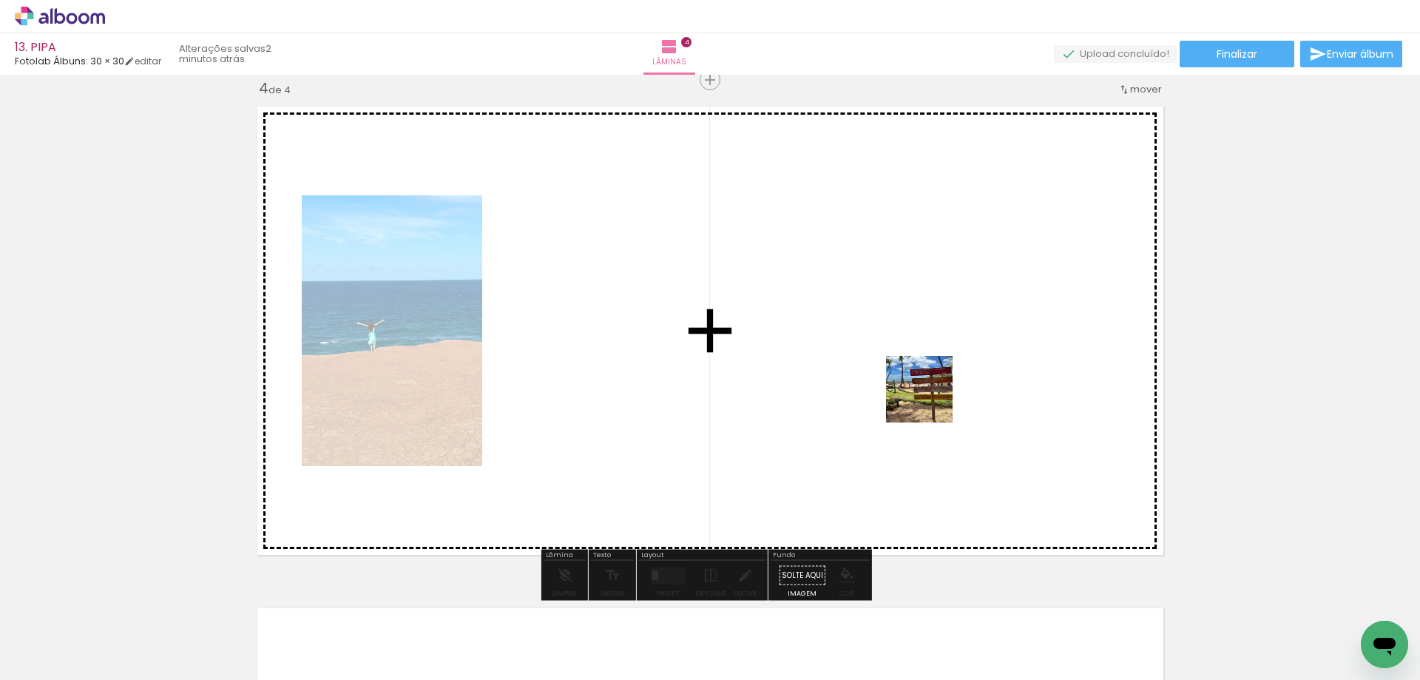
drag, startPoint x: 582, startPoint y: 628, endPoint x: 931, endPoint y: 400, distance: 417.0
click at [931, 400] on quentale-workspace at bounding box center [710, 340] width 1420 height 680
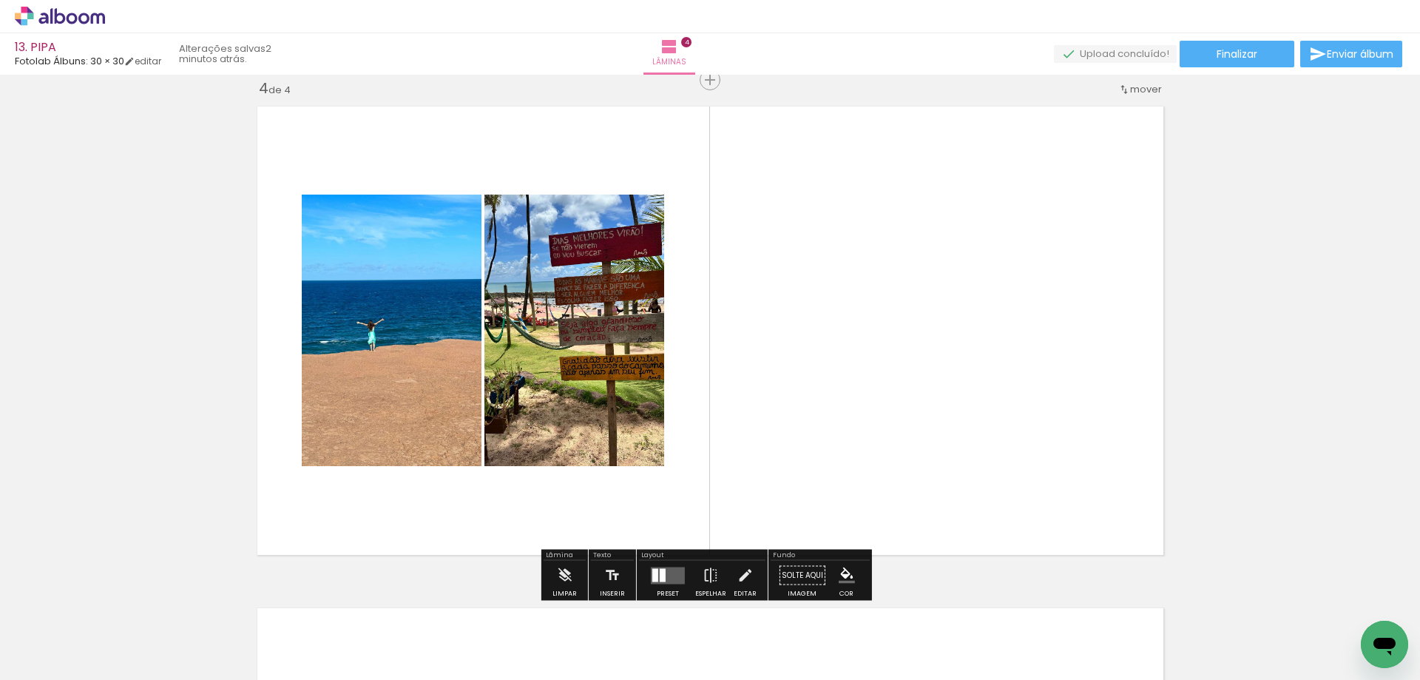
click at [662, 578] on div at bounding box center [663, 574] width 6 height 13
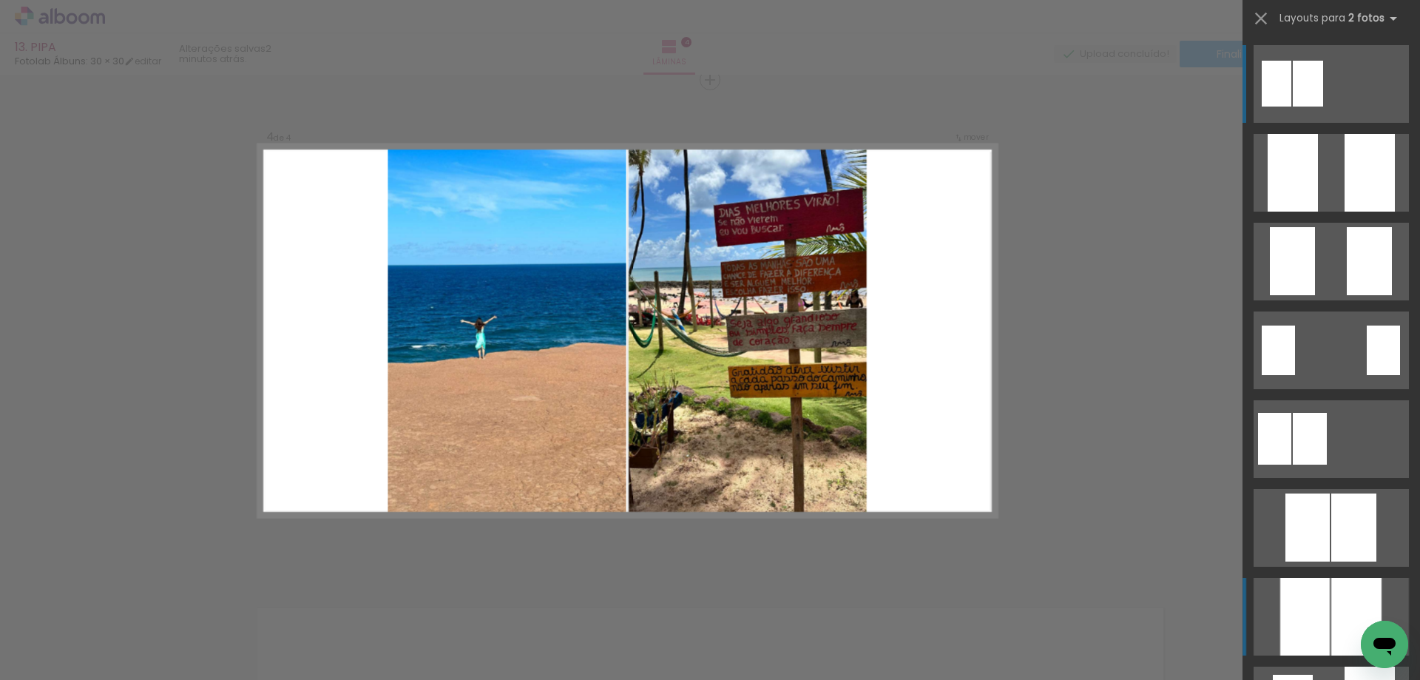
click at [1318, 212] on div at bounding box center [1293, 173] width 50 height 78
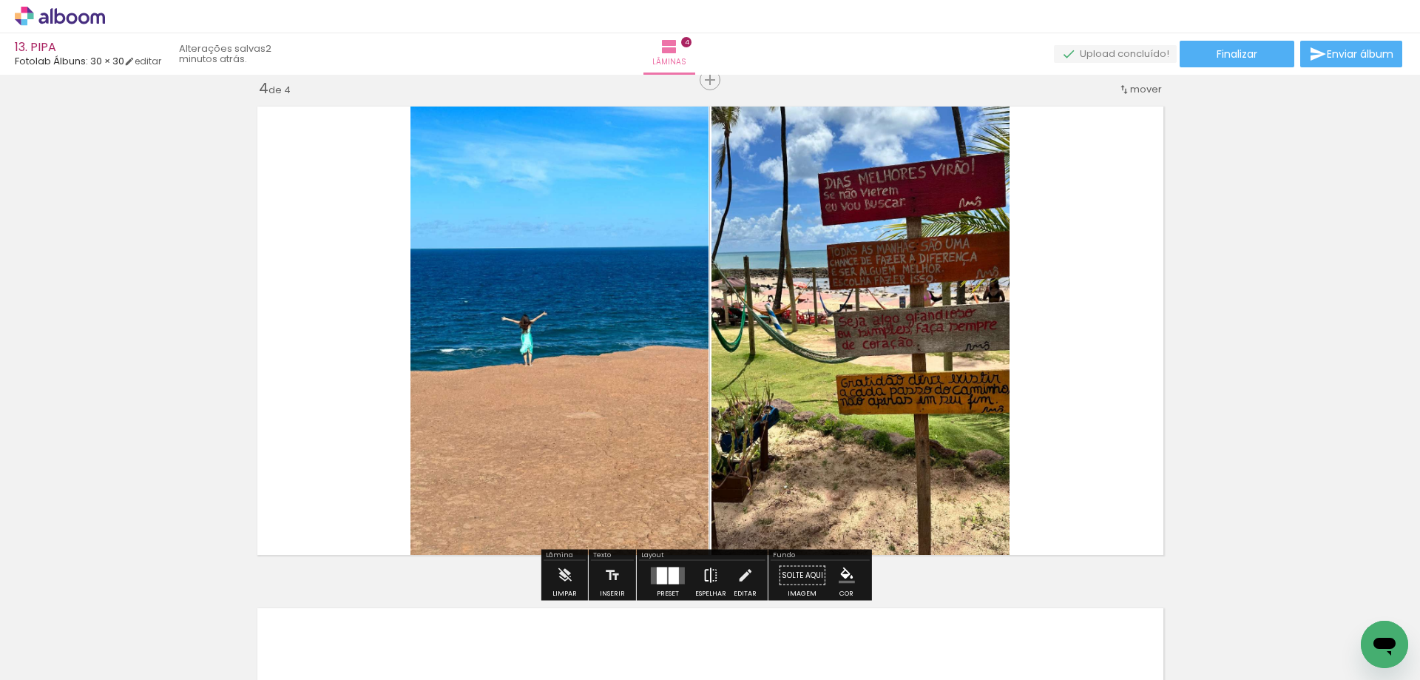
click at [712, 567] on iron-icon at bounding box center [711, 576] width 16 height 30
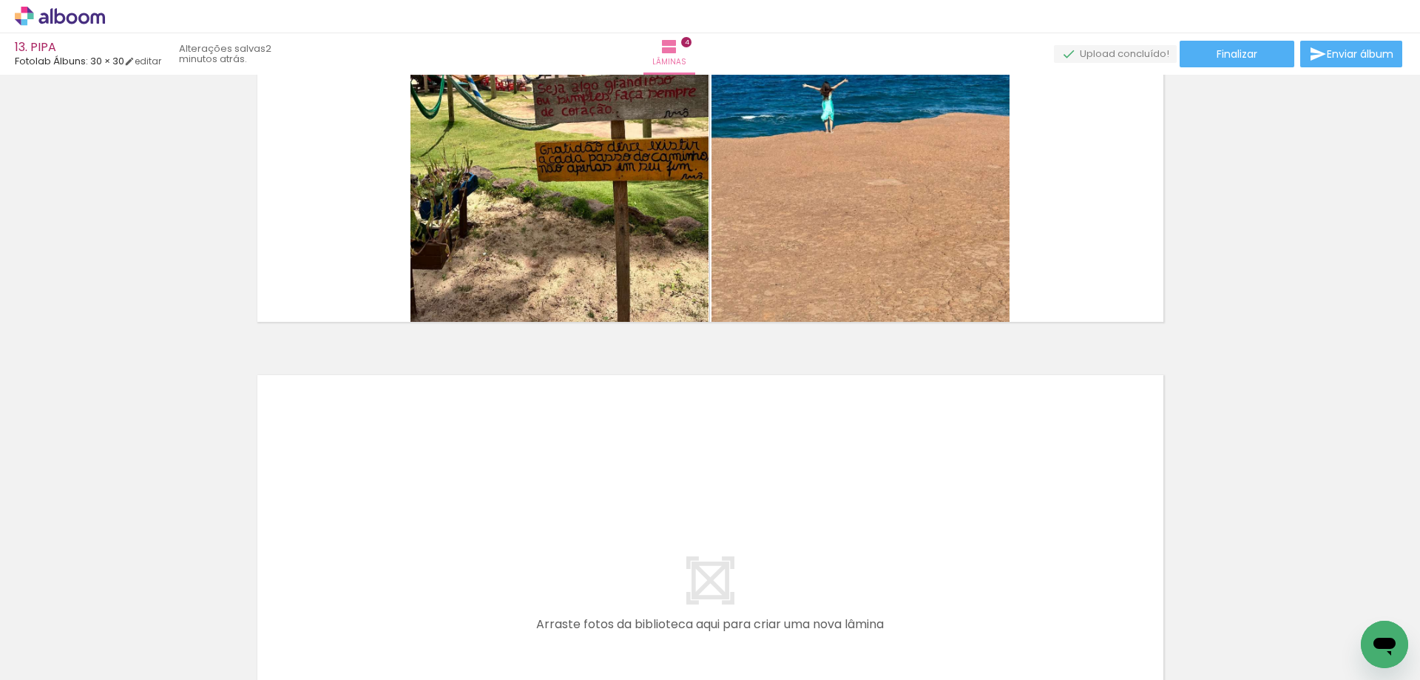
scroll to position [2053, 0]
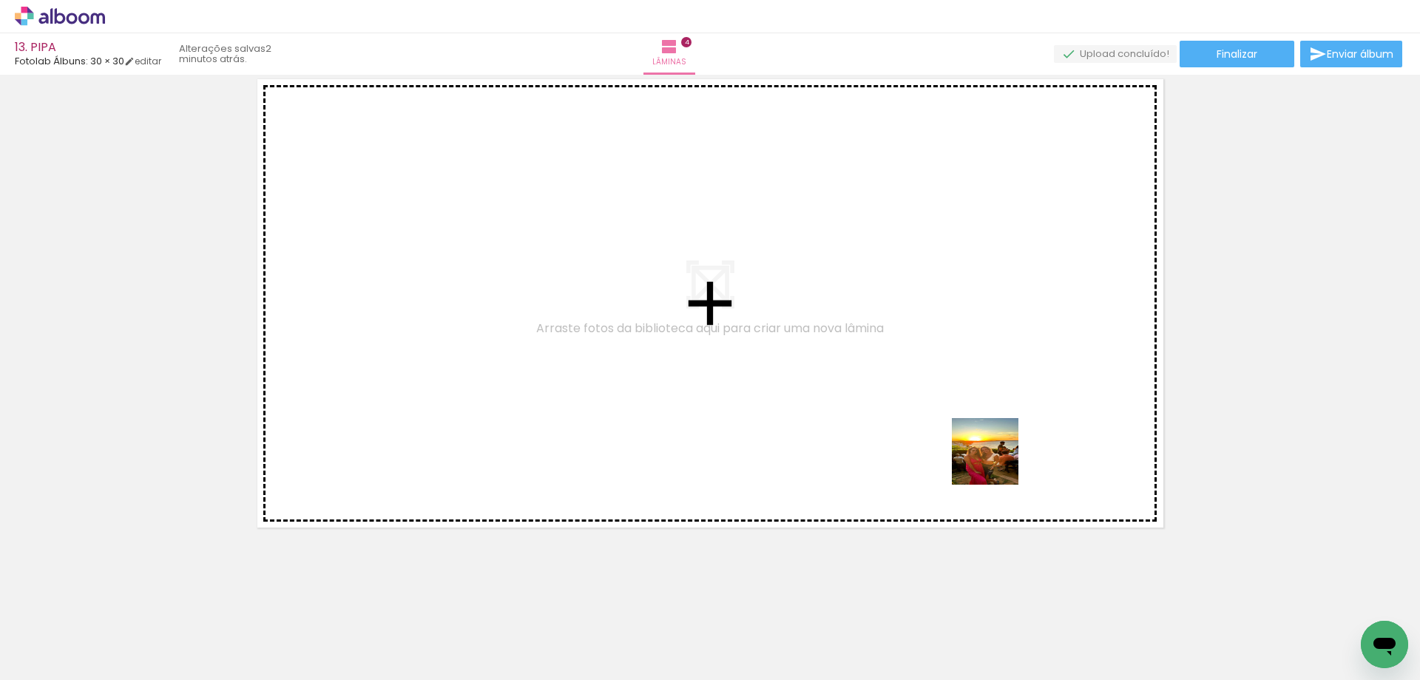
drag, startPoint x: 989, startPoint y: 646, endPoint x: 1001, endPoint y: 436, distance: 210.4
click at [1001, 436] on quentale-workspace at bounding box center [710, 340] width 1420 height 680
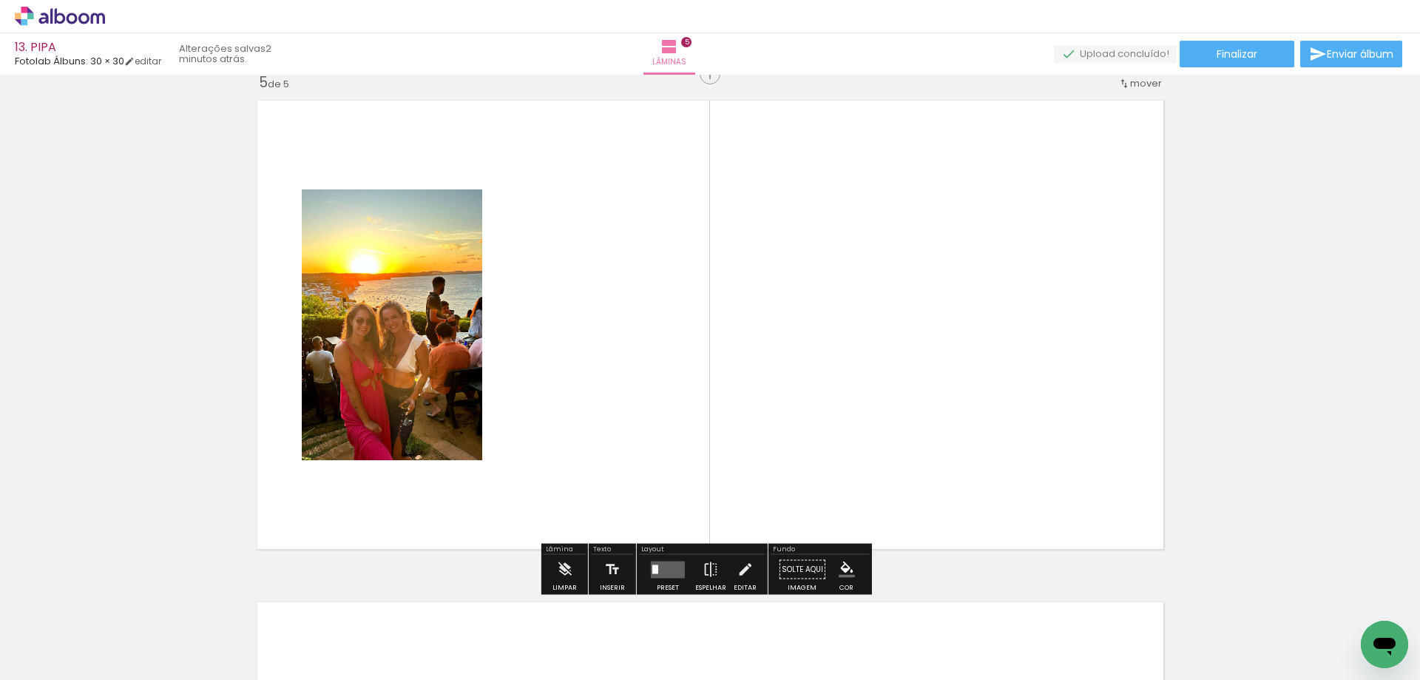
scroll to position [2026, 0]
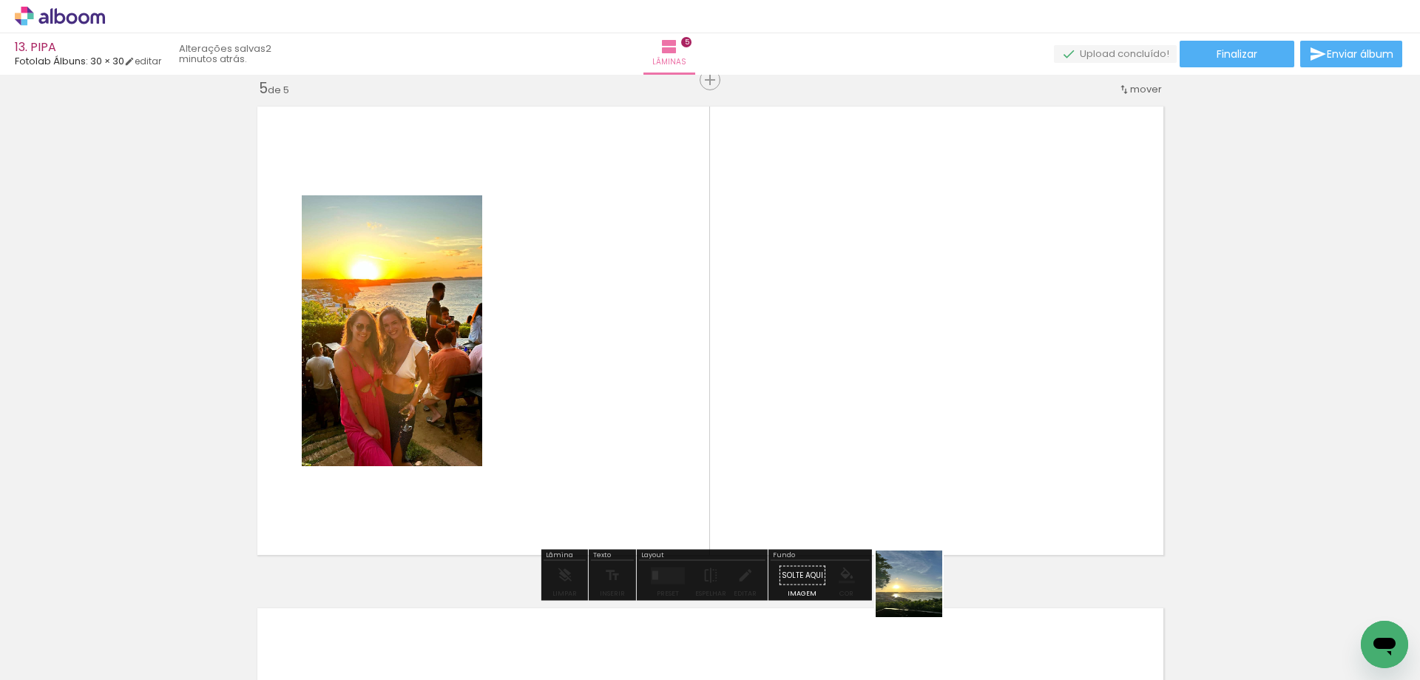
drag, startPoint x: 920, startPoint y: 595, endPoint x: 966, endPoint y: 425, distance: 175.5
click at [966, 425] on quentale-workspace at bounding box center [710, 340] width 1420 height 680
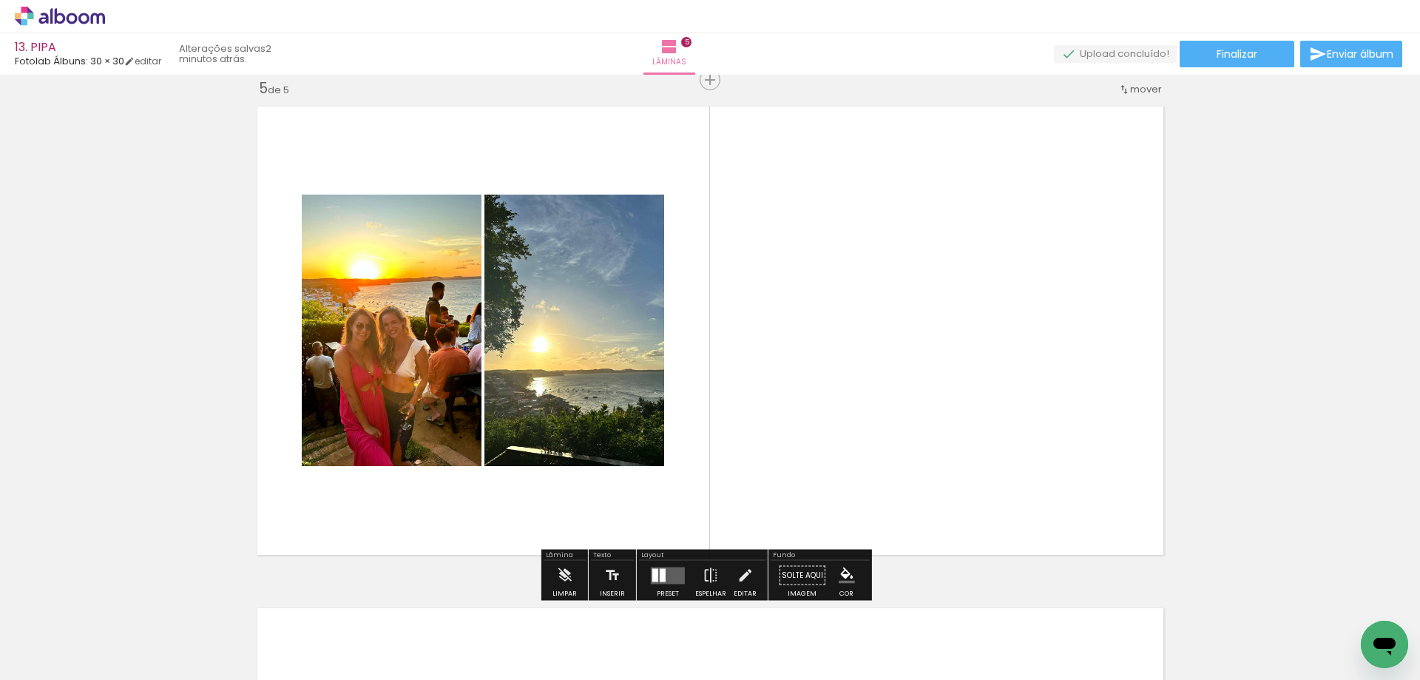
click at [668, 576] on quentale-layouter at bounding box center [668, 575] width 34 height 17
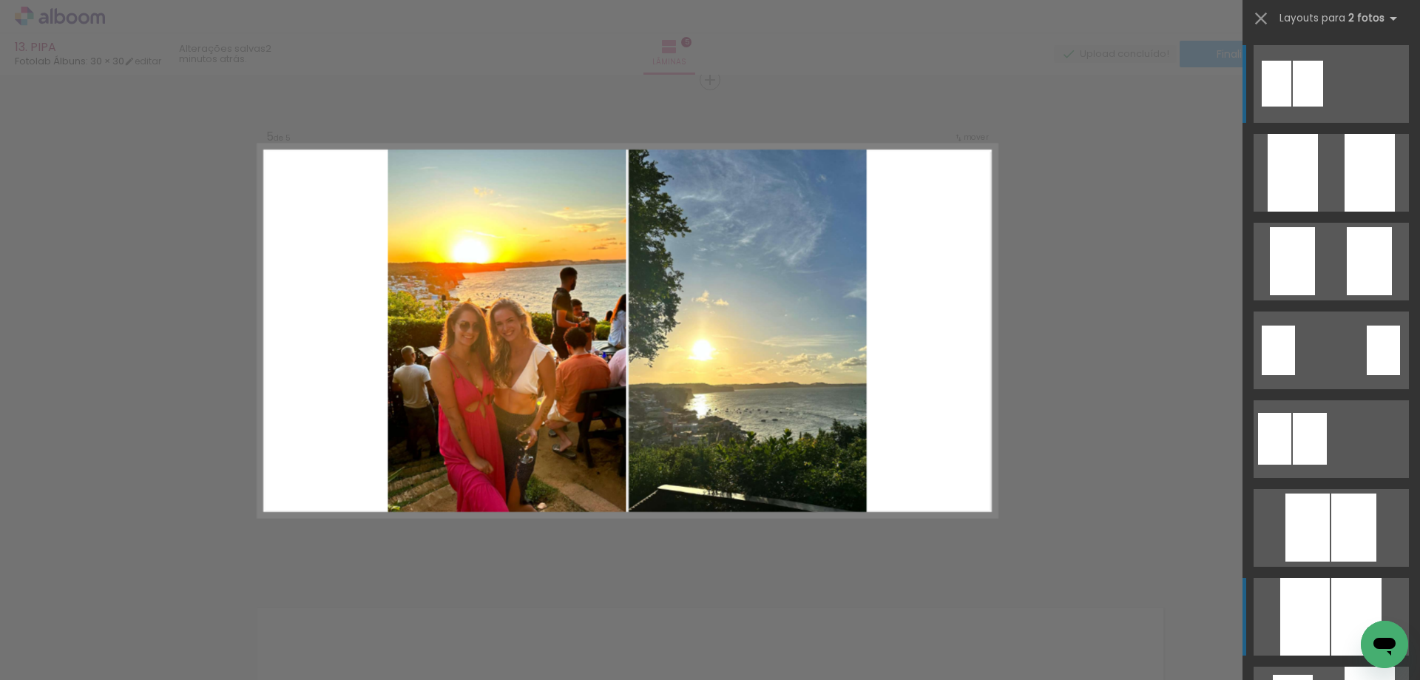
click at [1292, 212] on div at bounding box center [1293, 173] width 50 height 78
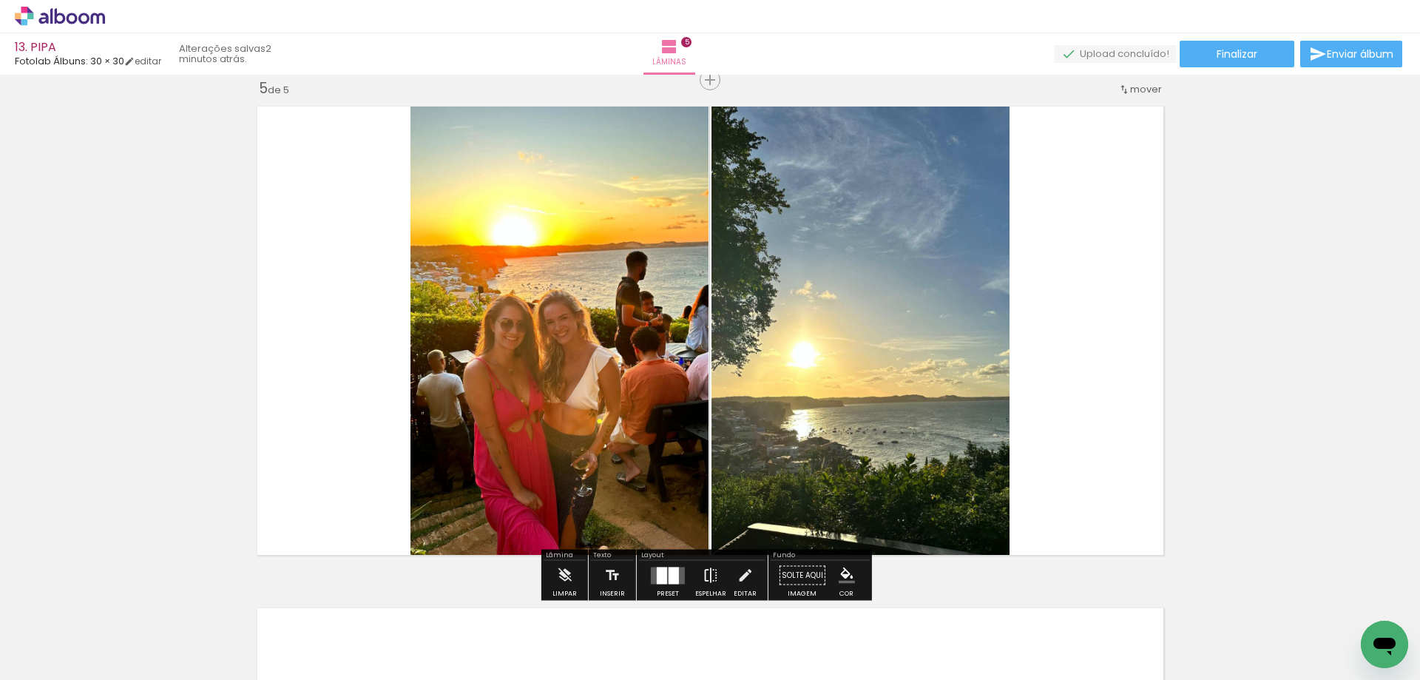
click at [716, 579] on paper-button "Espelhar" at bounding box center [711, 580] width 38 height 38
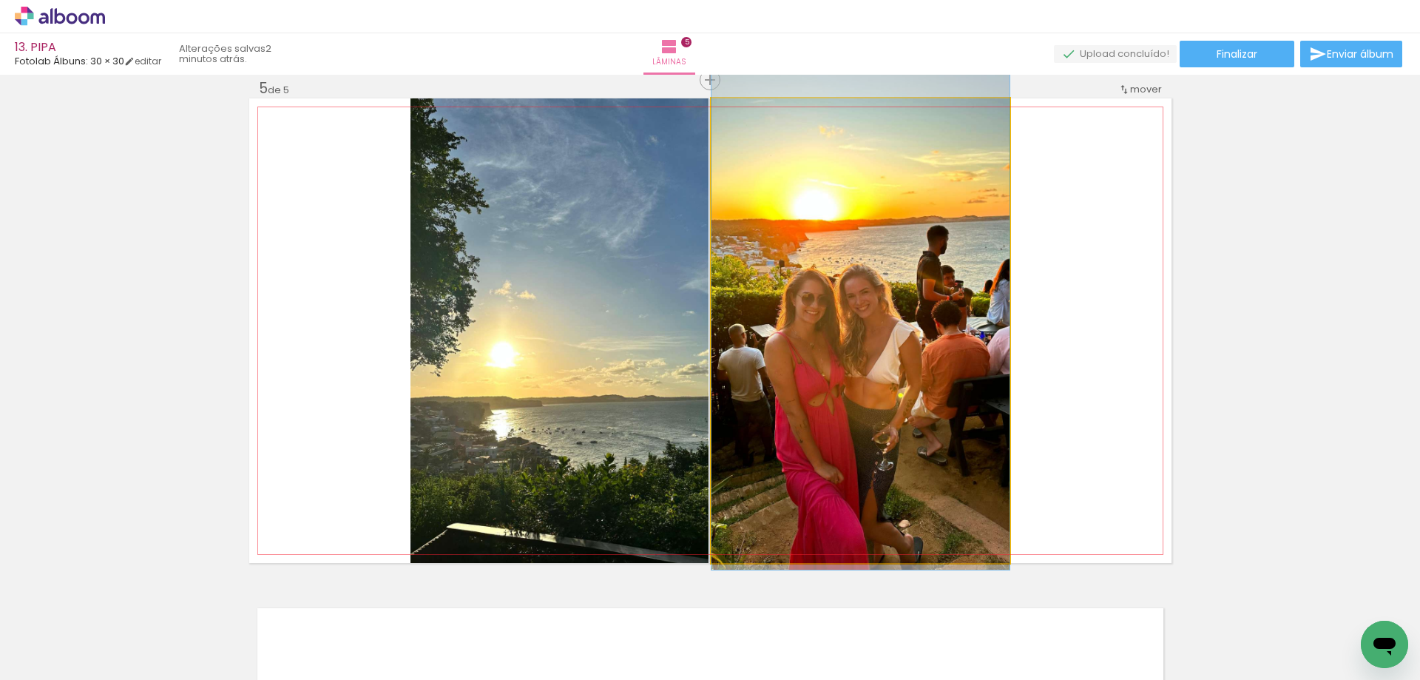
drag, startPoint x: 957, startPoint y: 426, endPoint x: 971, endPoint y: 400, distance: 29.1
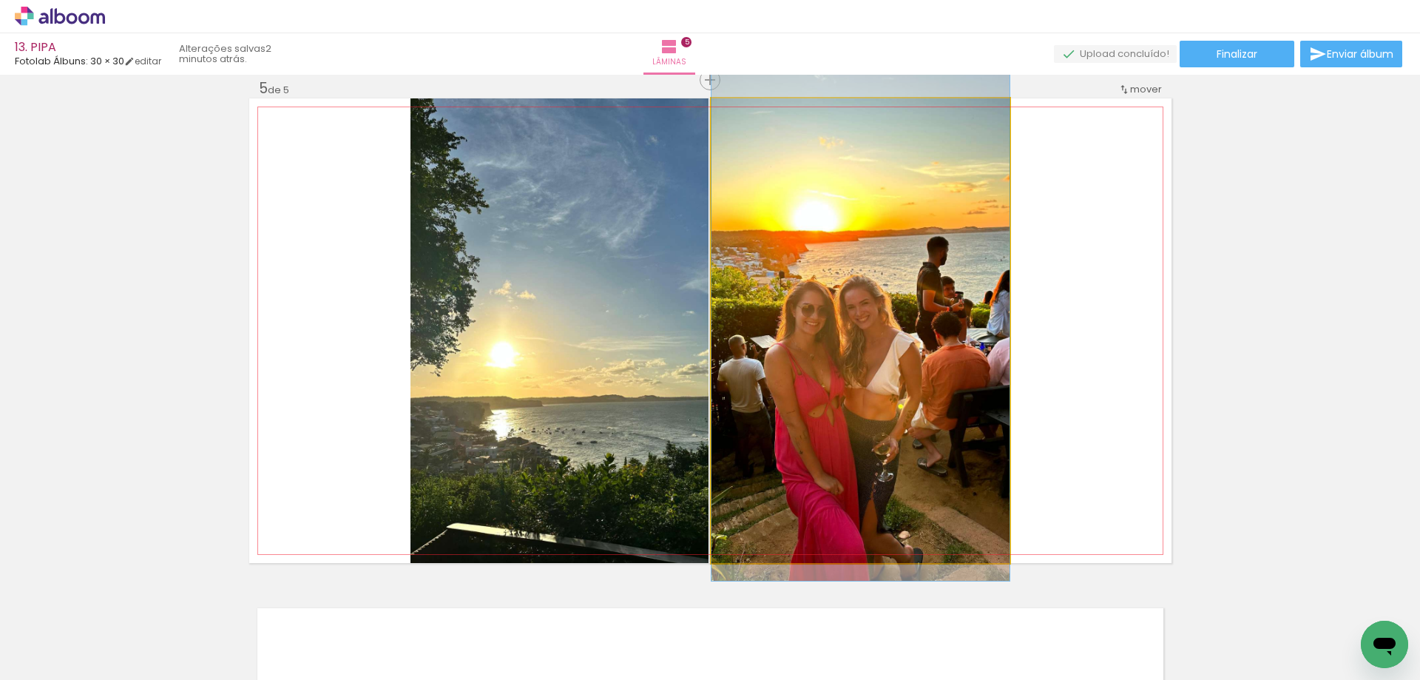
drag, startPoint x: 966, startPoint y: 394, endPoint x: 967, endPoint y: 405, distance: 11.1
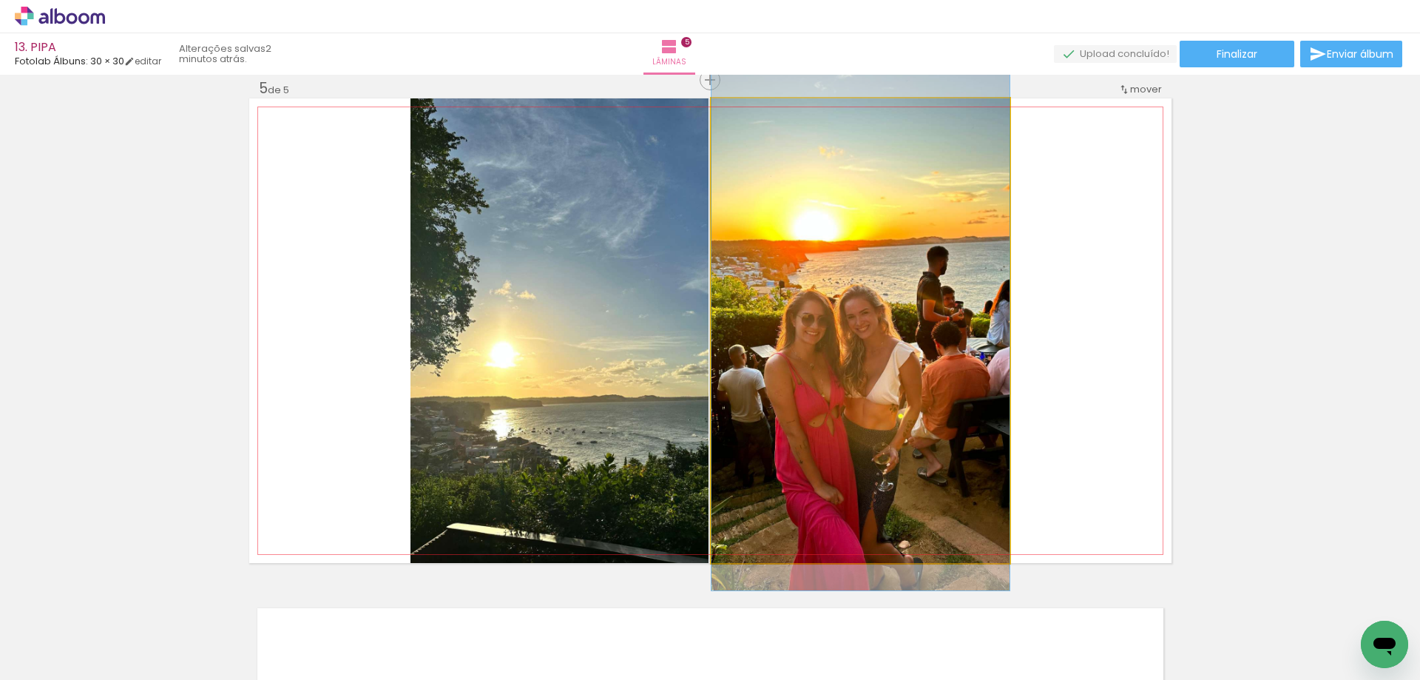
drag, startPoint x: 954, startPoint y: 437, endPoint x: 953, endPoint y: 456, distance: 20.0
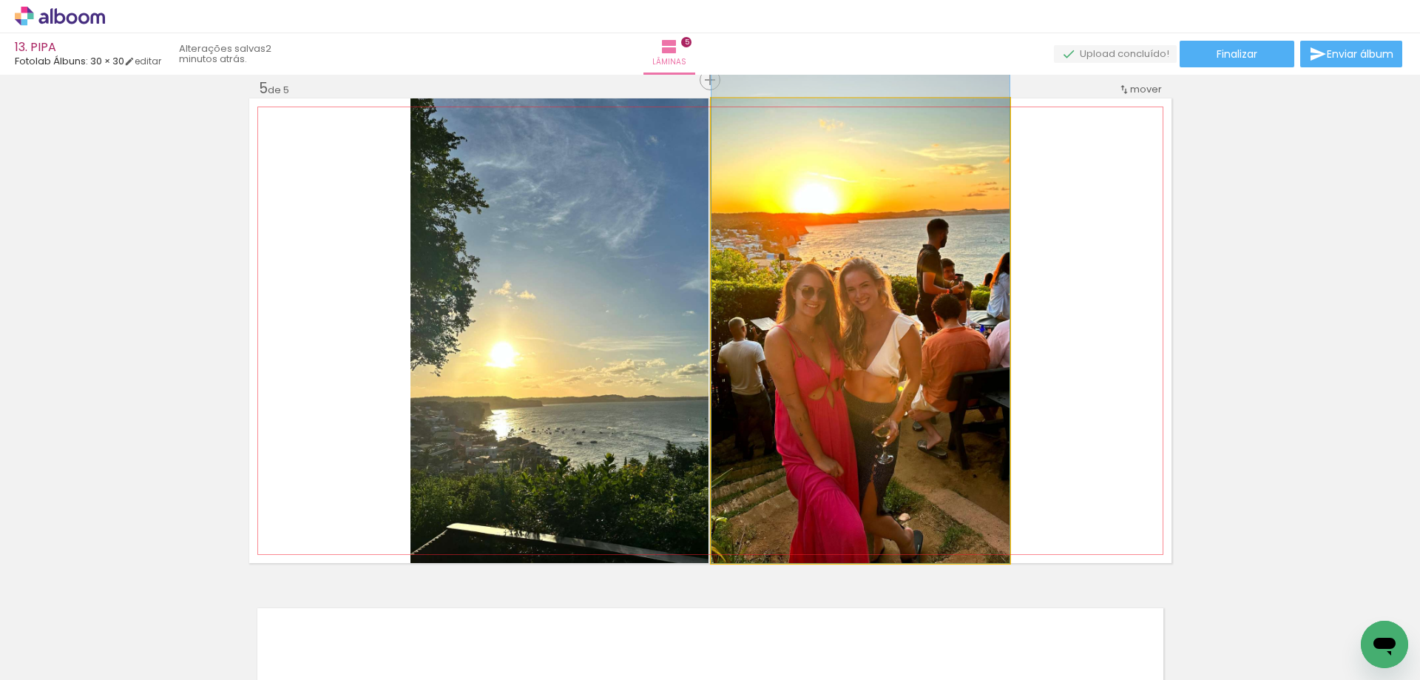
drag, startPoint x: 945, startPoint y: 474, endPoint x: 960, endPoint y: 387, distance: 88.7
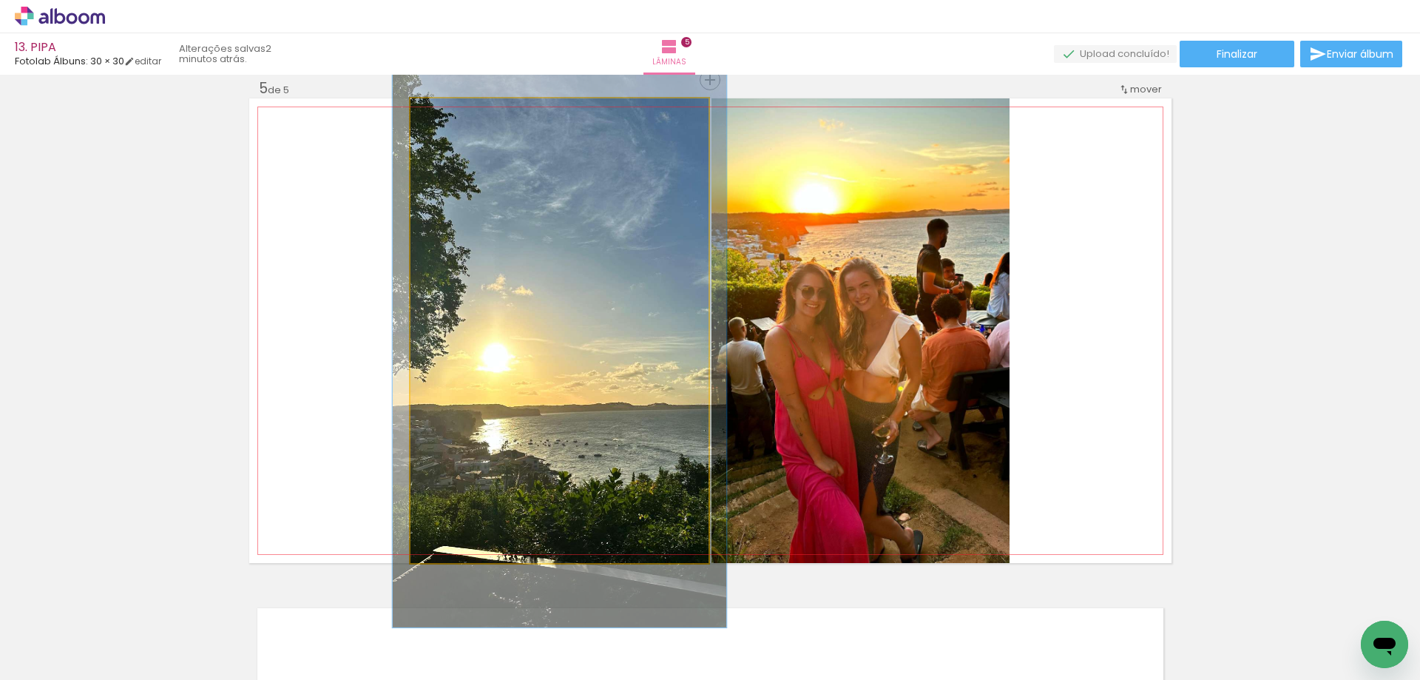
type paper-slider "112"
click at [454, 124] on div at bounding box center [451, 114] width 24 height 24
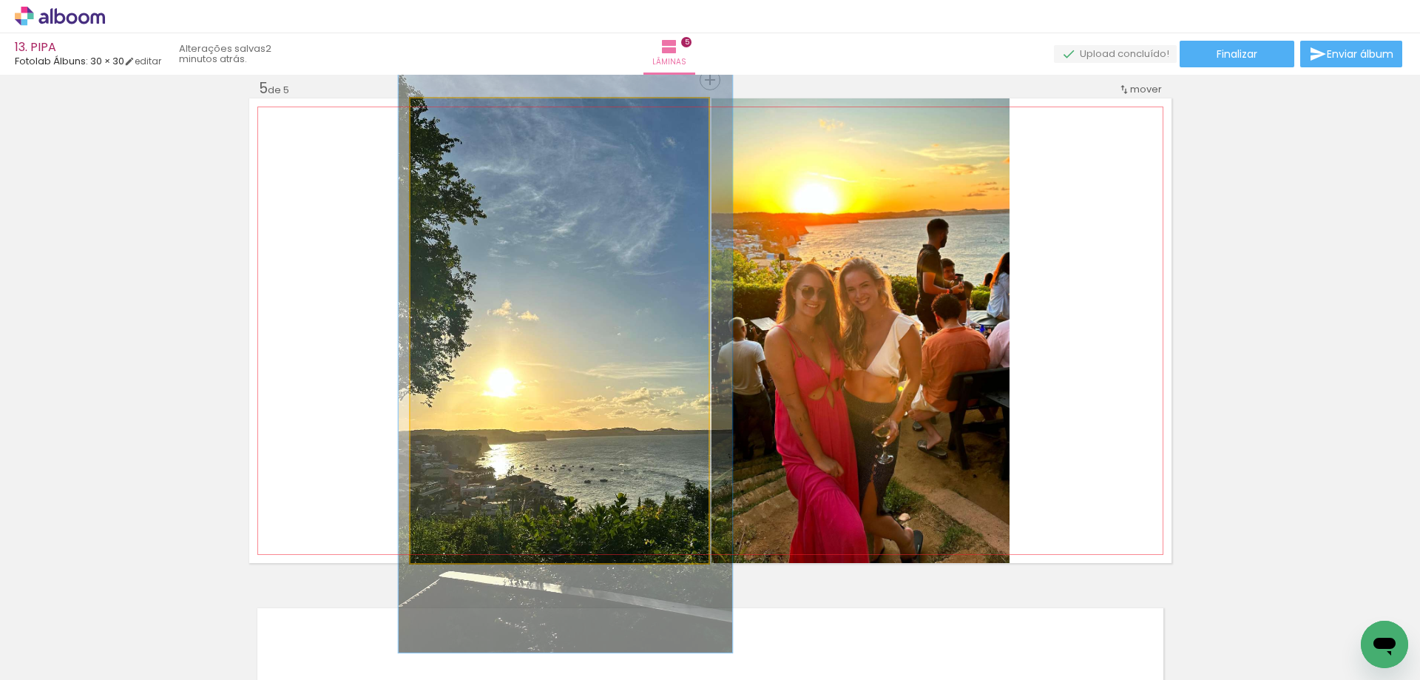
drag, startPoint x: 479, startPoint y: 228, endPoint x: 485, endPoint y: 253, distance: 25.8
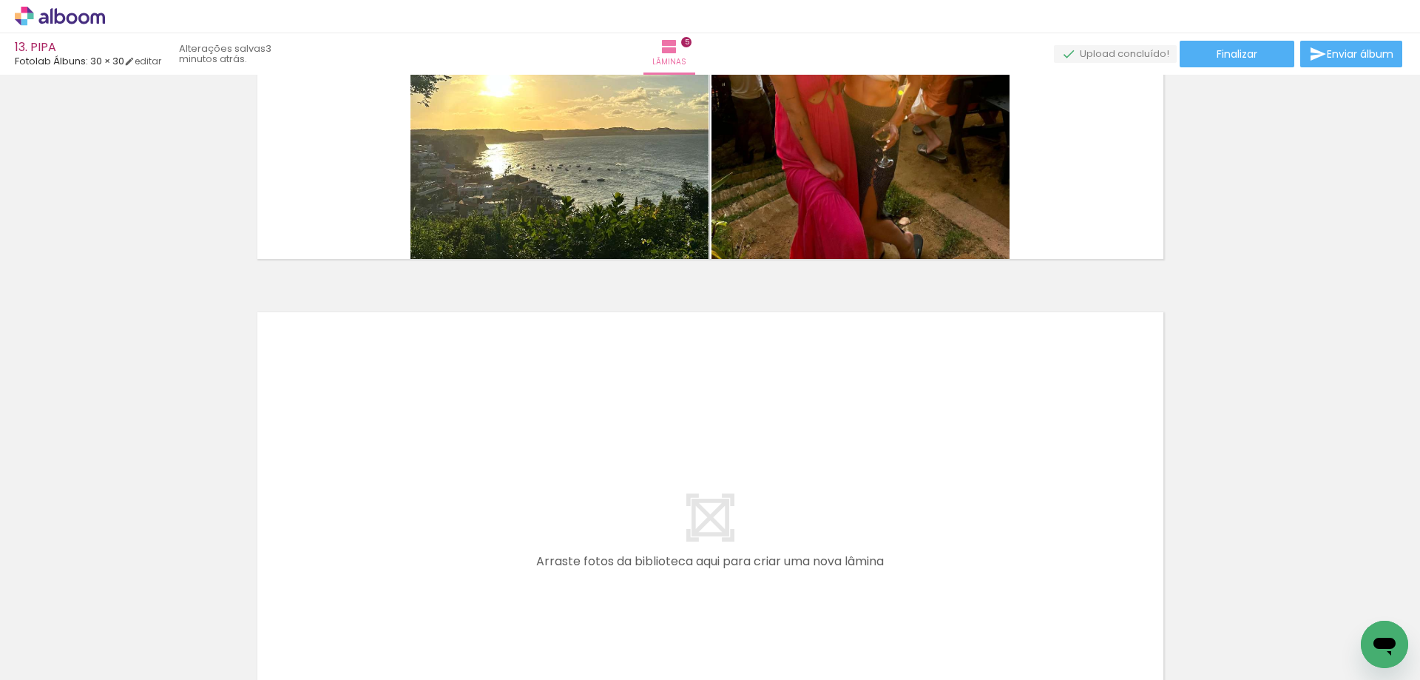
scroll to position [0, 459]
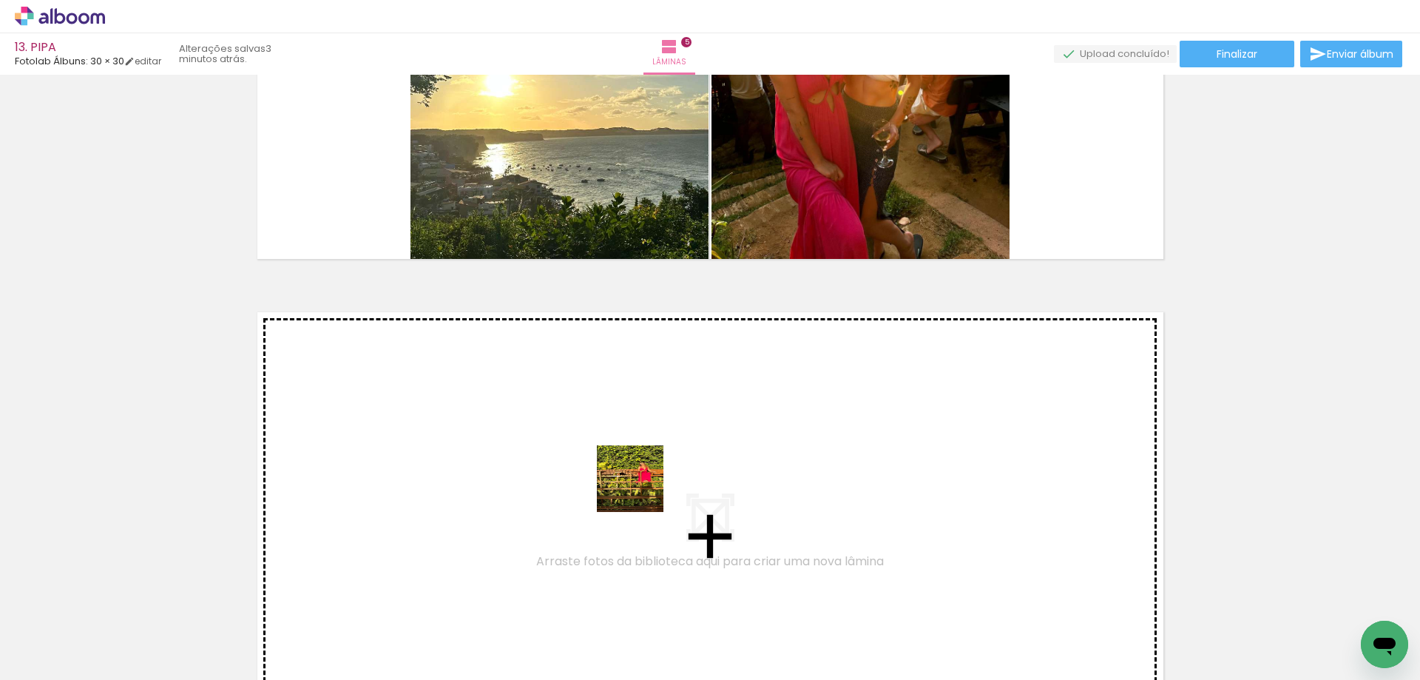
drag, startPoint x: 773, startPoint y: 619, endPoint x: 868, endPoint y: 594, distance: 98.0
click at [641, 490] on quentale-workspace at bounding box center [710, 340] width 1420 height 680
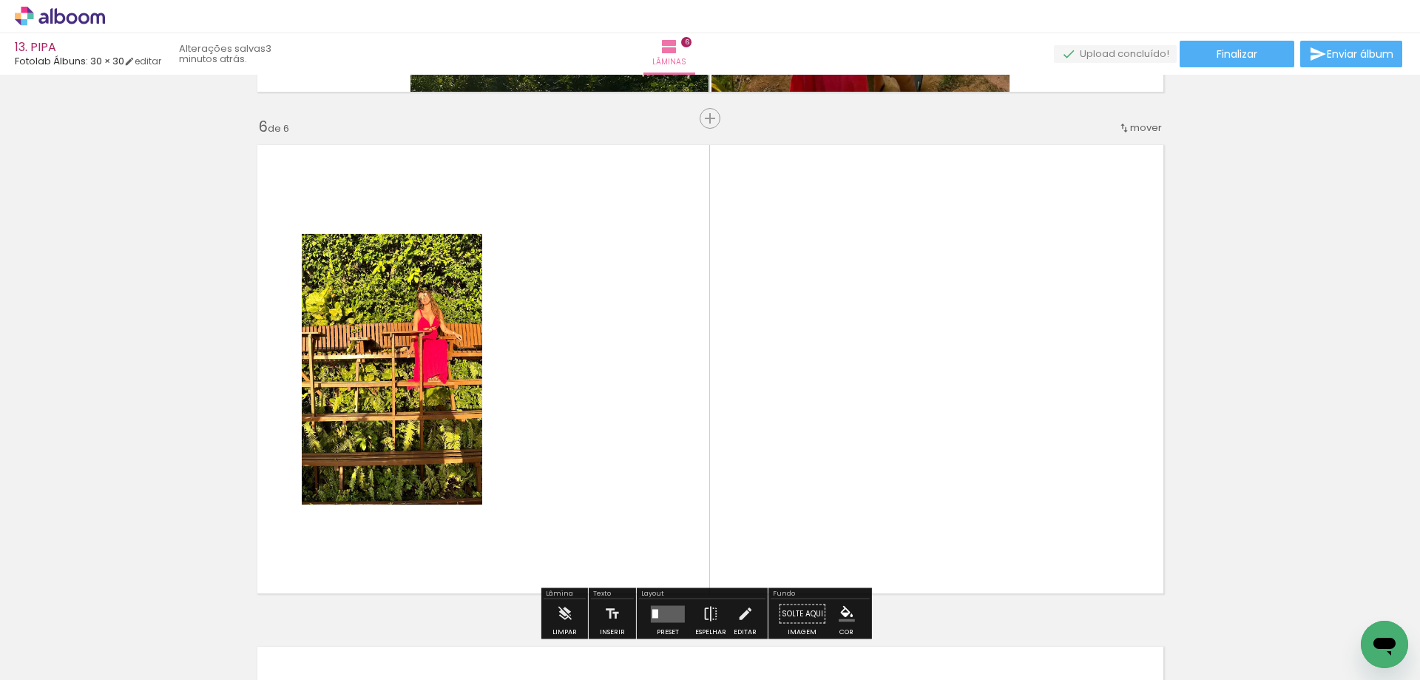
scroll to position [2527, 0]
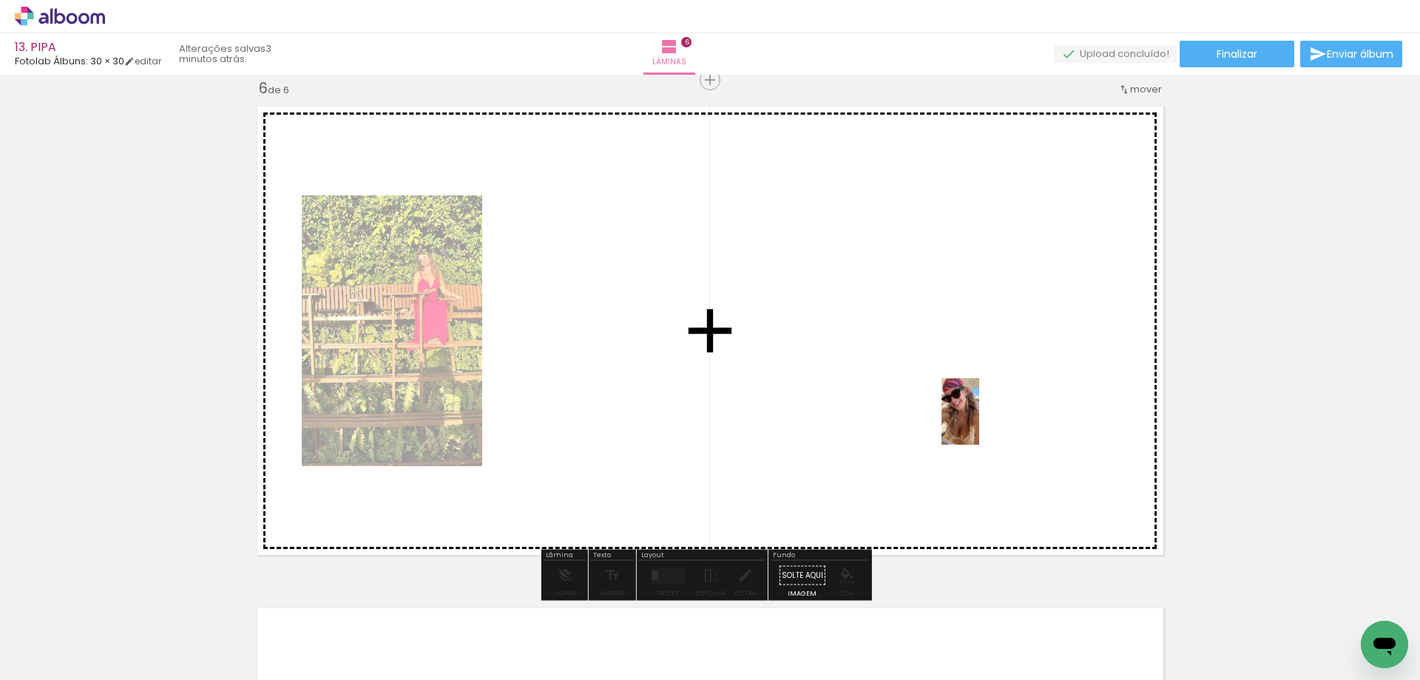
drag, startPoint x: 1100, startPoint y: 626, endPoint x: 986, endPoint y: 422, distance: 233.2
click at [986, 422] on quentale-workspace at bounding box center [710, 340] width 1420 height 680
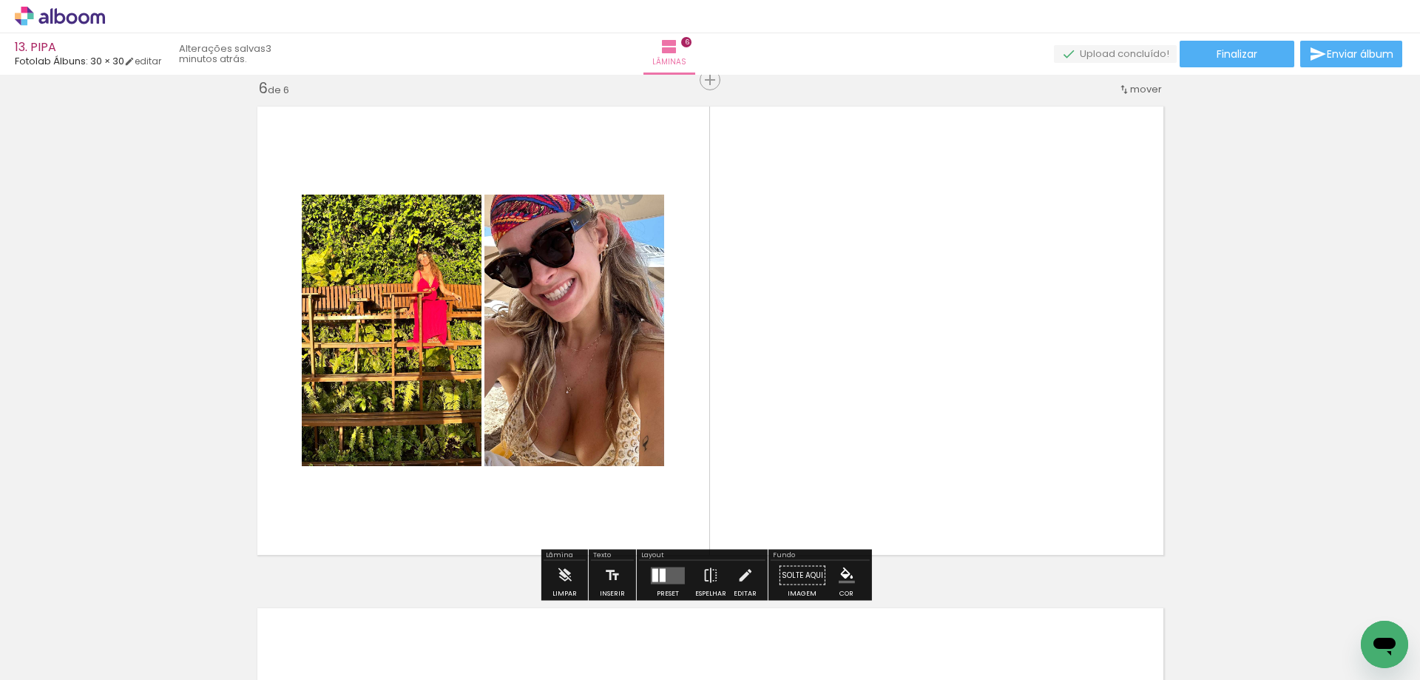
click at [676, 579] on quentale-layouter at bounding box center [668, 575] width 34 height 17
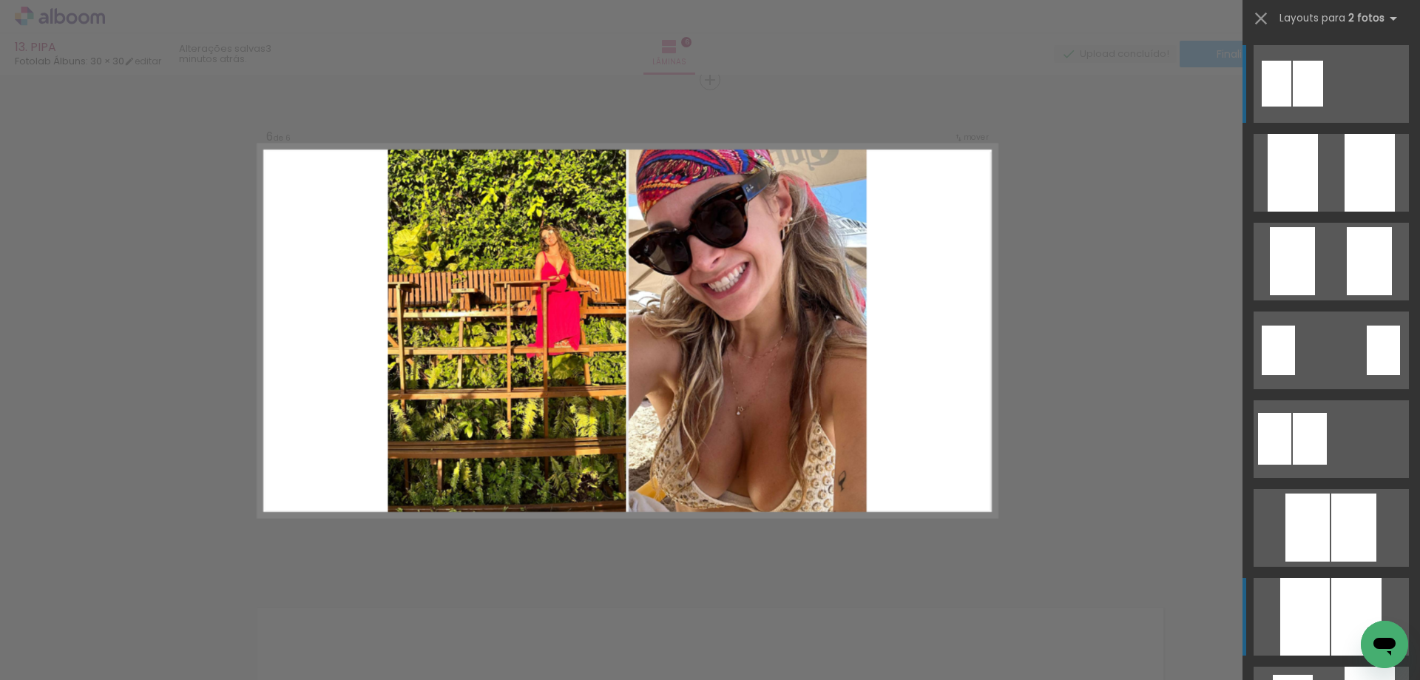
click at [1345, 212] on div at bounding box center [1370, 173] width 50 height 78
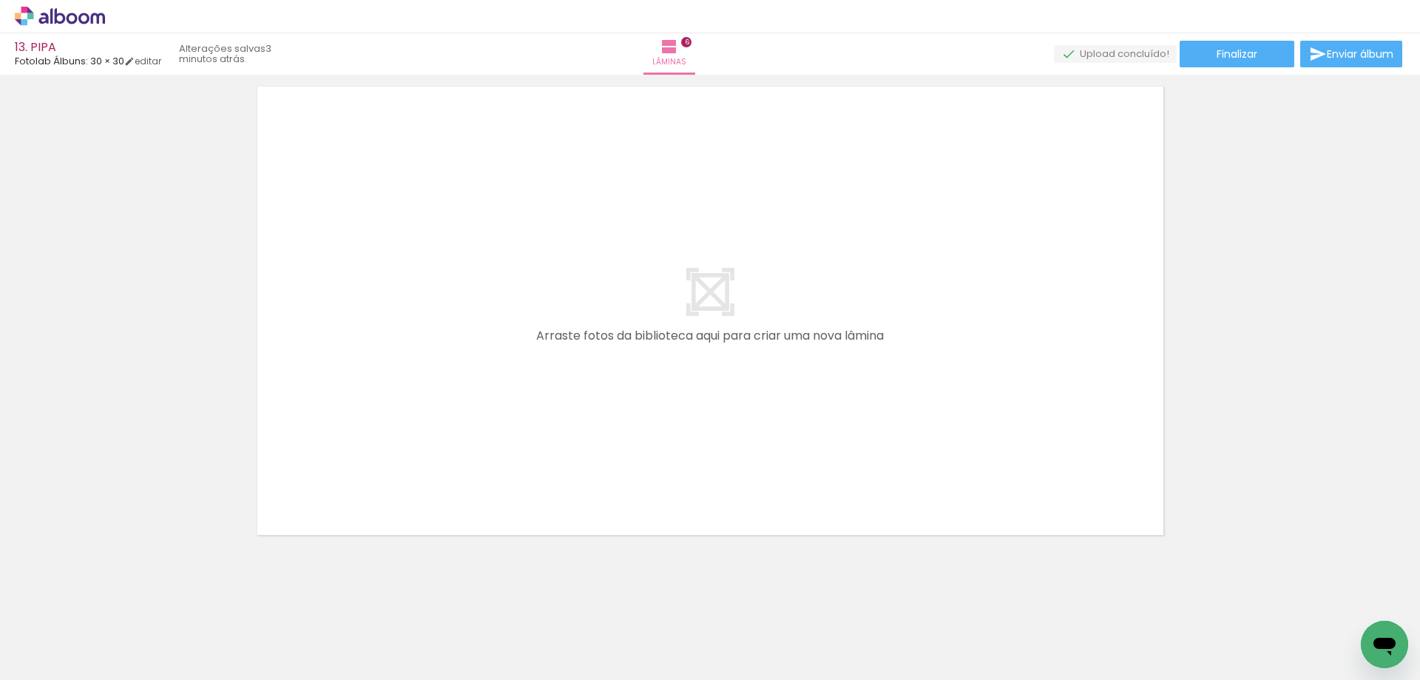
scroll to position [3056, 0]
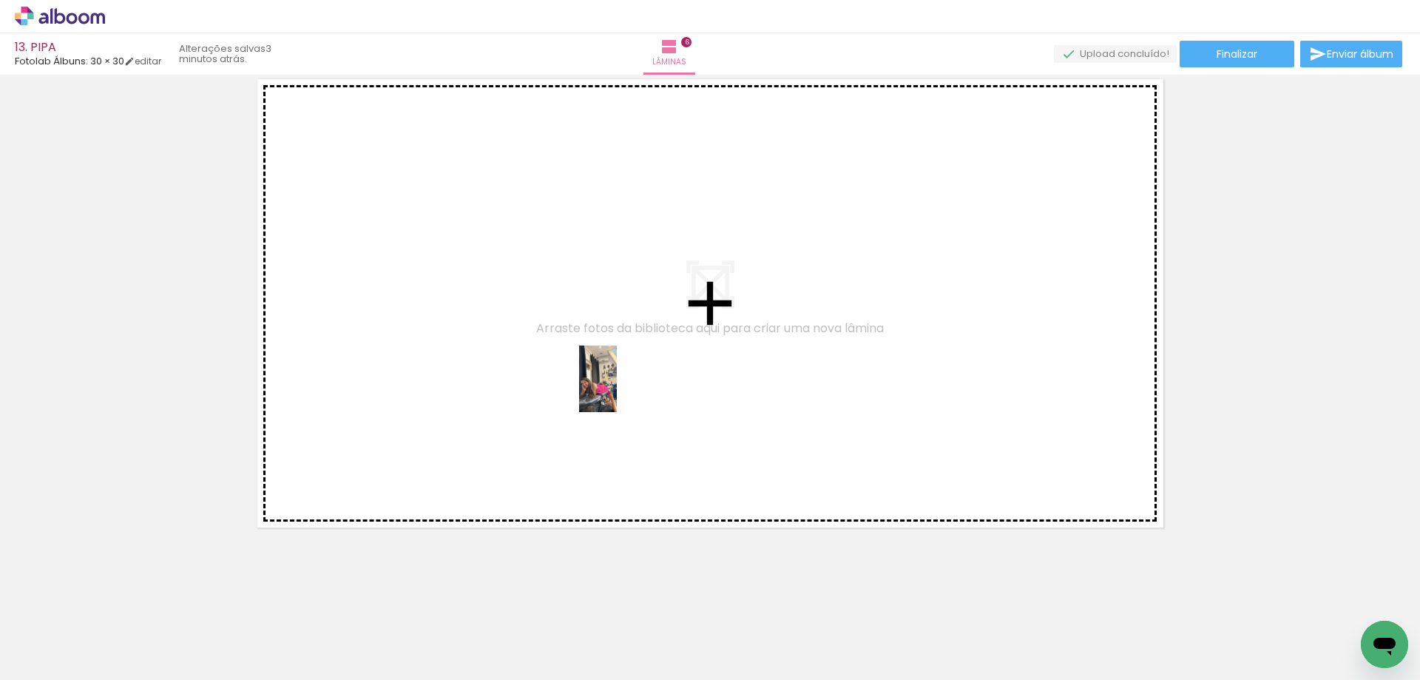
drag, startPoint x: 693, startPoint y: 587, endPoint x: 745, endPoint y: 428, distance: 167.3
click at [622, 388] on quentale-workspace at bounding box center [710, 340] width 1420 height 680
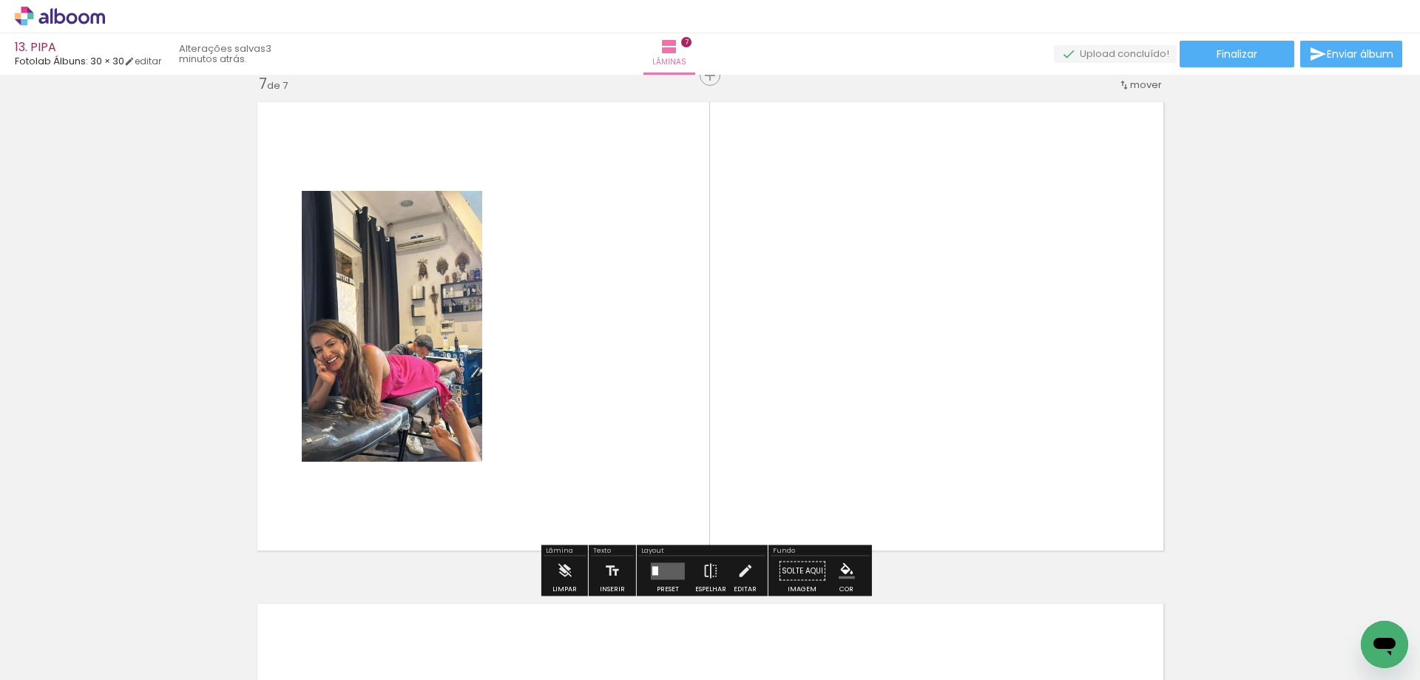
scroll to position [3029, 0]
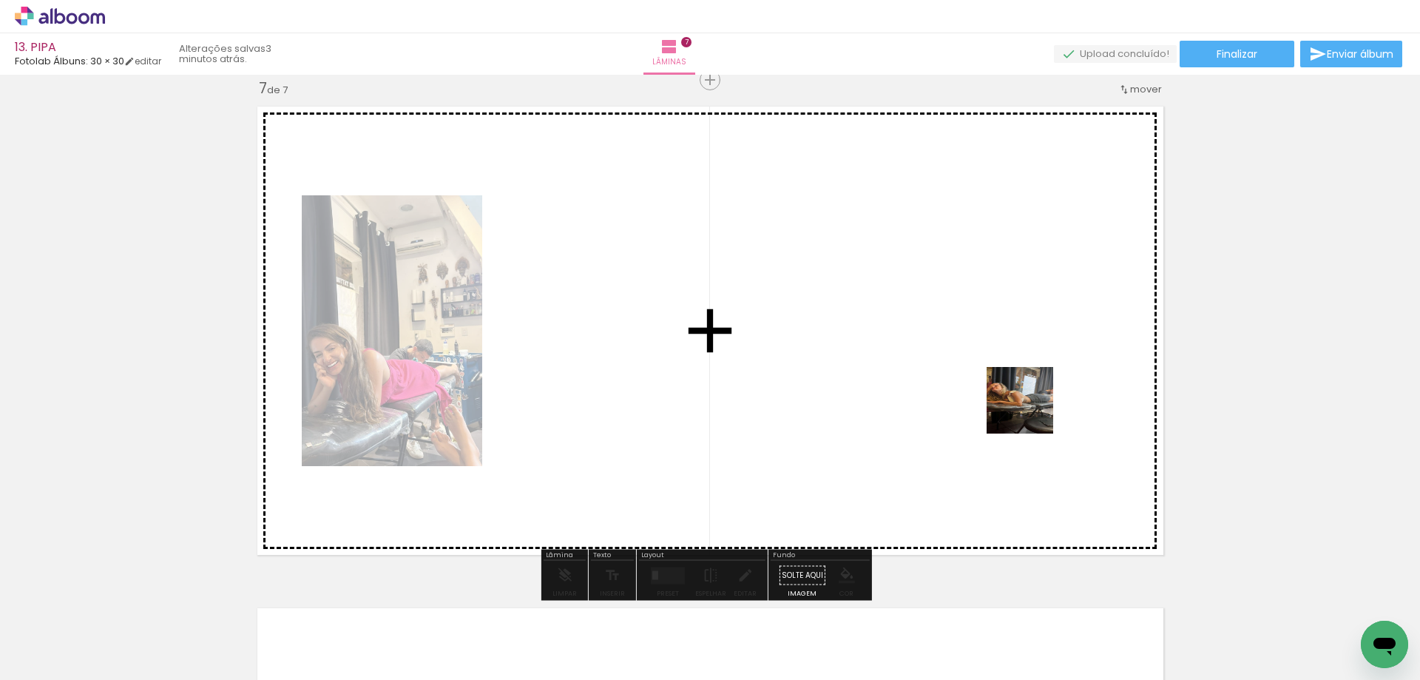
drag, startPoint x: 1196, startPoint y: 638, endPoint x: 1031, endPoint y: 411, distance: 280.6
click at [1031, 411] on quentale-workspace at bounding box center [710, 340] width 1420 height 680
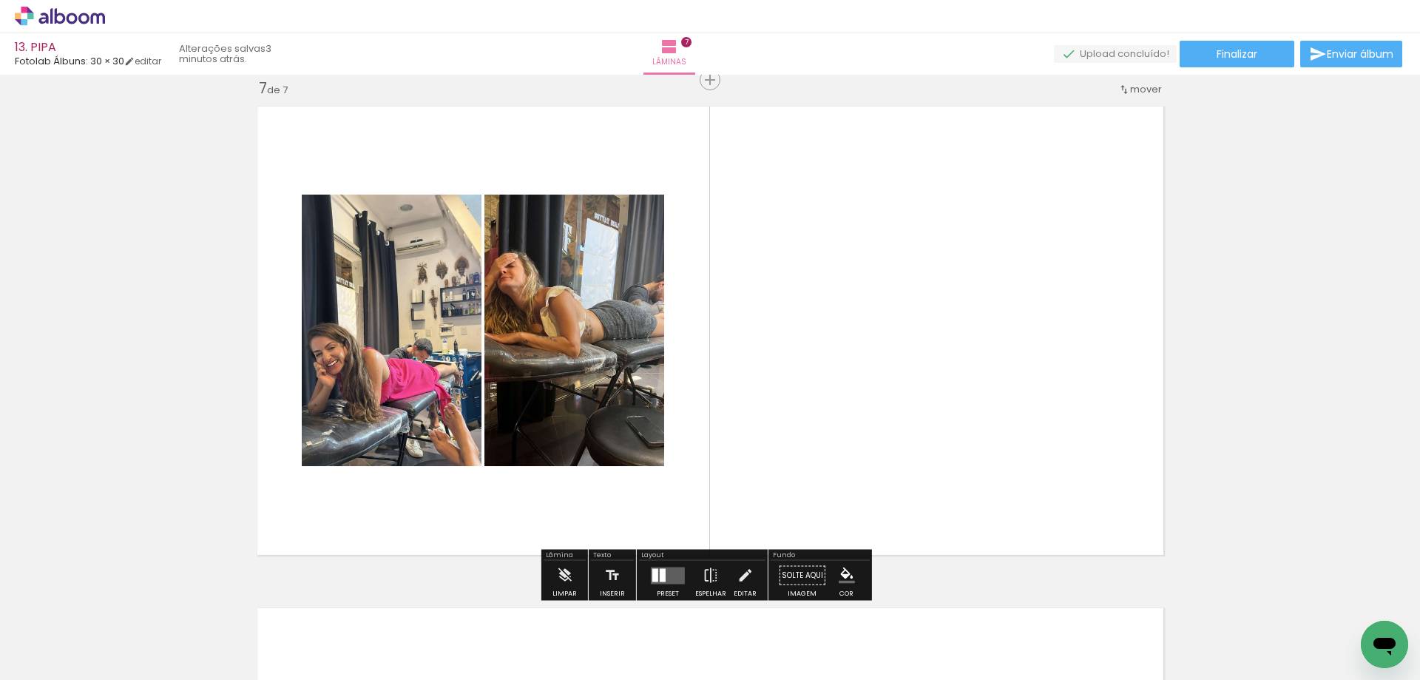
click at [664, 576] on quentale-layouter at bounding box center [668, 575] width 34 height 17
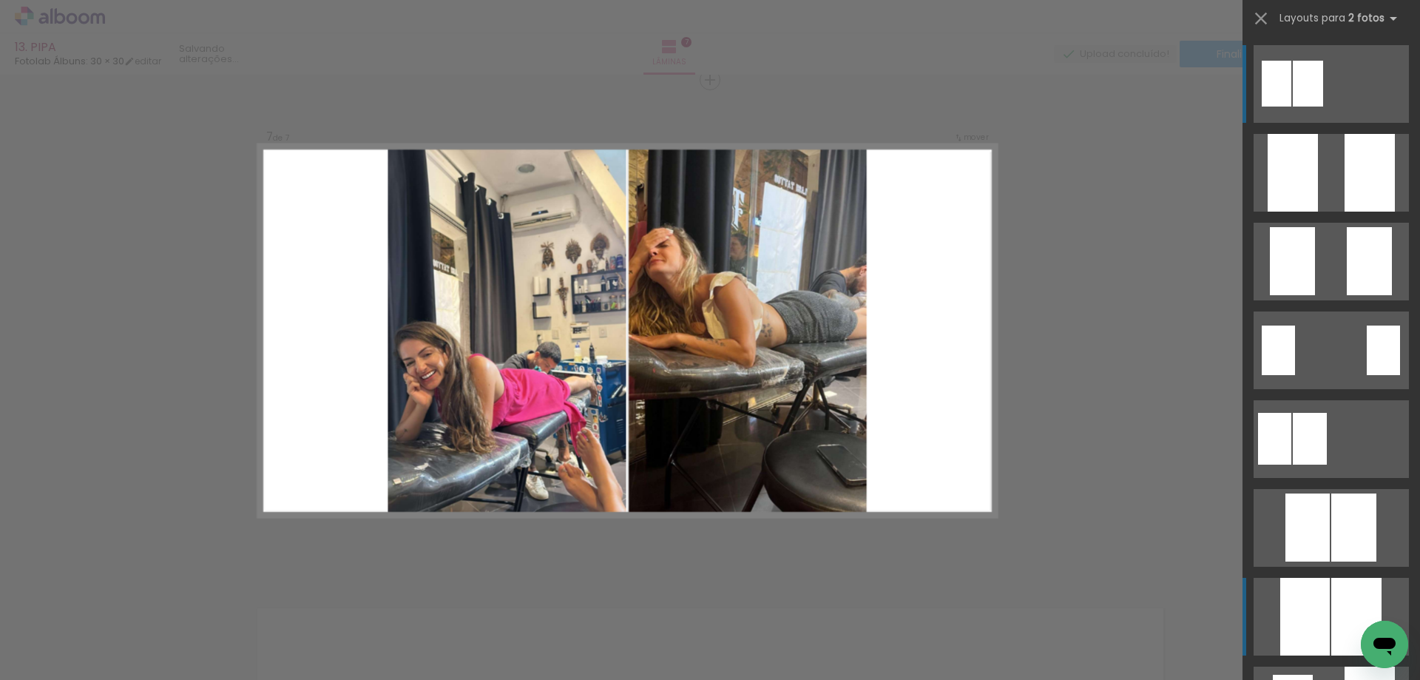
scroll to position [3028, 0]
click at [1318, 212] on div at bounding box center [1293, 173] width 50 height 78
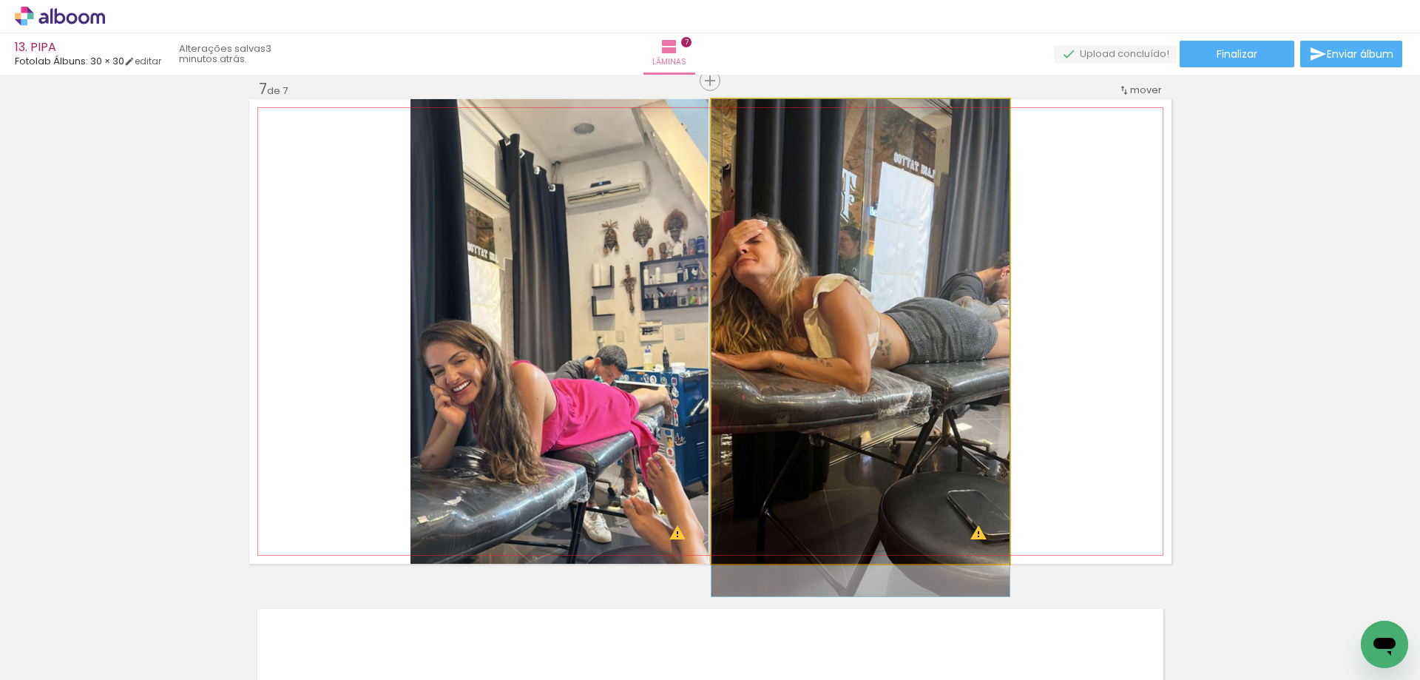
drag, startPoint x: 892, startPoint y: 291, endPoint x: 889, endPoint y: 322, distance: 30.5
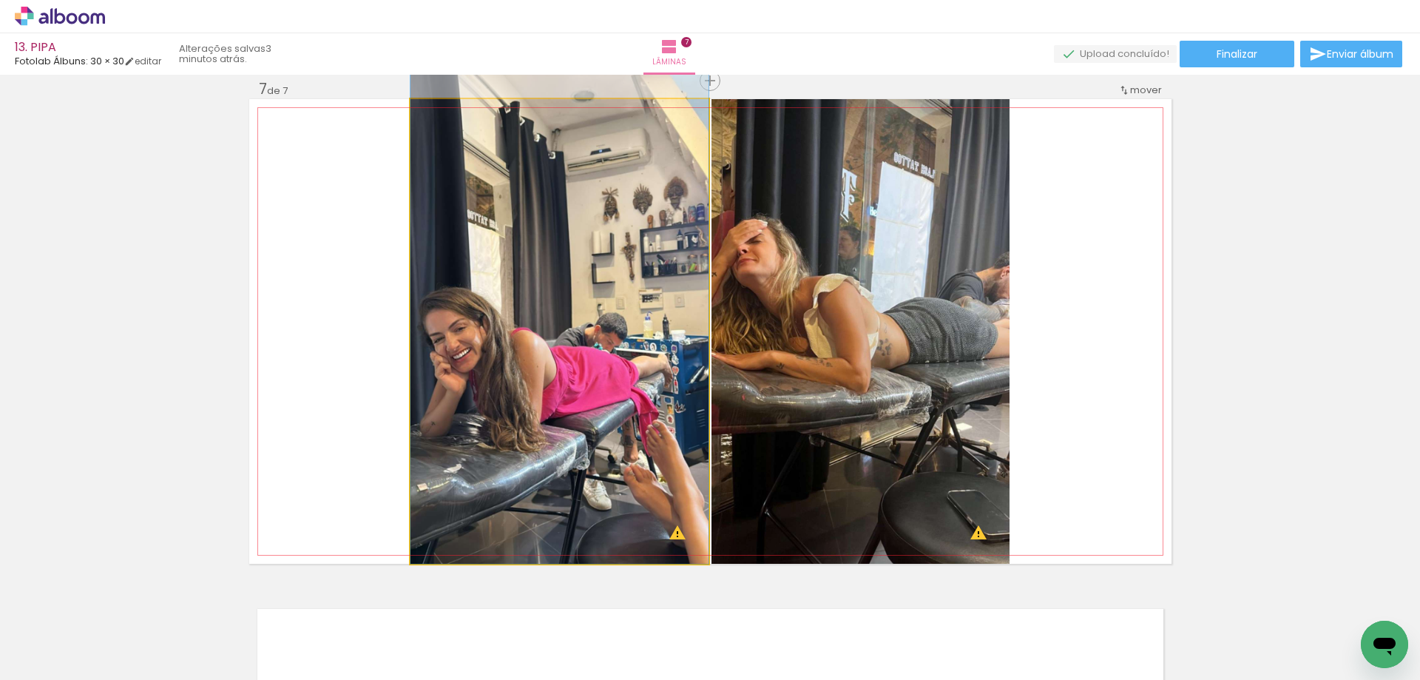
drag, startPoint x: 667, startPoint y: 414, endPoint x: 680, endPoint y: 371, distance: 44.9
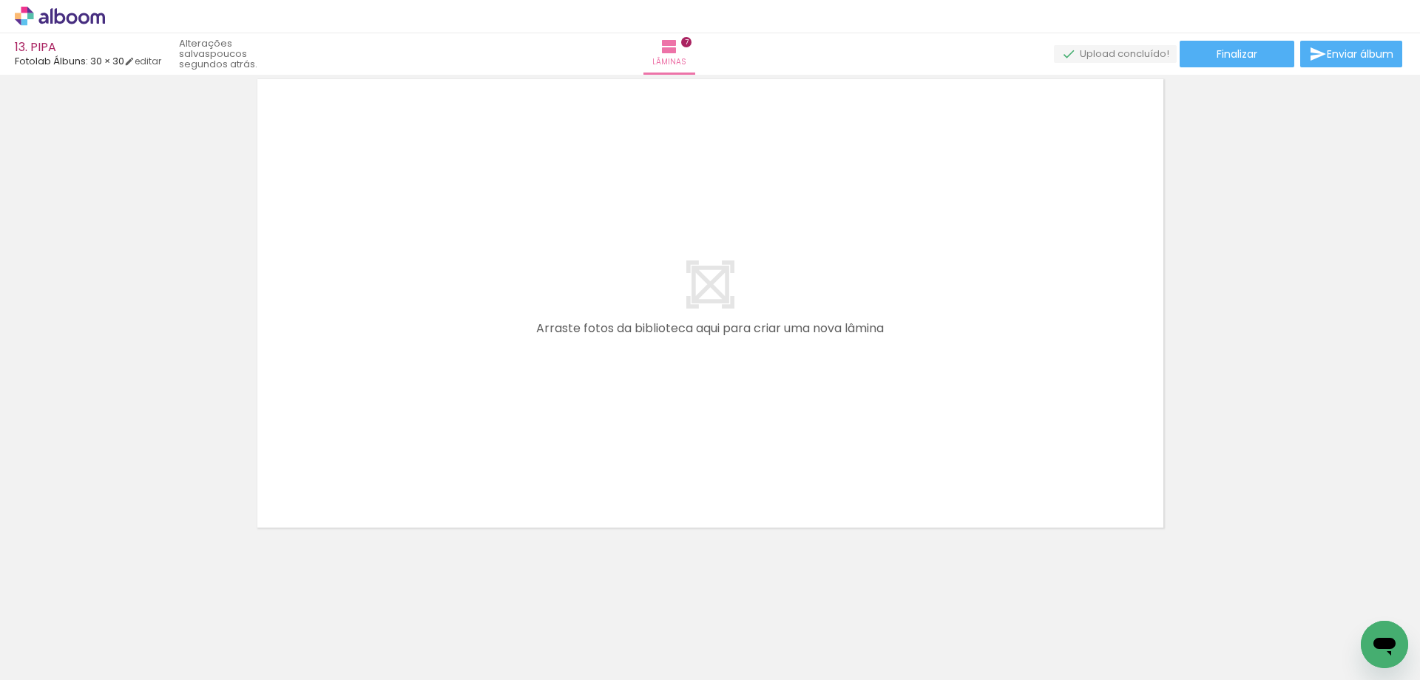
scroll to position [0, 376]
drag, startPoint x: 355, startPoint y: 635, endPoint x: 748, endPoint y: 456, distance: 431.7
click at [748, 456] on quentale-workspace at bounding box center [710, 340] width 1420 height 680
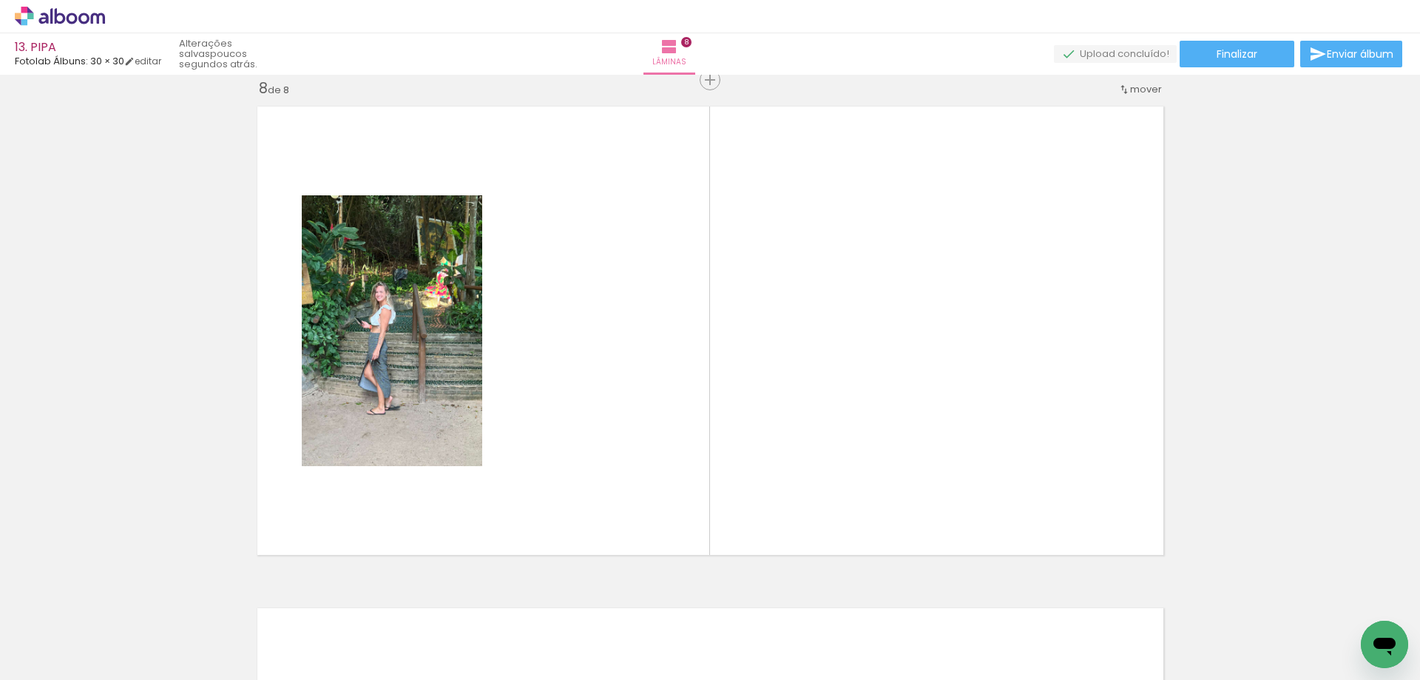
scroll to position [0, 15]
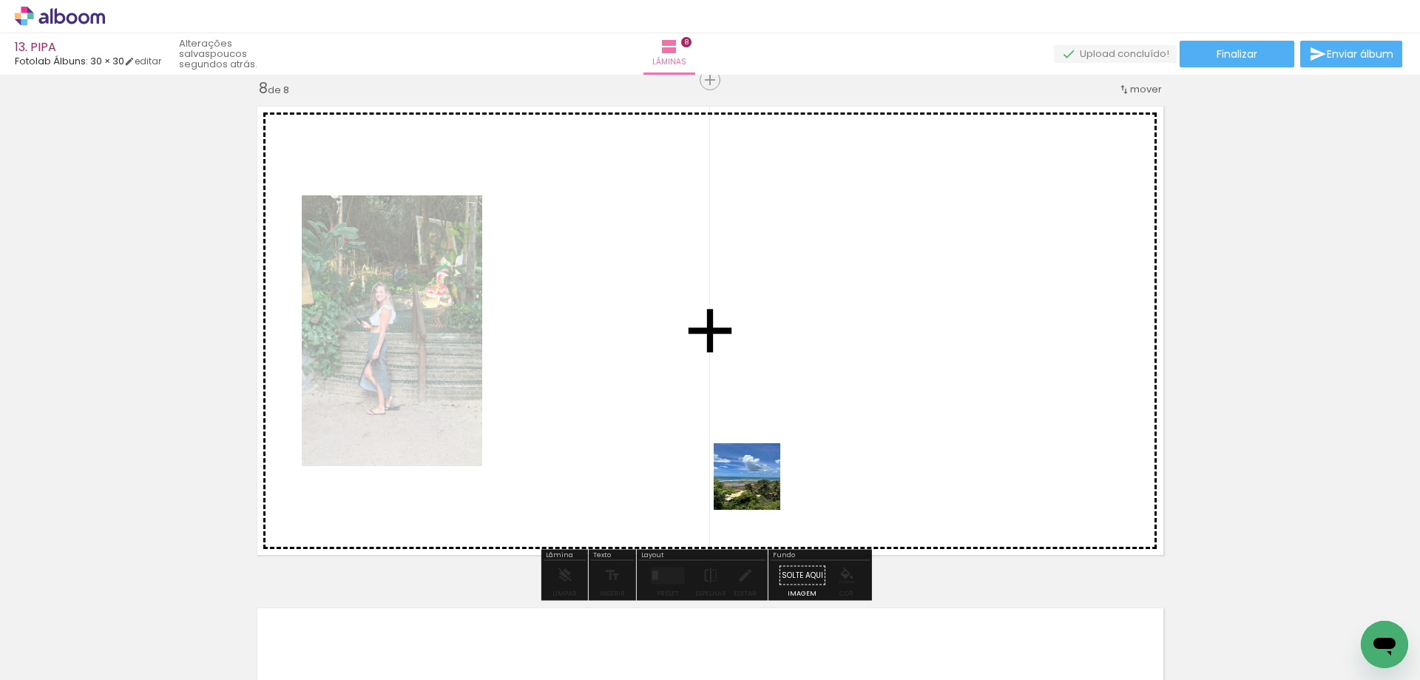
drag, startPoint x: 704, startPoint y: 519, endPoint x: 801, endPoint y: 463, distance: 112.7
click at [801, 463] on quentale-workspace at bounding box center [710, 340] width 1420 height 680
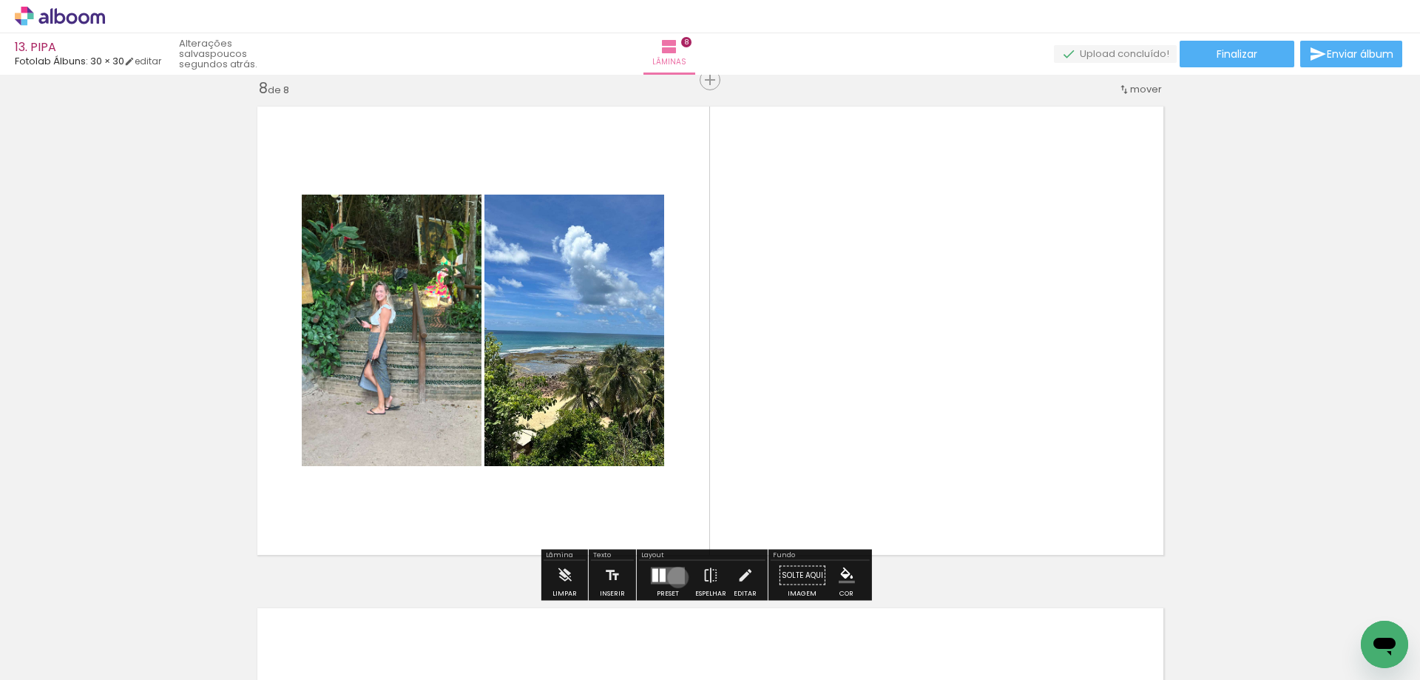
click at [675, 577] on quentale-layouter at bounding box center [668, 575] width 34 height 17
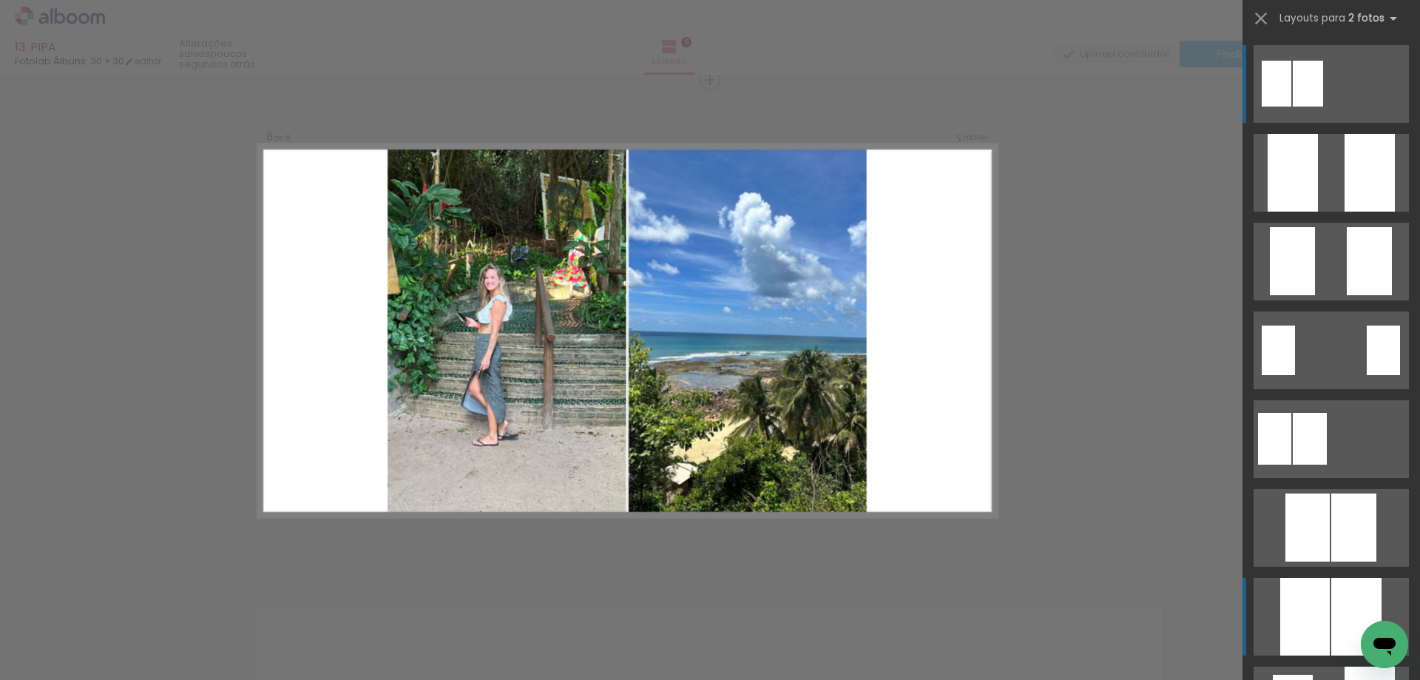
click at [1318, 212] on div at bounding box center [1293, 173] width 50 height 78
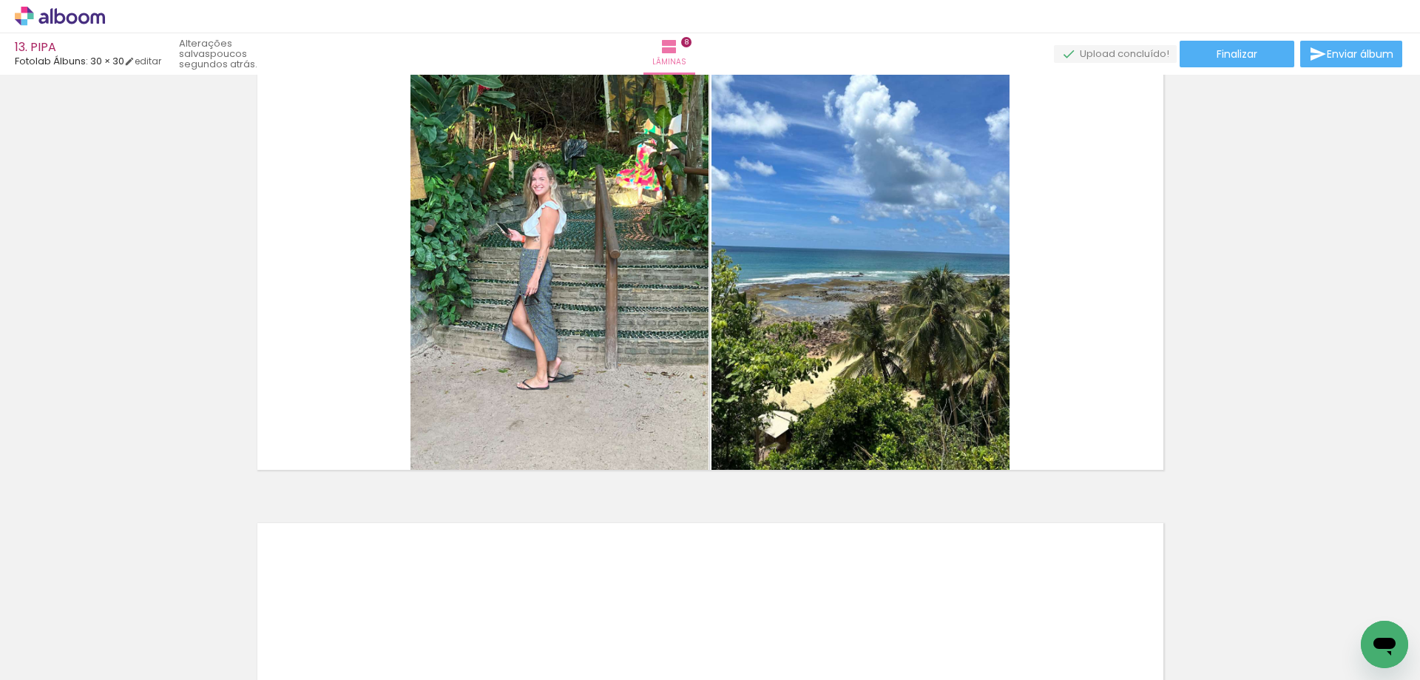
scroll to position [3986, 0]
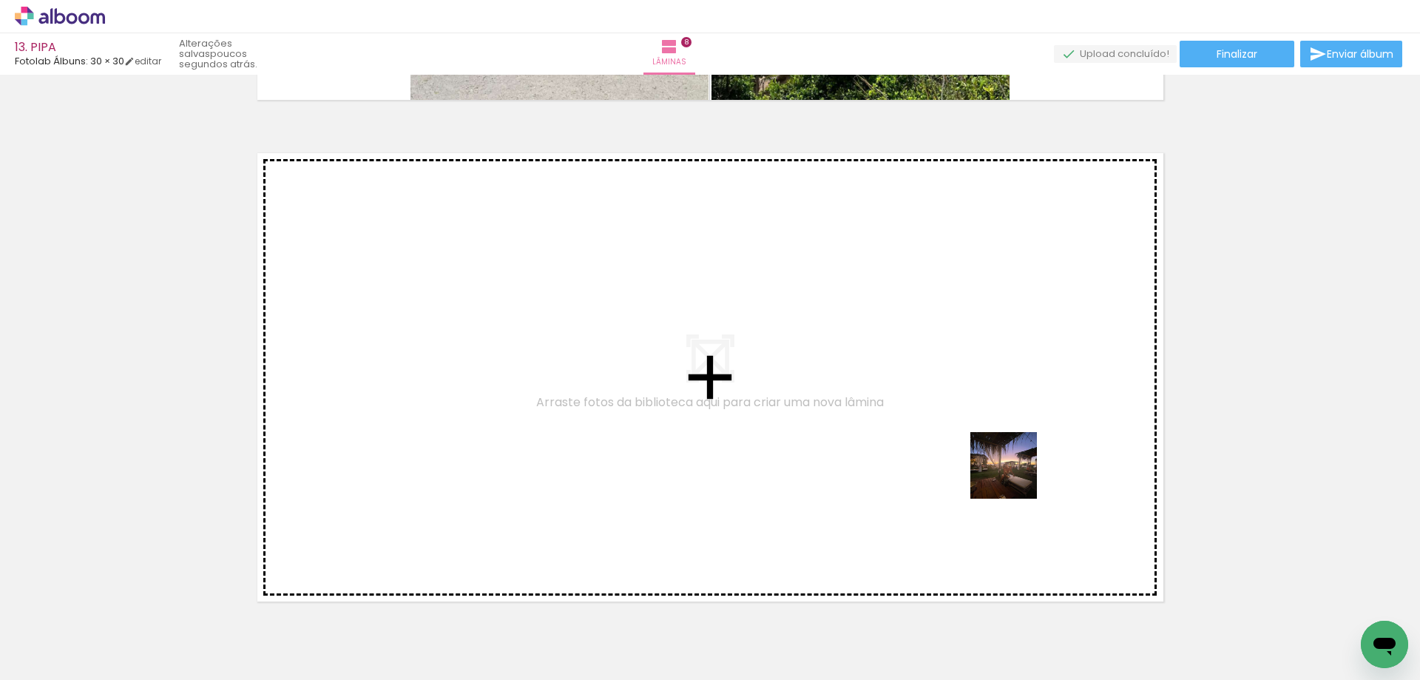
drag, startPoint x: 1199, startPoint y: 641, endPoint x: 747, endPoint y: 402, distance: 511.7
click at [747, 402] on quentale-workspace at bounding box center [710, 340] width 1420 height 680
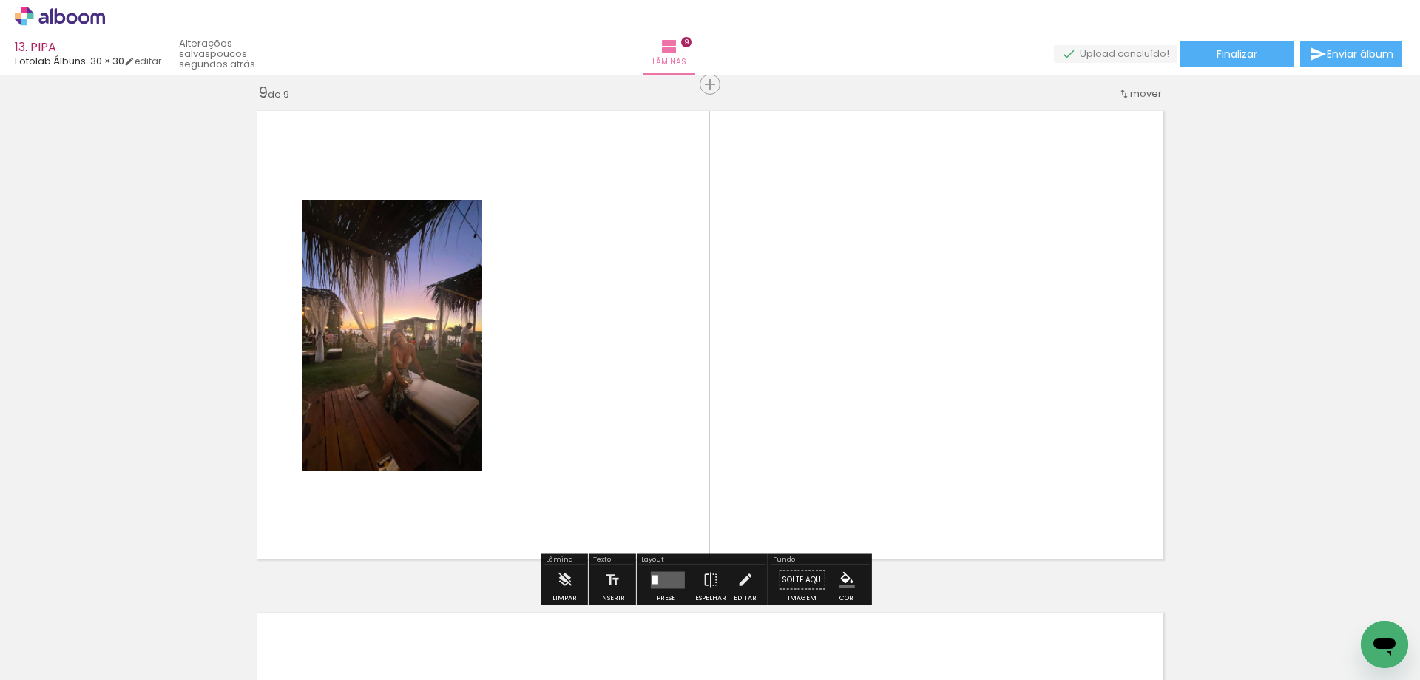
scroll to position [4032, 0]
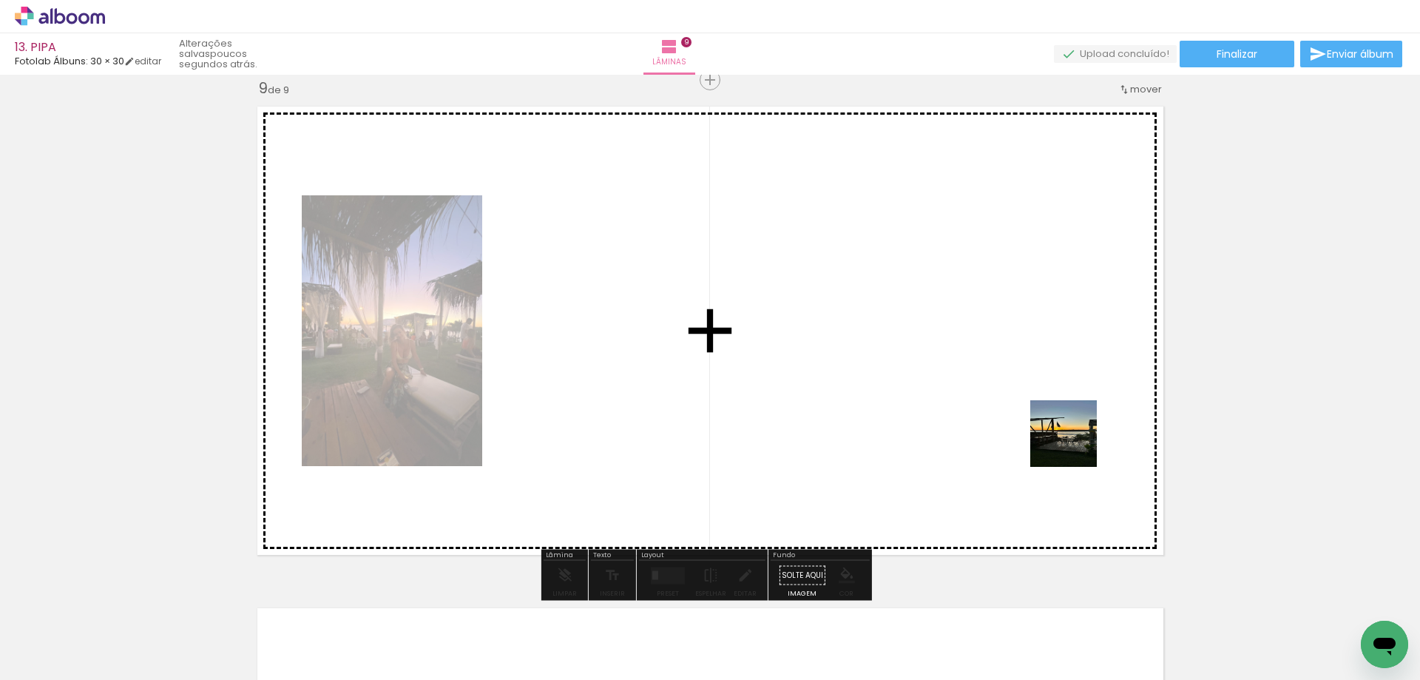
drag, startPoint x: 1275, startPoint y: 635, endPoint x: 927, endPoint y: 357, distance: 444.8
click at [927, 357] on quentale-workspace at bounding box center [710, 340] width 1420 height 680
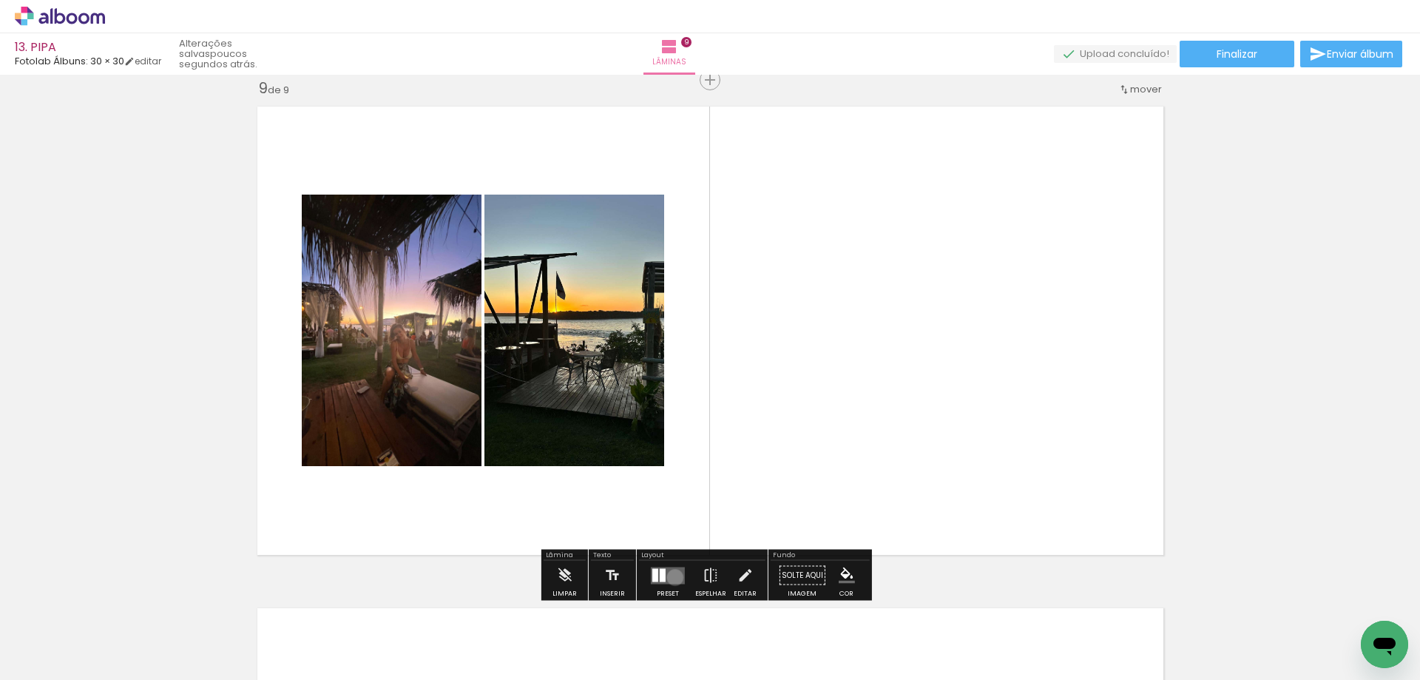
click at [672, 577] on quentale-layouter at bounding box center [668, 575] width 34 height 17
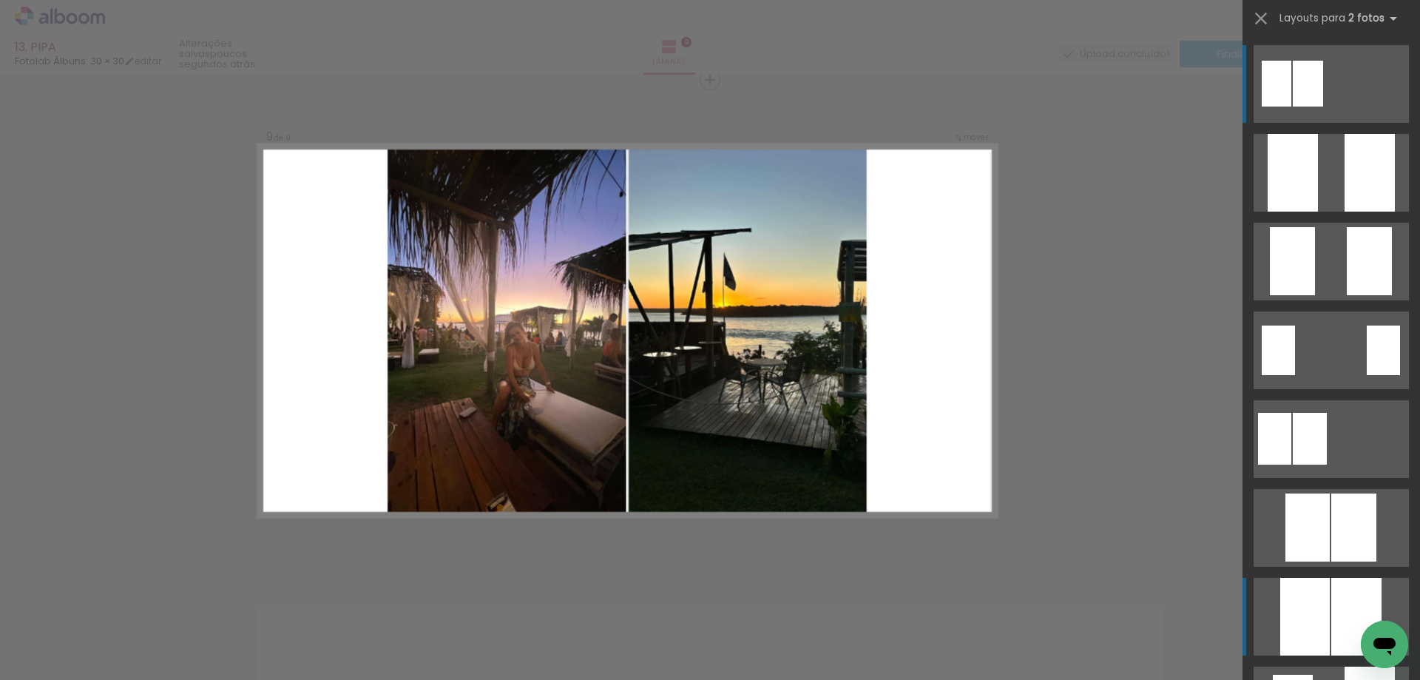
click at [1318, 212] on div at bounding box center [1293, 173] width 50 height 78
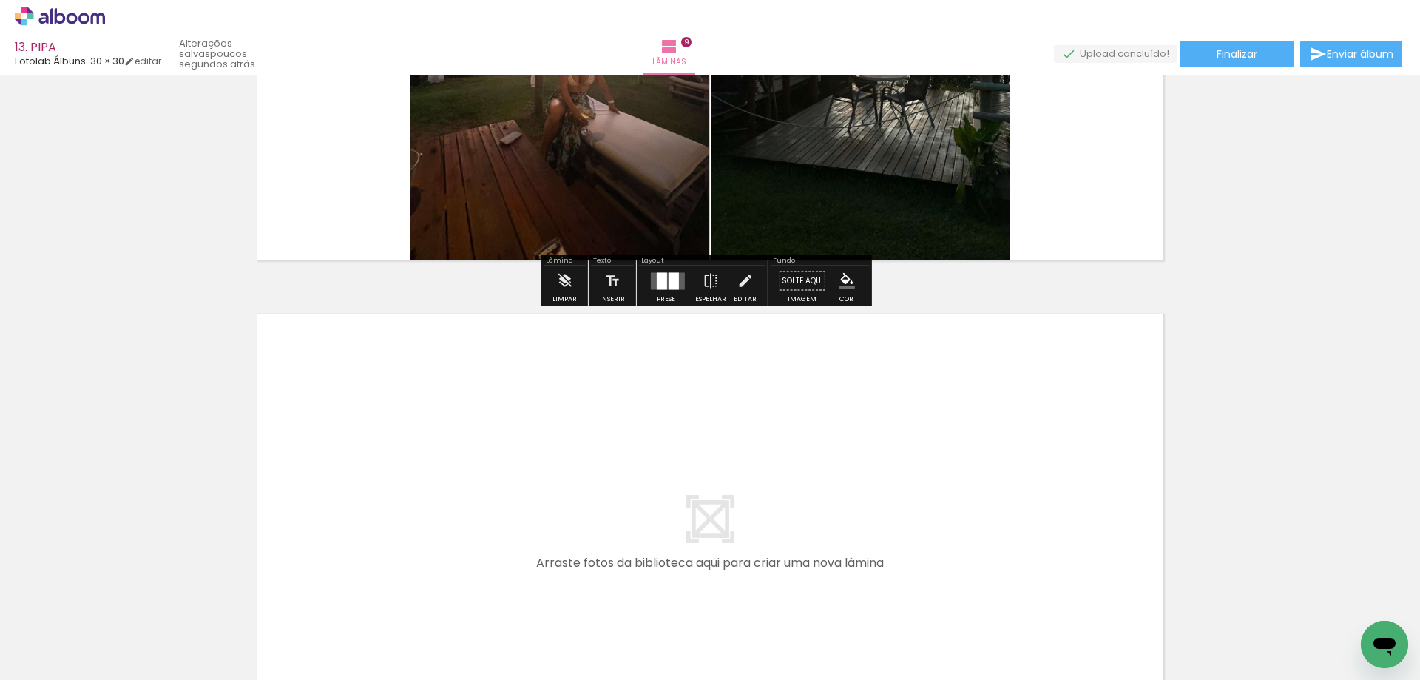
scroll to position [4328, 0]
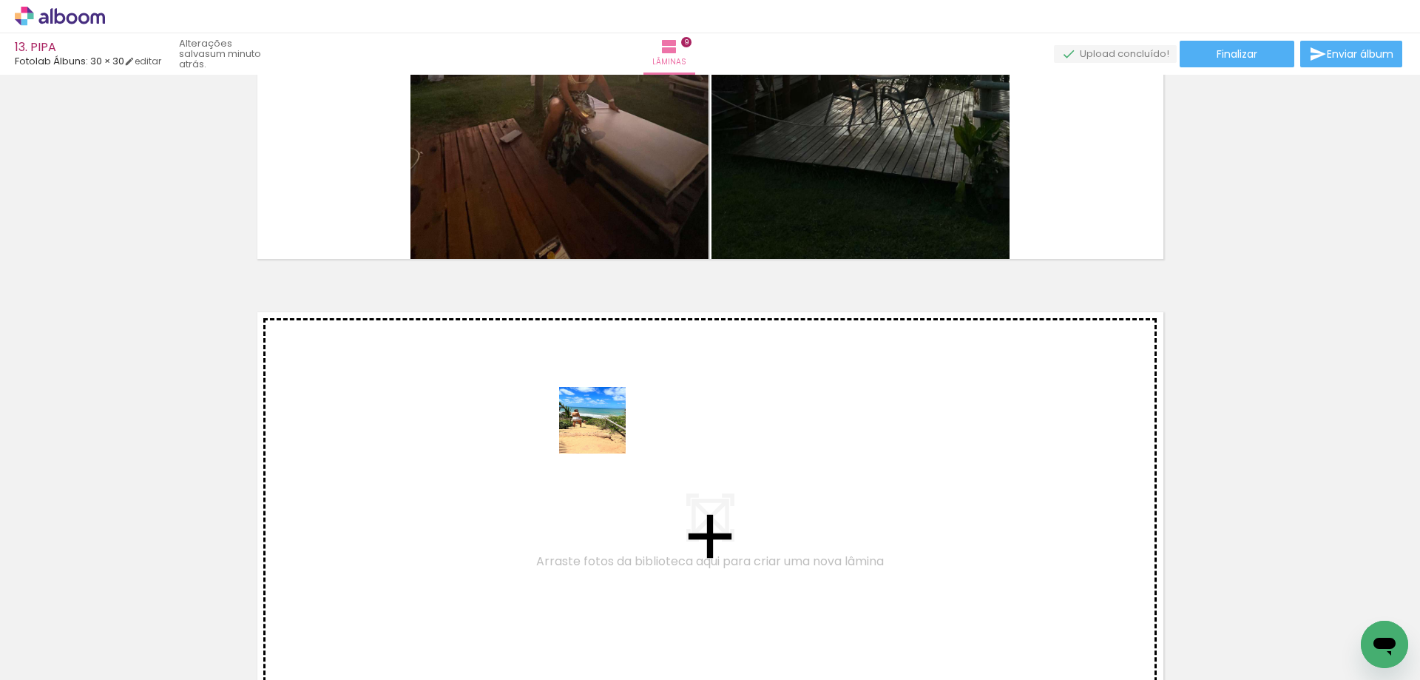
drag, startPoint x: 869, startPoint y: 646, endPoint x: 604, endPoint y: 431, distance: 341.4
click at [604, 431] on quentale-workspace at bounding box center [710, 340] width 1420 height 680
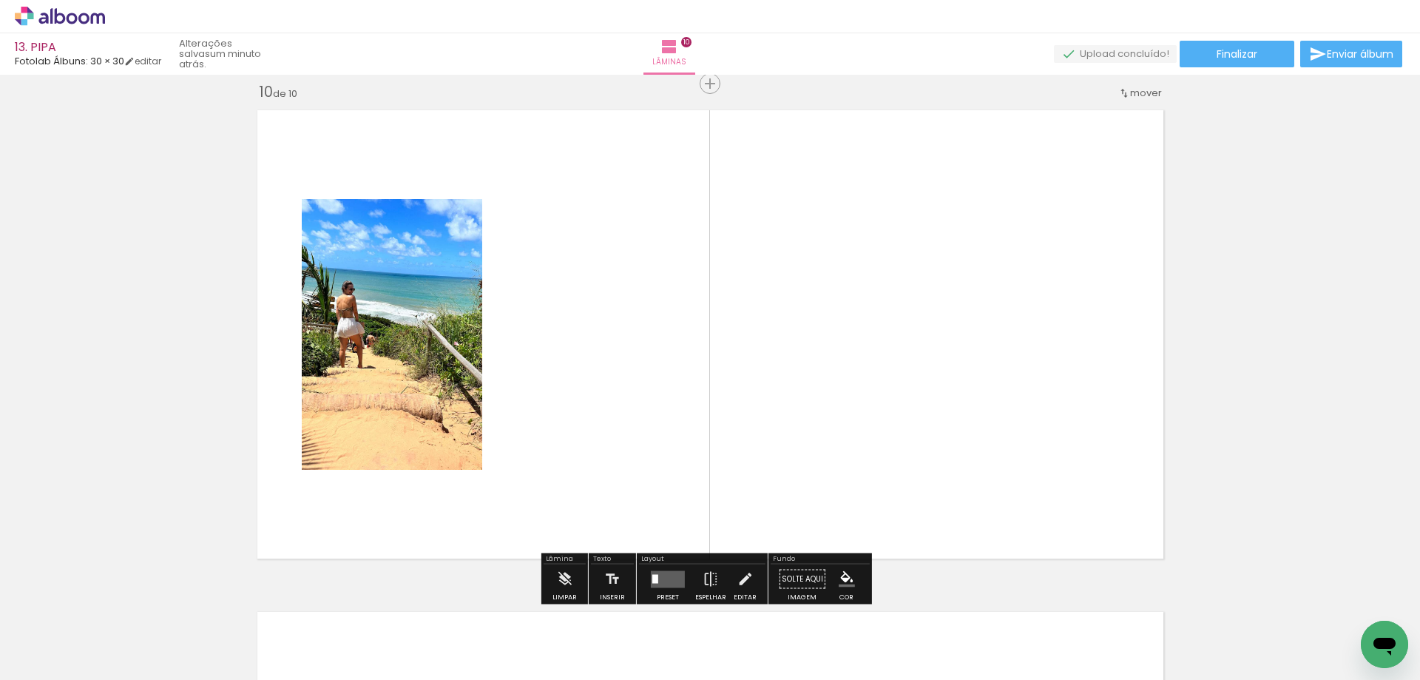
scroll to position [4534, 0]
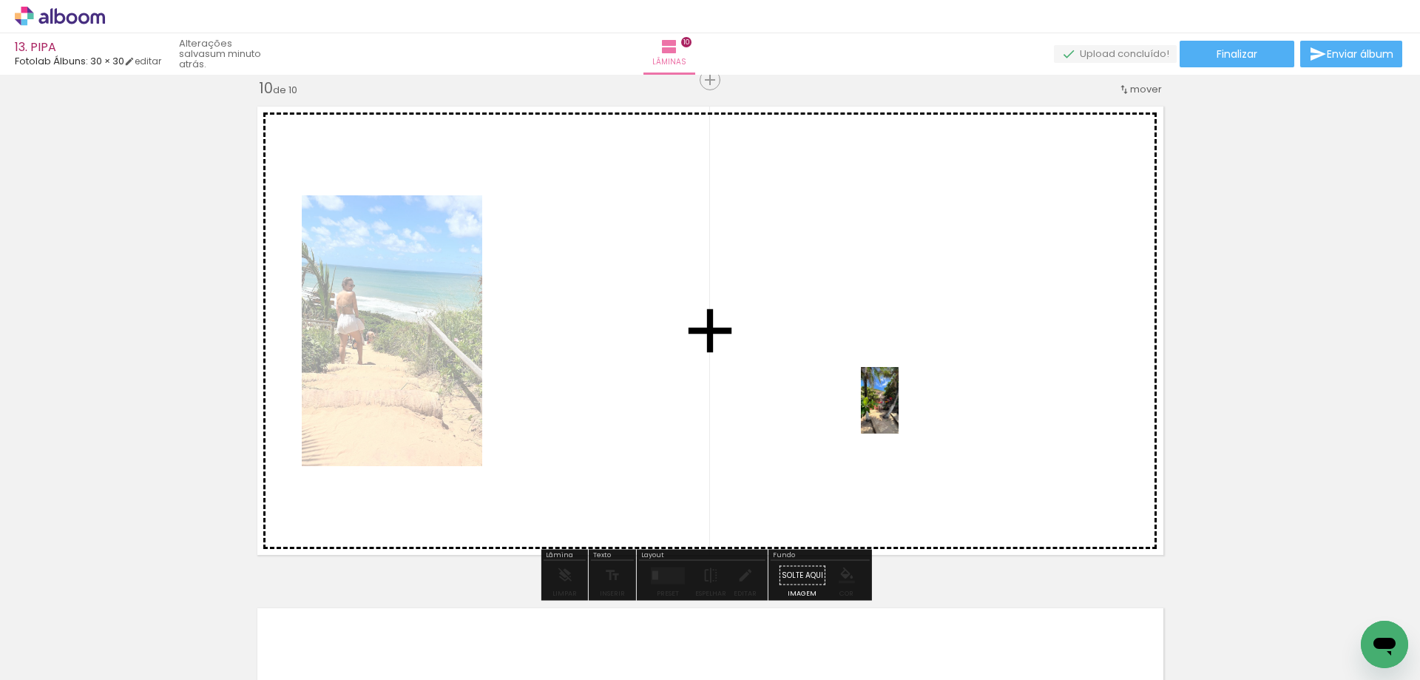
drag, startPoint x: 917, startPoint y: 434, endPoint x: 906, endPoint y: 411, distance: 25.2
click at [906, 411] on quentale-workspace at bounding box center [710, 340] width 1420 height 680
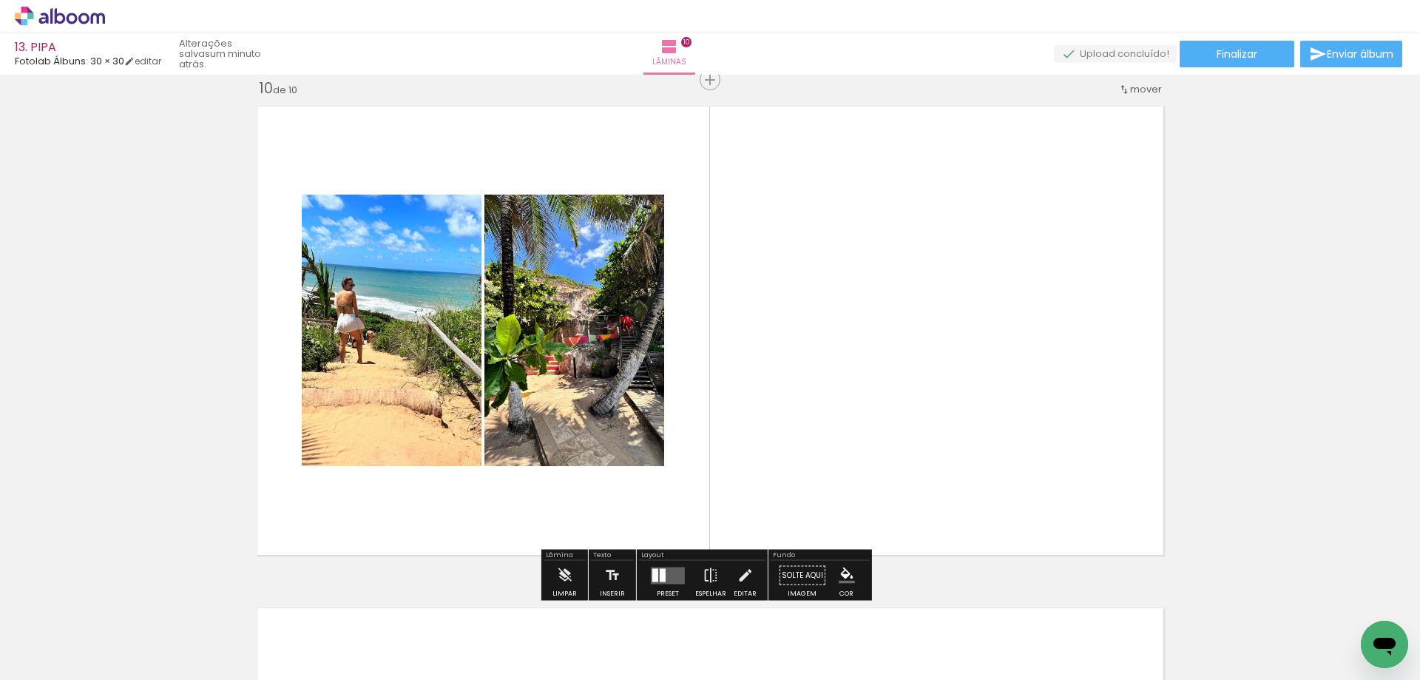
click at [663, 573] on quentale-layouter at bounding box center [668, 575] width 34 height 17
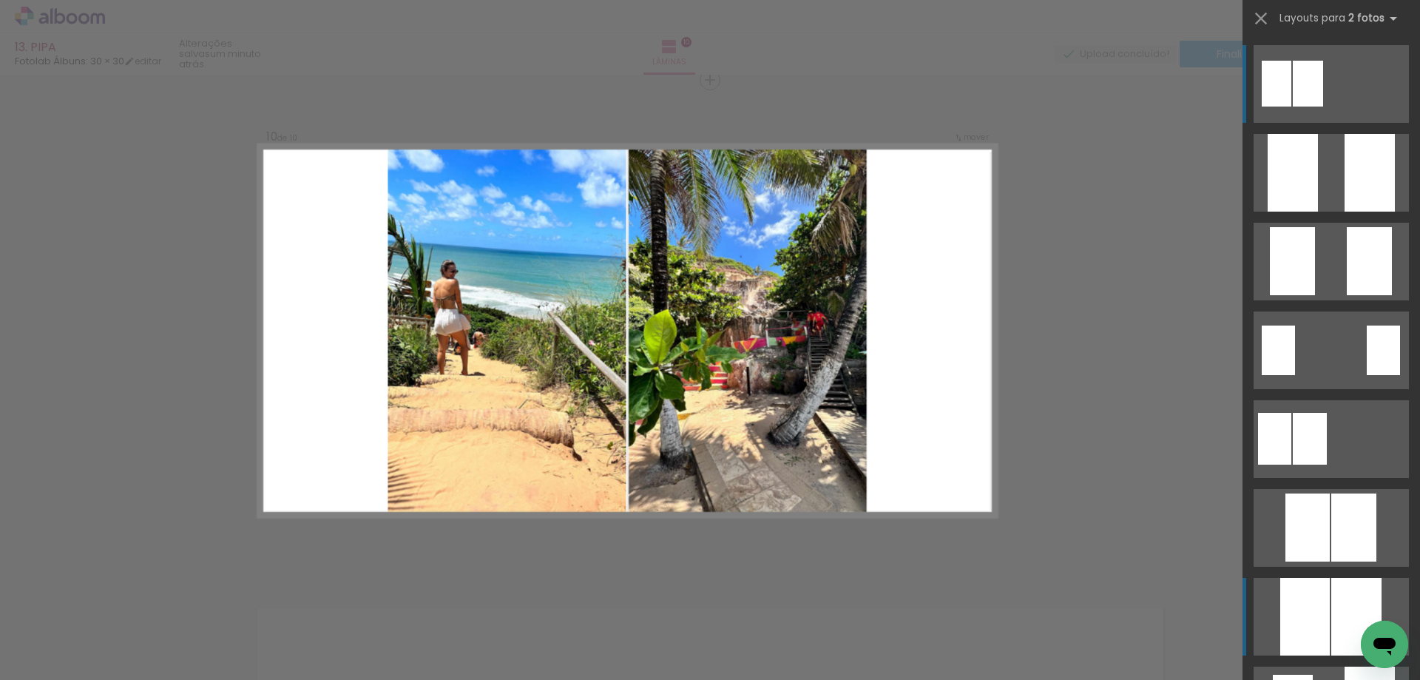
click at [1318, 212] on div at bounding box center [1293, 173] width 50 height 78
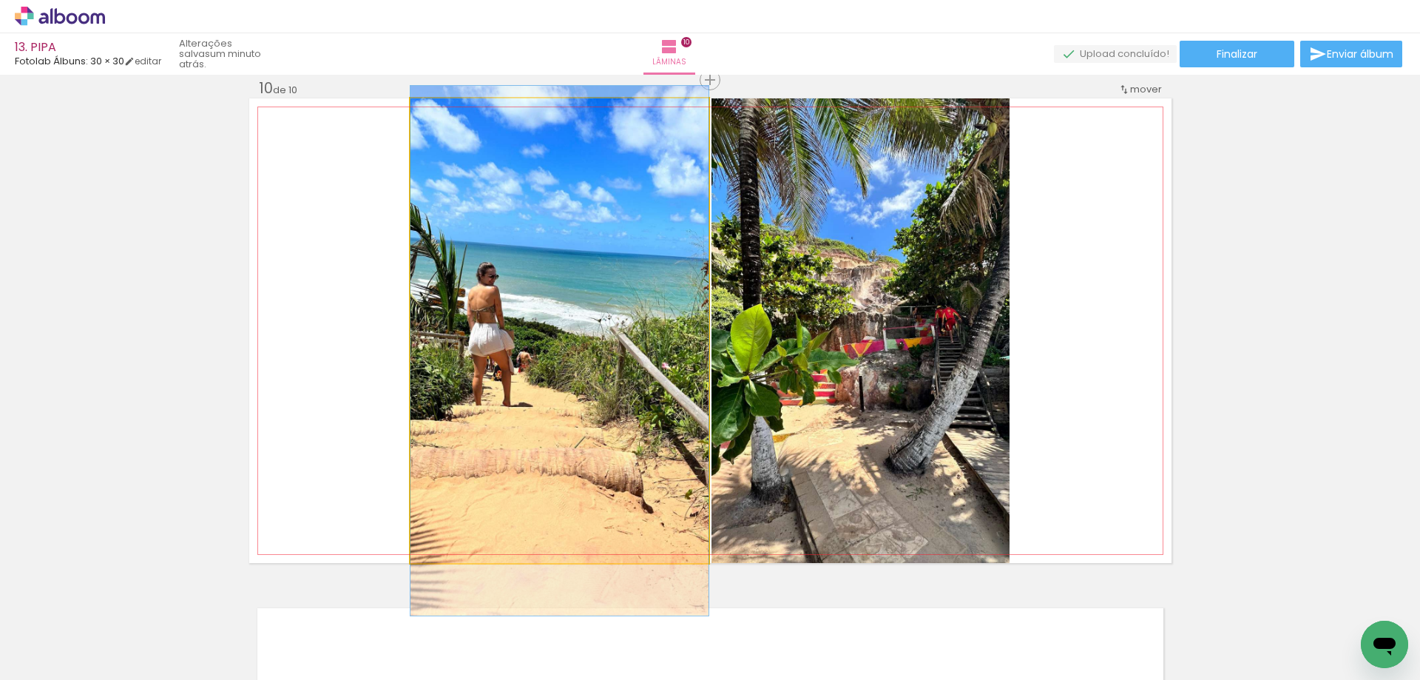
drag, startPoint x: 661, startPoint y: 340, endPoint x: 661, endPoint y: 360, distance: 20.0
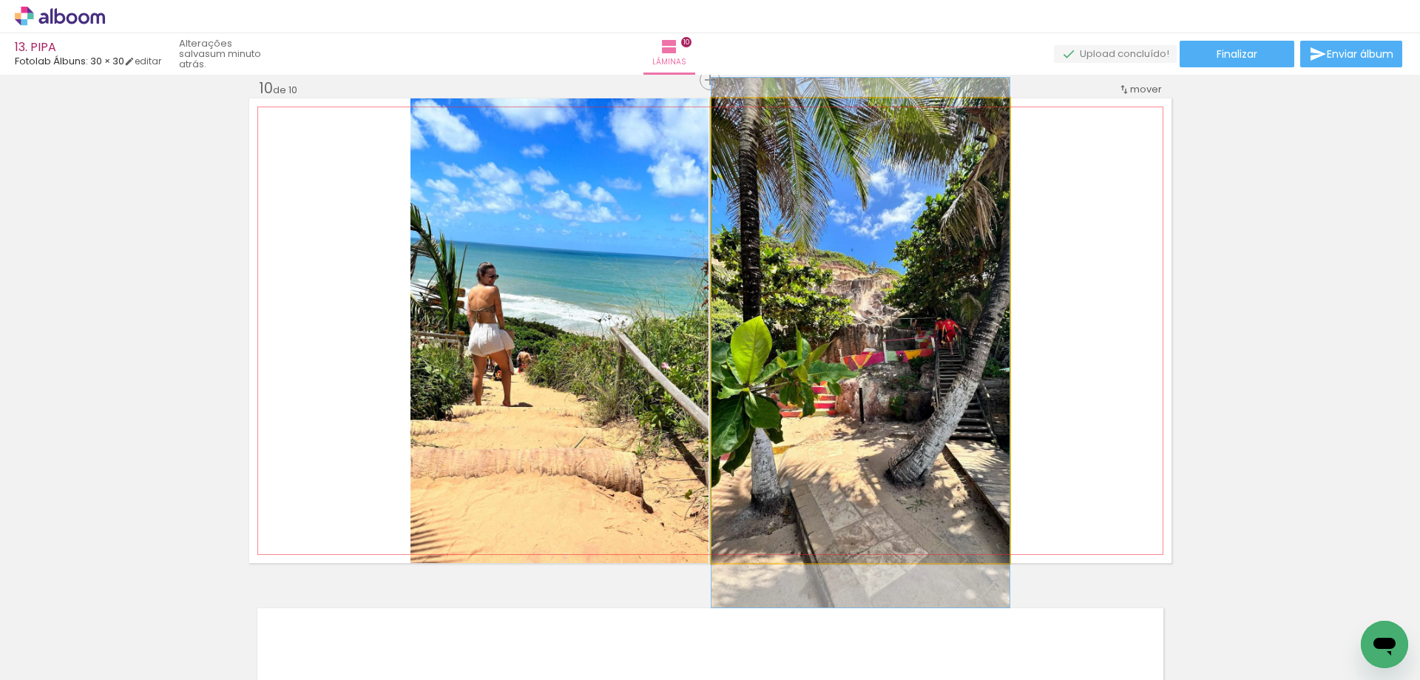
drag, startPoint x: 848, startPoint y: 330, endPoint x: 849, endPoint y: 342, distance: 11.9
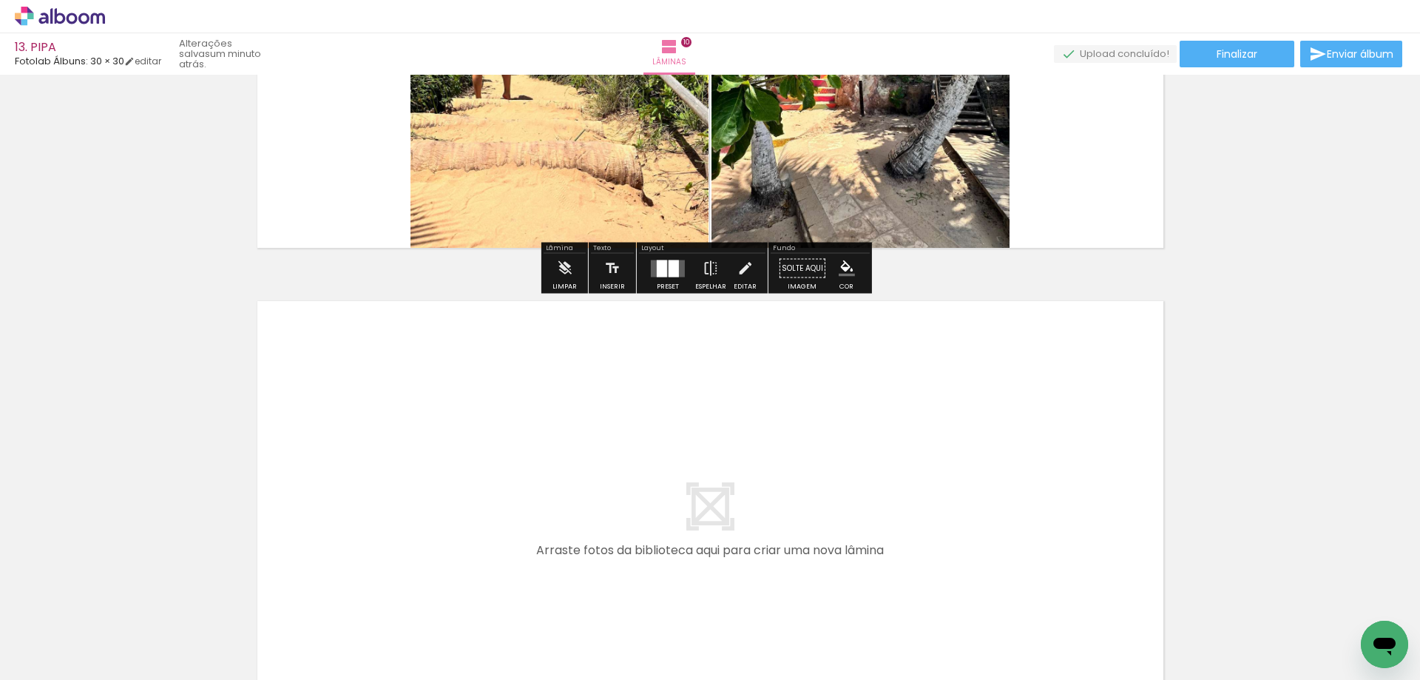
scroll to position [5063, 0]
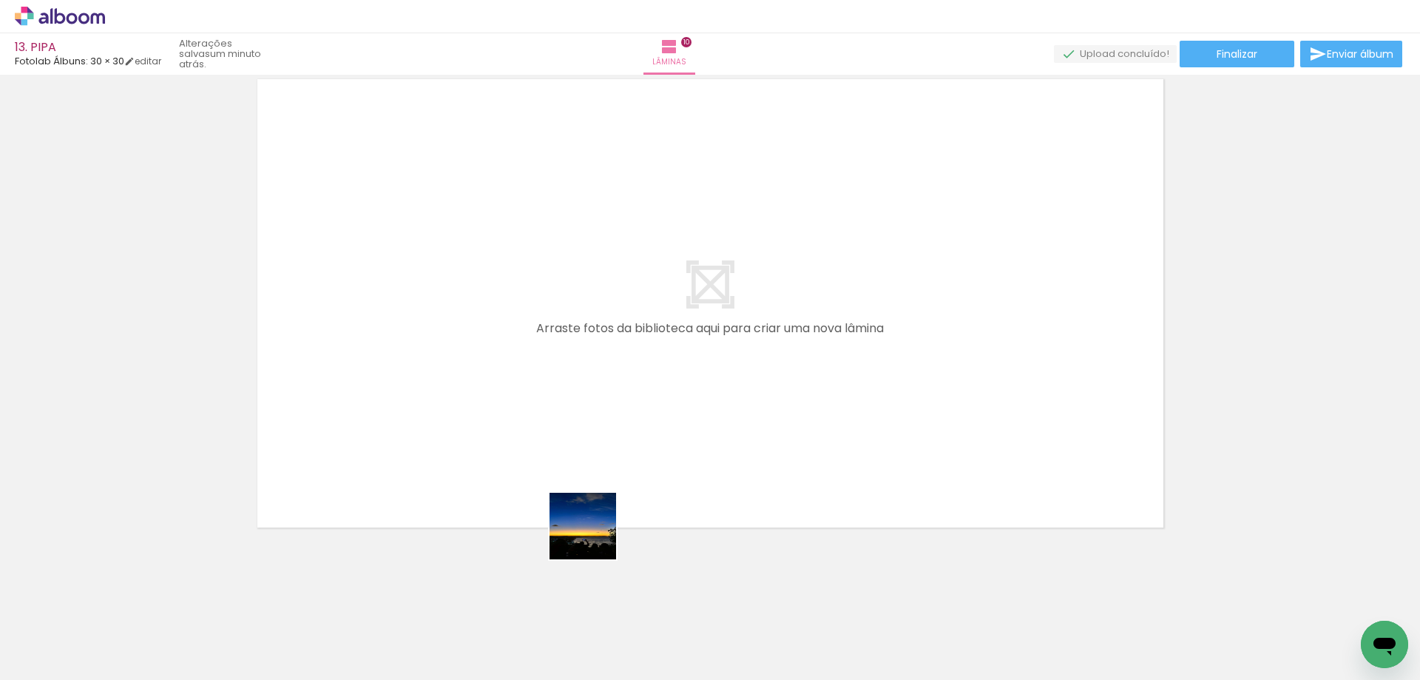
drag, startPoint x: 544, startPoint y: 650, endPoint x: 635, endPoint y: 443, distance: 225.6
click at [635, 443] on quentale-workspace at bounding box center [710, 340] width 1420 height 680
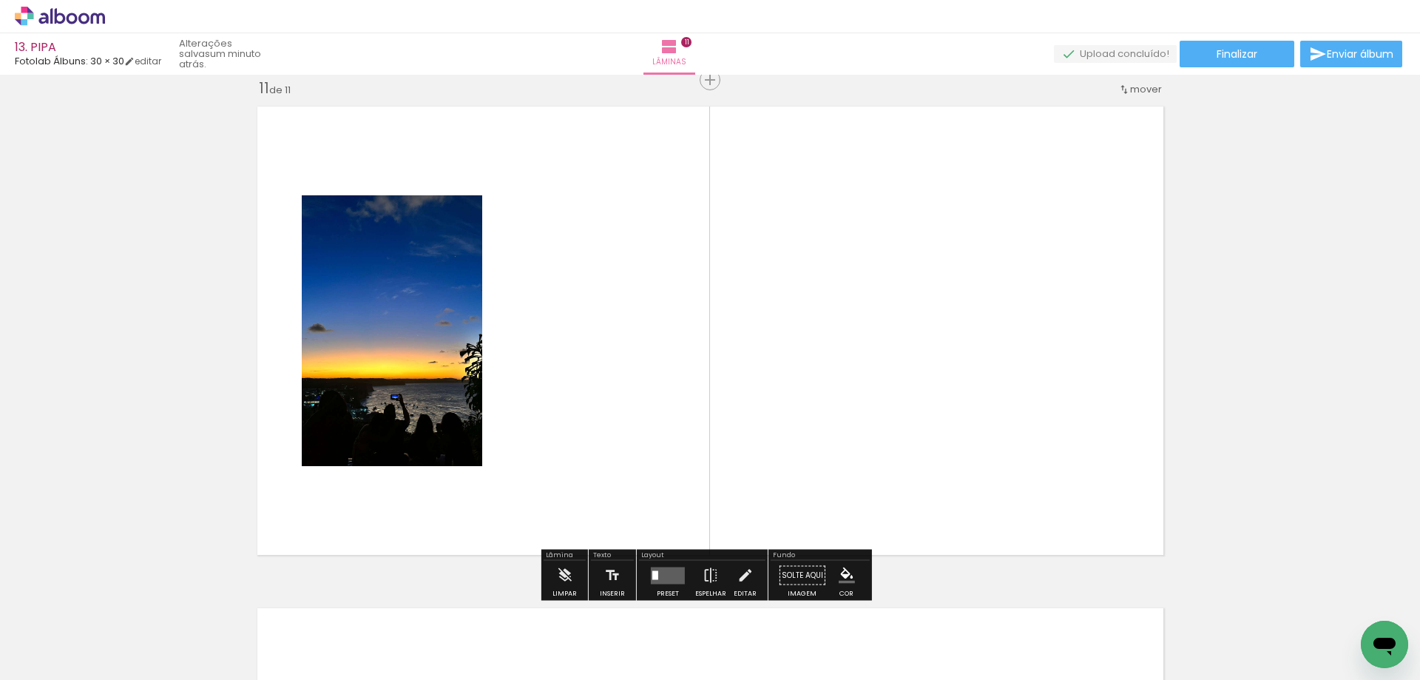
scroll to position [0, 0]
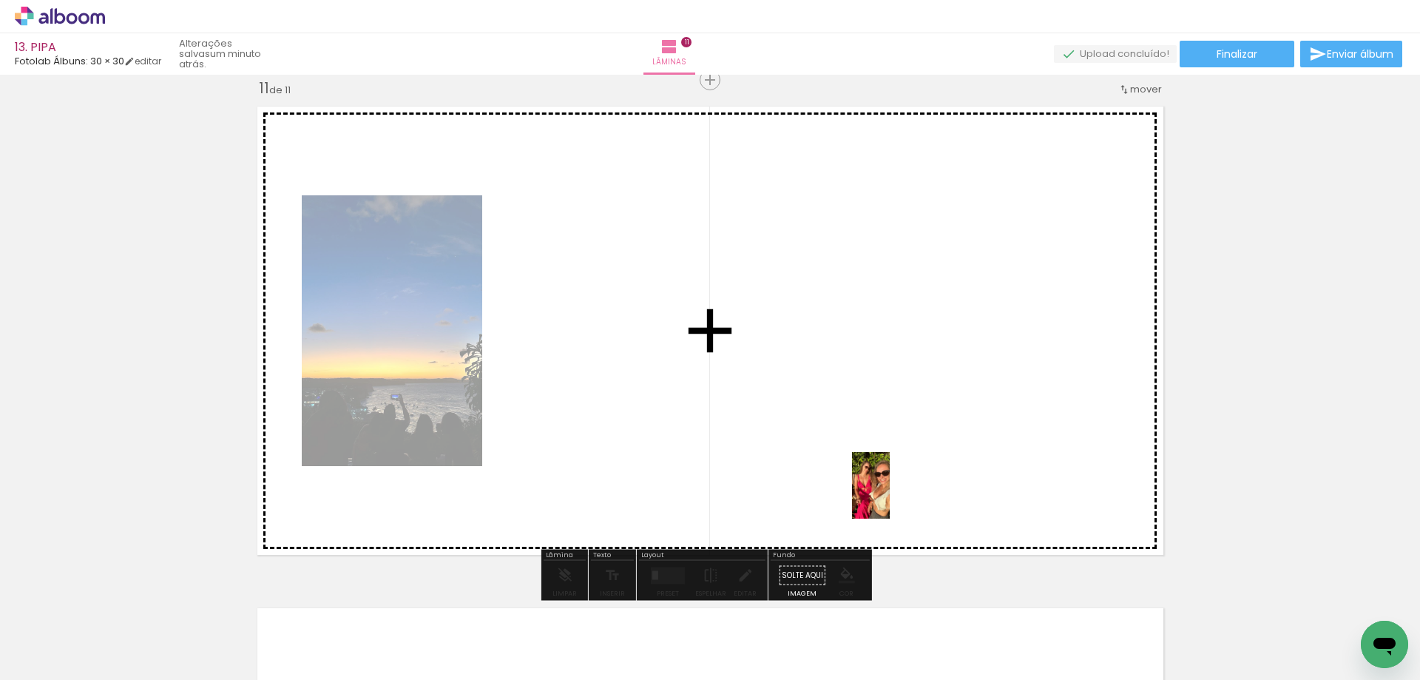
drag, startPoint x: 528, startPoint y: 615, endPoint x: 897, endPoint y: 485, distance: 390.8
click at [897, 485] on quentale-workspace at bounding box center [710, 340] width 1420 height 680
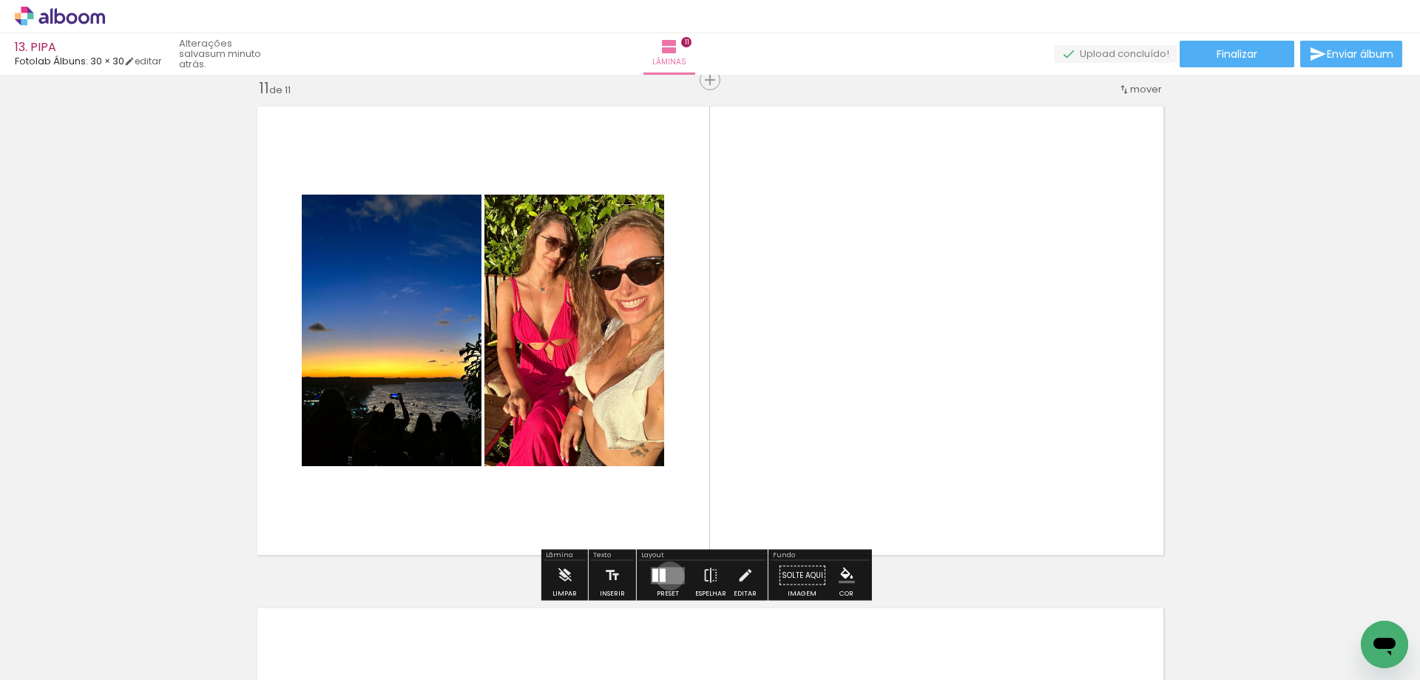
click at [667, 576] on quentale-layouter at bounding box center [668, 575] width 34 height 17
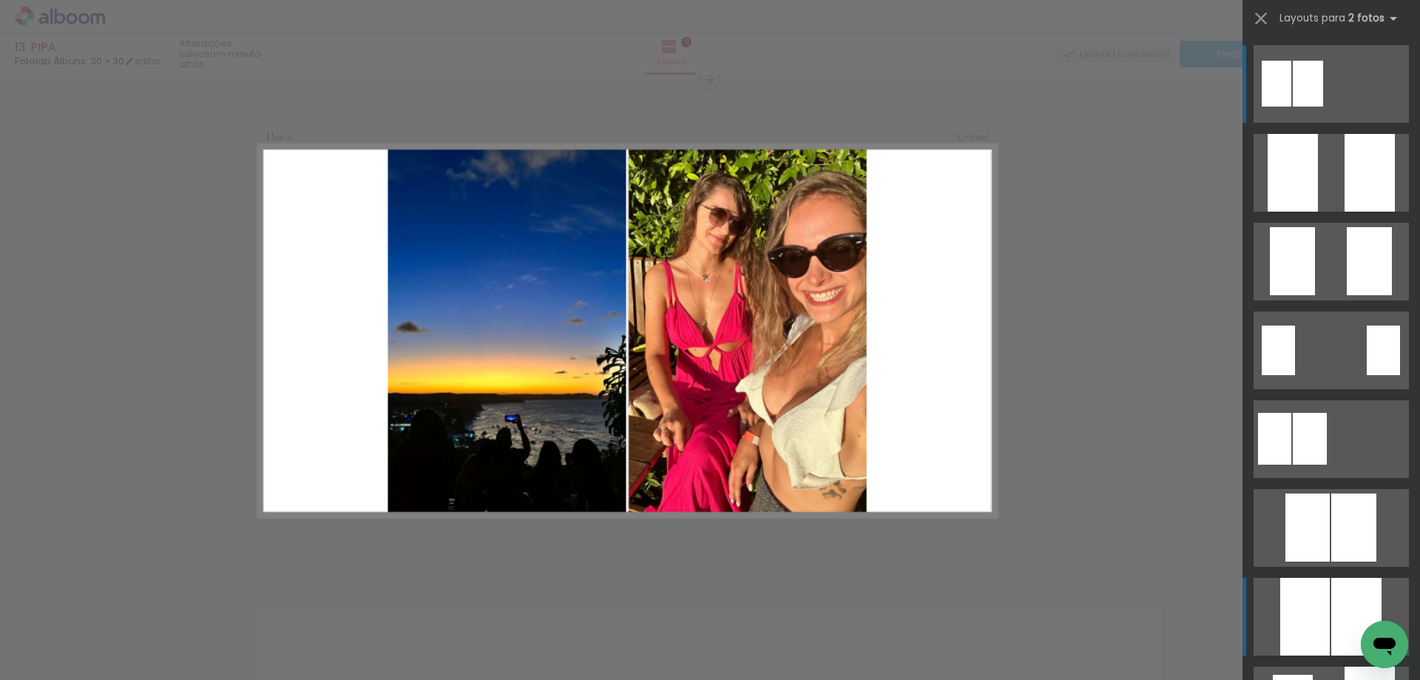
click at [1316, 212] on div at bounding box center [1293, 173] width 50 height 78
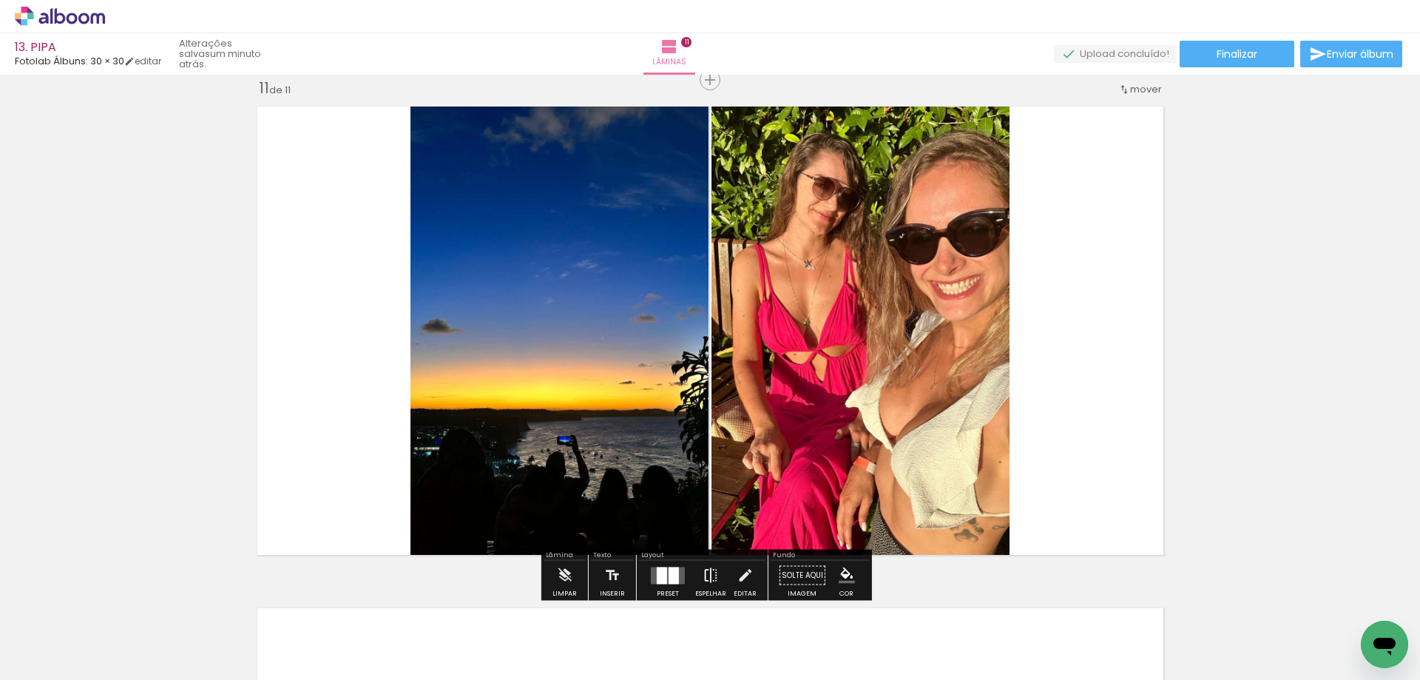
click at [712, 576] on iron-icon at bounding box center [711, 576] width 16 height 30
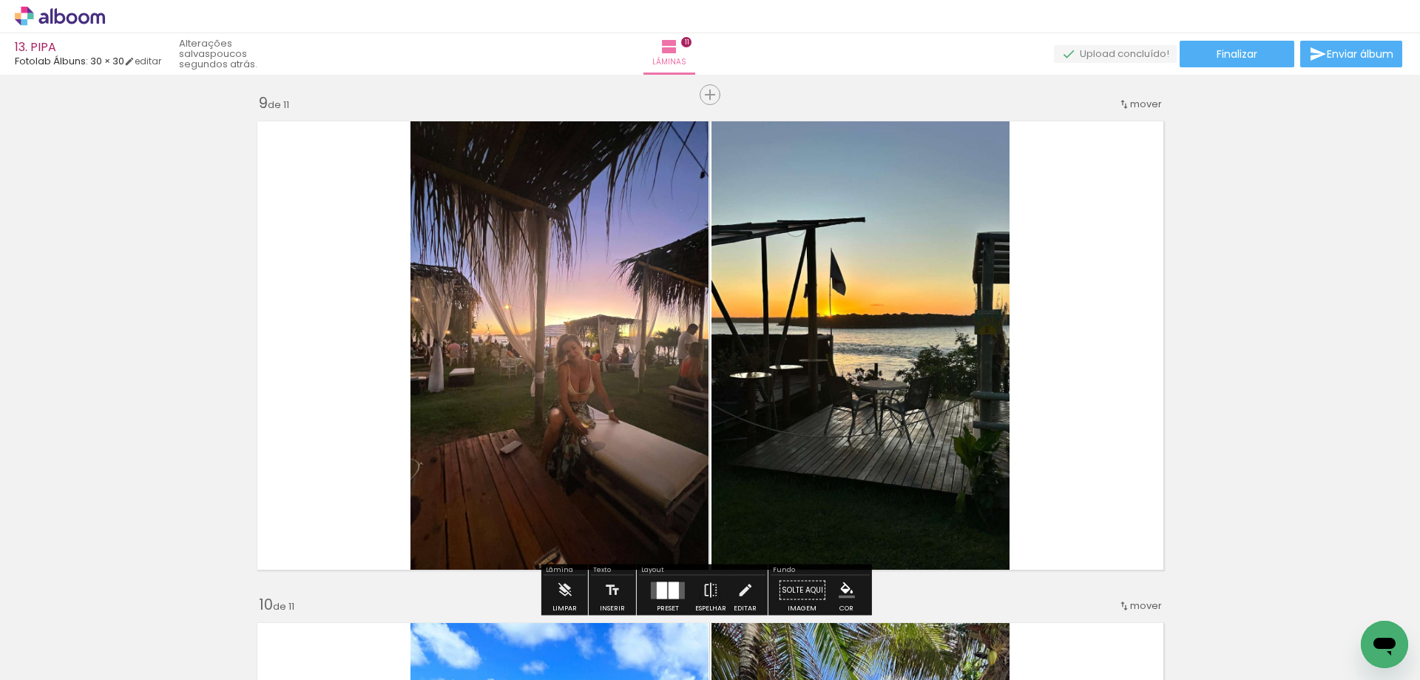
scroll to position [4000, 0]
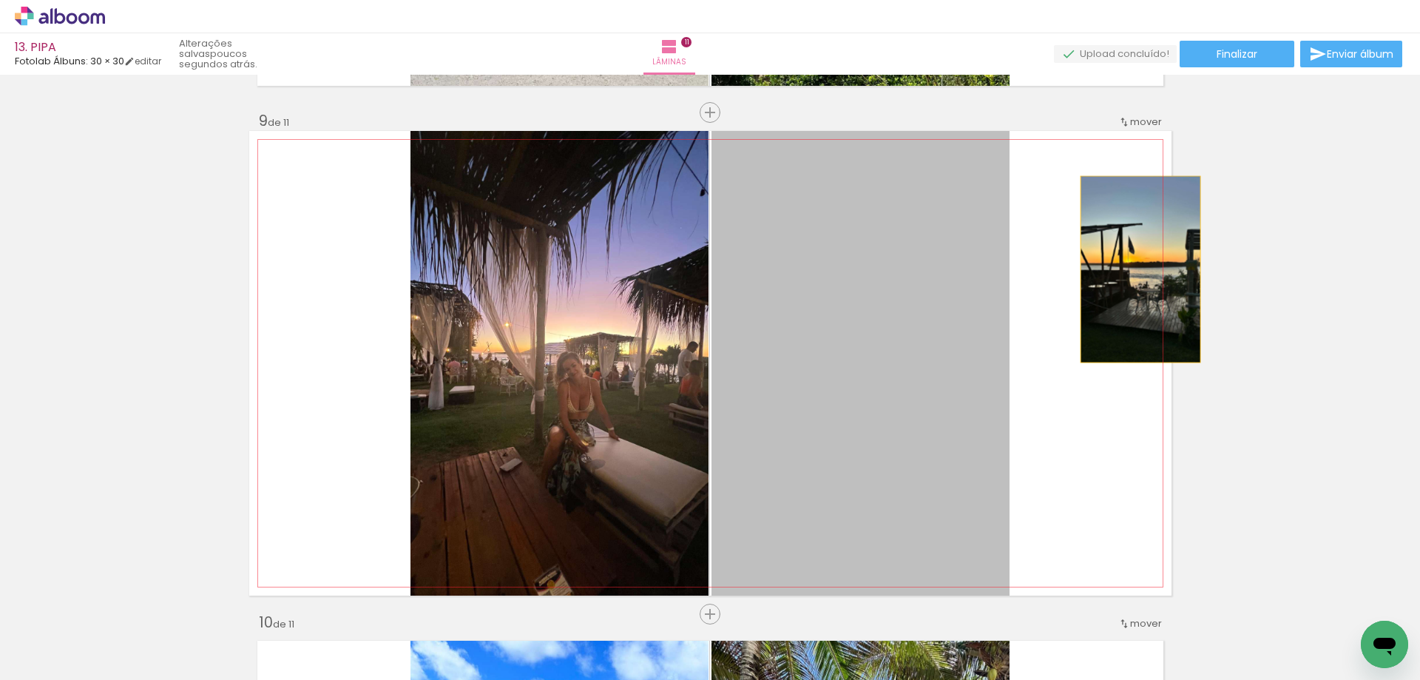
drag, startPoint x: 919, startPoint y: 257, endPoint x: 1189, endPoint y: 266, distance: 270.2
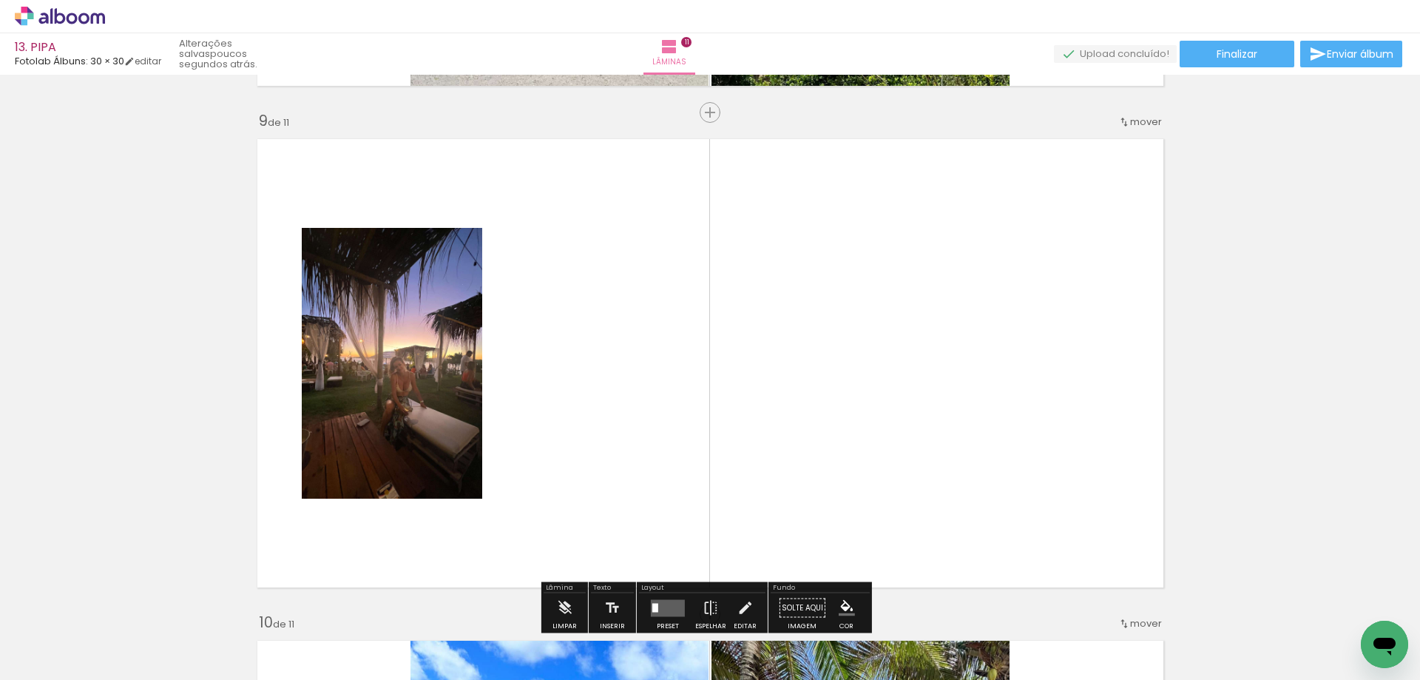
scroll to position [3704, 0]
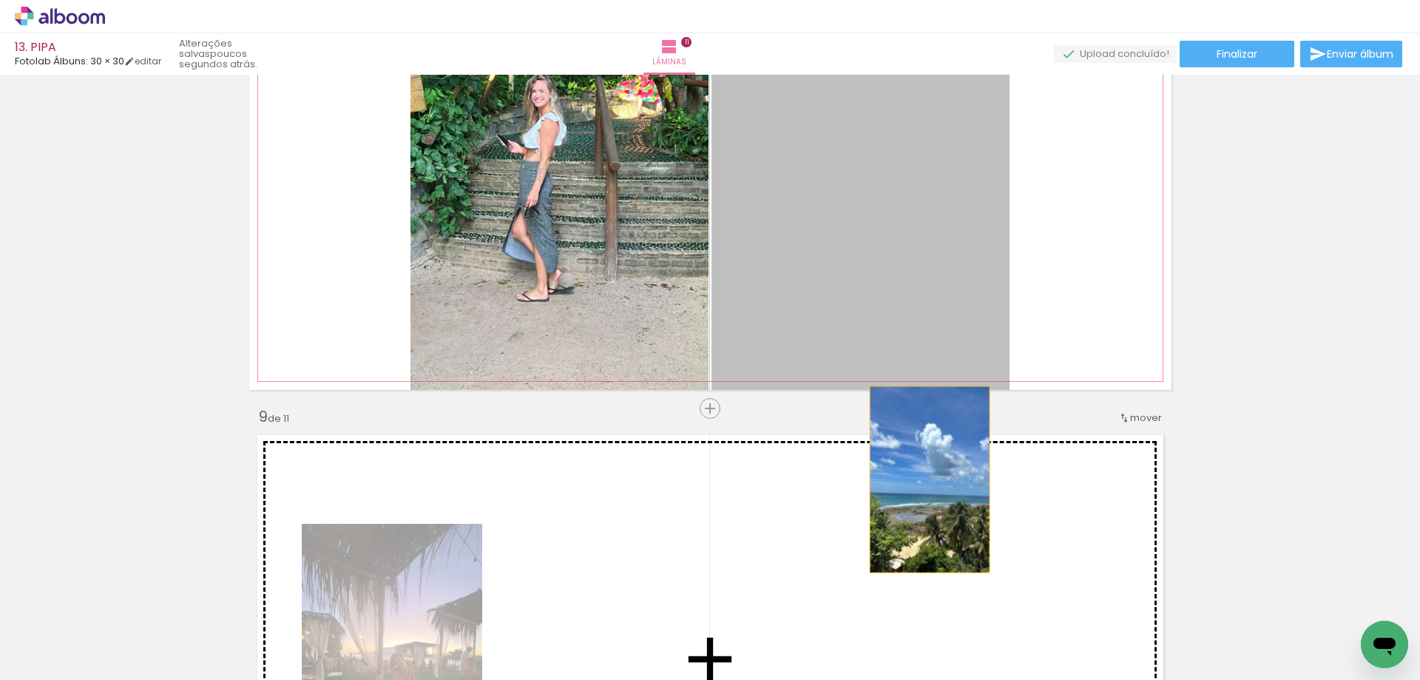
drag, startPoint x: 931, startPoint y: 213, endPoint x: 924, endPoint y: 479, distance: 266.4
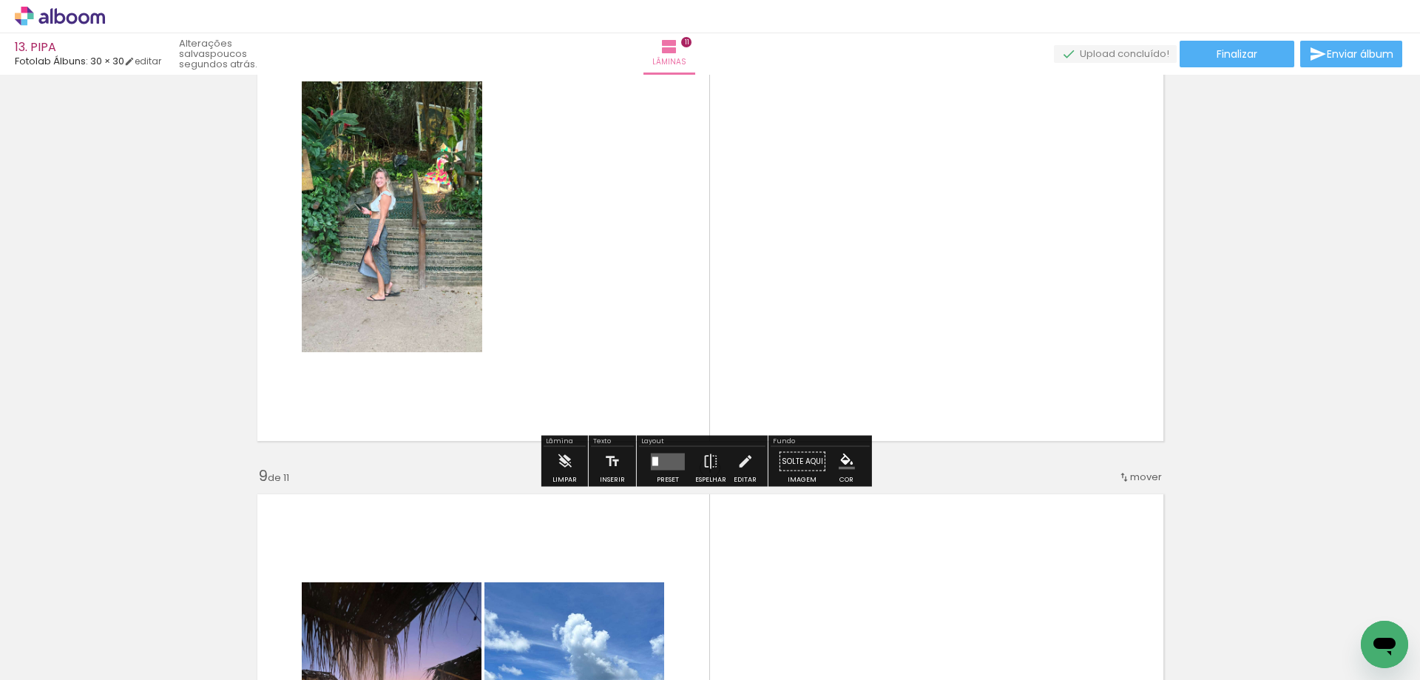
scroll to position [3630, 0]
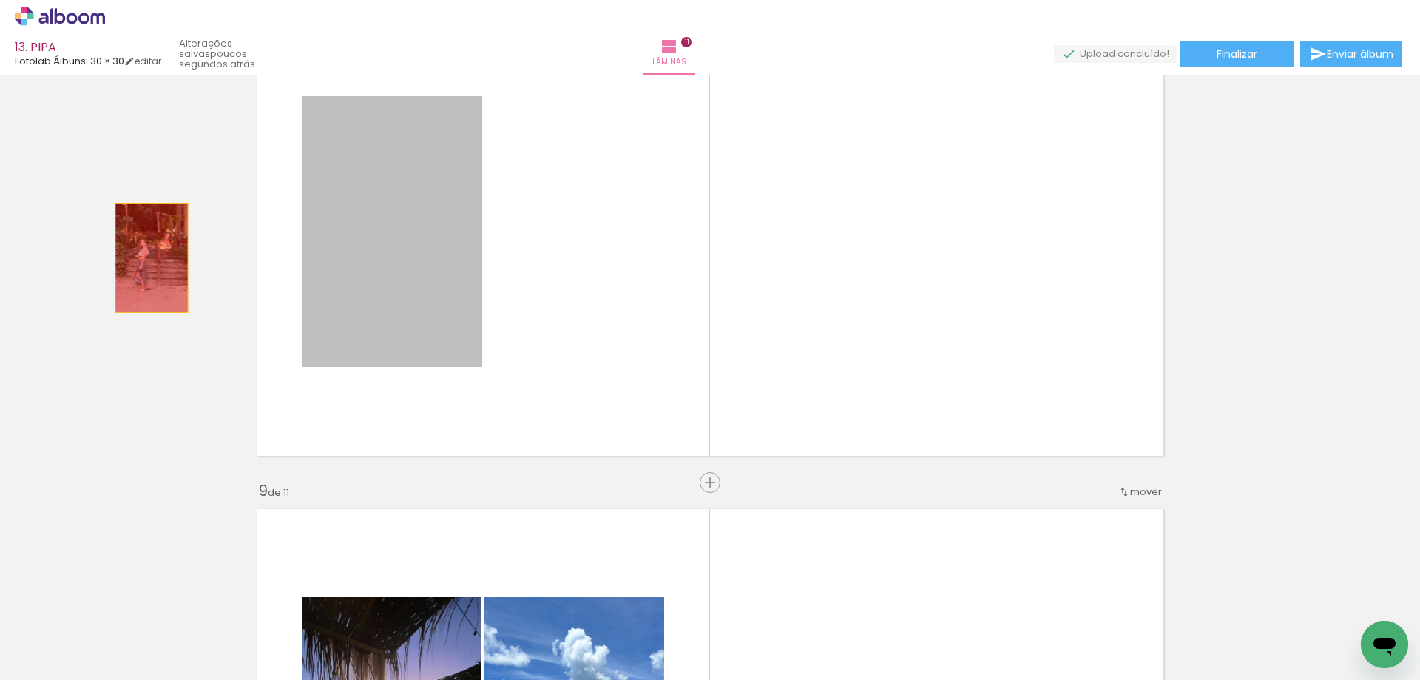
drag, startPoint x: 389, startPoint y: 249, endPoint x: 146, endPoint y: 258, distance: 243.6
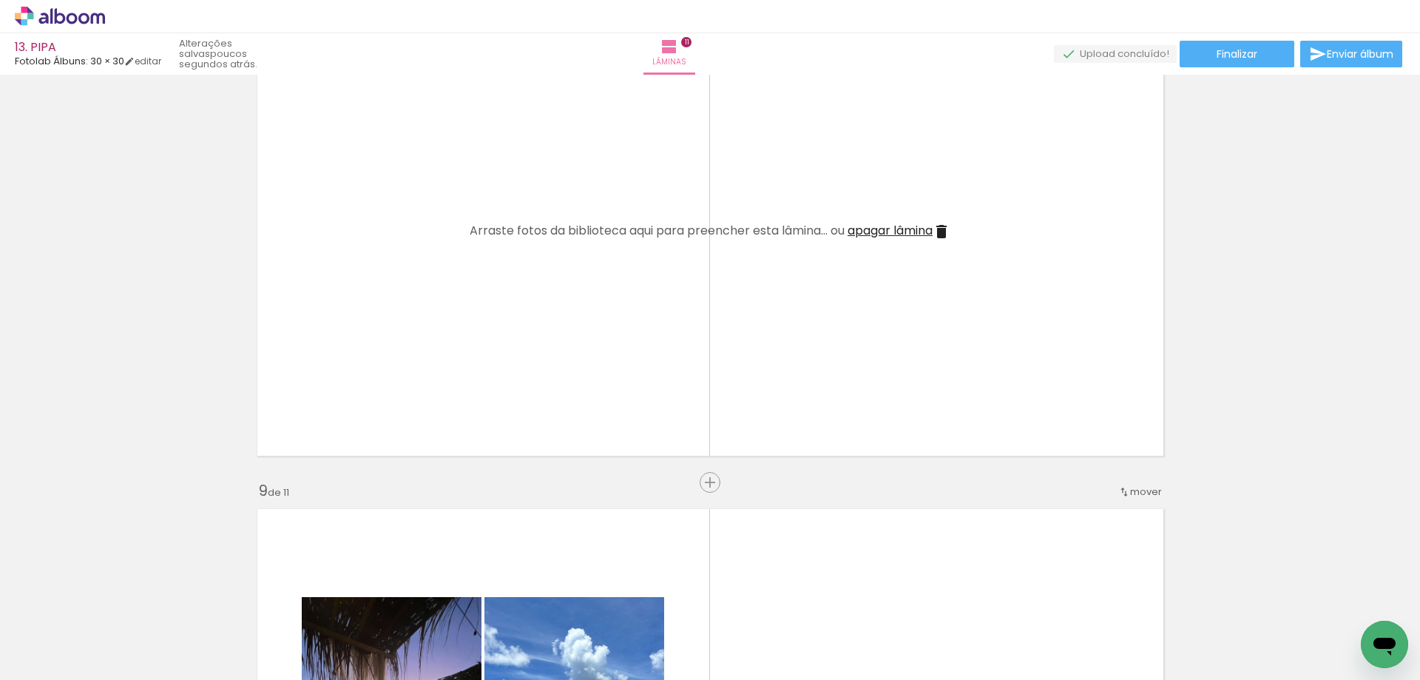
click at [886, 231] on span "apagar lâmina" at bounding box center [890, 230] width 85 height 17
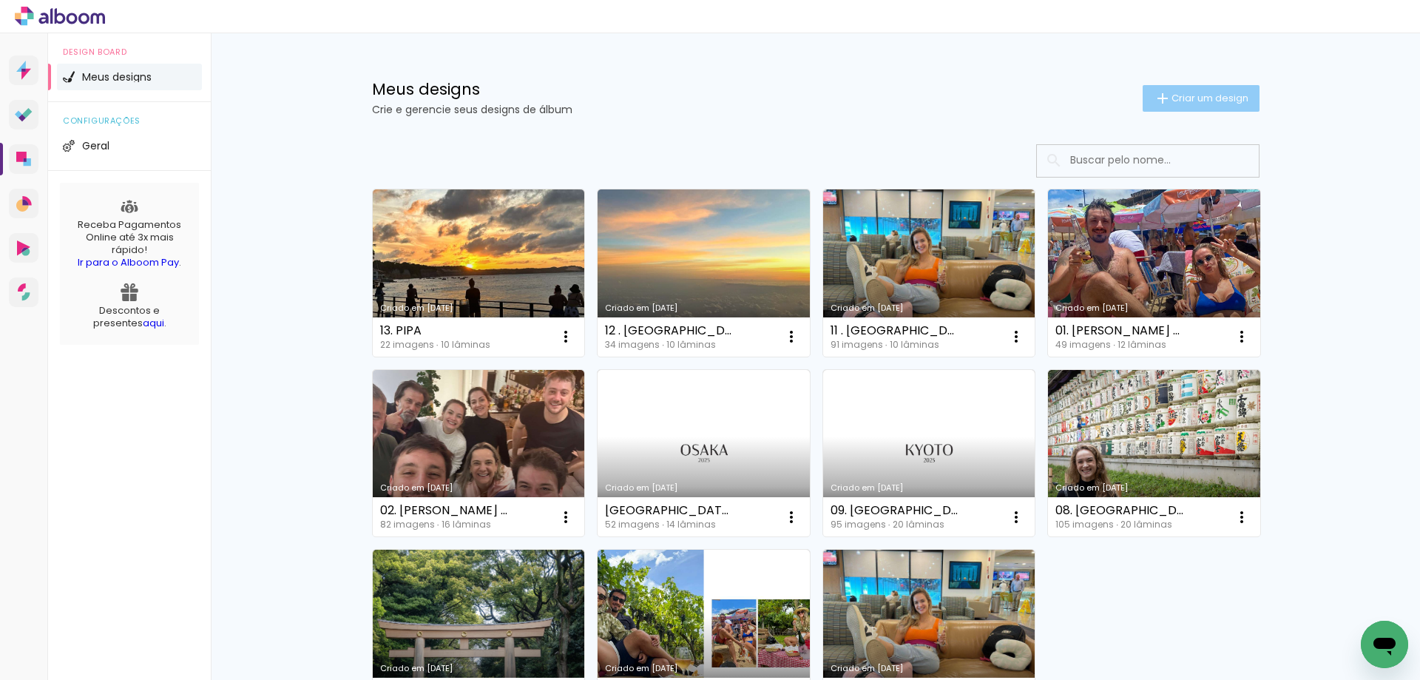
click at [1190, 88] on paper-button "Criar um design" at bounding box center [1201, 98] width 117 height 27
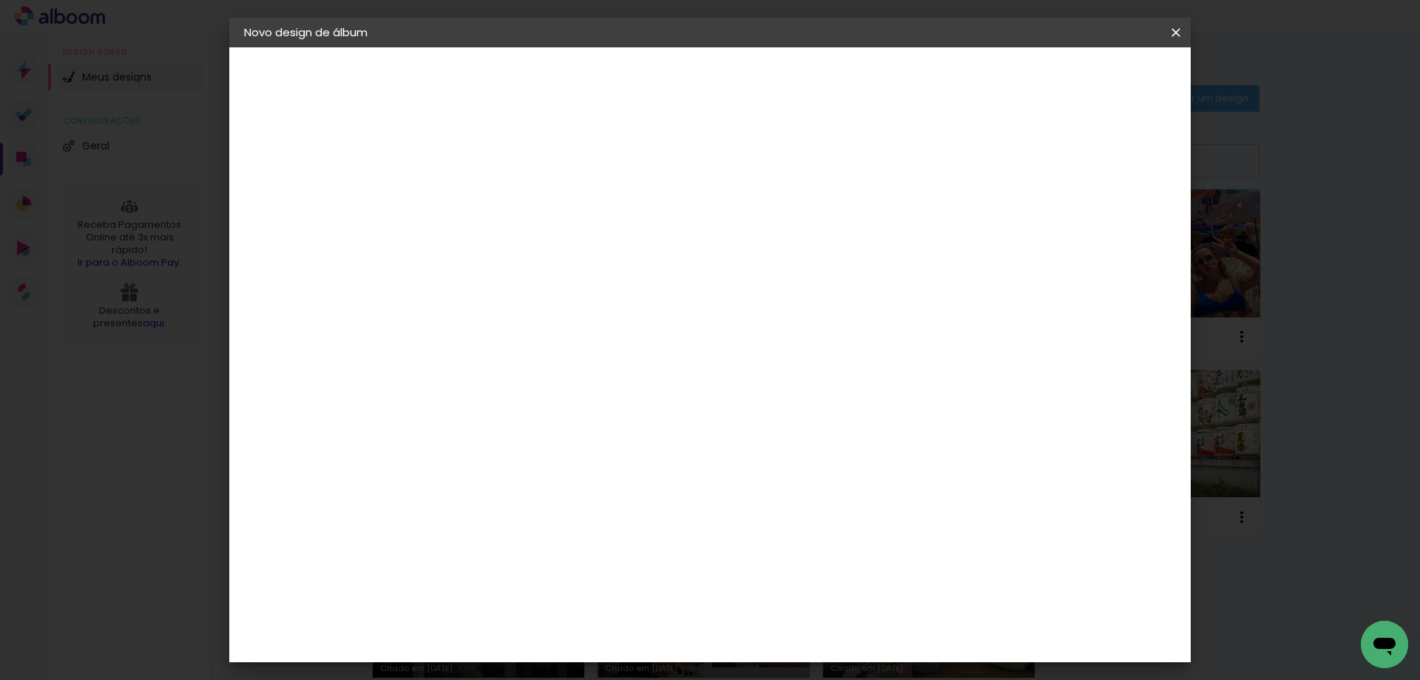
click at [486, 192] on input at bounding box center [486, 198] width 0 height 23
type input "11. [GEOGRAPHIC_DATA]"
type paper-input "11. [GEOGRAPHIC_DATA]"
click at [0, 0] on slot "Avançar" at bounding box center [0, 0] width 0 height 0
click at [604, 254] on paper-input-container at bounding box center [524, 236] width 160 height 33
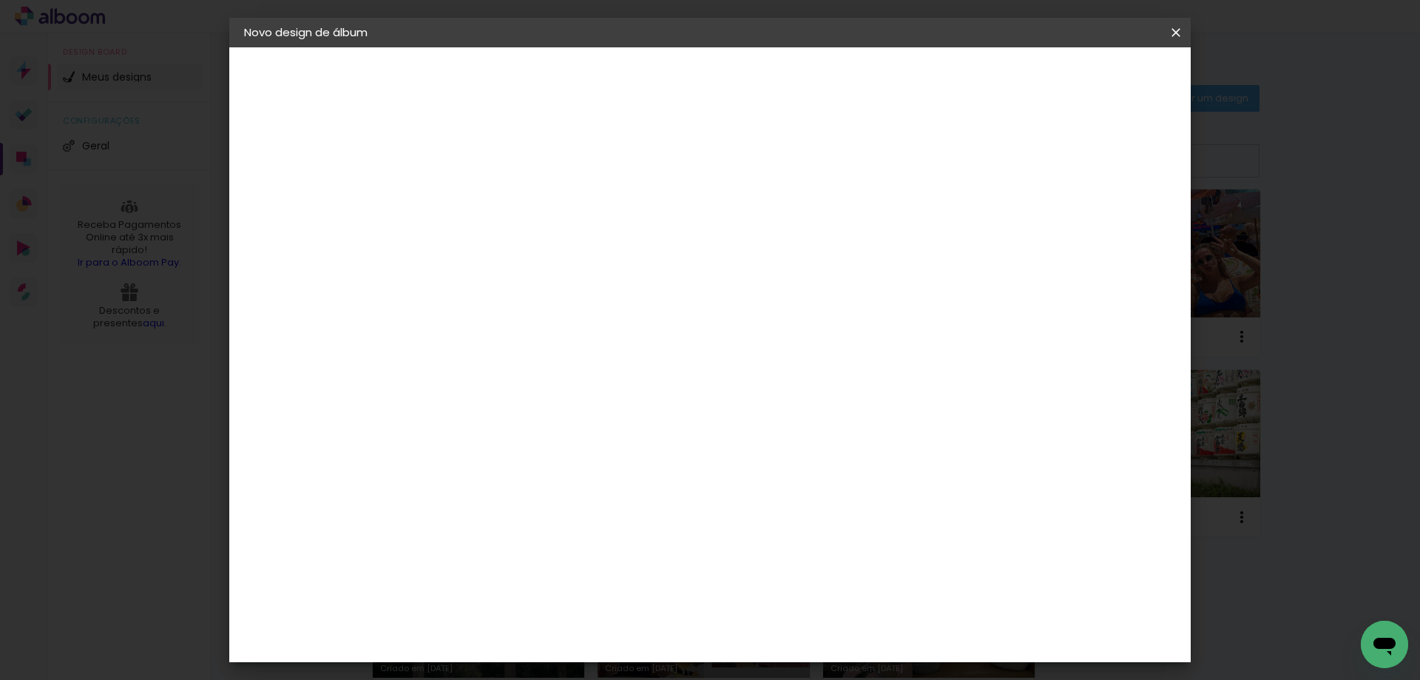
type input "FOTO"
type paper-input "FOTO"
click at [582, 577] on paper-item "Fotolab Álbuns" at bounding box center [513, 596] width 138 height 38
click at [0, 0] on slot "Tamanho Livre" at bounding box center [0, 0] width 0 height 0
click at [582, 577] on paper-item "Fotolab Álbuns" at bounding box center [513, 596] width 138 height 38
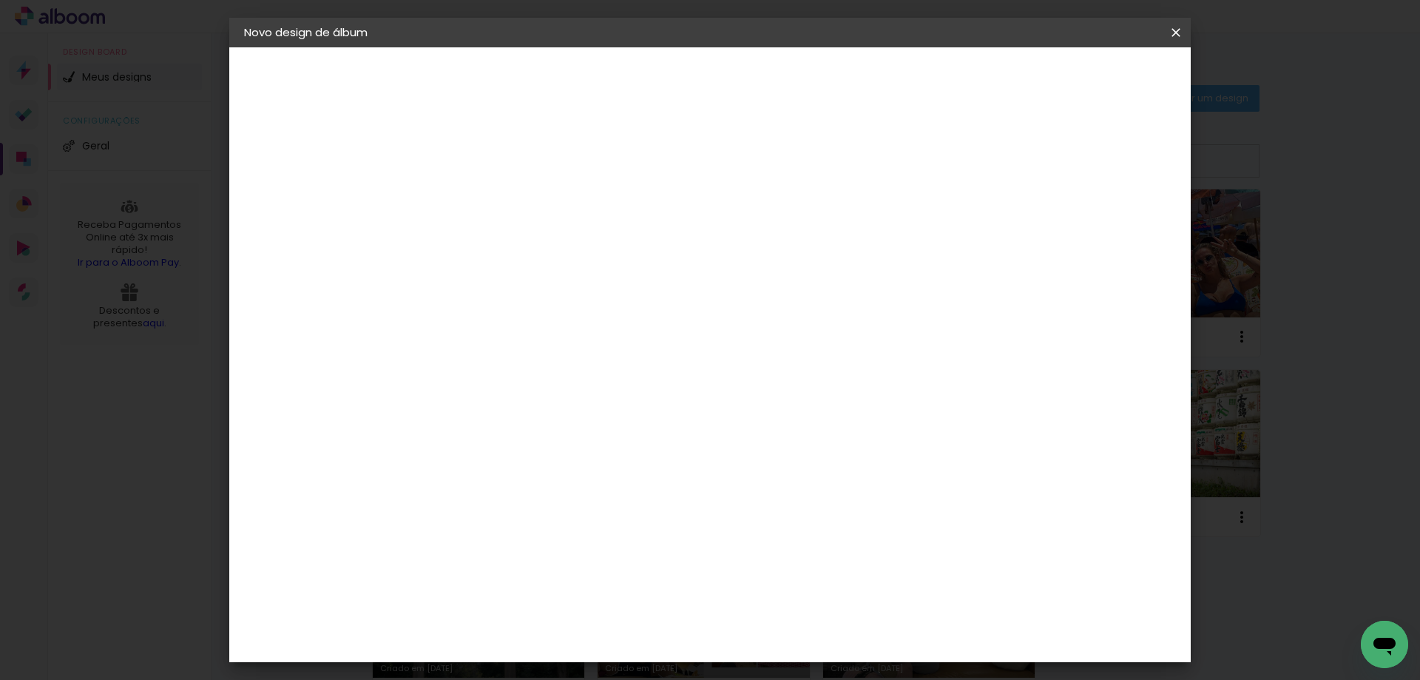
click at [0, 0] on slot "Avançar" at bounding box center [0, 0] width 0 height 0
click at [586, 610] on span "30 × 30" at bounding box center [551, 629] width 69 height 39
click at [0, 0] on slot "Avançar" at bounding box center [0, 0] width 0 height 0
click at [1084, 73] on span "Iniciar design" at bounding box center [1050, 78] width 67 height 10
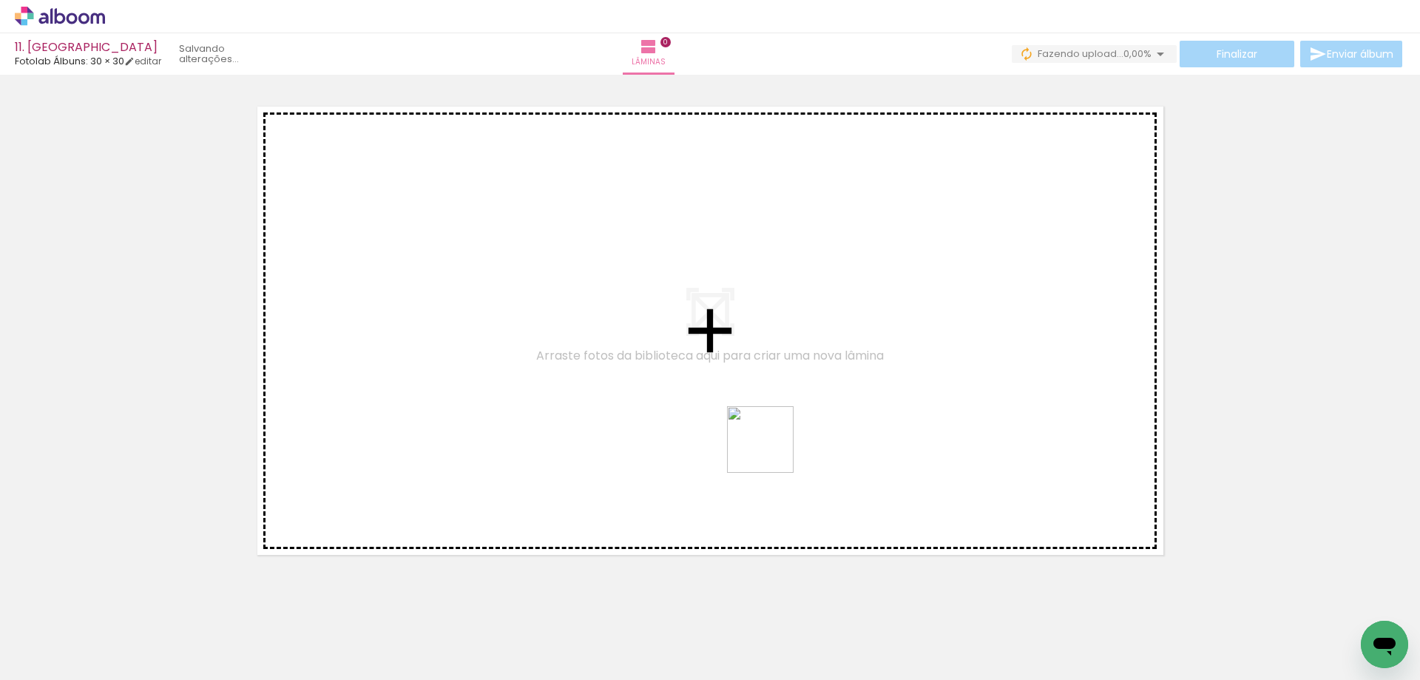
drag, startPoint x: 260, startPoint y: 624, endPoint x: 864, endPoint y: 428, distance: 635.0
click at [864, 428] on quentale-workspace at bounding box center [710, 340] width 1420 height 680
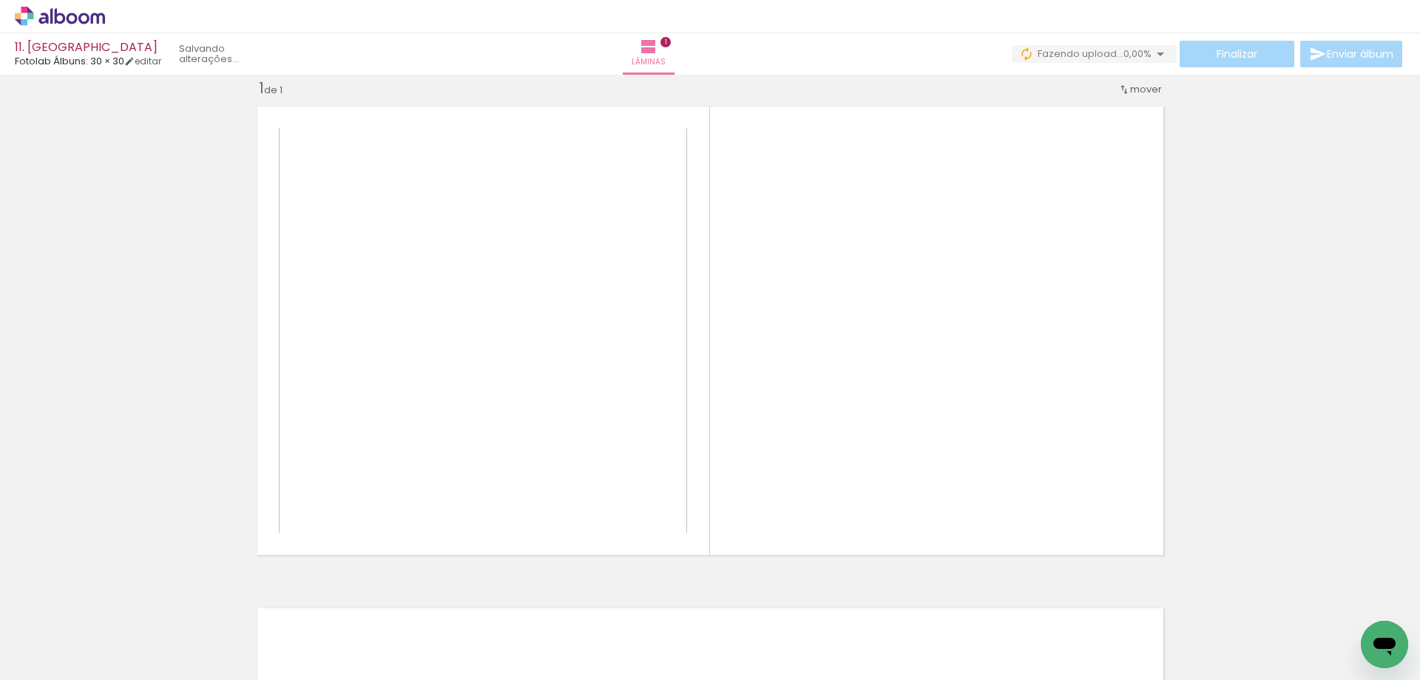
scroll to position [19, 0]
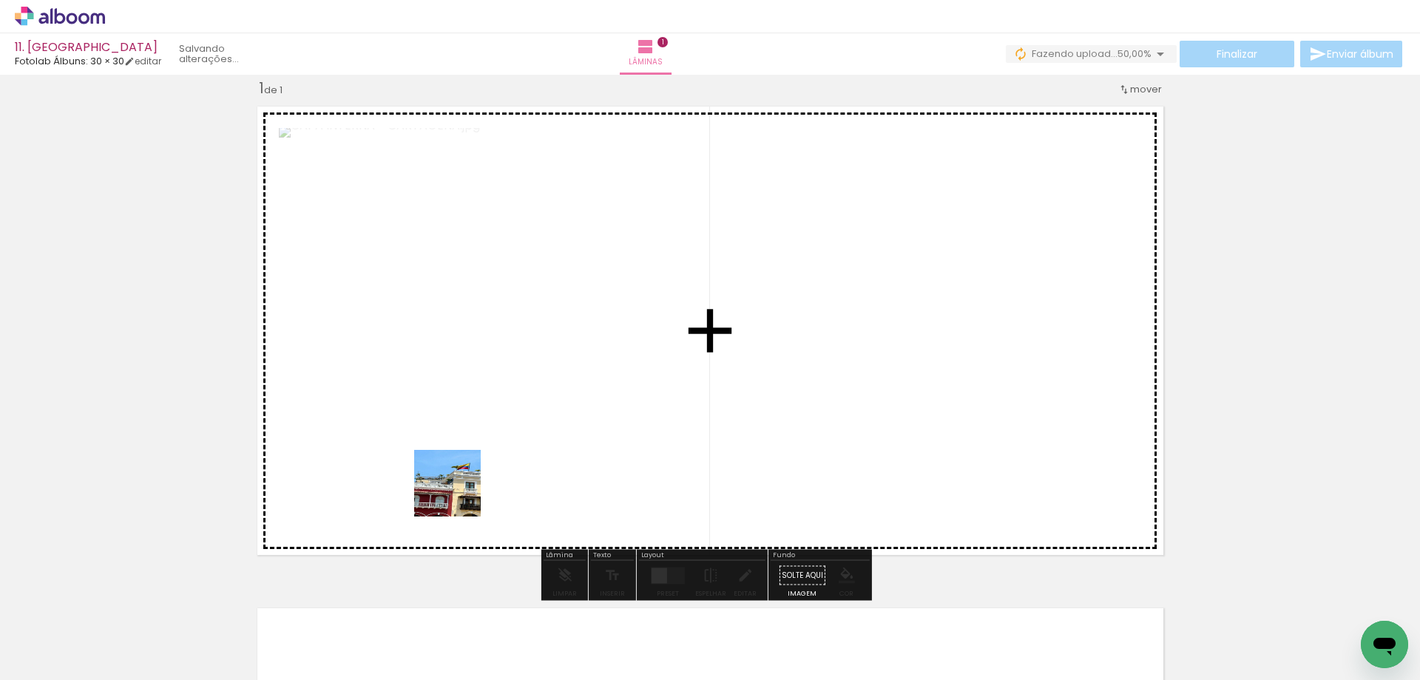
drag, startPoint x: 167, startPoint y: 616, endPoint x: 729, endPoint y: 380, distance: 610.1
click at [729, 380] on quentale-workspace at bounding box center [710, 340] width 1420 height 680
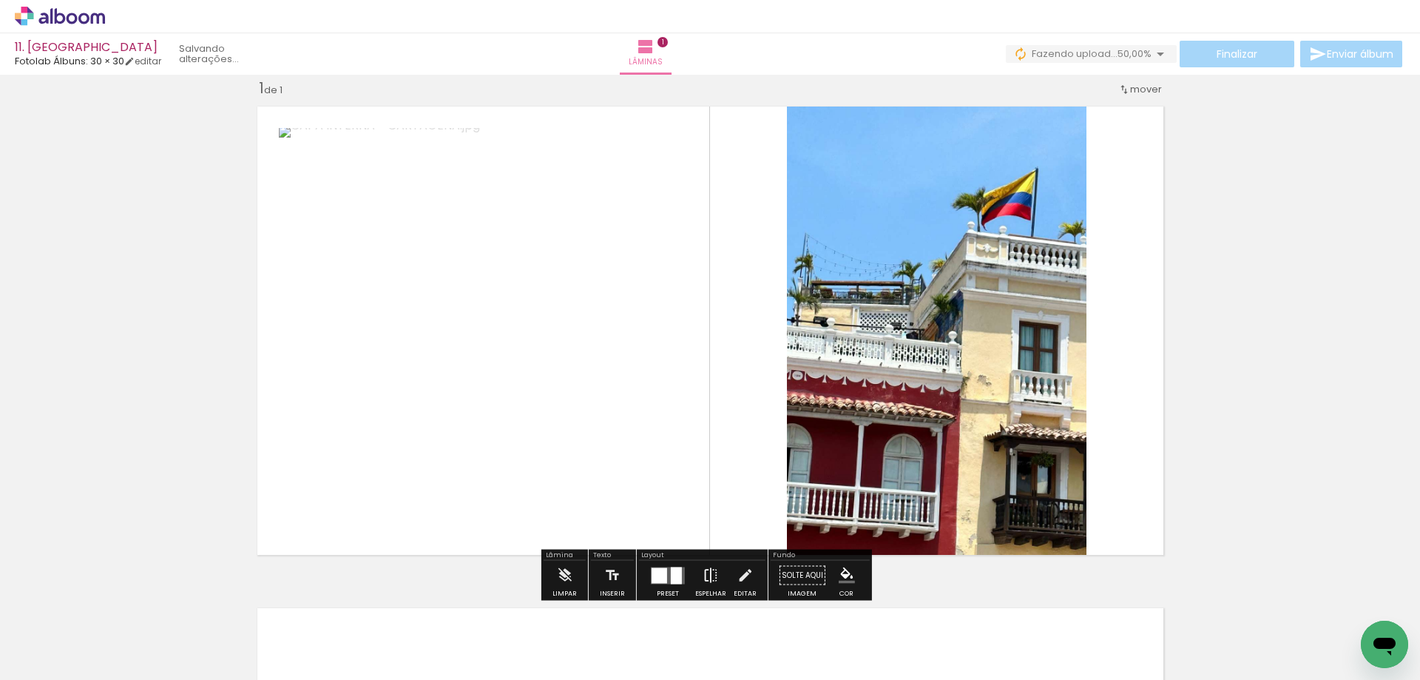
click at [706, 577] on iron-icon at bounding box center [711, 576] width 16 height 30
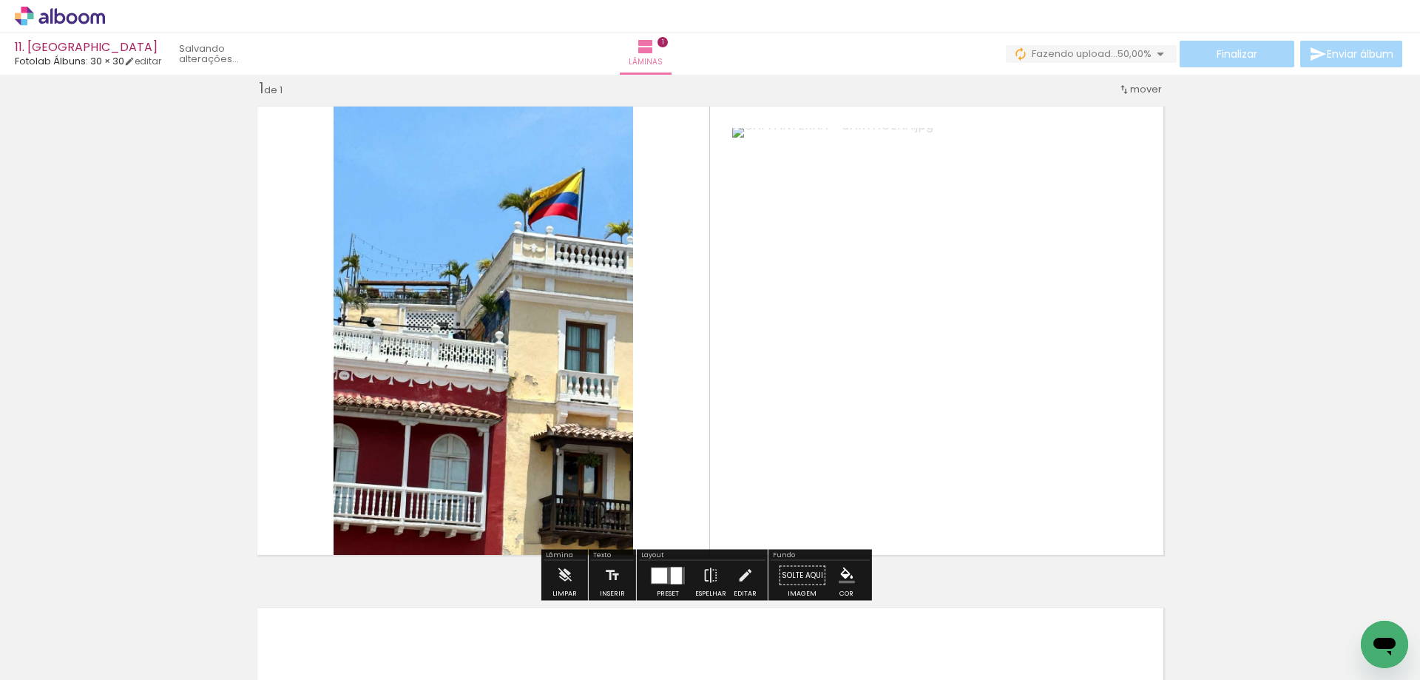
click at [675, 579] on div at bounding box center [676, 575] width 11 height 17
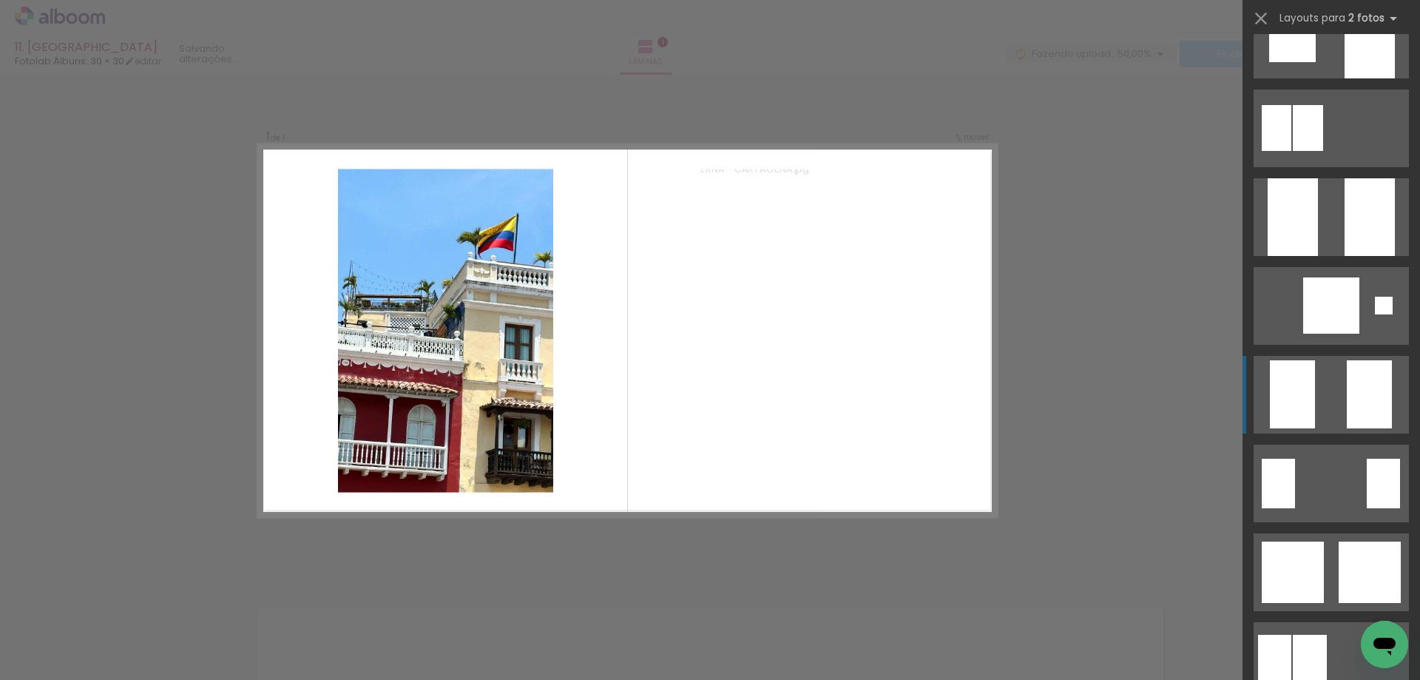
scroll to position [518, 0]
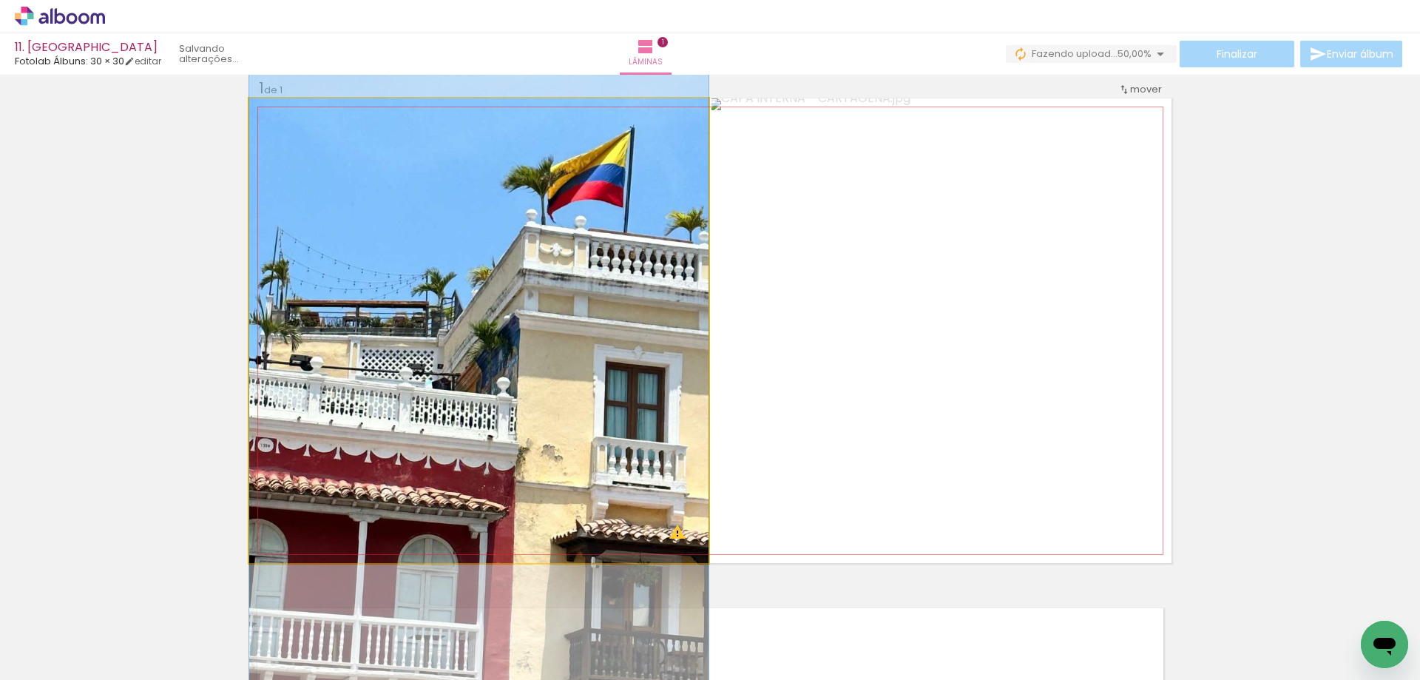
drag, startPoint x: 630, startPoint y: 337, endPoint x: 627, endPoint y: 382, distance: 46.0
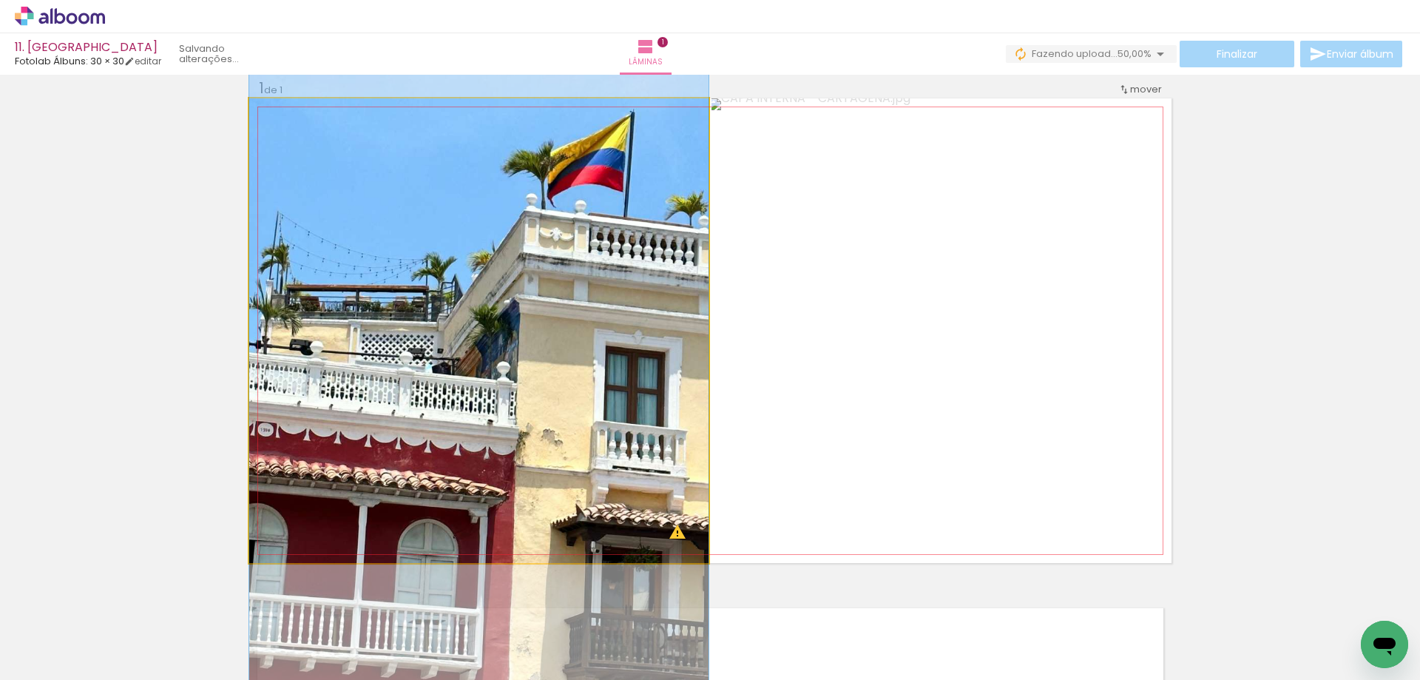
drag, startPoint x: 649, startPoint y: 385, endPoint x: 657, endPoint y: 369, distance: 17.5
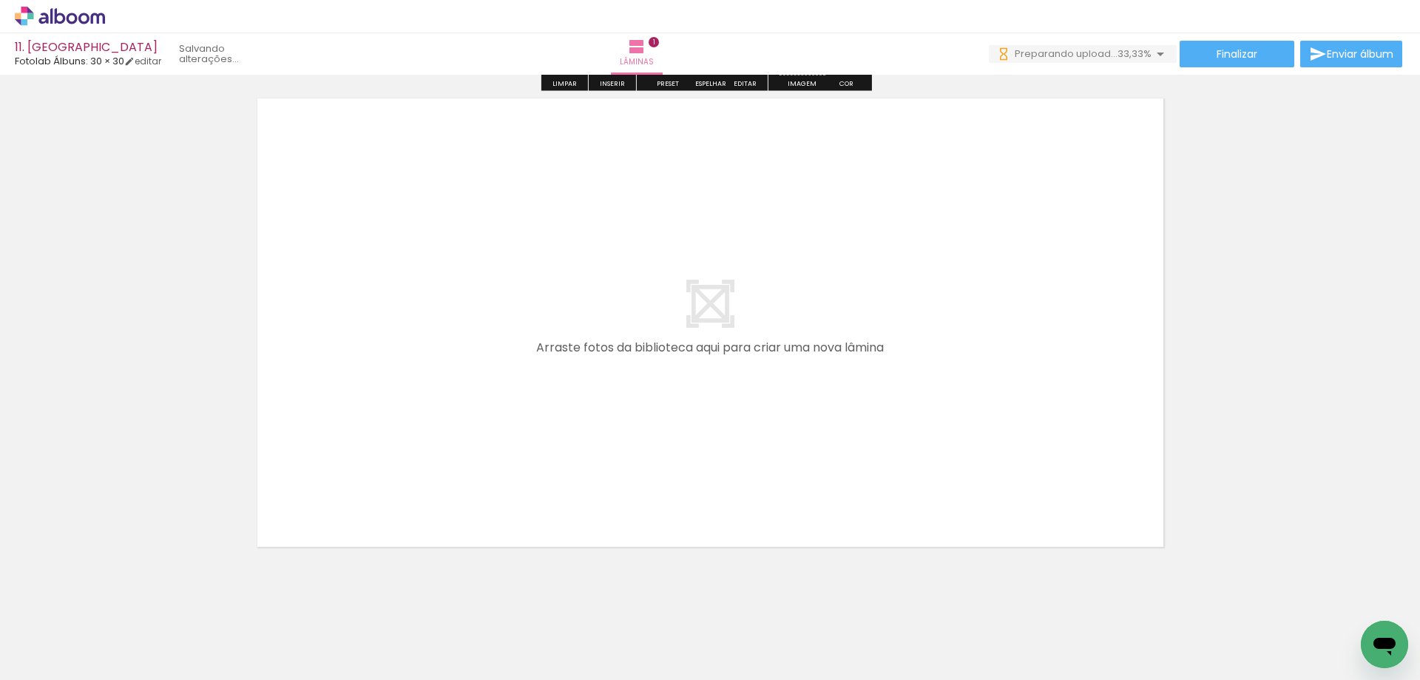
scroll to position [537, 0]
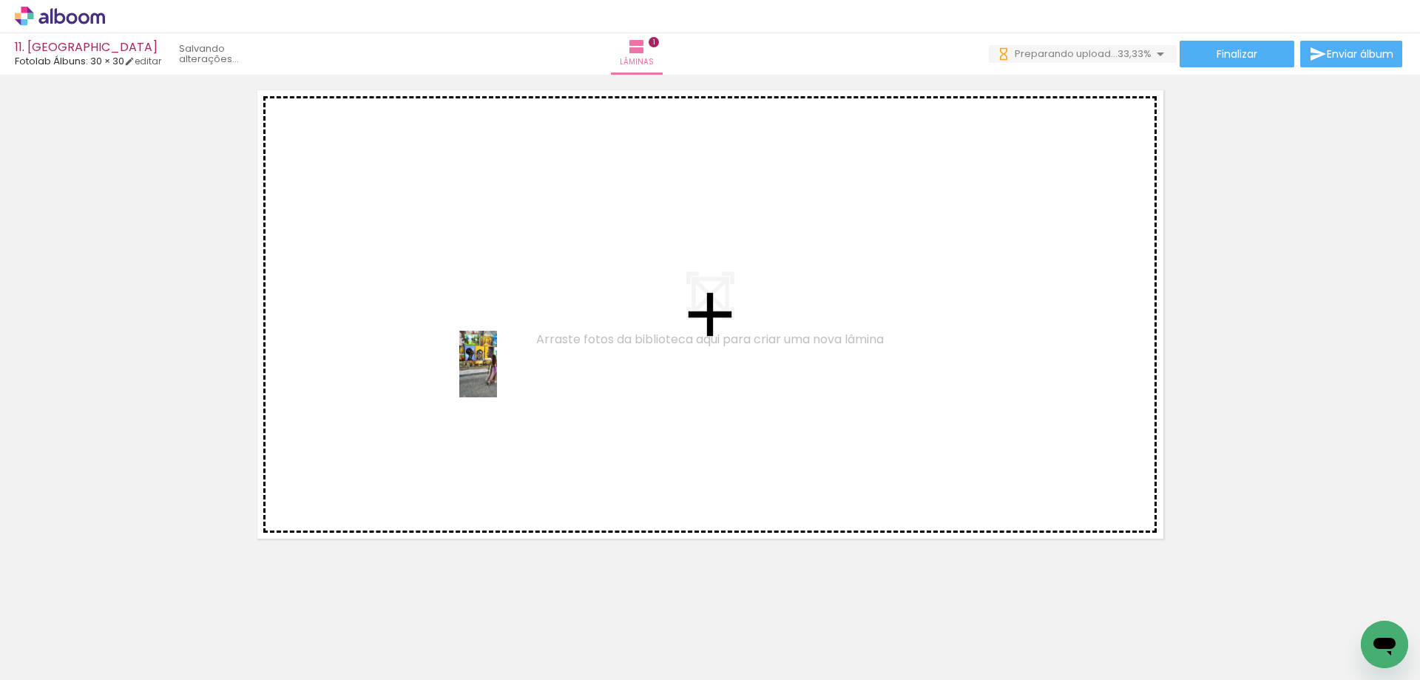
drag, startPoint x: 371, startPoint y: 556, endPoint x: 504, endPoint y: 375, distance: 224.9
click at [504, 375] on quentale-workspace at bounding box center [710, 340] width 1420 height 680
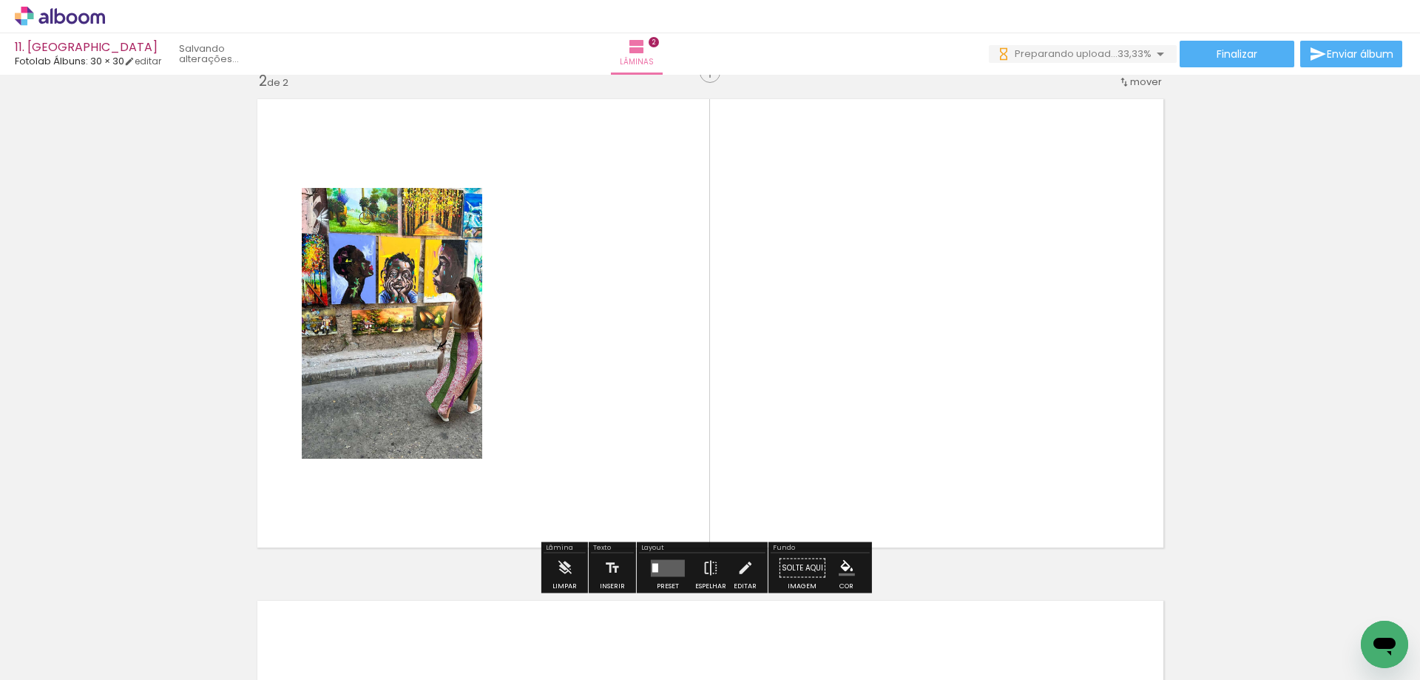
scroll to position [521, 0]
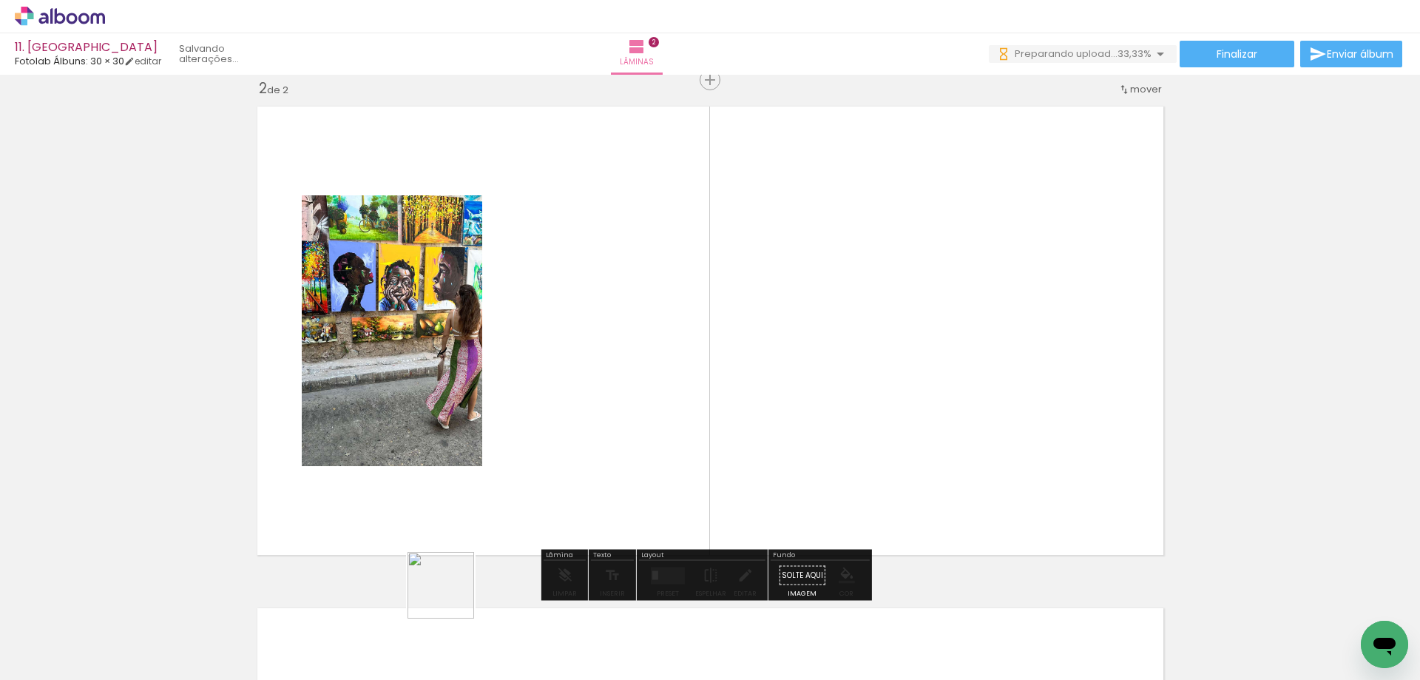
drag, startPoint x: 402, startPoint y: 628, endPoint x: 799, endPoint y: 407, distance: 454.7
click at [828, 391] on quentale-workspace at bounding box center [710, 340] width 1420 height 680
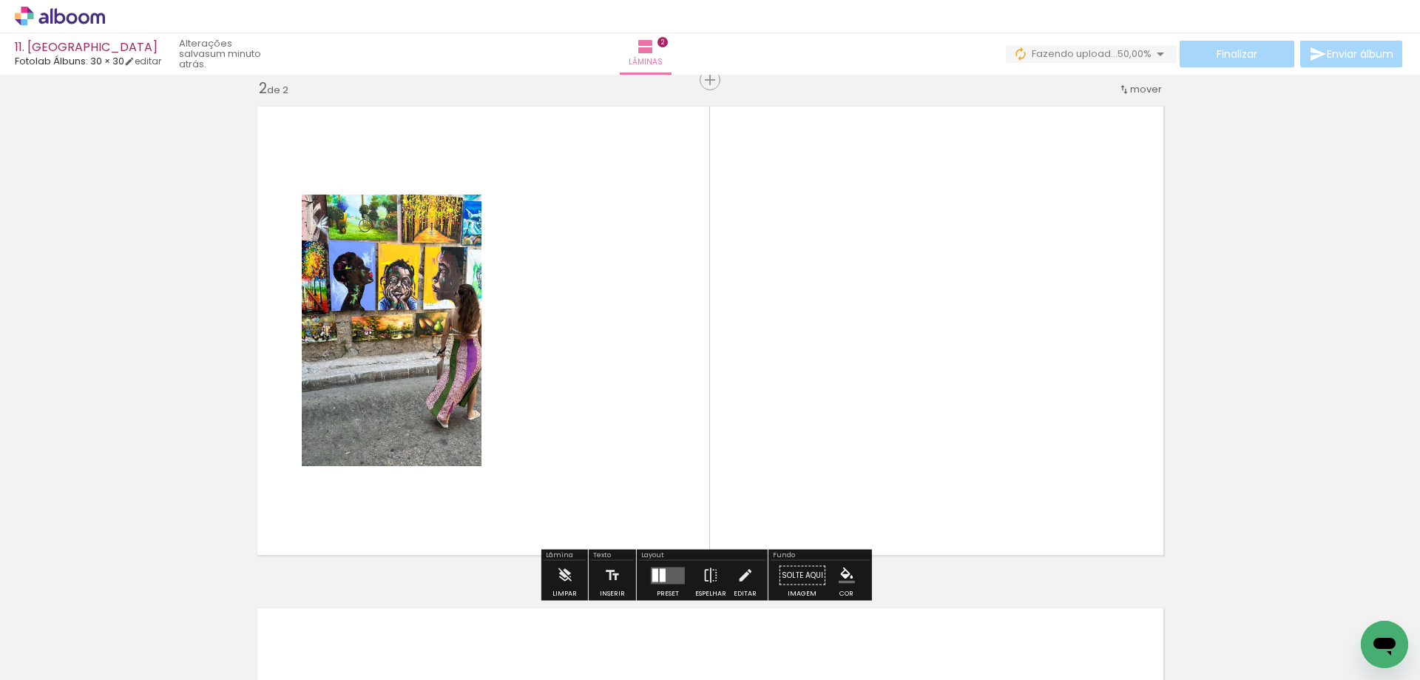
click at [670, 573] on quentale-layouter at bounding box center [668, 575] width 34 height 17
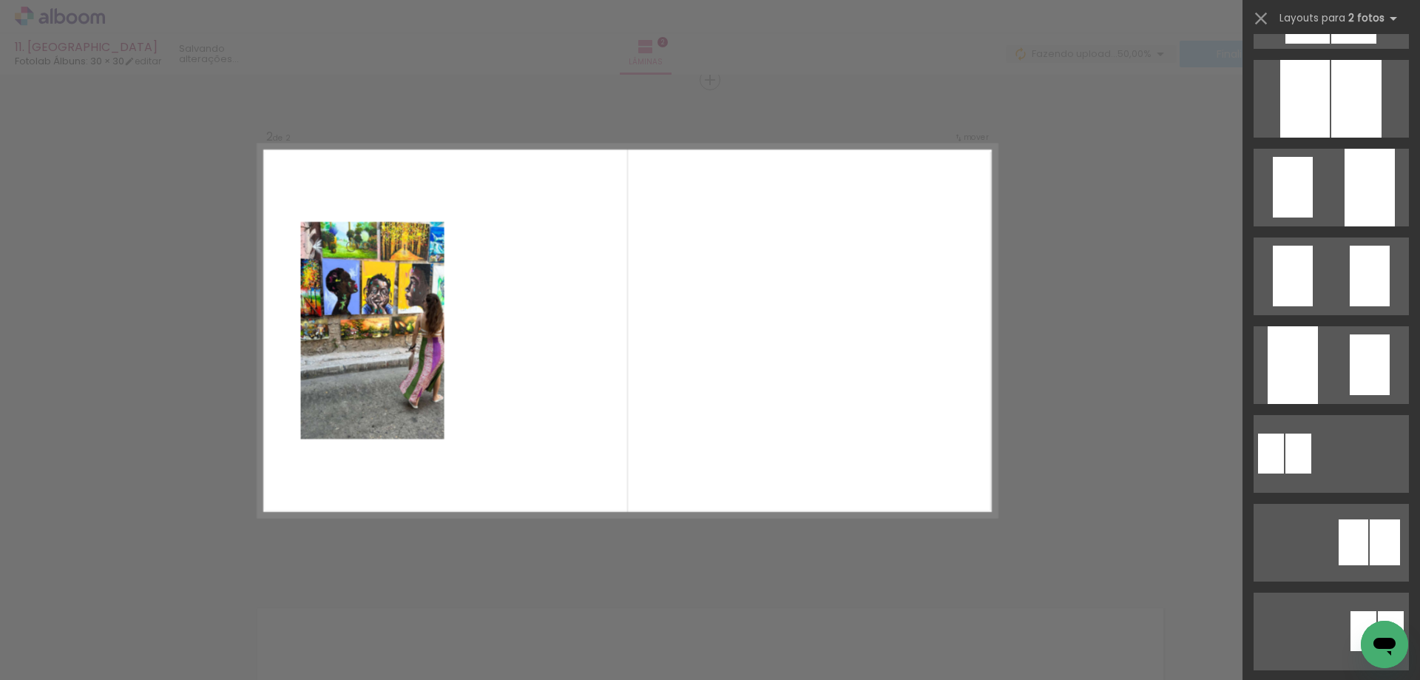
scroll to position [0, 0]
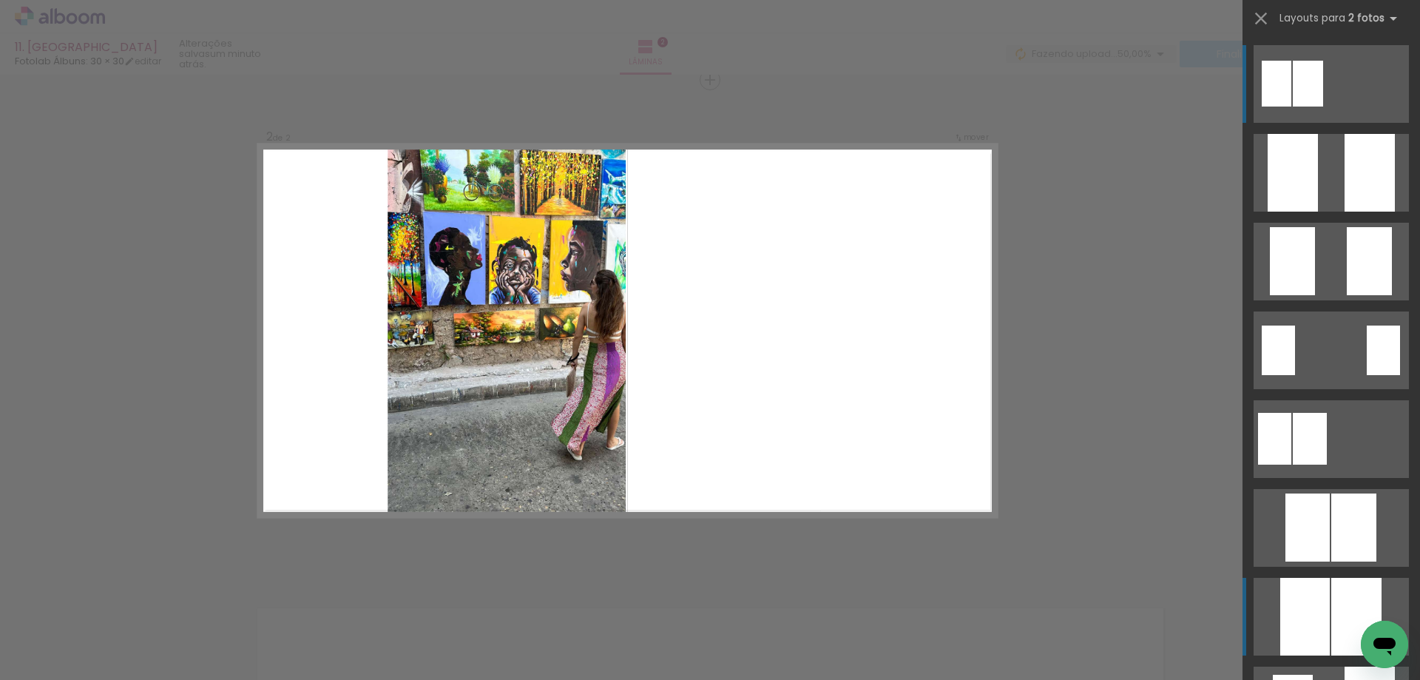
click at [1312, 212] on div at bounding box center [1293, 173] width 50 height 78
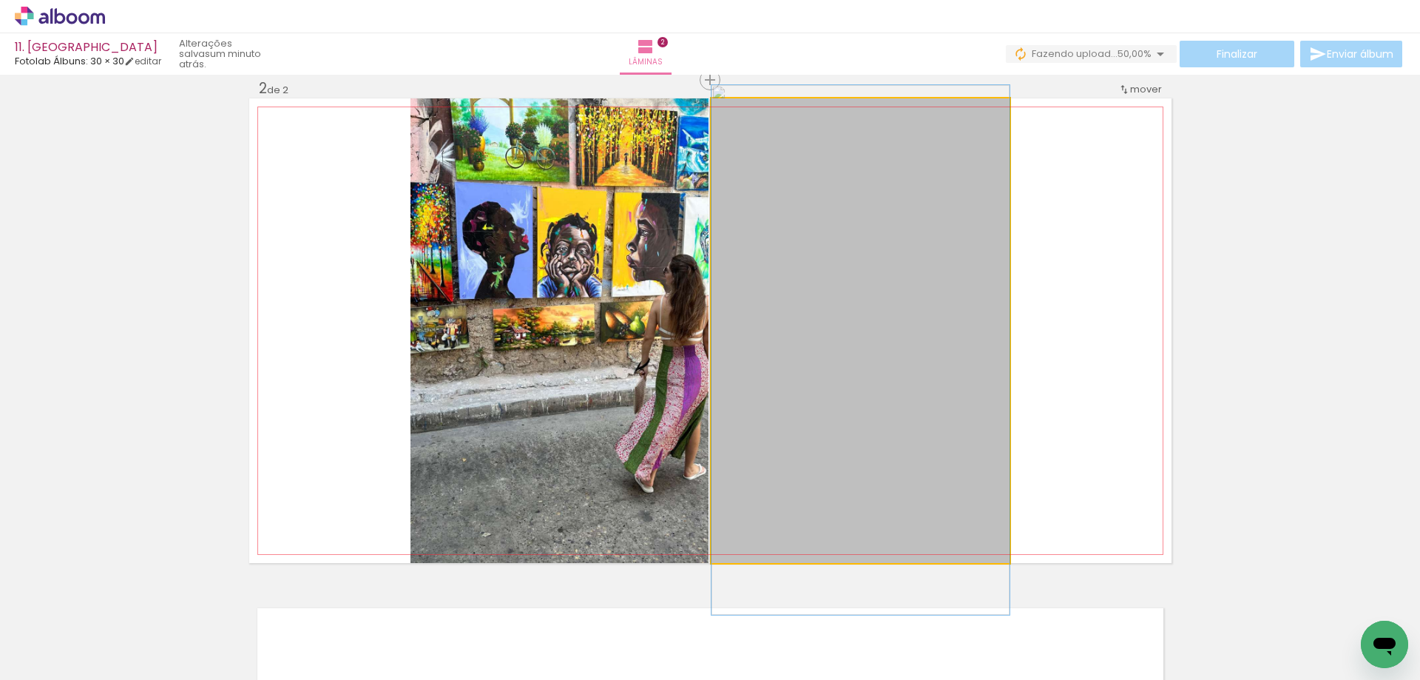
drag, startPoint x: 931, startPoint y: 363, endPoint x: 931, endPoint y: 382, distance: 19.2
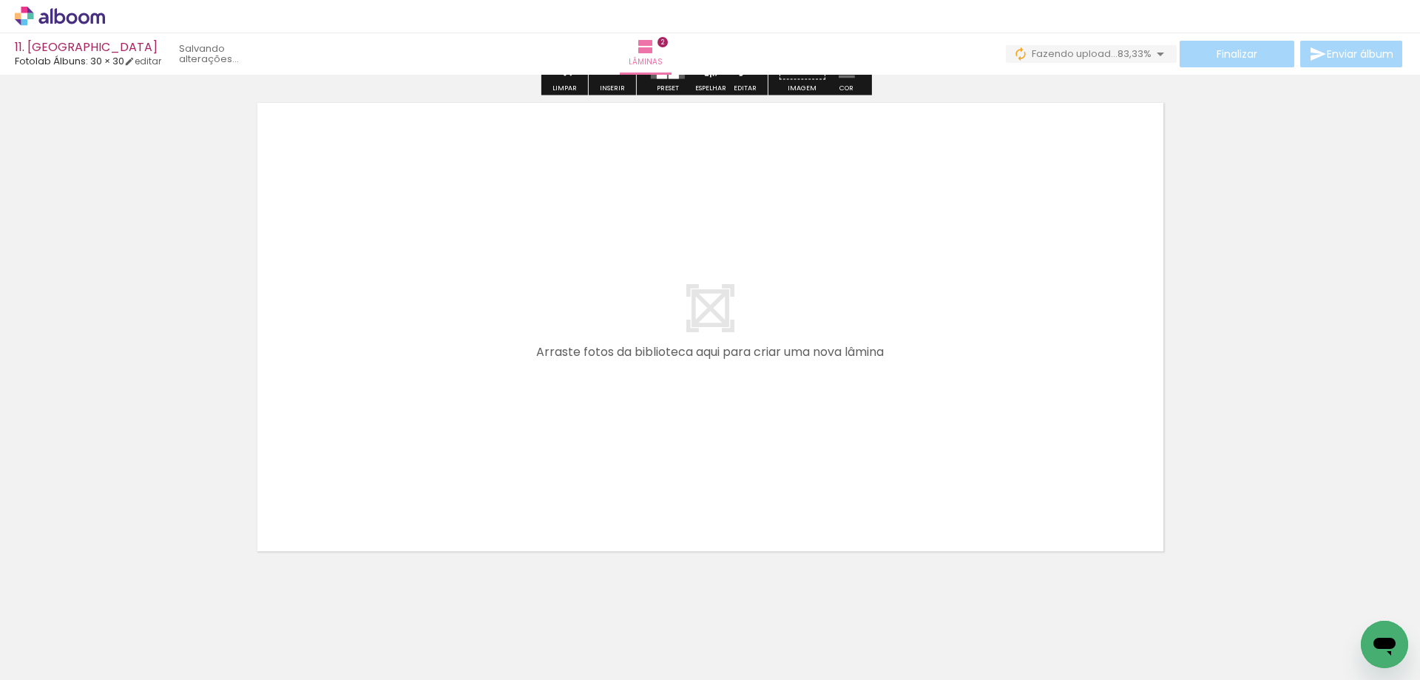
scroll to position [1039, 0]
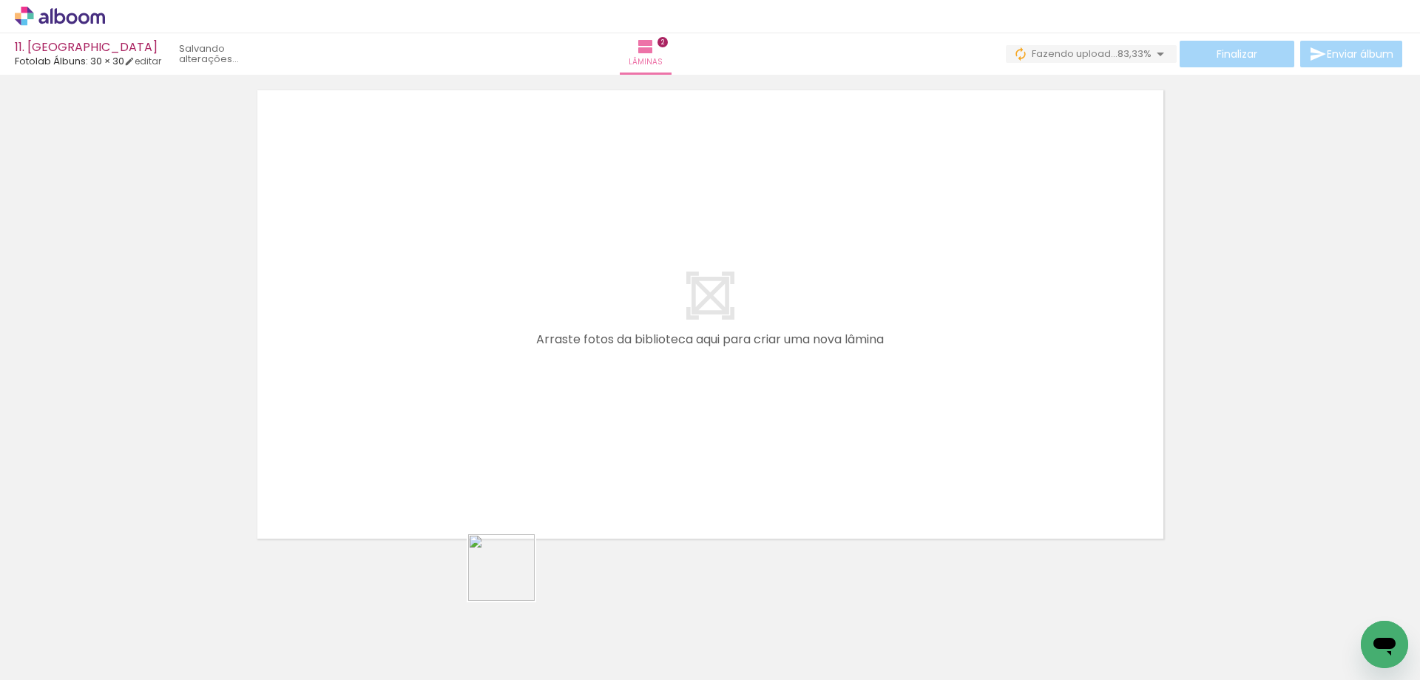
drag, startPoint x: 498, startPoint y: 630, endPoint x: 572, endPoint y: 409, distance: 233.3
click at [572, 409] on quentale-workspace at bounding box center [710, 340] width 1420 height 680
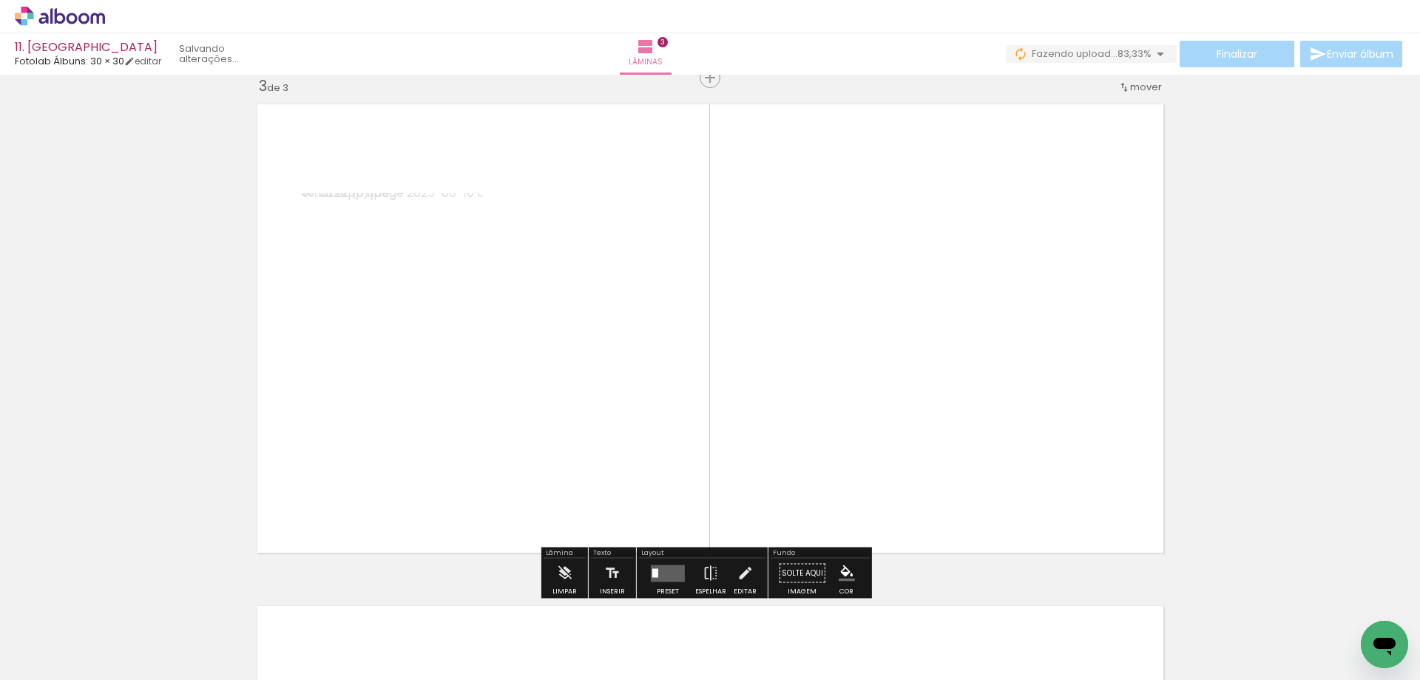
scroll to position [1022, 0]
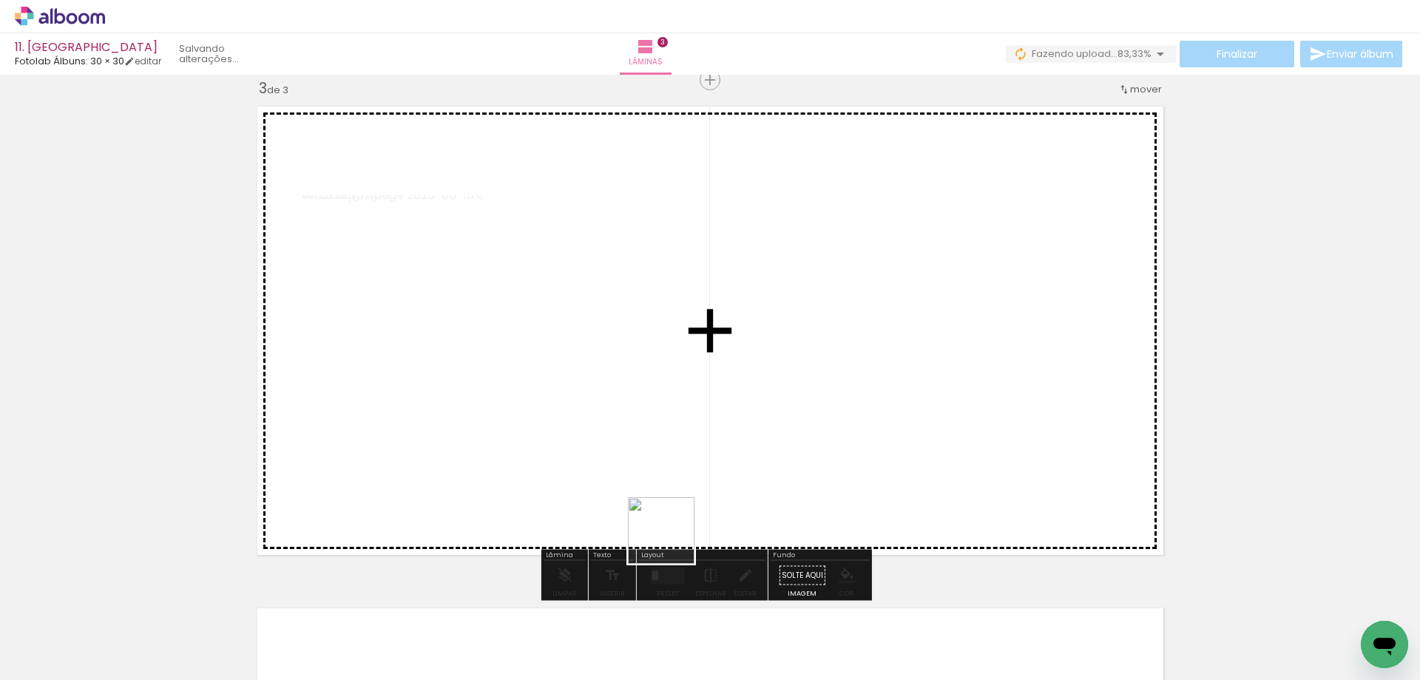
drag, startPoint x: 673, startPoint y: 542, endPoint x: 822, endPoint y: 402, distance: 204.7
click at [822, 402] on quentale-workspace at bounding box center [710, 340] width 1420 height 680
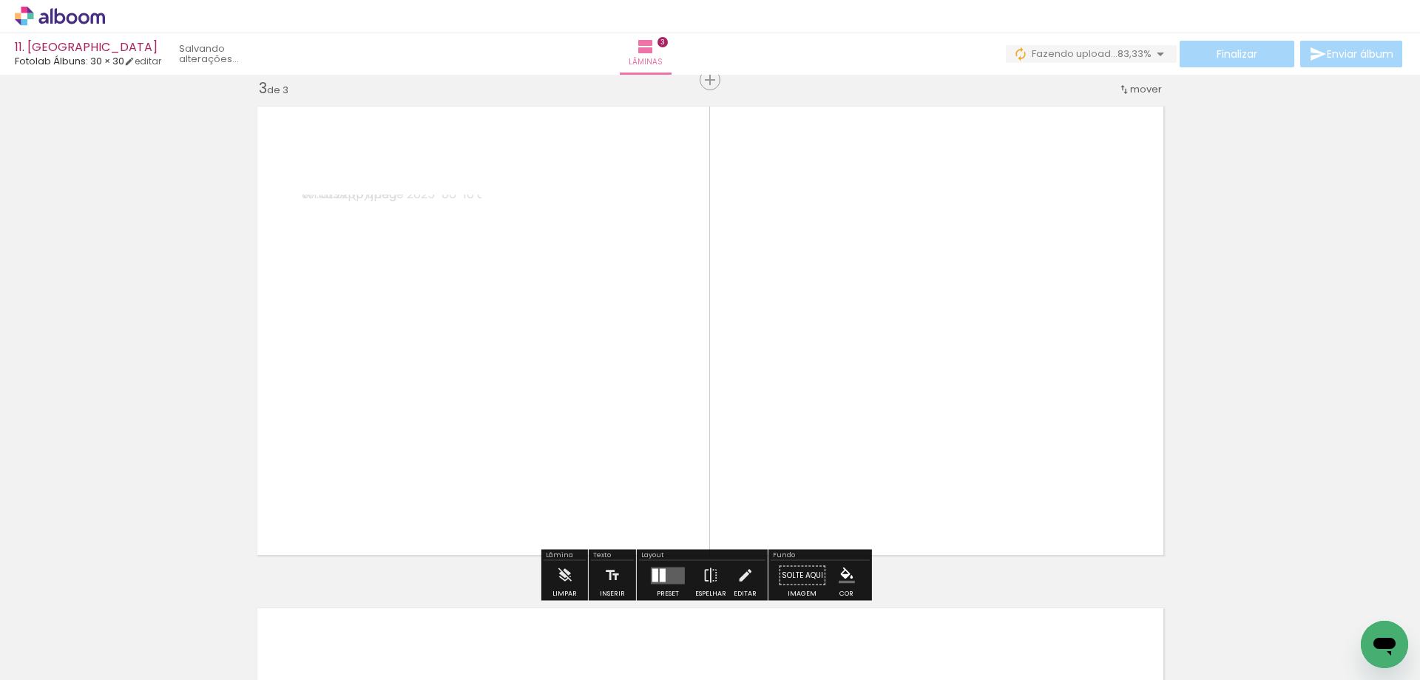
click at [660, 570] on div at bounding box center [663, 574] width 6 height 13
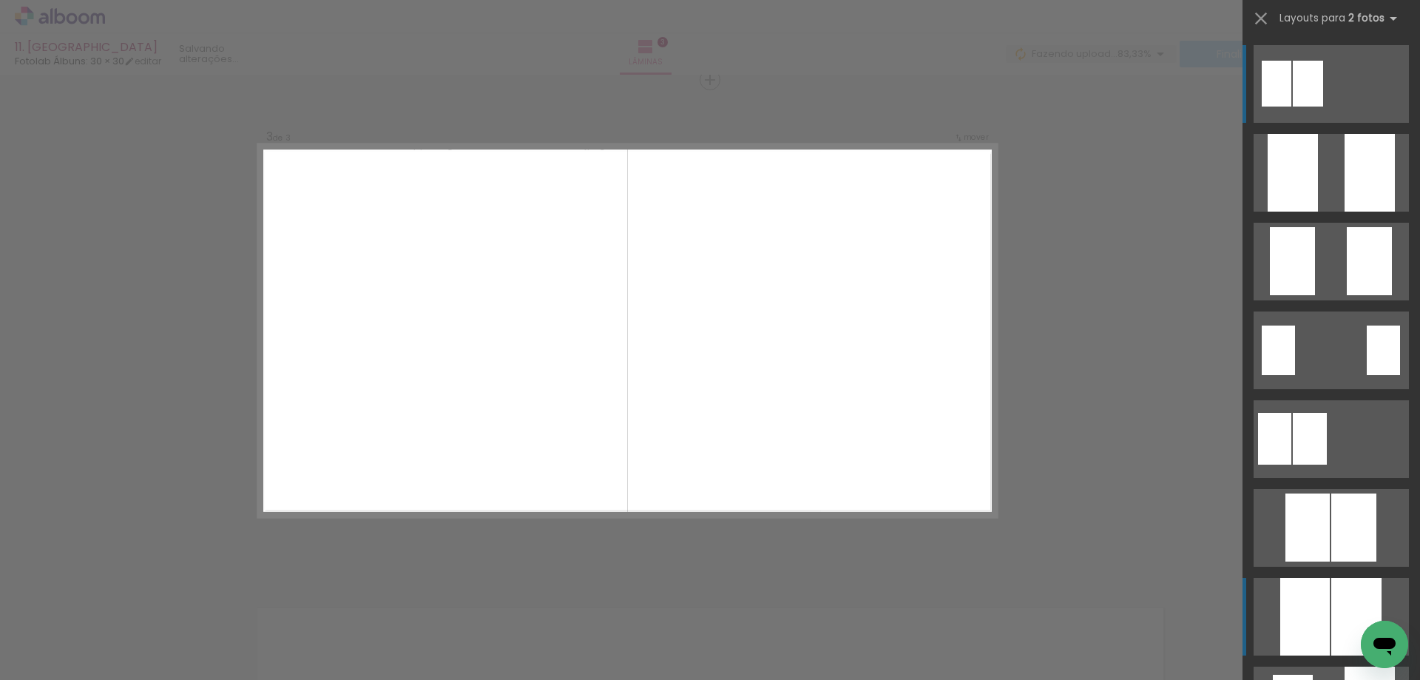
click at [1308, 212] on div at bounding box center [1293, 173] width 50 height 78
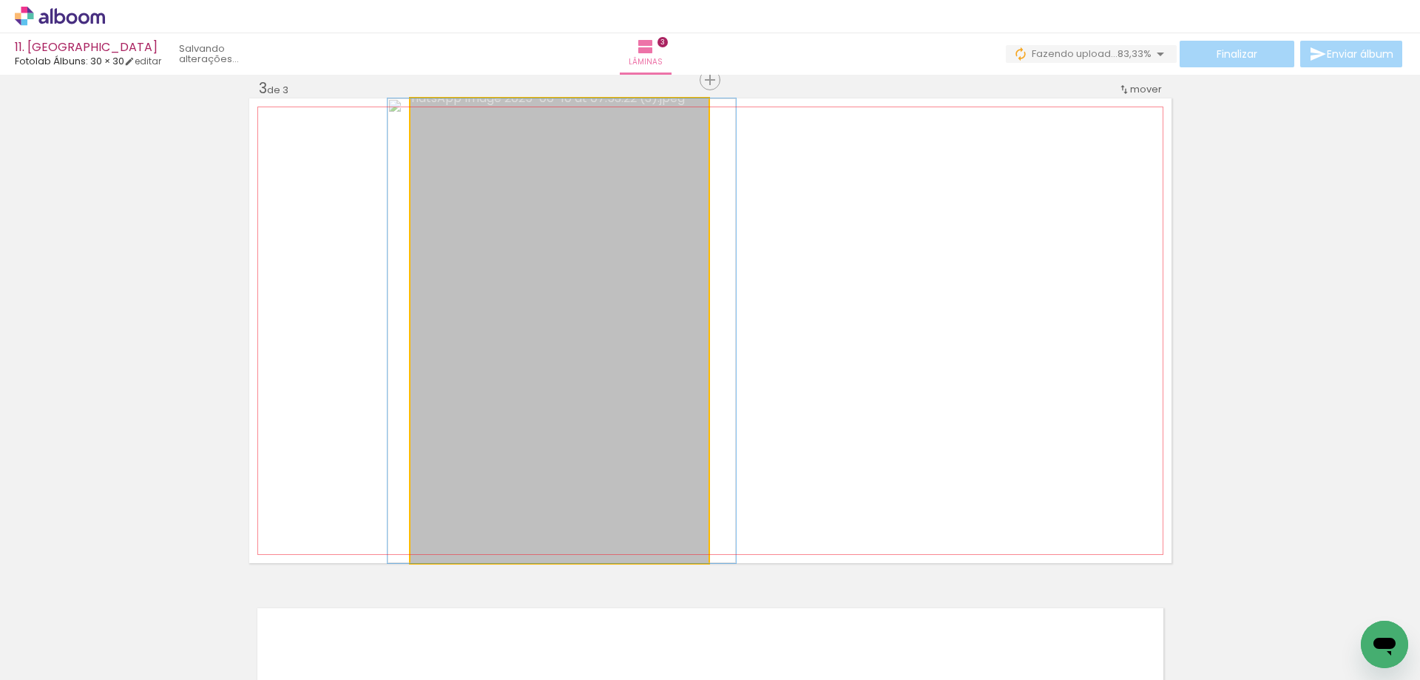
drag, startPoint x: 604, startPoint y: 428, endPoint x: 606, endPoint y: 411, distance: 17.9
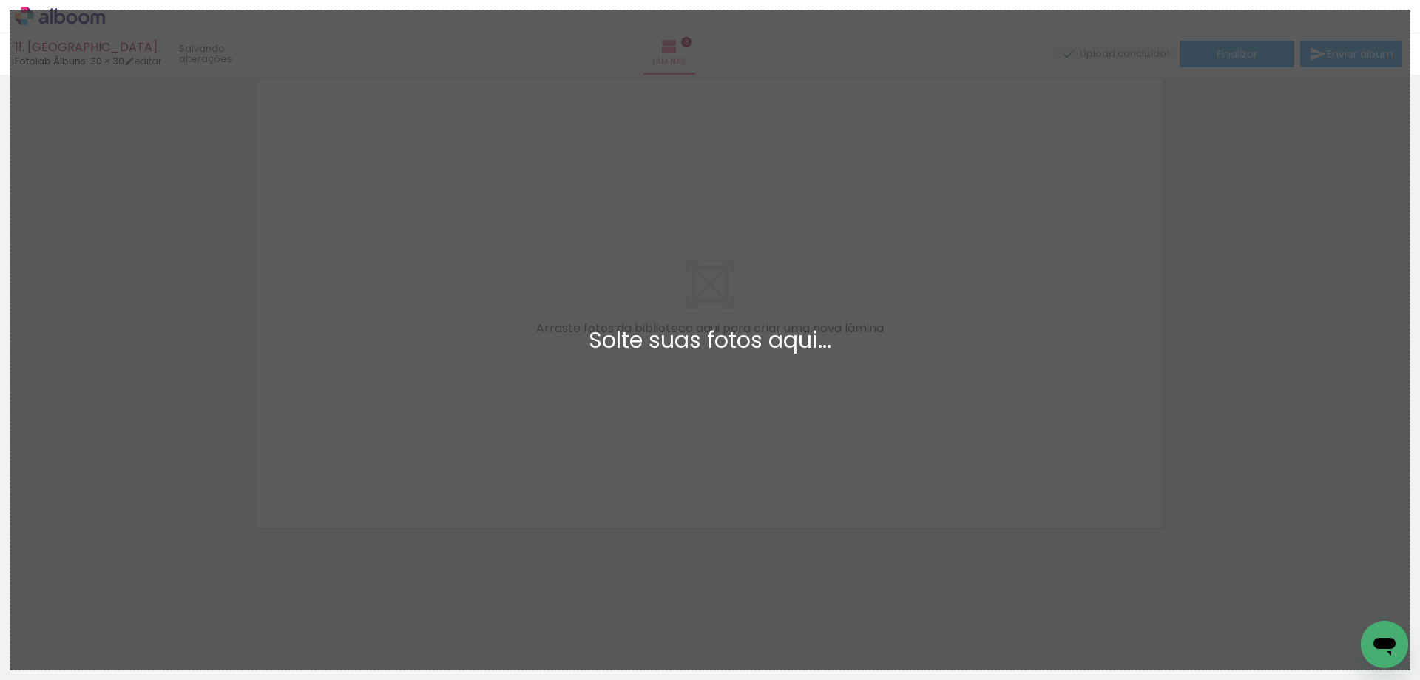
scroll to position [0, 0]
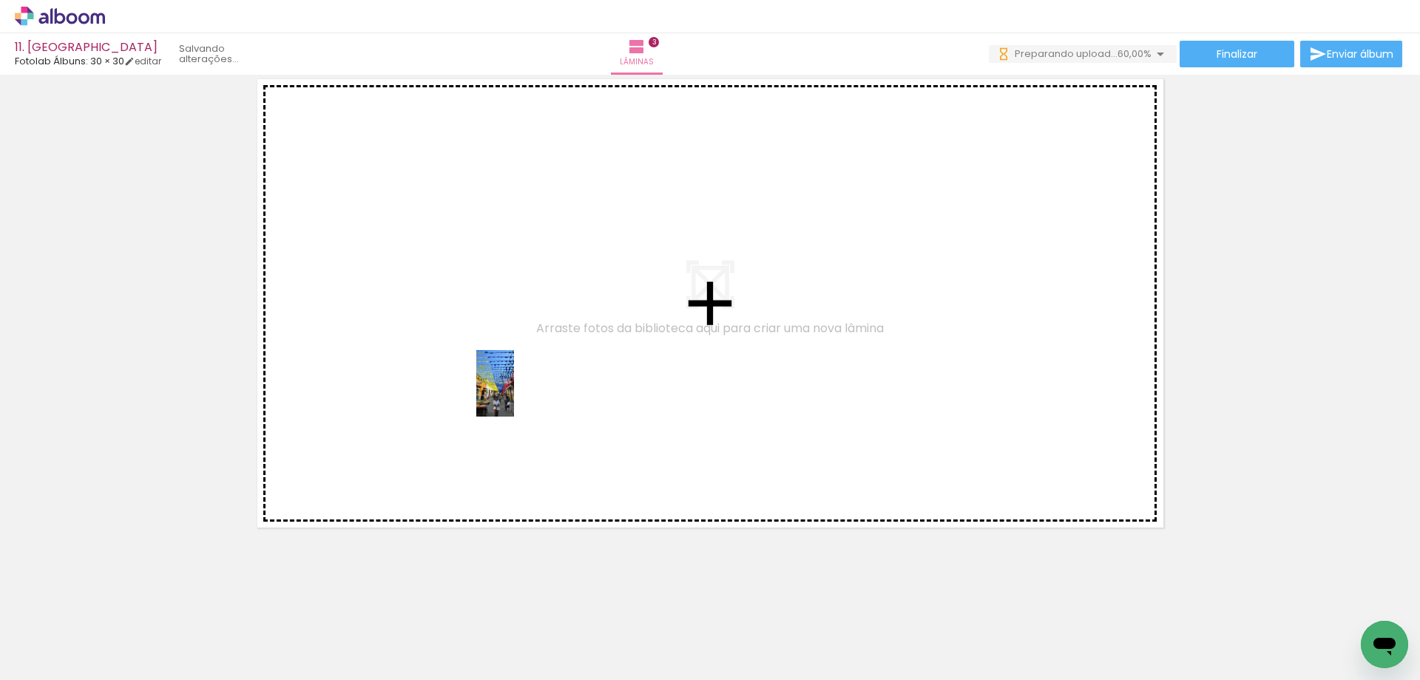
drag, startPoint x: 644, startPoint y: 637, endPoint x: 521, endPoint y: 394, distance: 272.3
click at [521, 394] on quentale-workspace at bounding box center [710, 340] width 1420 height 680
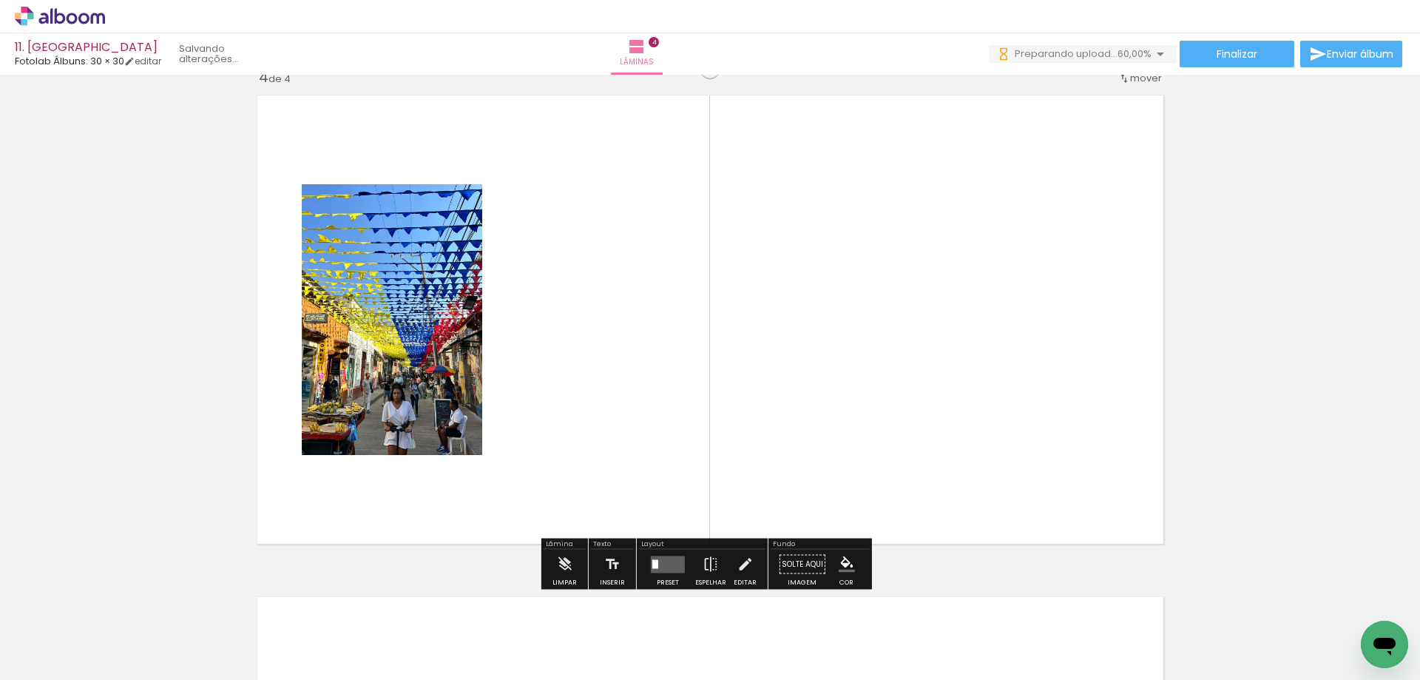
scroll to position [1524, 0]
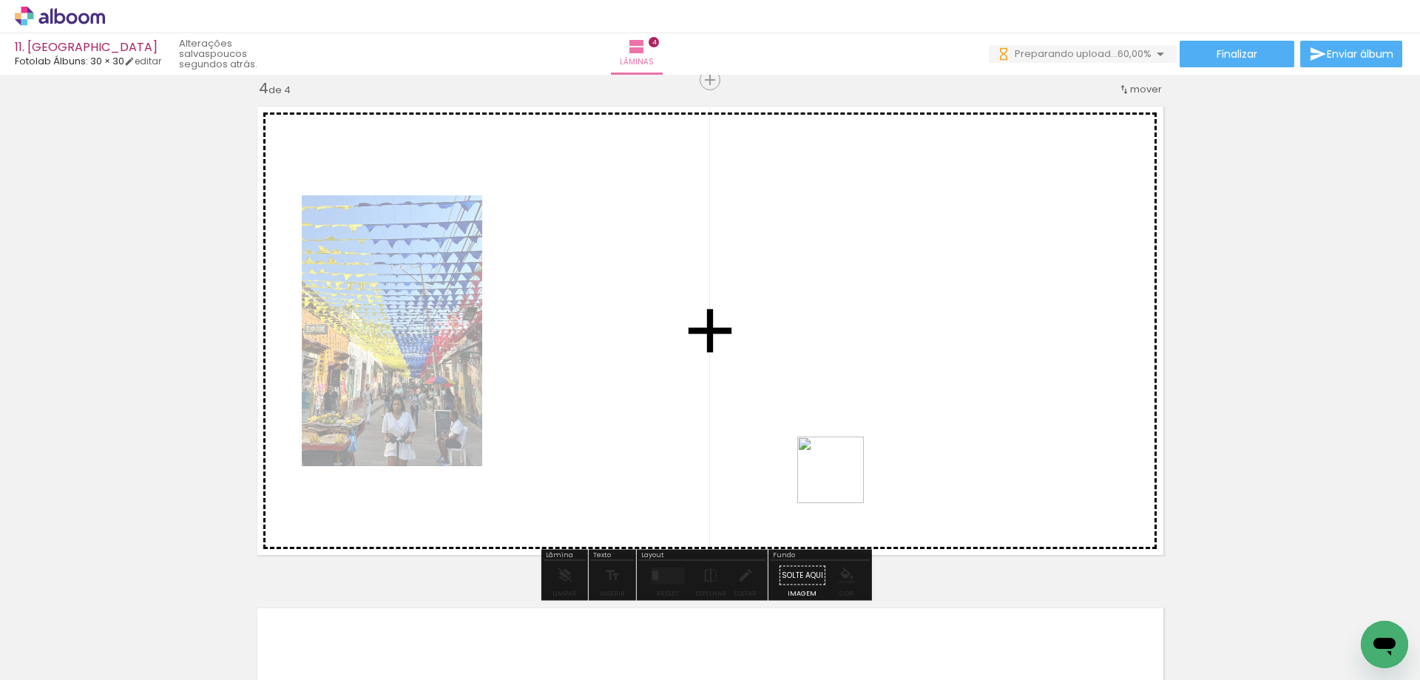
drag, startPoint x: 751, startPoint y: 607, endPoint x: 846, endPoint y: 476, distance: 162.0
click at [846, 476] on quentale-workspace at bounding box center [710, 340] width 1420 height 680
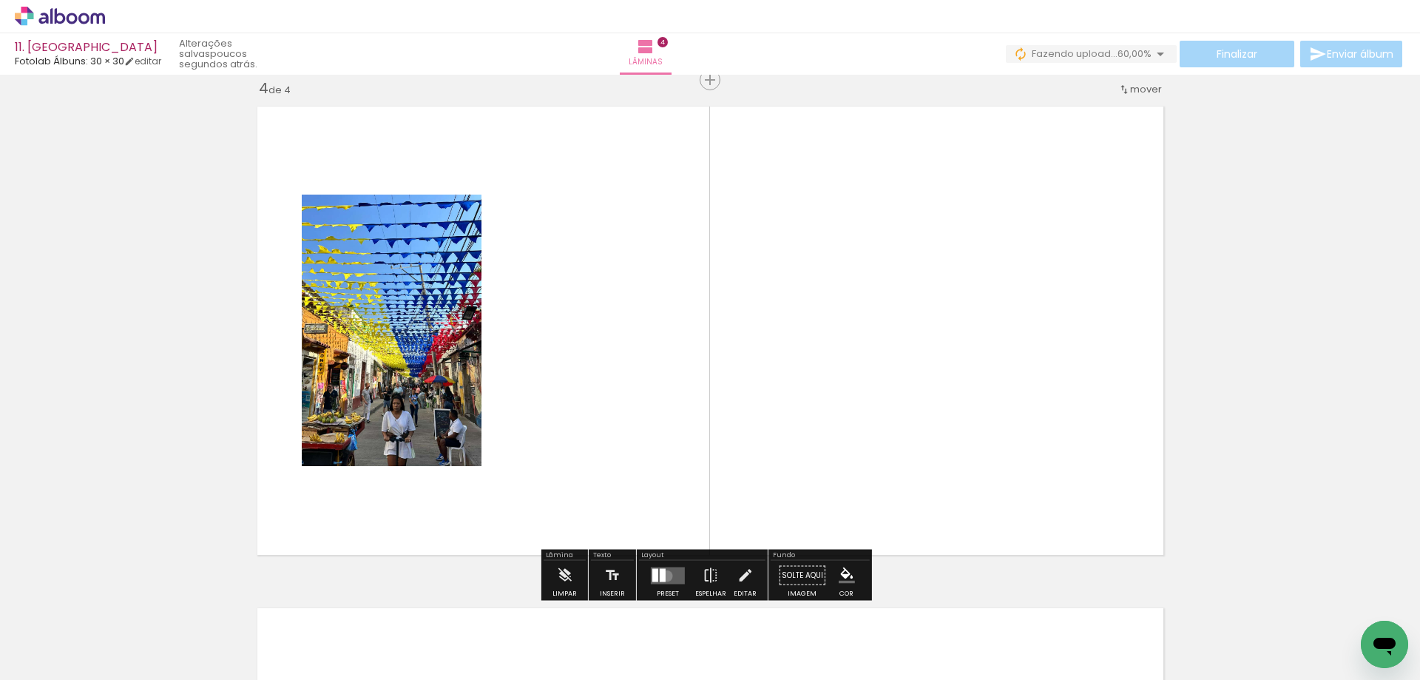
click at [664, 576] on quentale-layouter at bounding box center [668, 575] width 34 height 17
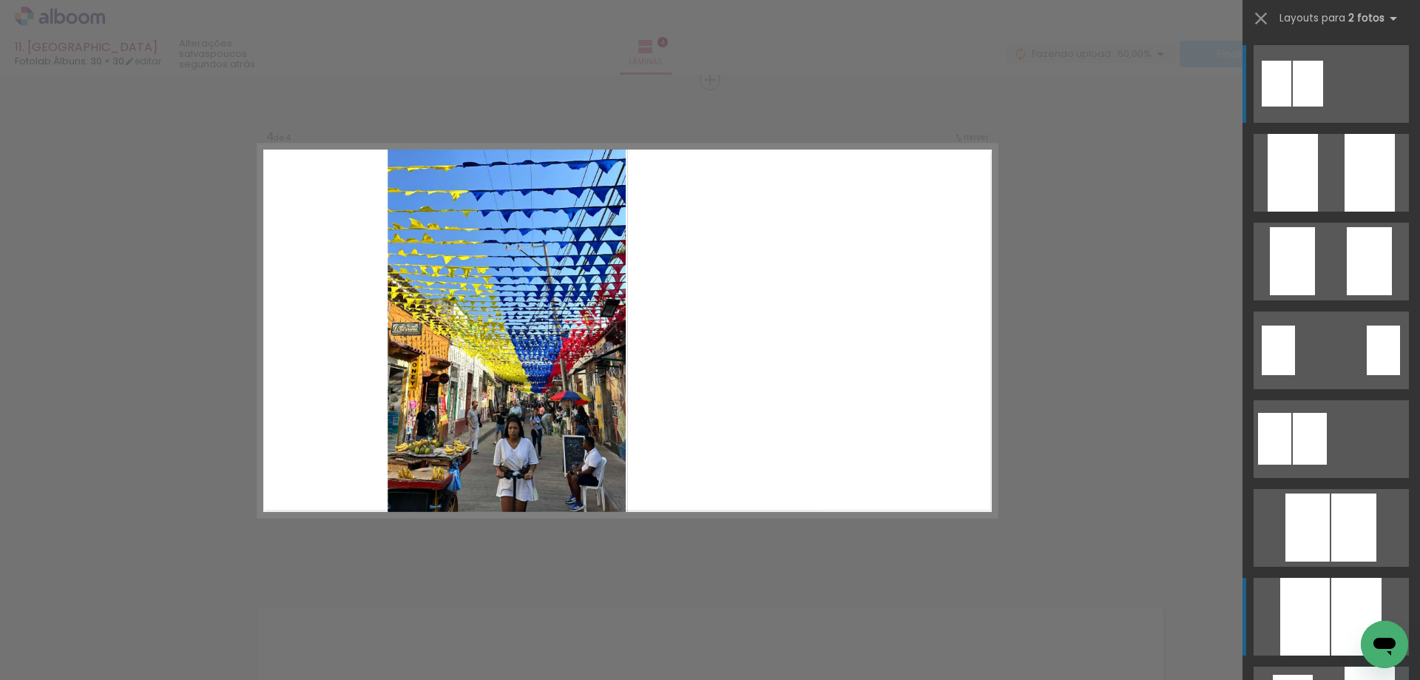
click at [1318, 212] on div at bounding box center [1293, 173] width 50 height 78
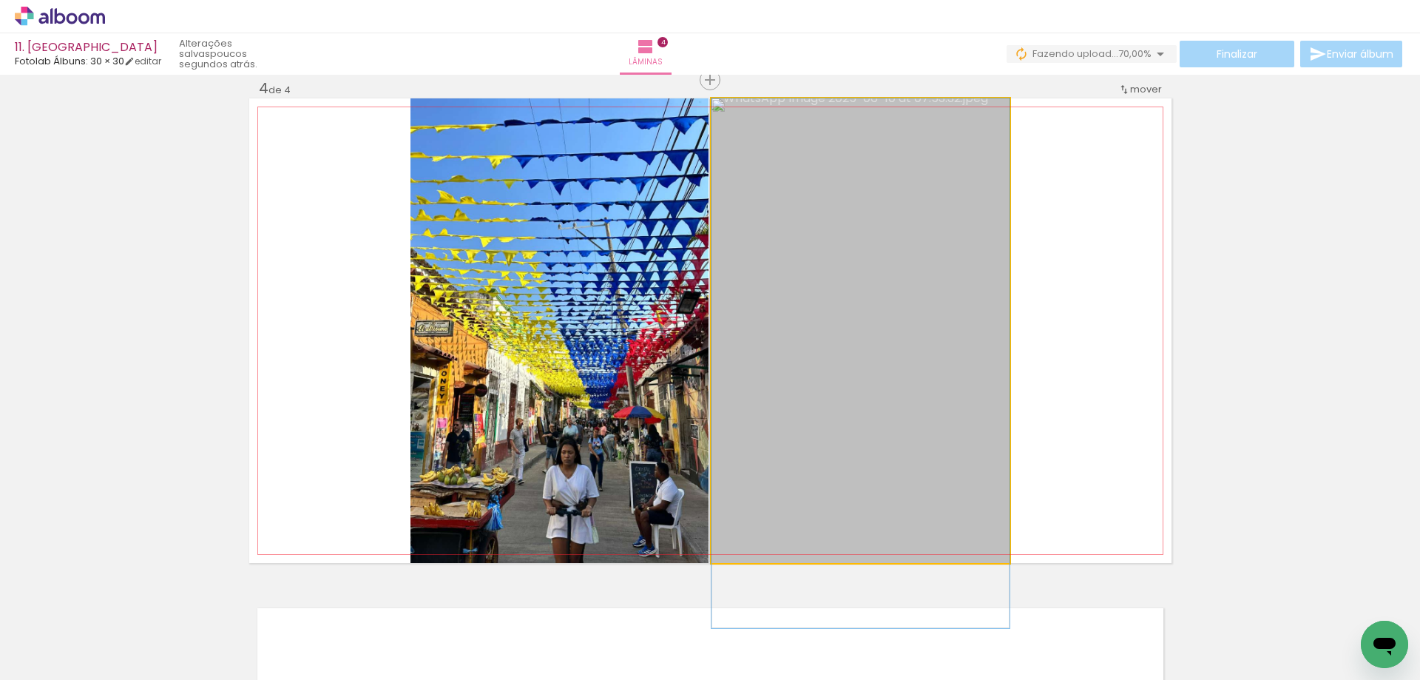
drag, startPoint x: 872, startPoint y: 357, endPoint x: 866, endPoint y: 395, distance: 39.0
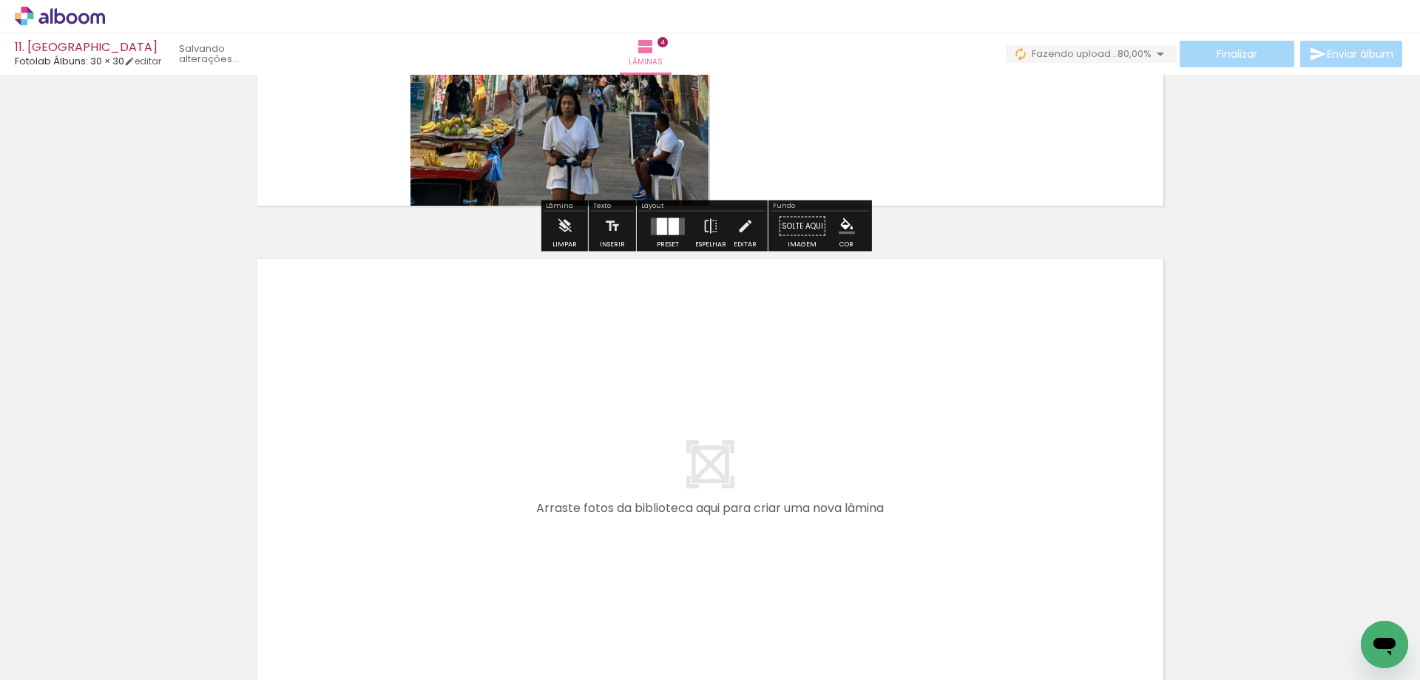
scroll to position [1968, 0]
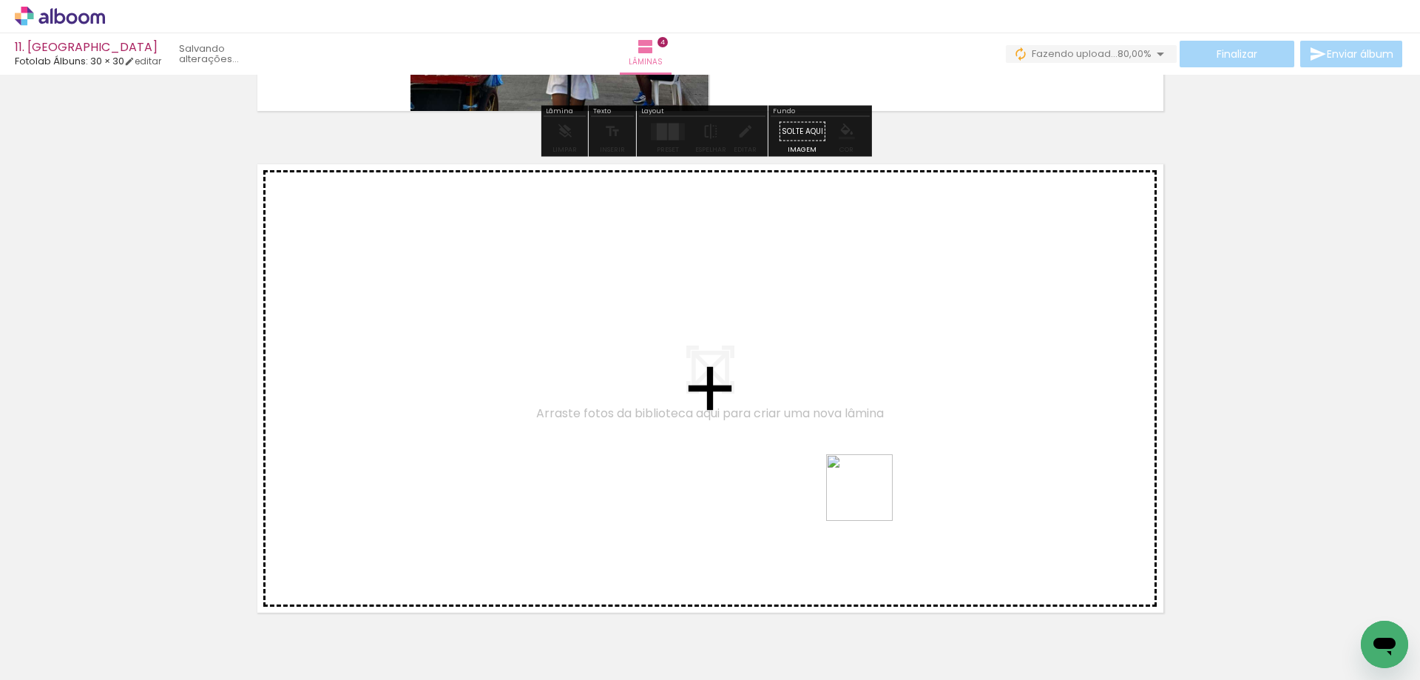
drag, startPoint x: 812, startPoint y: 616, endPoint x: 871, endPoint y: 499, distance: 131.4
click at [871, 499] on quentale-workspace at bounding box center [710, 340] width 1420 height 680
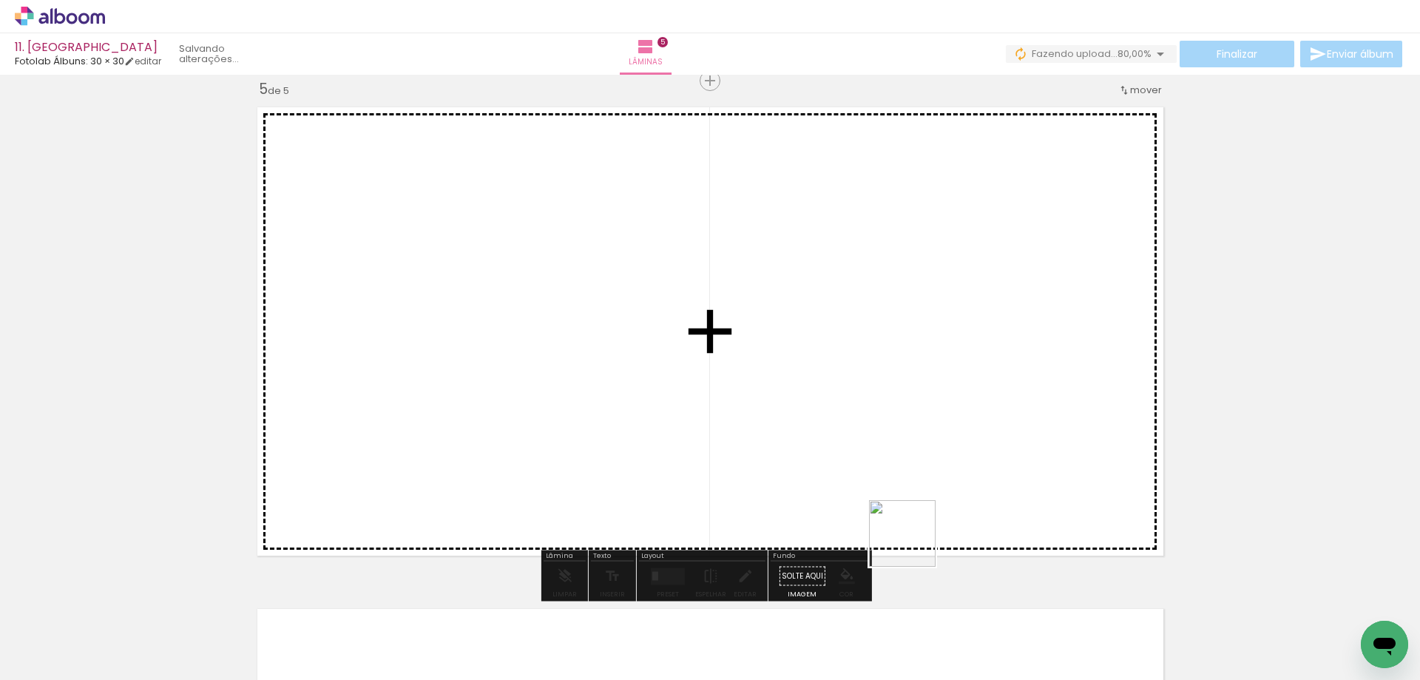
scroll to position [2026, 0]
drag, startPoint x: 914, startPoint y: 545, endPoint x: 906, endPoint y: 475, distance: 69.9
click at [918, 470] on quentale-workspace at bounding box center [710, 340] width 1420 height 680
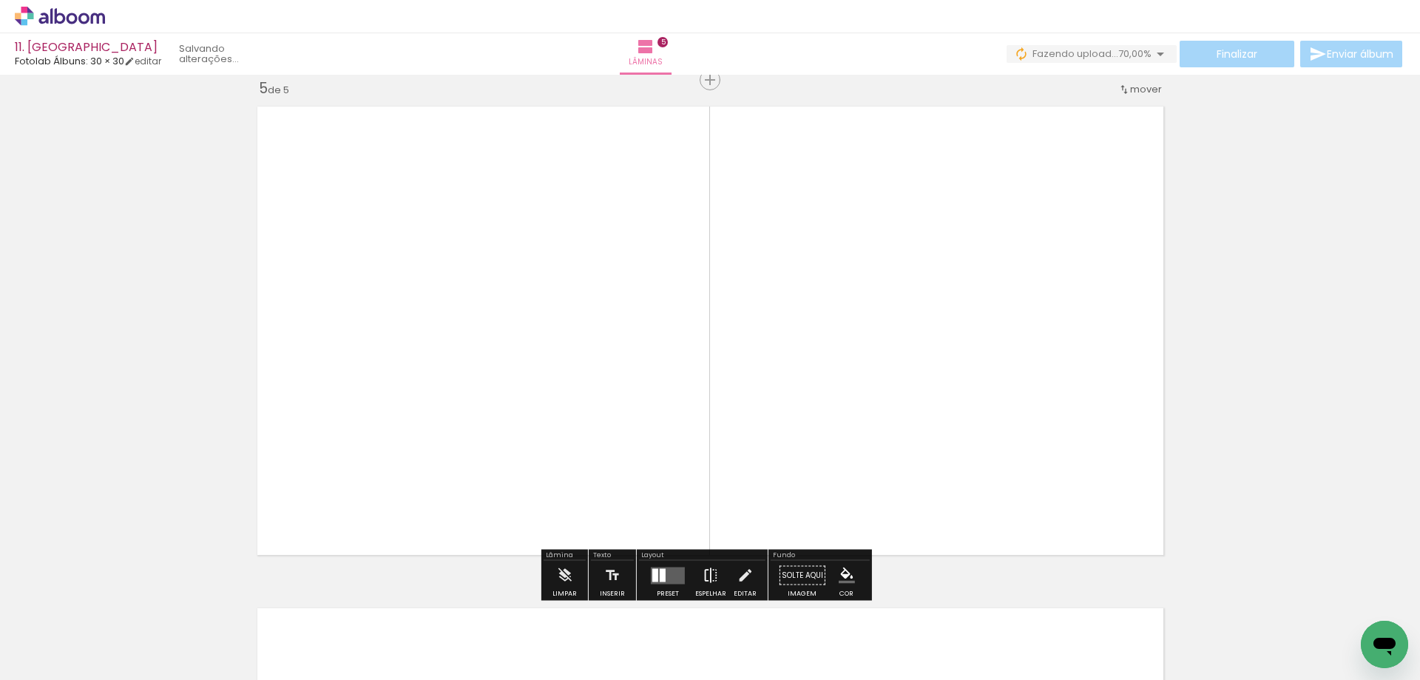
click at [712, 577] on iron-icon at bounding box center [711, 576] width 16 height 30
click at [667, 579] on quentale-layouter at bounding box center [668, 575] width 34 height 17
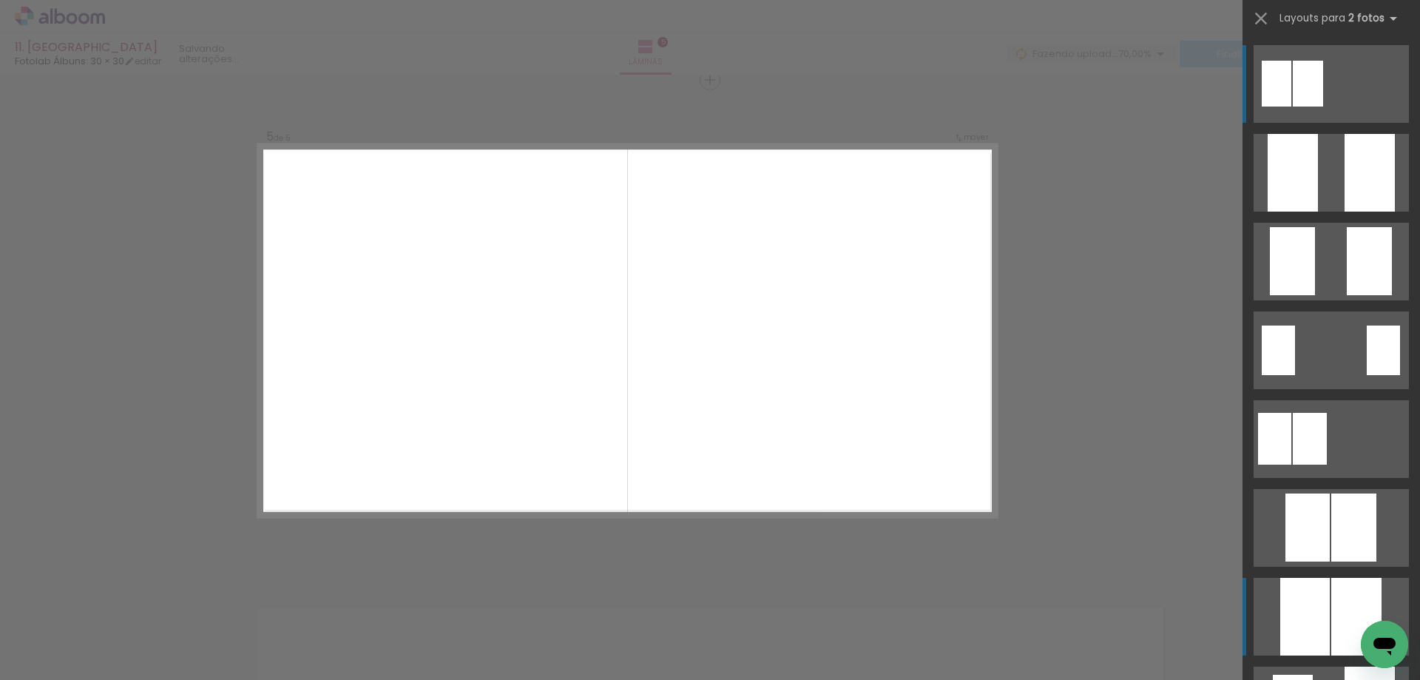
click at [1275, 212] on div at bounding box center [1293, 173] width 50 height 78
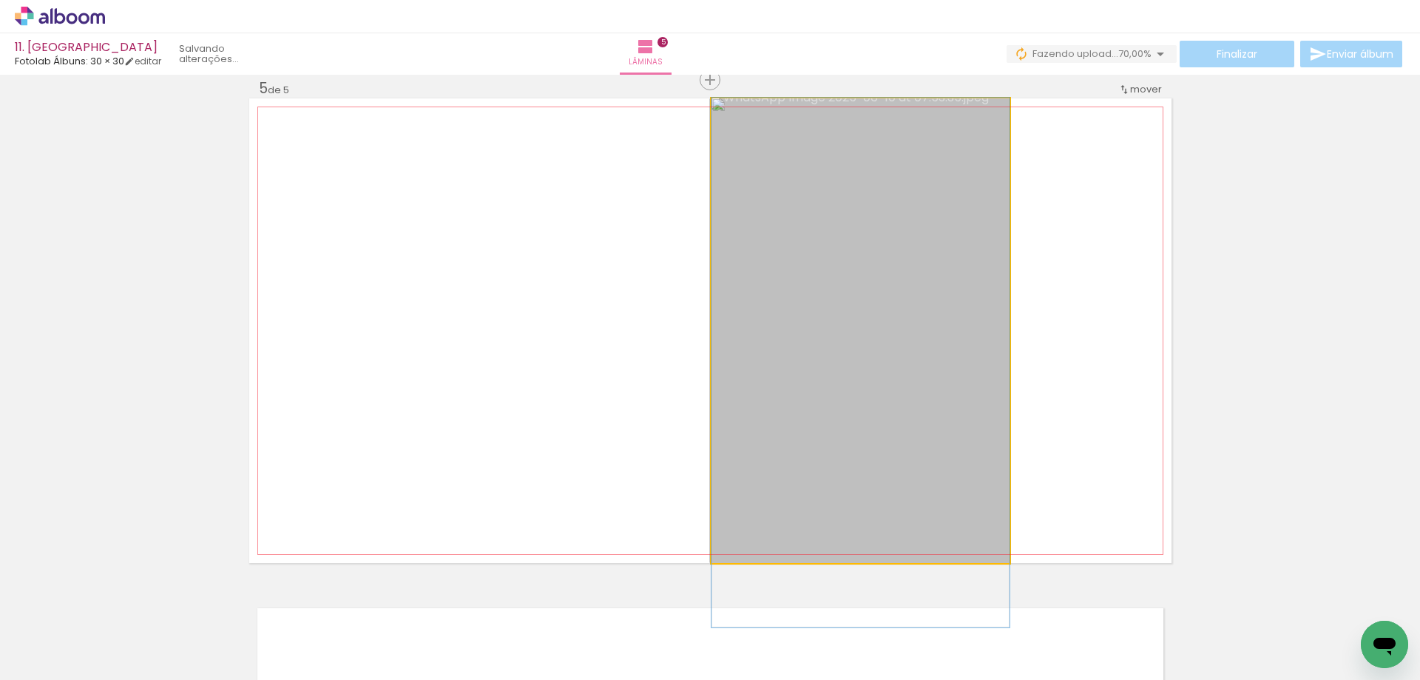
drag, startPoint x: 913, startPoint y: 400, endPoint x: 910, endPoint y: 432, distance: 32.0
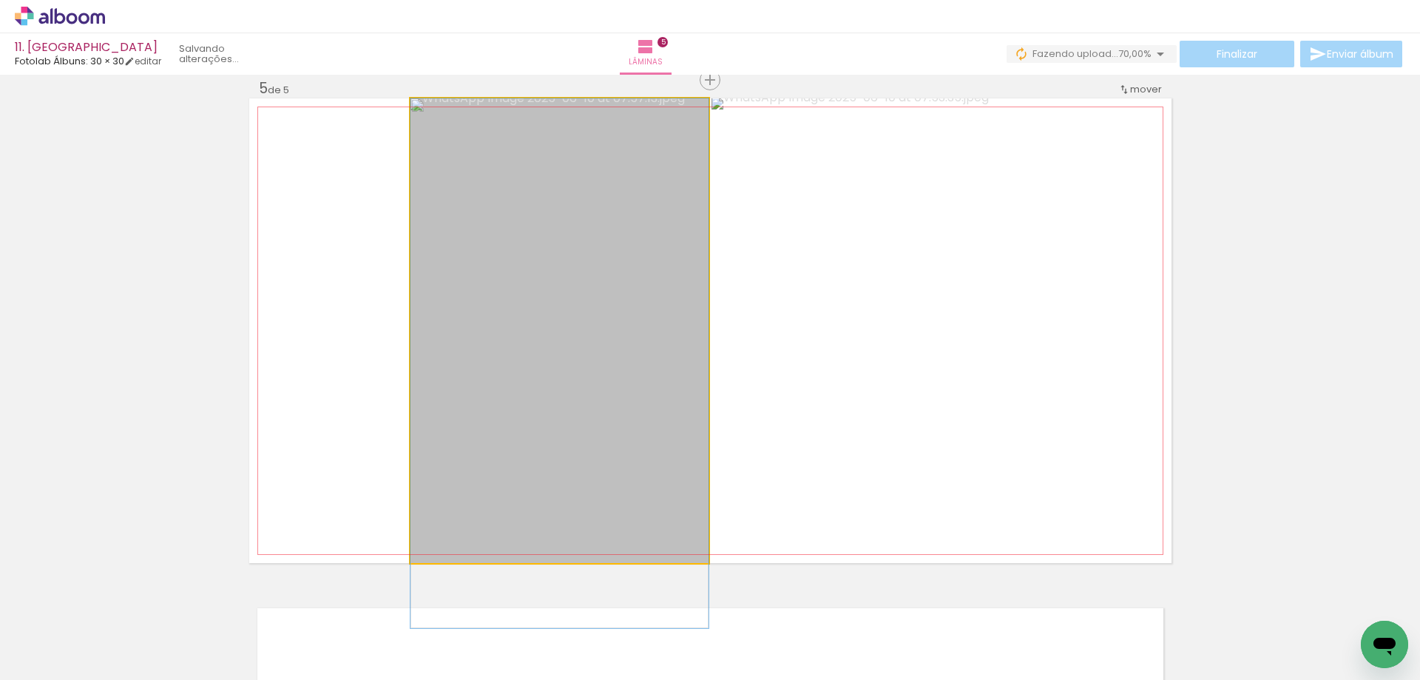
drag, startPoint x: 647, startPoint y: 365, endPoint x: 635, endPoint y: 408, distance: 44.7
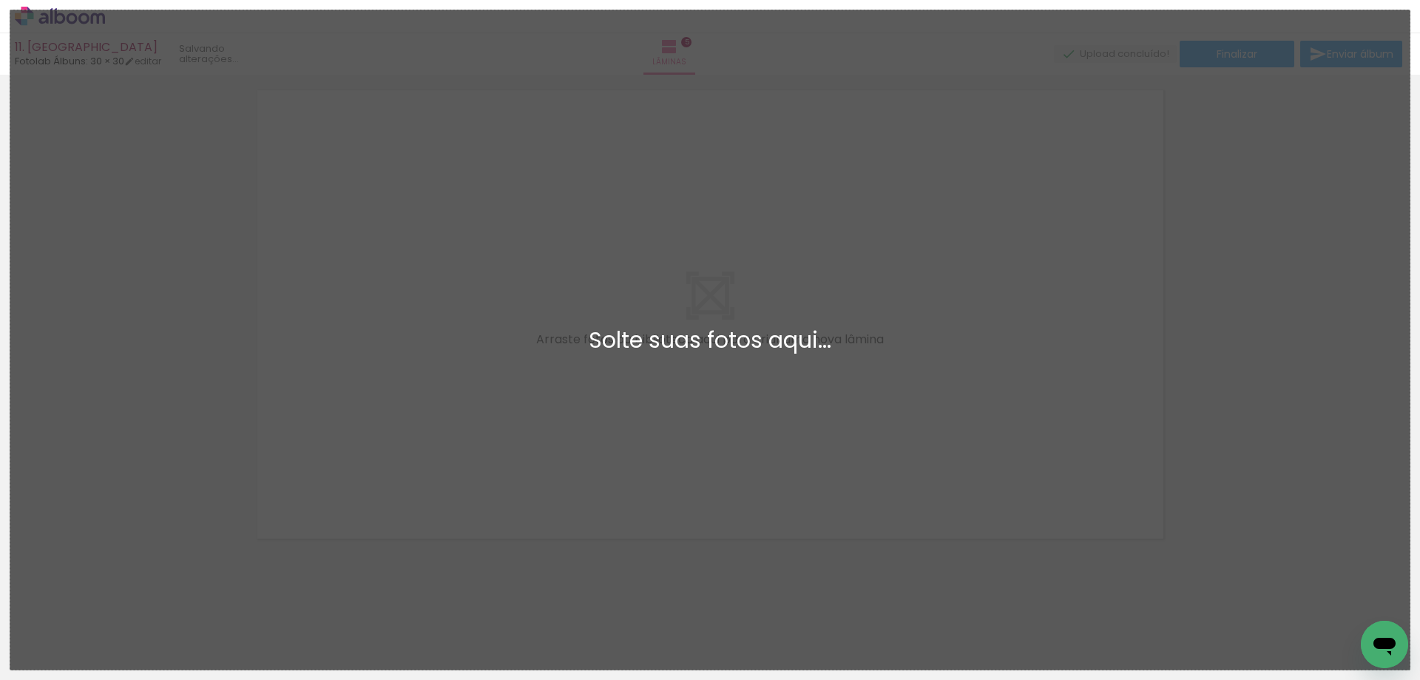
scroll to position [0, 0]
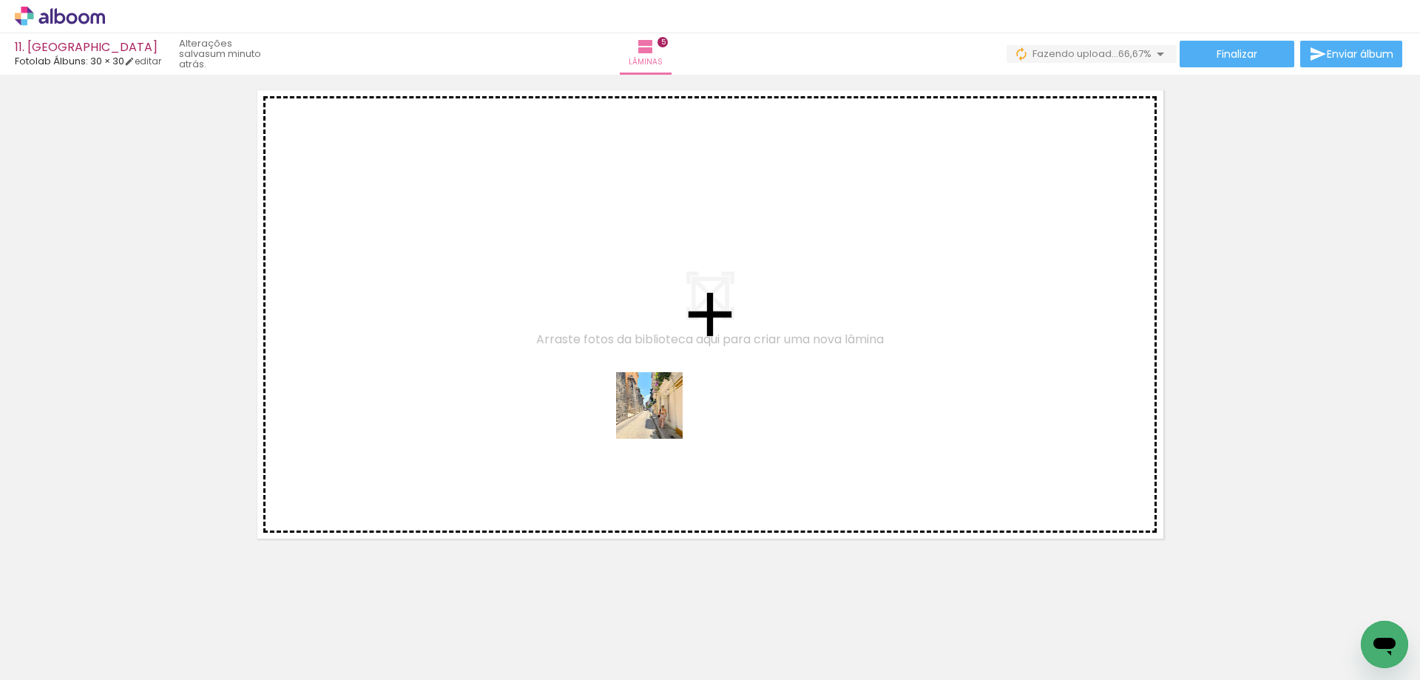
drag, startPoint x: 978, startPoint y: 609, endPoint x: 658, endPoint y: 416, distance: 373.4
click at [658, 416] on quentale-workspace at bounding box center [710, 340] width 1420 height 680
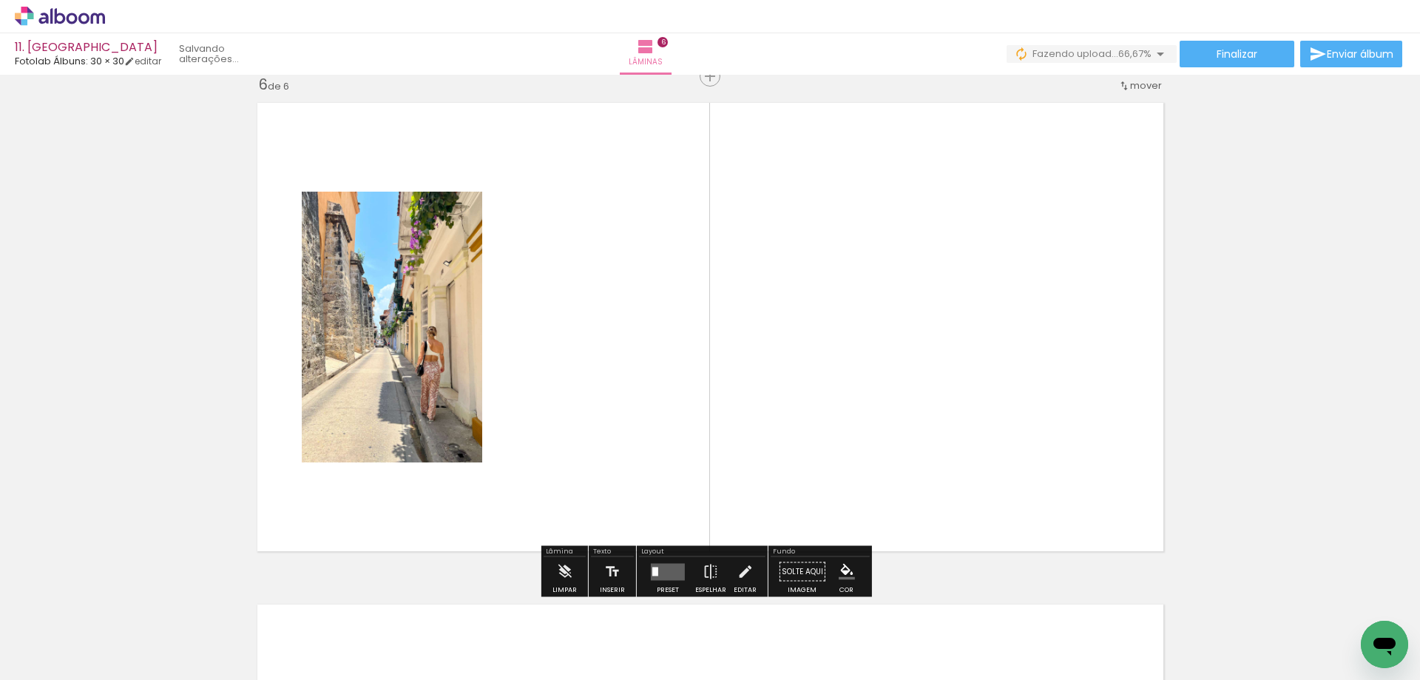
scroll to position [2527, 0]
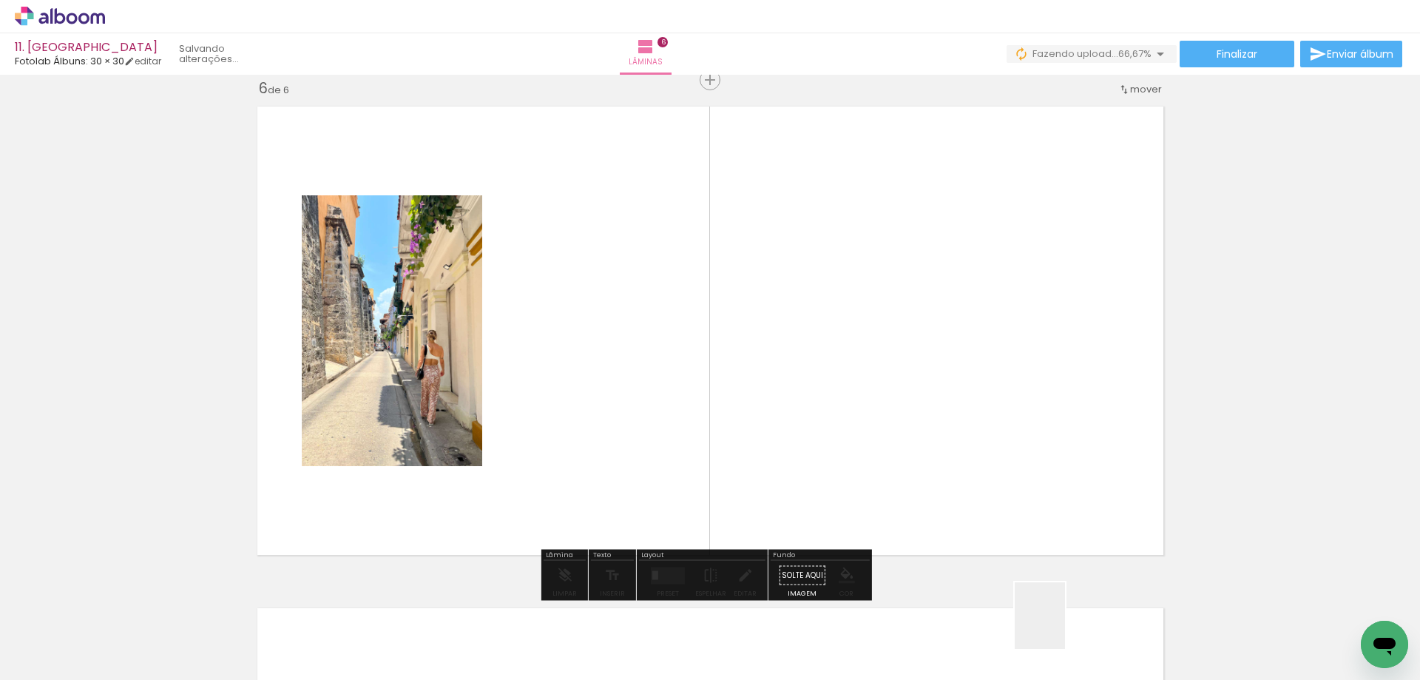
drag, startPoint x: 1059, startPoint y: 632, endPoint x: 977, endPoint y: 417, distance: 230.0
click at [977, 417] on quentale-workspace at bounding box center [710, 340] width 1420 height 680
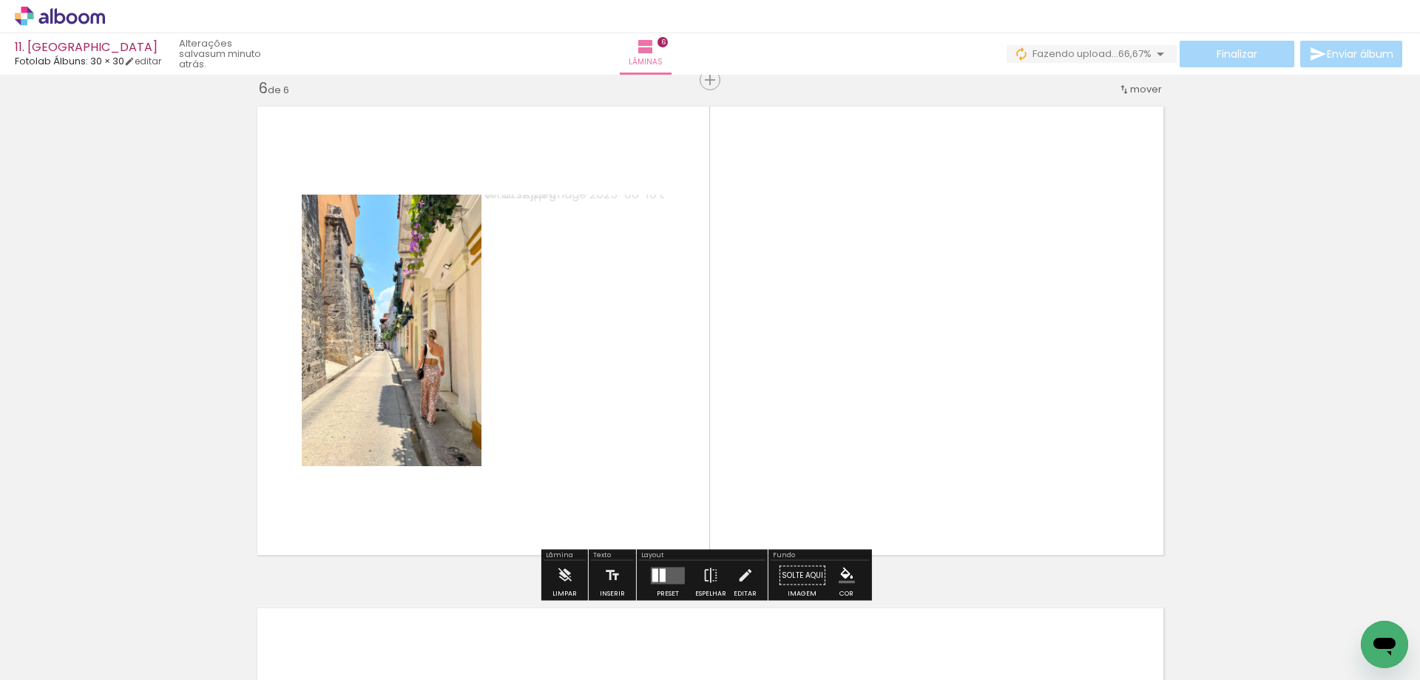
click at [673, 575] on quentale-layouter at bounding box center [668, 575] width 34 height 17
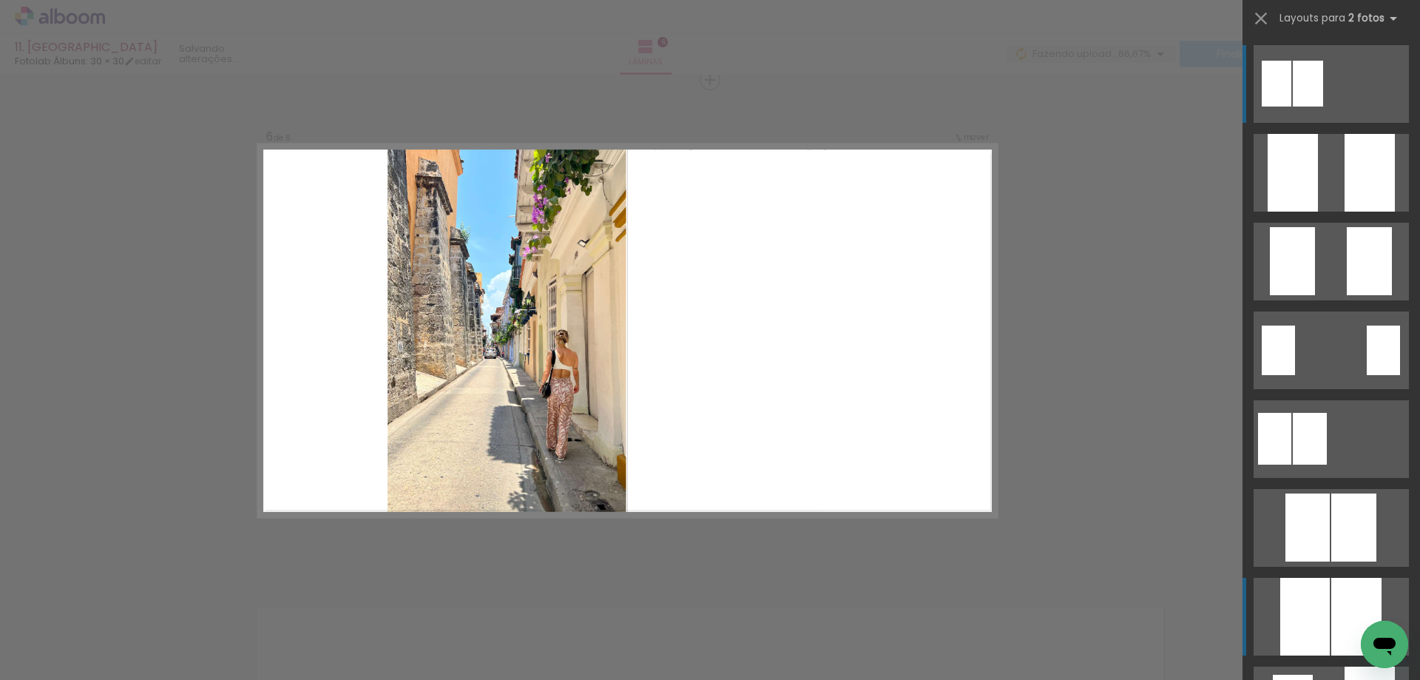
click at [1312, 212] on div at bounding box center [1293, 173] width 50 height 78
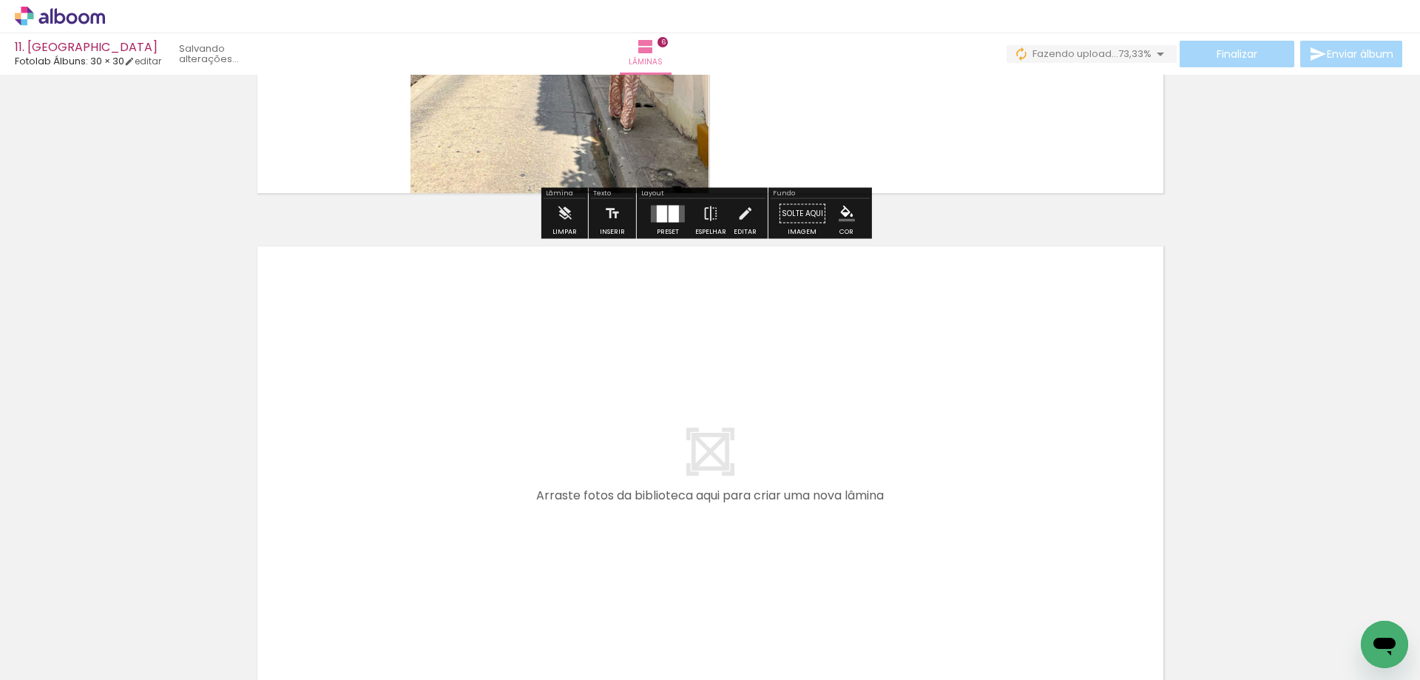
scroll to position [2897, 0]
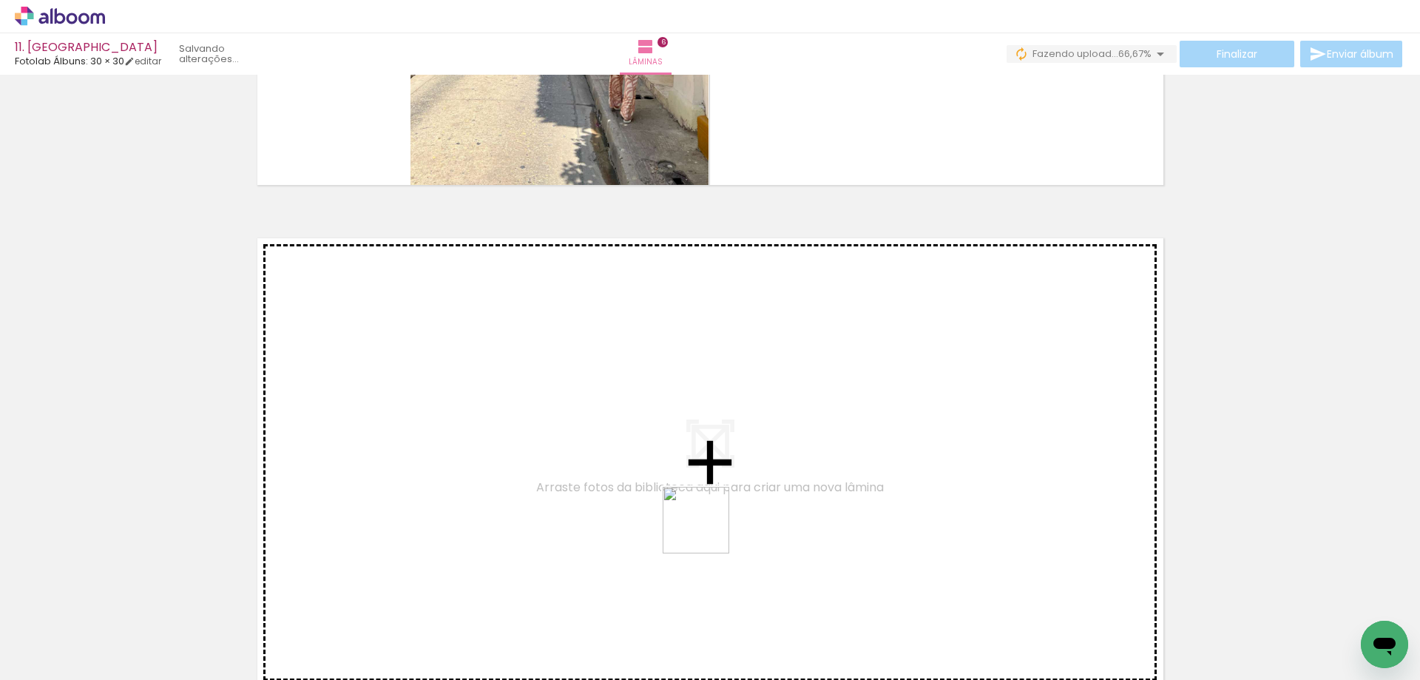
drag, startPoint x: 1233, startPoint y: 644, endPoint x: 660, endPoint y: 514, distance: 587.3
click at [660, 514] on quentale-workspace at bounding box center [710, 340] width 1420 height 680
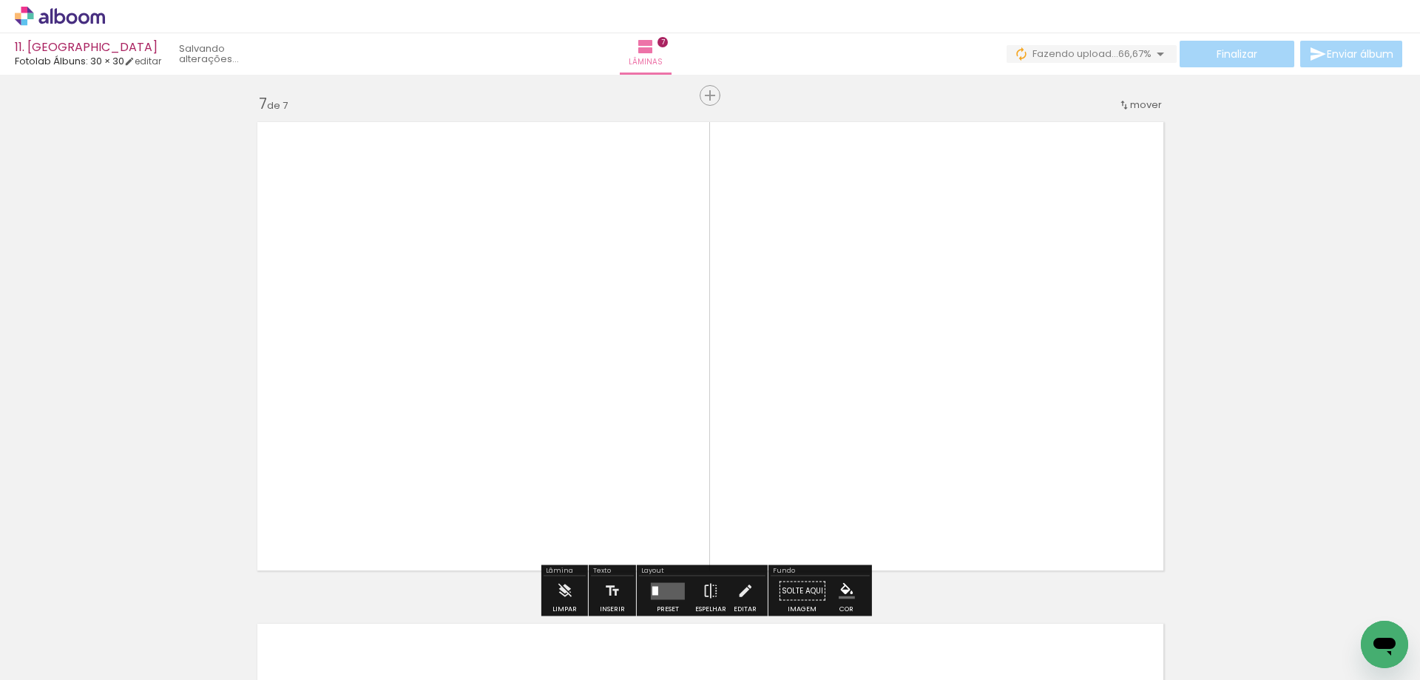
scroll to position [3029, 0]
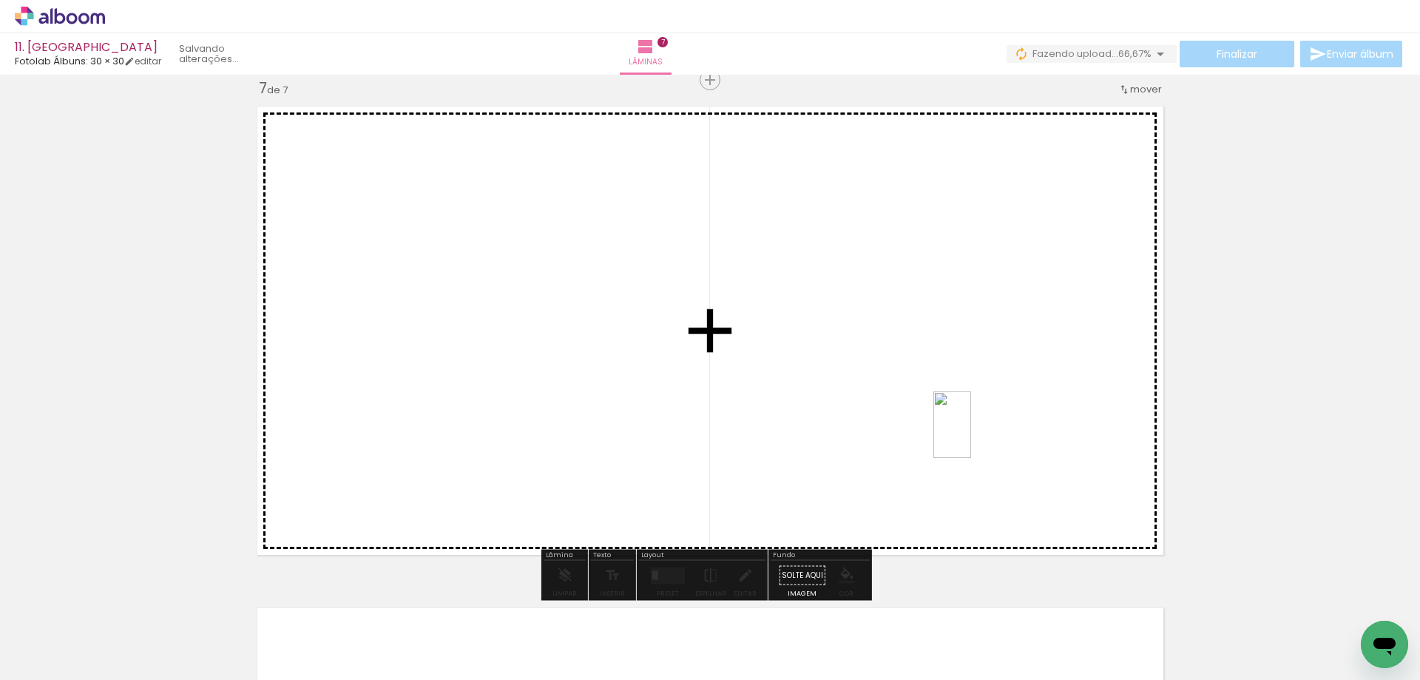
drag, startPoint x: 1307, startPoint y: 624, endPoint x: 978, endPoint y: 436, distance: 379.1
click at [978, 436] on quentale-workspace at bounding box center [710, 340] width 1420 height 680
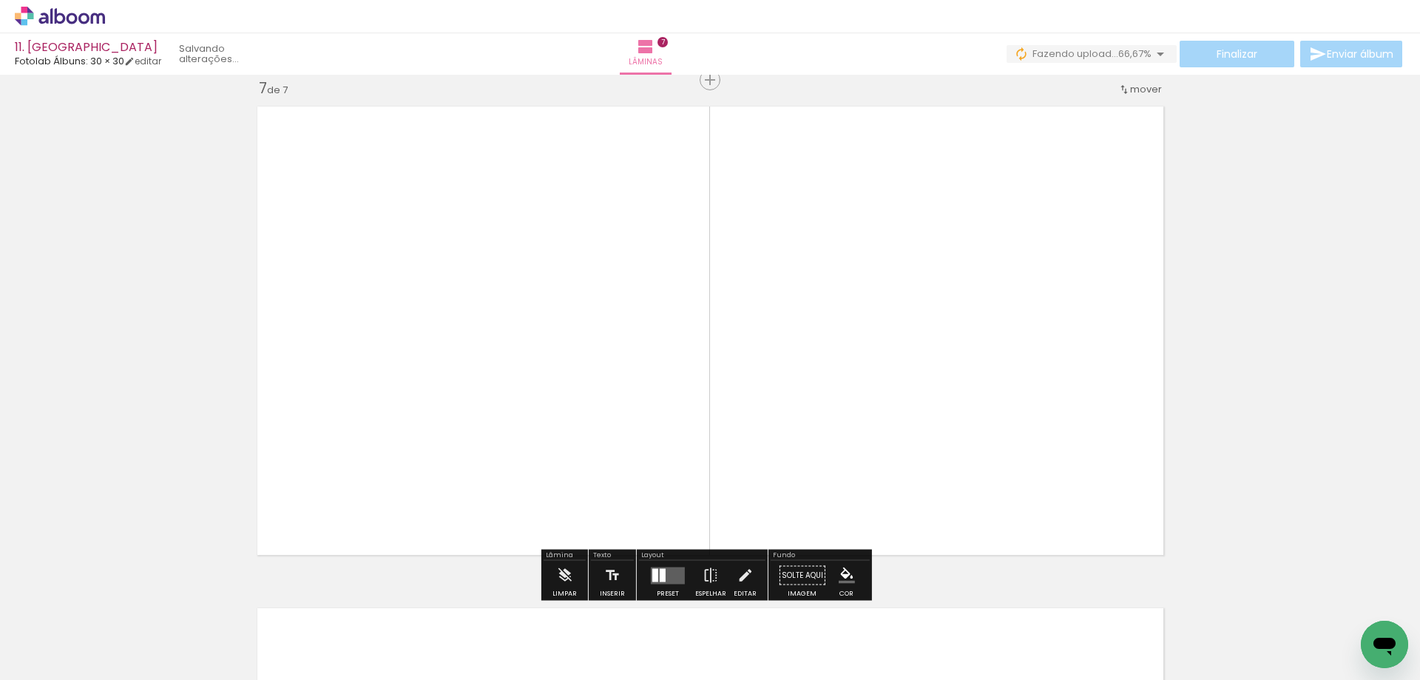
click at [672, 567] on quentale-layouter at bounding box center [668, 575] width 34 height 17
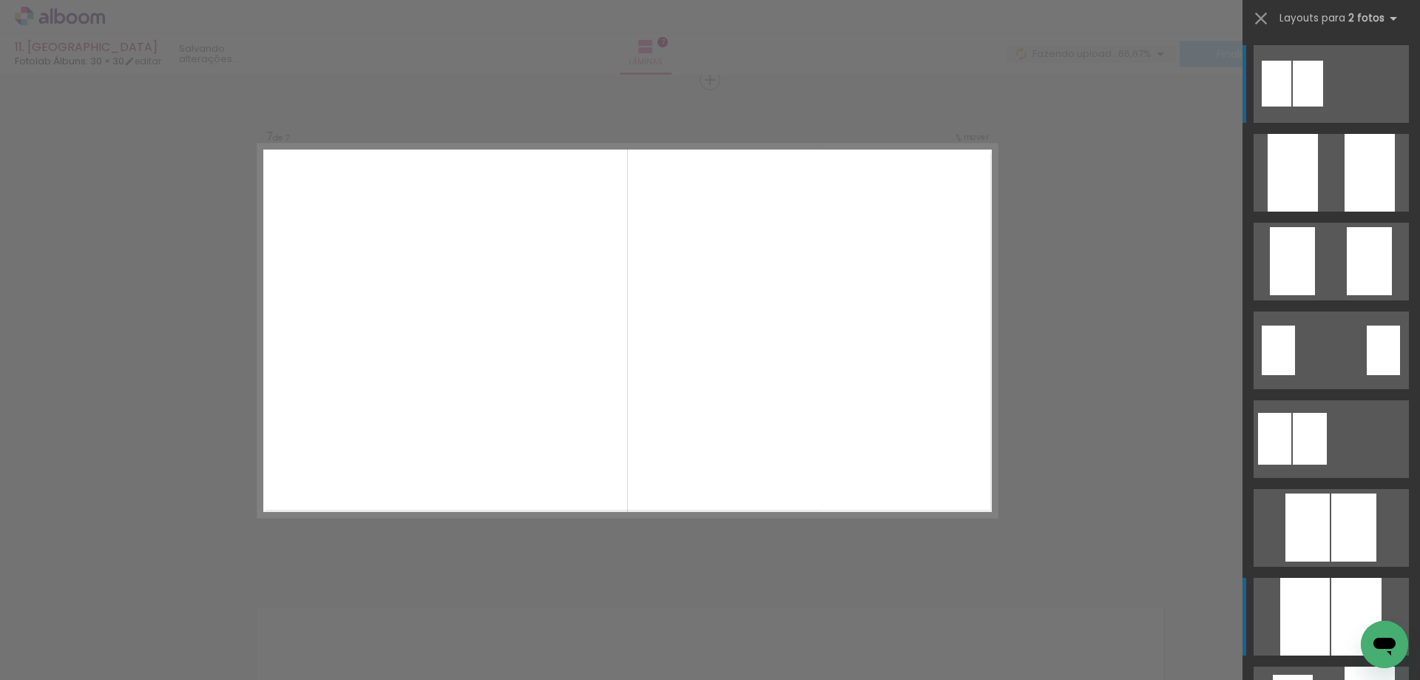
scroll to position [3028, 0]
click at [1292, 212] on div at bounding box center [1293, 173] width 50 height 78
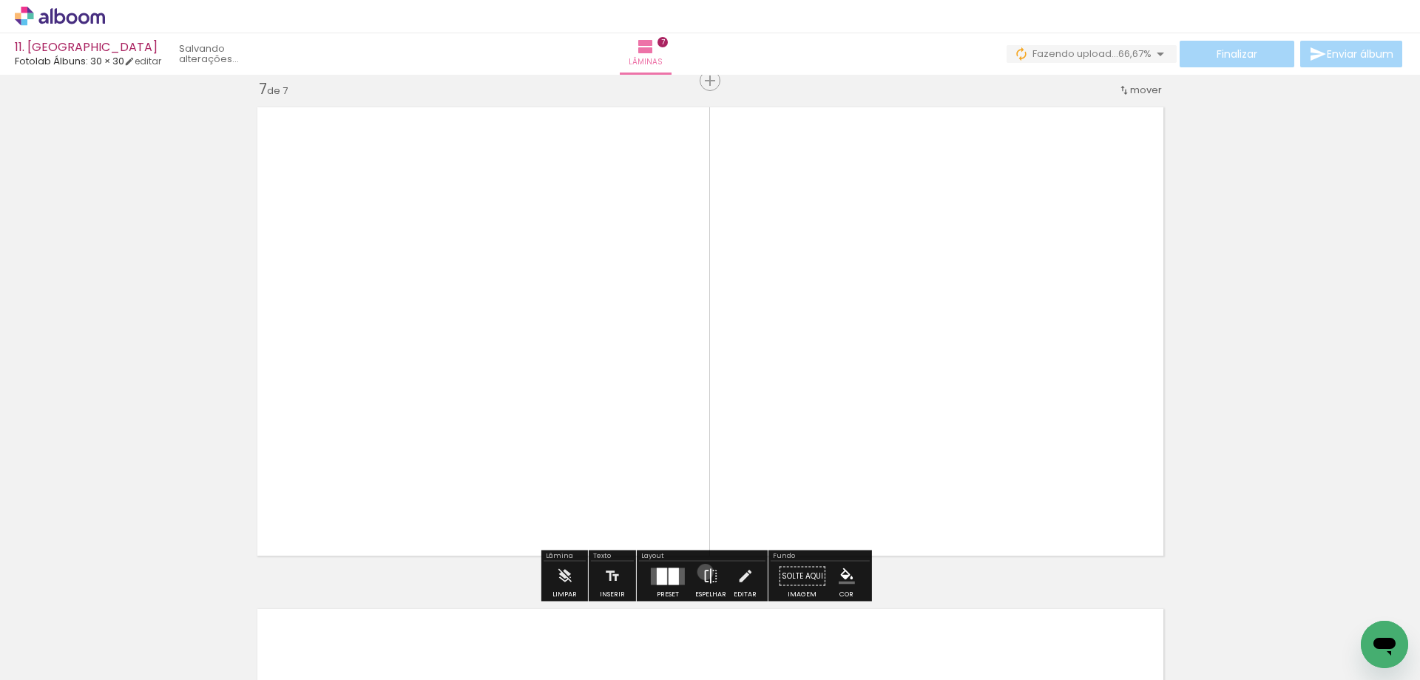
click at [703, 572] on iron-icon at bounding box center [711, 577] width 16 height 30
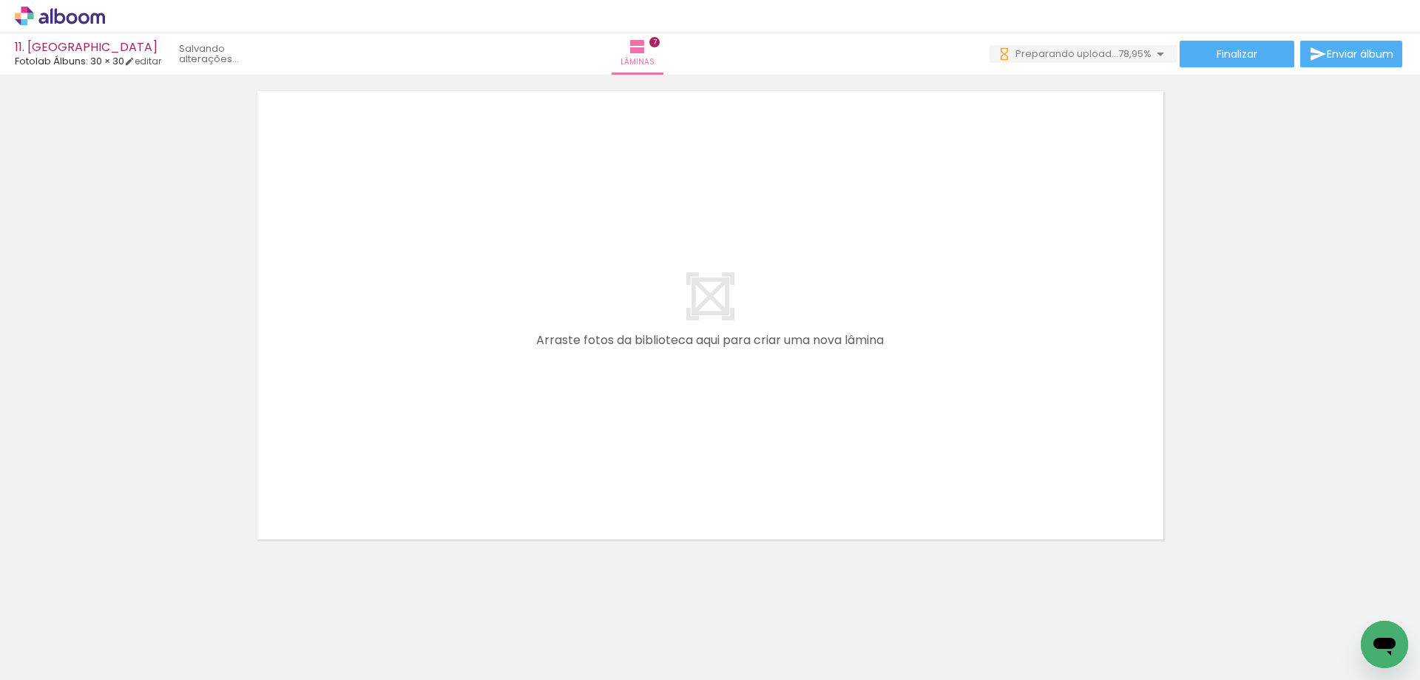
scroll to position [0, 266]
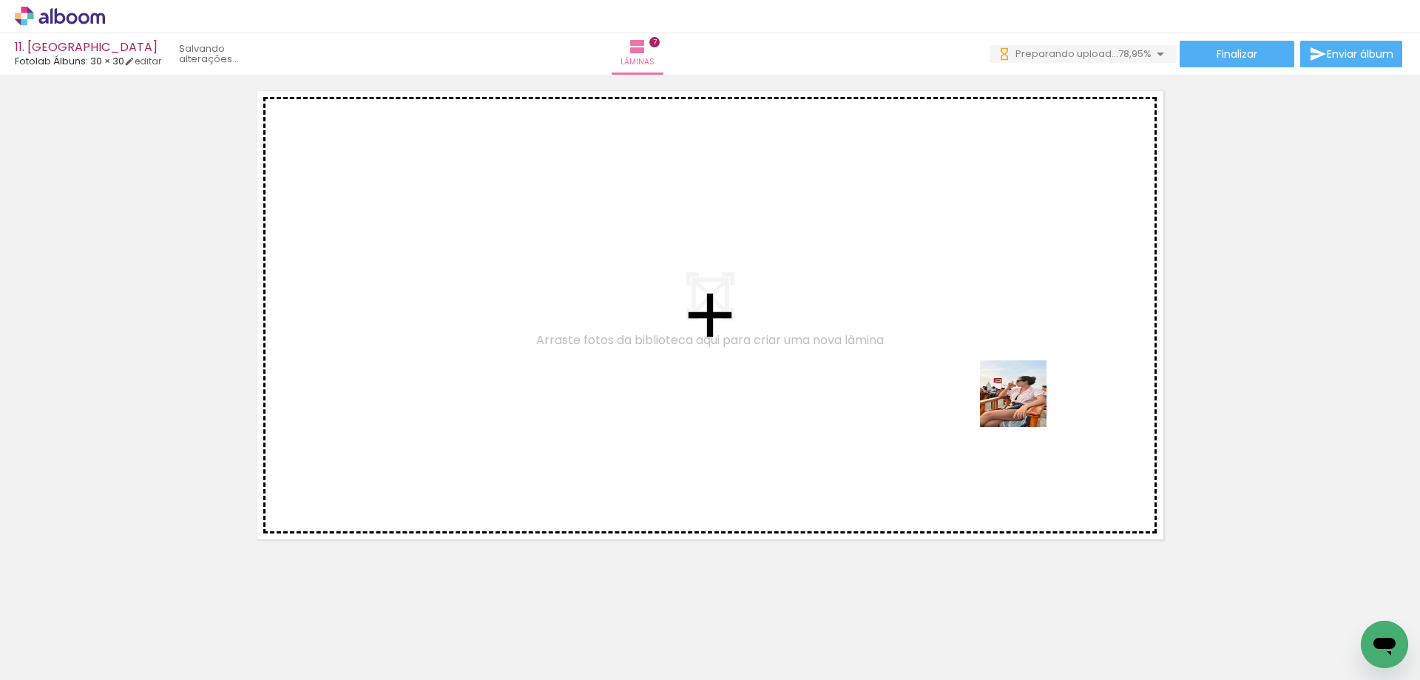
drag, startPoint x: 1130, startPoint y: 638, endPoint x: 1074, endPoint y: 470, distance: 177.6
click at [1020, 391] on quentale-workspace at bounding box center [710, 340] width 1420 height 680
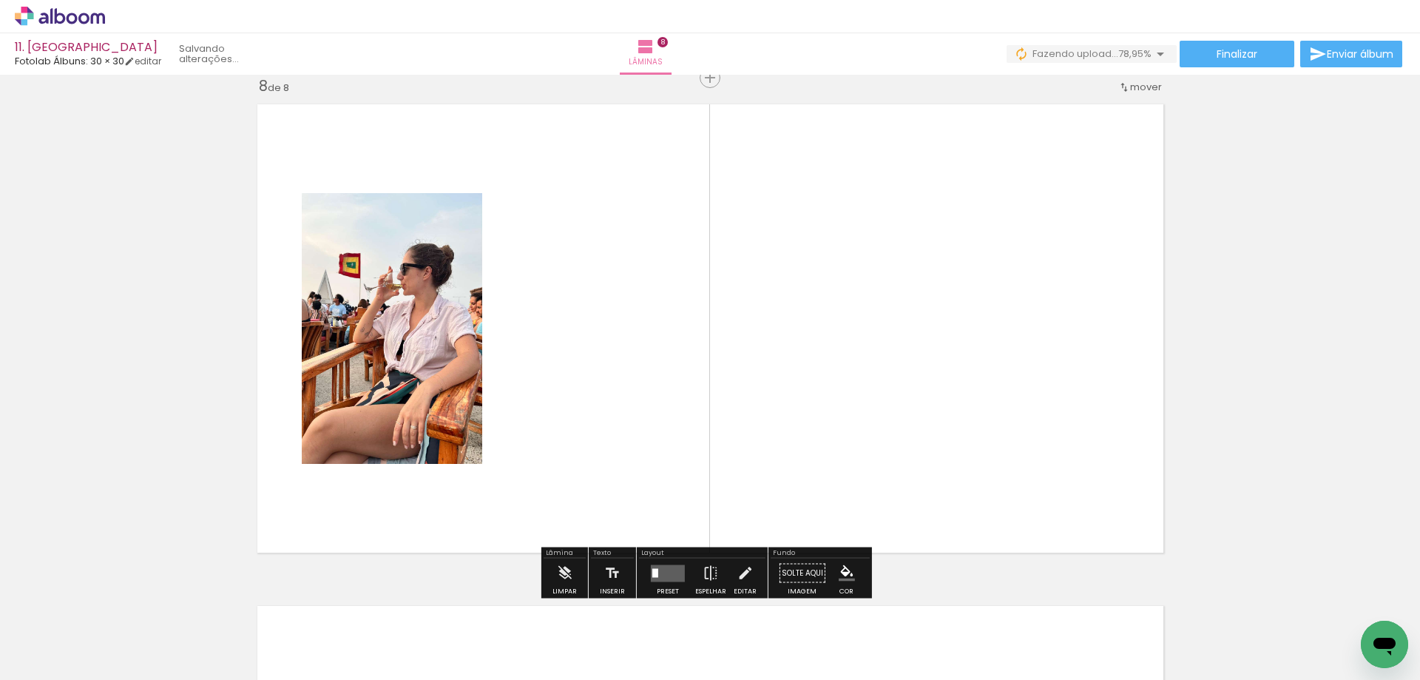
scroll to position [3531, 0]
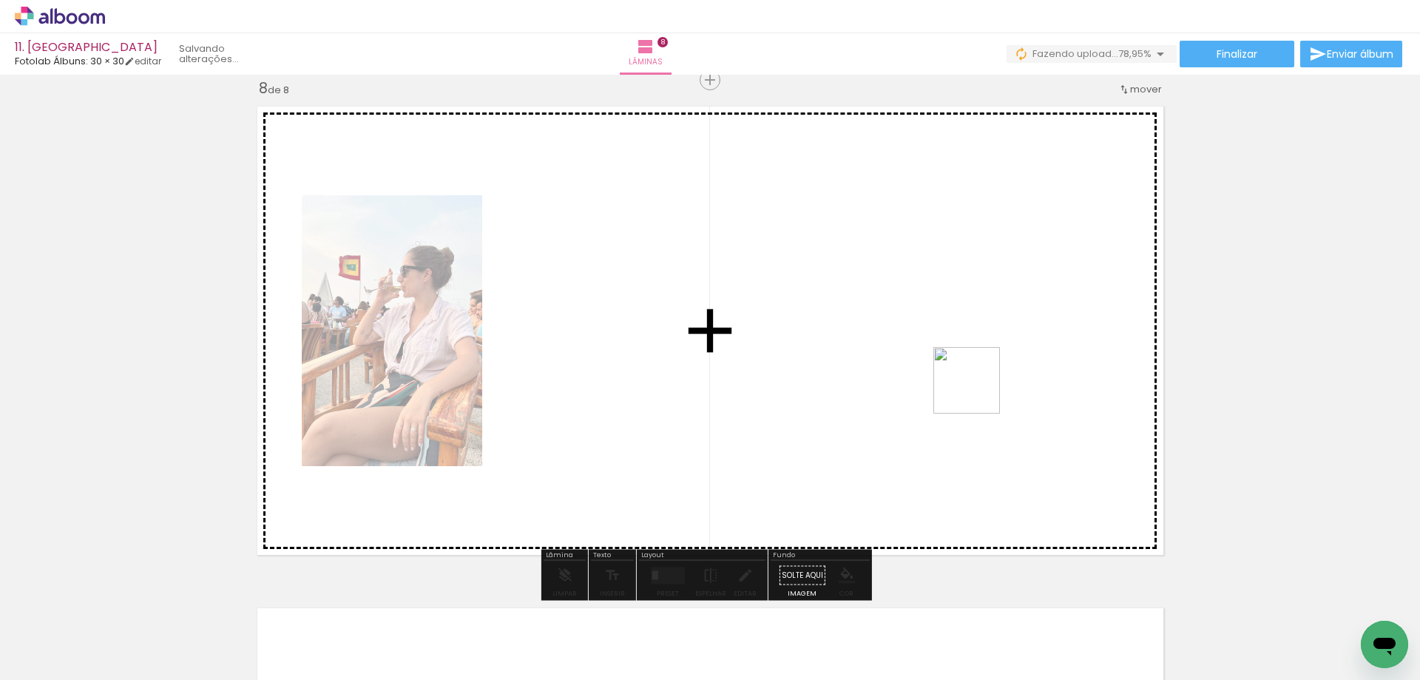
drag, startPoint x: 1194, startPoint y: 619, endPoint x: 978, endPoint y: 391, distance: 313.5
click at [978, 391] on quentale-workspace at bounding box center [710, 340] width 1420 height 680
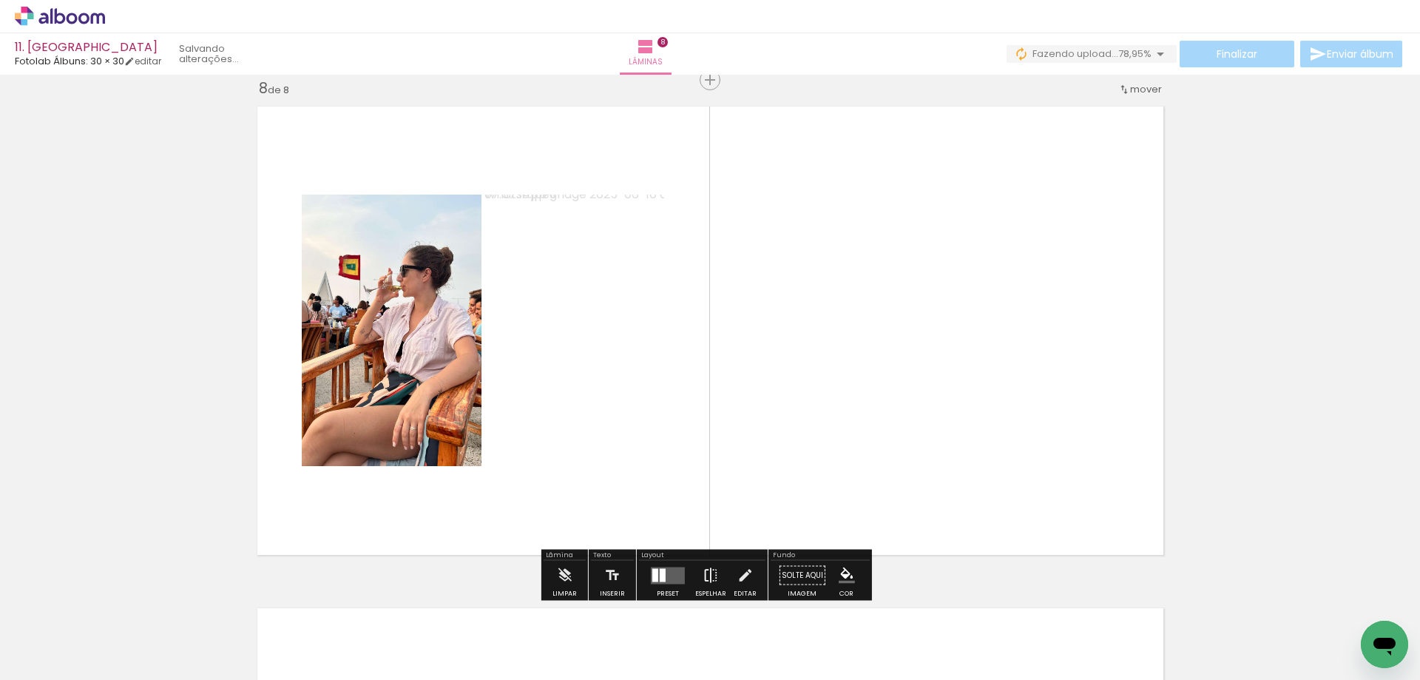
click at [703, 571] on iron-icon at bounding box center [711, 576] width 16 height 30
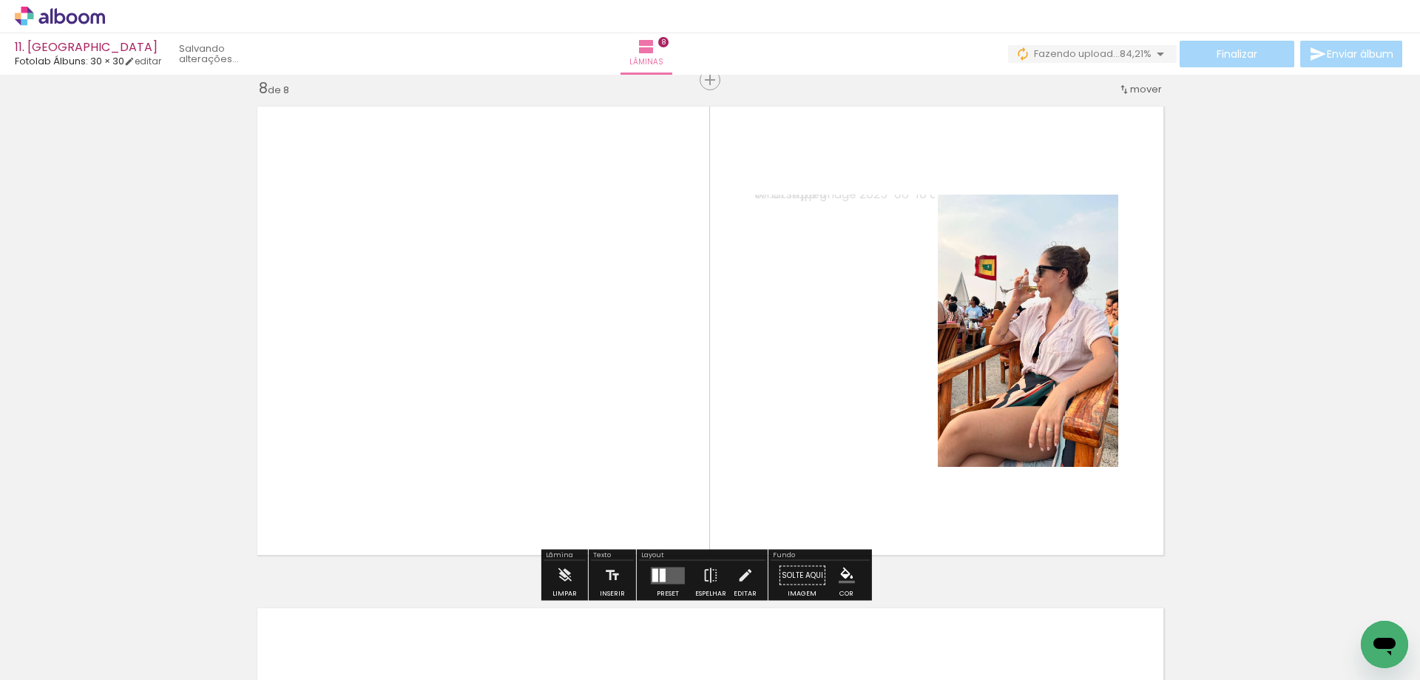
click at [661, 577] on div at bounding box center [663, 574] width 6 height 13
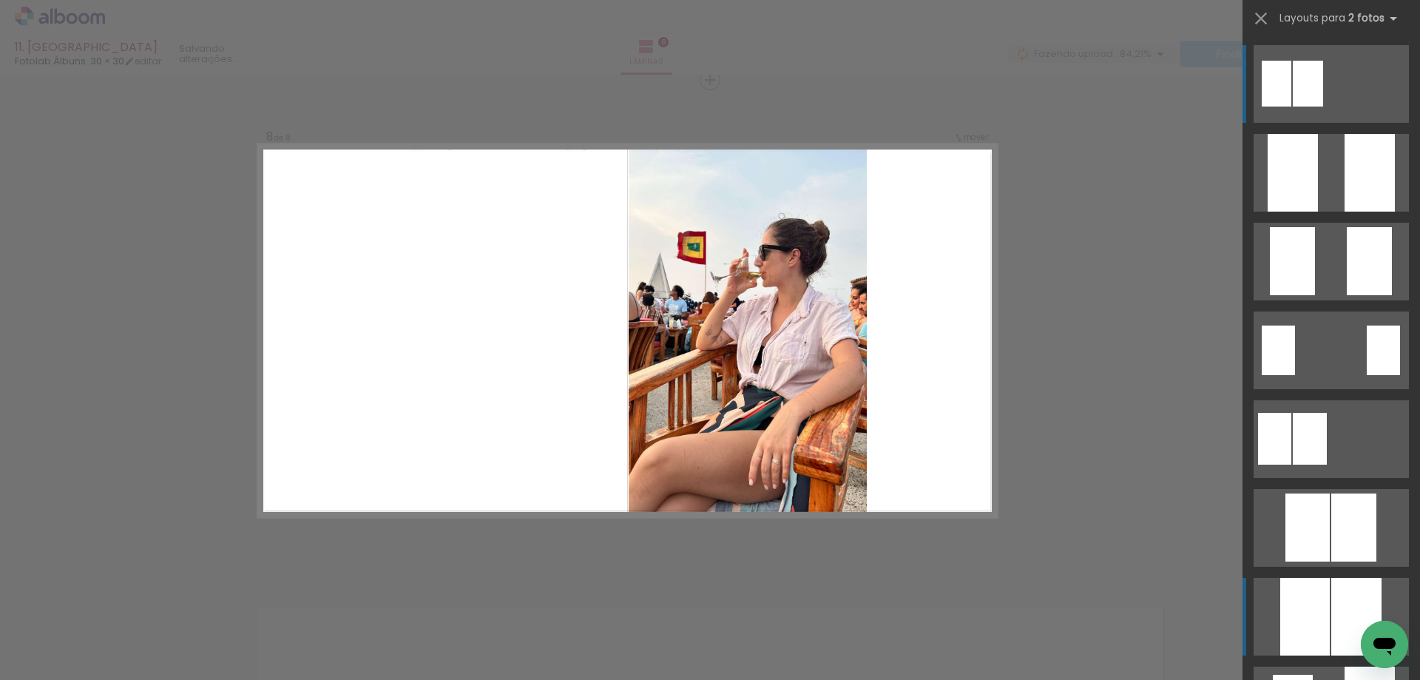
click at [1318, 212] on div at bounding box center [1293, 173] width 50 height 78
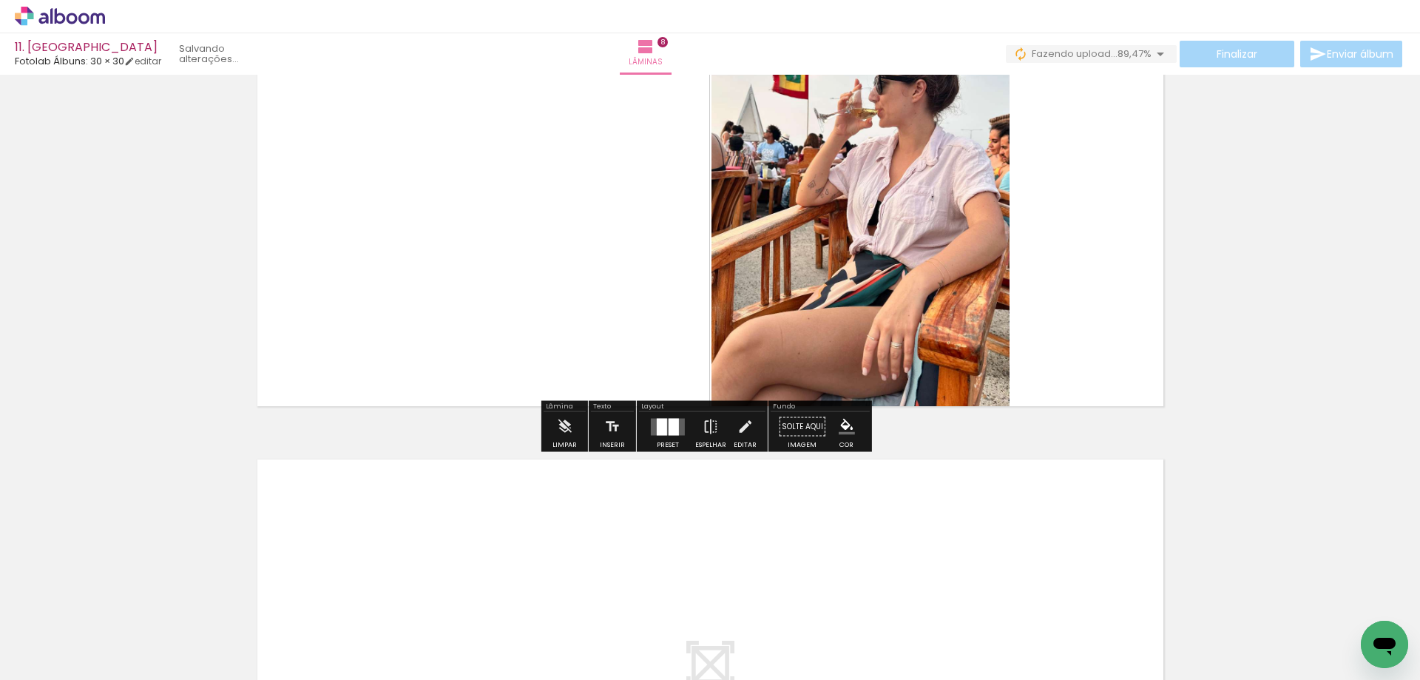
scroll to position [3826, 0]
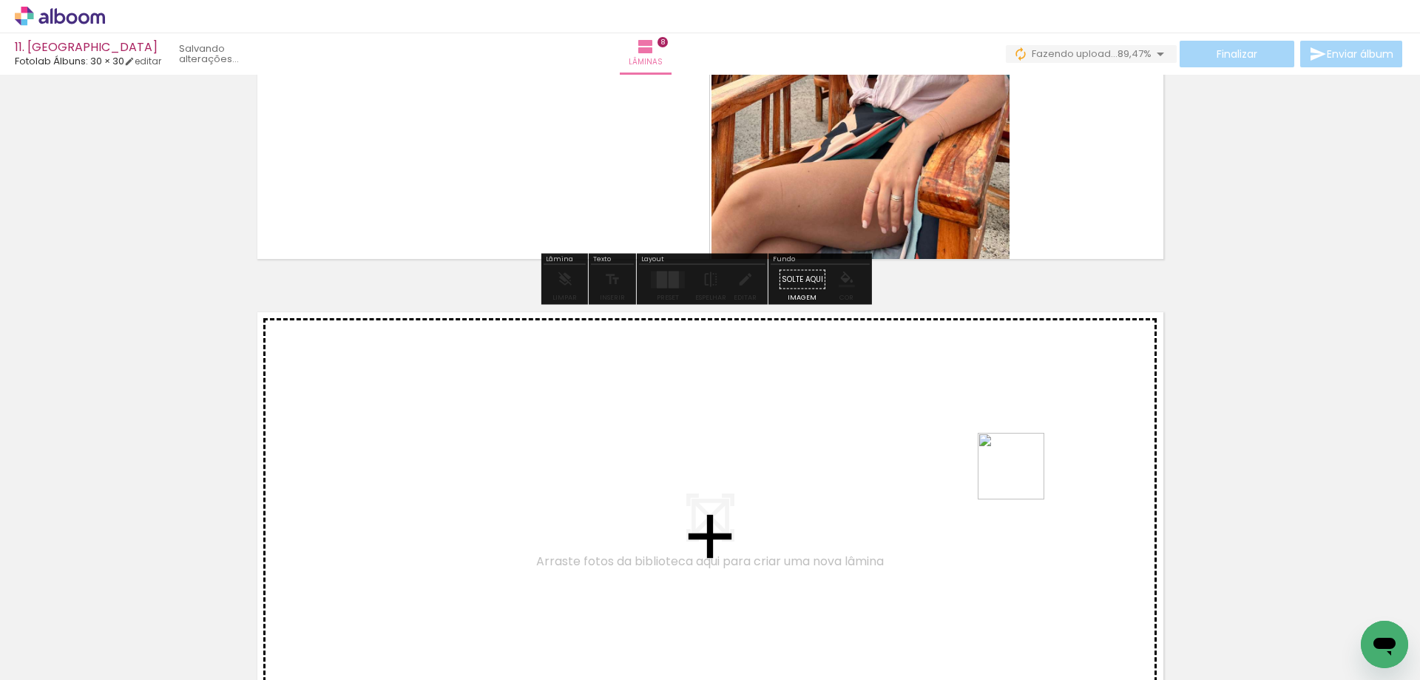
drag, startPoint x: 1178, startPoint y: 570, endPoint x: 1015, endPoint y: 473, distance: 189.8
click at [1015, 473] on quentale-workspace at bounding box center [710, 340] width 1420 height 680
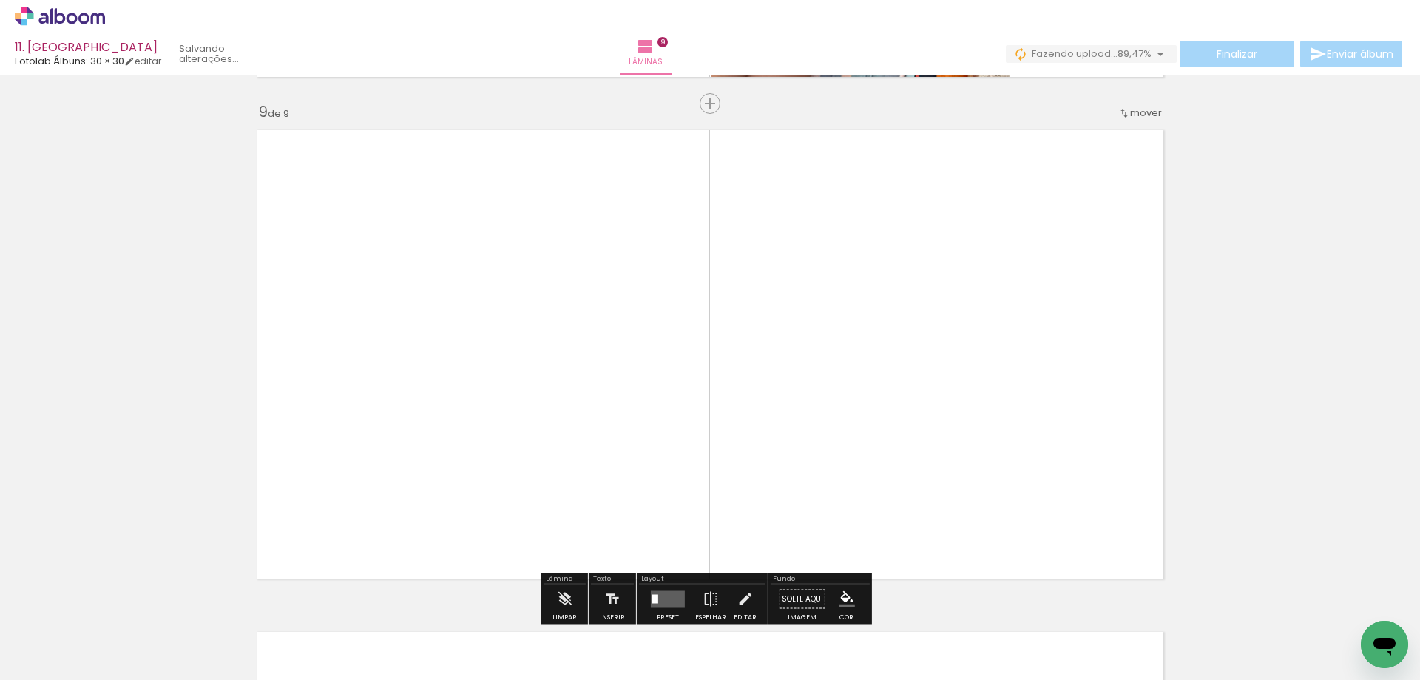
scroll to position [4032, 0]
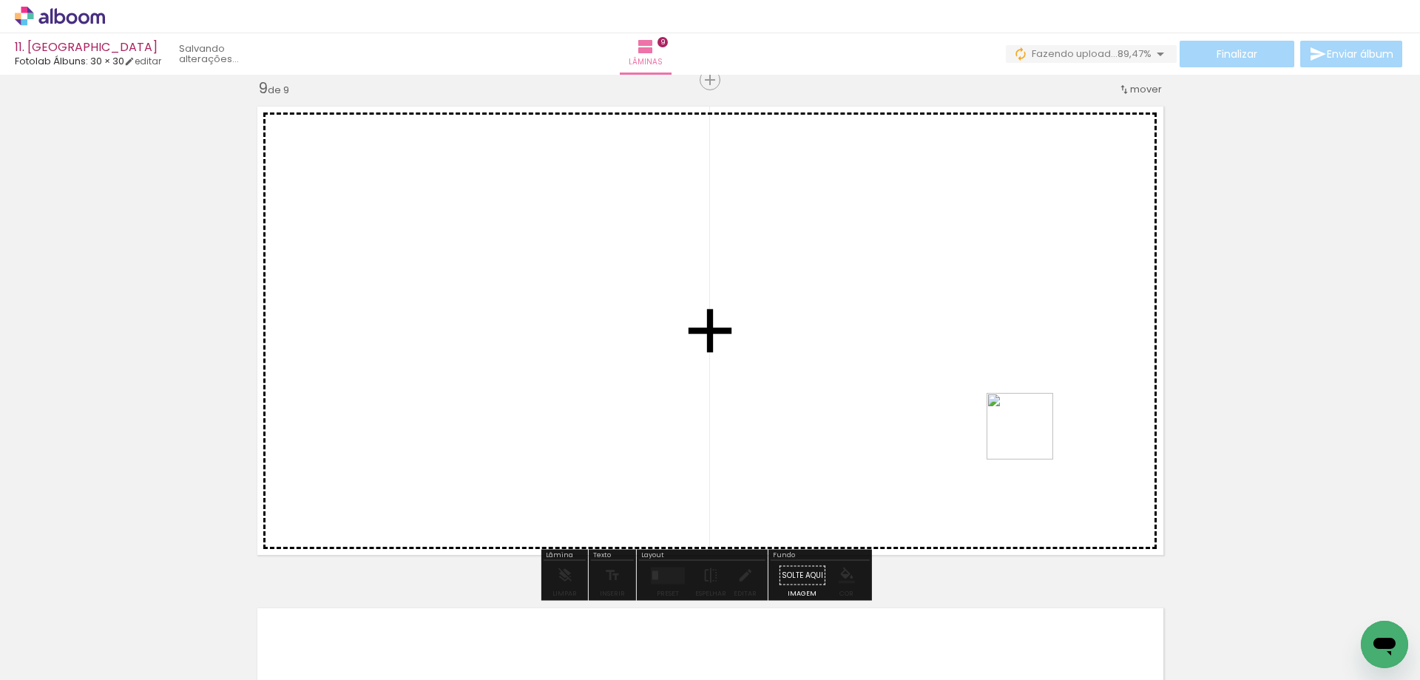
drag, startPoint x: 1362, startPoint y: 607, endPoint x: 1031, endPoint y: 437, distance: 371.6
click at [1031, 437] on quentale-workspace at bounding box center [710, 340] width 1420 height 680
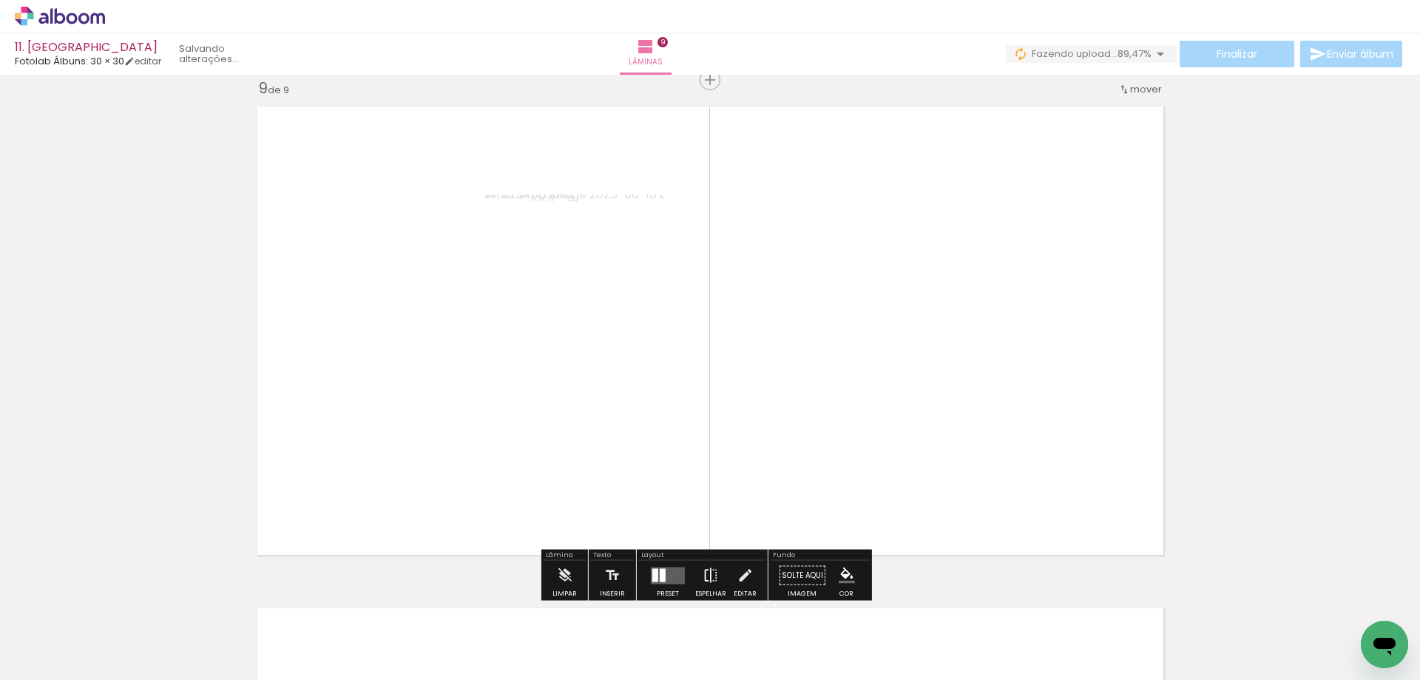
click at [720, 572] on paper-button "Espelhar" at bounding box center [711, 580] width 38 height 38
click at [685, 574] on paper-button "Preset" at bounding box center [667, 580] width 47 height 38
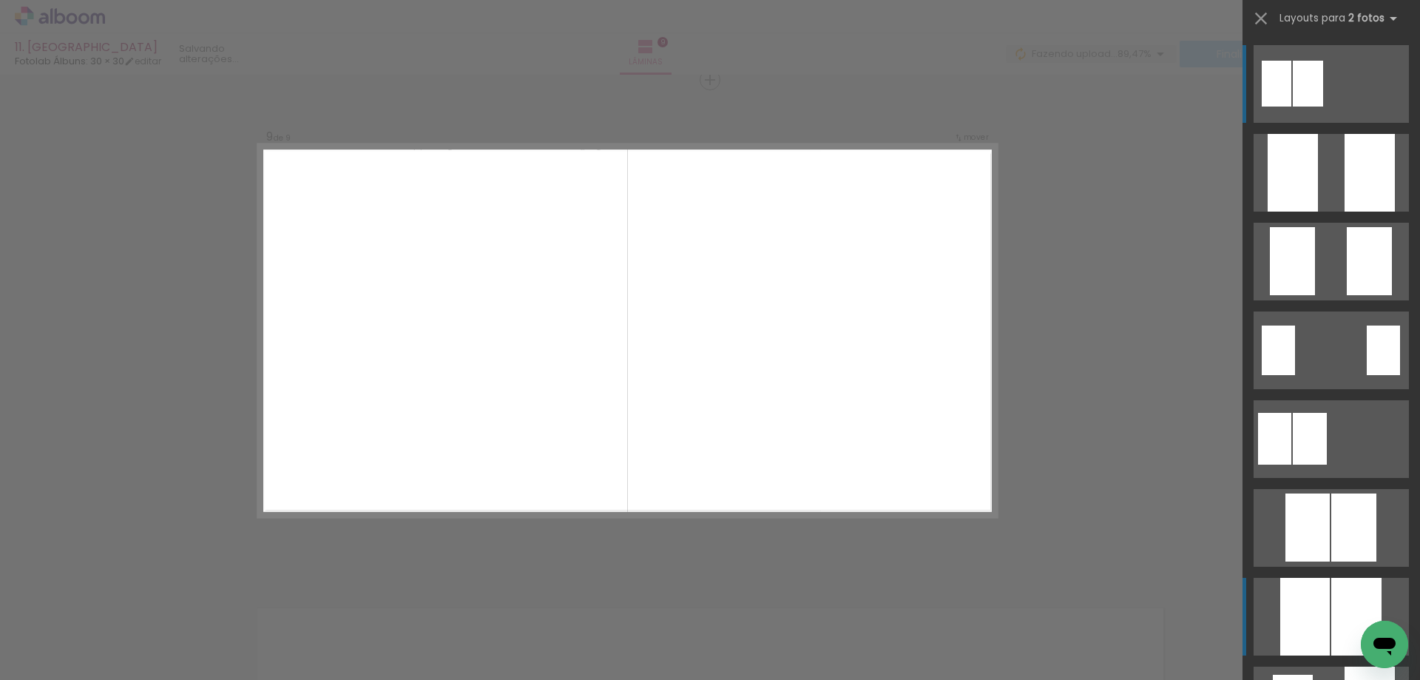
click at [1301, 212] on div at bounding box center [1293, 173] width 50 height 78
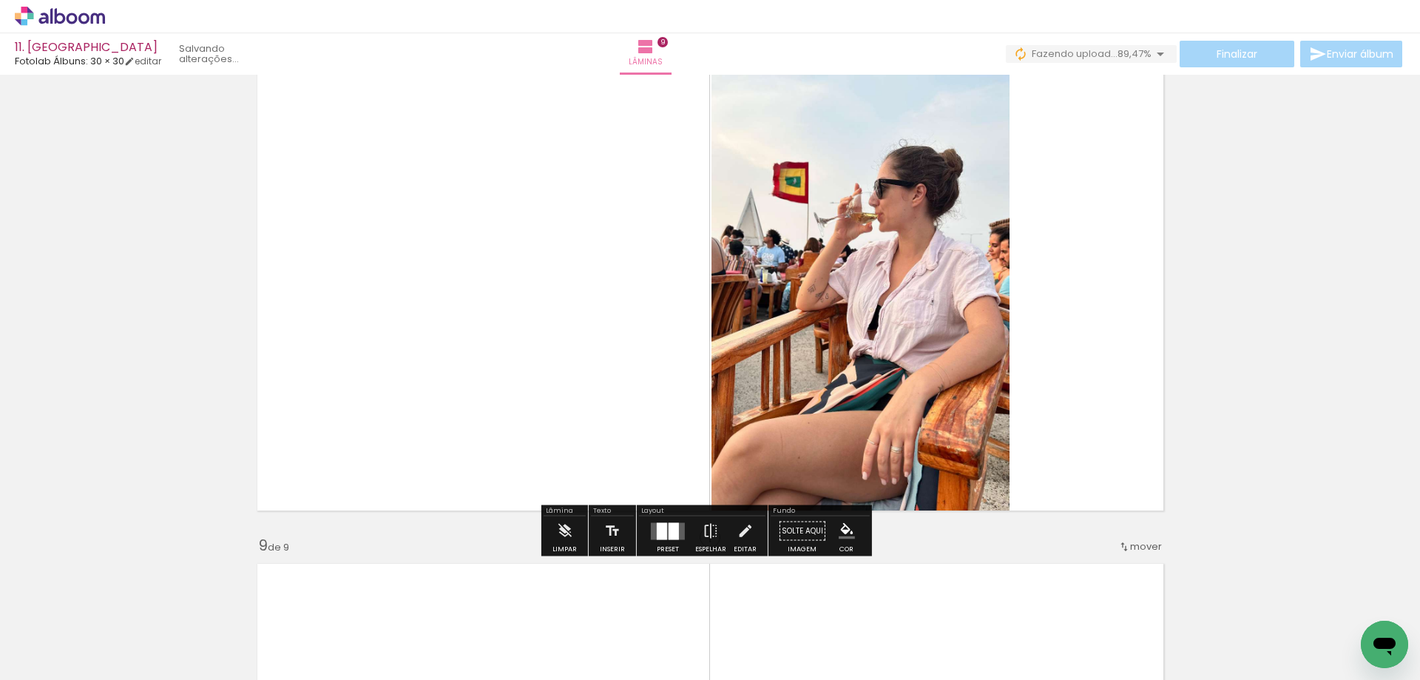
scroll to position [3588, 0]
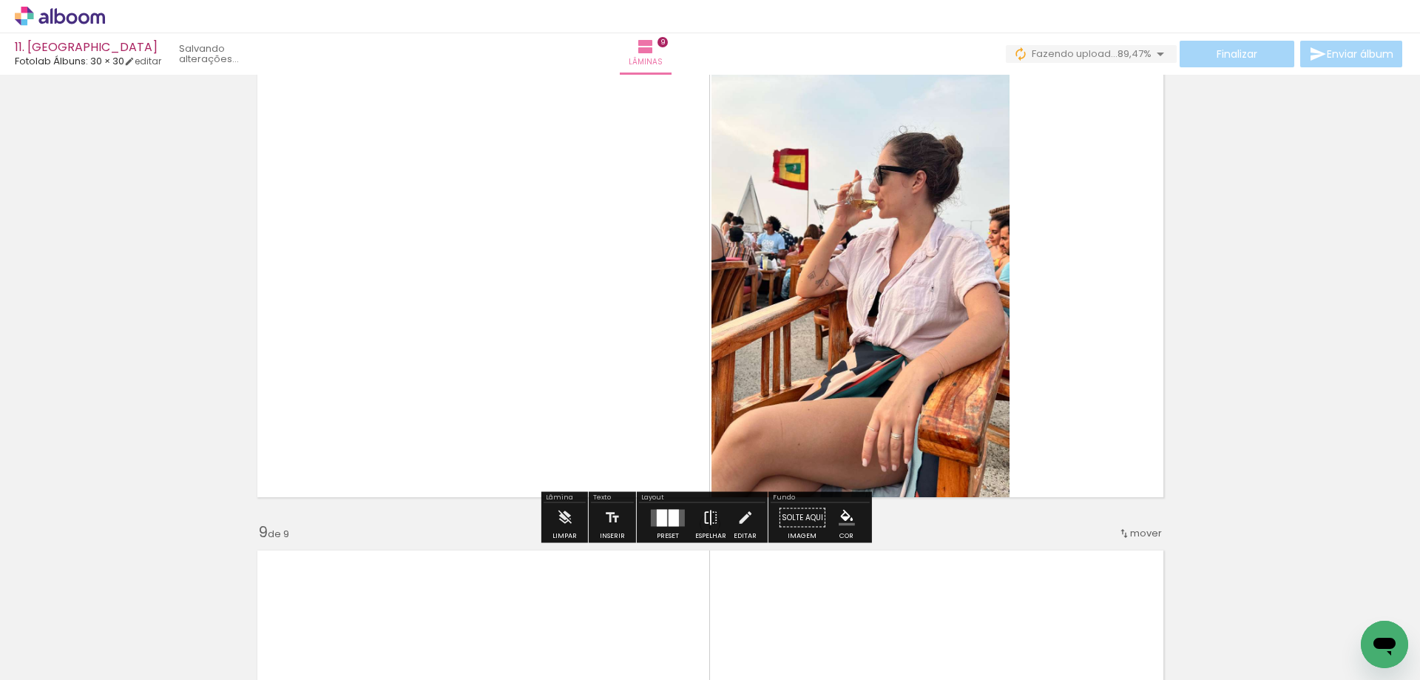
click at [704, 516] on iron-icon at bounding box center [711, 518] width 16 height 30
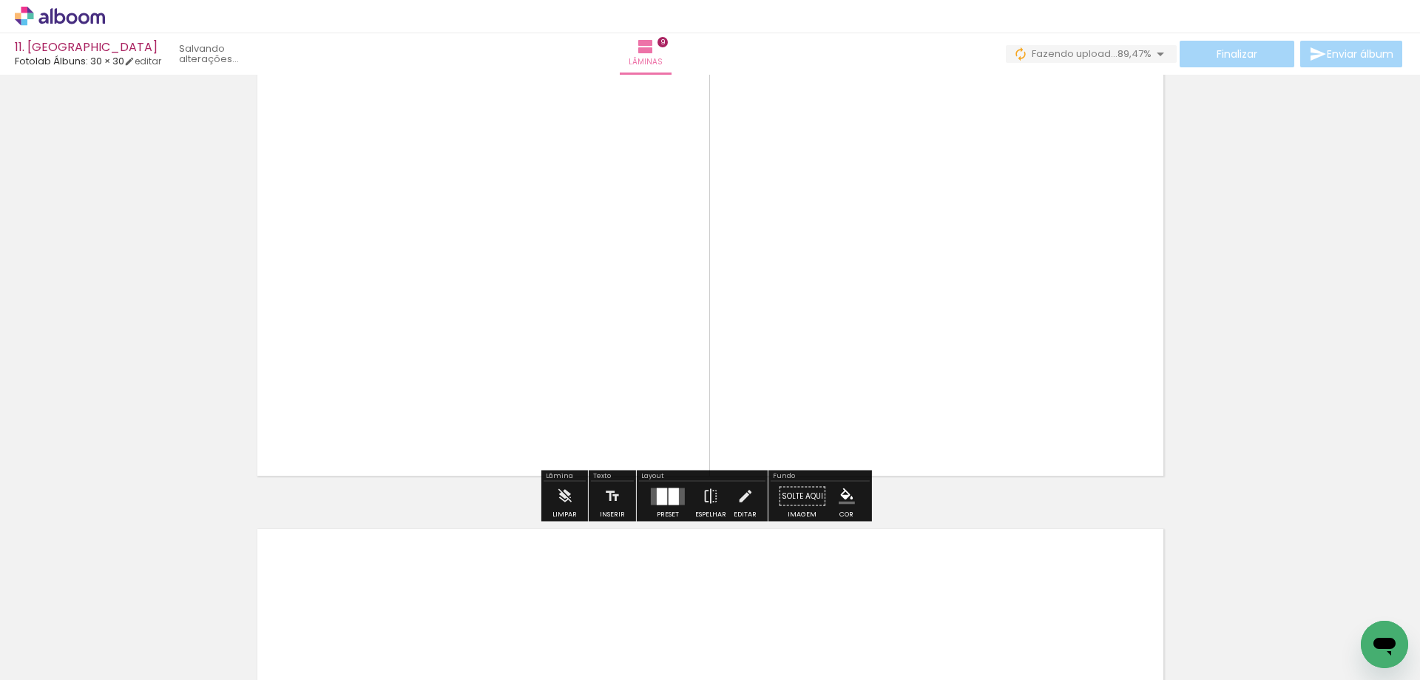
scroll to position [4106, 0]
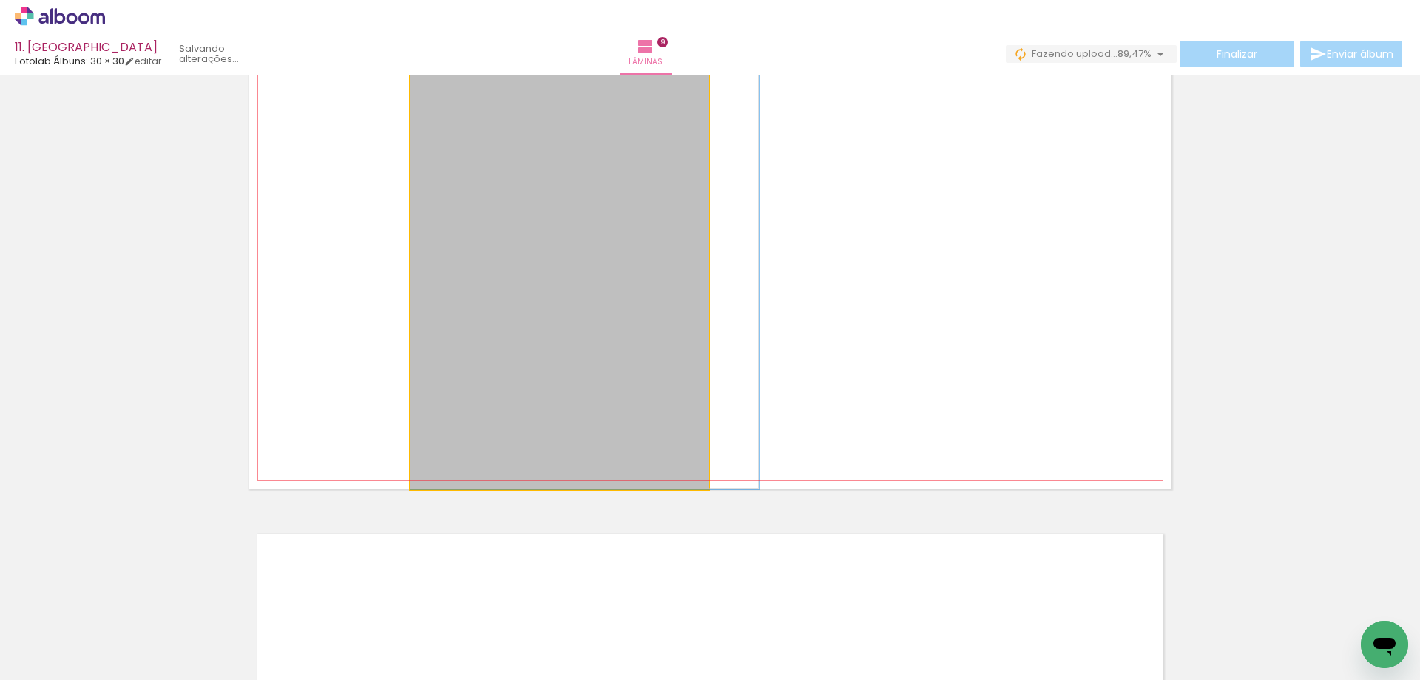
drag, startPoint x: 614, startPoint y: 323, endPoint x: 650, endPoint y: 342, distance: 40.4
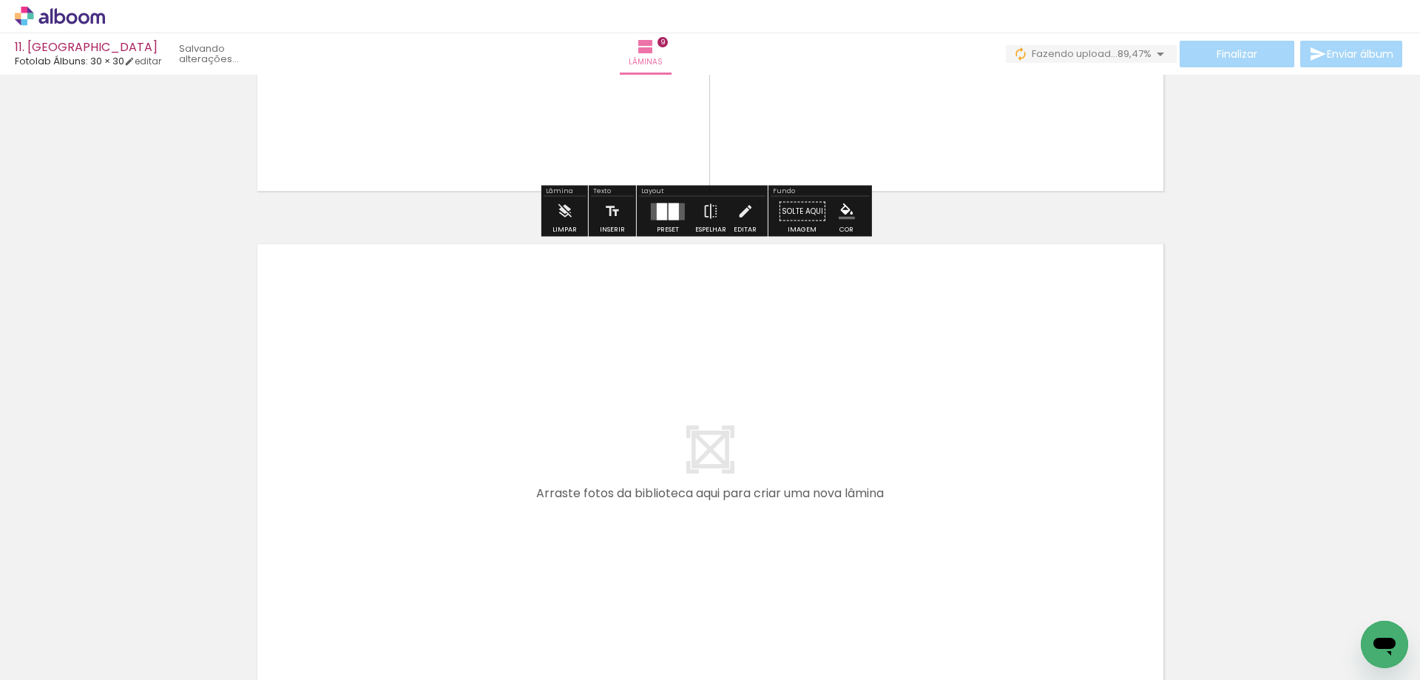
scroll to position [4402, 0]
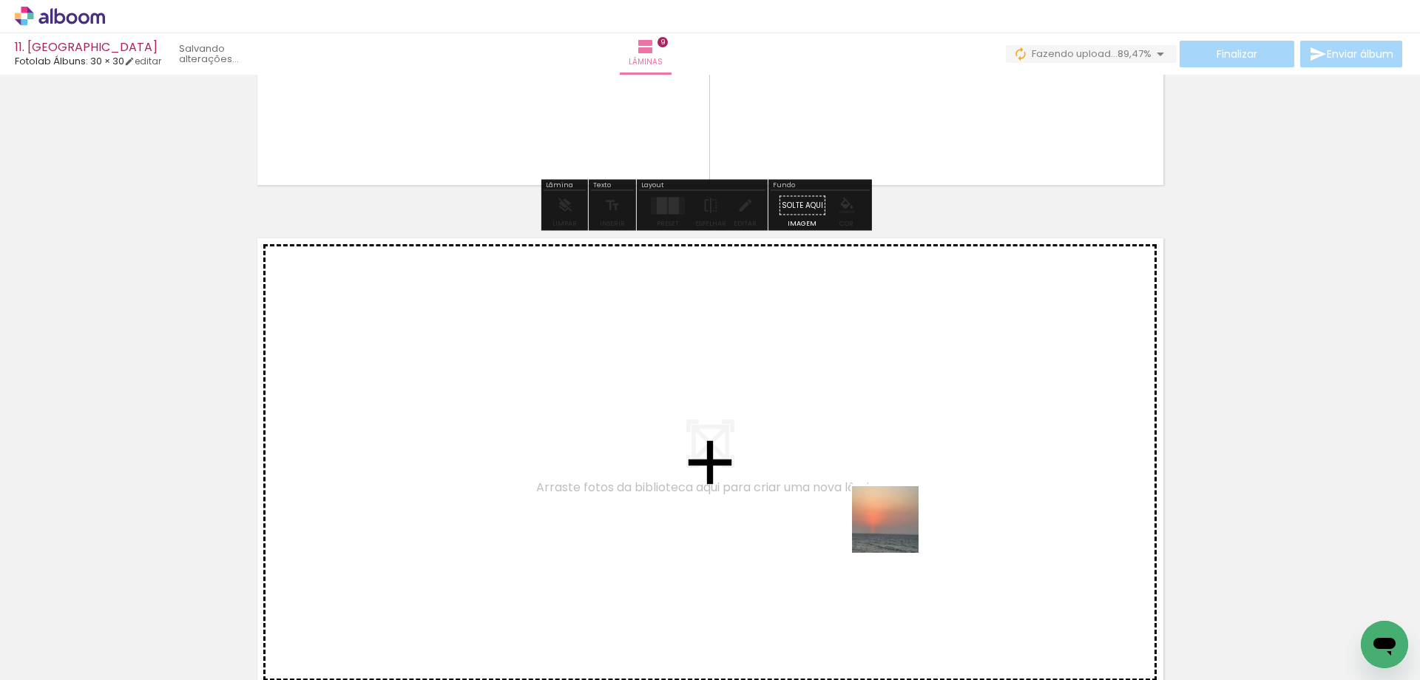
drag, startPoint x: 880, startPoint y: 644, endPoint x: 899, endPoint y: 490, distance: 155.7
click at [899, 490] on quentale-workspace at bounding box center [710, 340] width 1420 height 680
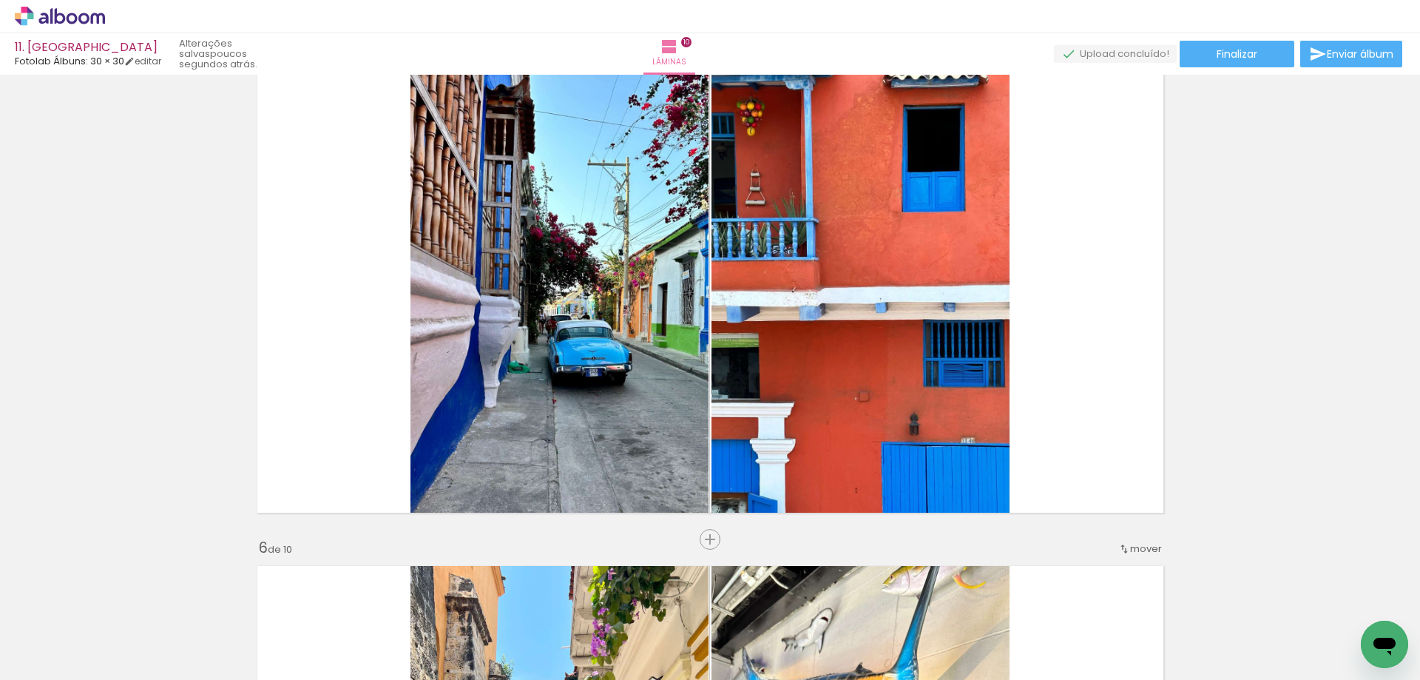
scroll to position [2029, 0]
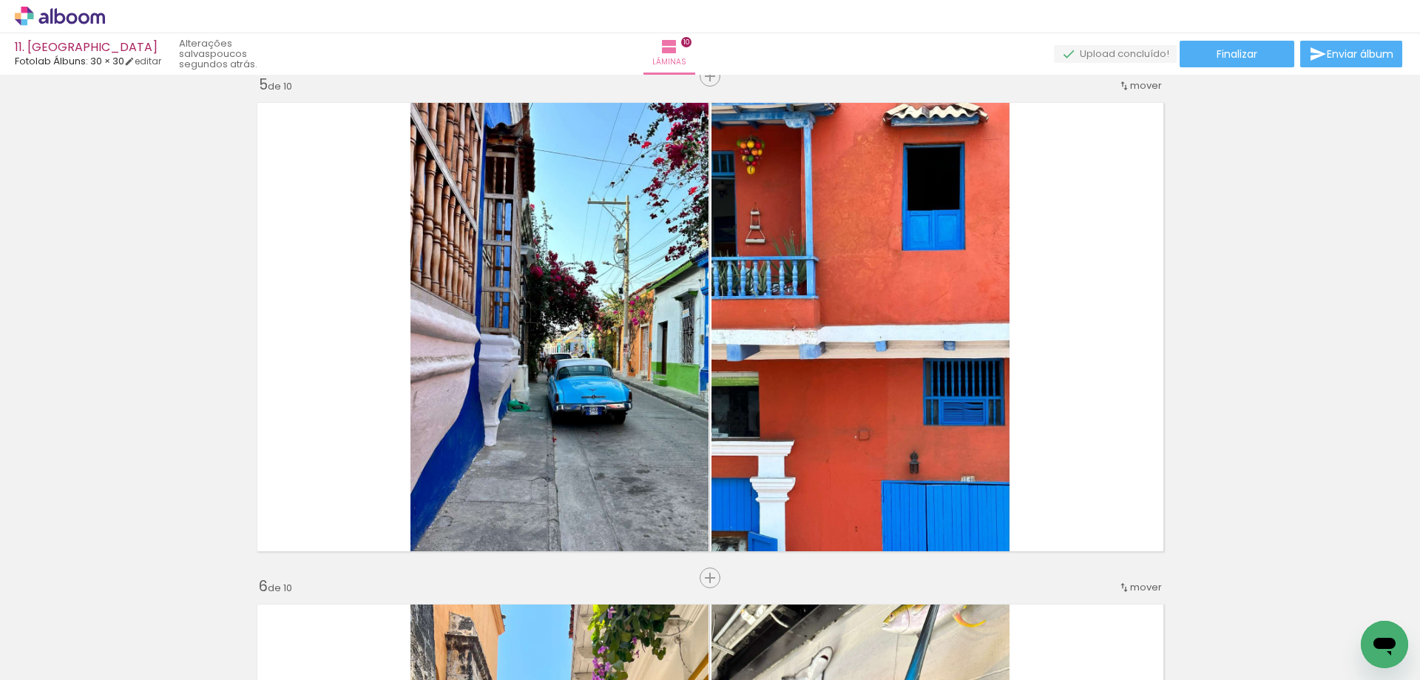
click at [63, 20] on icon at bounding box center [60, 16] width 11 height 16
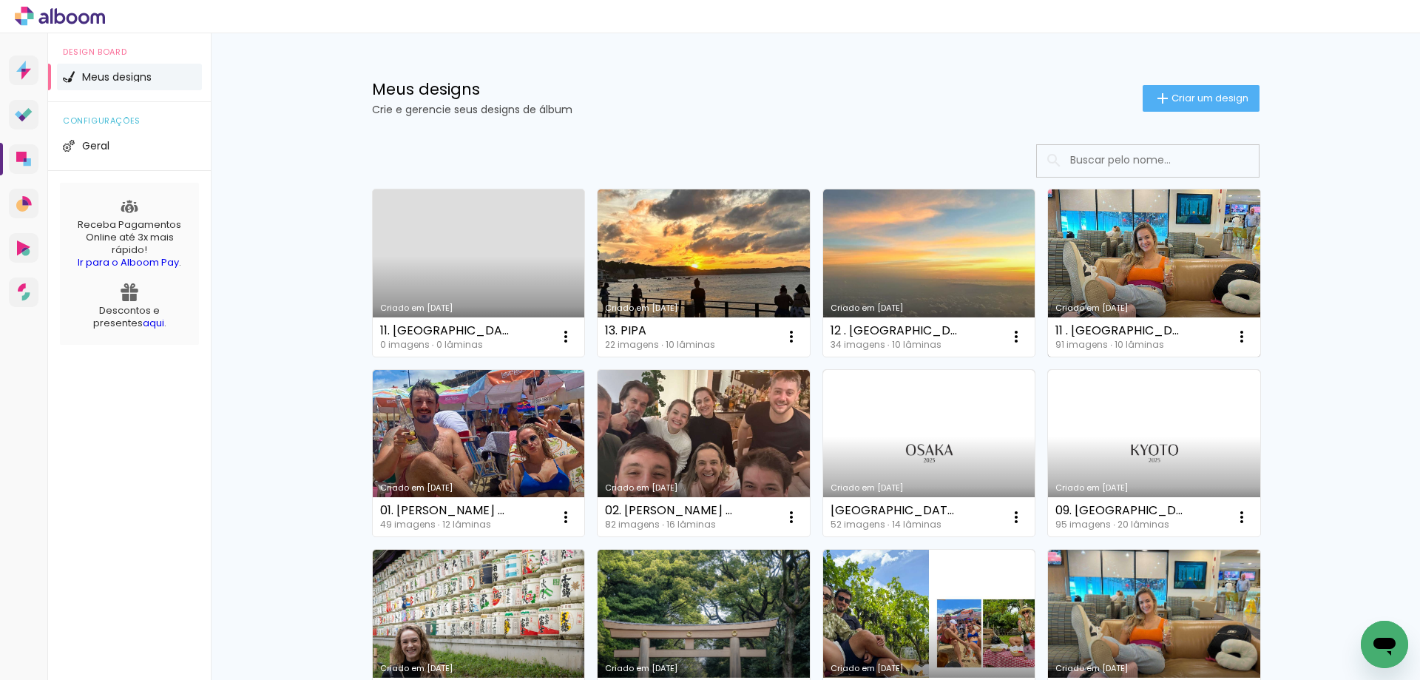
click at [1133, 297] on link "Criado em [DATE]" at bounding box center [1154, 272] width 212 height 167
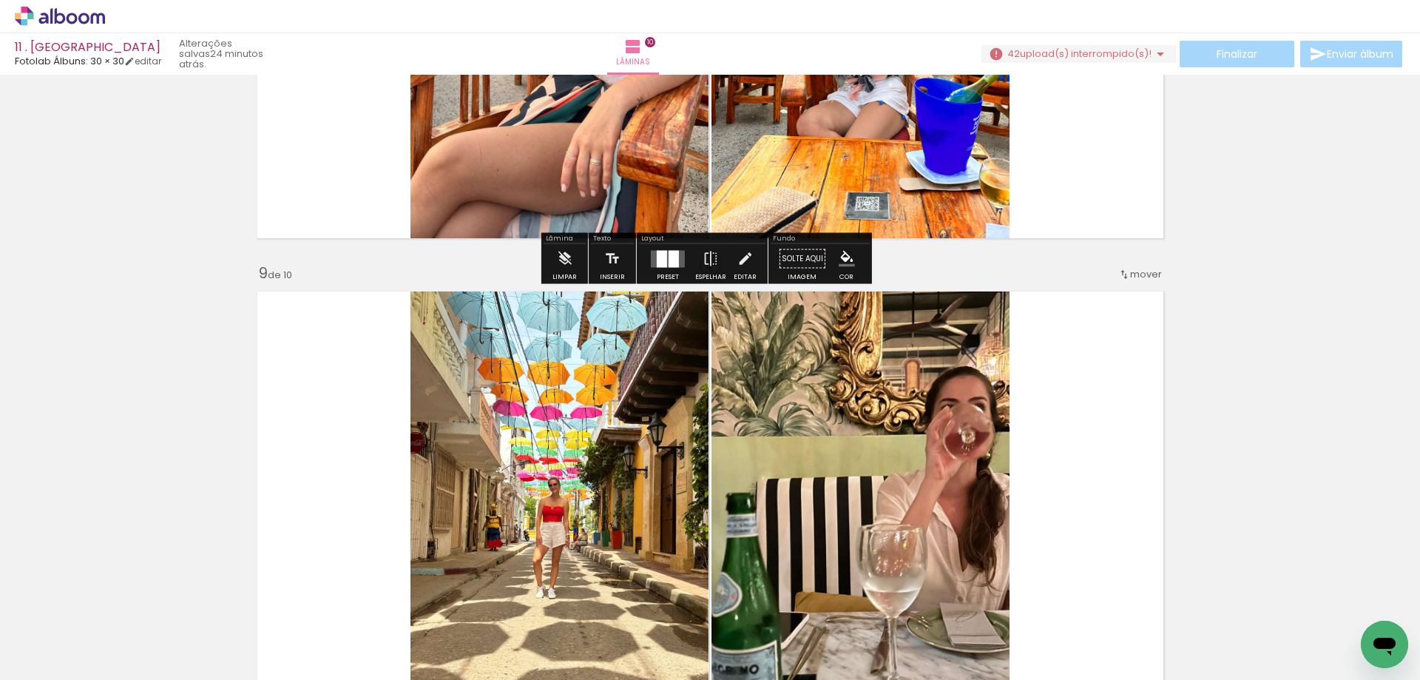
scroll to position [4143, 0]
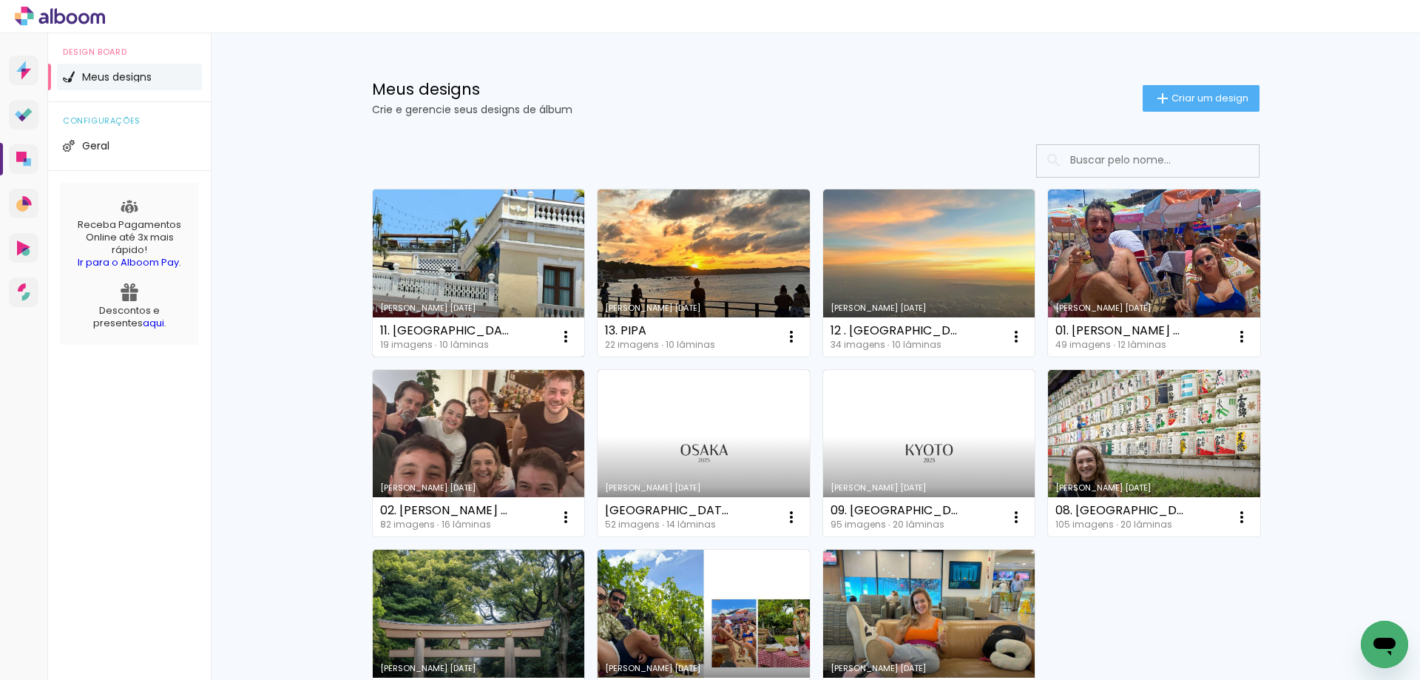
click at [449, 274] on link "[PERSON_NAME] [DATE]" at bounding box center [479, 272] width 212 height 167
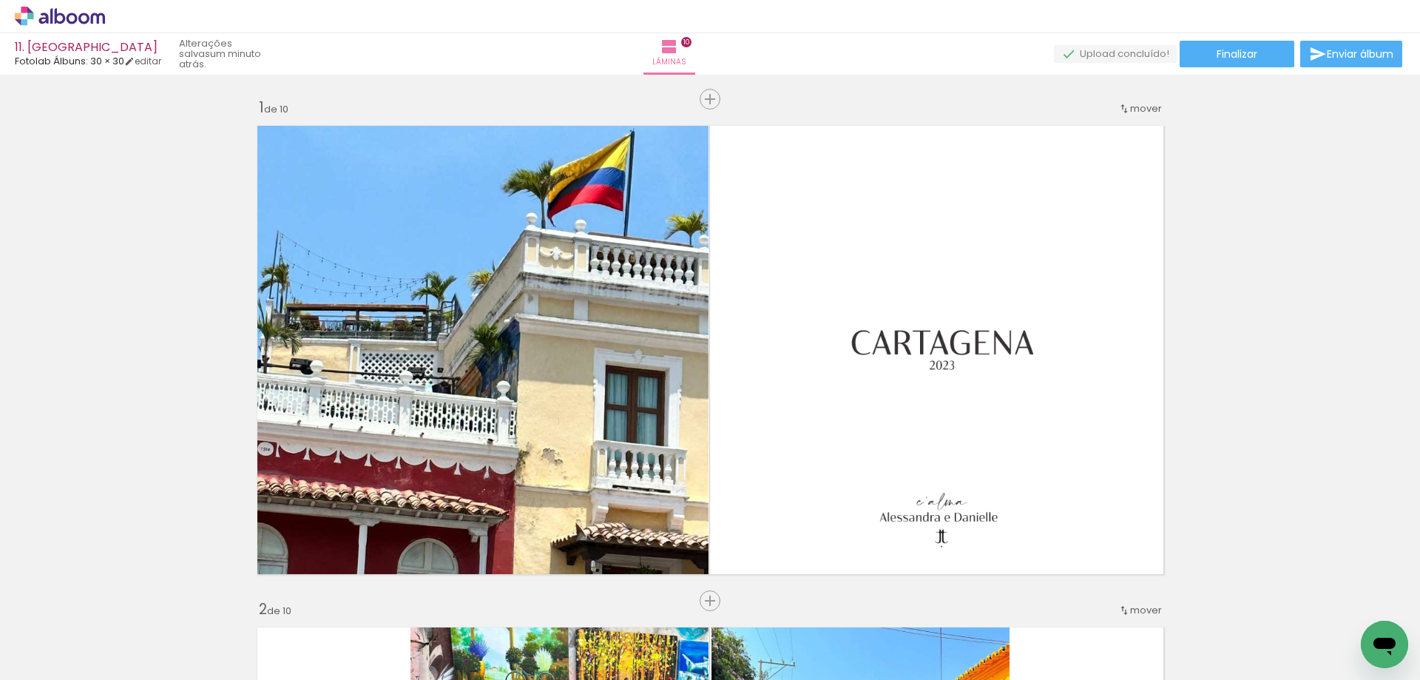
click at [1222, 56] on span "Finalizar" at bounding box center [1237, 54] width 41 height 10
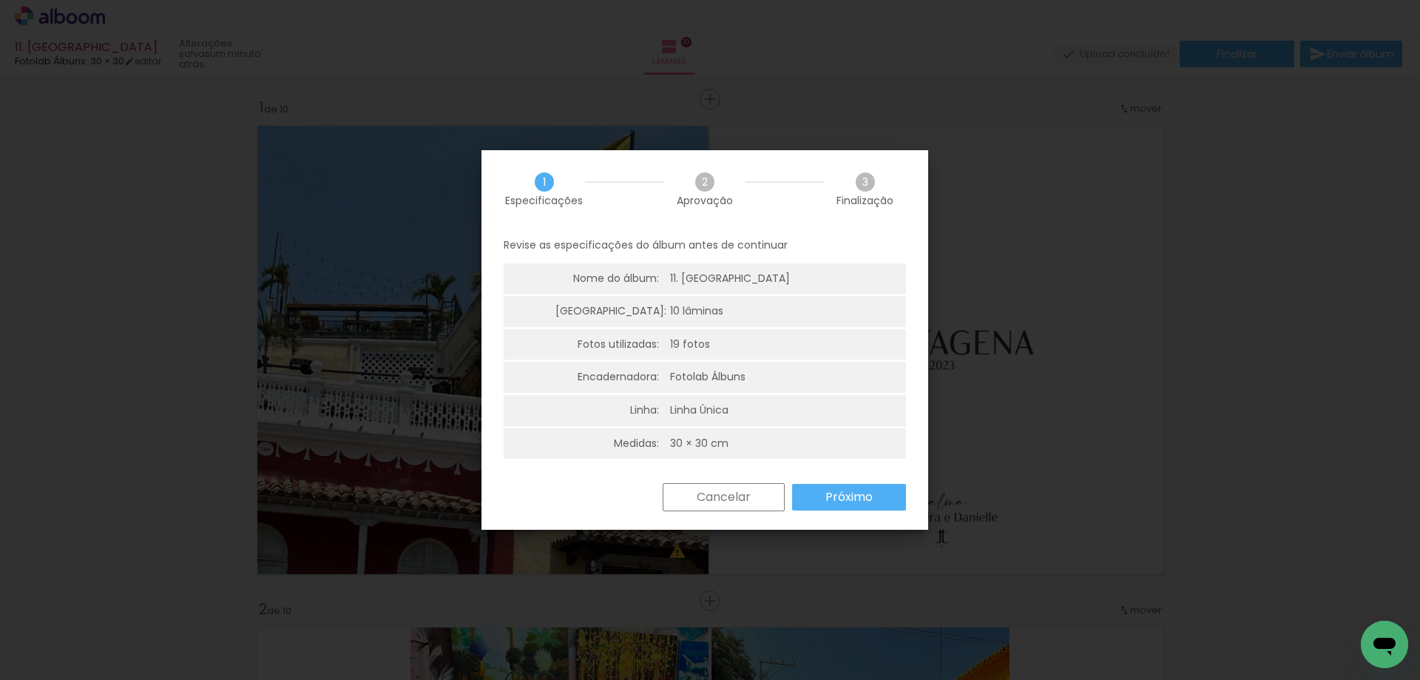
click at [888, 502] on paper-button "Próximo" at bounding box center [849, 497] width 114 height 27
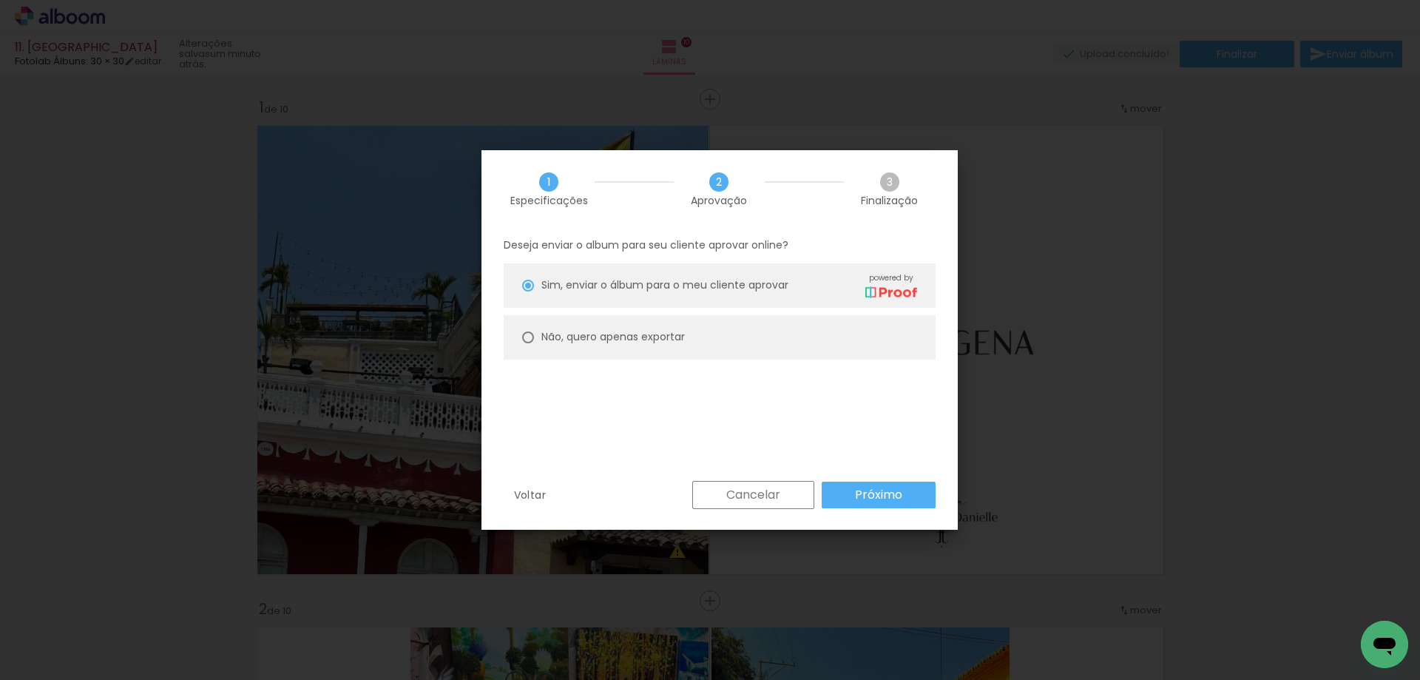
click at [0, 0] on slot "Não, quero apenas exportar" at bounding box center [0, 0] width 0 height 0
type paper-radio-button "on"
click at [904, 496] on paper-button "Próximo" at bounding box center [879, 495] width 114 height 27
type input "Alta, 300 DPI"
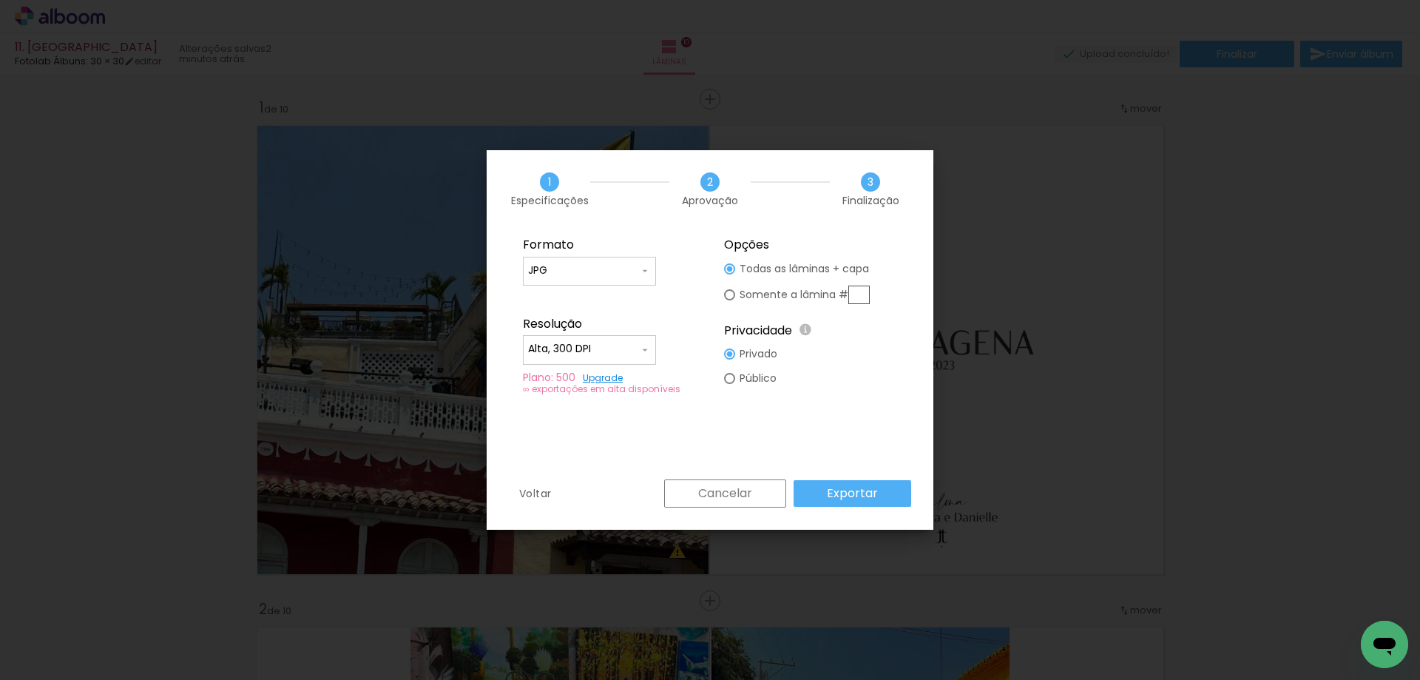
click at [0, 0] on slot "Exportar" at bounding box center [0, 0] width 0 height 0
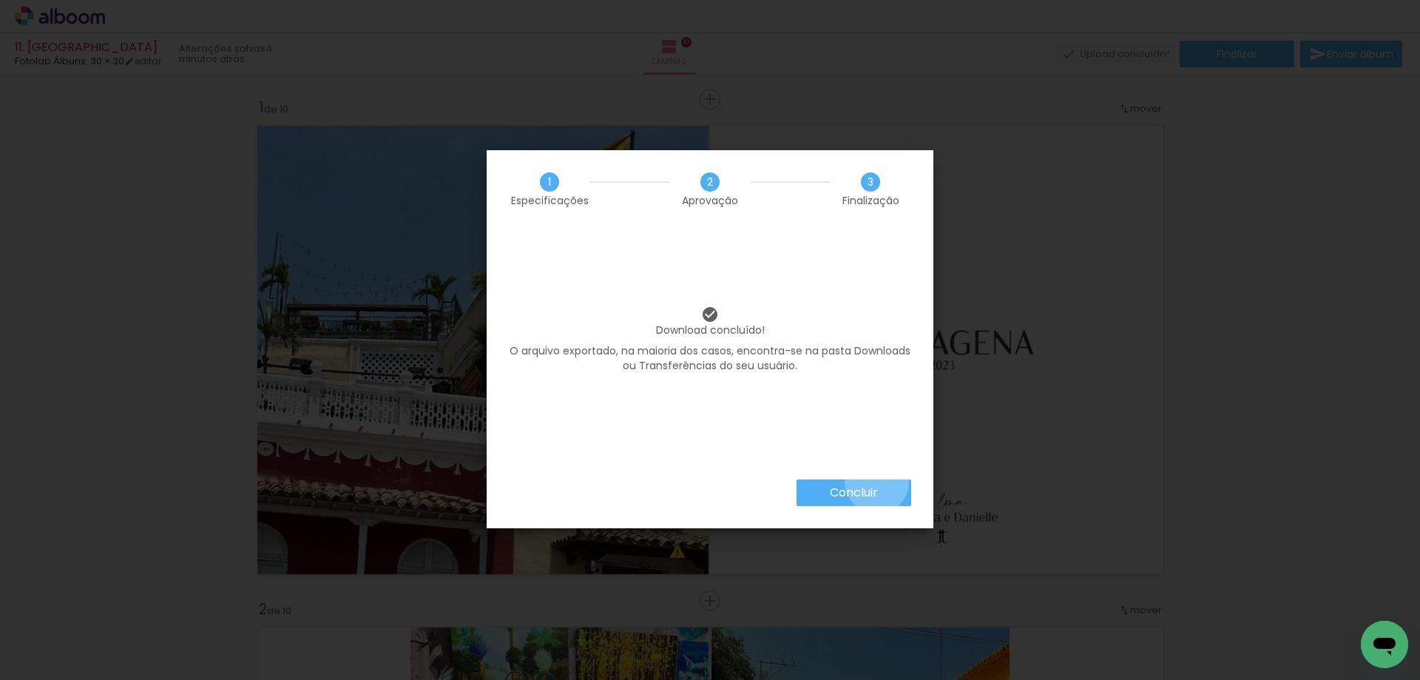
click at [876, 482] on paper-button "Concluir" at bounding box center [854, 492] width 115 height 27
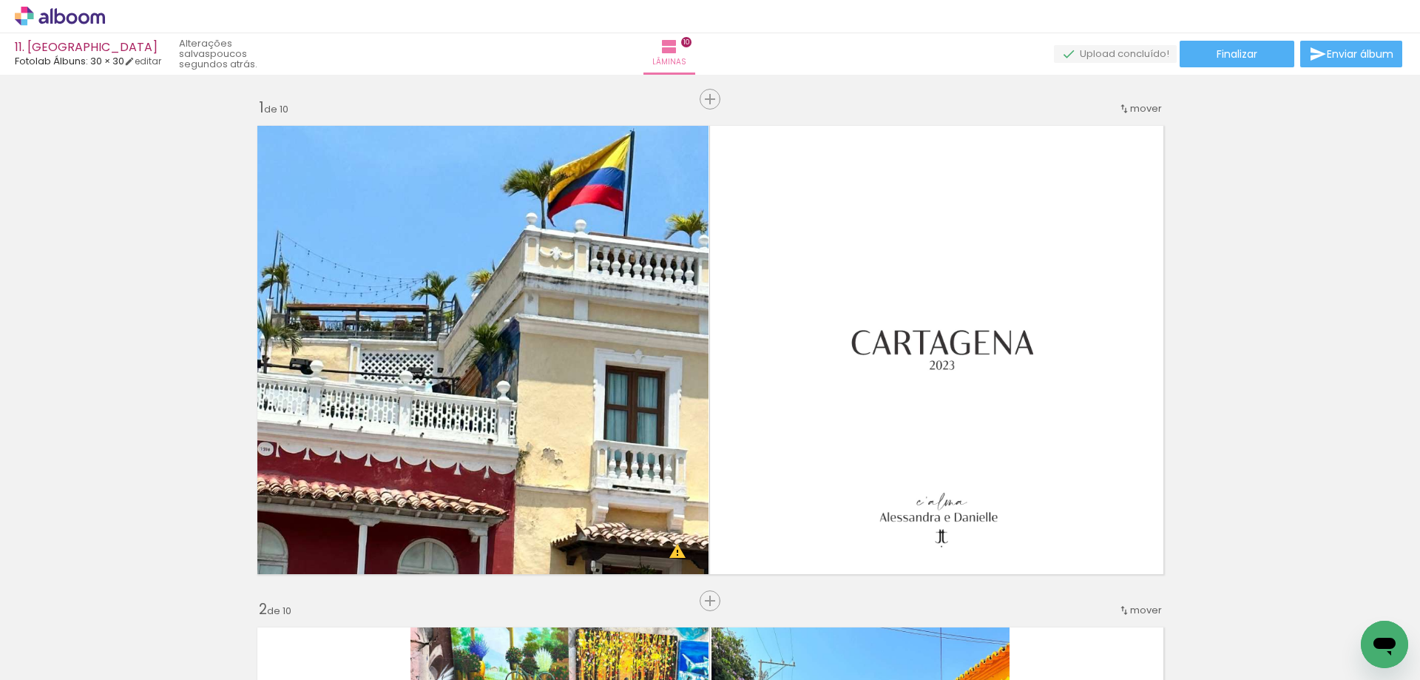
click at [65, 16] on icon at bounding box center [60, 16] width 90 height 19
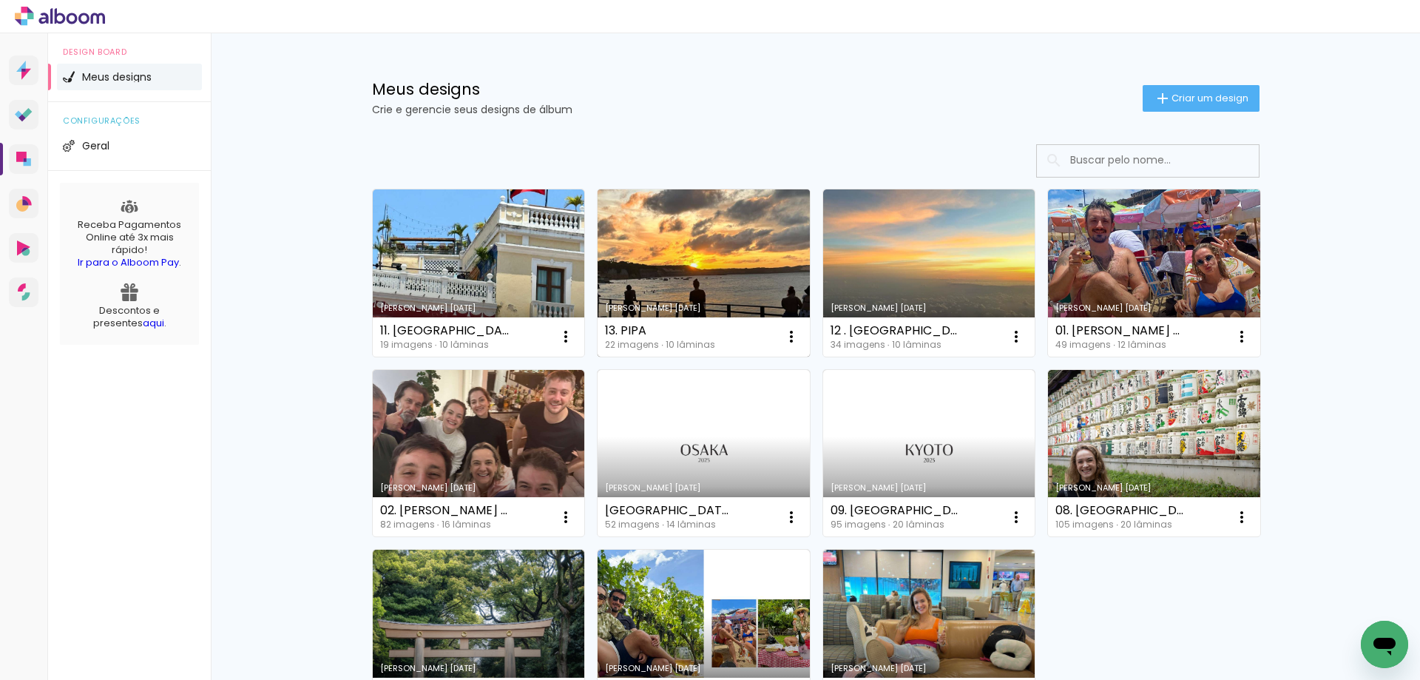
click at [697, 279] on link "[PERSON_NAME] [DATE]" at bounding box center [704, 272] width 212 height 167
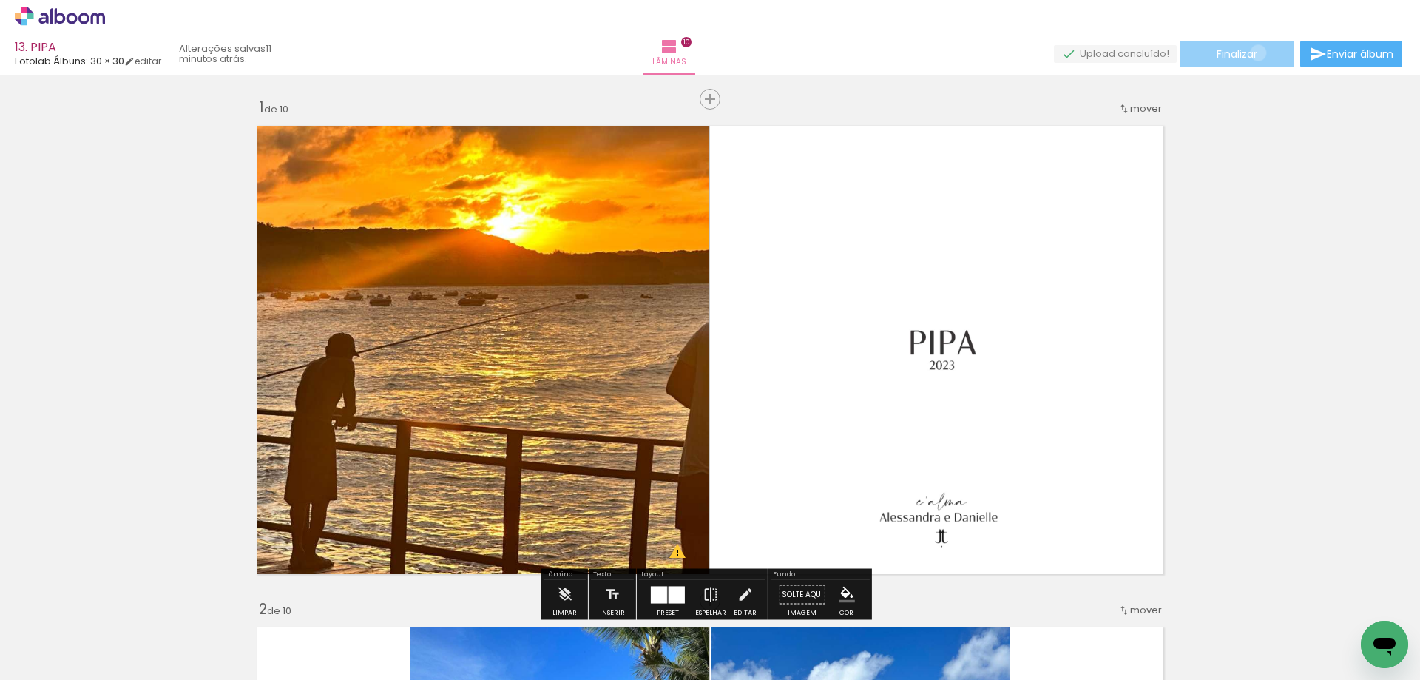
click at [1253, 53] on span "Finalizar" at bounding box center [1237, 54] width 41 height 10
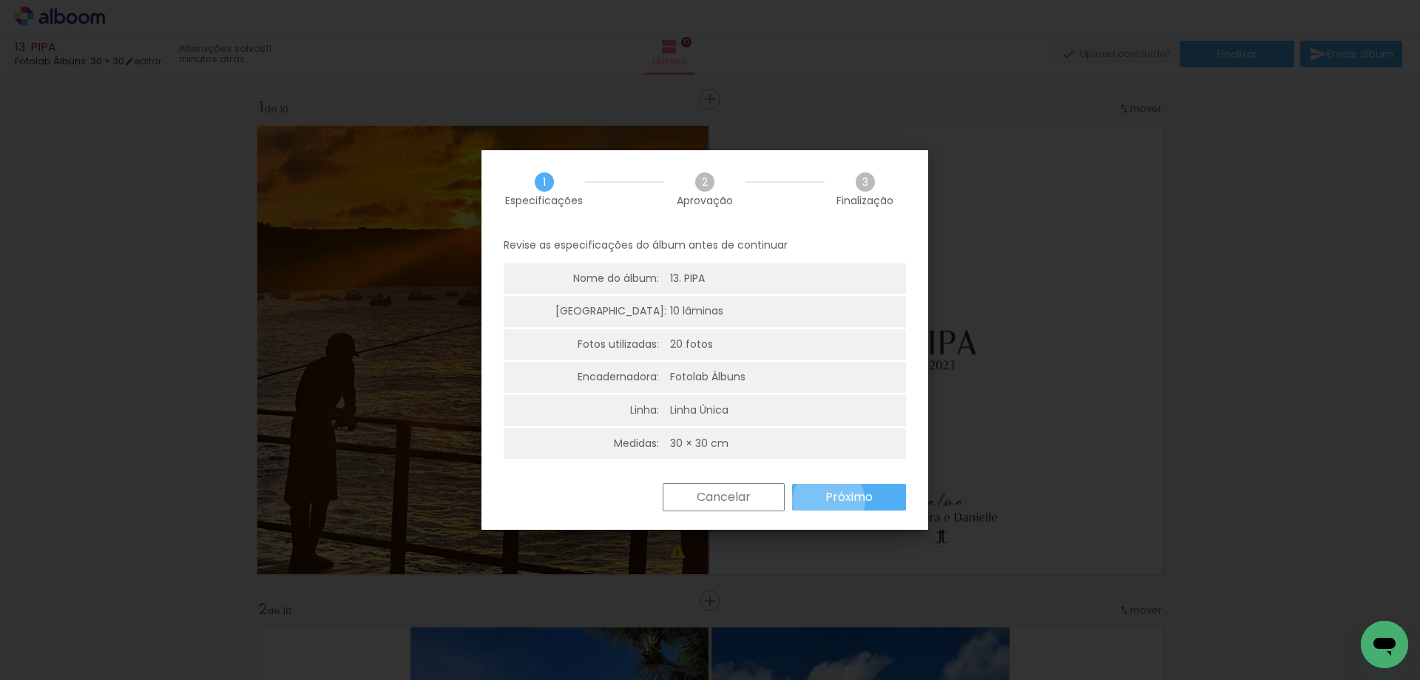
click at [0, 0] on slot "Próximo" at bounding box center [0, 0] width 0 height 0
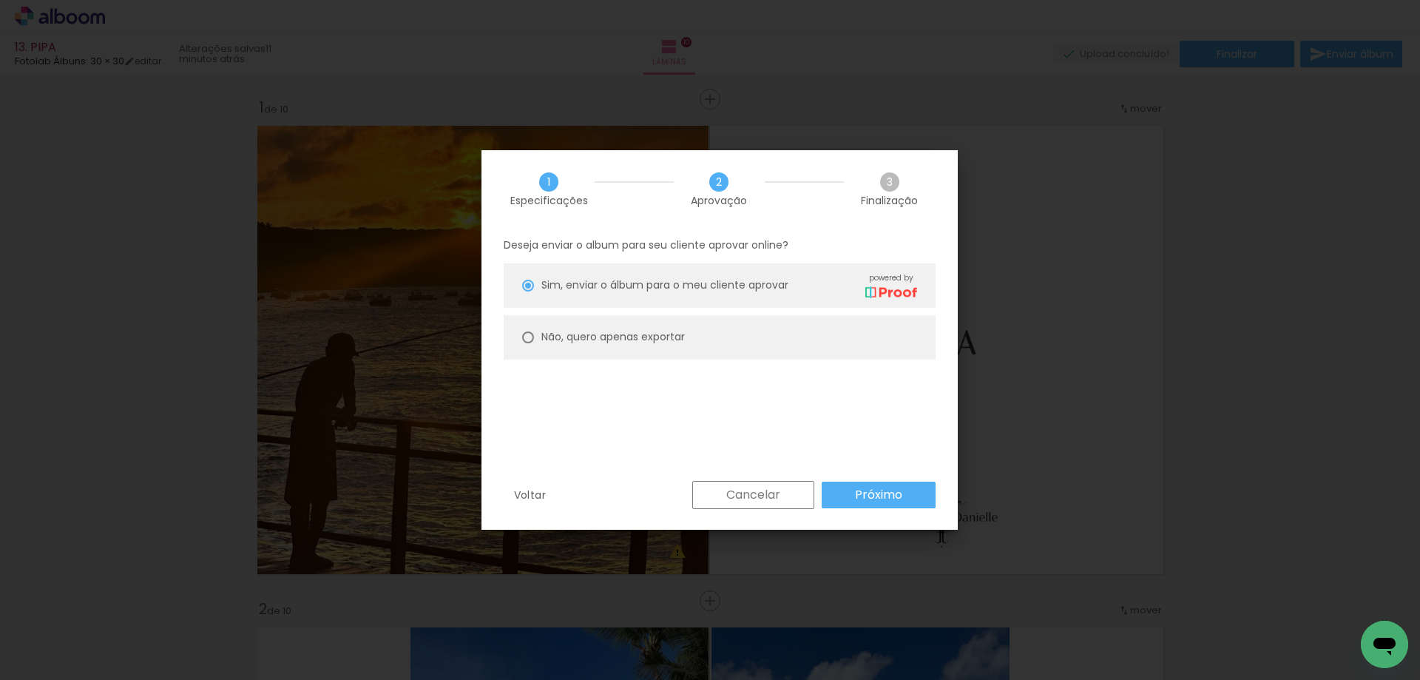
click at [0, 0] on slot "Não, quero apenas exportar" at bounding box center [0, 0] width 0 height 0
type paper-radio-button "on"
click at [0, 0] on slot "Próximo" at bounding box center [0, 0] width 0 height 0
type input "Alta, 300 DPI"
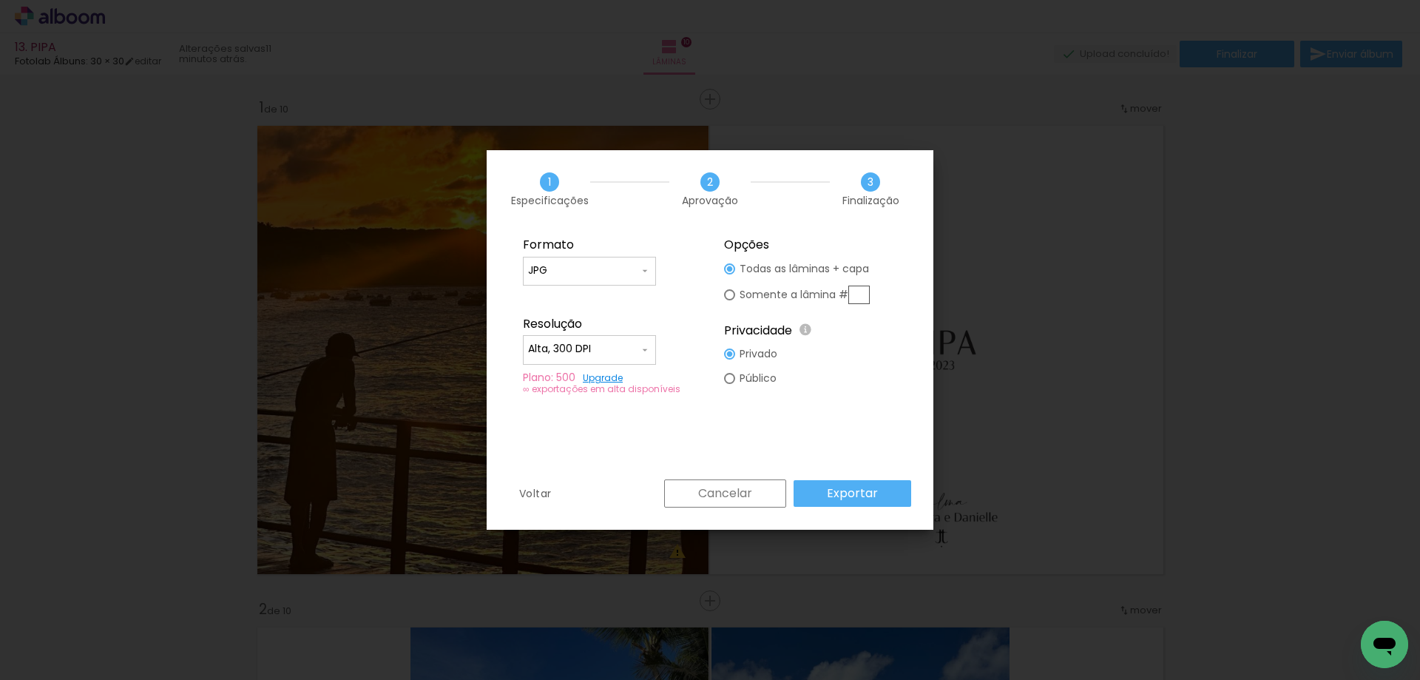
click at [0, 0] on slot "Exportar" at bounding box center [0, 0] width 0 height 0
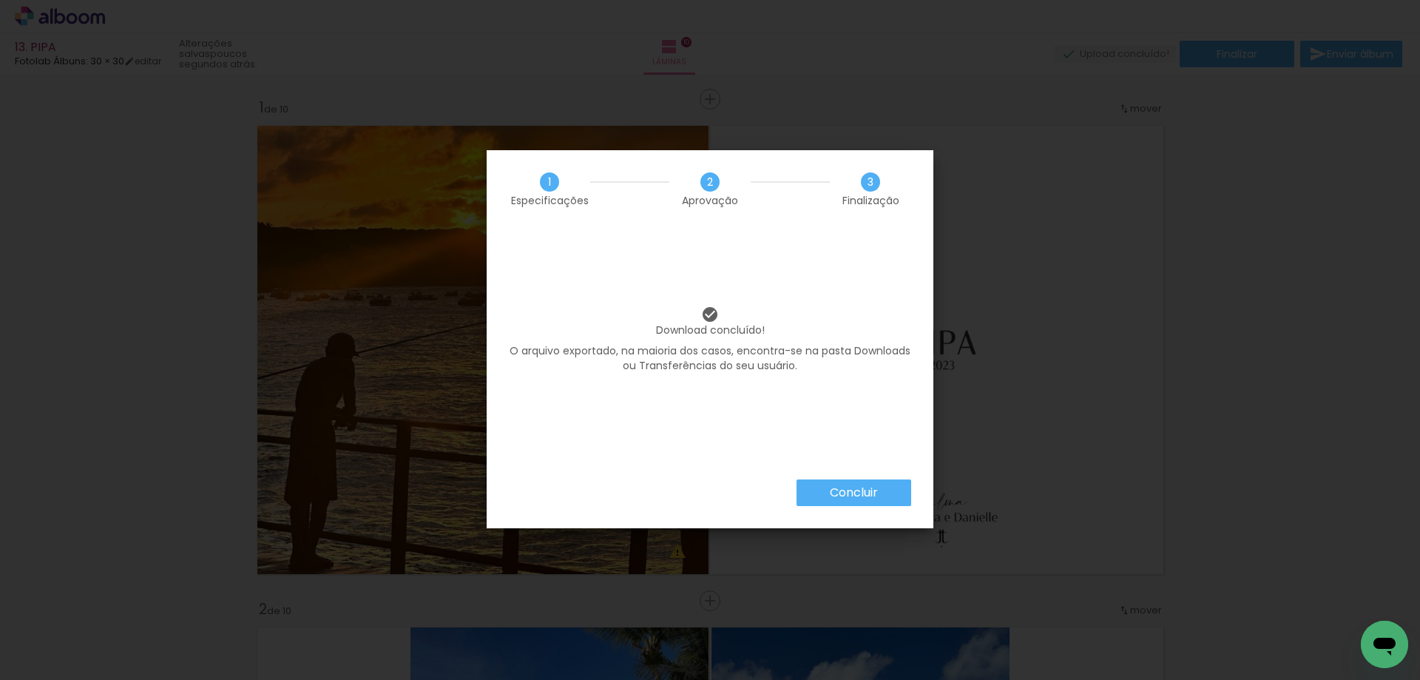
click at [0, 0] on slot "Concluir" at bounding box center [0, 0] width 0 height 0
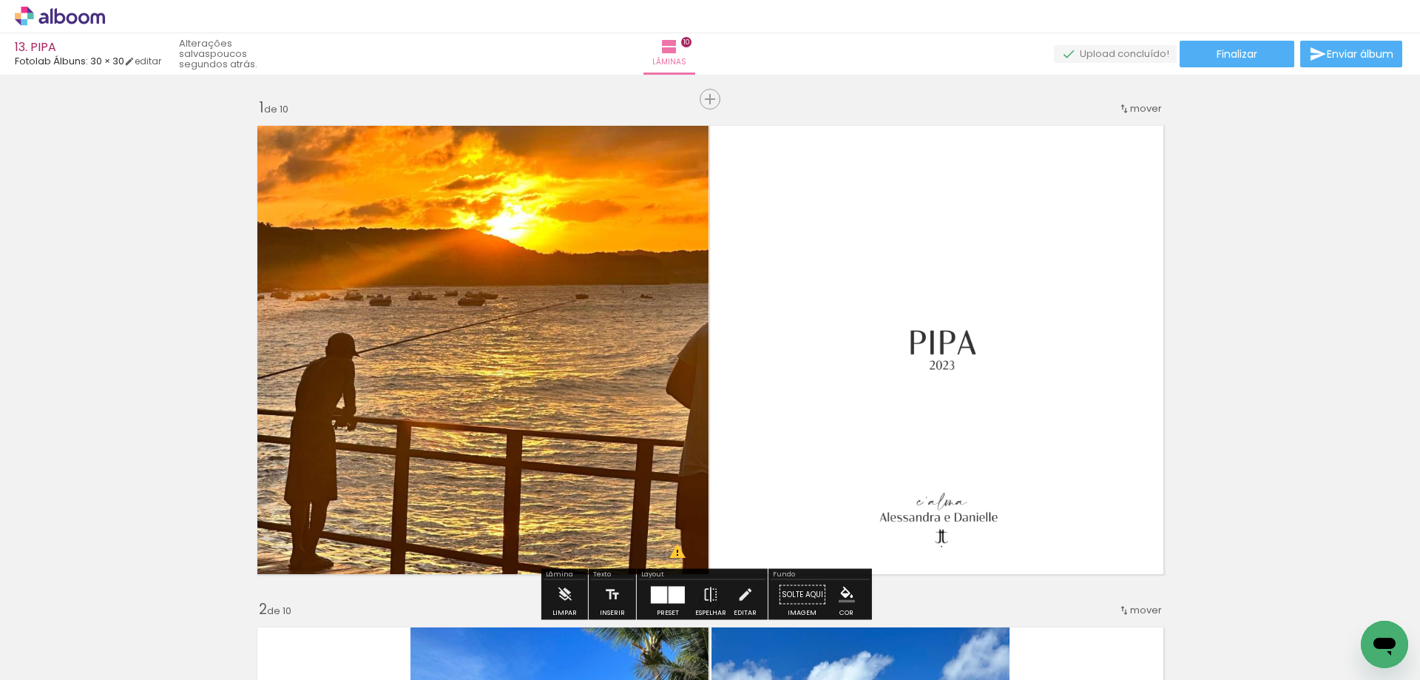
click at [74, 20] on icon at bounding box center [60, 16] width 90 height 19
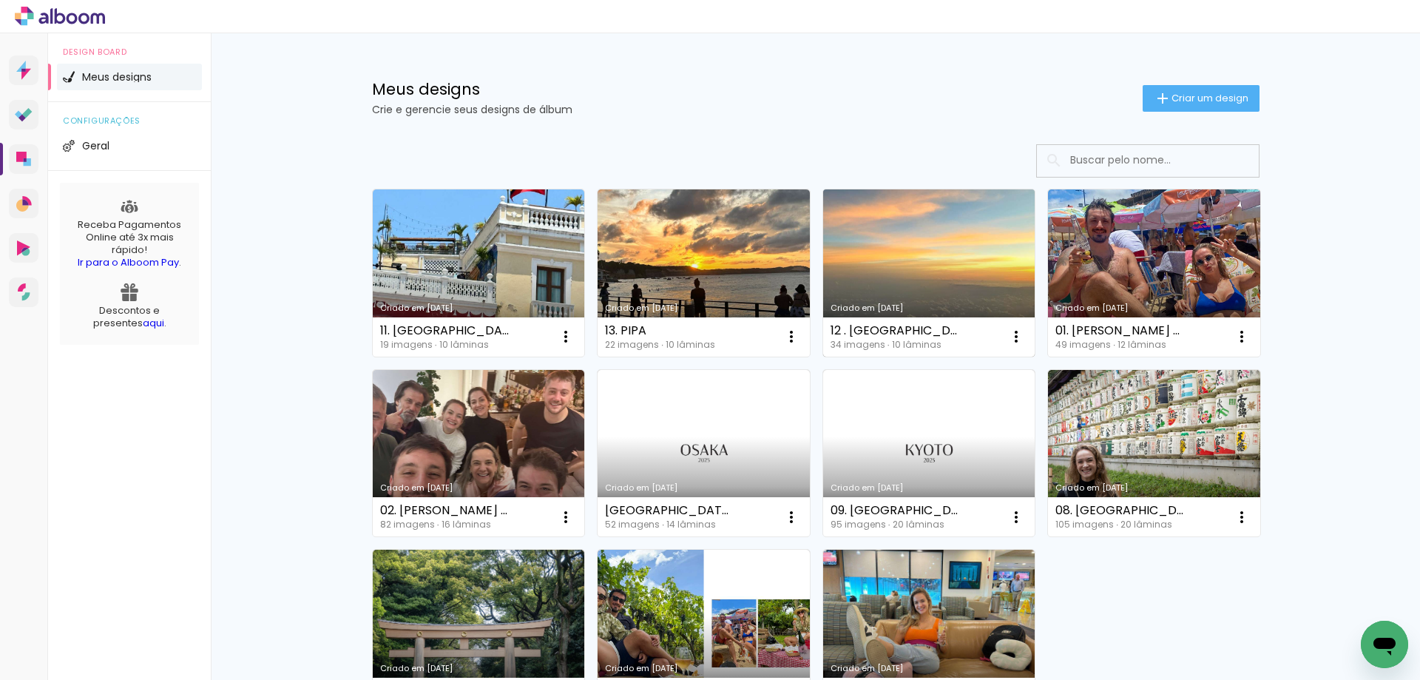
click at [894, 279] on link "Criado em [DATE]" at bounding box center [929, 272] width 212 height 167
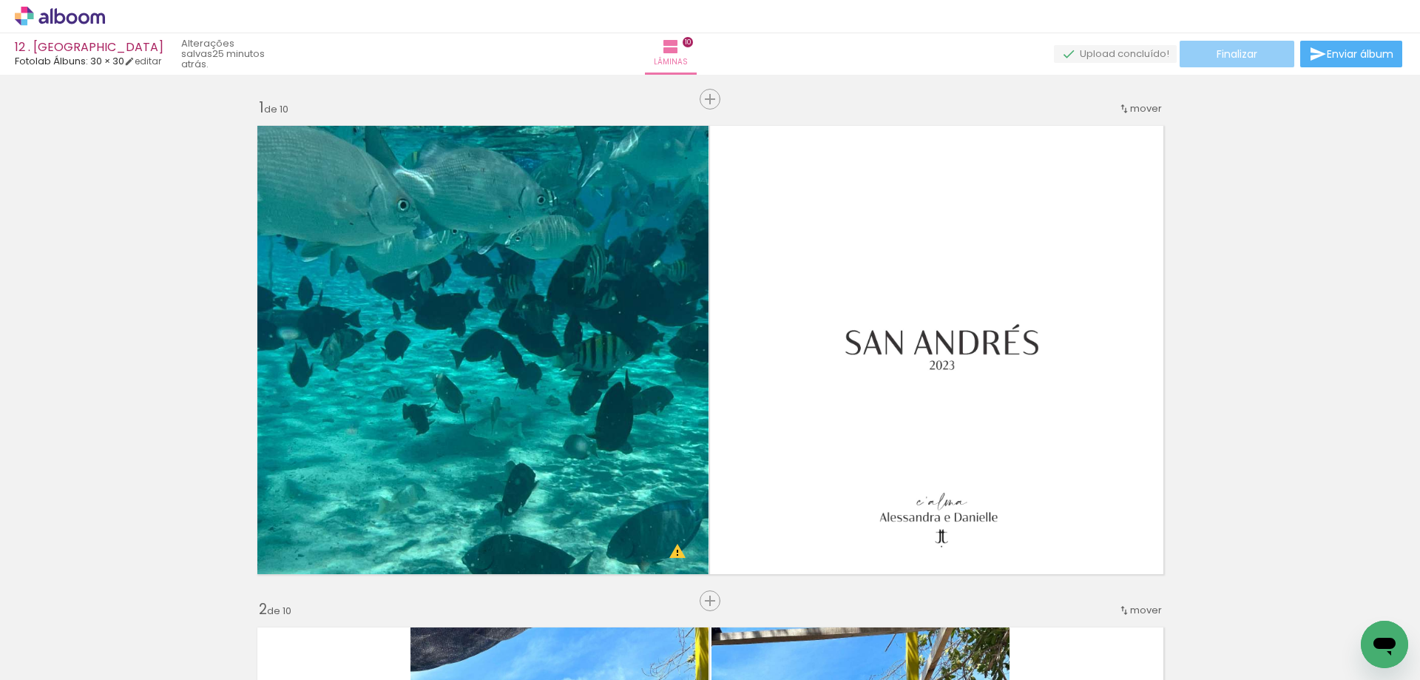
click at [1229, 57] on span "Finalizar" at bounding box center [1237, 54] width 41 height 10
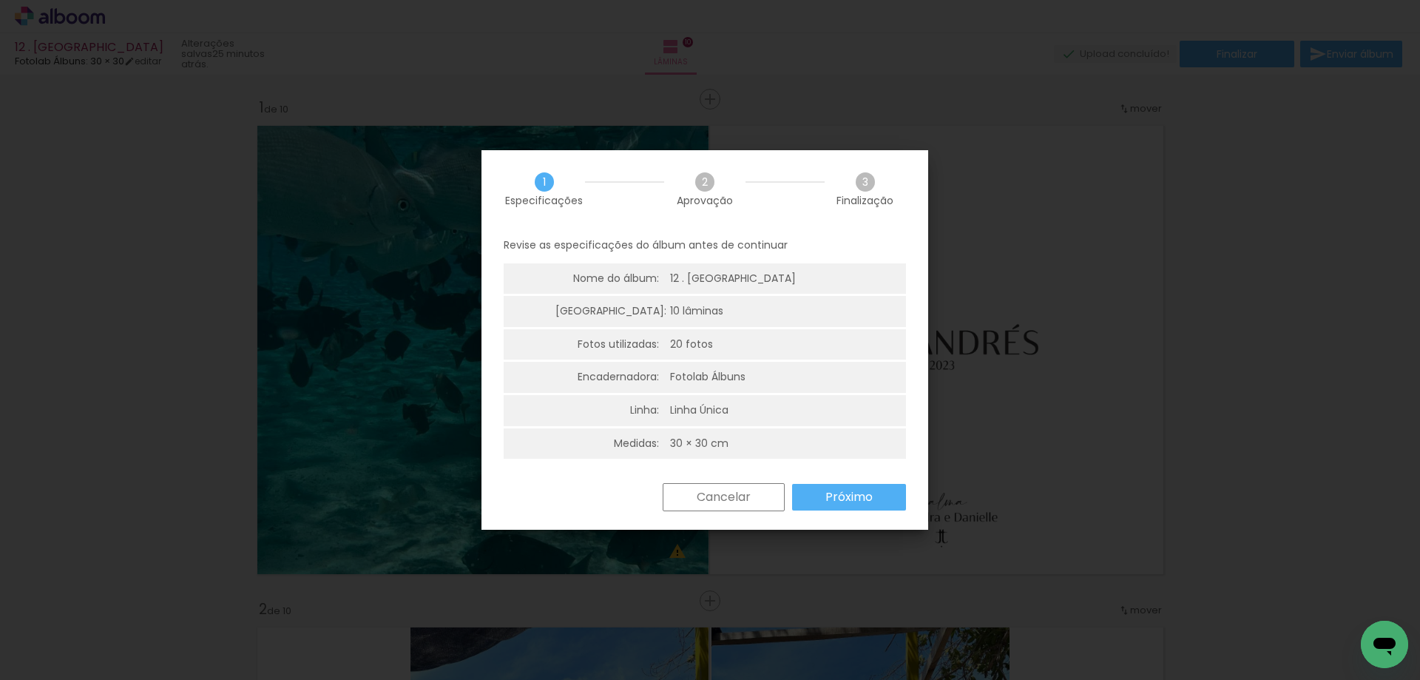
click at [0, 0] on slot "Próximo" at bounding box center [0, 0] width 0 height 0
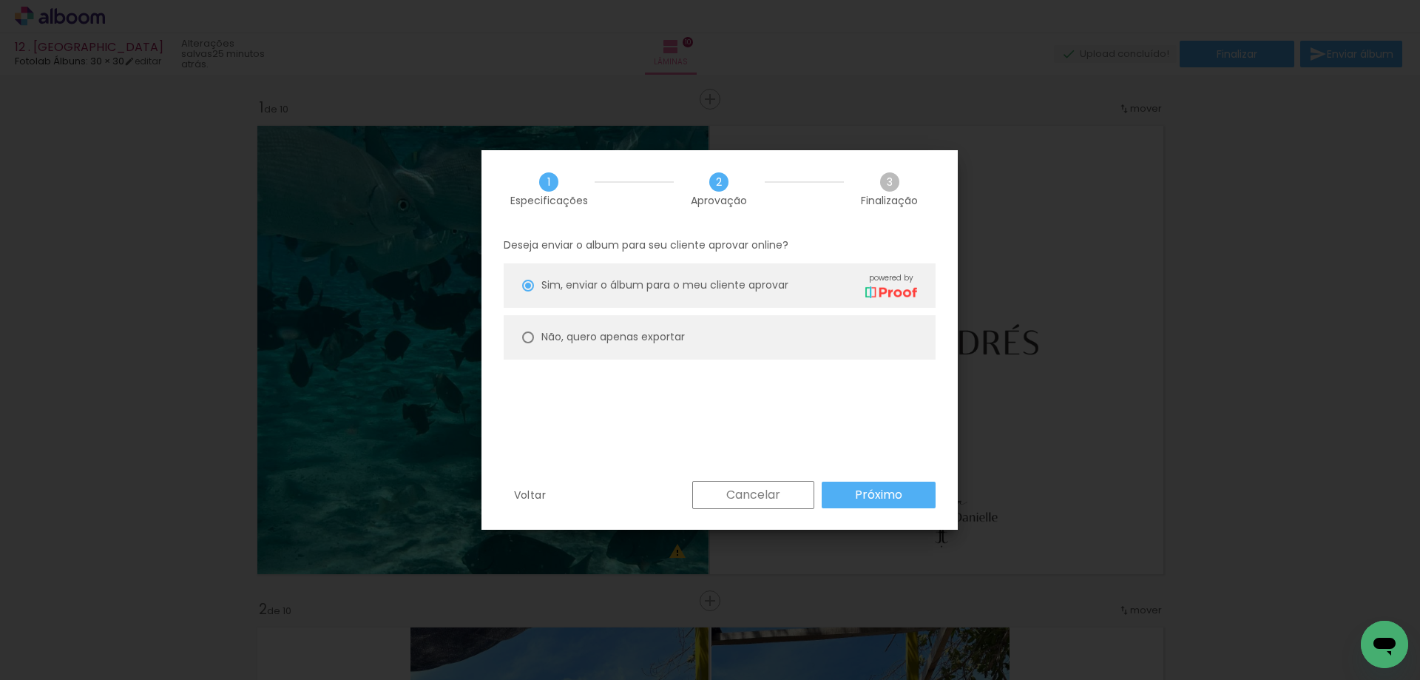
click at [0, 0] on slot "Não, quero apenas exportar" at bounding box center [0, 0] width 0 height 0
type paper-radio-button "on"
click at [0, 0] on slot "Próximo" at bounding box center [0, 0] width 0 height 0
type input "Alta, 300 DPI"
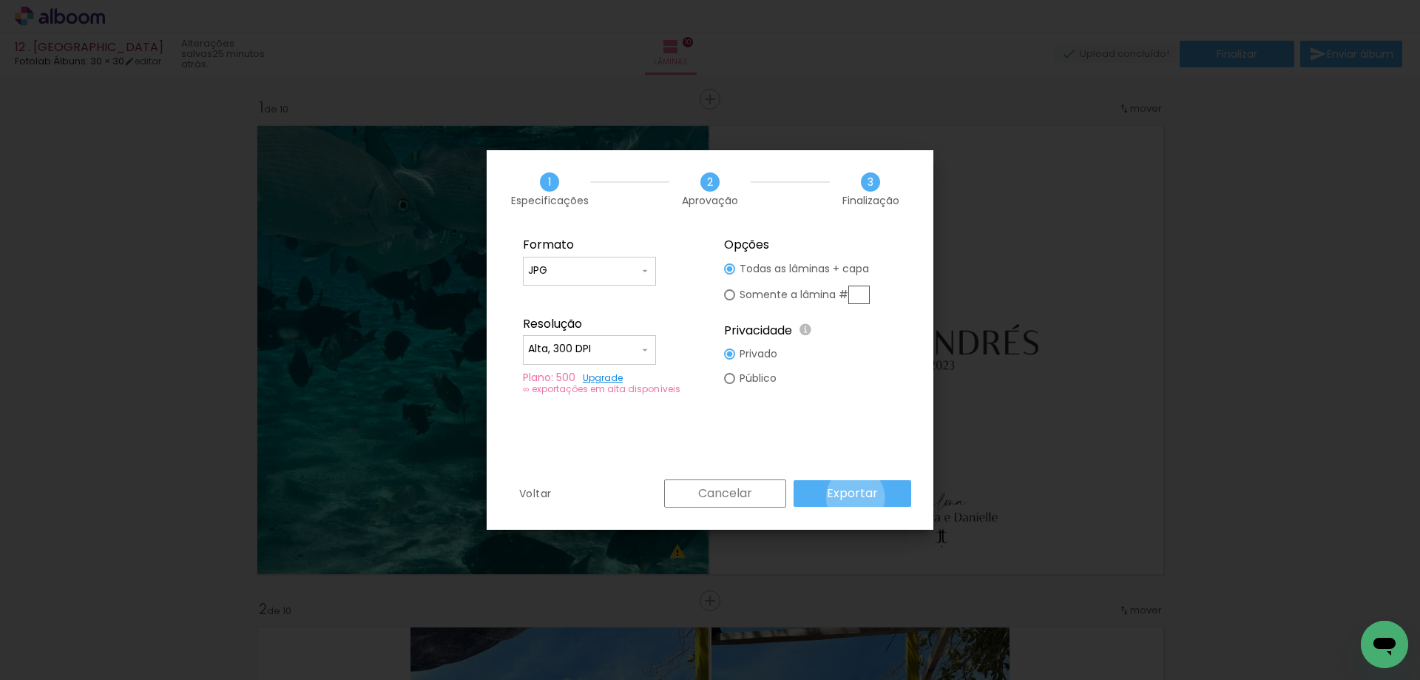
click at [0, 0] on slot "Exportar" at bounding box center [0, 0] width 0 height 0
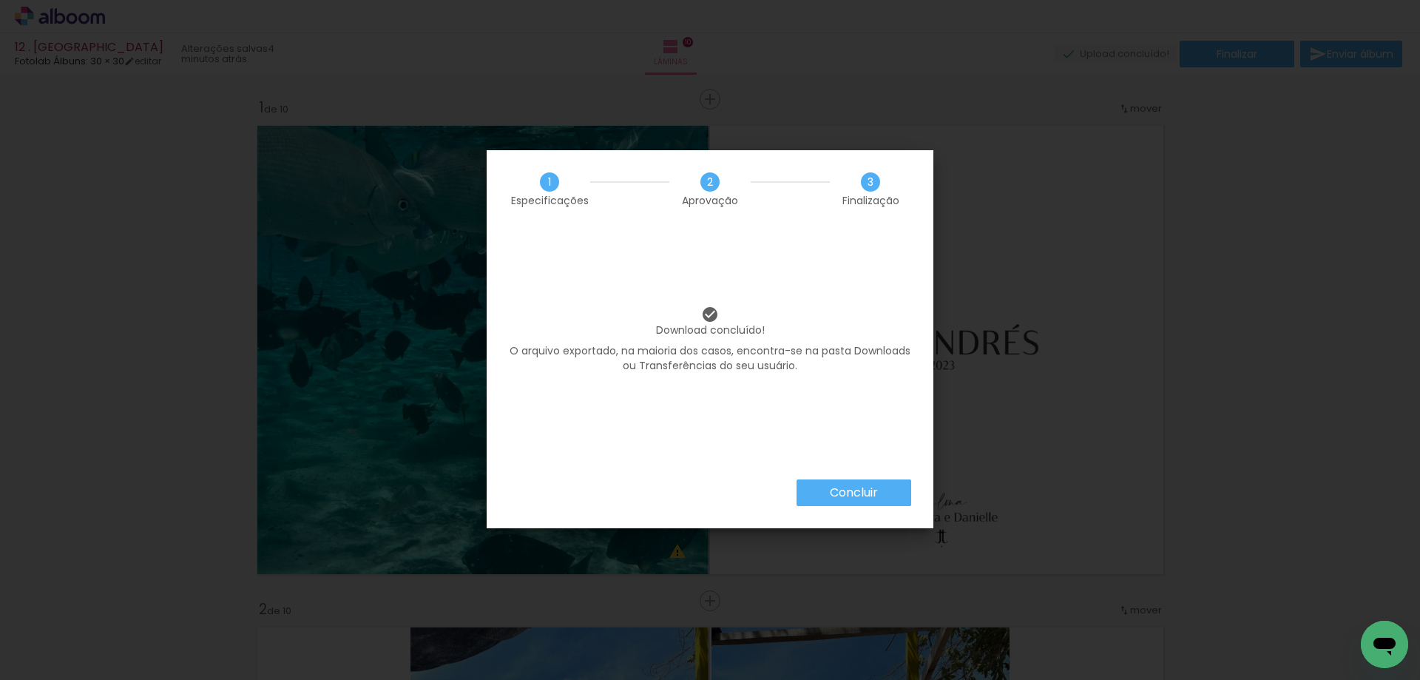
click at [884, 495] on paper-button "Concluir" at bounding box center [854, 492] width 115 height 27
